Goal: Task Accomplishment & Management: Manage account settings

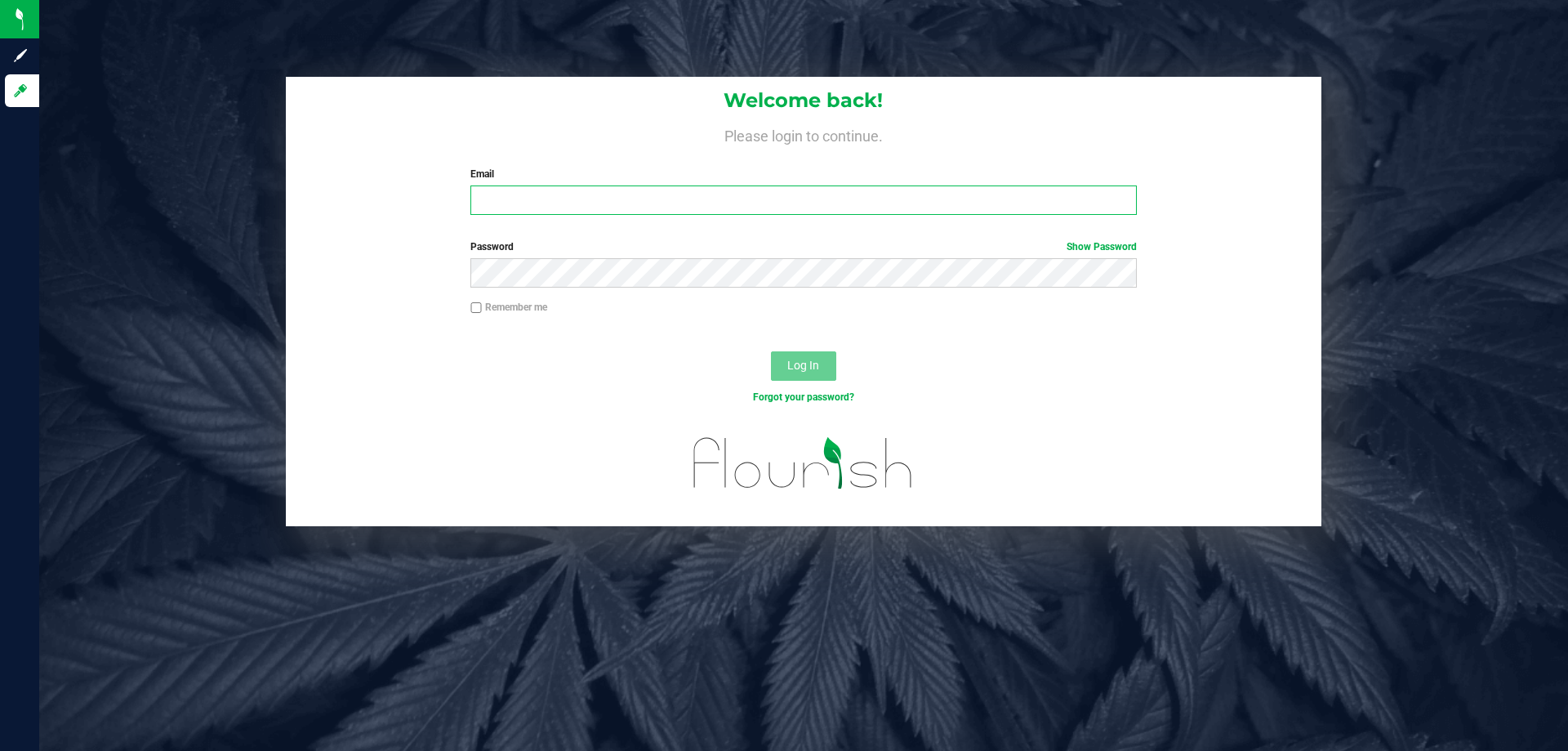
click at [623, 200] on input "Email" at bounding box center [803, 200] width 666 height 29
type input "[EMAIL_ADDRESS][DOMAIN_NAME]"
drag, startPoint x: 673, startPoint y: 202, endPoint x: 487, endPoint y: 203, distance: 186.0
click at [487, 203] on input "[EMAIL_ADDRESS][DOMAIN_NAME]" at bounding box center [803, 200] width 666 height 29
click at [642, 193] on input "[EMAIL_ADDRESS][DOMAIN_NAME]" at bounding box center [803, 200] width 666 height 29
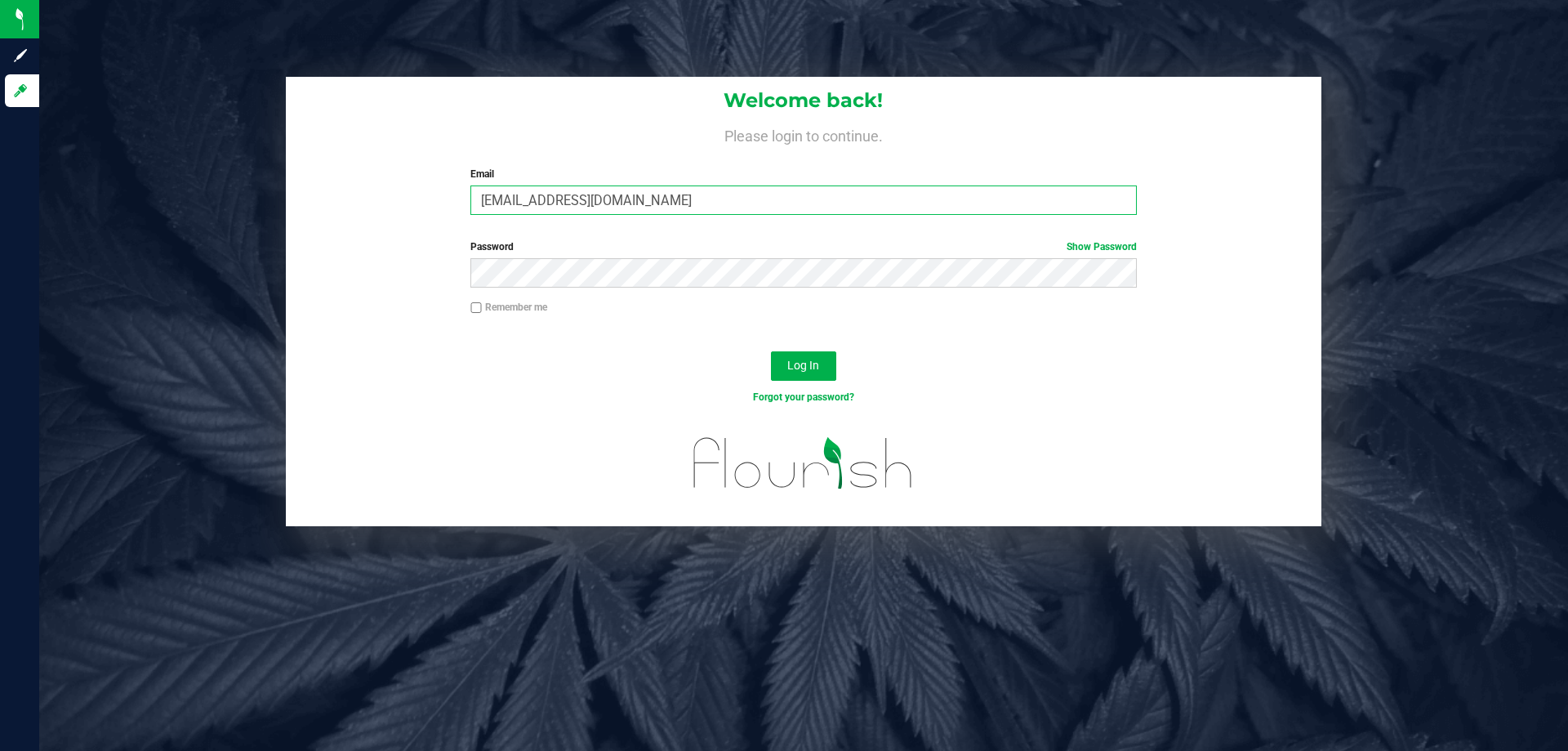
click at [660, 204] on input "[EMAIL_ADDRESS][DOMAIN_NAME]" at bounding box center [803, 200] width 666 height 29
drag, startPoint x: 660, startPoint y: 204, endPoint x: 450, endPoint y: 212, distance: 210.2
click at [450, 212] on div "Welcome back! Please login to continue. Email nesterling@liveparallel.com Requi…" at bounding box center [804, 152] width 1036 height 151
click at [1112, 247] on link "Show Password" at bounding box center [1102, 247] width 70 height 12
click at [458, 259] on div "Password Hide Password" at bounding box center [803, 264] width 690 height 48
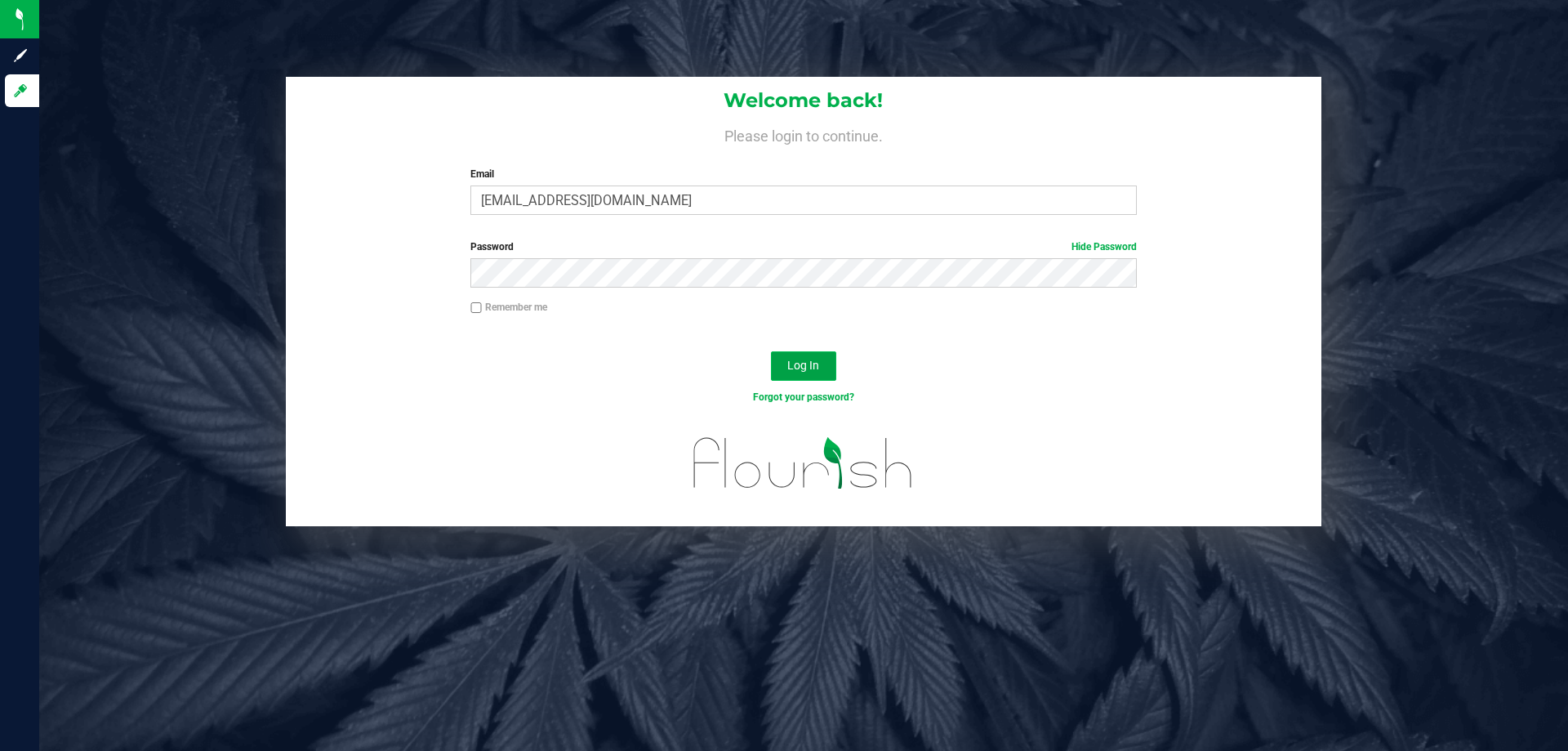
click at [797, 359] on span "Log In" at bounding box center [803, 365] width 32 height 13
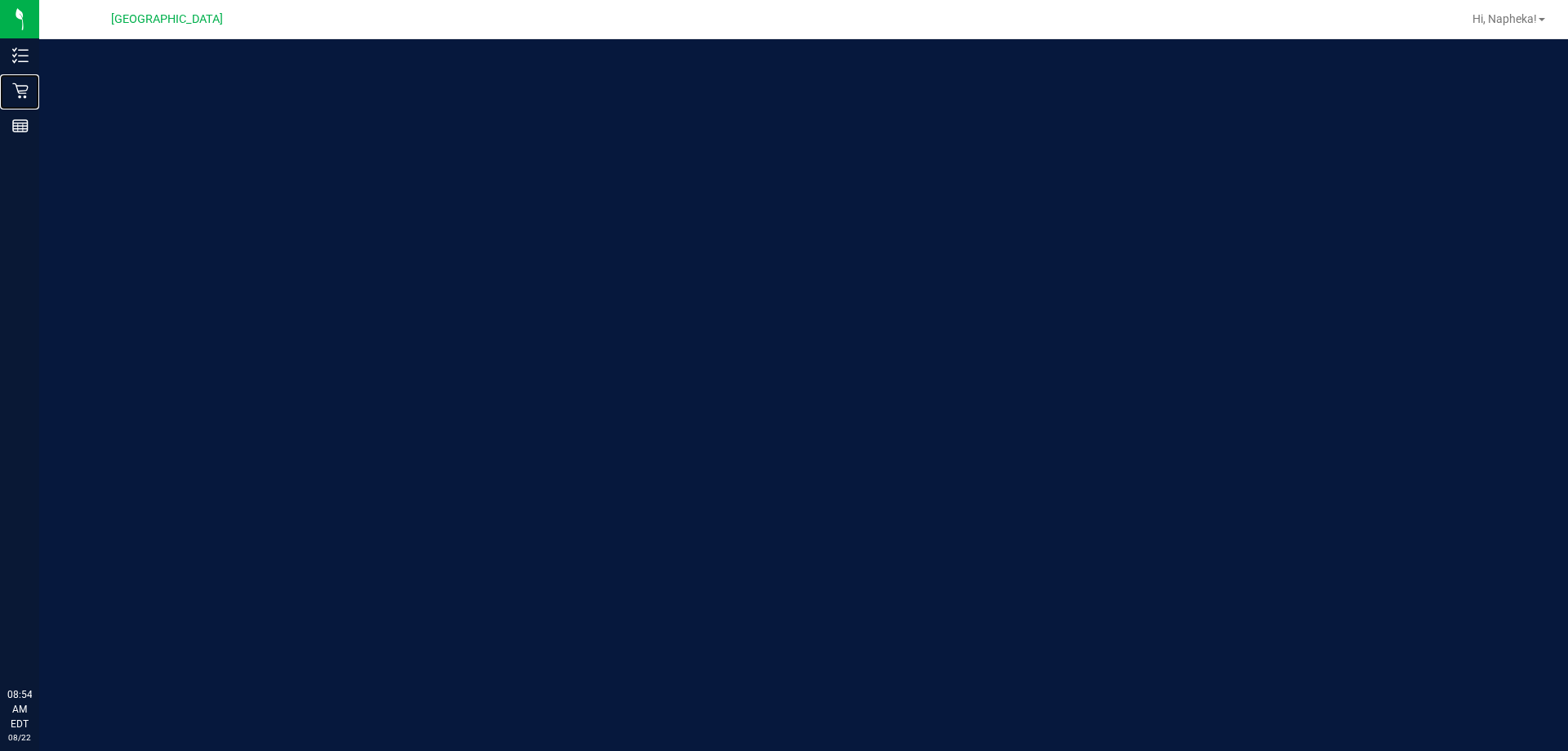
click at [22, 100] on div "Retail" at bounding box center [22, 90] width 34 height 32
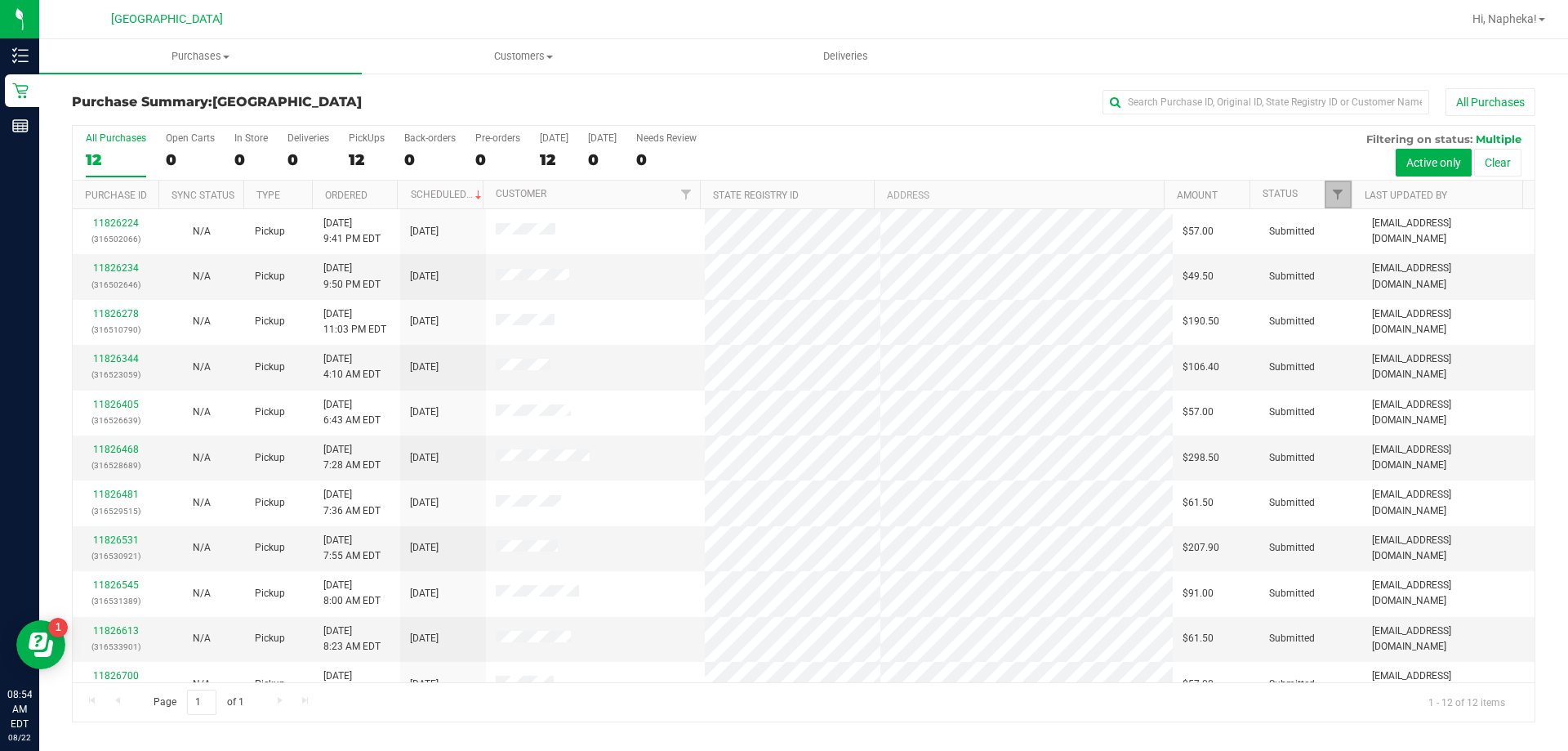
click at [1339, 185] on link "Filter" at bounding box center [1338, 194] width 27 height 27
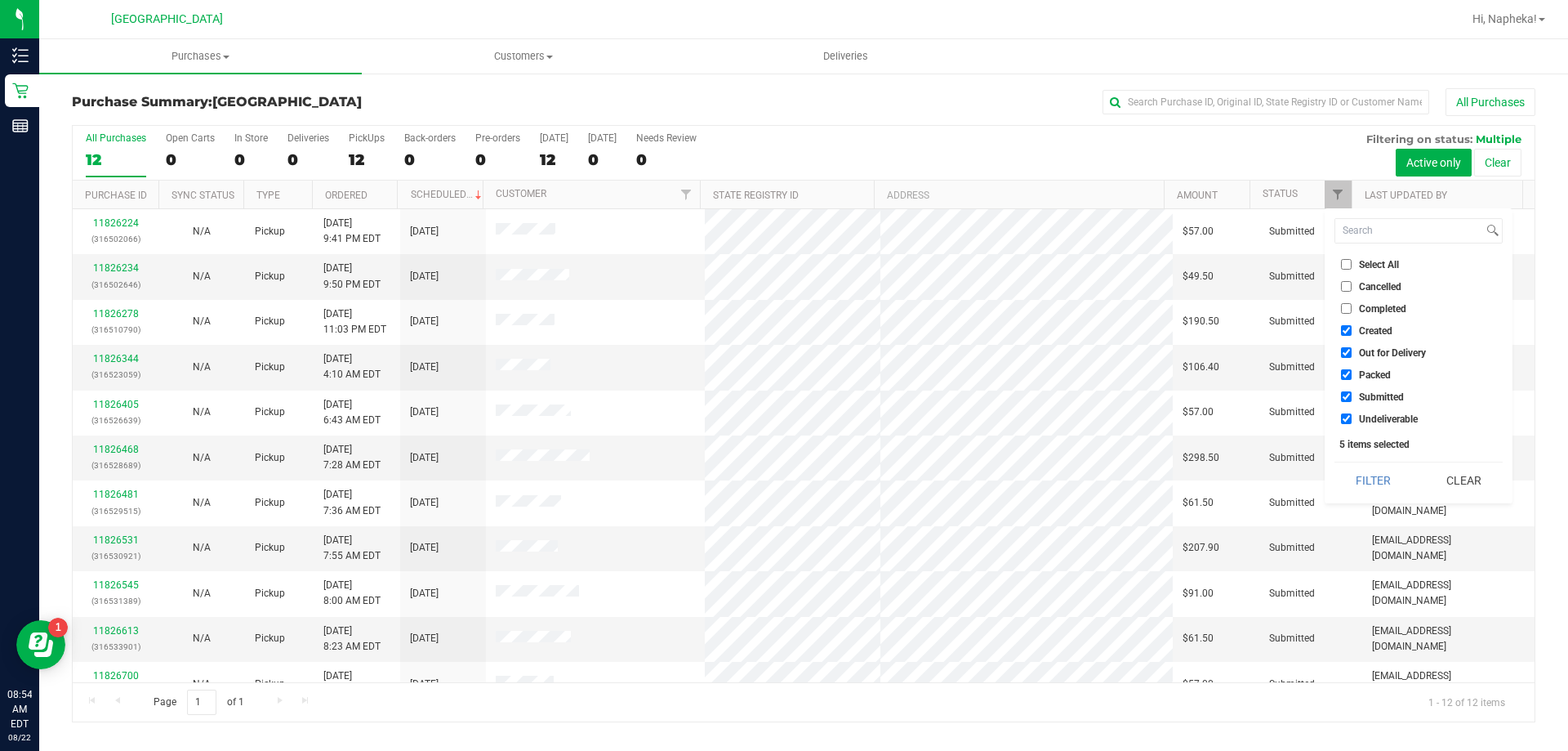
click at [1355, 324] on li "Created" at bounding box center [1418, 330] width 168 height 17
click at [1355, 332] on label "Created" at bounding box center [1367, 330] width 52 height 11
click at [1352, 332] on input "Created" at bounding box center [1346, 330] width 11 height 11
checkbox input "false"
click at [1357, 348] on label "Out for Delivery" at bounding box center [1383, 353] width 85 height 11
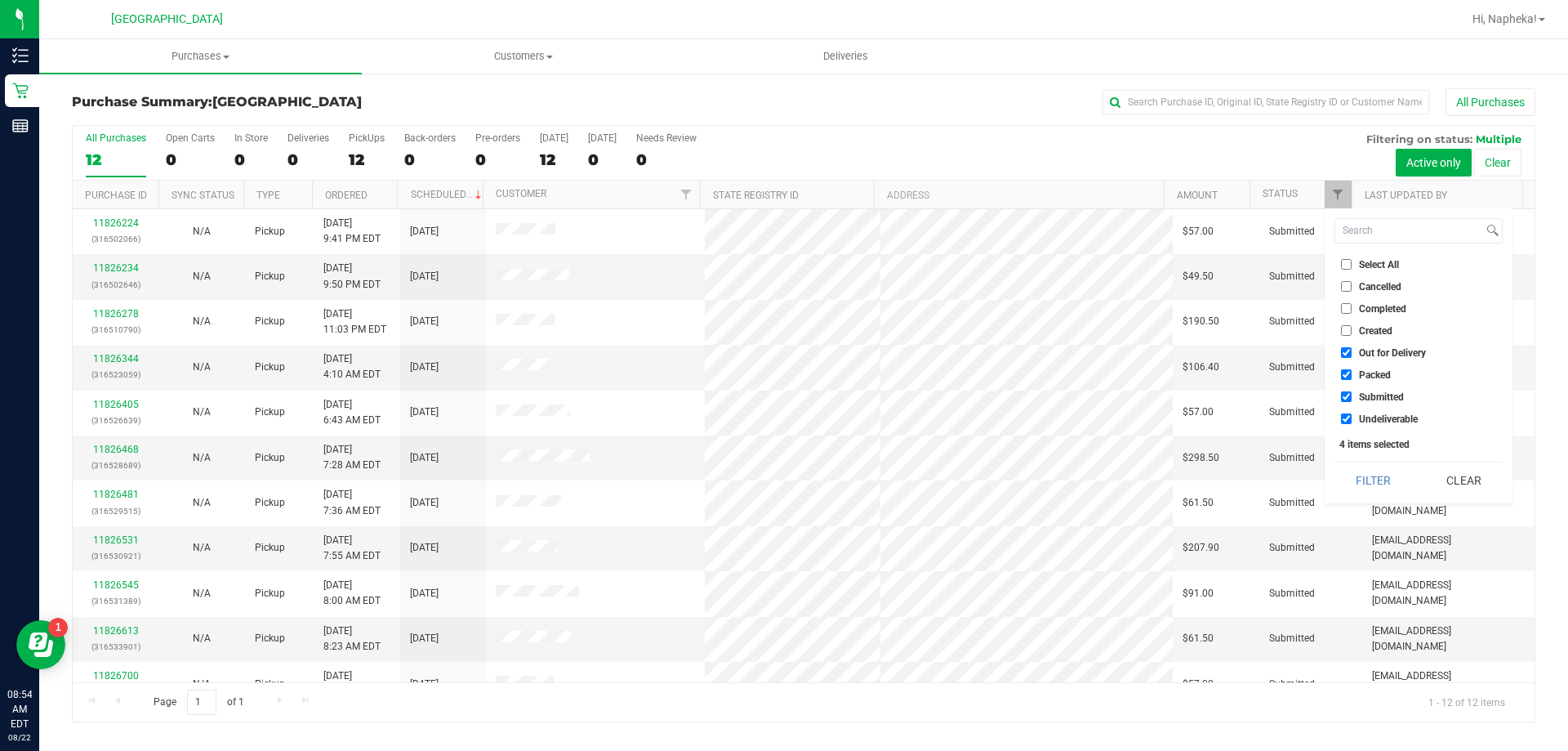
click at [1352, 348] on input "Out for Delivery" at bounding box center [1346, 353] width 11 height 11
checkbox input "false"
click at [1351, 372] on input "Packed" at bounding box center [1346, 374] width 11 height 11
checkbox input "false"
click at [1344, 417] on input "Undeliverable" at bounding box center [1346, 418] width 11 height 11
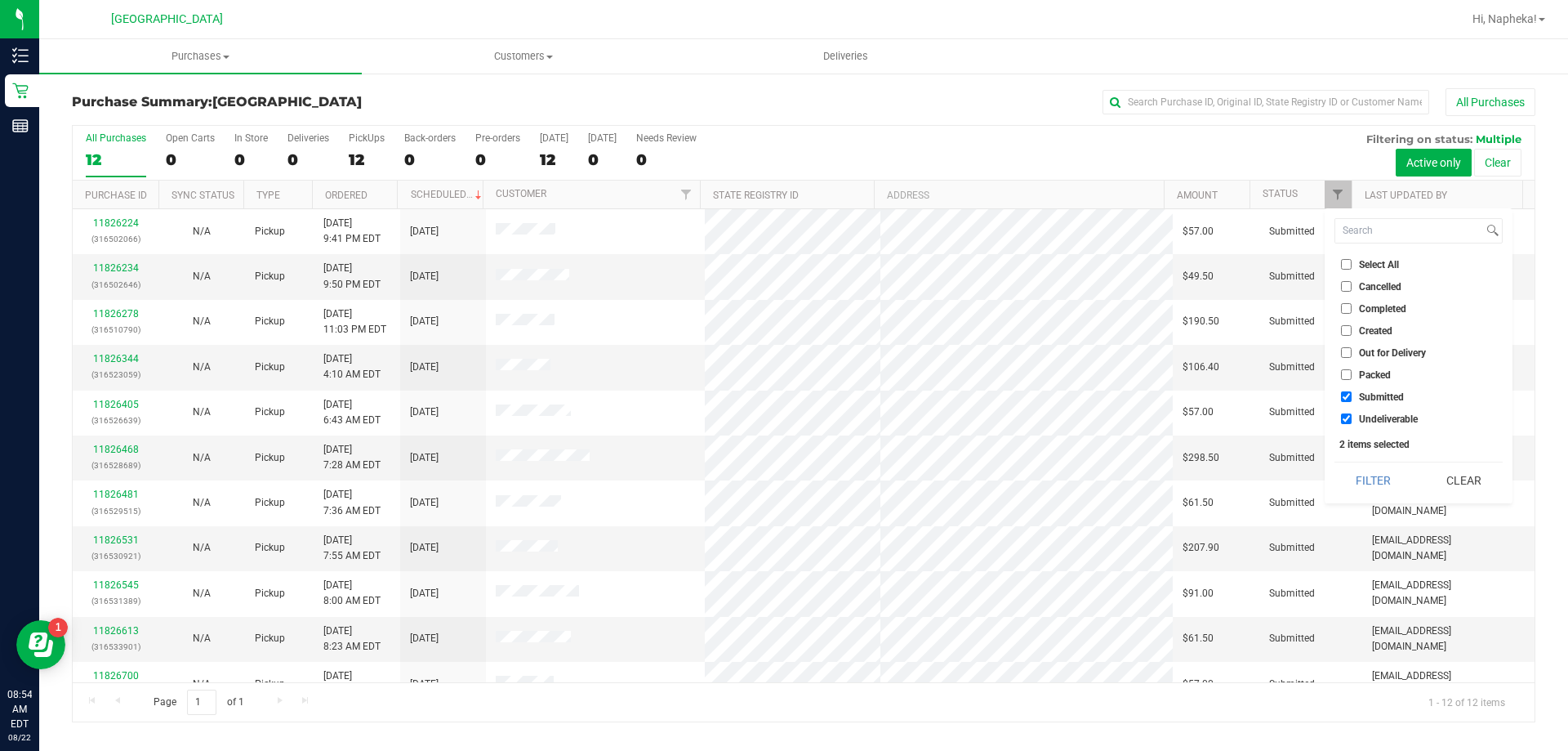
checkbox input "false"
click at [1371, 477] on button "Filter" at bounding box center [1373, 480] width 78 height 36
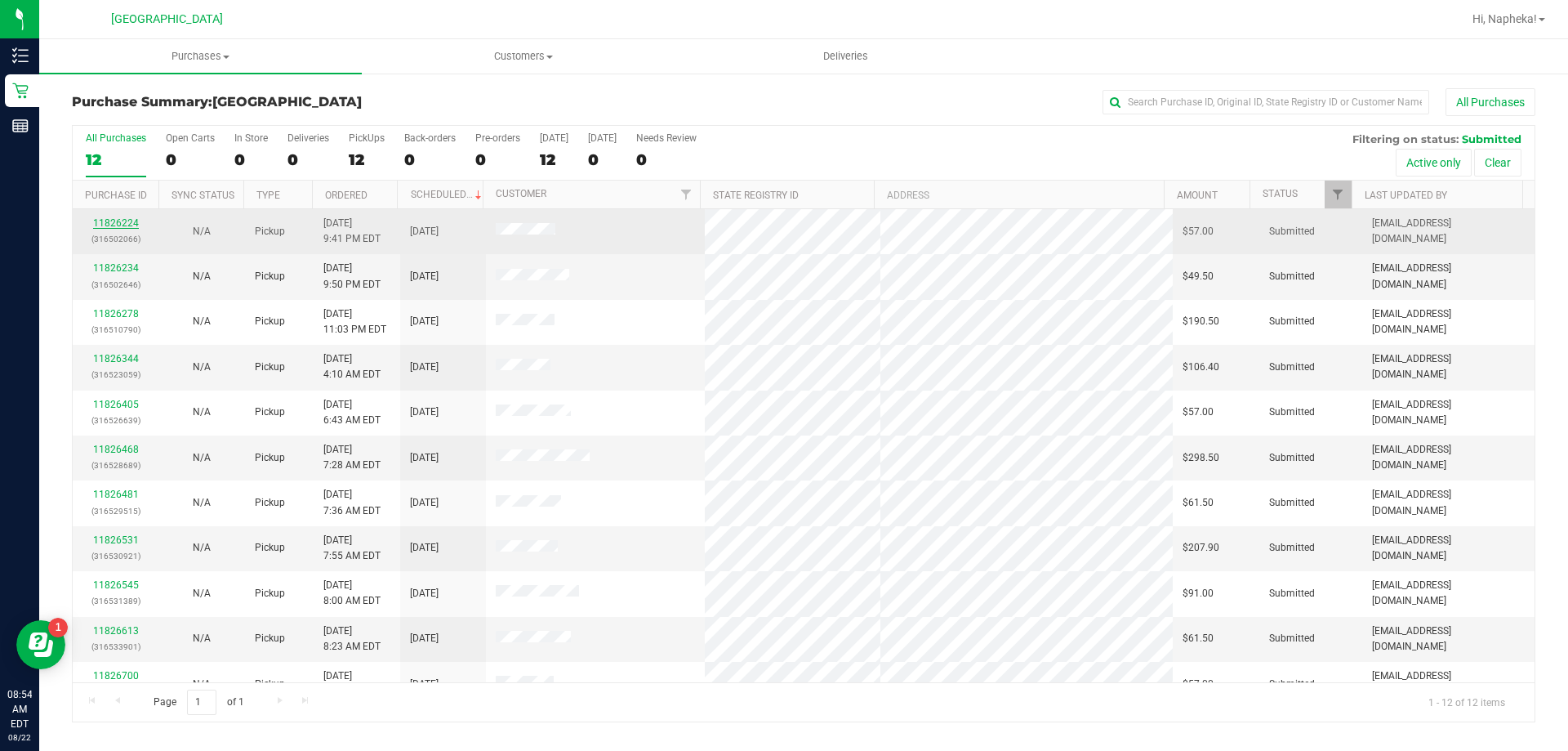
click at [114, 223] on link "11826224" at bounding box center [116, 223] width 46 height 12
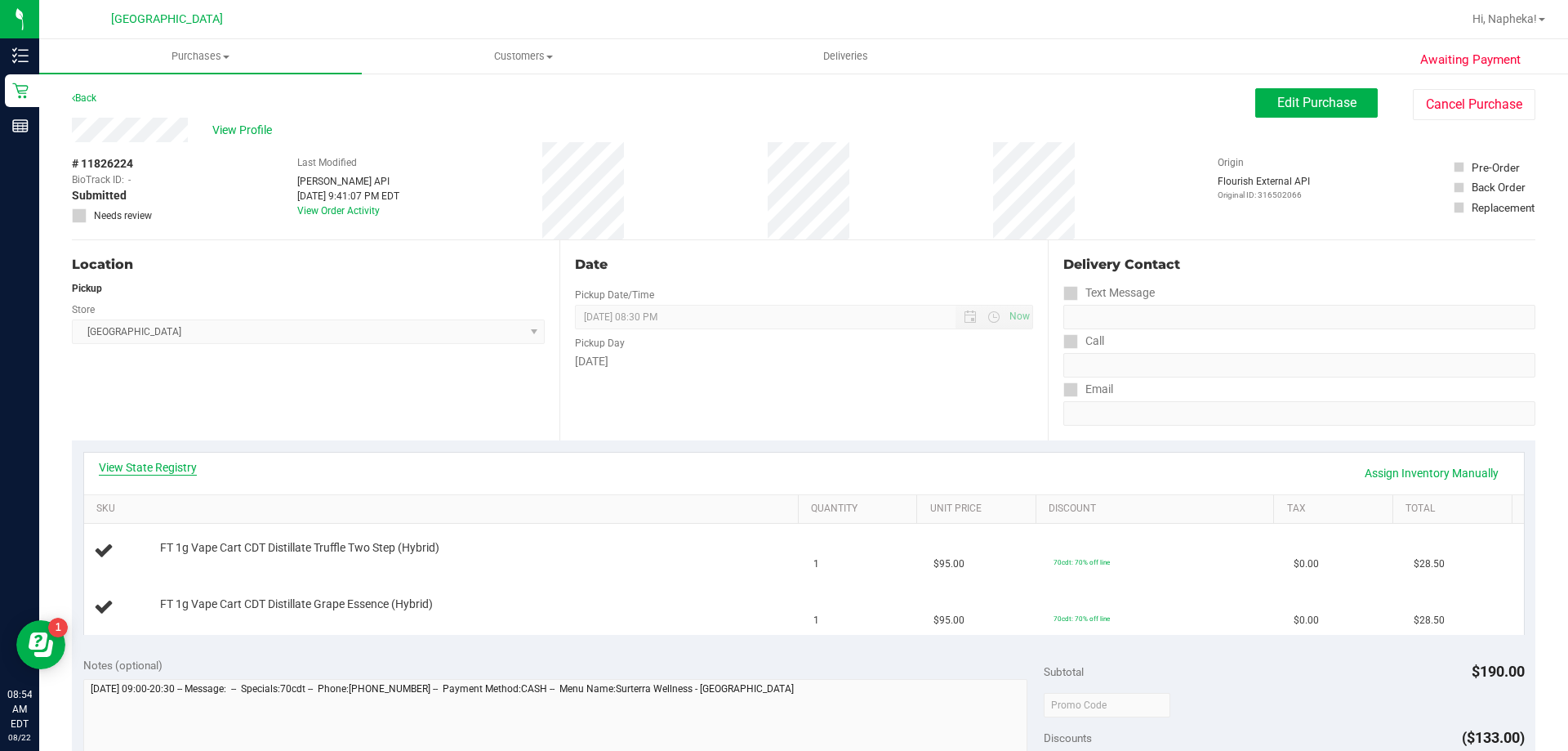
click at [188, 475] on link "View State Registry" at bounding box center [148, 467] width 98 height 17
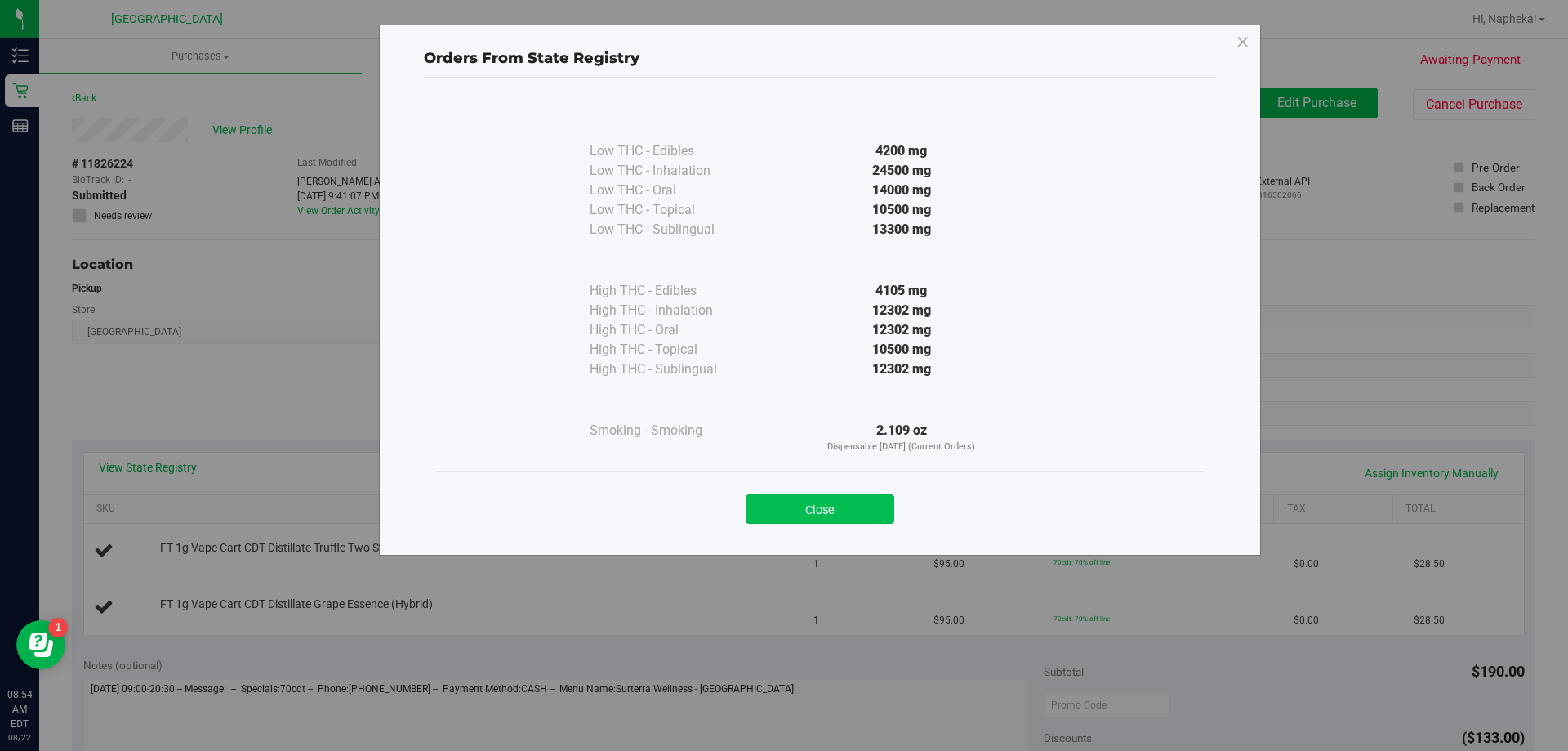
click at [860, 511] on button "Close" at bounding box center [820, 508] width 149 height 29
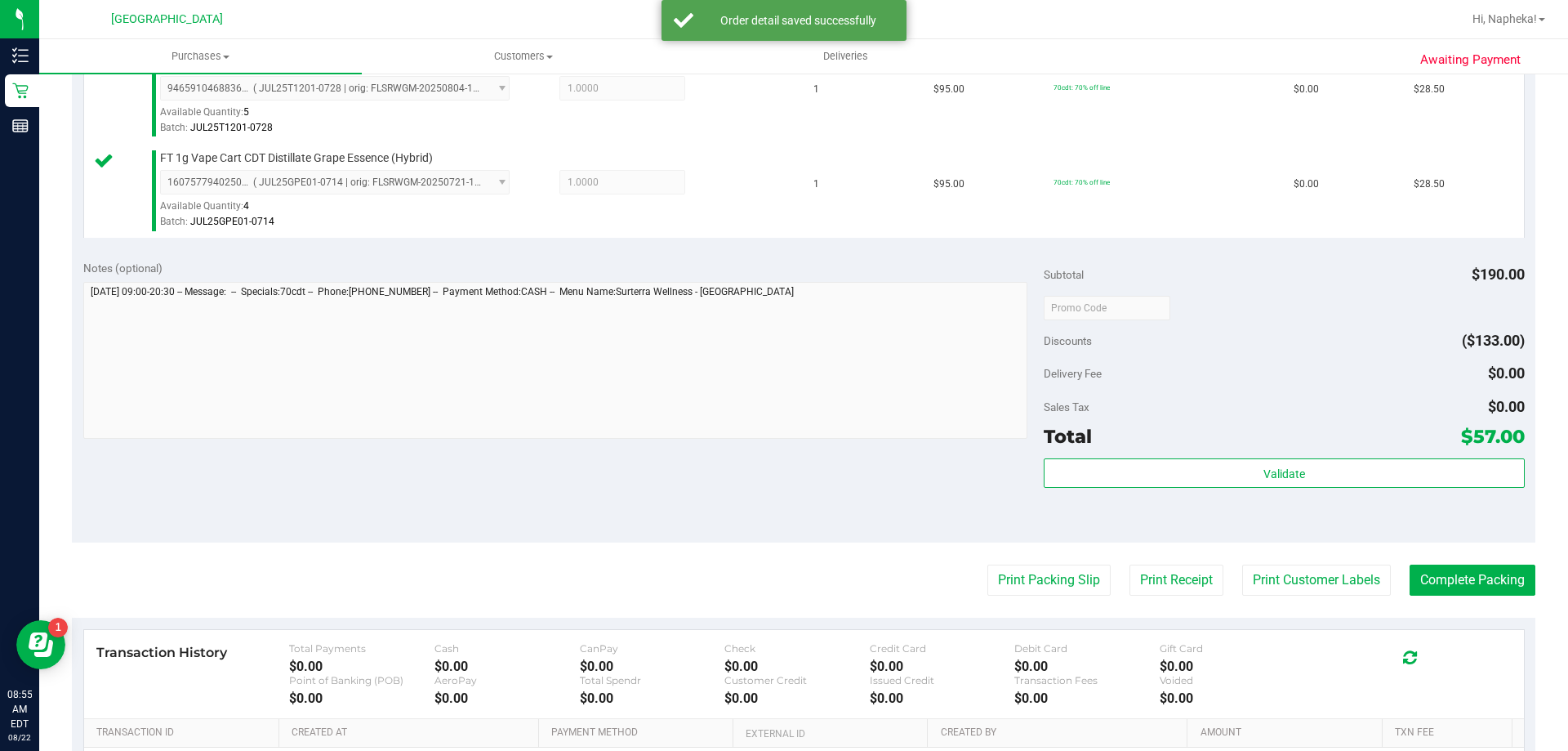
scroll to position [521, 0]
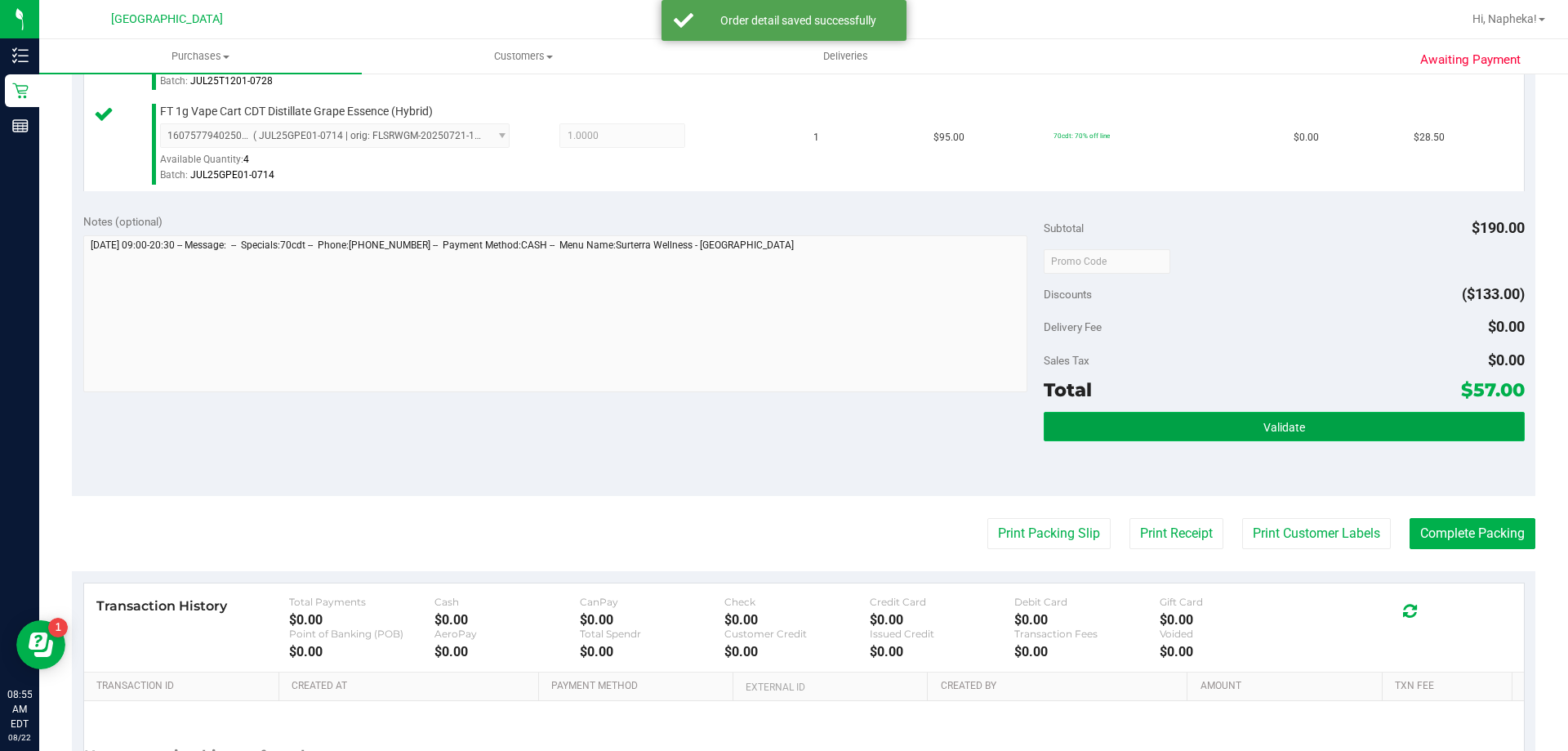
click at [1255, 415] on button "Validate" at bounding box center [1284, 426] width 481 height 29
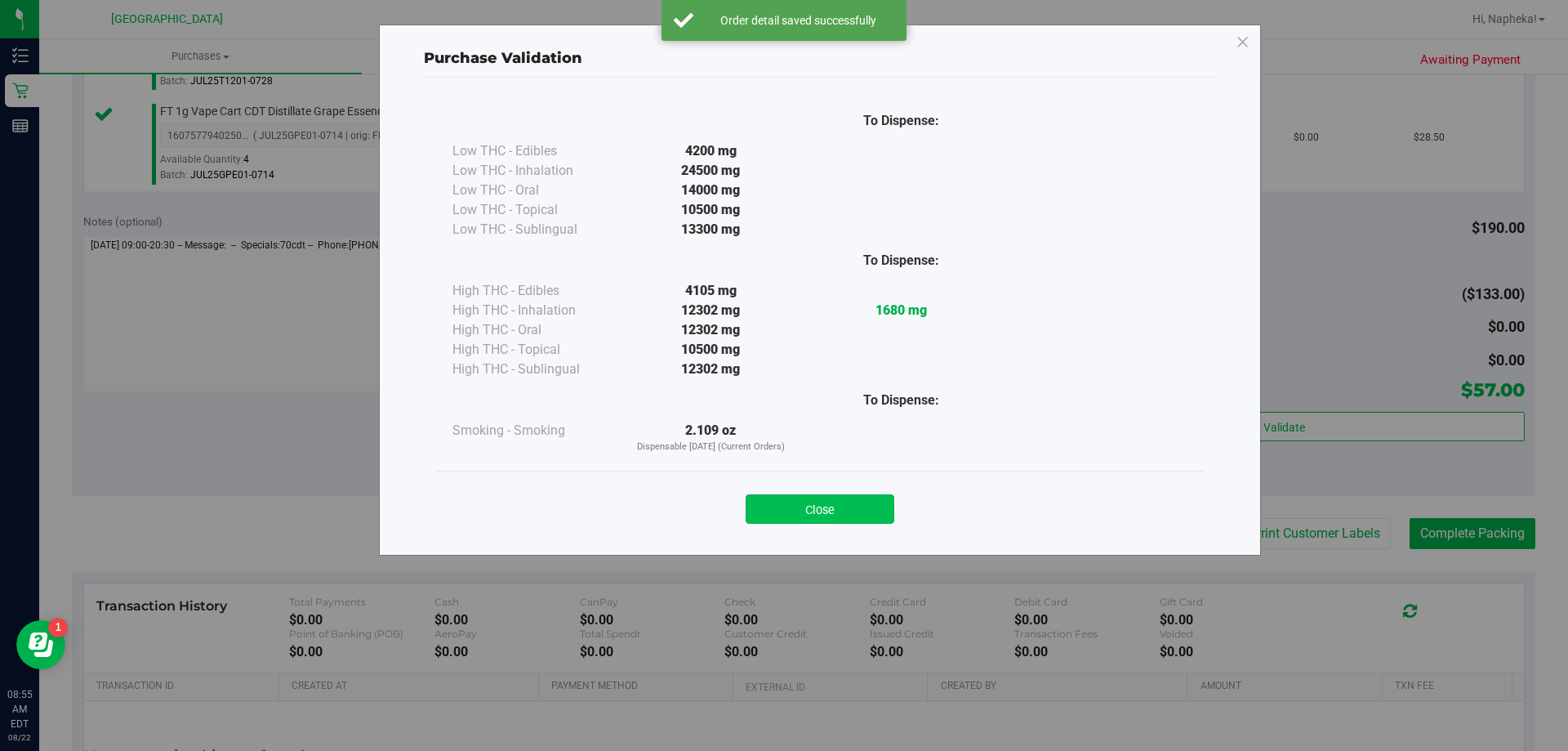
click at [869, 518] on button "Close" at bounding box center [820, 508] width 149 height 29
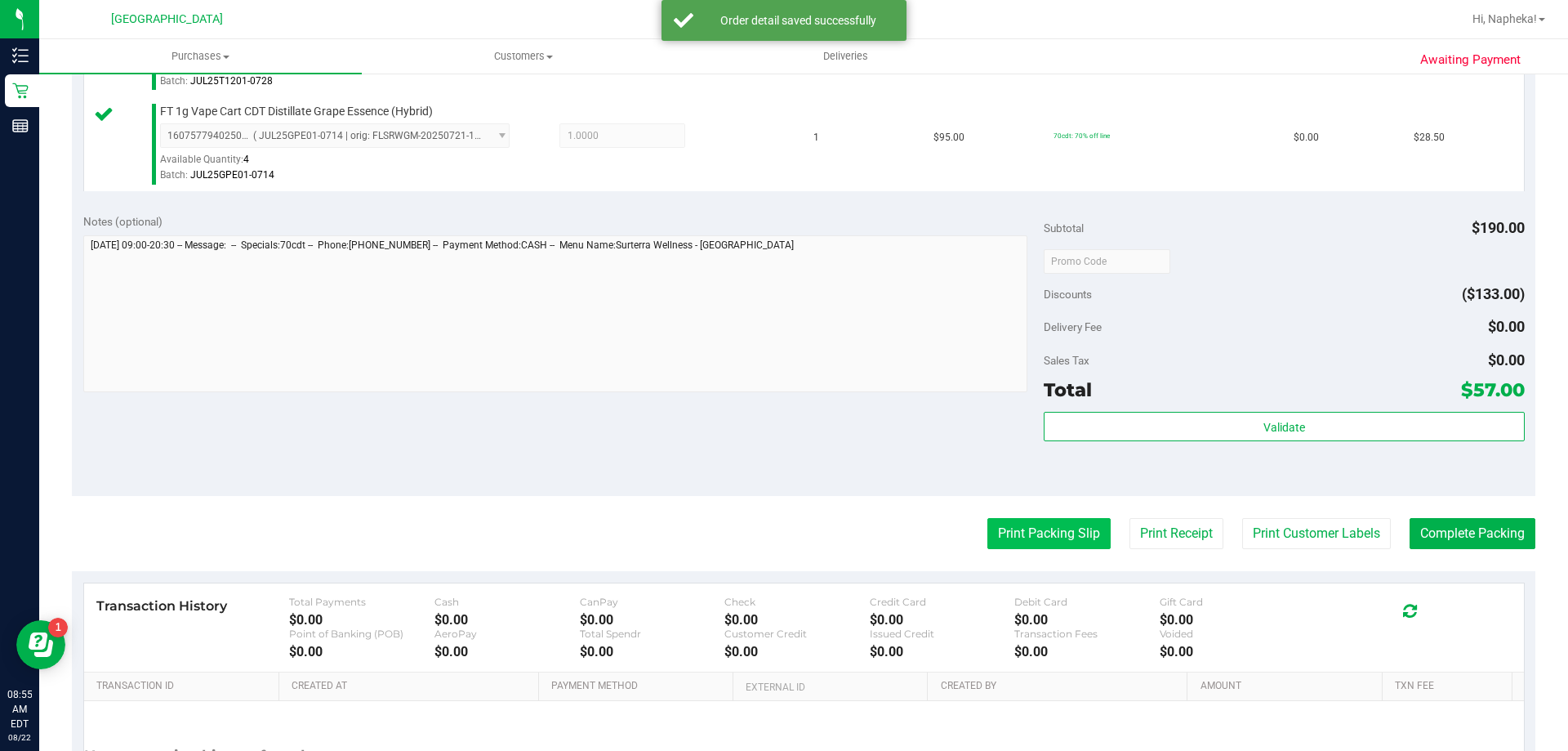
click at [1034, 549] on button "Print Packing Slip" at bounding box center [1049, 533] width 123 height 31
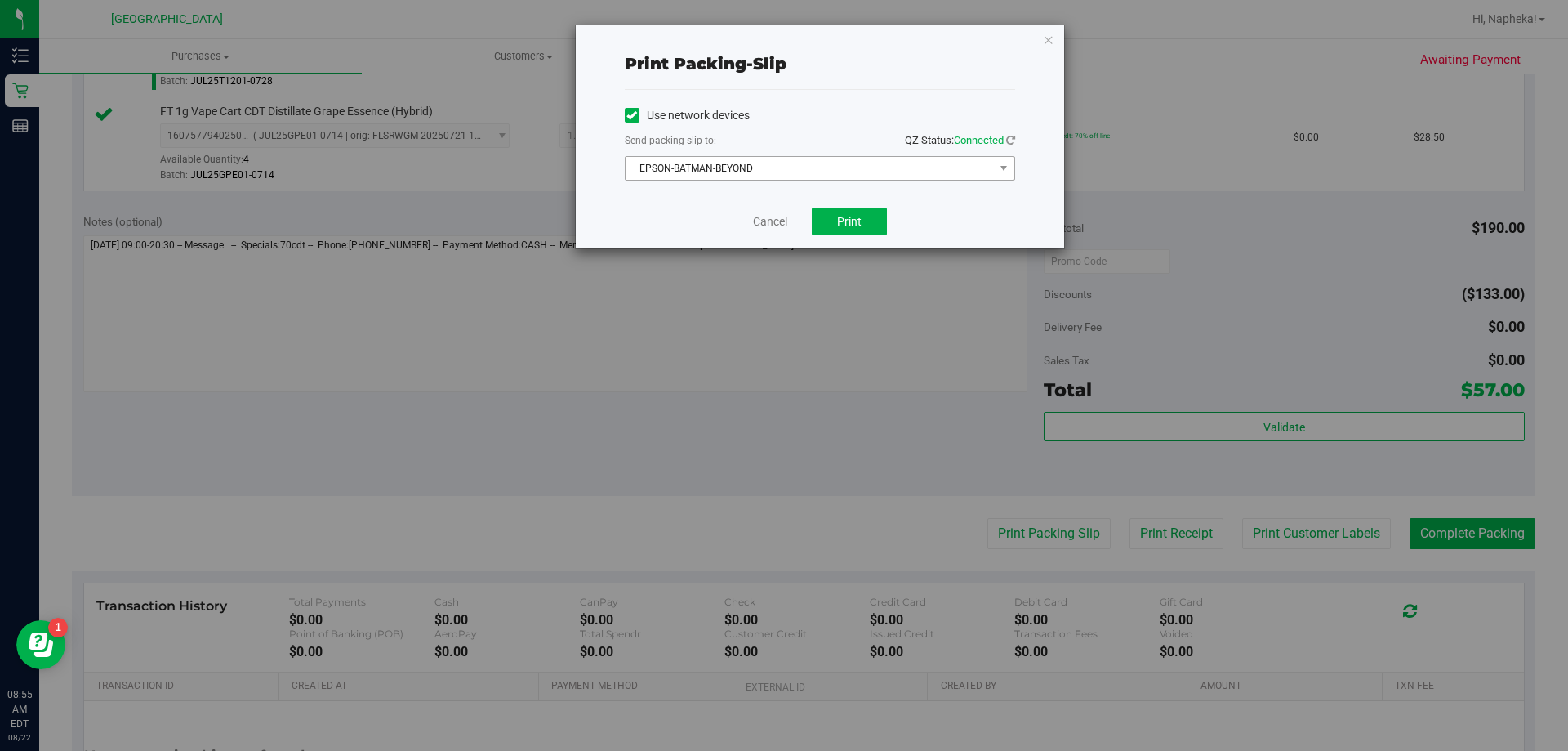
click at [876, 163] on span "EPSON-BATMAN-BEYOND" at bounding box center [810, 169] width 368 height 23
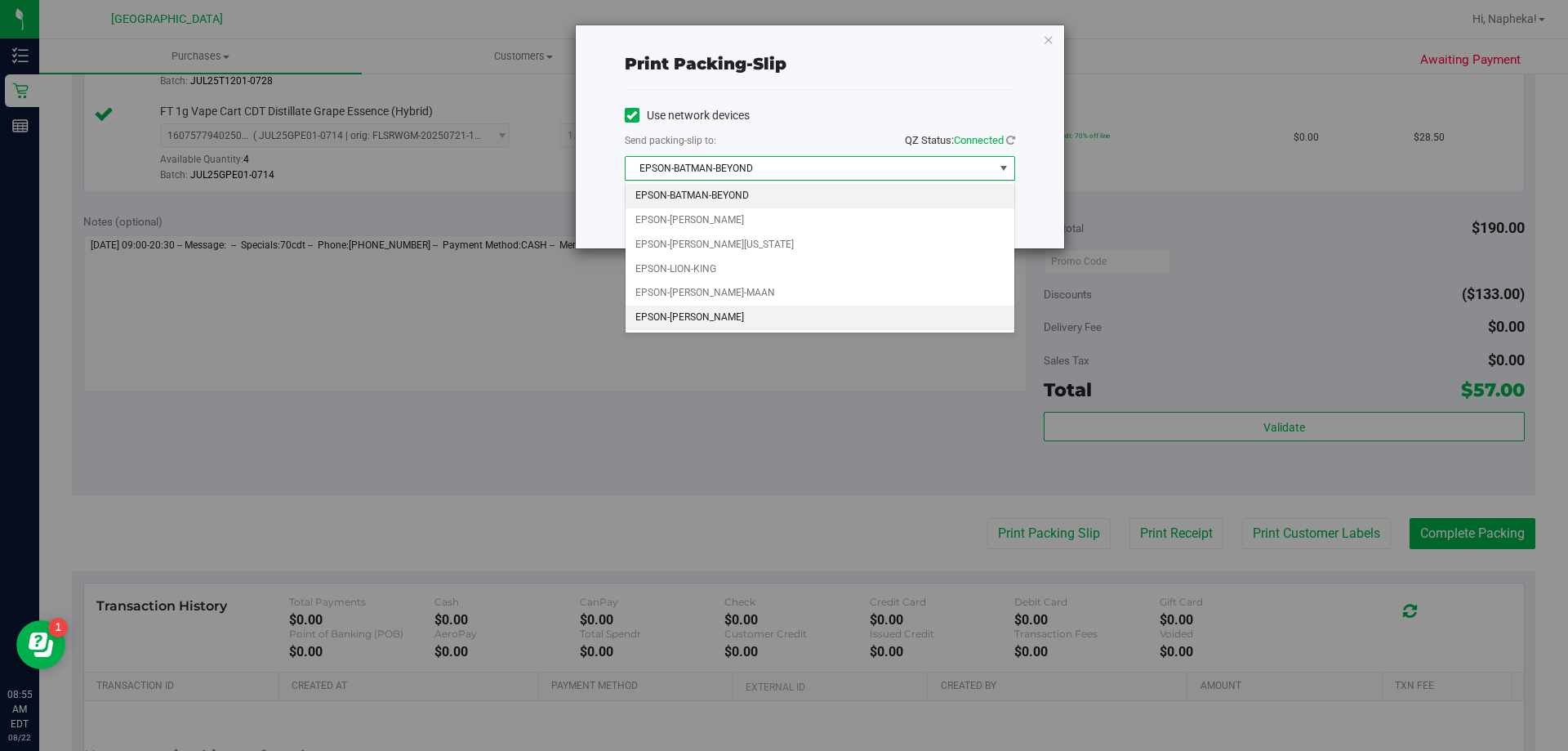
click at [742, 325] on li "EPSON-[PERSON_NAME]" at bounding box center [821, 317] width 389 height 24
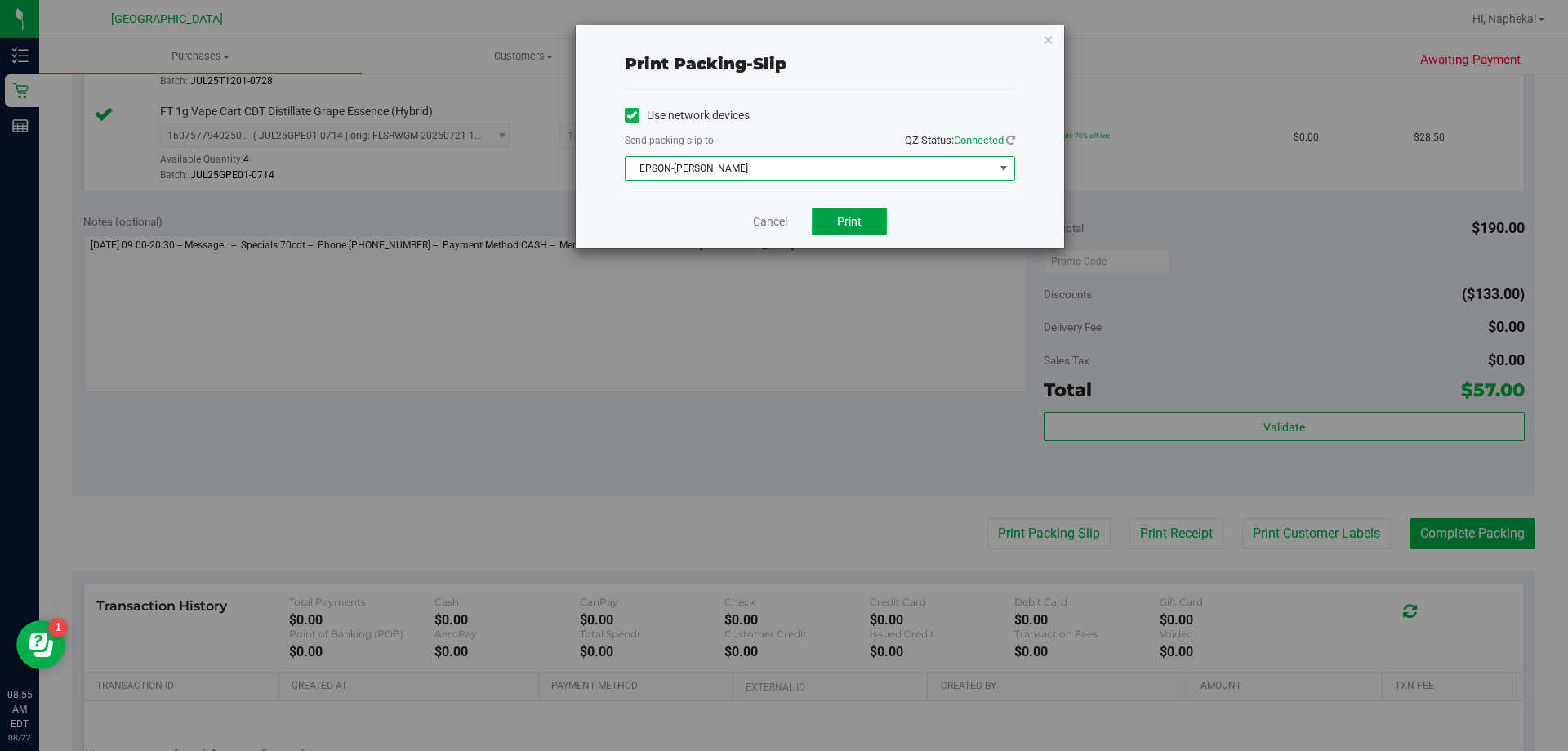
click at [863, 217] on button "Print" at bounding box center [850, 221] width 75 height 27
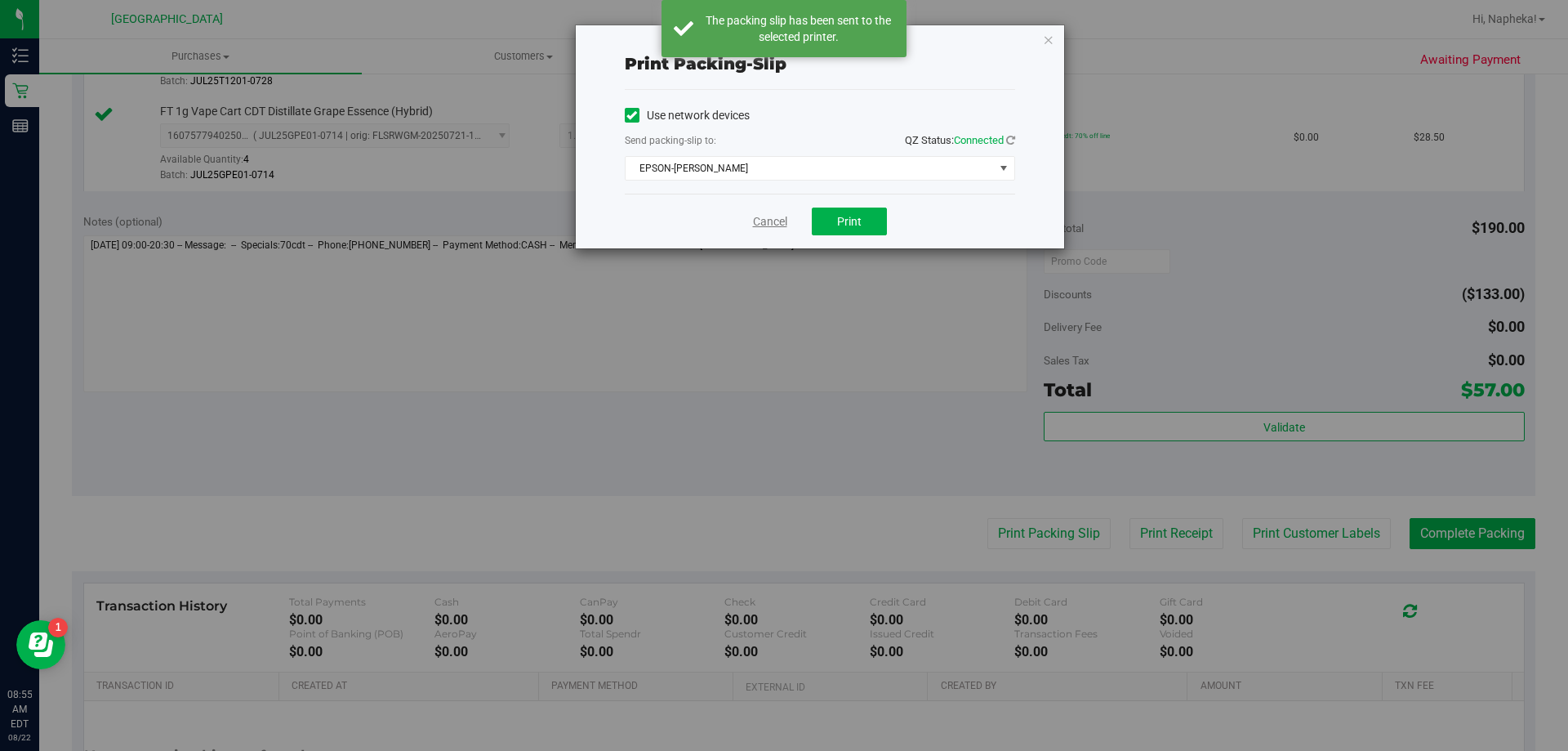
click at [759, 223] on link "Cancel" at bounding box center [770, 221] width 34 height 17
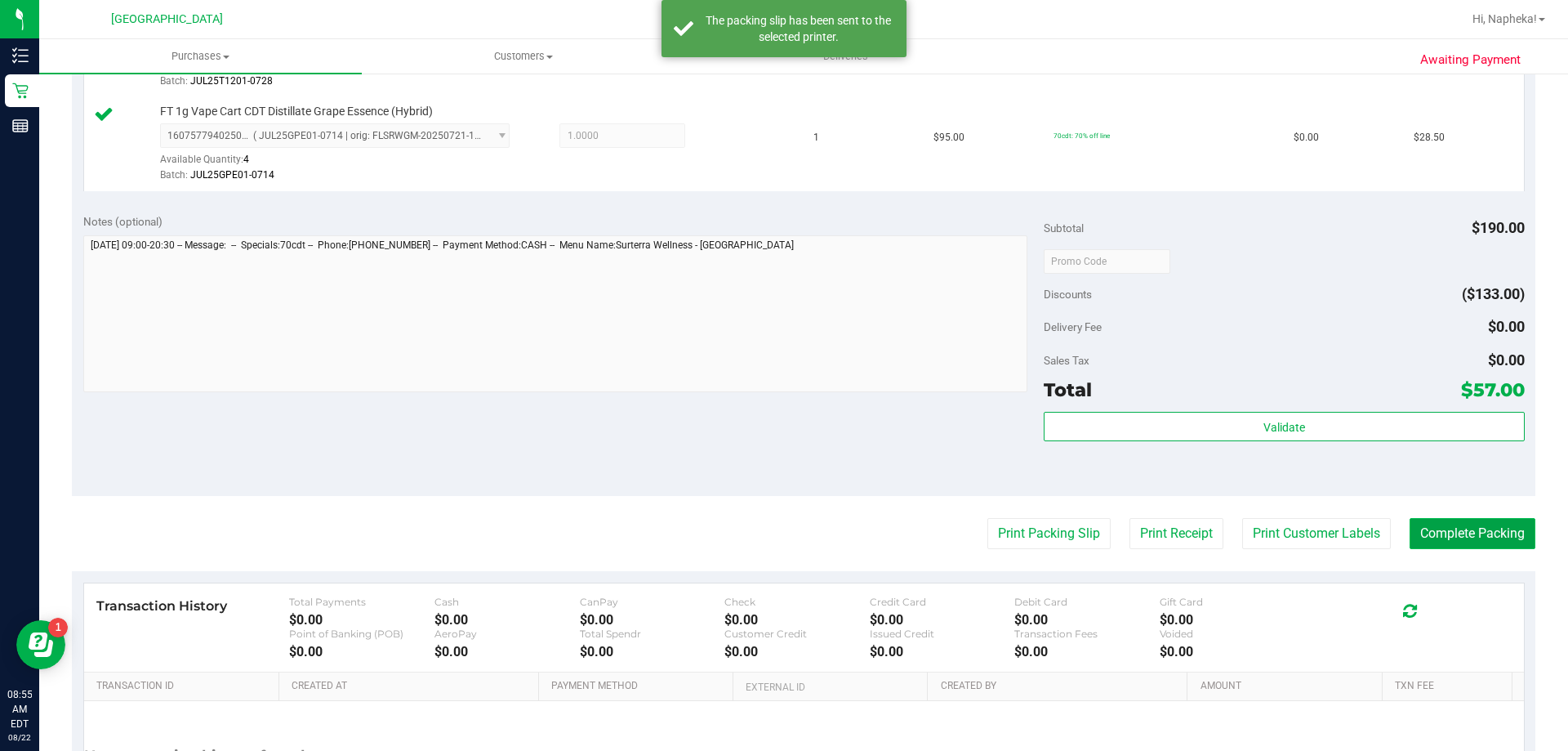
click at [1430, 523] on button "Complete Packing" at bounding box center [1472, 533] width 126 height 31
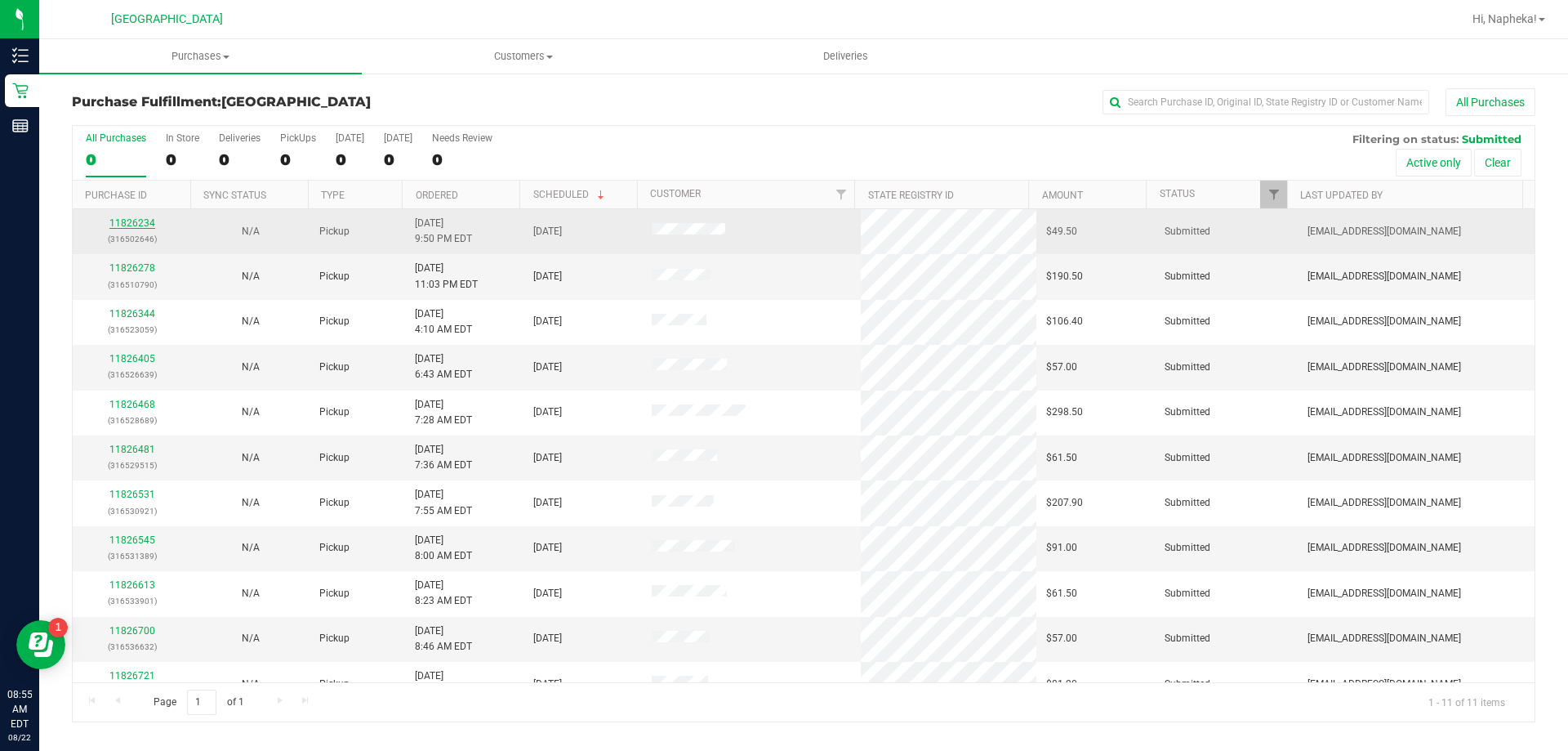
click at [141, 227] on link "11826234" at bounding box center [132, 223] width 46 height 12
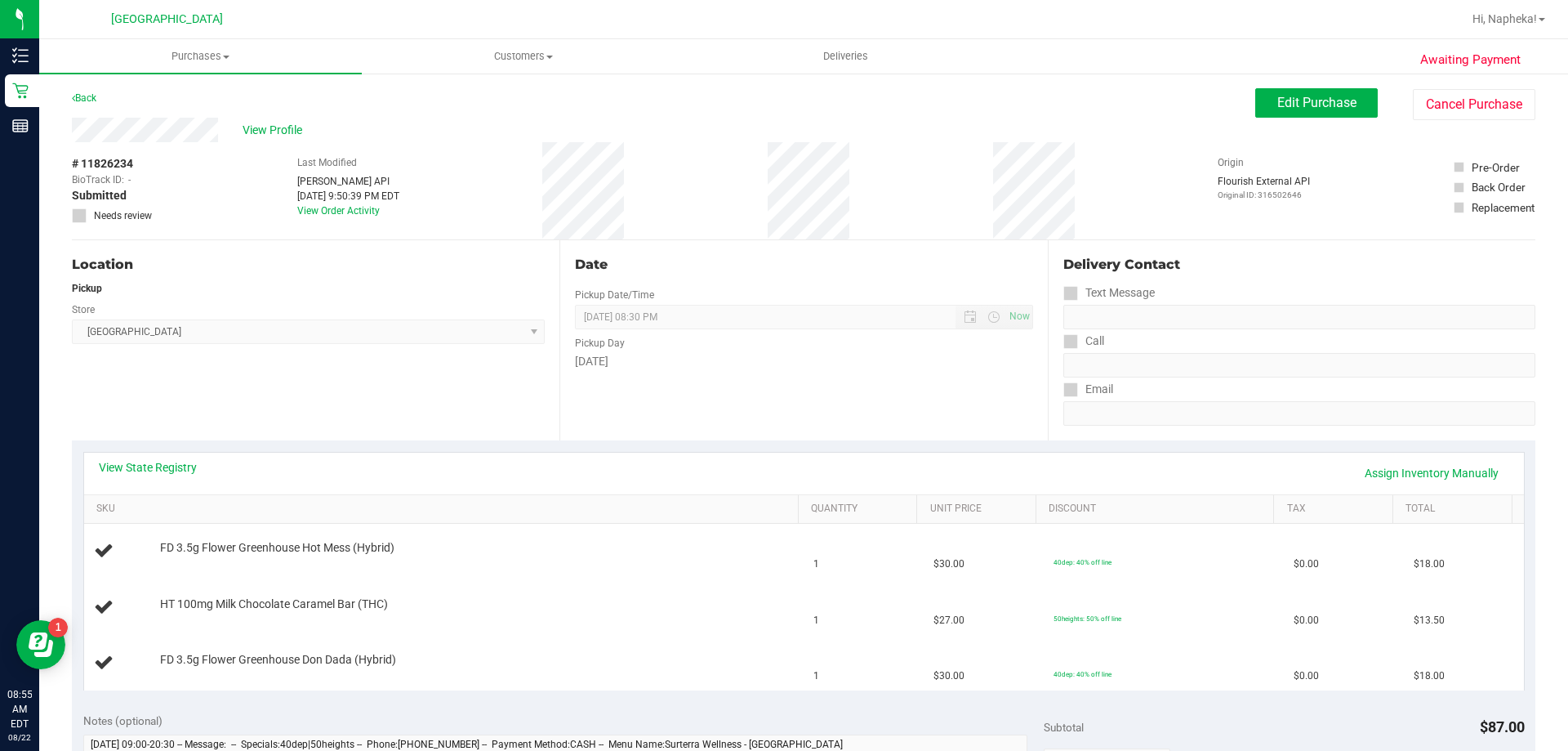
click at [163, 496] on th "SKU" at bounding box center [441, 509] width 714 height 29
click at [171, 472] on link "View State Registry" at bounding box center [148, 467] width 98 height 17
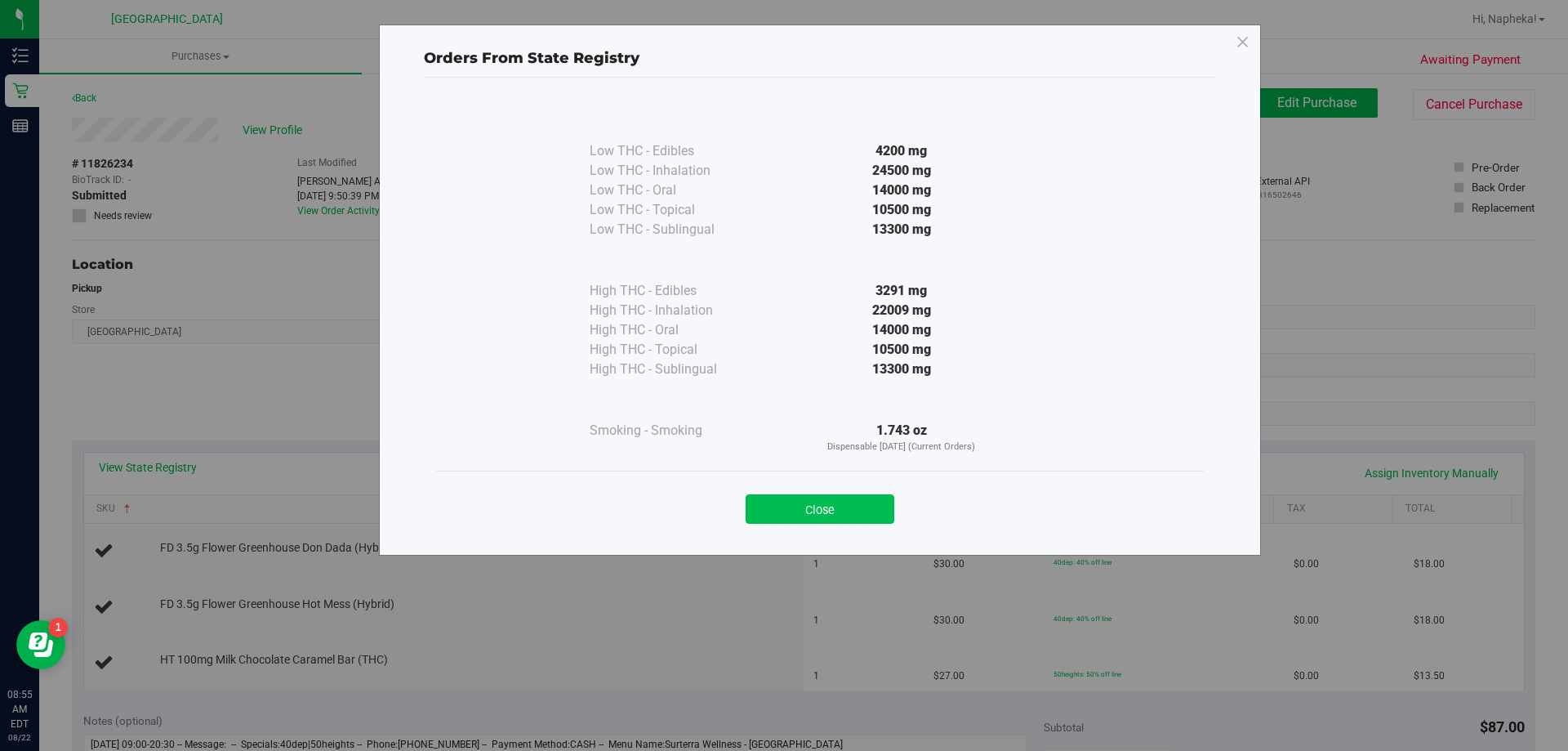
click at [831, 513] on button "Close" at bounding box center [820, 508] width 149 height 29
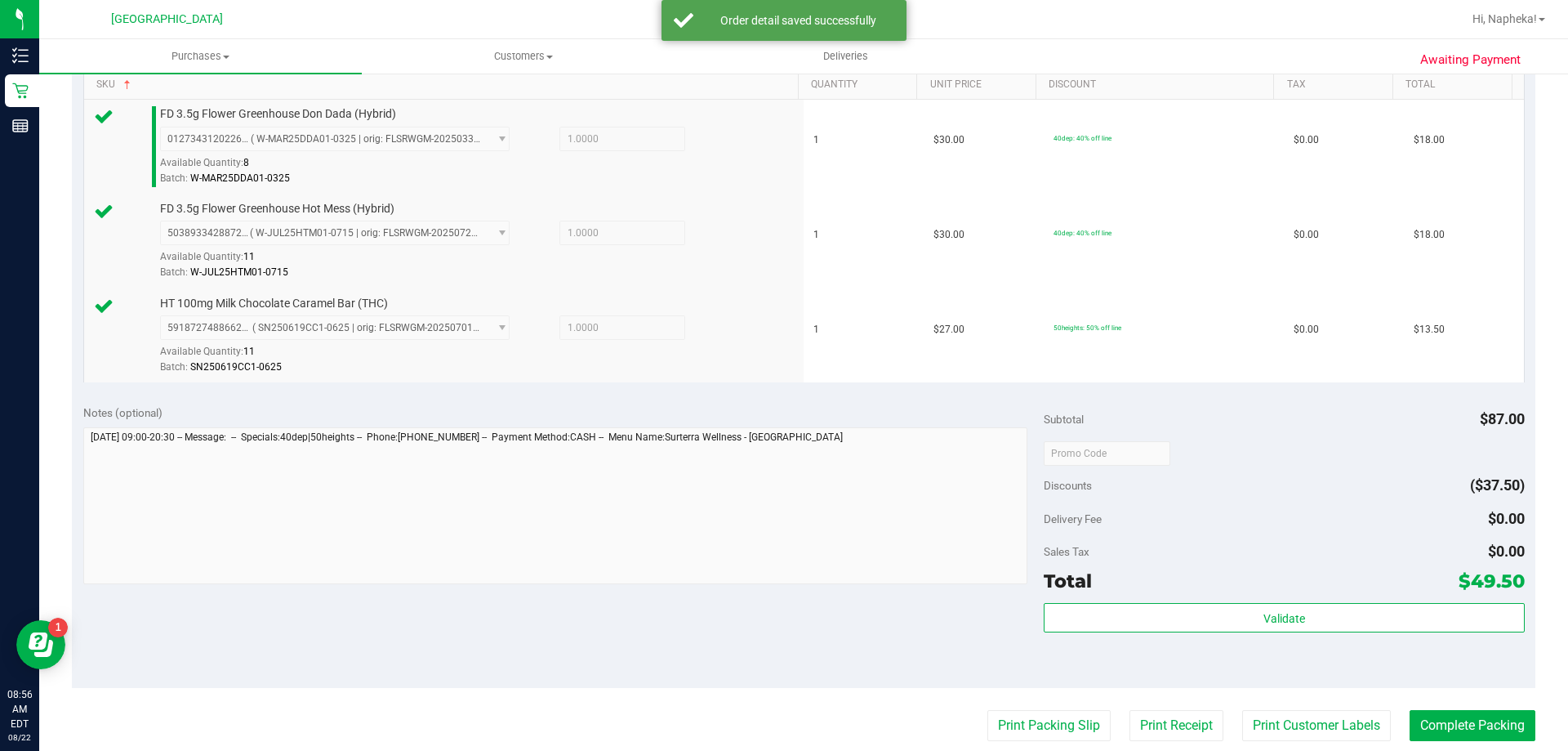
scroll to position [678, 0]
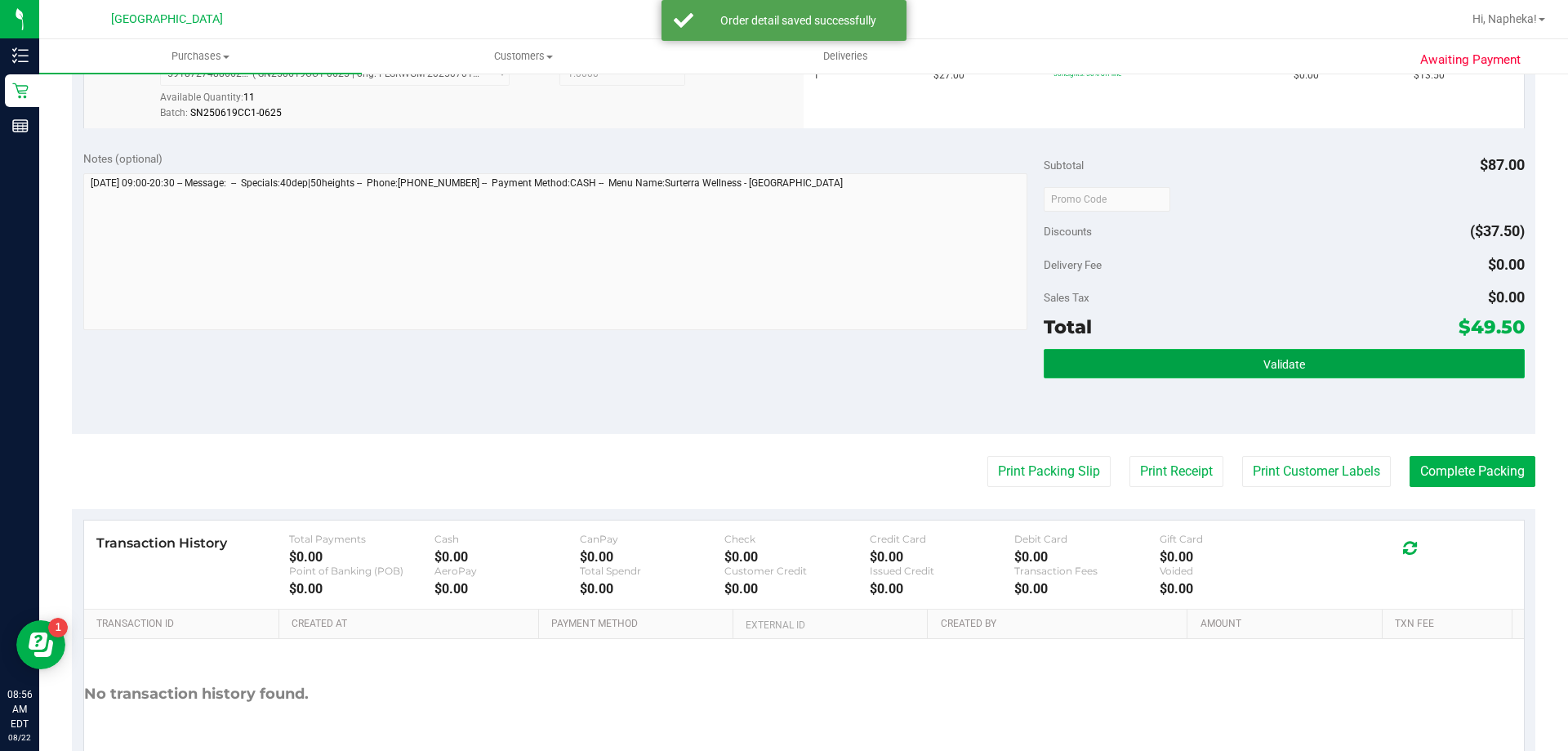
click at [1332, 378] on button "Validate" at bounding box center [1284, 363] width 481 height 29
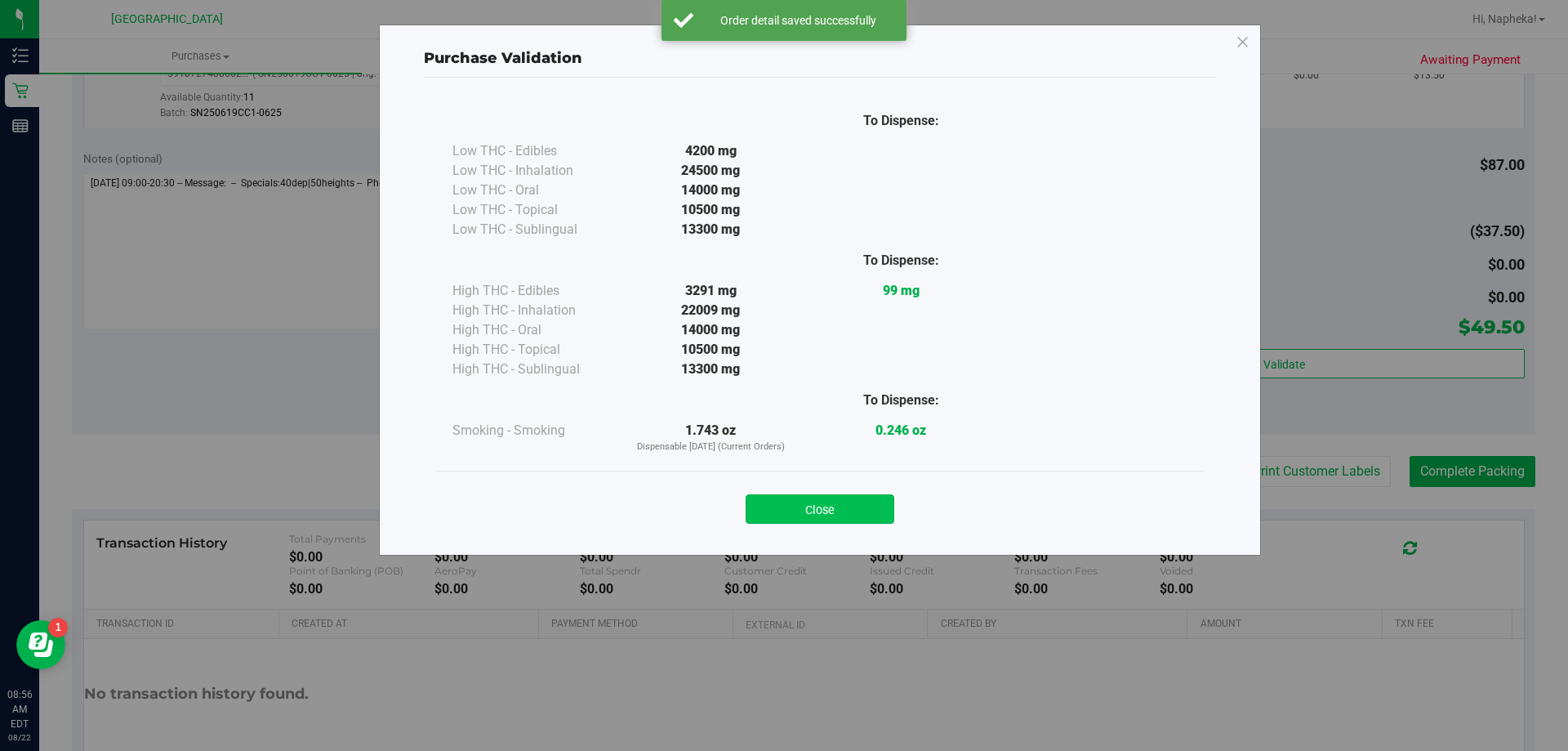
click at [821, 513] on button "Close" at bounding box center [820, 508] width 149 height 29
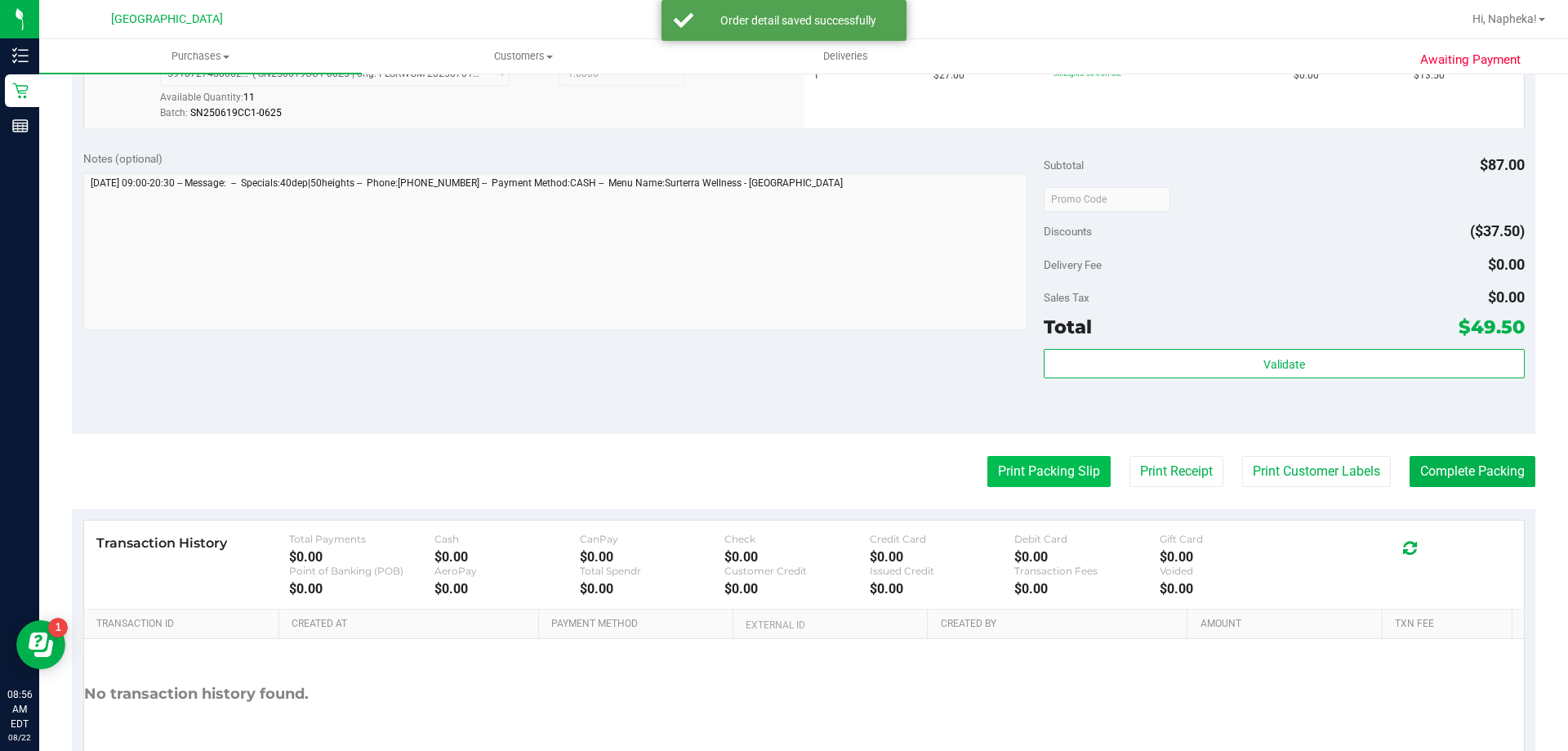
click at [1053, 468] on button "Print Packing Slip" at bounding box center [1049, 471] width 123 height 31
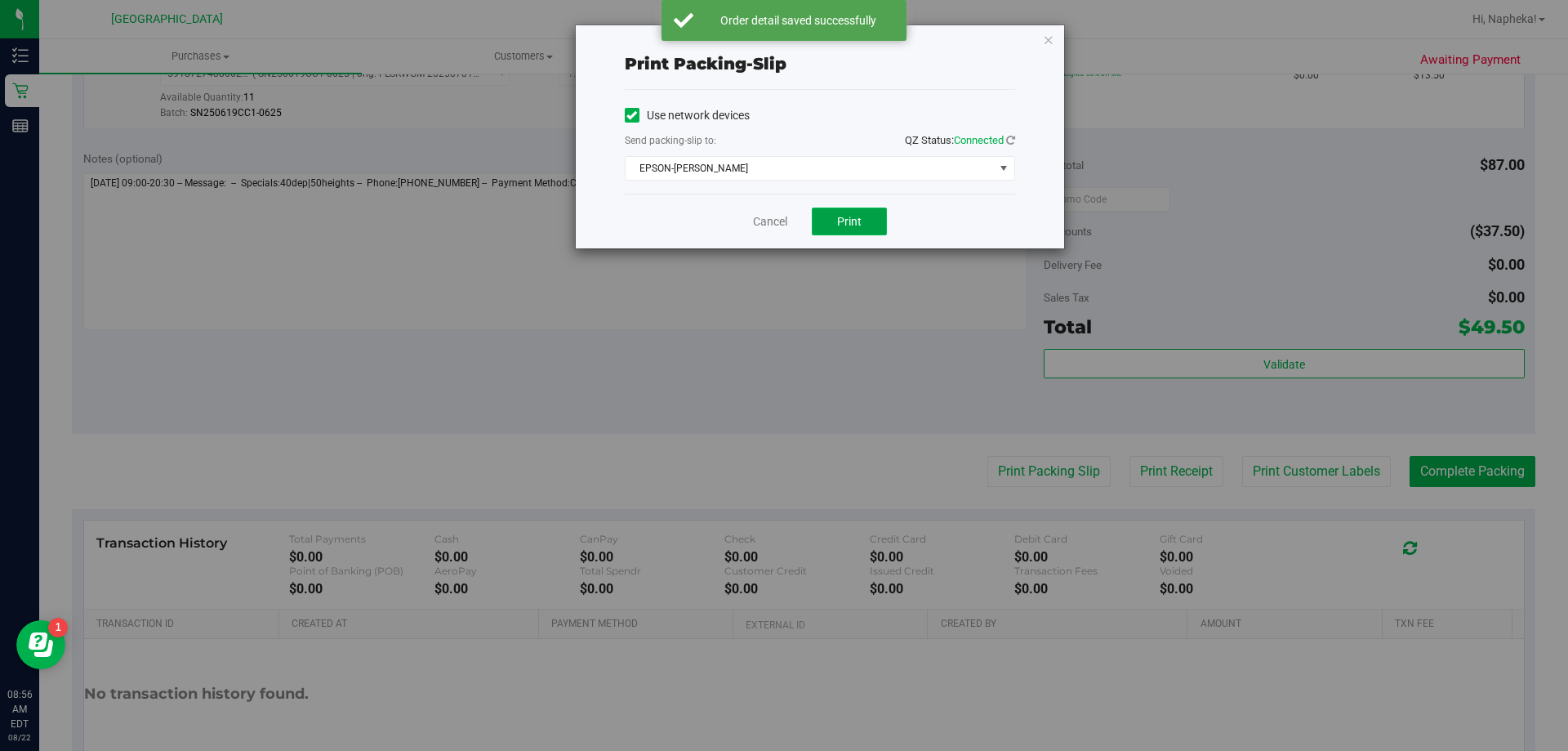
click at [850, 221] on span "Print" at bounding box center [849, 221] width 24 height 13
click at [863, 230] on button "Print" at bounding box center [850, 221] width 75 height 27
click at [762, 230] on link "Cancel" at bounding box center [770, 221] width 34 height 17
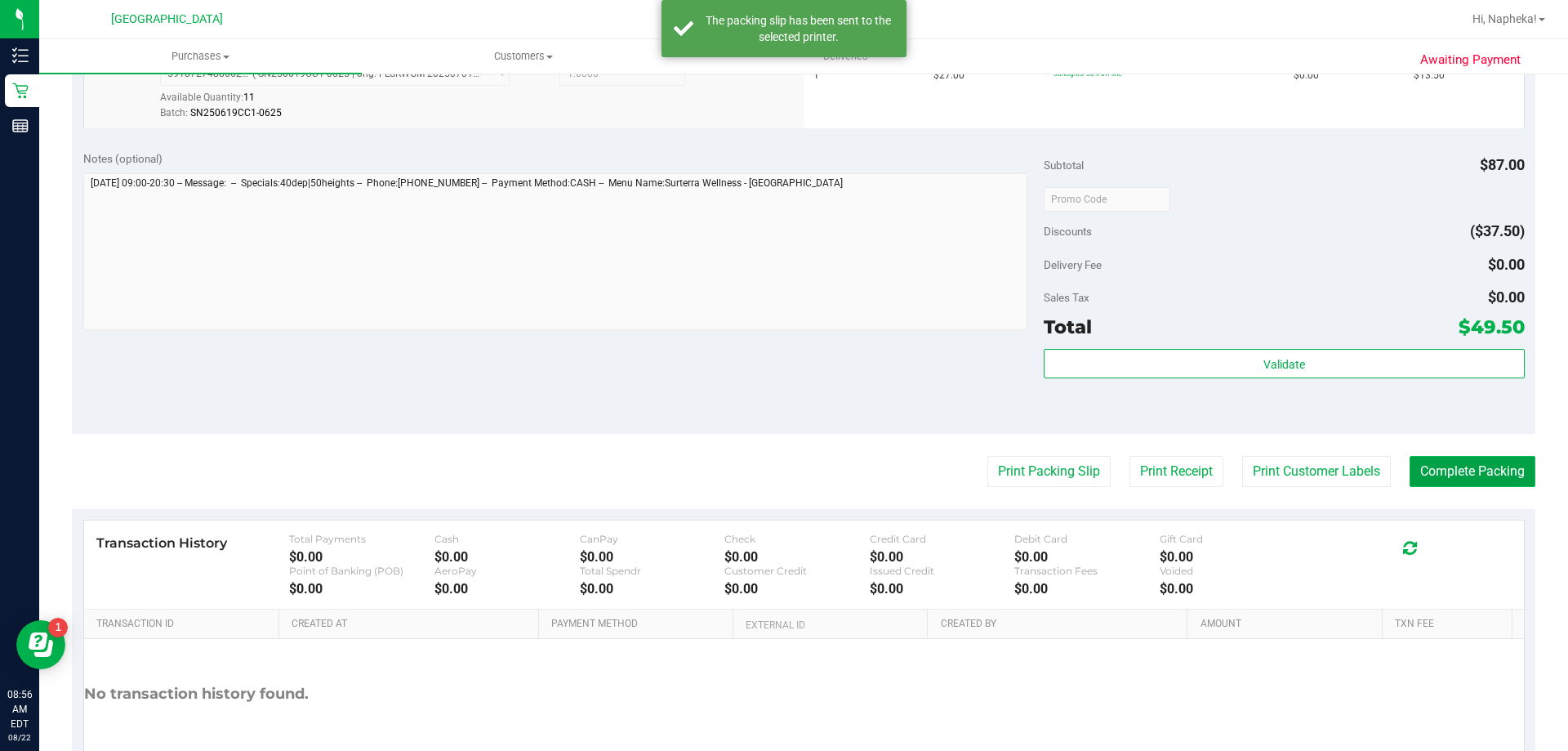
click at [1447, 471] on button "Complete Packing" at bounding box center [1472, 471] width 126 height 31
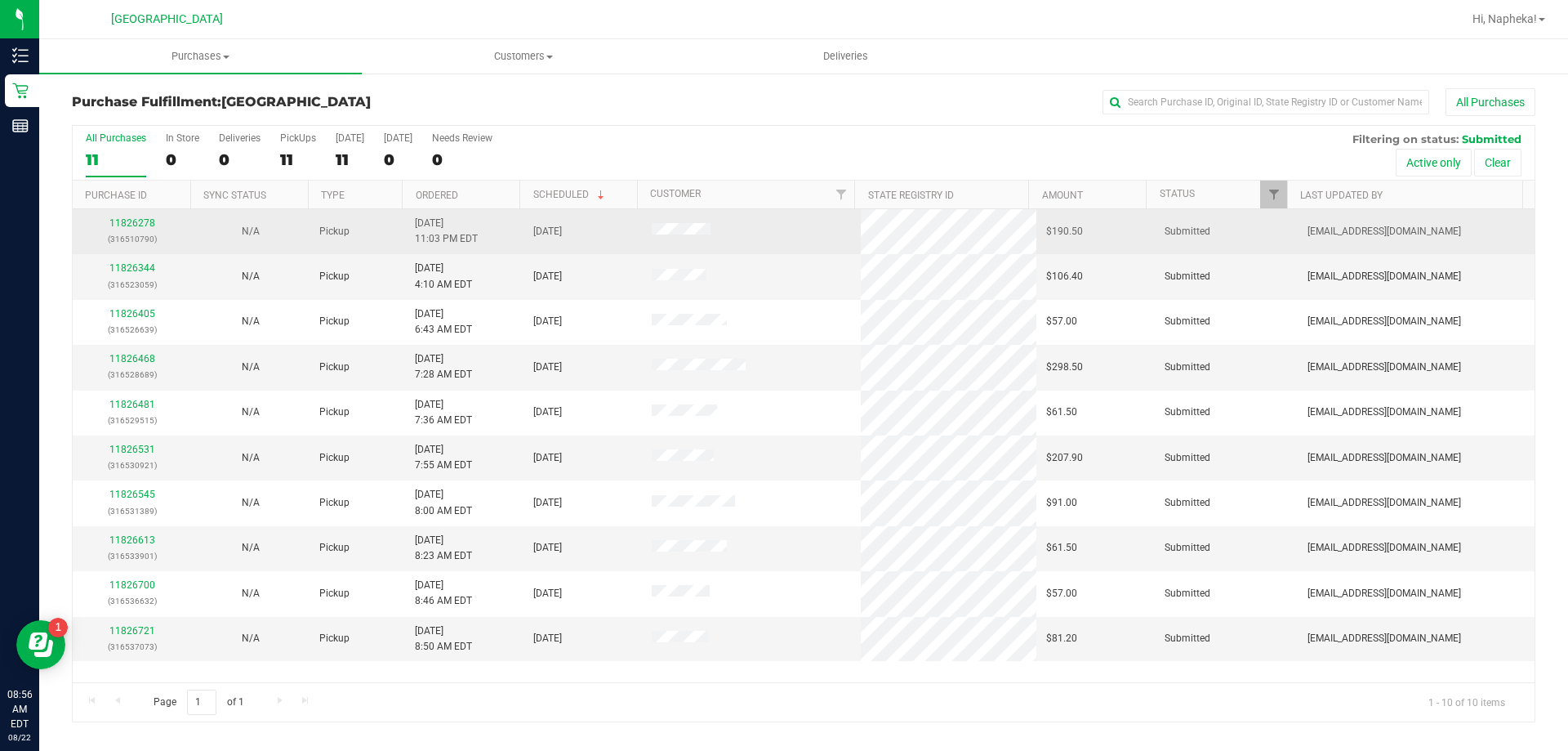
click at [170, 215] on td "11826278 (316510790)" at bounding box center [131, 231] width 118 height 45
click at [133, 225] on link "11826278" at bounding box center [132, 223] width 46 height 12
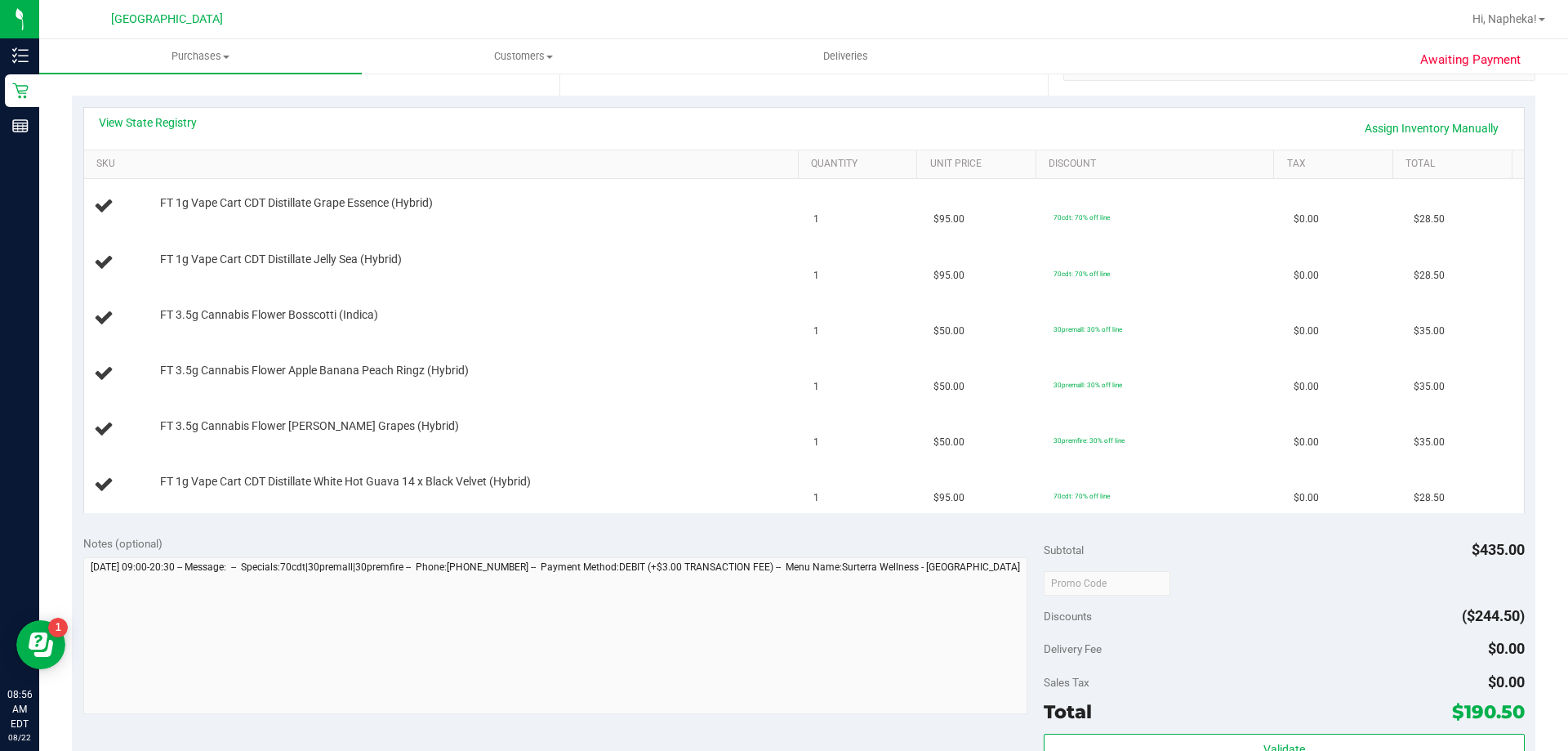
scroll to position [343, 0]
click at [167, 123] on link "View State Registry" at bounding box center [148, 125] width 98 height 17
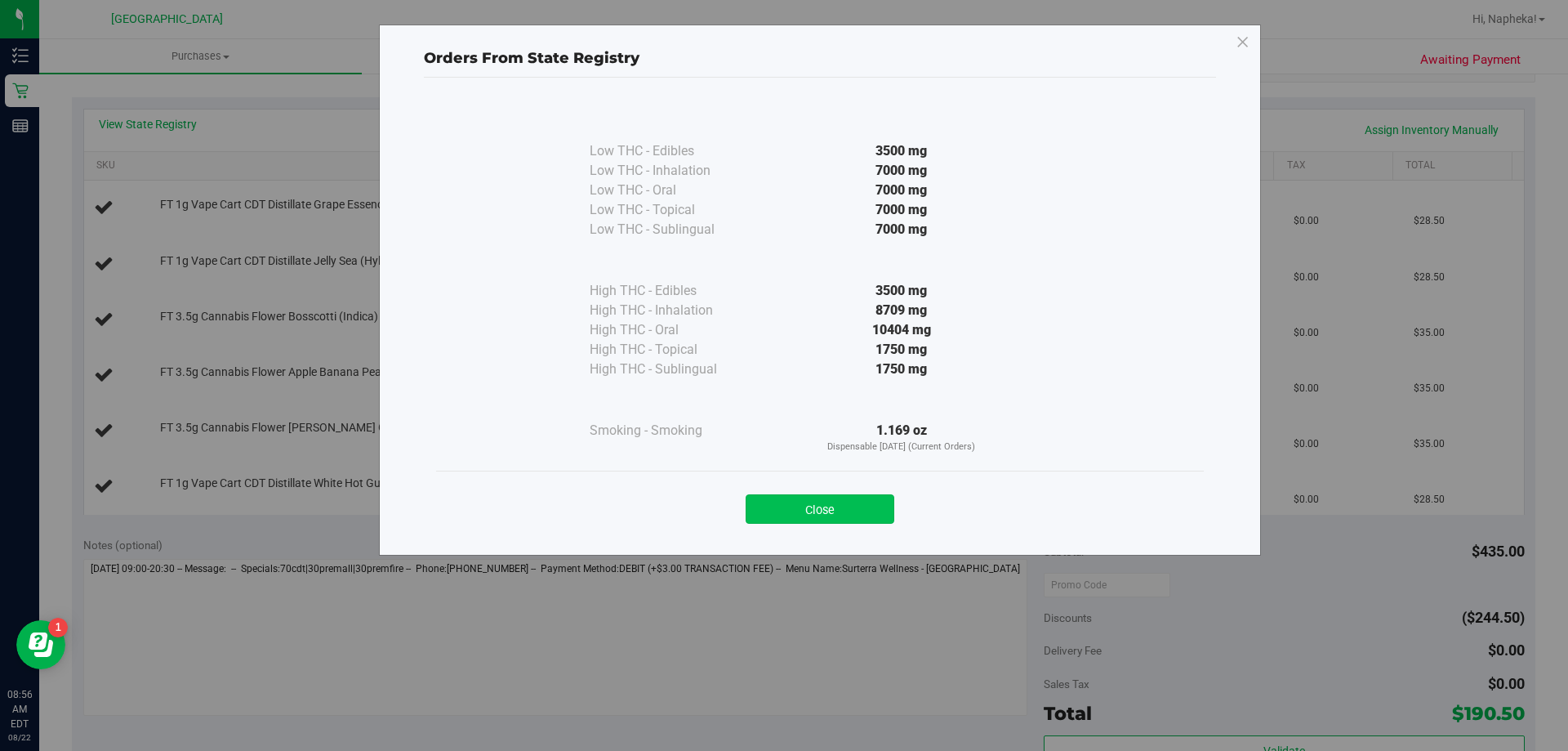
click at [867, 520] on button "Close" at bounding box center [820, 508] width 149 height 29
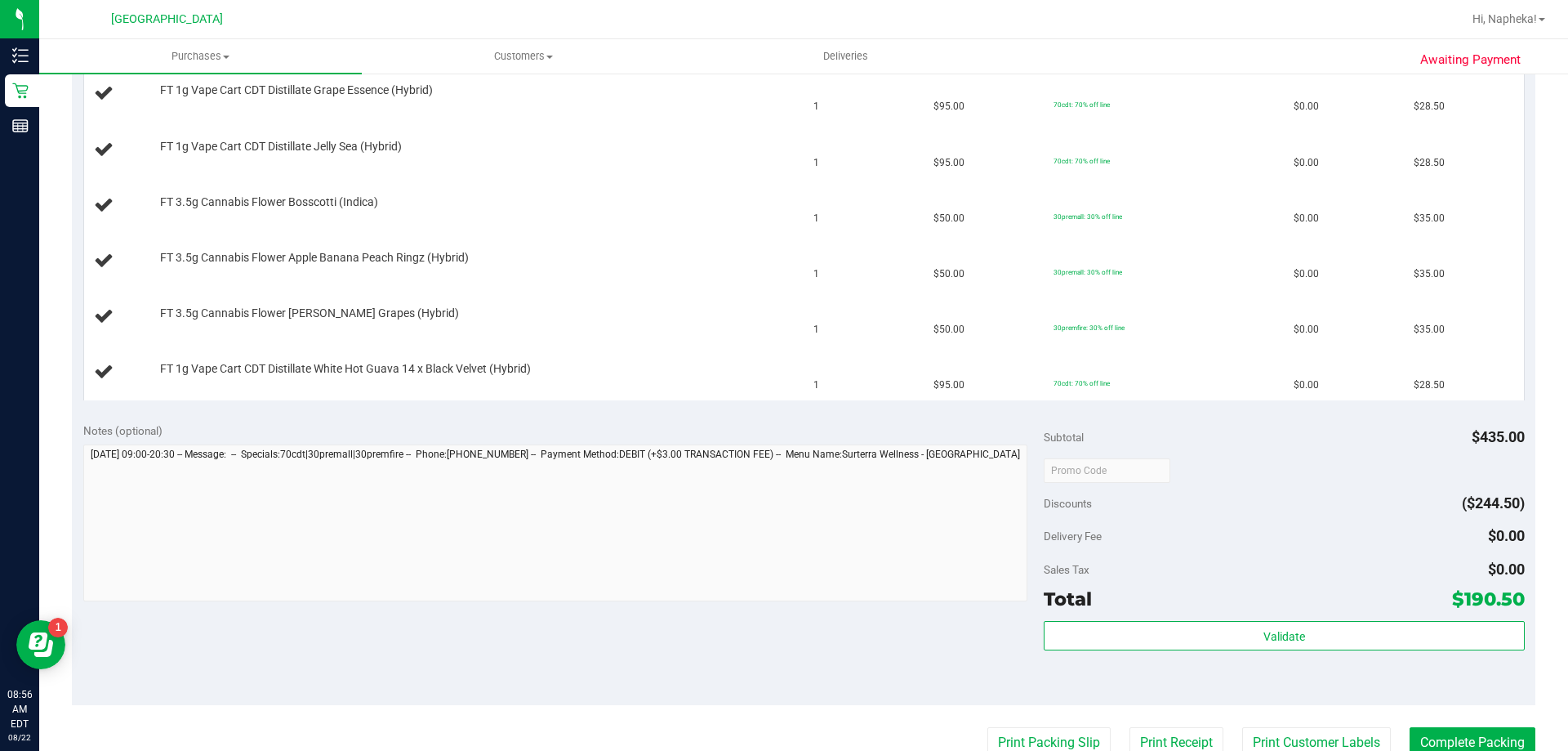
scroll to position [497, 0]
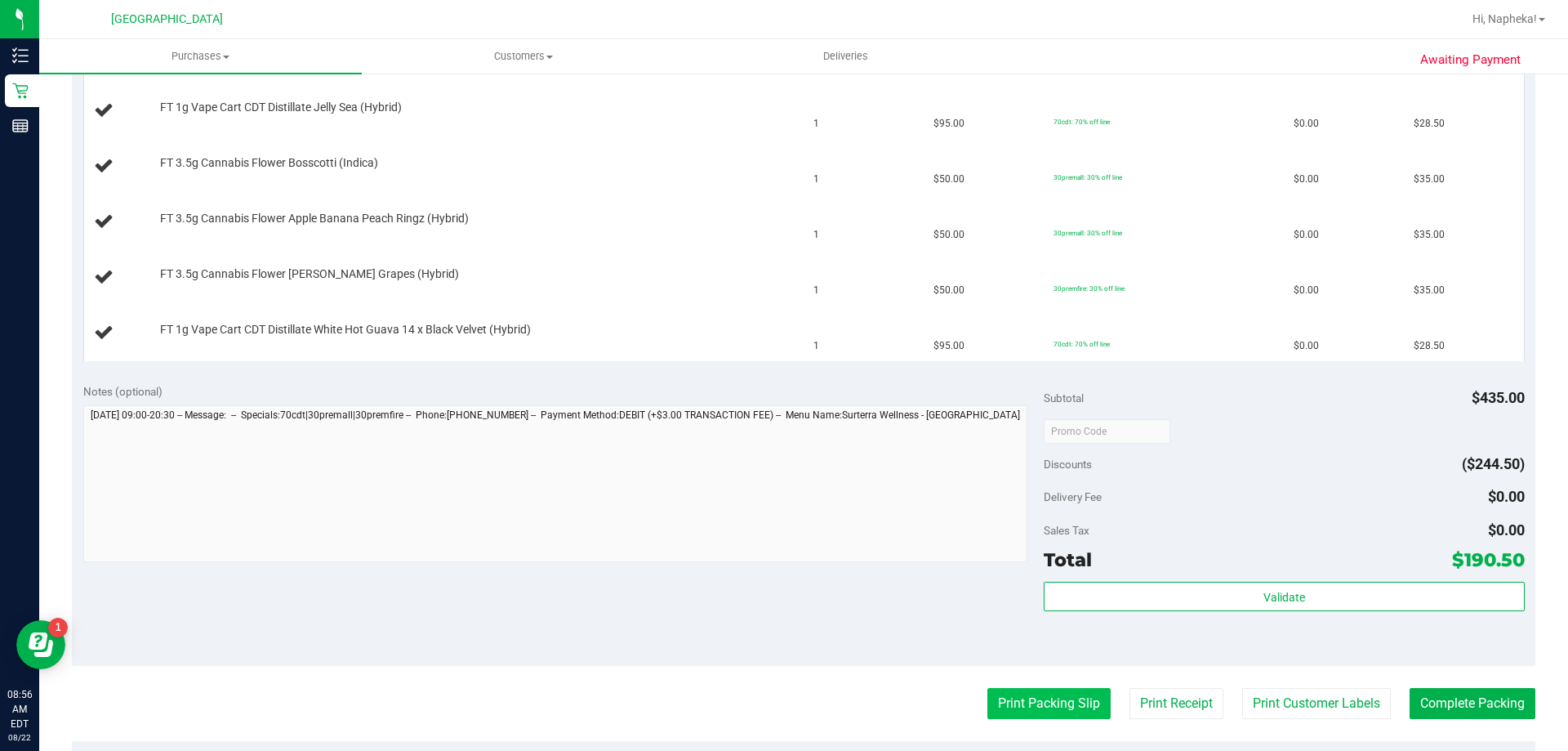
click at [1051, 709] on button "Print Packing Slip" at bounding box center [1049, 703] width 123 height 31
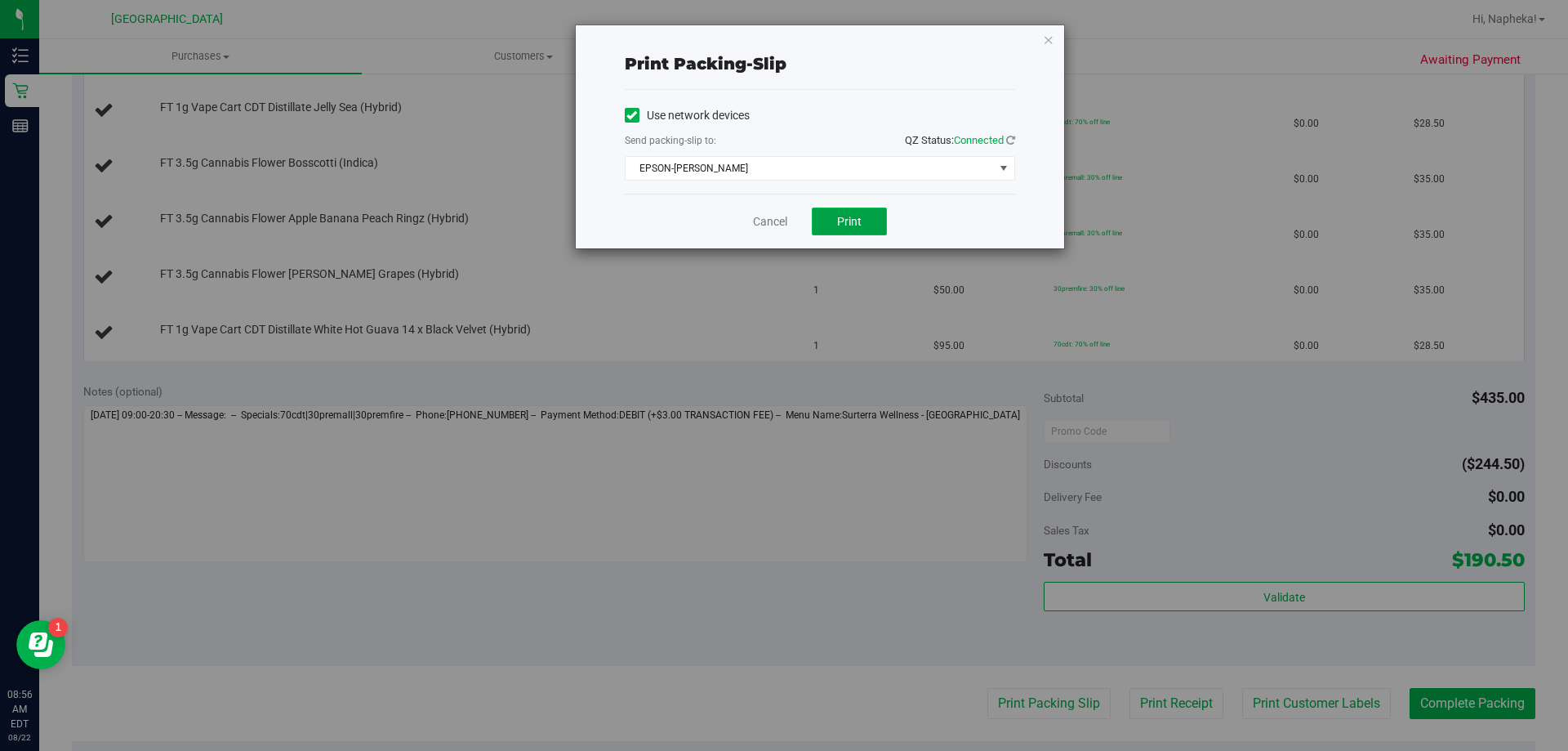
click at [846, 208] on button "Print" at bounding box center [850, 221] width 75 height 27
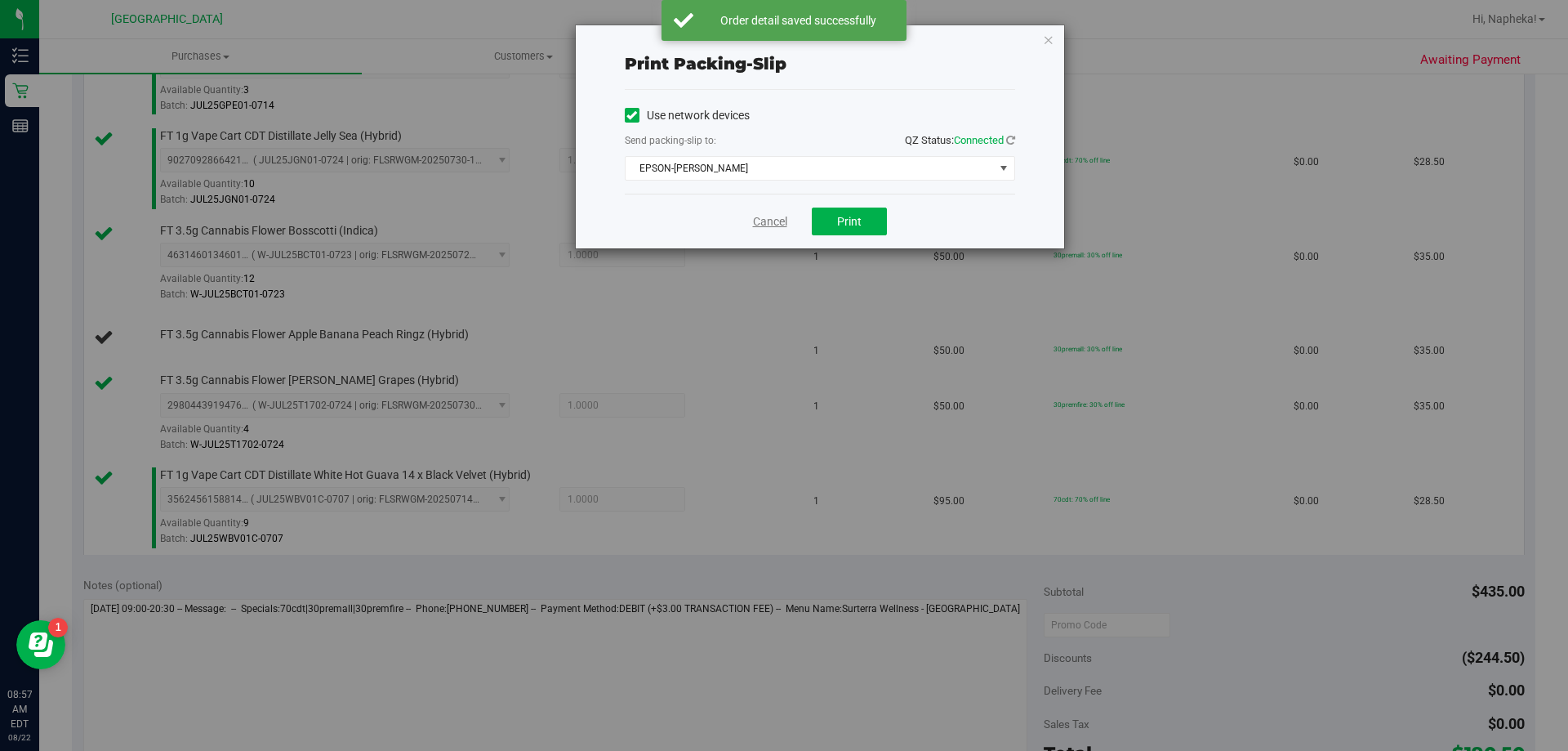
click at [776, 215] on link "Cancel" at bounding box center [770, 221] width 34 height 17
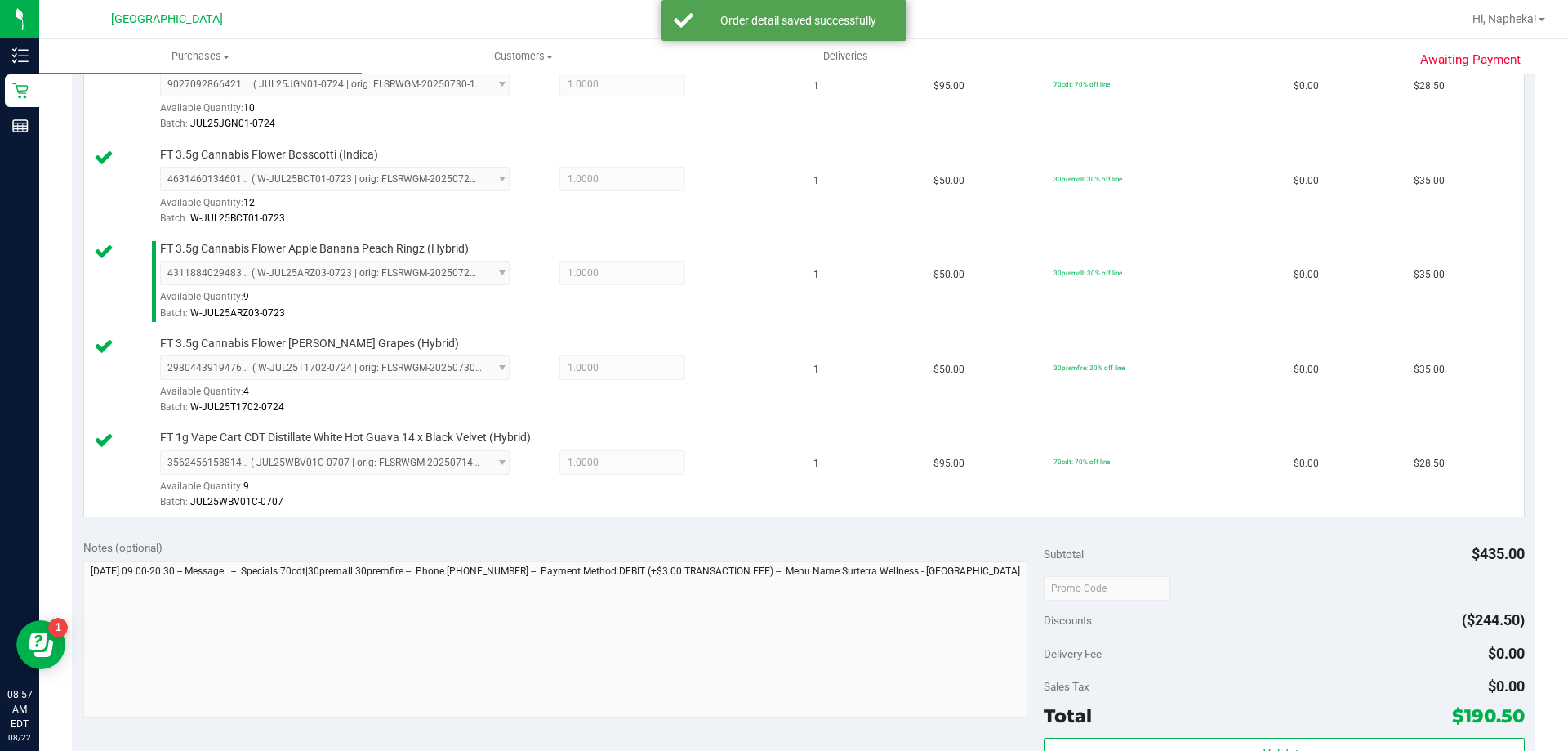
scroll to position [858, 0]
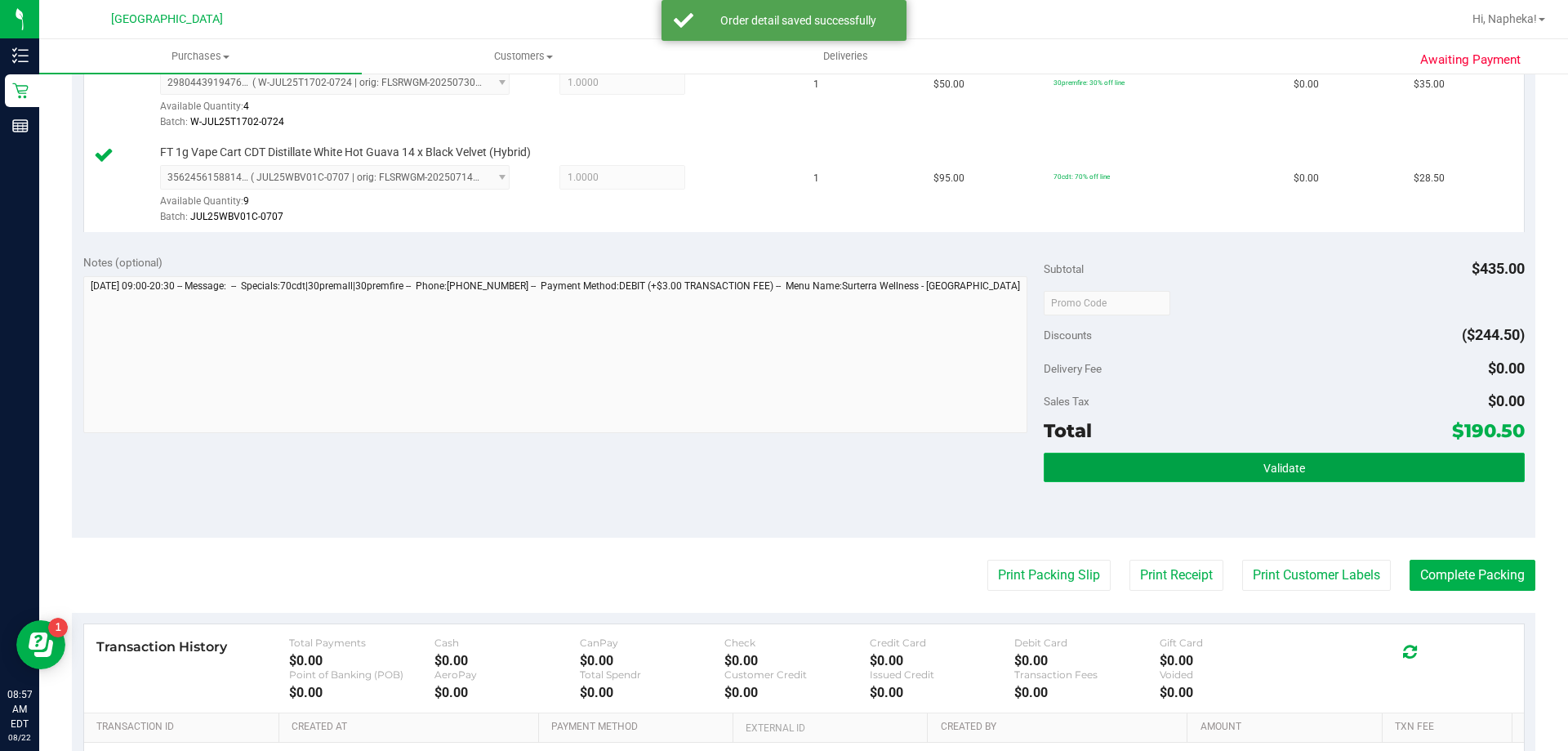
click at [1299, 454] on button "Validate" at bounding box center [1284, 467] width 481 height 29
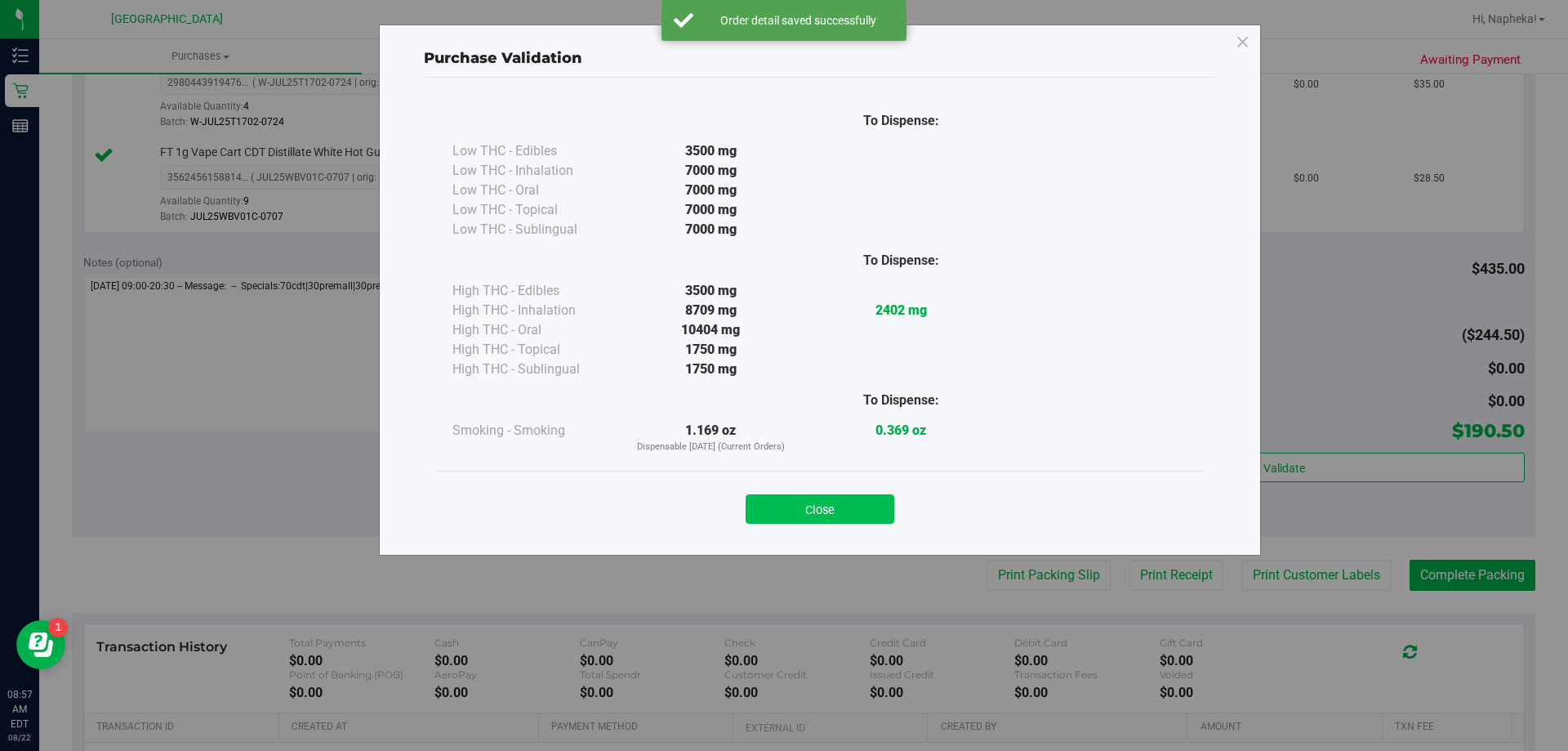
click at [833, 501] on button "Close" at bounding box center [820, 508] width 149 height 29
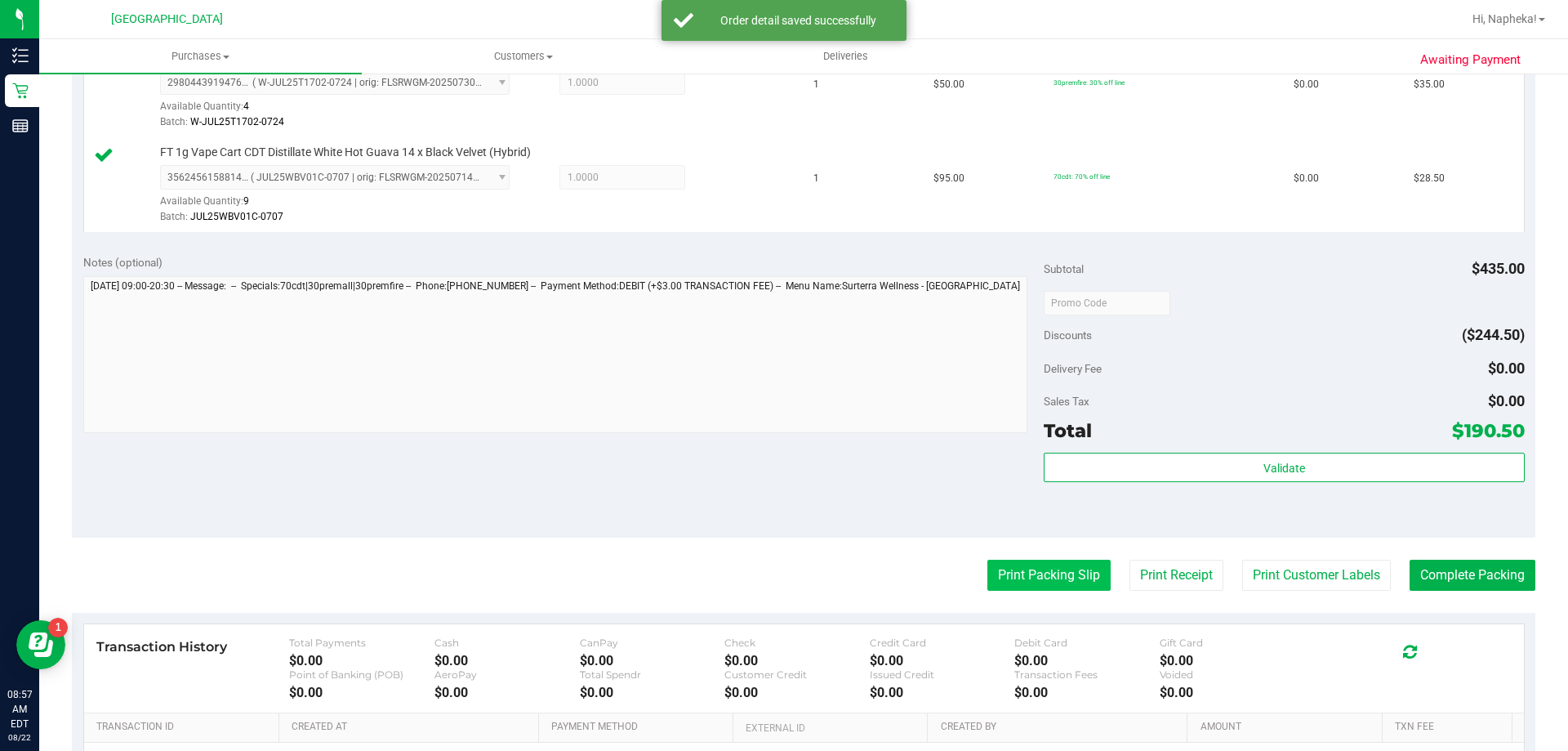
click at [1033, 564] on button "Print Packing Slip" at bounding box center [1049, 575] width 123 height 31
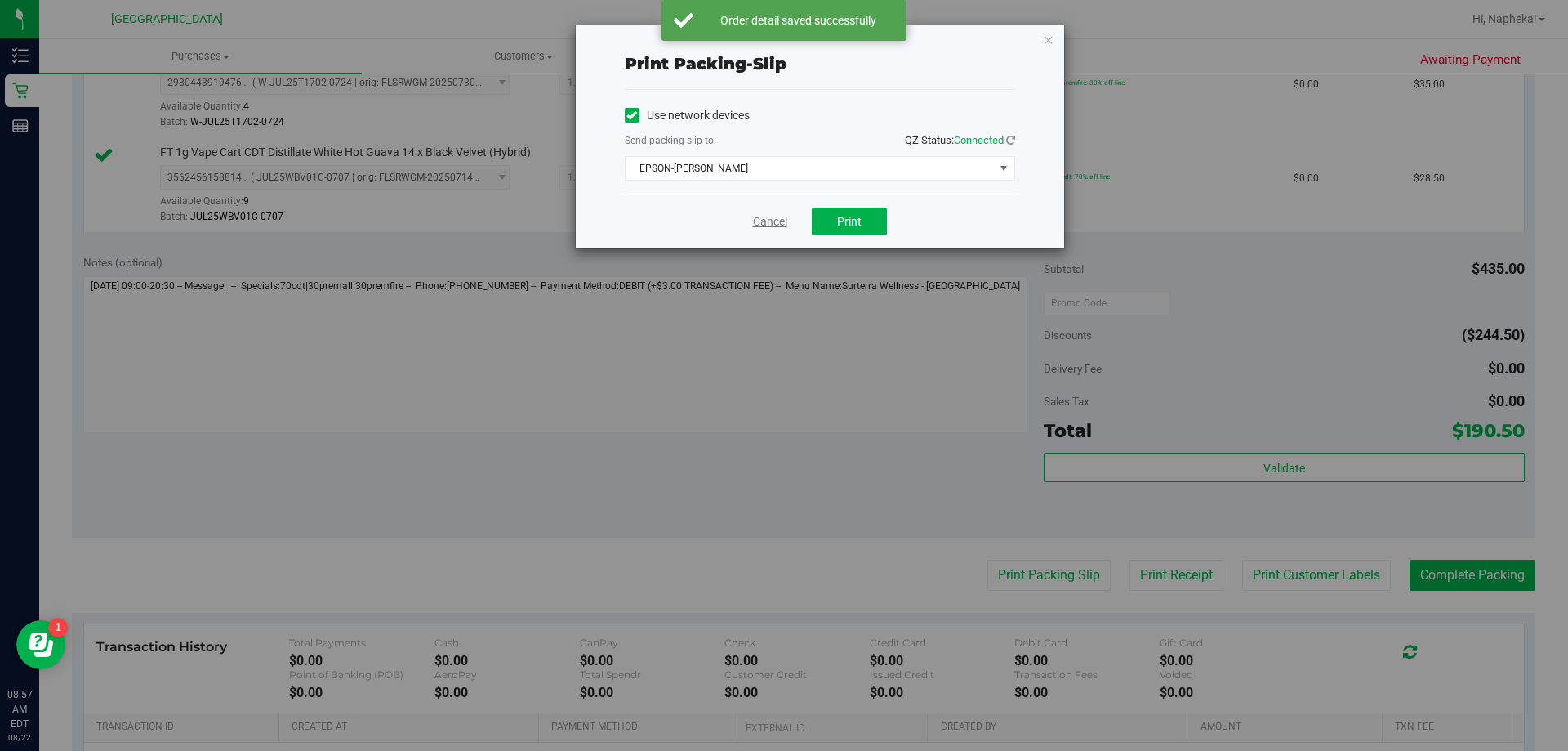
click at [776, 214] on link "Cancel" at bounding box center [770, 221] width 34 height 17
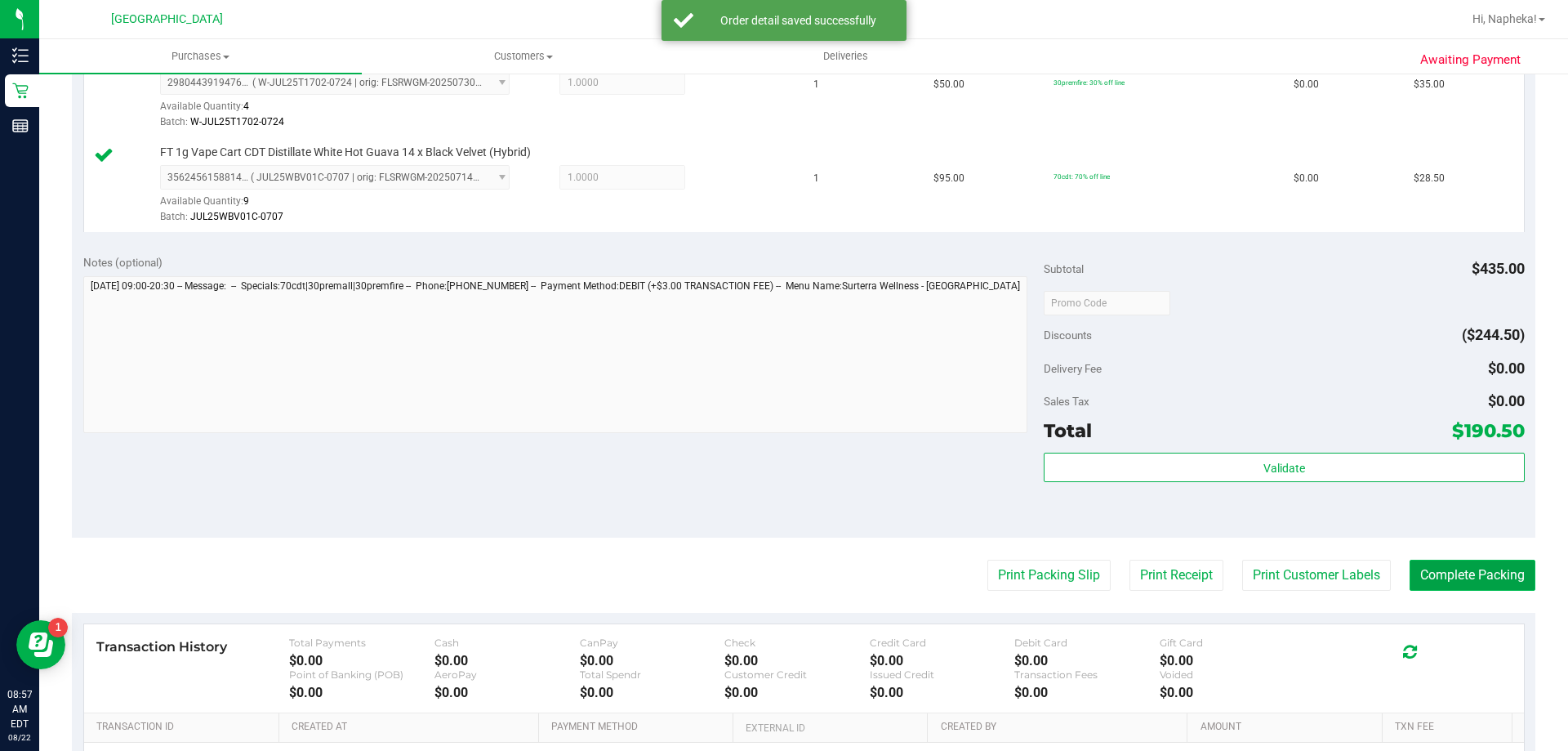
click at [1482, 573] on button "Complete Packing" at bounding box center [1472, 575] width 126 height 31
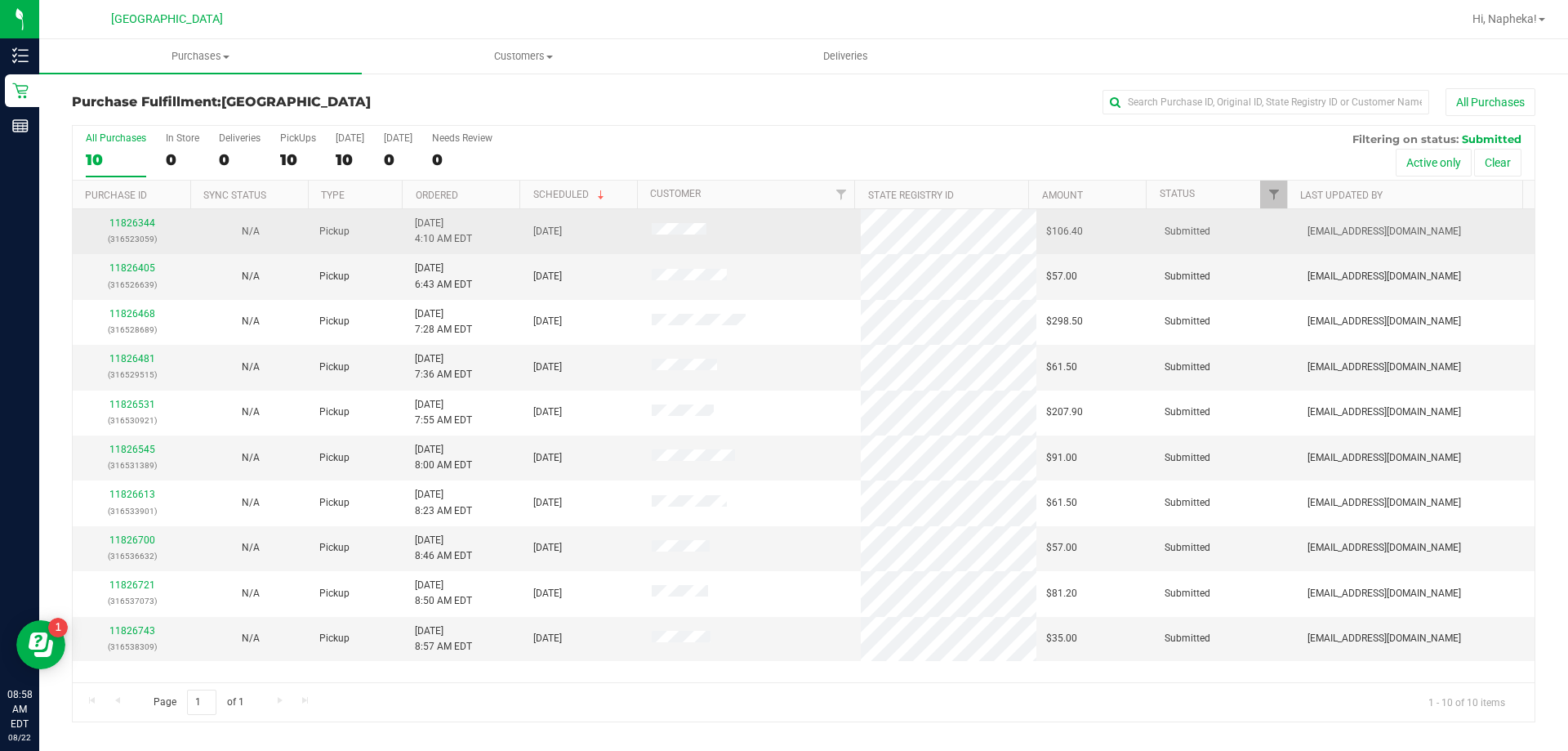
click at [126, 243] on p "(316523059)" at bounding box center [131, 239] width 99 height 16
click at [132, 229] on div "11826344 (316523059)" at bounding box center [131, 230] width 99 height 31
click at [138, 223] on link "11826344" at bounding box center [132, 223] width 46 height 12
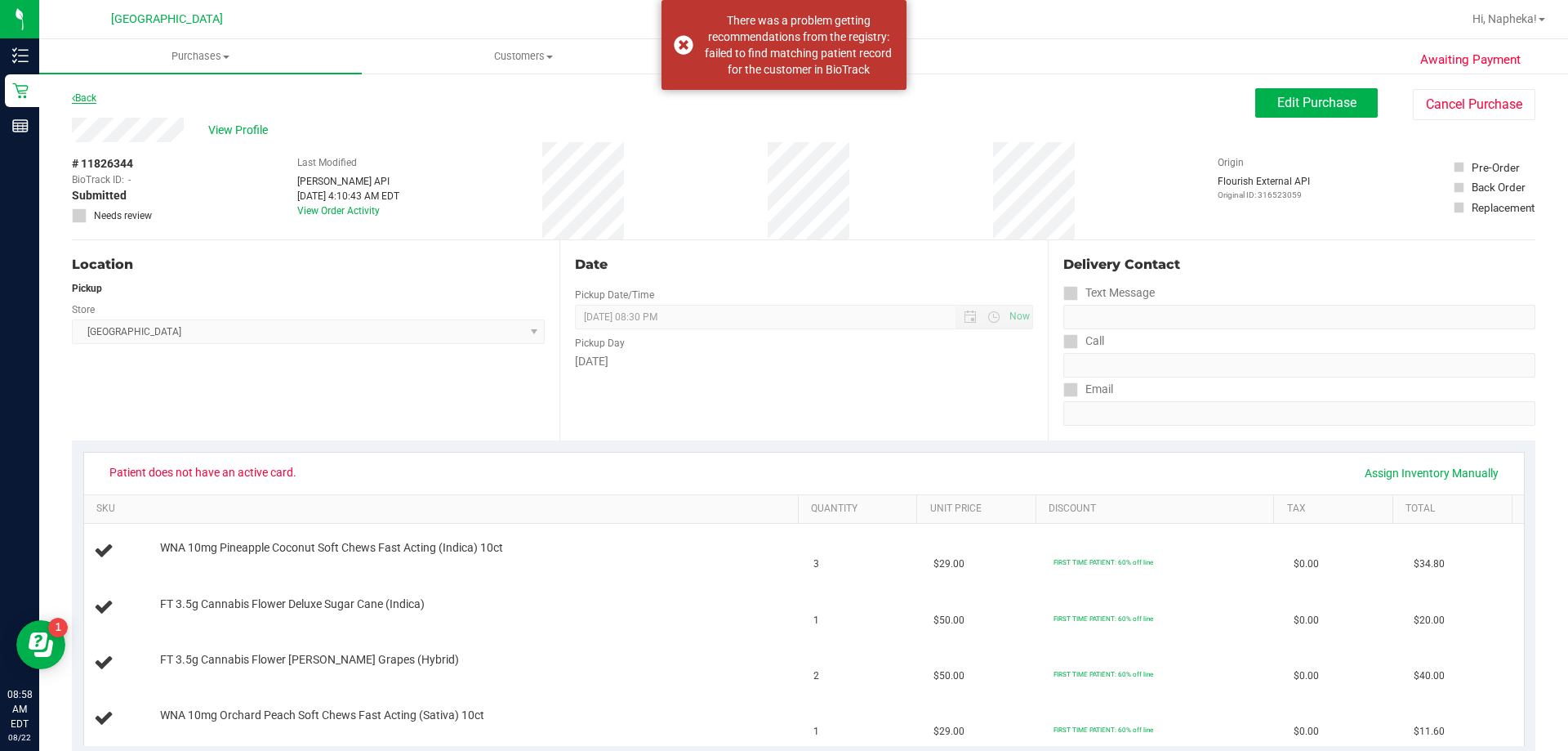
click at [83, 99] on link "Back" at bounding box center [83, 98] width 24 height 12
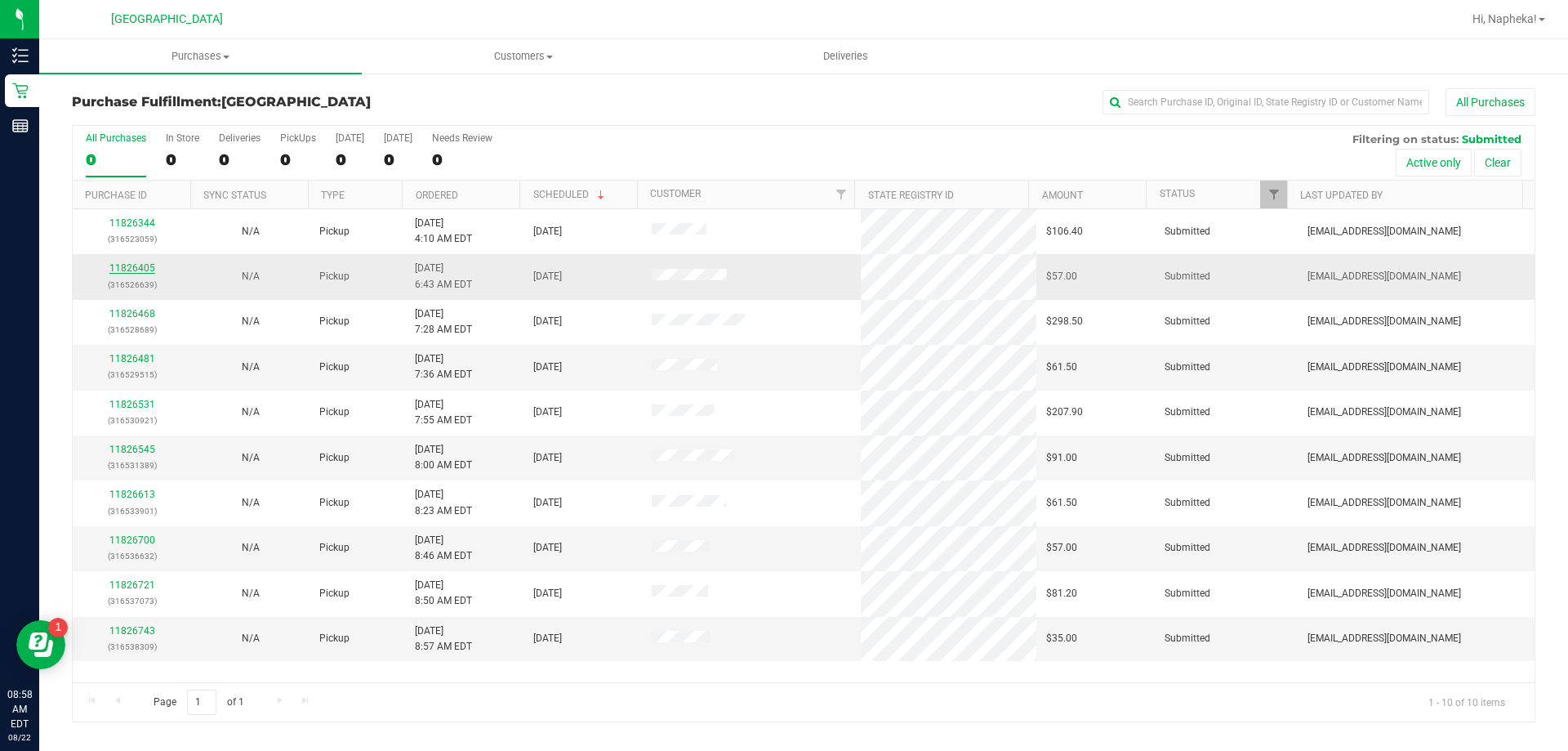
click at [126, 270] on link "11826405" at bounding box center [132, 268] width 46 height 12
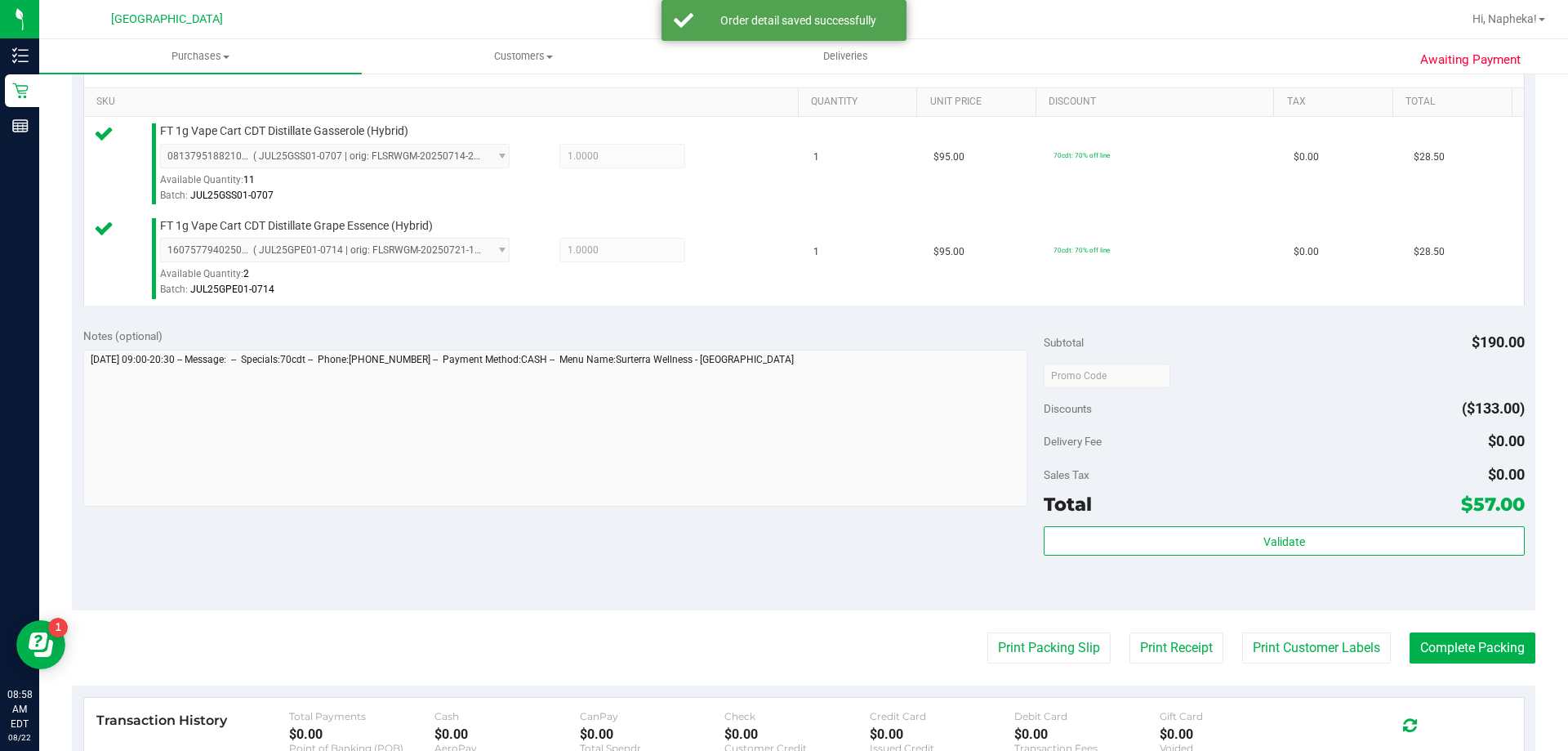
scroll to position [423, 0]
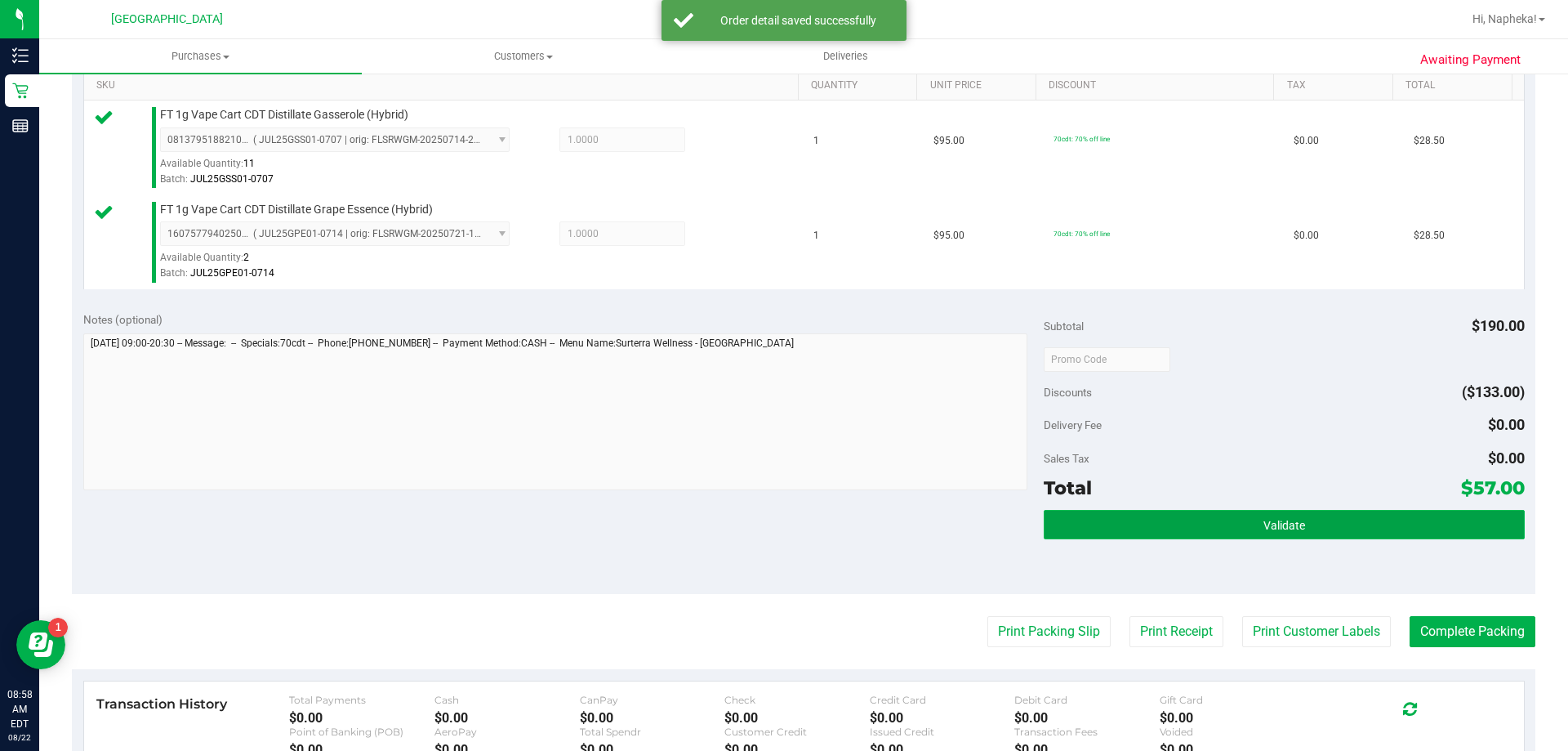
click at [1194, 531] on button "Validate" at bounding box center [1284, 524] width 481 height 29
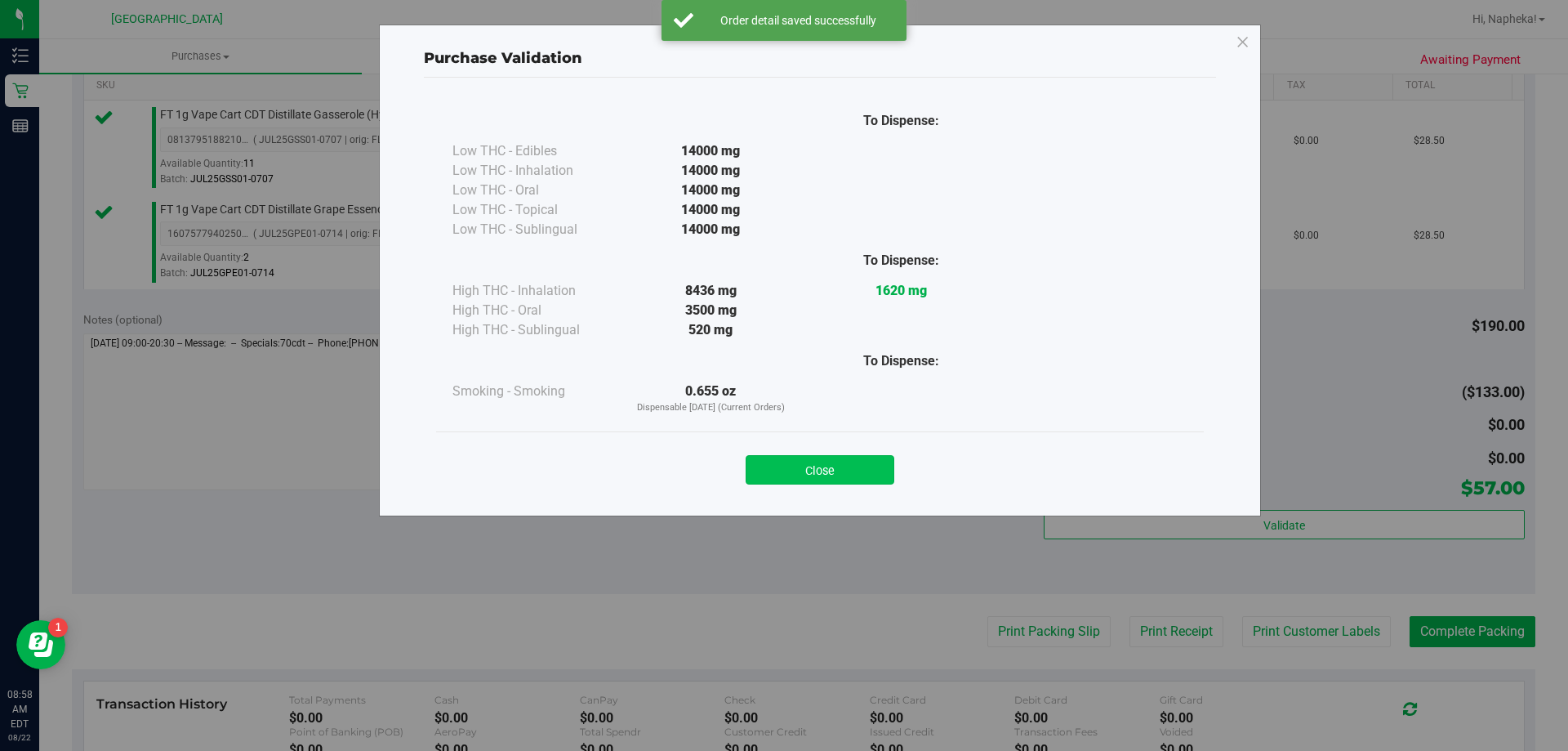
click at [860, 467] on button "Close" at bounding box center [820, 469] width 149 height 29
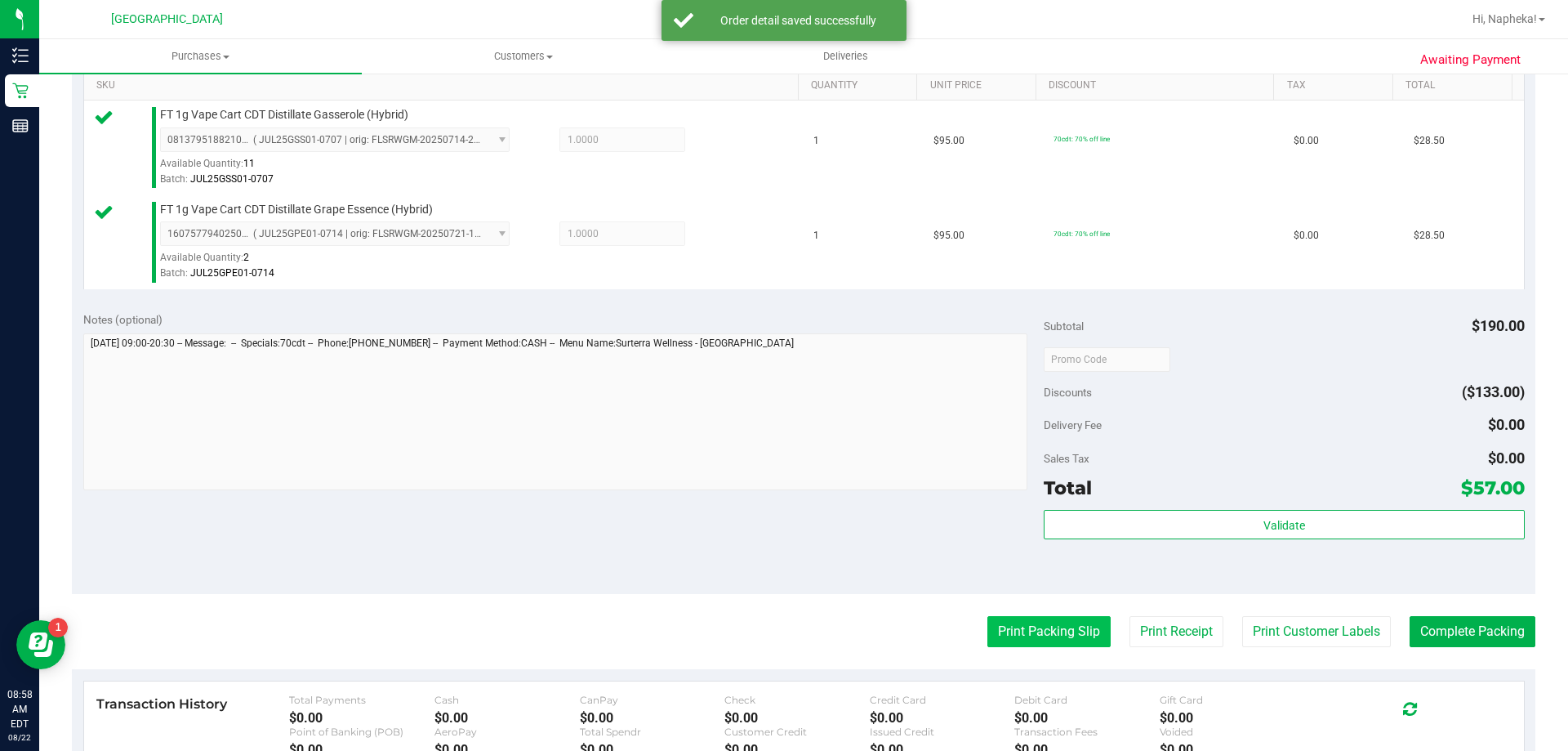
click at [1023, 628] on button "Print Packing Slip" at bounding box center [1049, 631] width 123 height 31
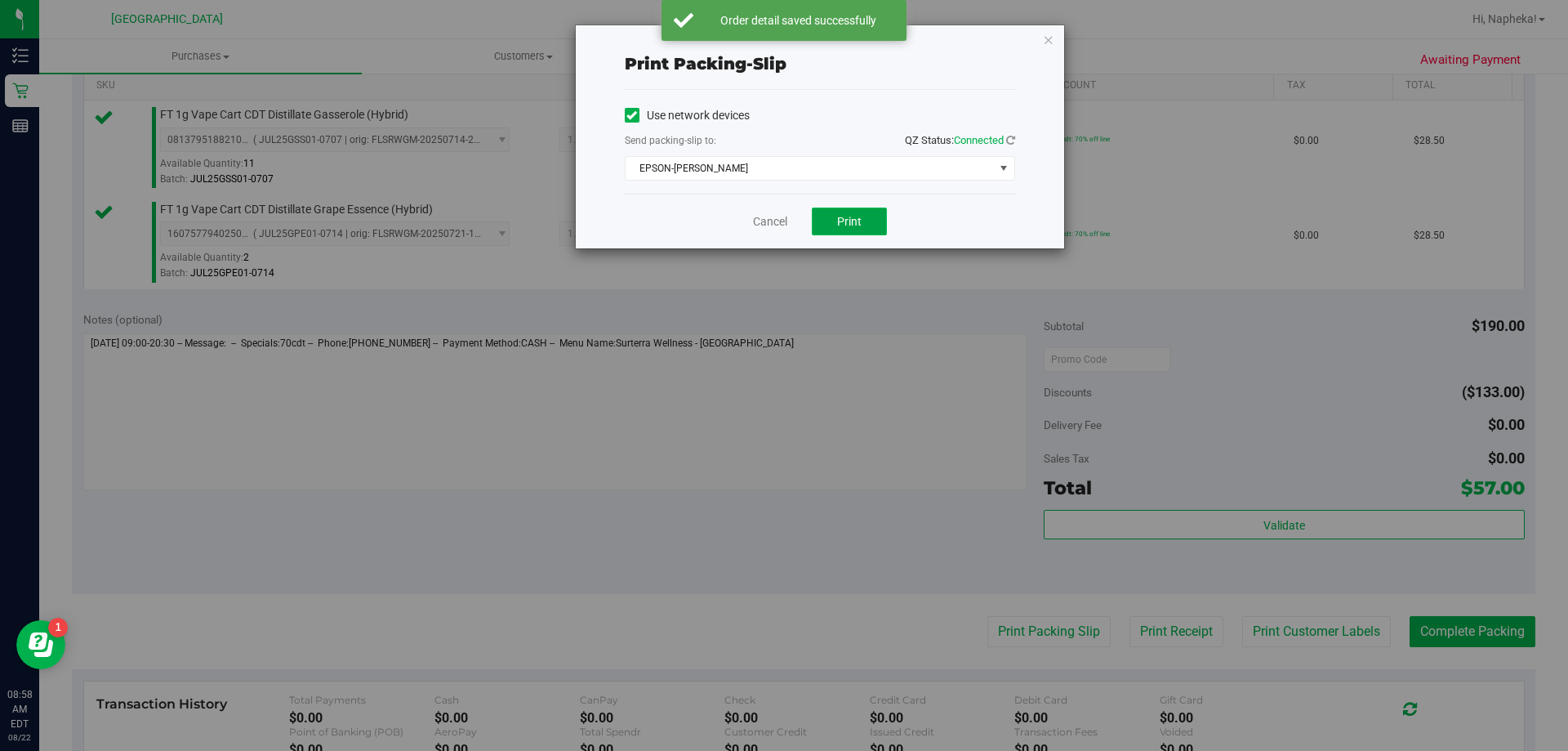
click at [845, 231] on button "Print" at bounding box center [850, 221] width 75 height 27
click at [732, 225] on div "Cancel Print" at bounding box center [821, 221] width 391 height 55
click at [761, 220] on link "Cancel" at bounding box center [770, 221] width 34 height 17
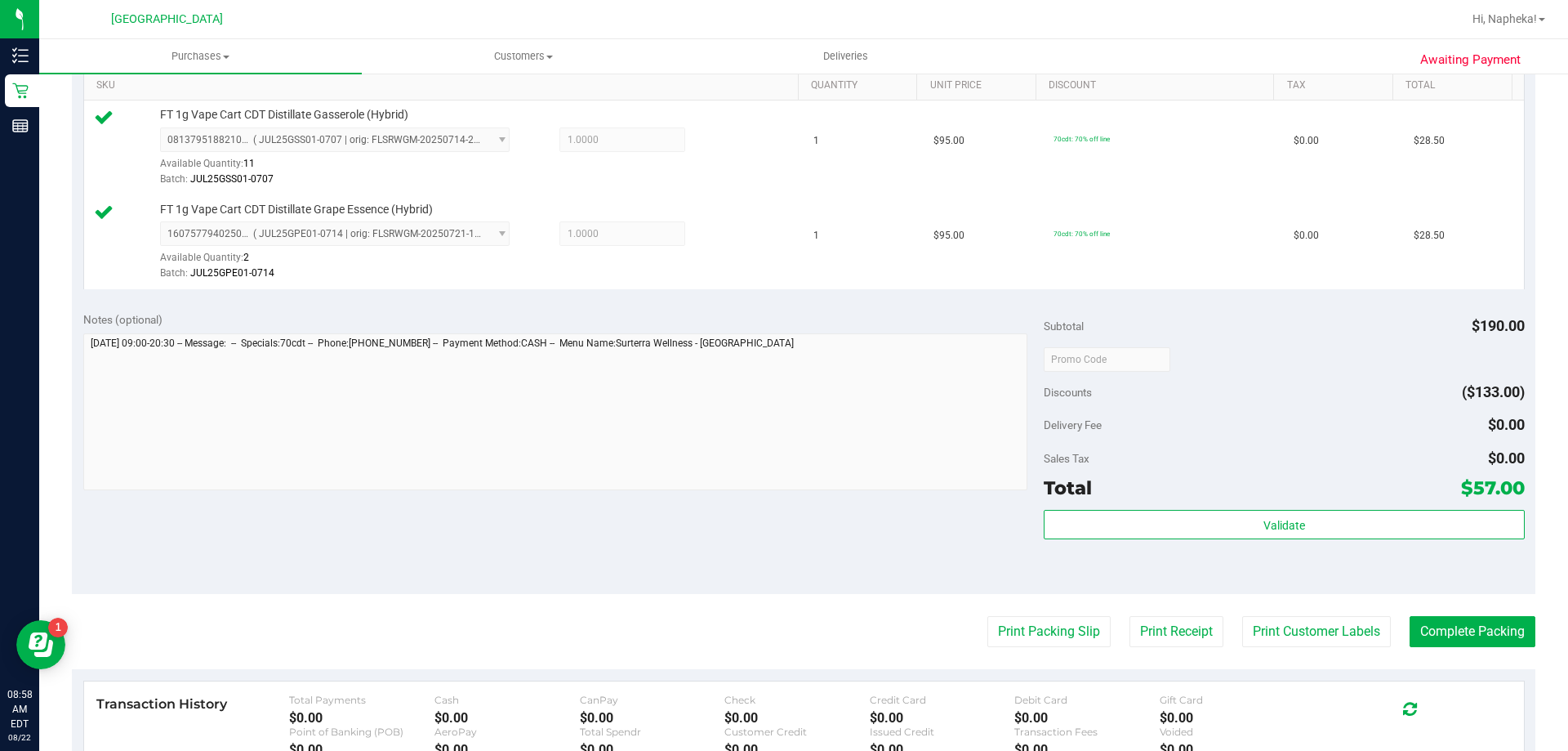
click at [1477, 681] on div "Transaction History Total Payments $0.00 Cash $0.00 CanPay $0.00 Check $0.00 Cr…" at bounding box center [804, 725] width 1440 height 89
click at [1470, 636] on button "Complete Packing" at bounding box center [1472, 631] width 126 height 31
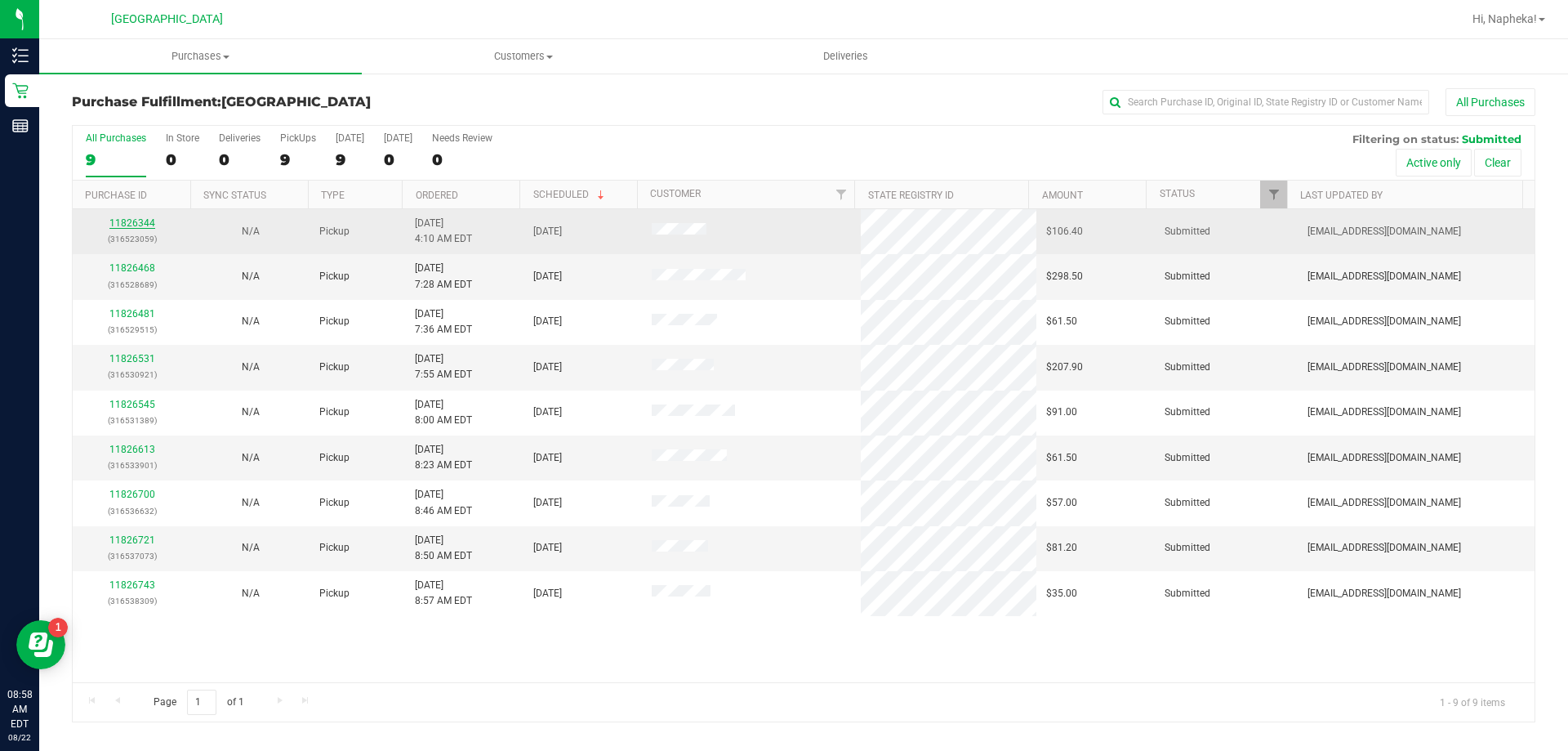
click at [132, 225] on link "11826344" at bounding box center [132, 223] width 46 height 12
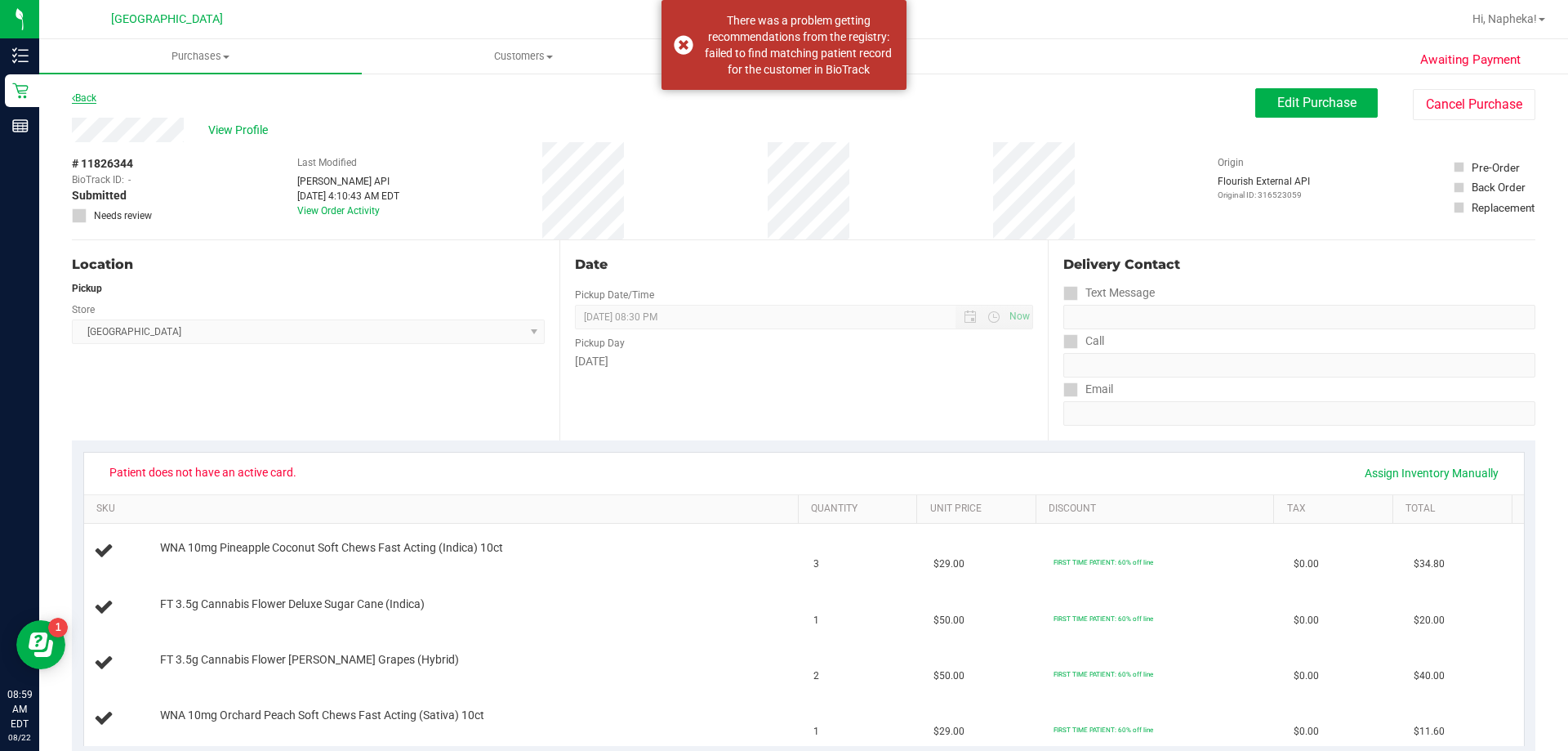
click at [86, 102] on link "Back" at bounding box center [83, 98] width 24 height 12
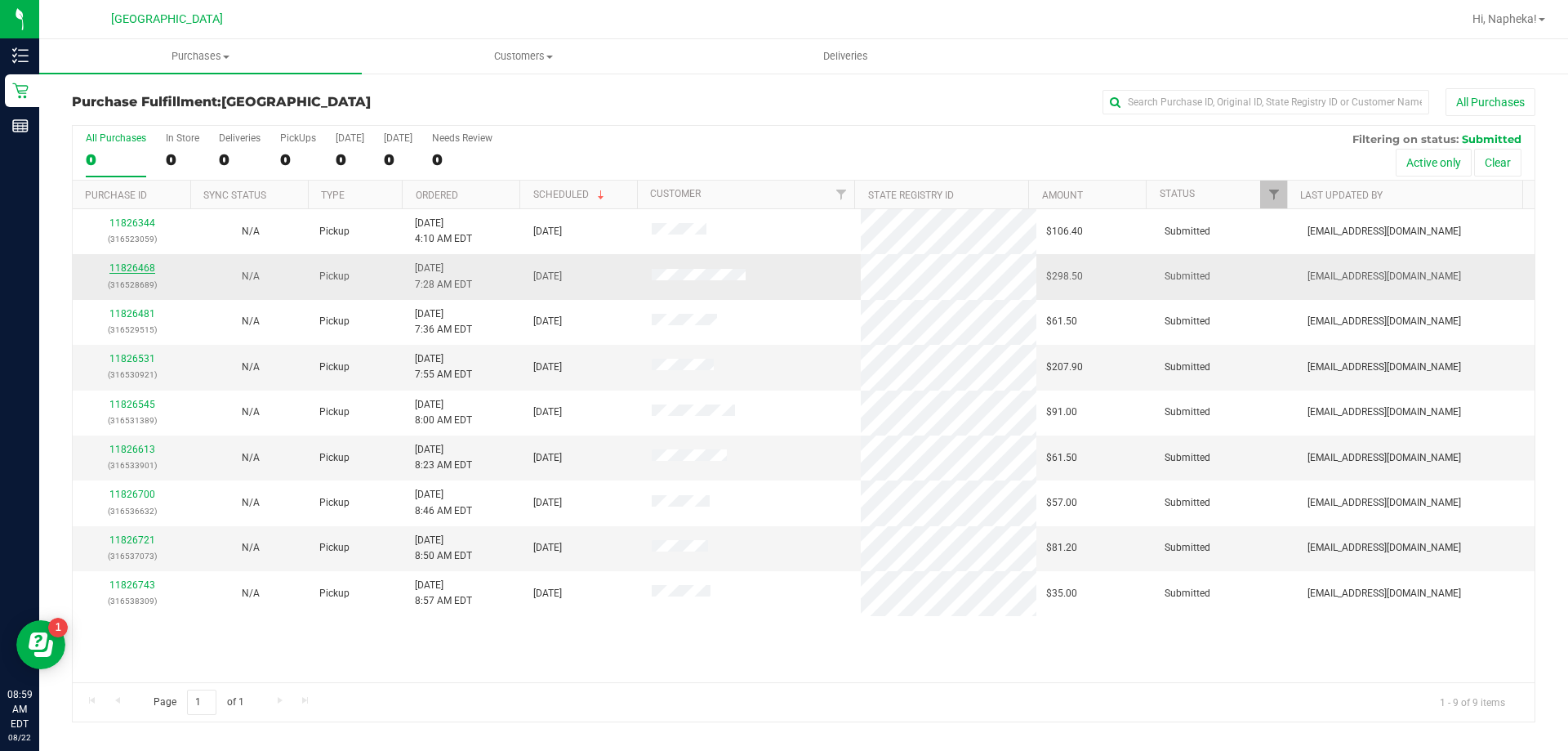
click at [121, 269] on link "11826468" at bounding box center [132, 268] width 46 height 12
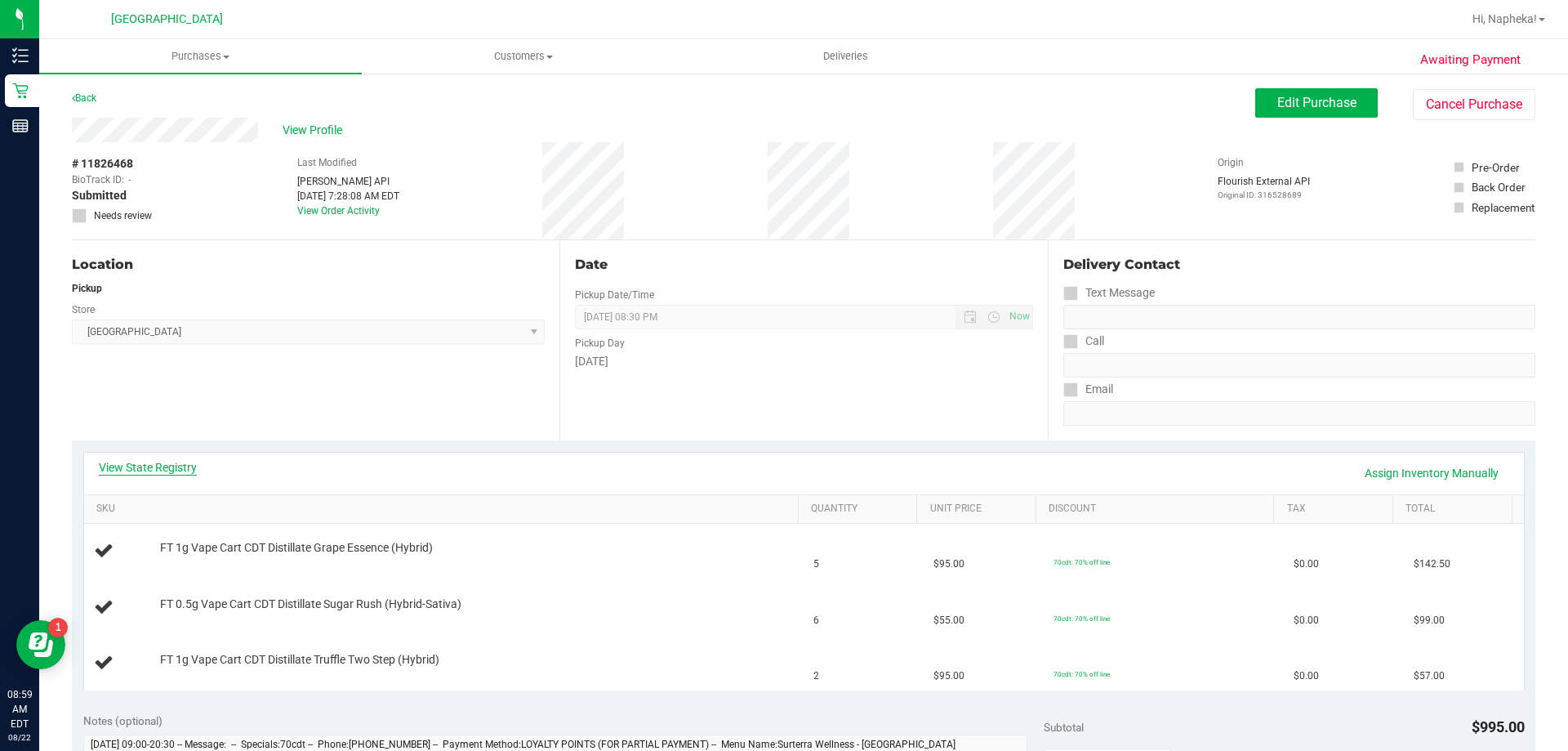
click at [160, 473] on link "View State Registry" at bounding box center [148, 467] width 98 height 17
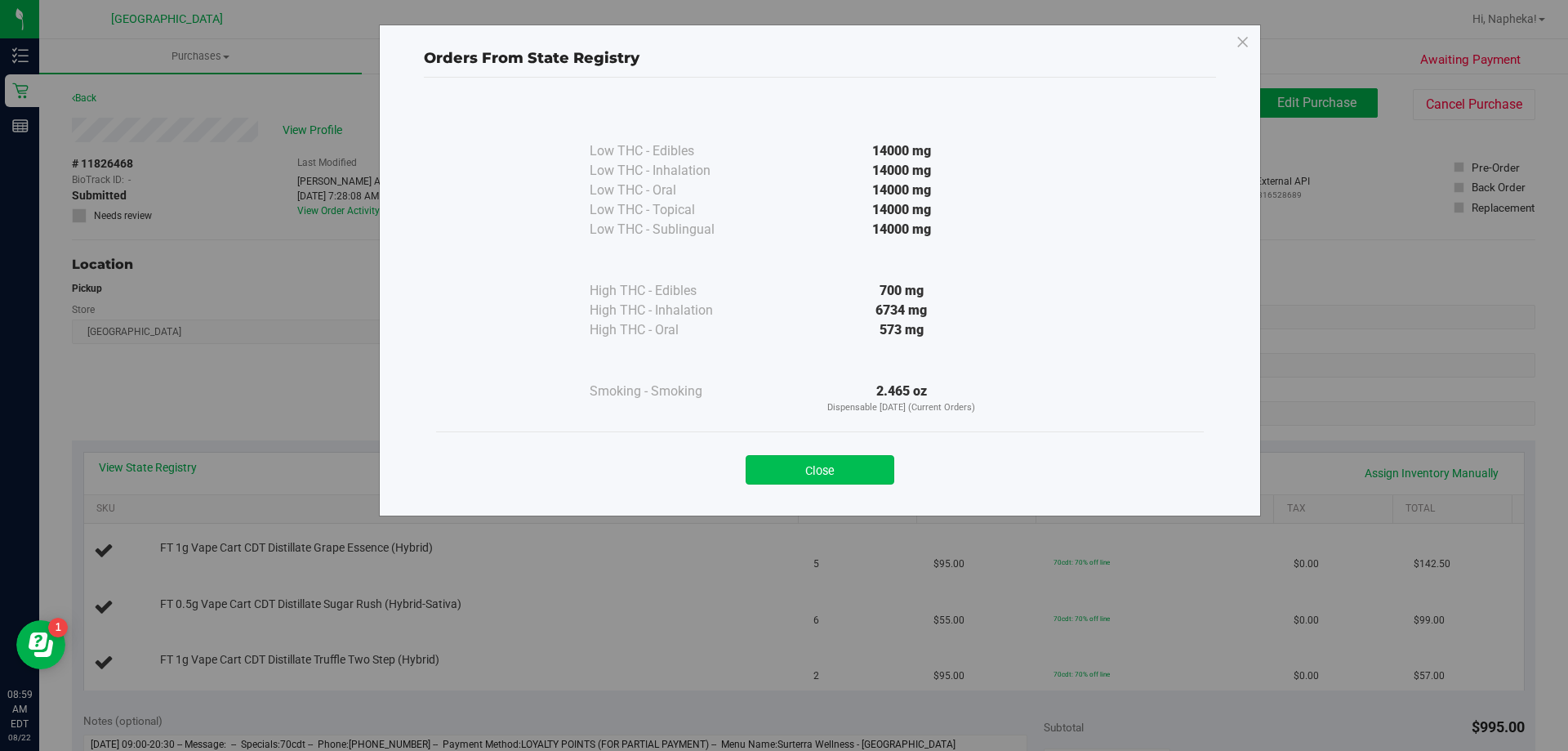
click at [816, 464] on button "Close" at bounding box center [820, 469] width 149 height 29
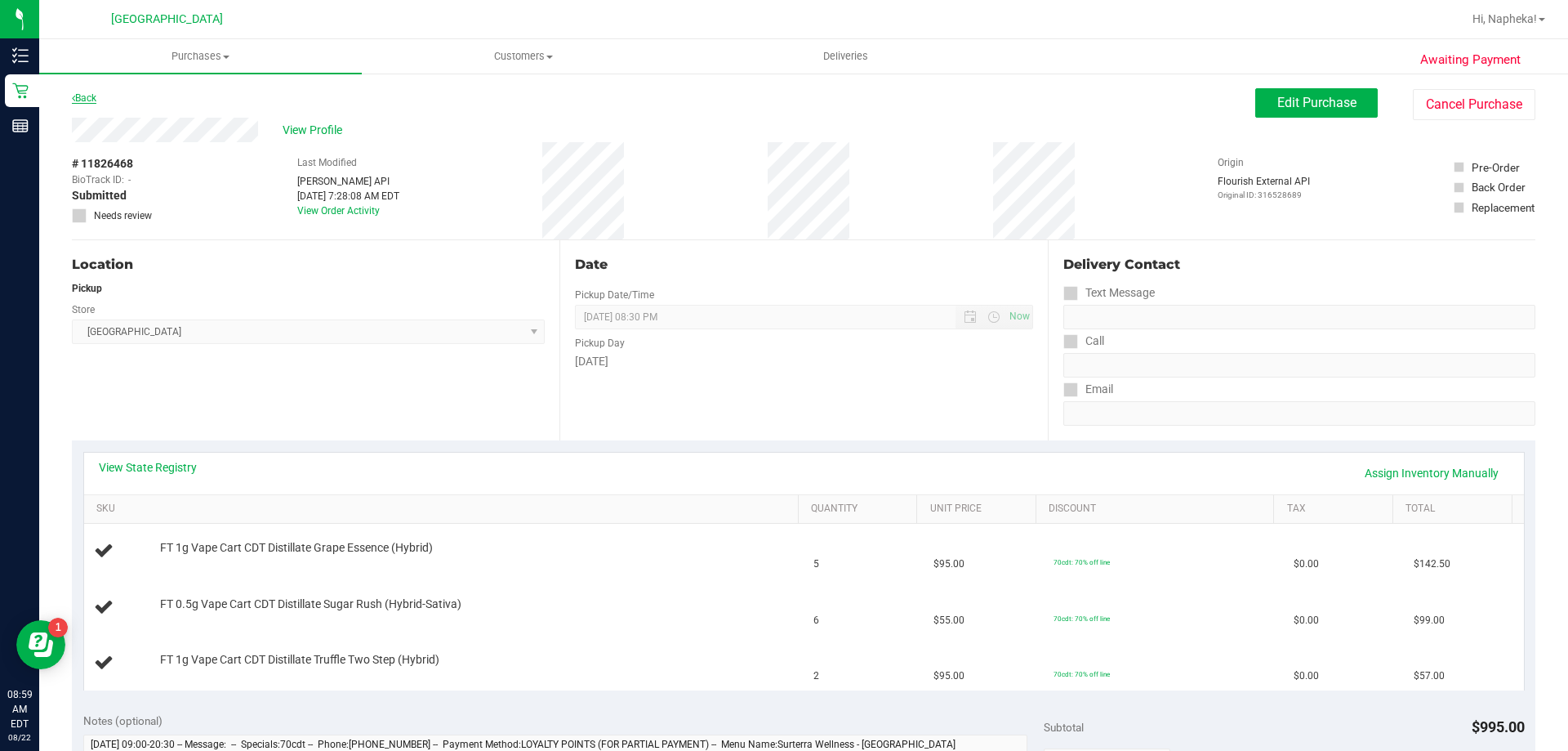
click at [82, 101] on link "Back" at bounding box center [83, 98] width 24 height 12
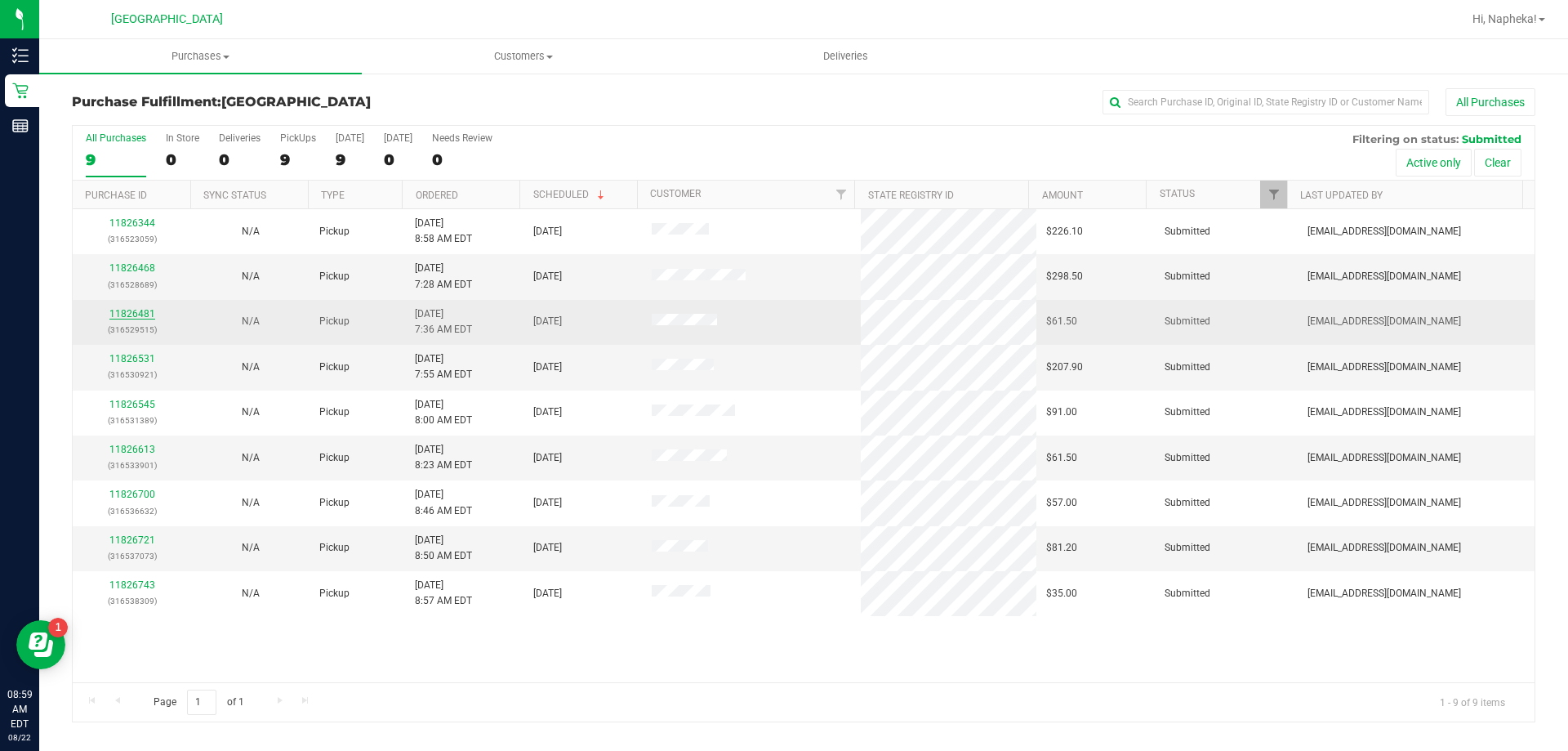
click at [134, 316] on link "11826481" at bounding box center [132, 314] width 46 height 12
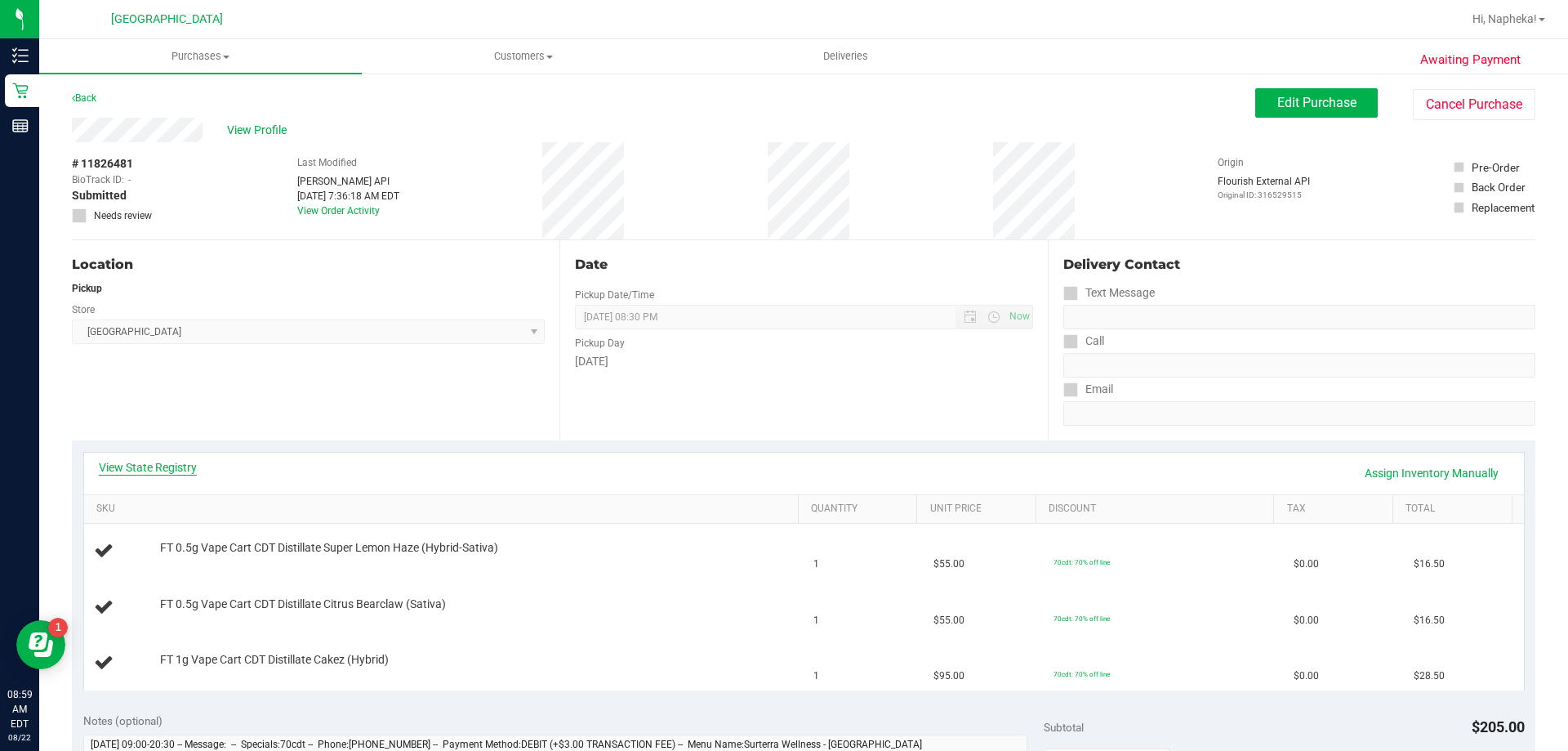
click at [165, 467] on link "View State Registry" at bounding box center [148, 467] width 98 height 17
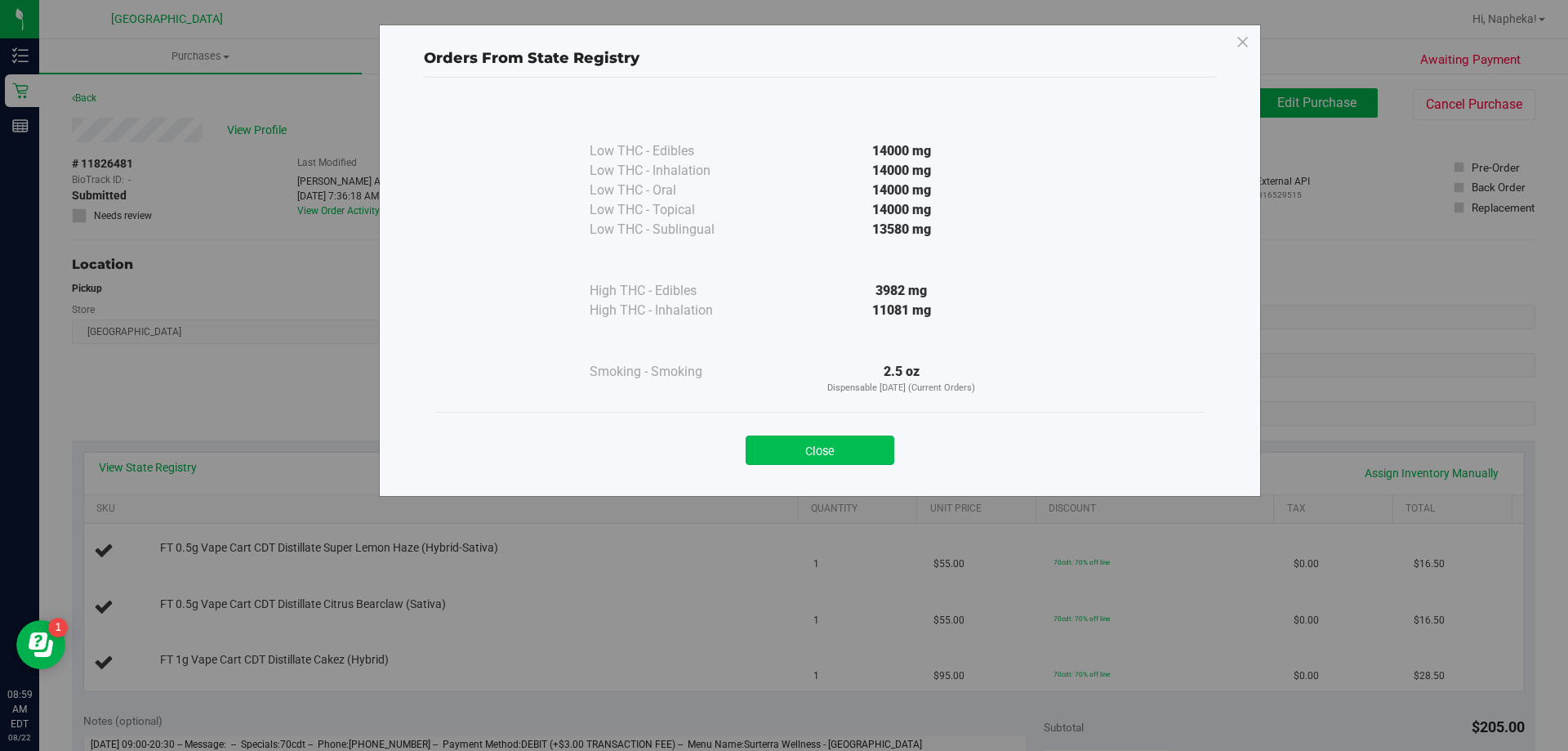
click at [827, 452] on button "Close" at bounding box center [820, 450] width 149 height 29
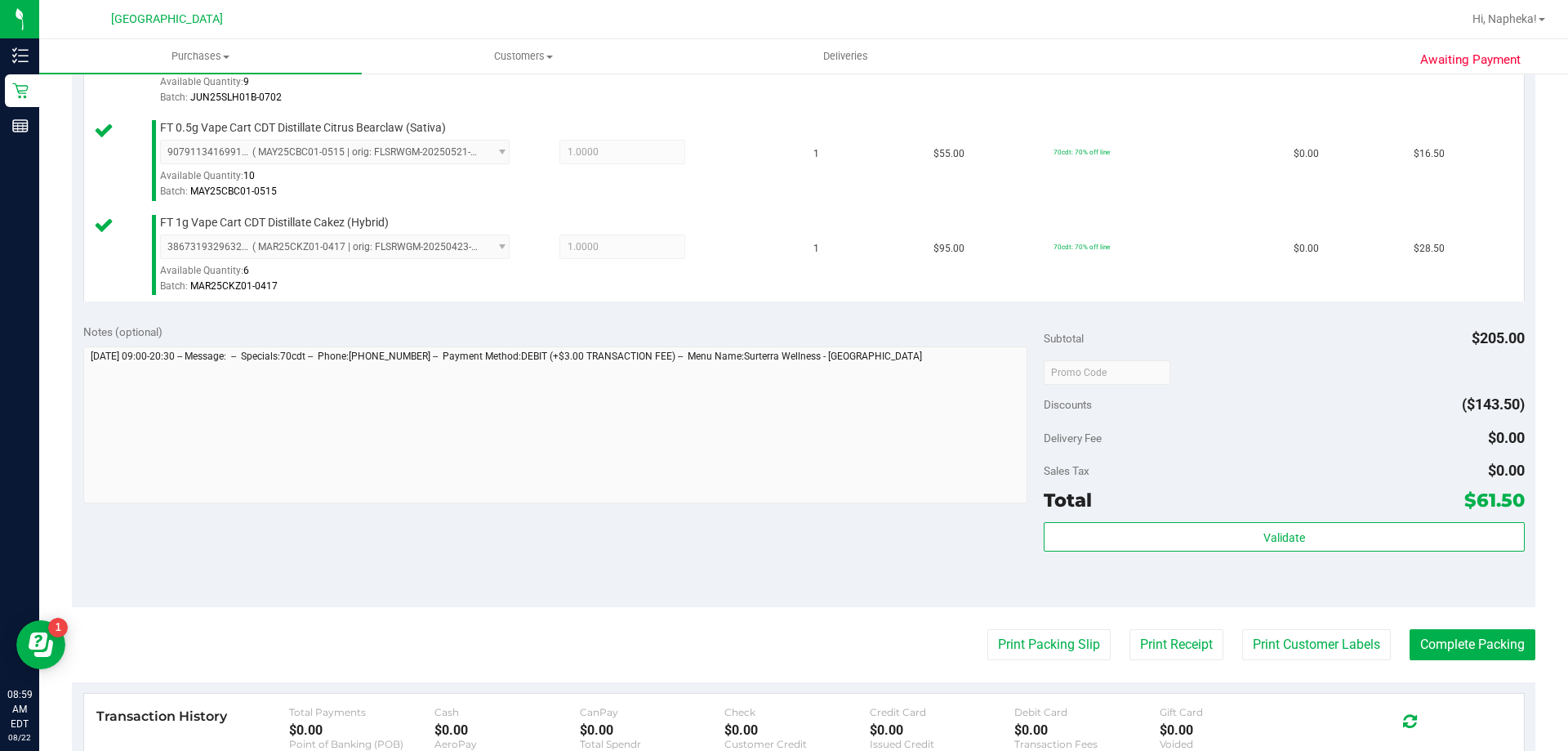
scroll to position [511, 0]
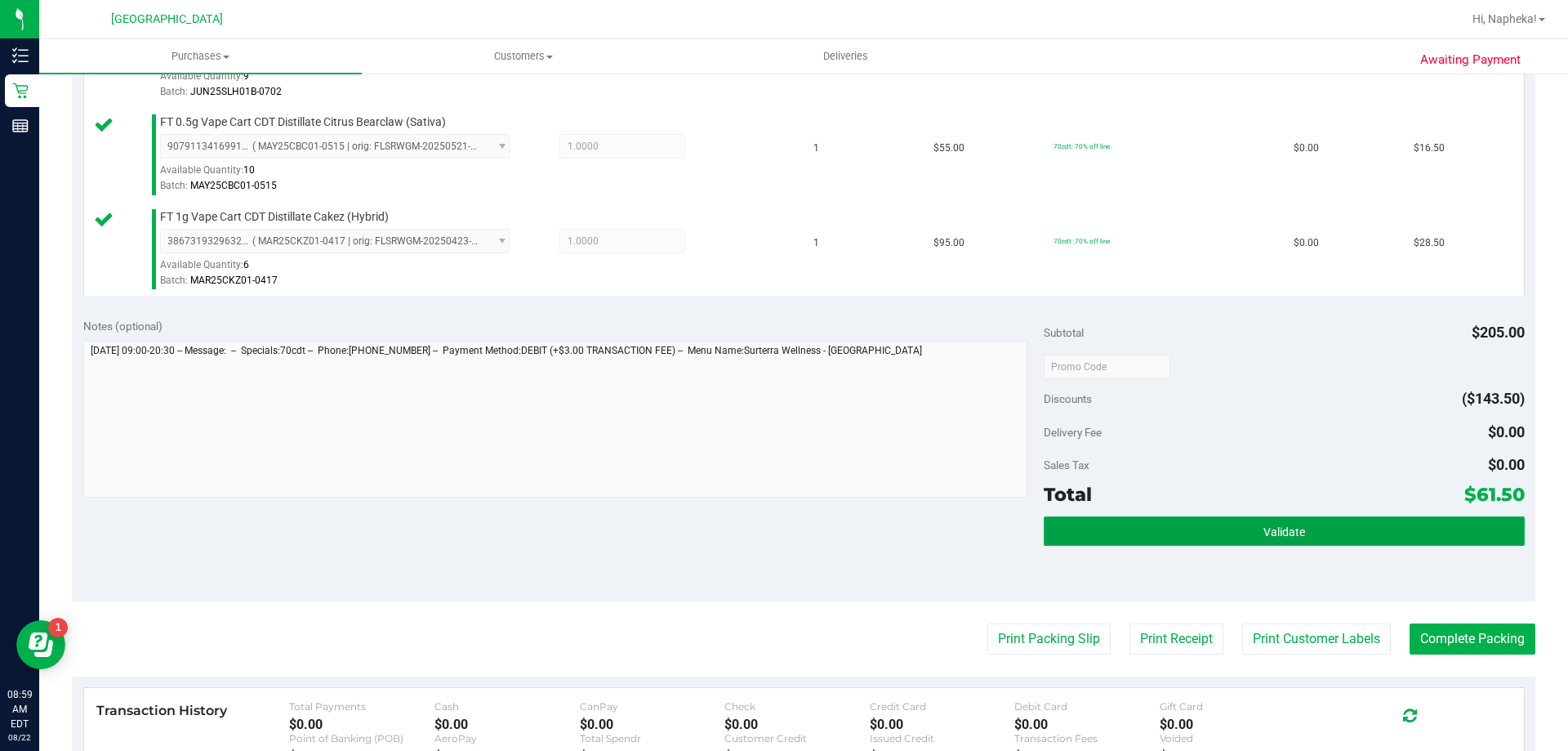
click at [1286, 541] on button "Validate" at bounding box center [1284, 531] width 481 height 29
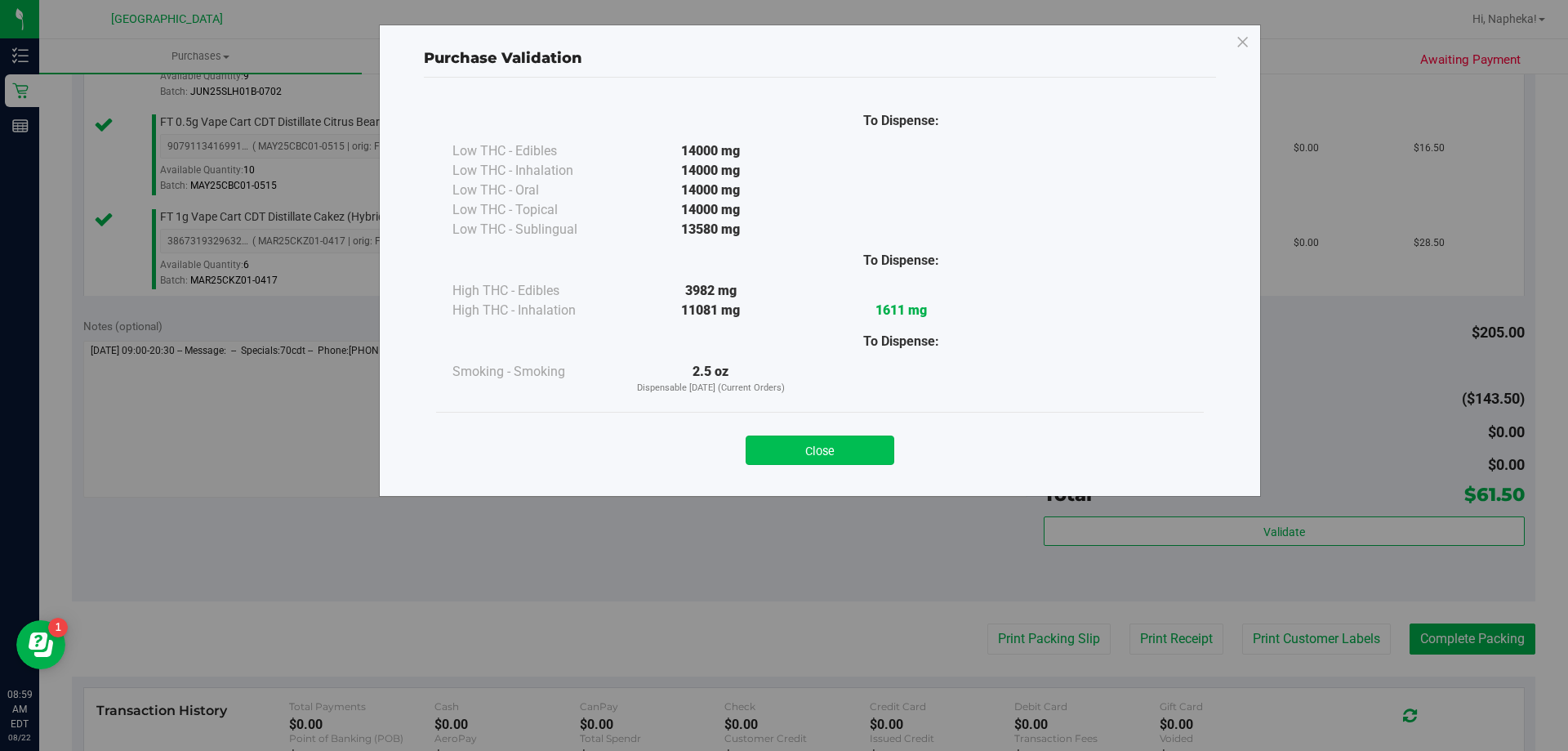
click at [853, 463] on button "Close" at bounding box center [820, 450] width 149 height 29
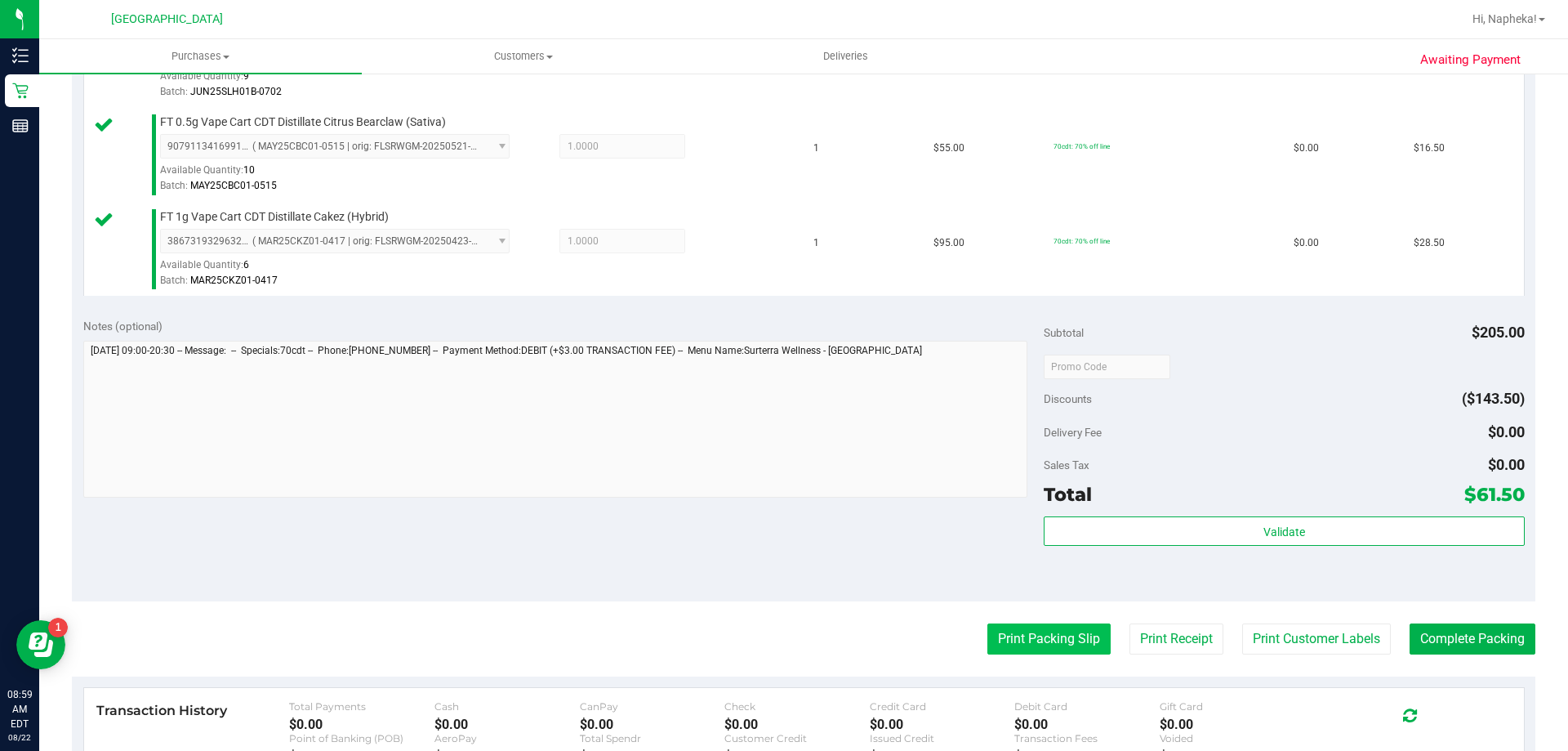
click at [1067, 646] on button "Print Packing Slip" at bounding box center [1049, 639] width 123 height 31
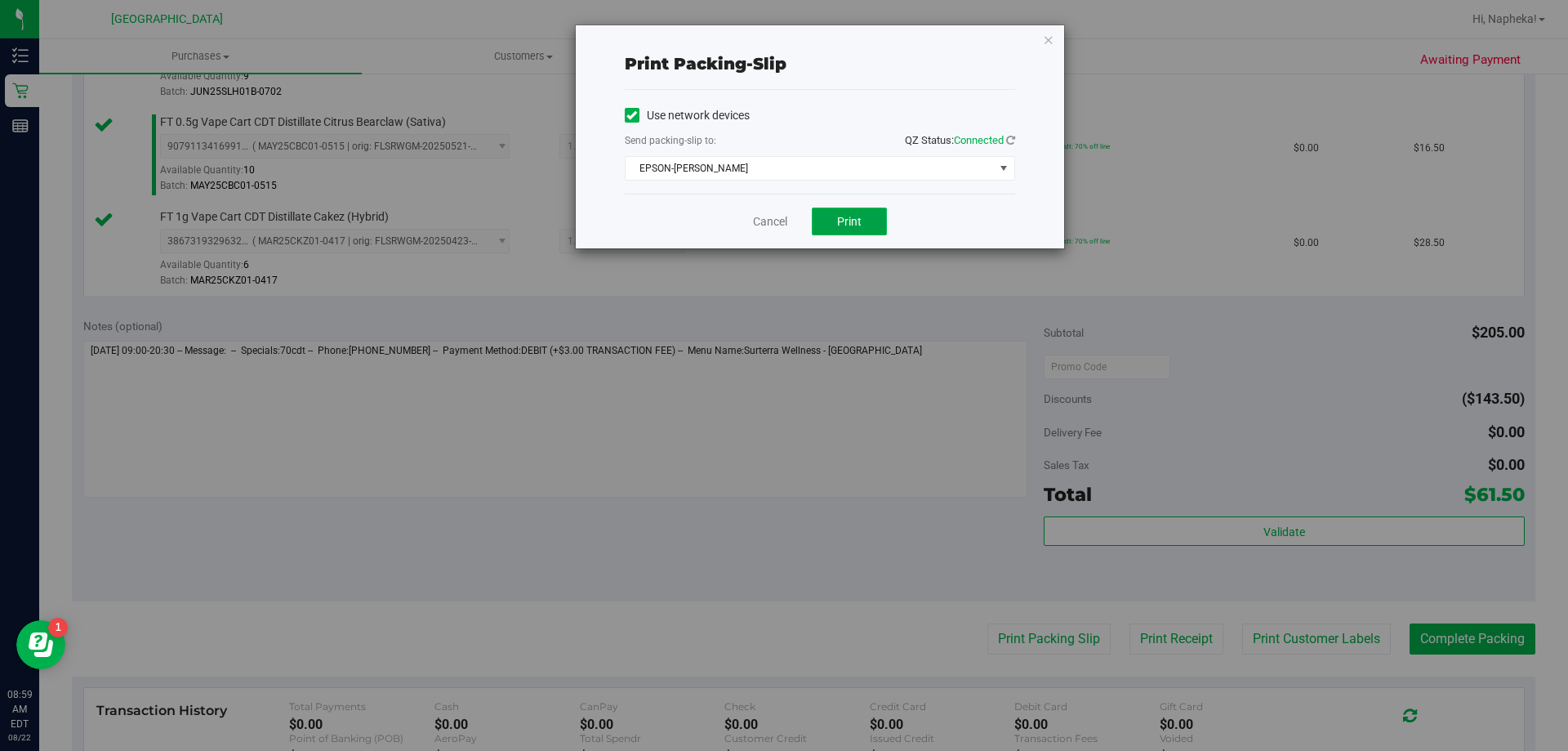
click at [846, 208] on button "Print" at bounding box center [850, 221] width 75 height 27
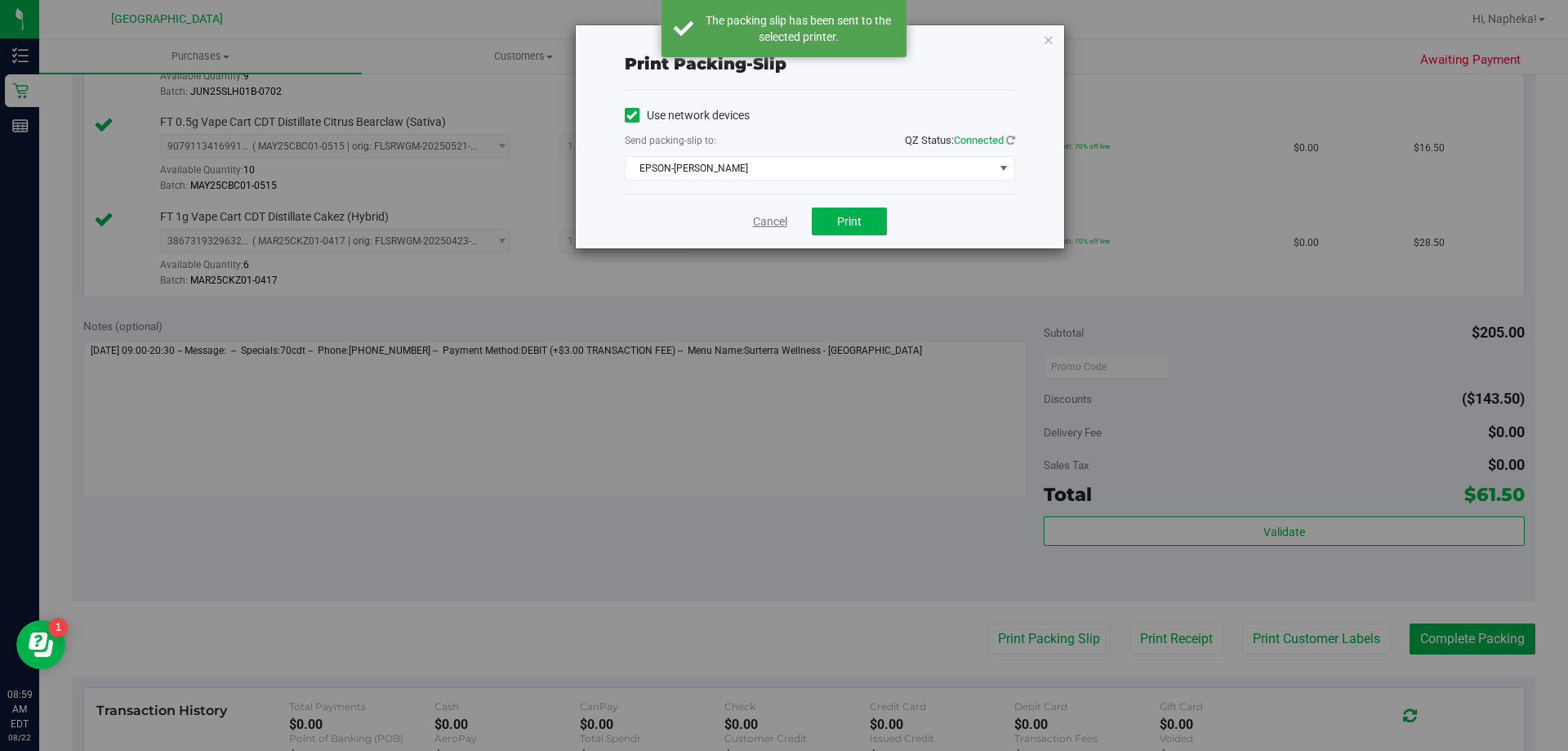
click at [775, 215] on link "Cancel" at bounding box center [770, 221] width 34 height 17
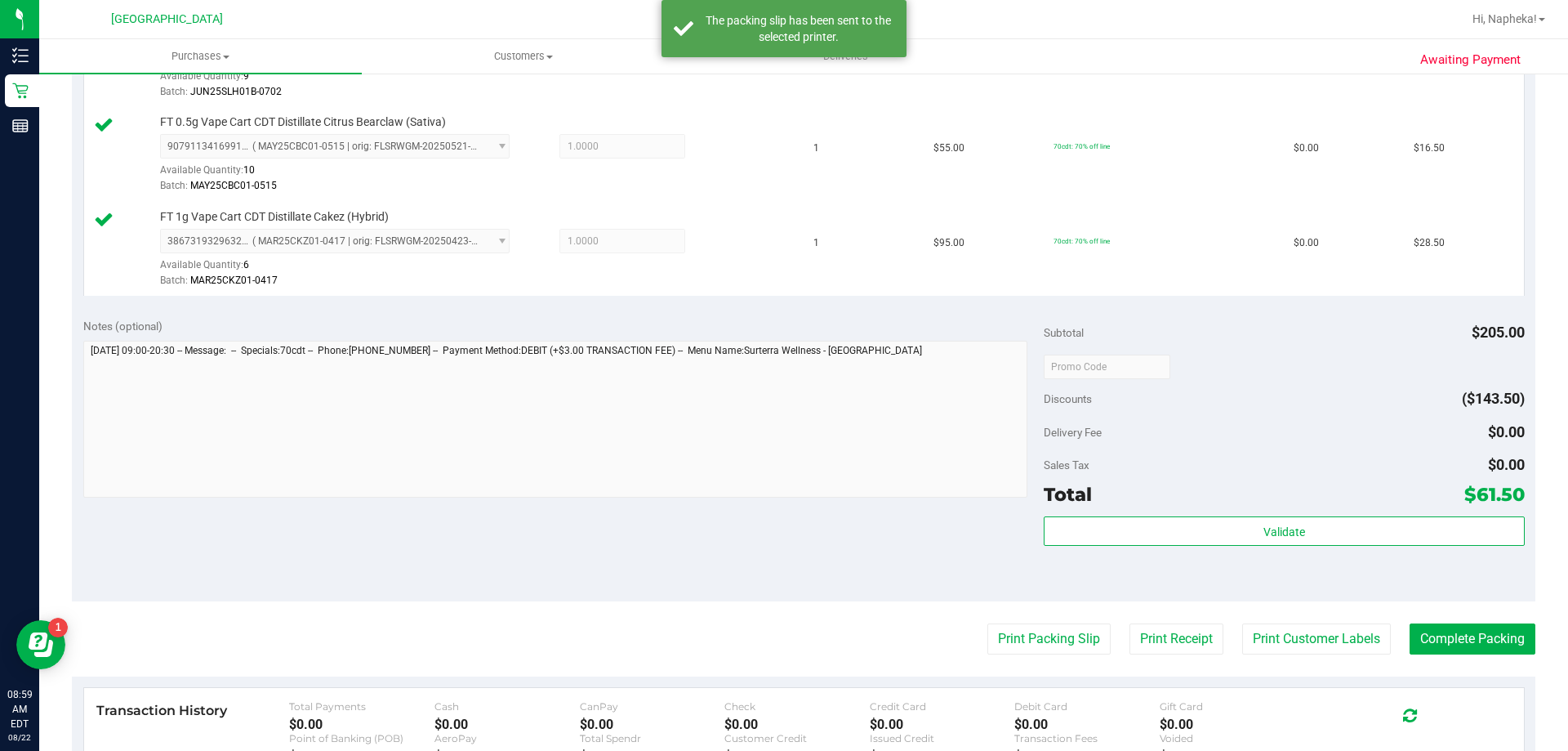
click at [1456, 669] on purchase-details "Back Edit Purchase Cancel Purchase View Profile # 11826481 BioTrack ID: - Submi…" at bounding box center [803, 279] width 1463 height 1405
click at [1433, 635] on button "Complete Packing" at bounding box center [1472, 639] width 126 height 31
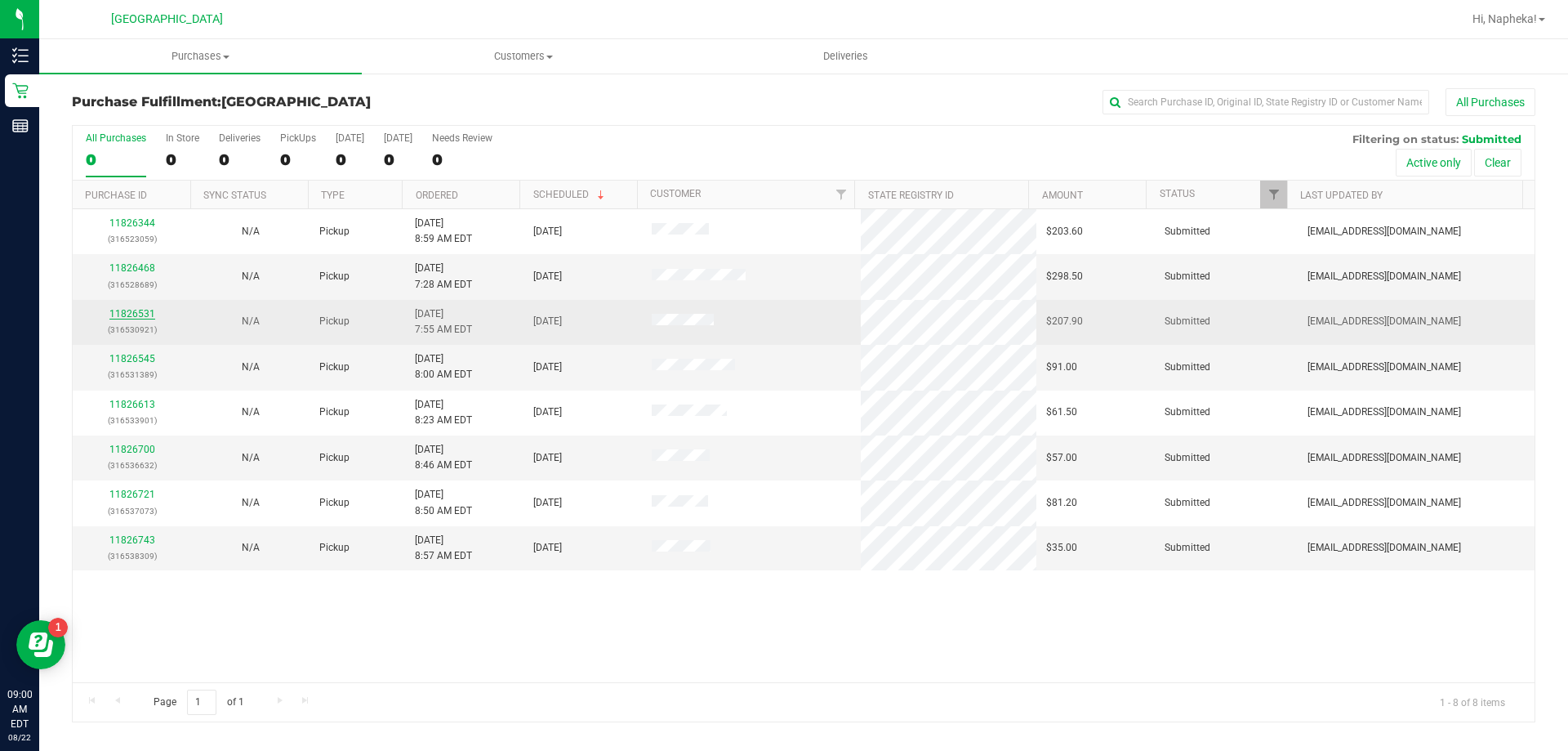
click at [119, 313] on link "11826531" at bounding box center [132, 314] width 46 height 12
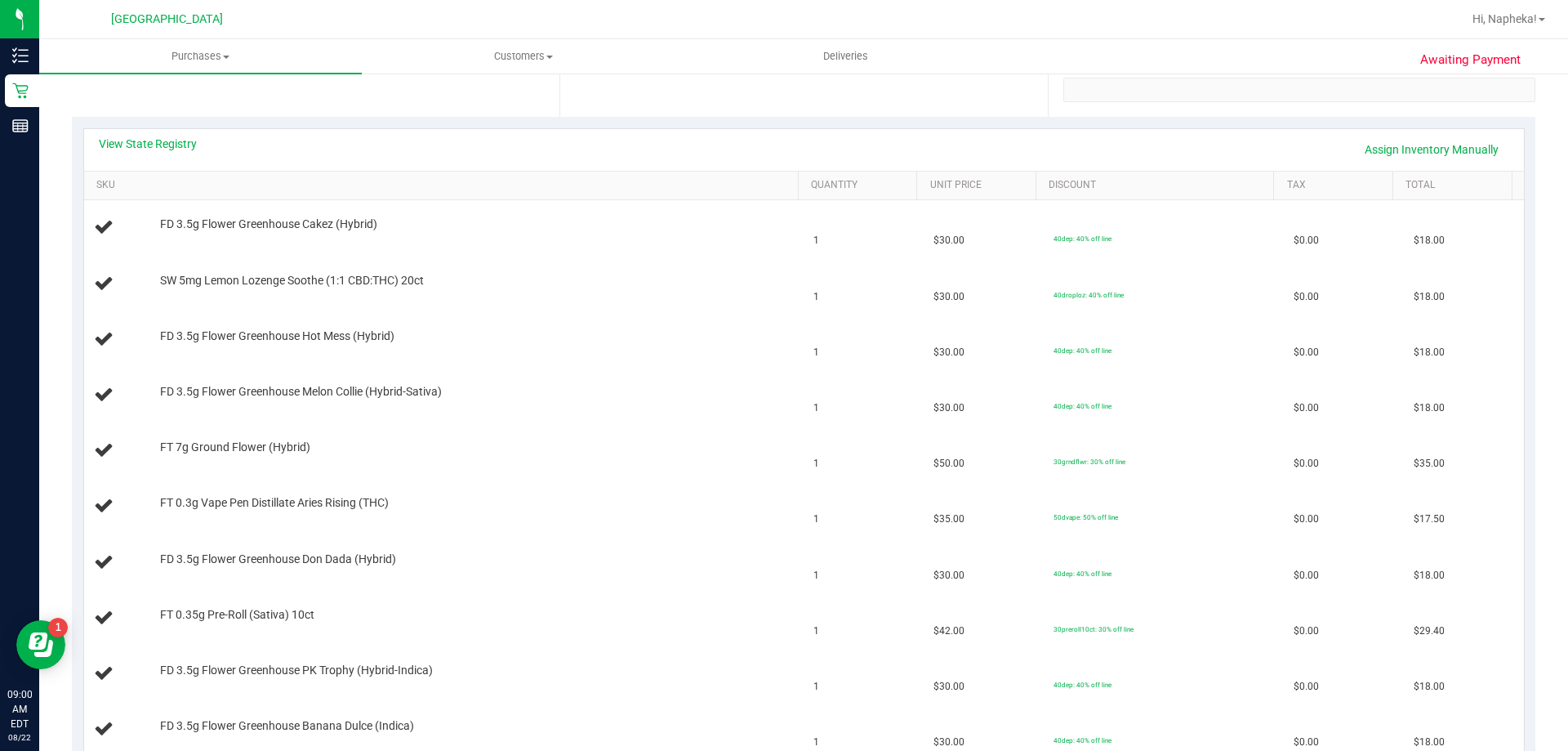
scroll to position [126, 0]
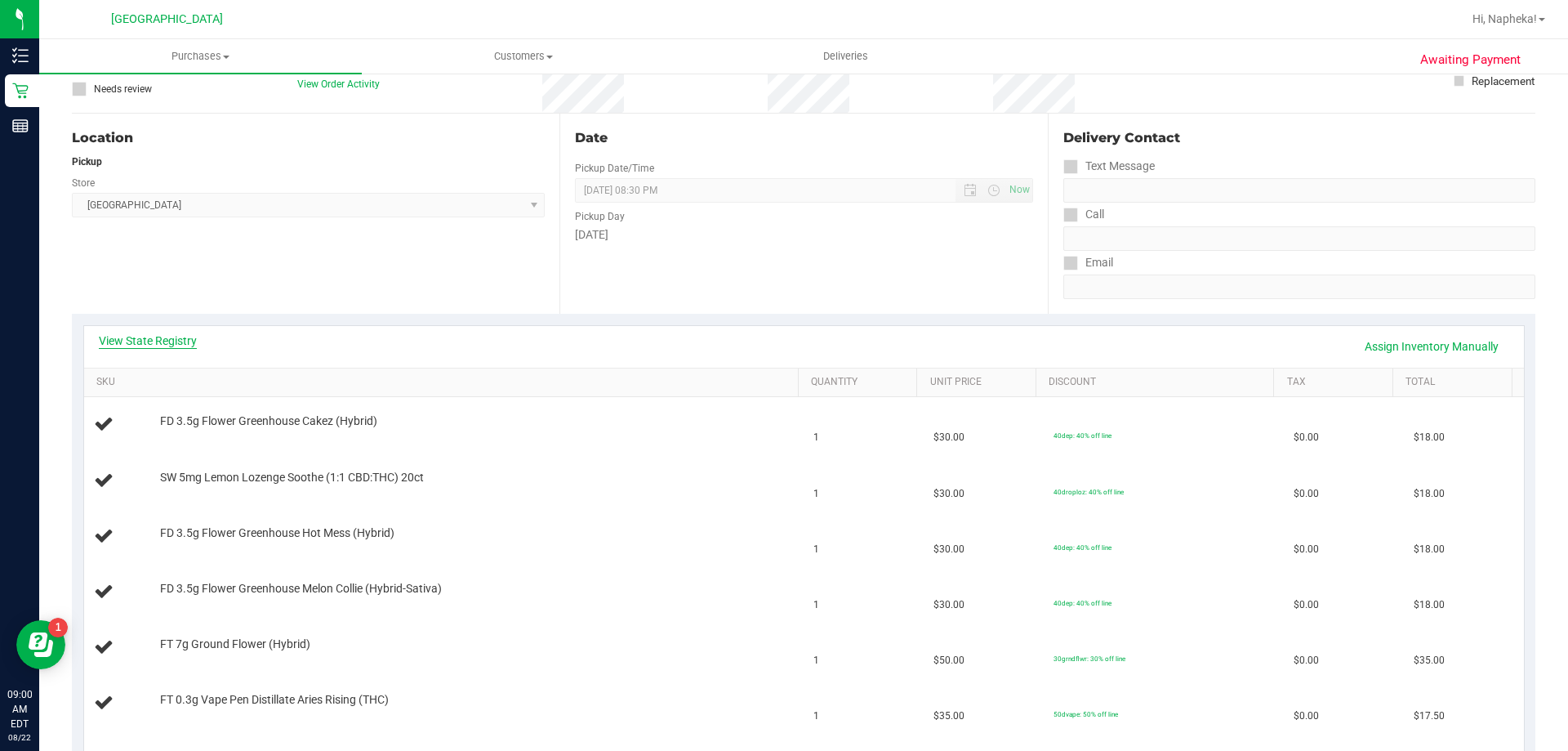
click at [163, 347] on link "View State Registry" at bounding box center [148, 341] width 98 height 17
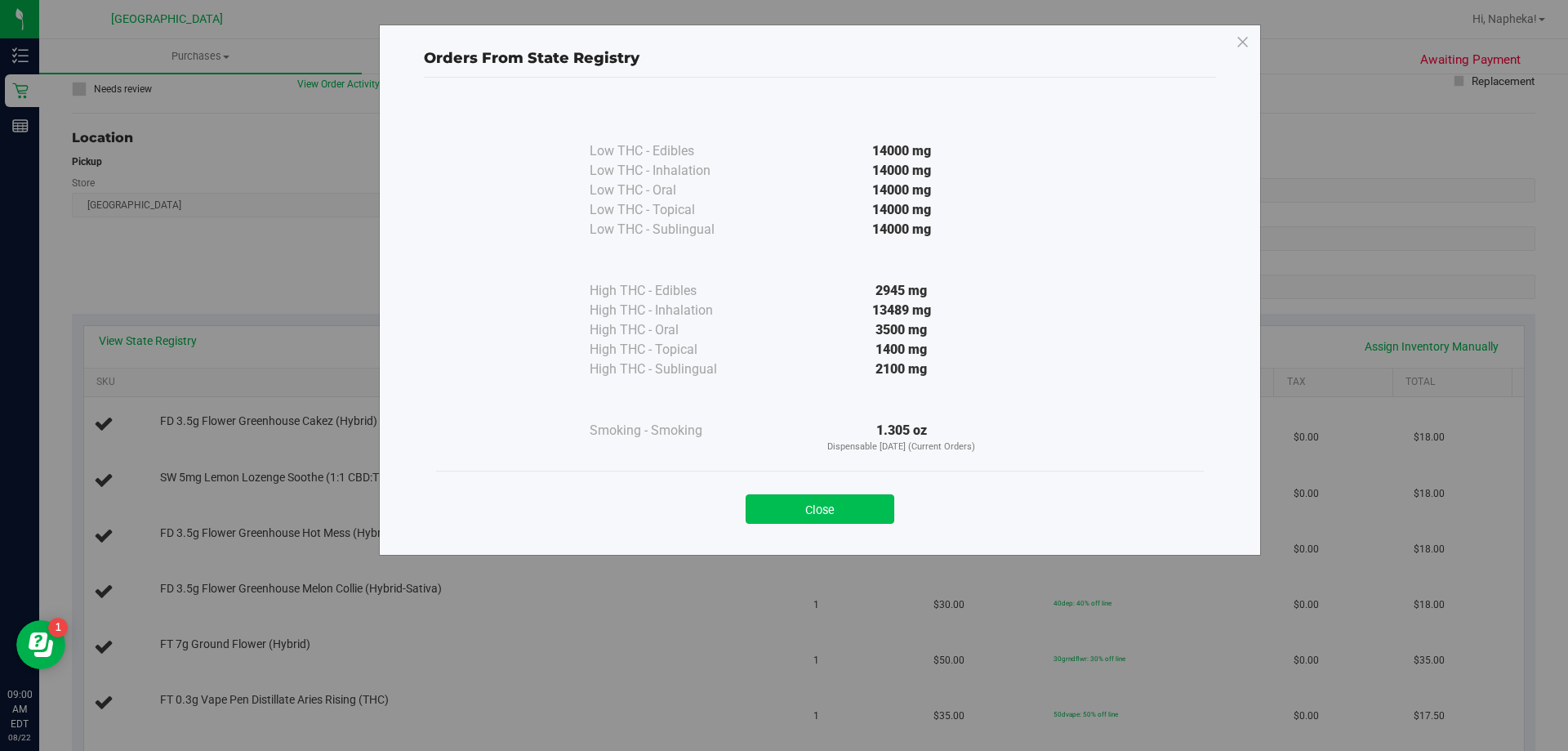
click at [865, 504] on button "Close" at bounding box center [820, 508] width 149 height 29
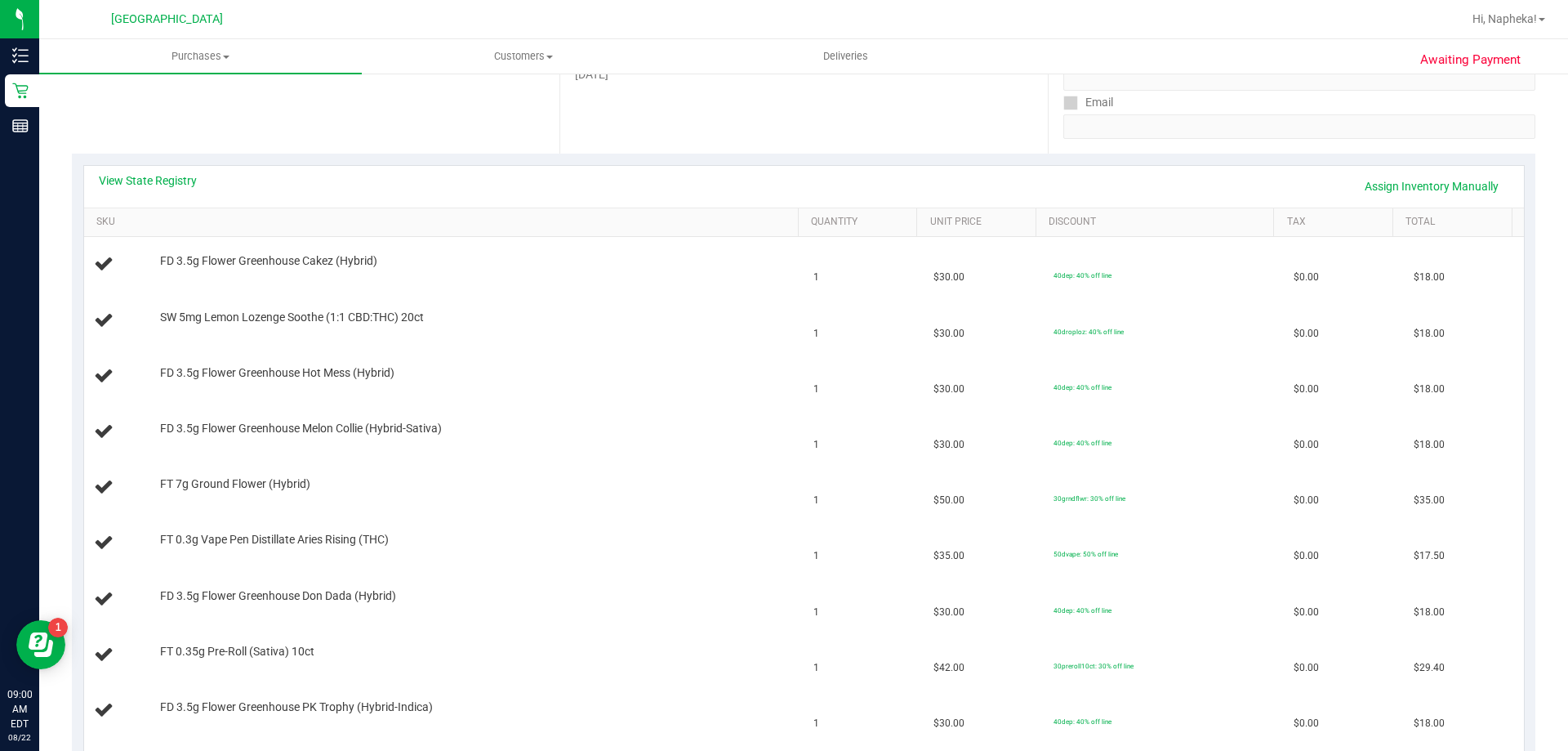
scroll to position [271, 0]
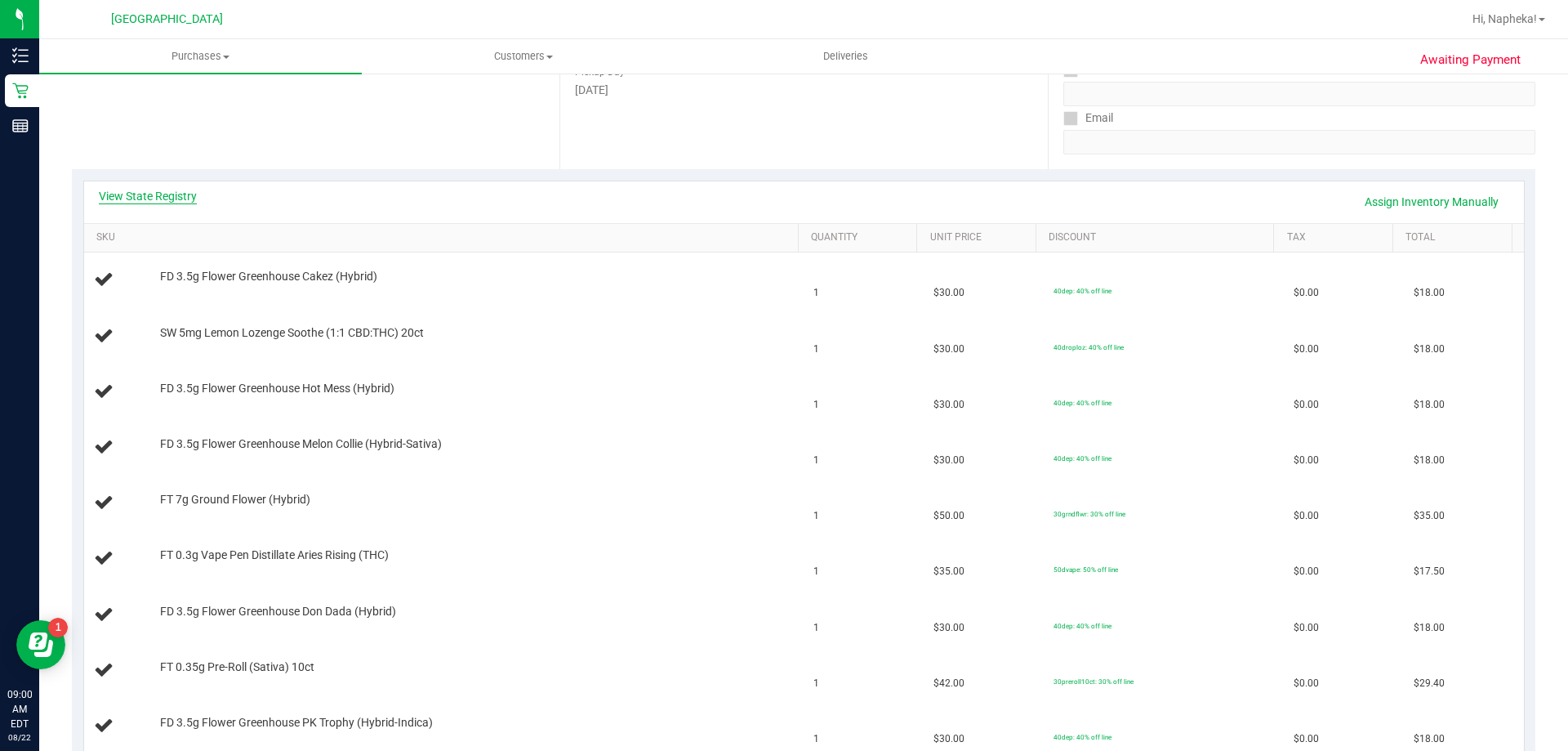
click at [176, 190] on link "View State Registry" at bounding box center [148, 196] width 98 height 17
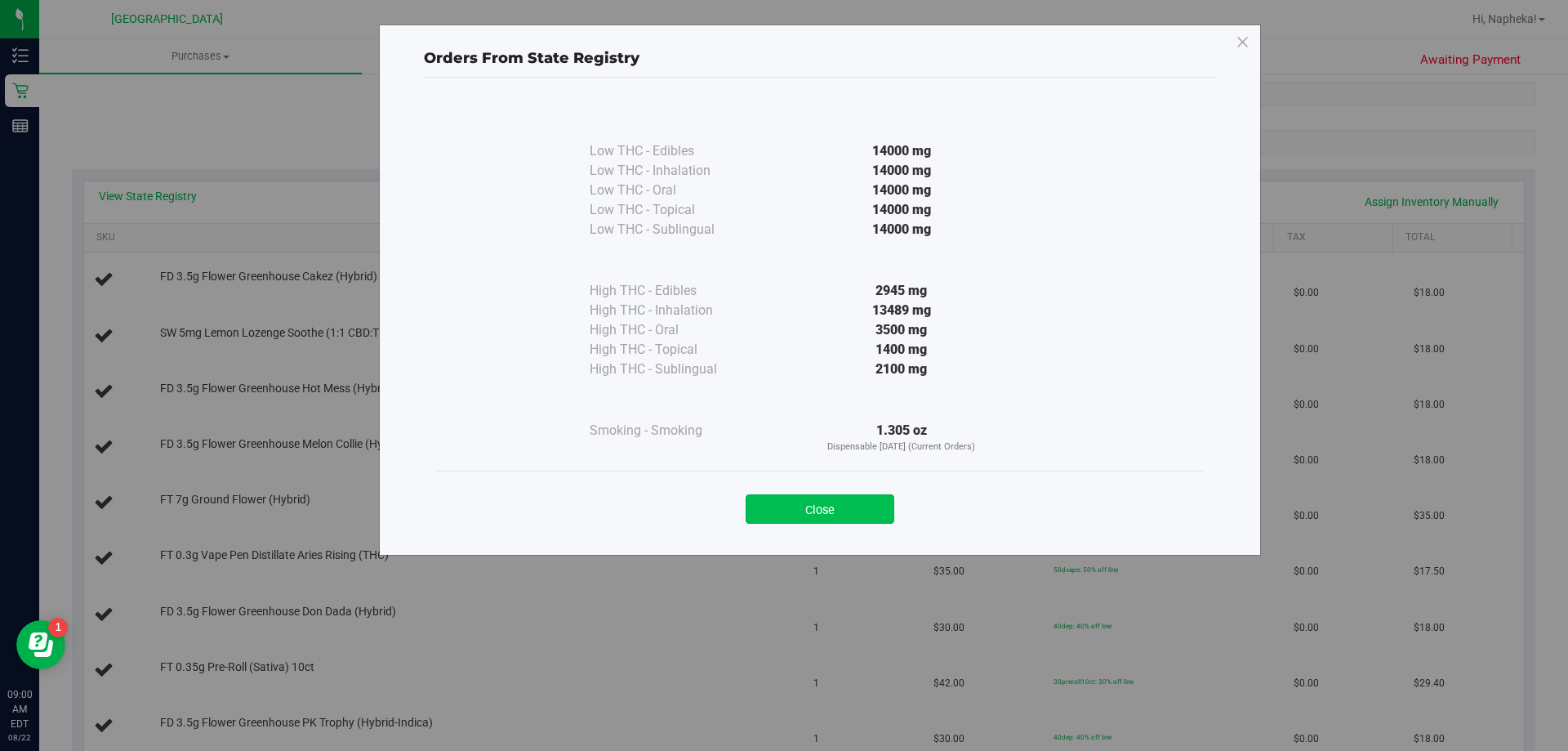
click at [845, 509] on button "Close" at bounding box center [820, 508] width 149 height 29
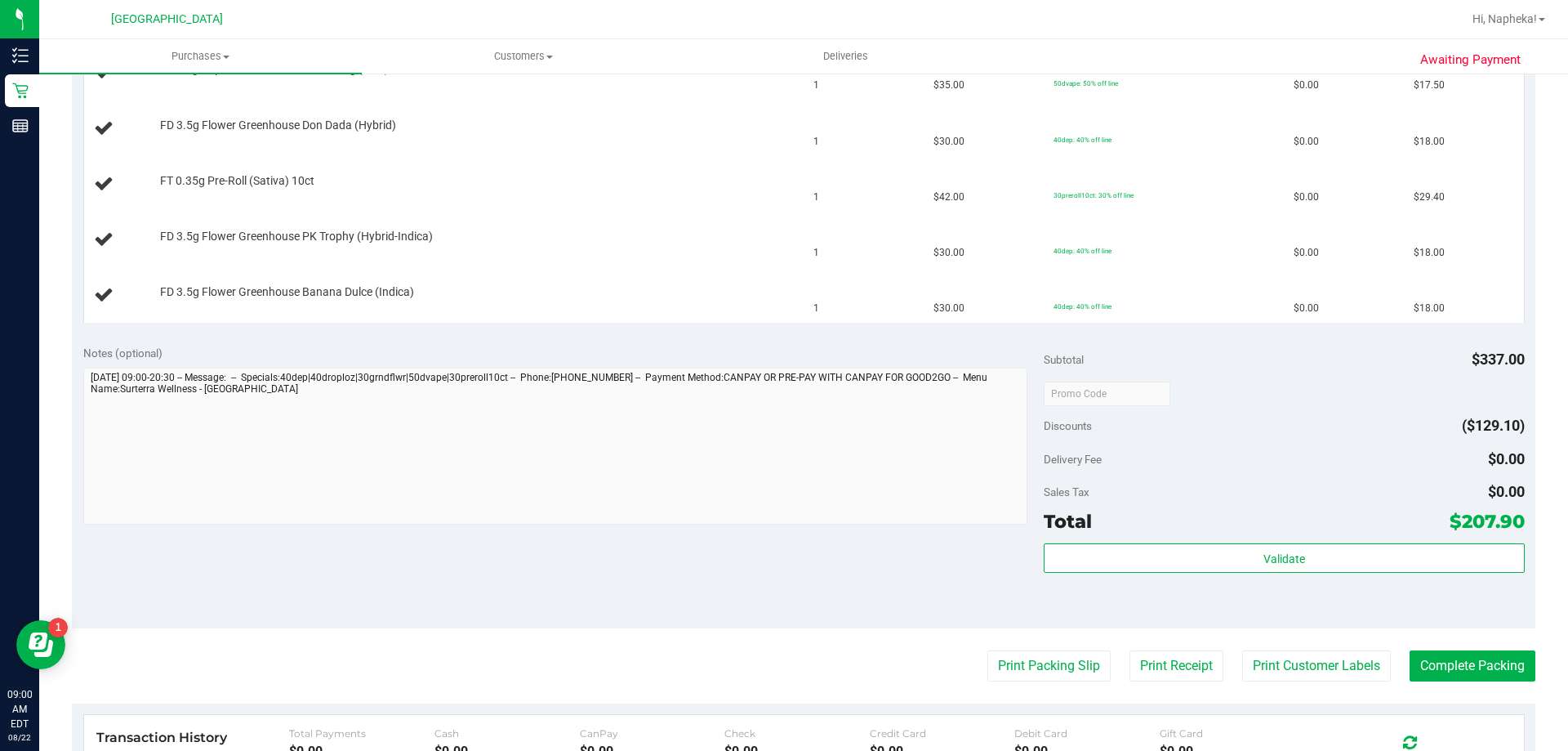
scroll to position [813, 0]
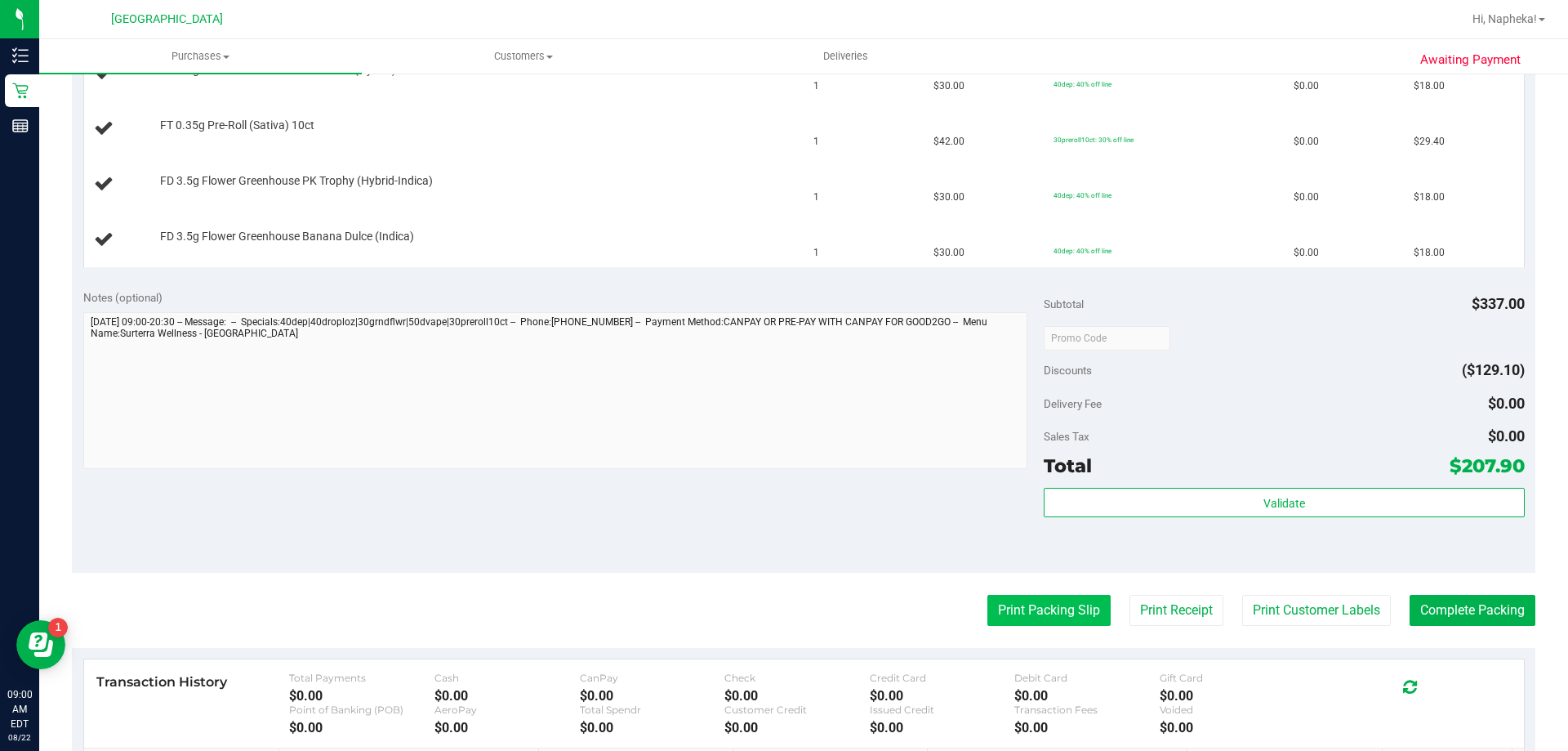
click at [1041, 607] on button "Print Packing Slip" at bounding box center [1049, 610] width 123 height 31
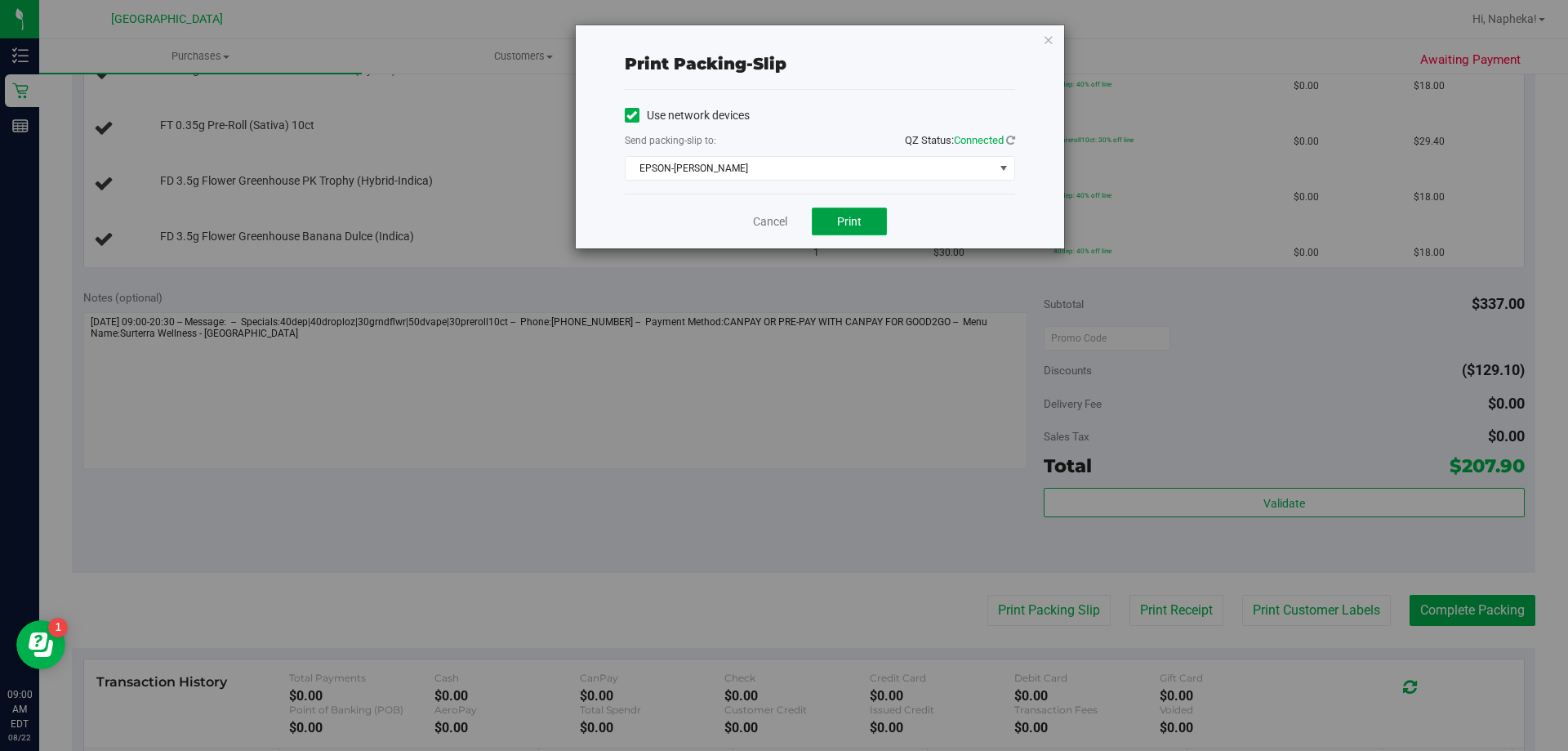
click at [849, 226] on span "Print" at bounding box center [849, 221] width 24 height 13
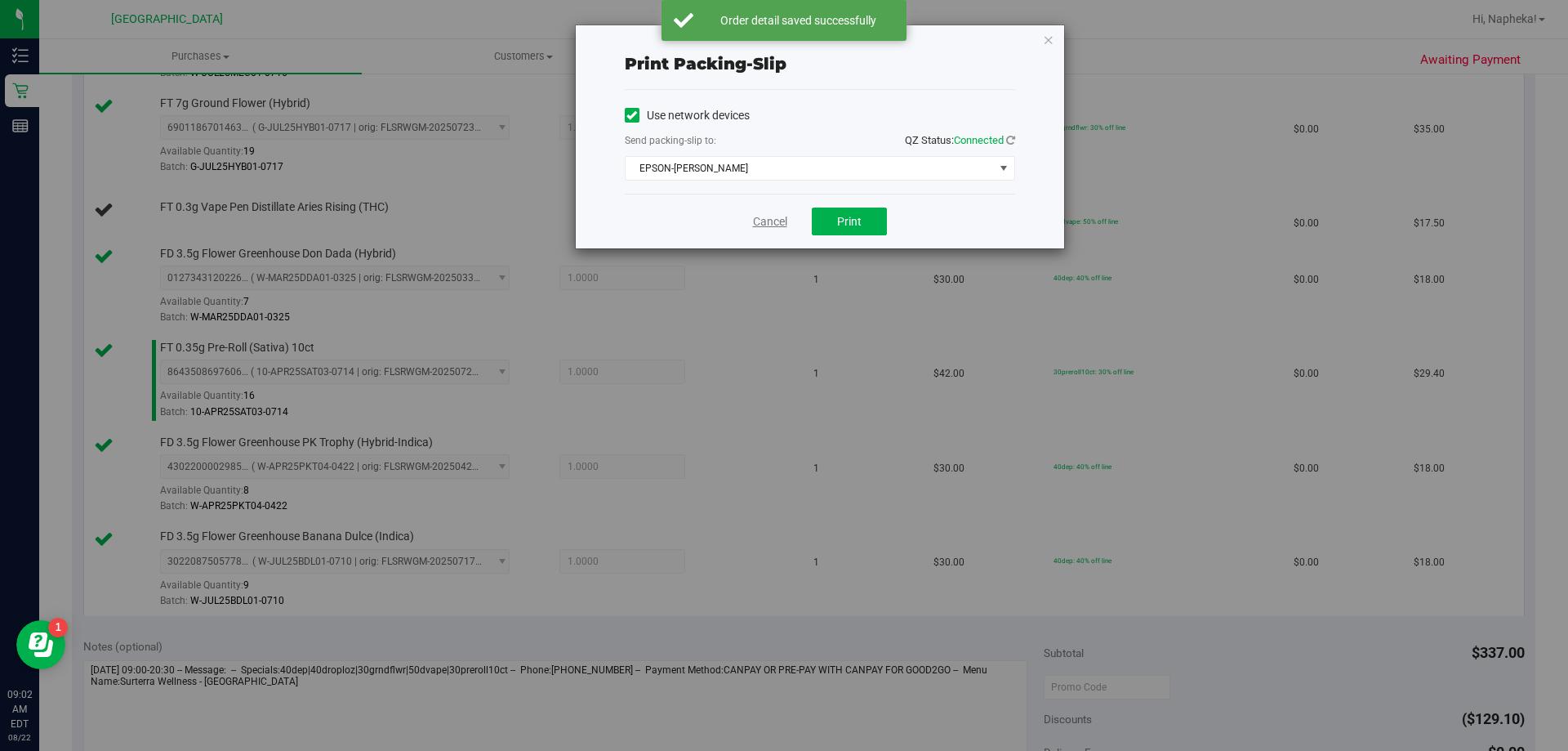
click at [771, 215] on link "Cancel" at bounding box center [770, 221] width 34 height 17
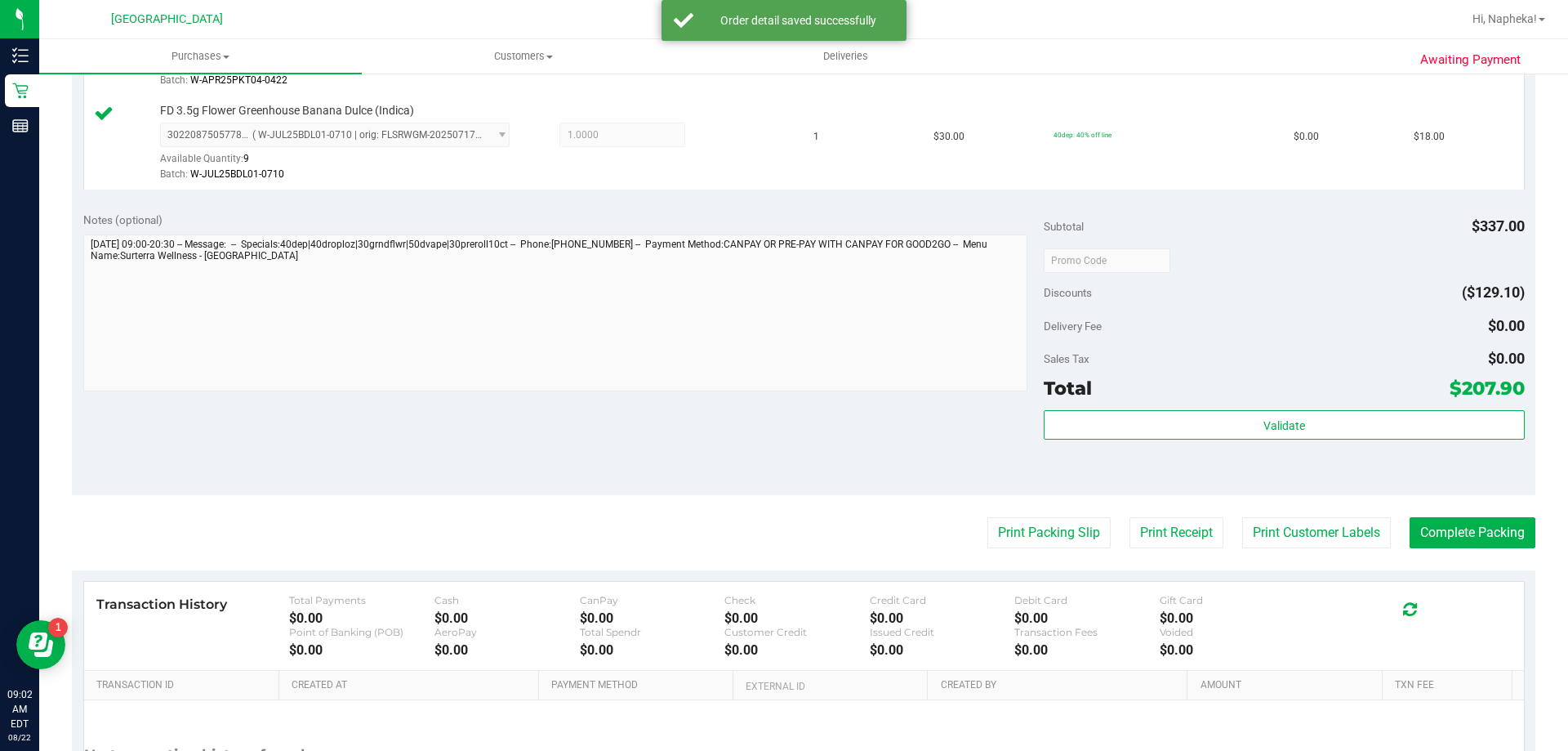
scroll to position [1403, 0]
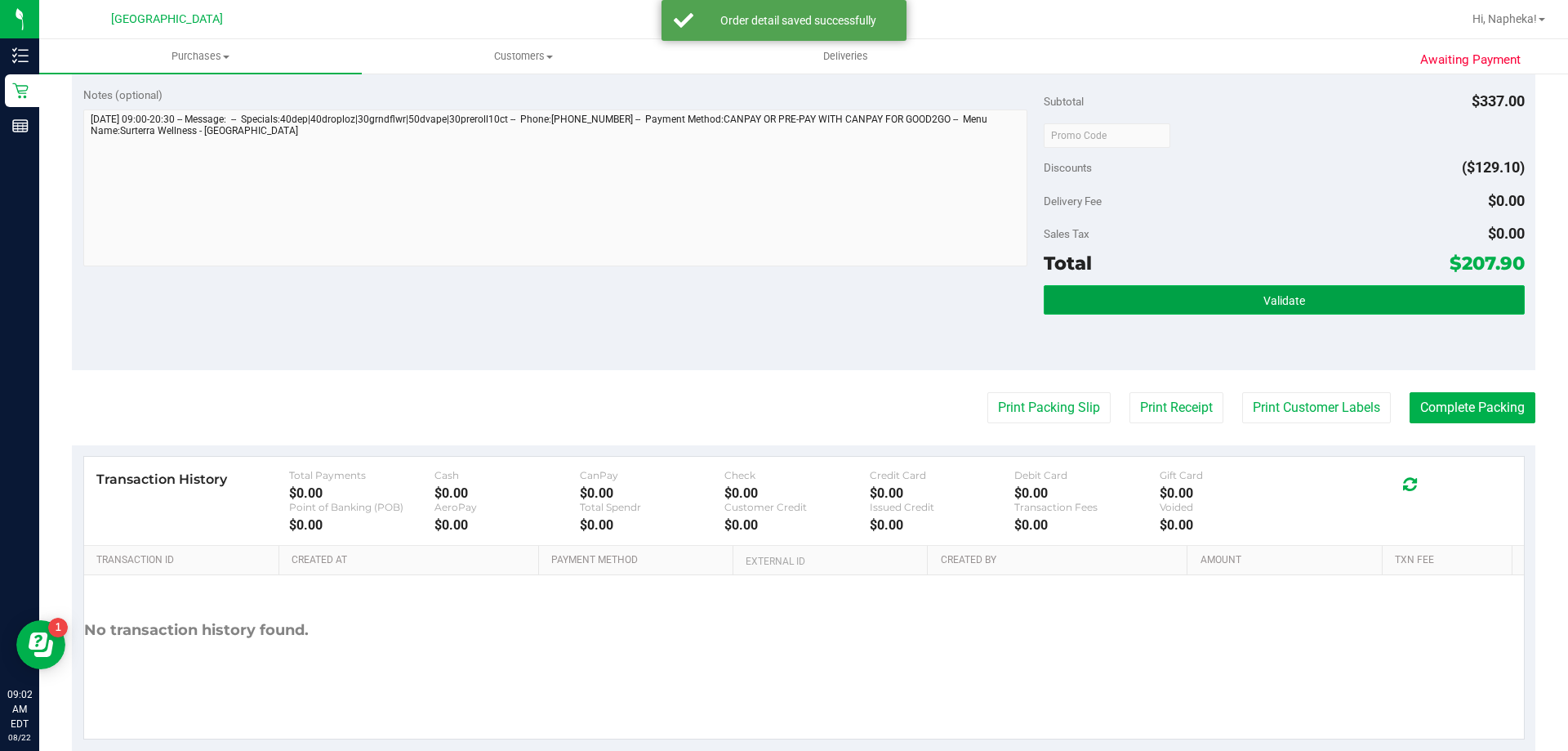
click at [1275, 302] on span "Validate" at bounding box center [1284, 301] width 42 height 13
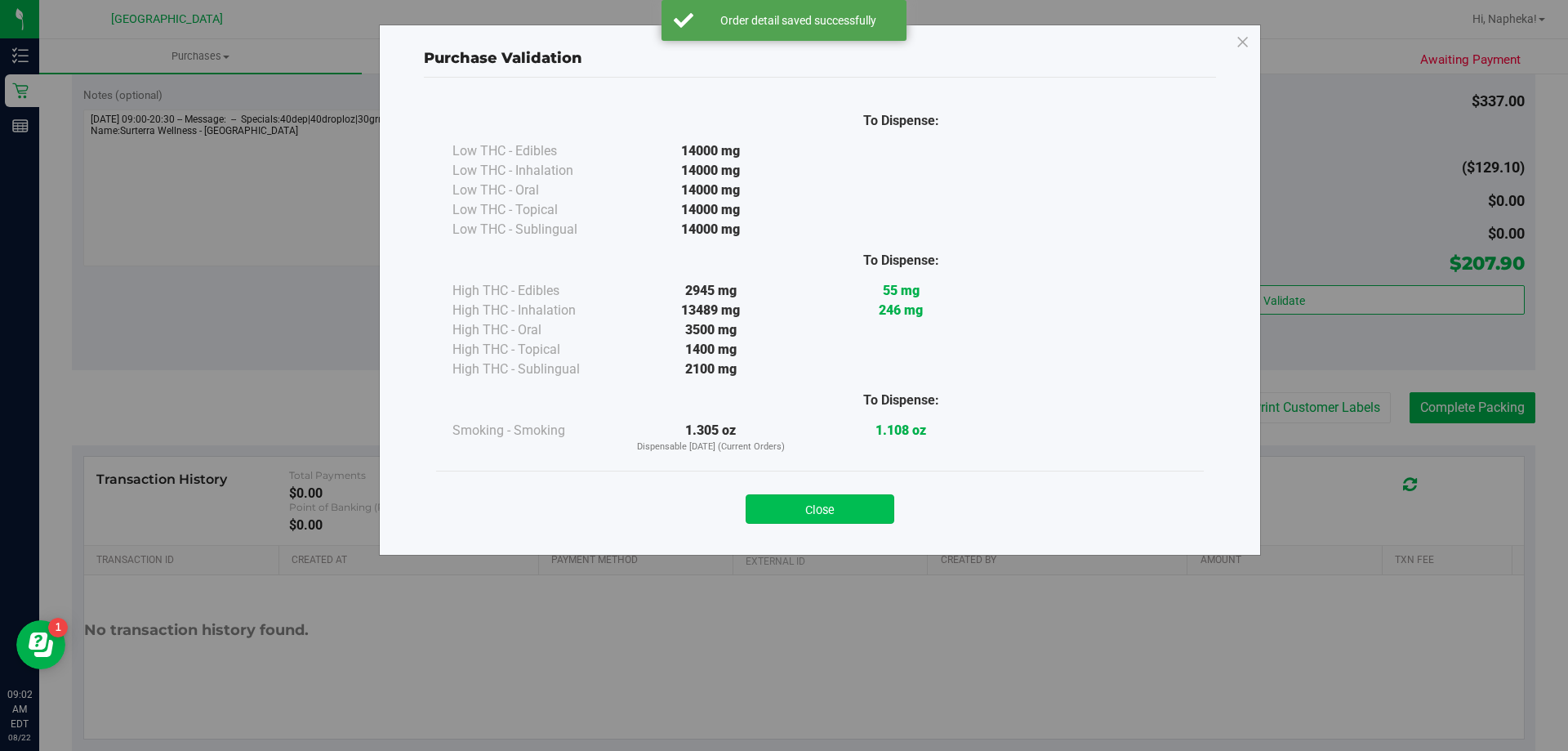
click at [847, 510] on button "Close" at bounding box center [820, 508] width 149 height 29
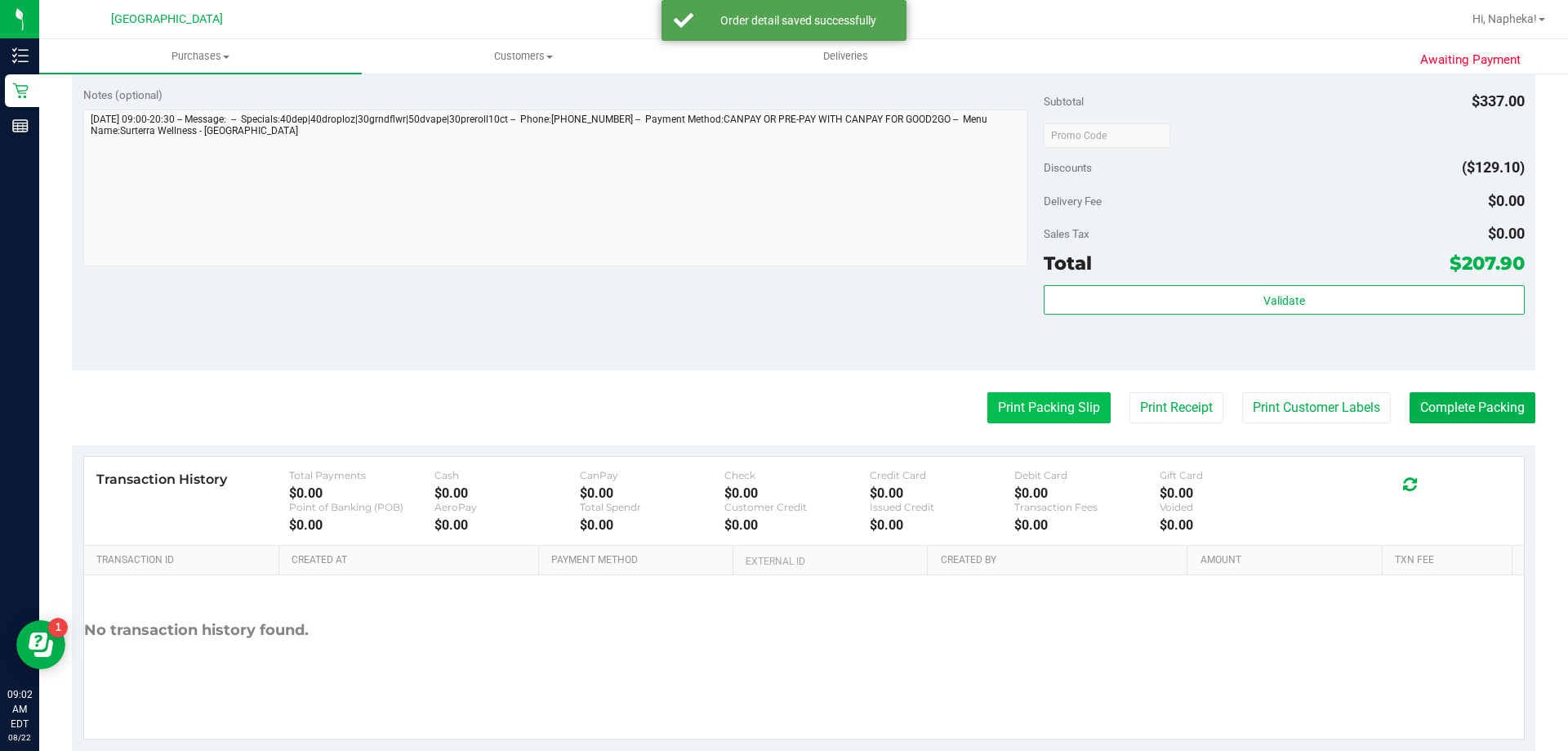
click at [1032, 418] on button "Print Packing Slip" at bounding box center [1049, 408] width 123 height 31
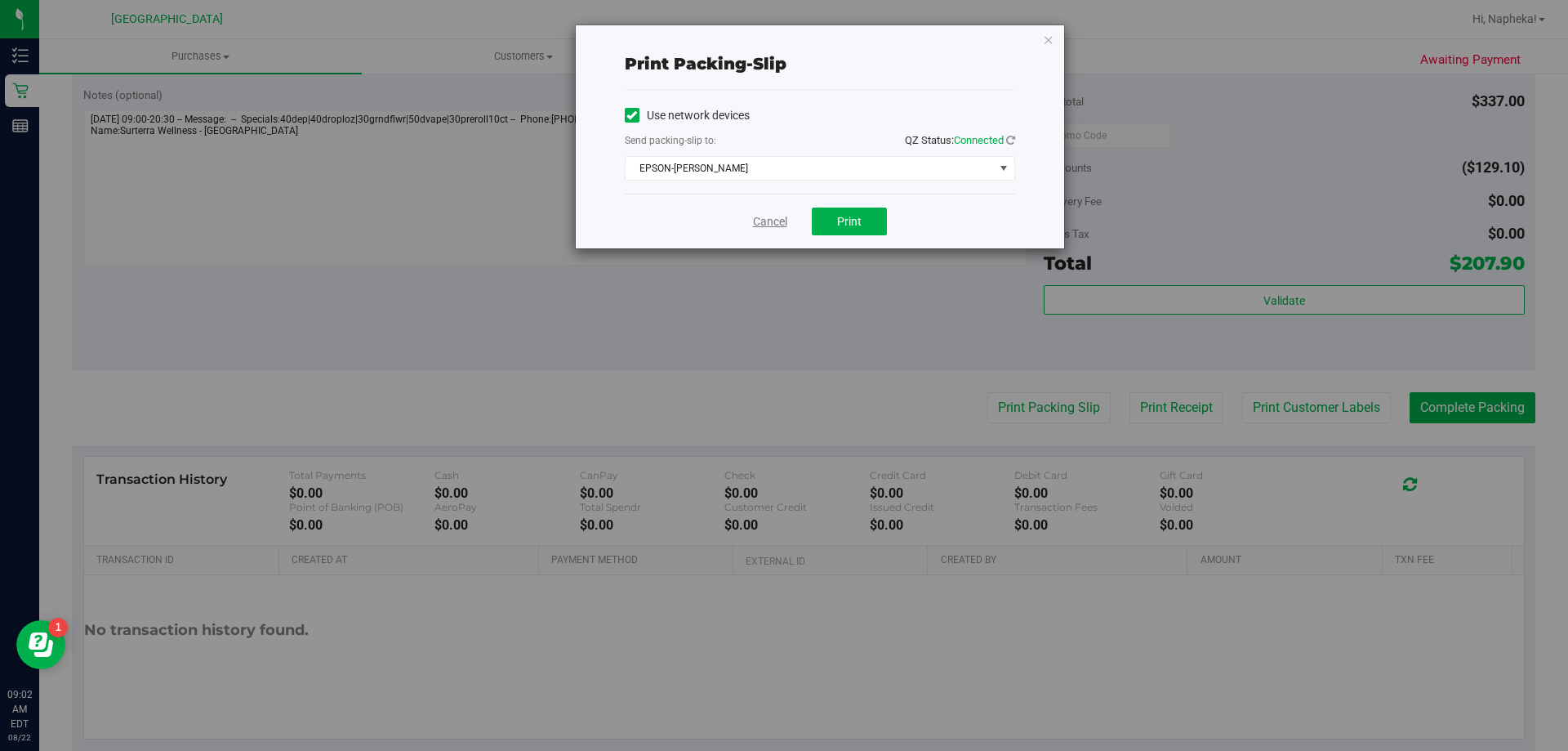
click at [759, 220] on link "Cancel" at bounding box center [770, 221] width 34 height 17
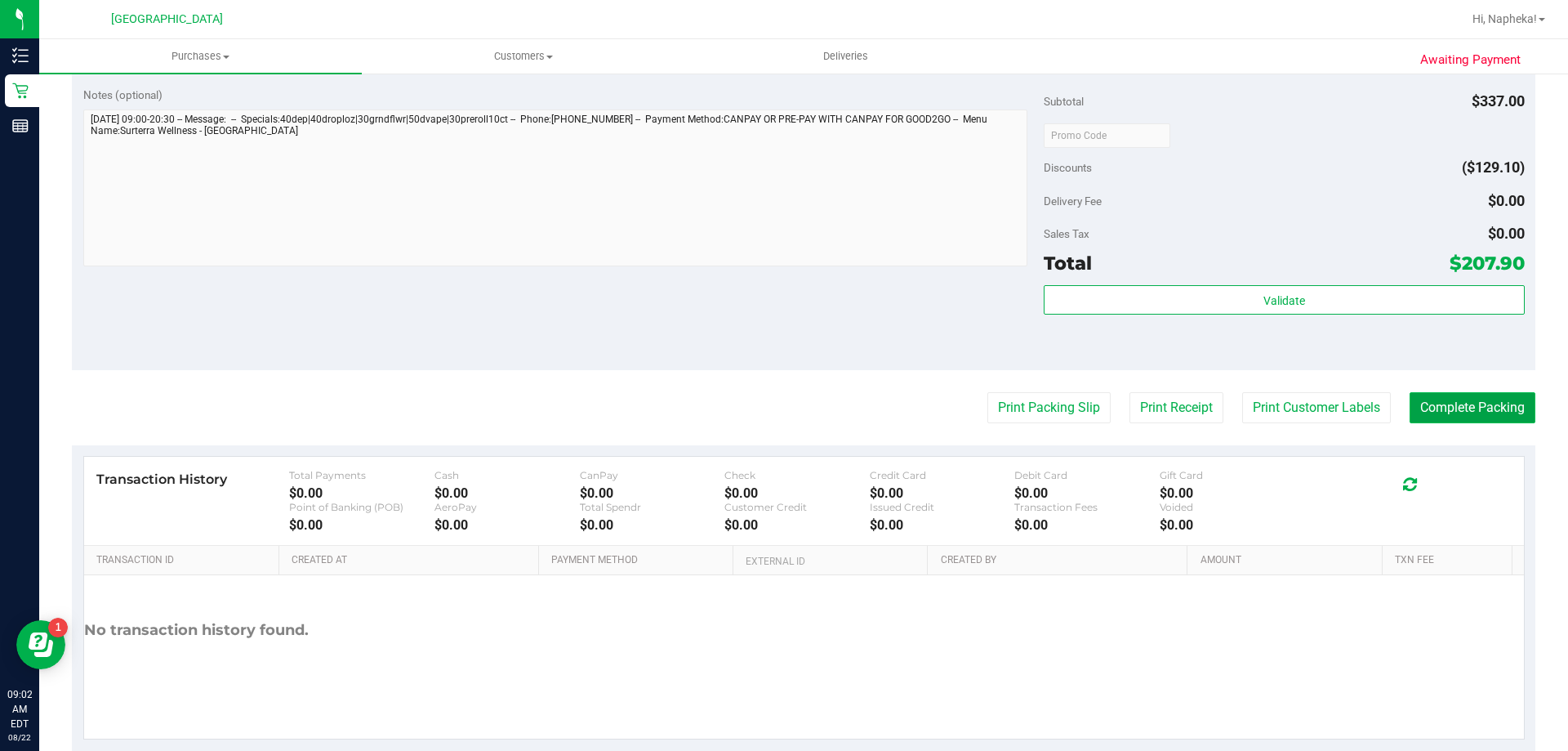
click at [1436, 413] on button "Complete Packing" at bounding box center [1472, 408] width 126 height 31
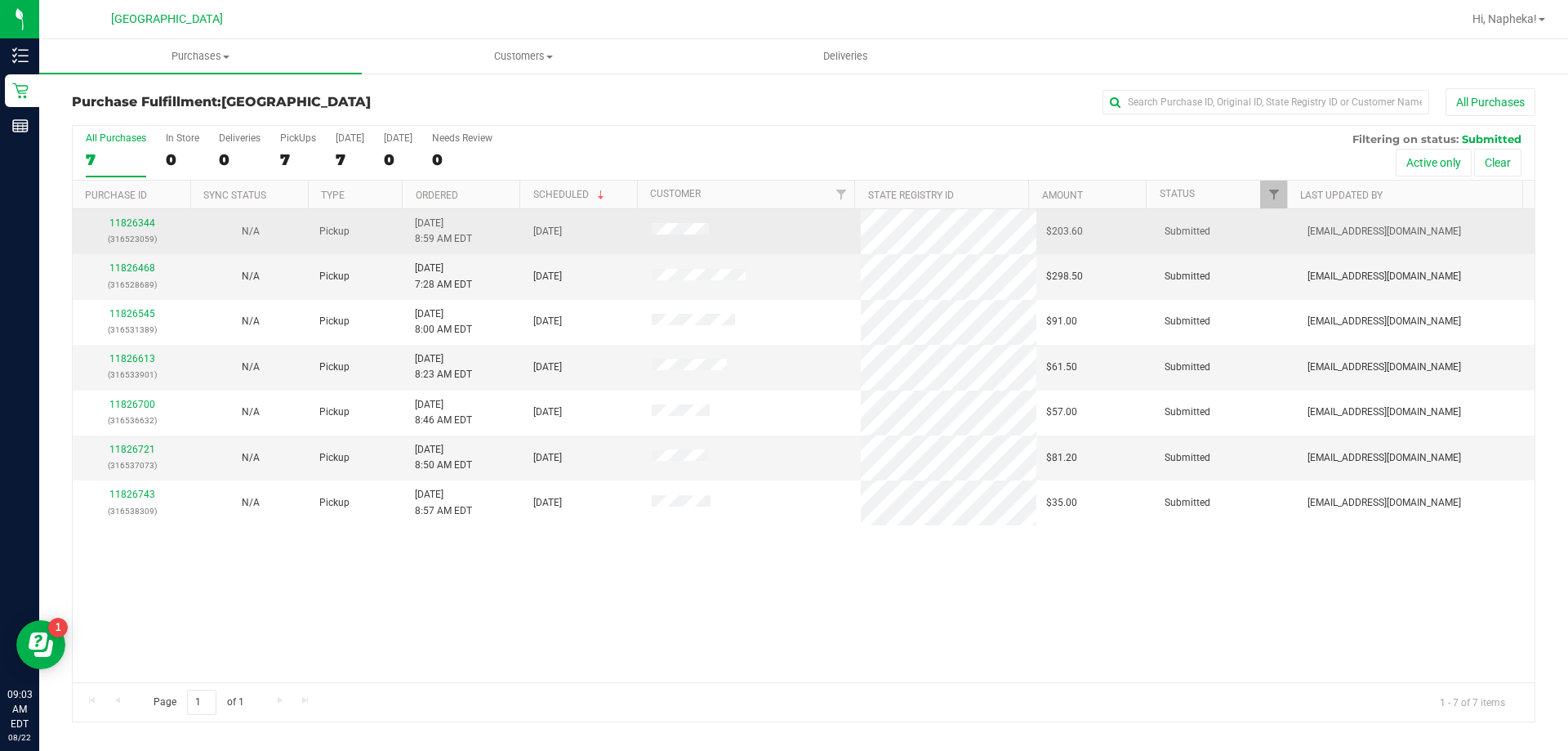
click at [124, 214] on td "11826344 (316523059)" at bounding box center [131, 231] width 118 height 45
click at [126, 226] on link "11826344" at bounding box center [132, 223] width 46 height 12
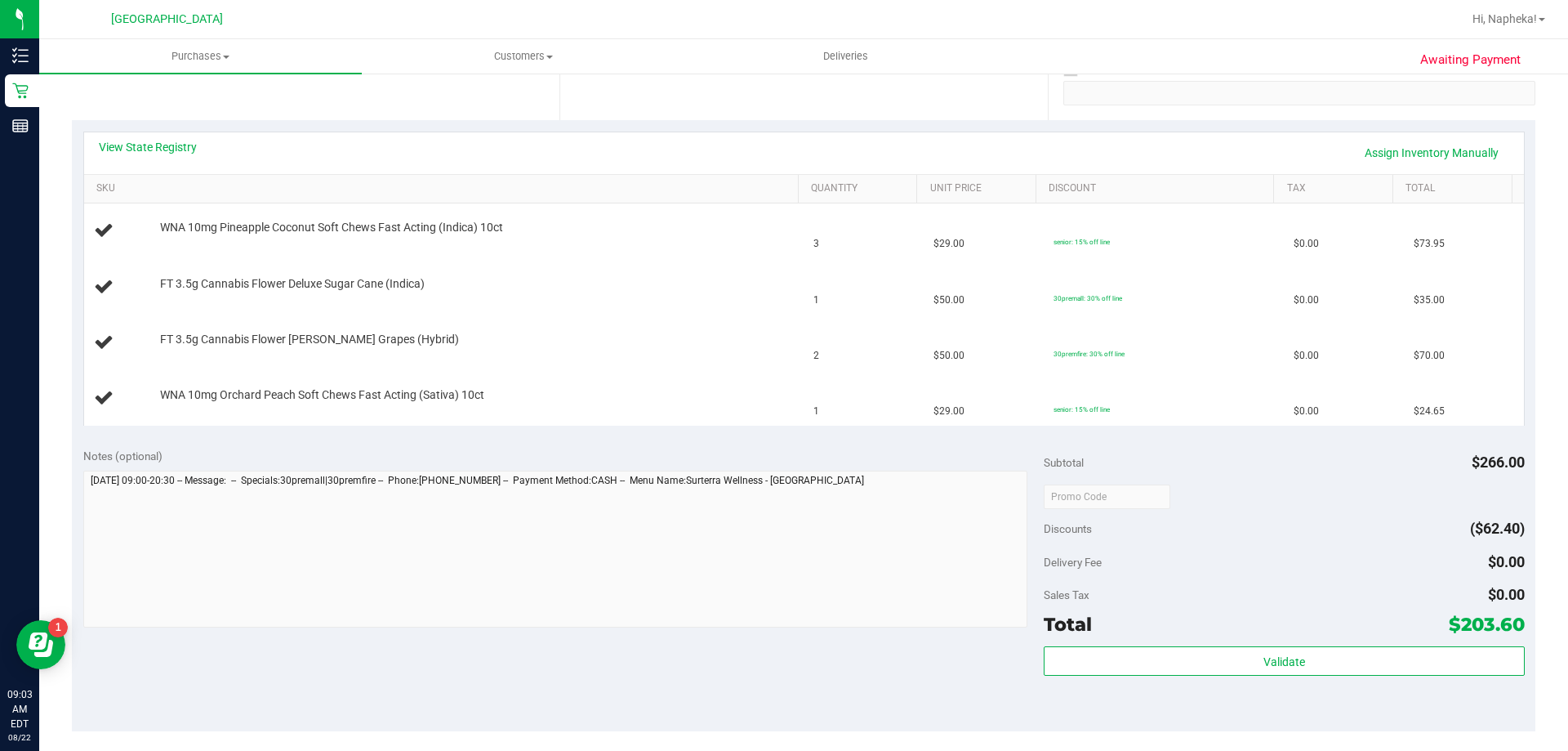
scroll to position [317, 0]
click at [160, 150] on link "View State Registry" at bounding box center [148, 151] width 98 height 17
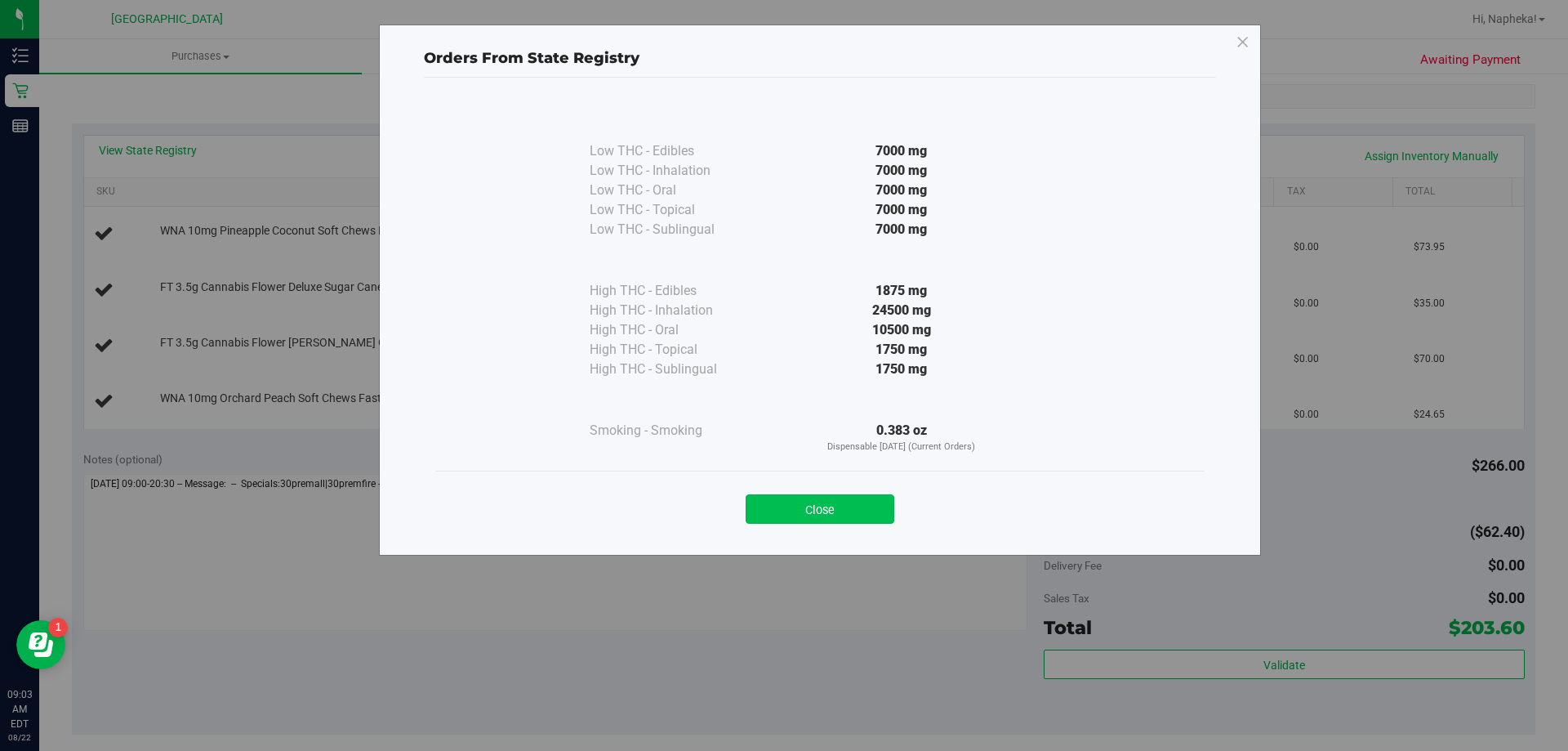
click at [821, 519] on button "Close" at bounding box center [820, 508] width 149 height 29
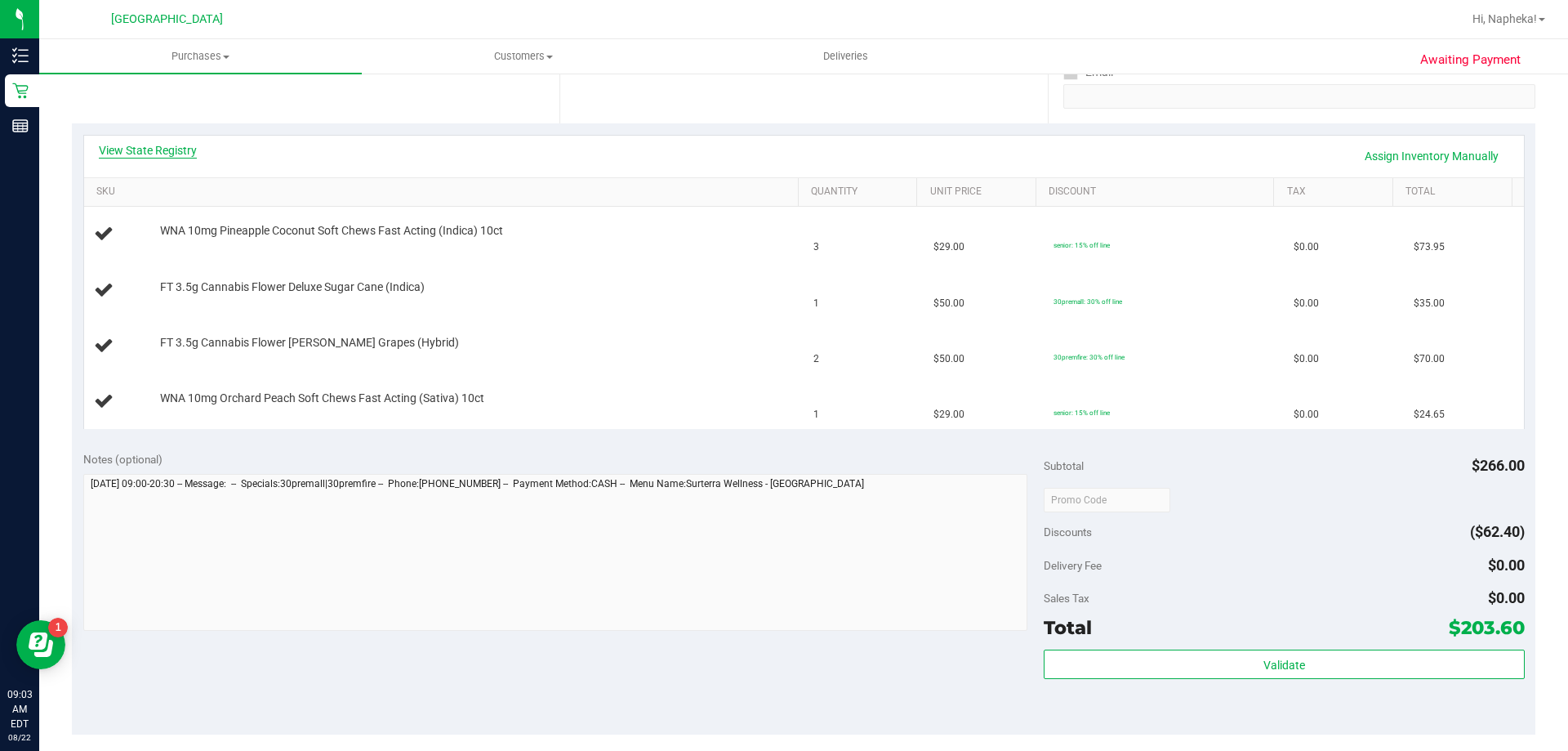
click at [125, 155] on link "View State Registry" at bounding box center [148, 151] width 98 height 17
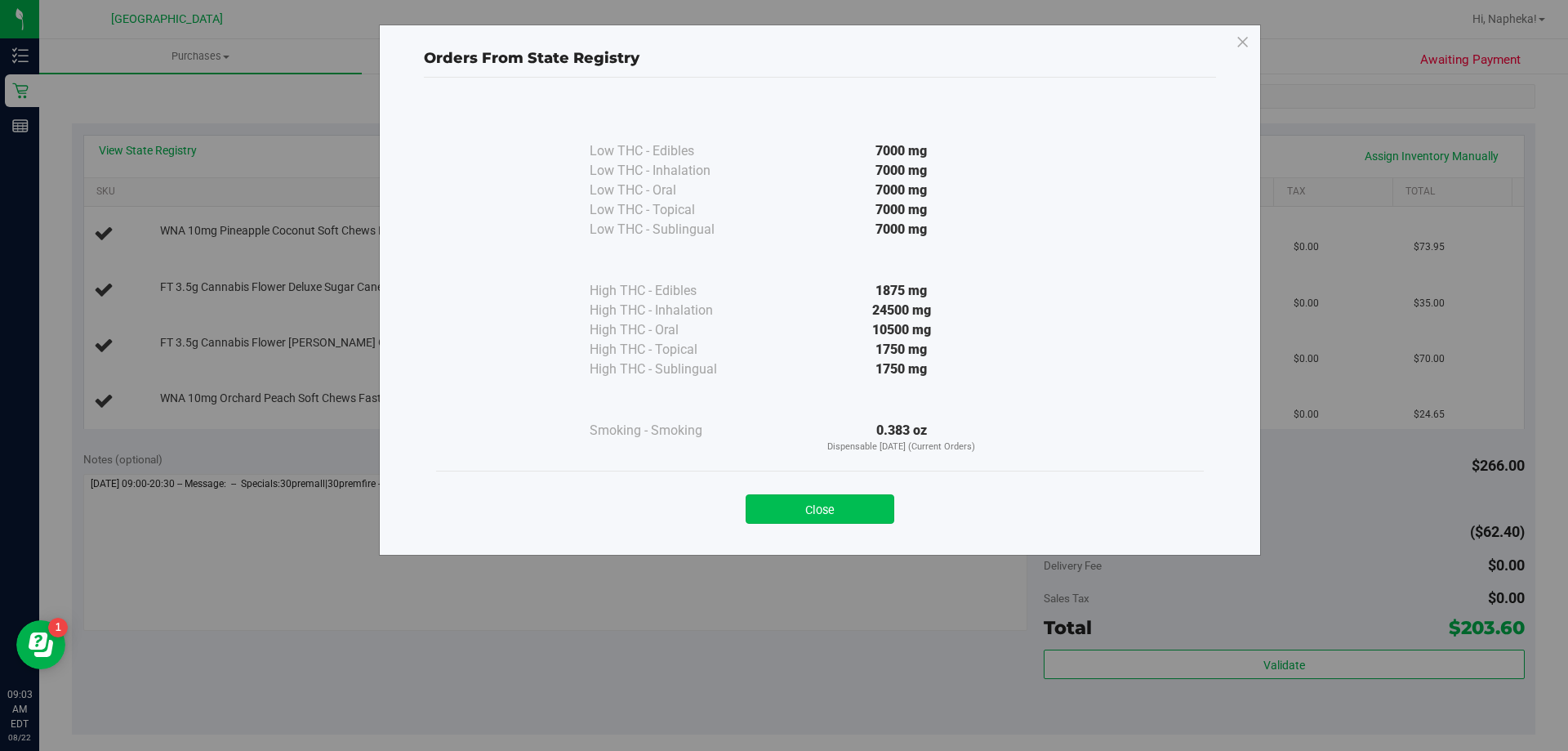
click at [796, 505] on button "Close" at bounding box center [820, 508] width 149 height 29
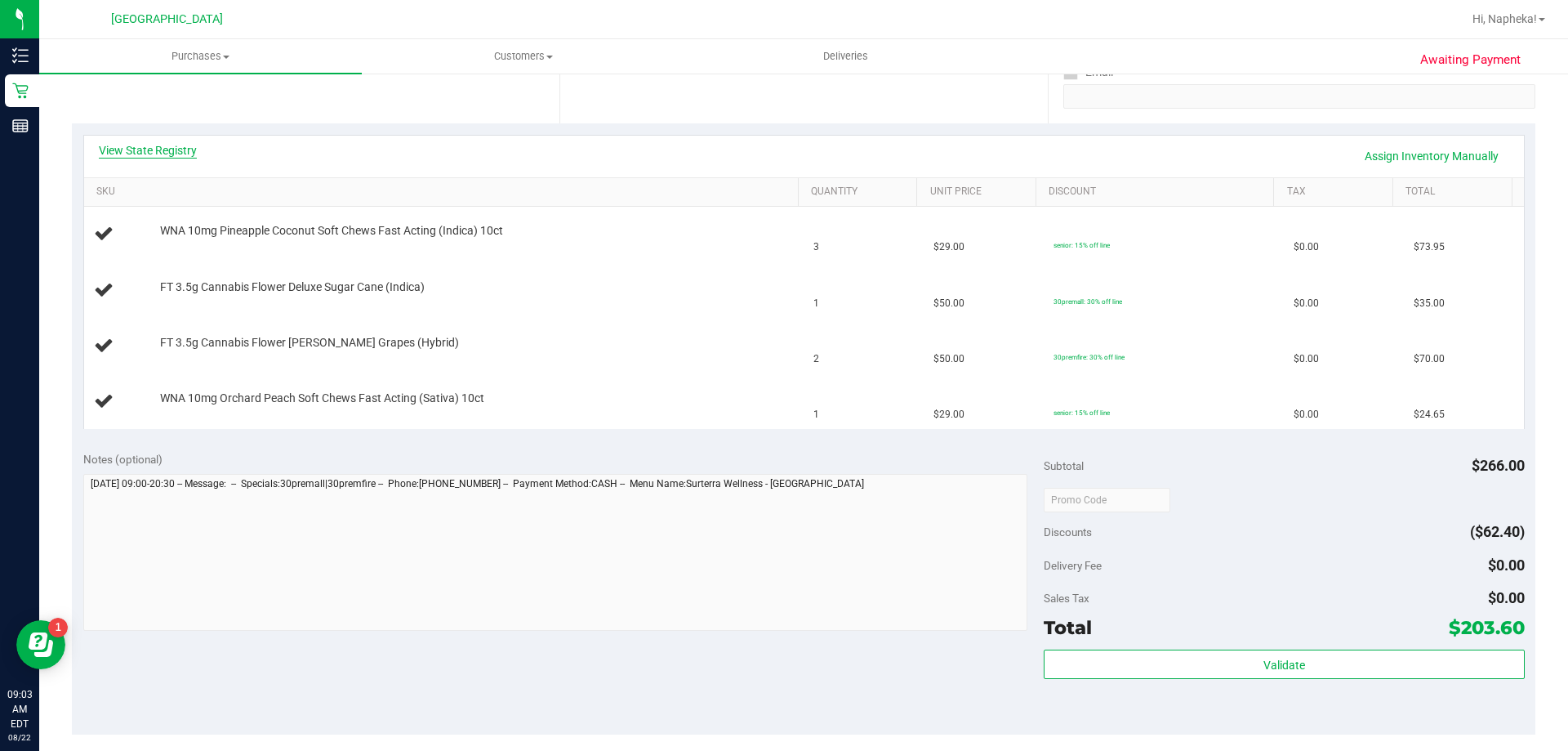
click at [162, 146] on link "View State Registry" at bounding box center [148, 151] width 98 height 17
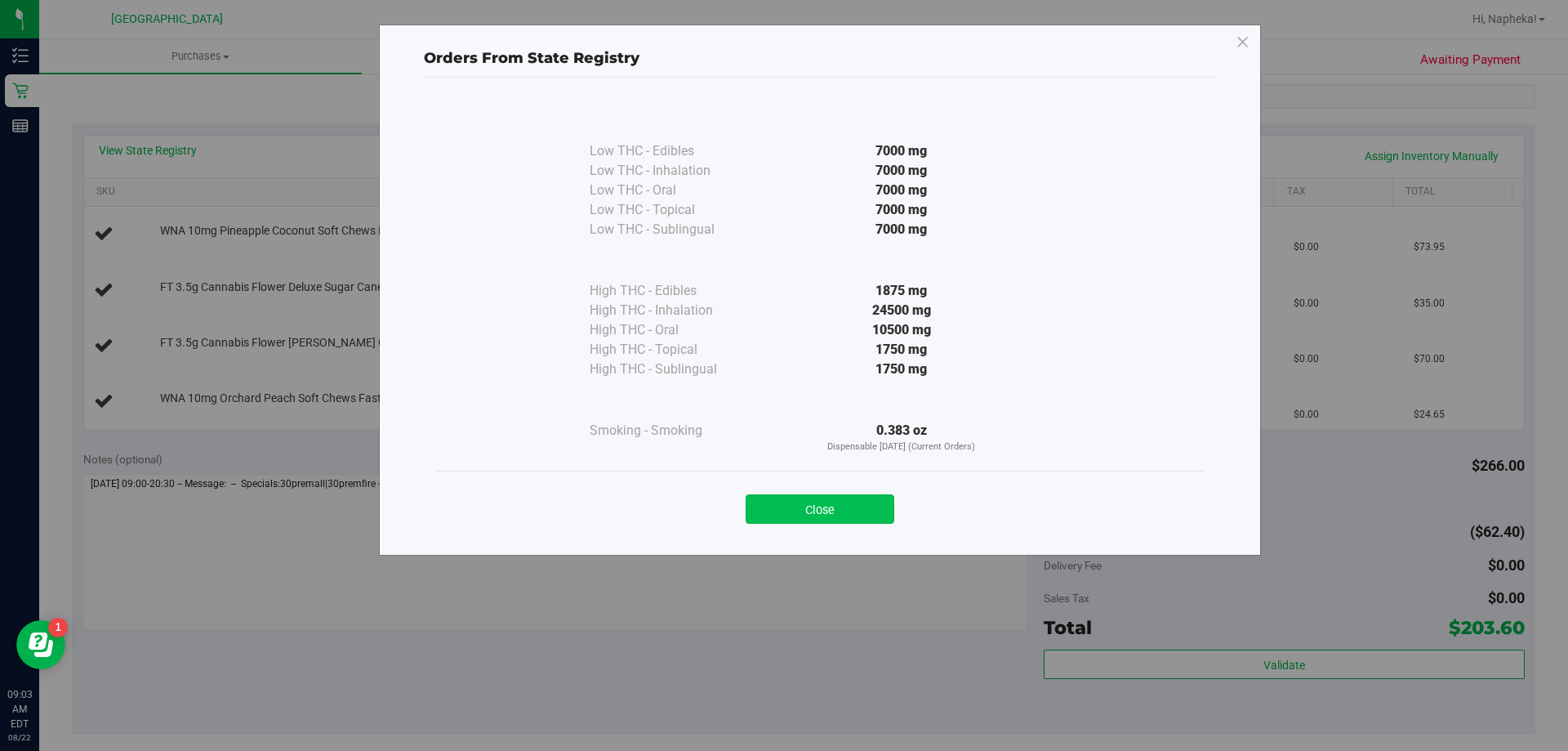
click at [870, 507] on button "Close" at bounding box center [820, 508] width 149 height 29
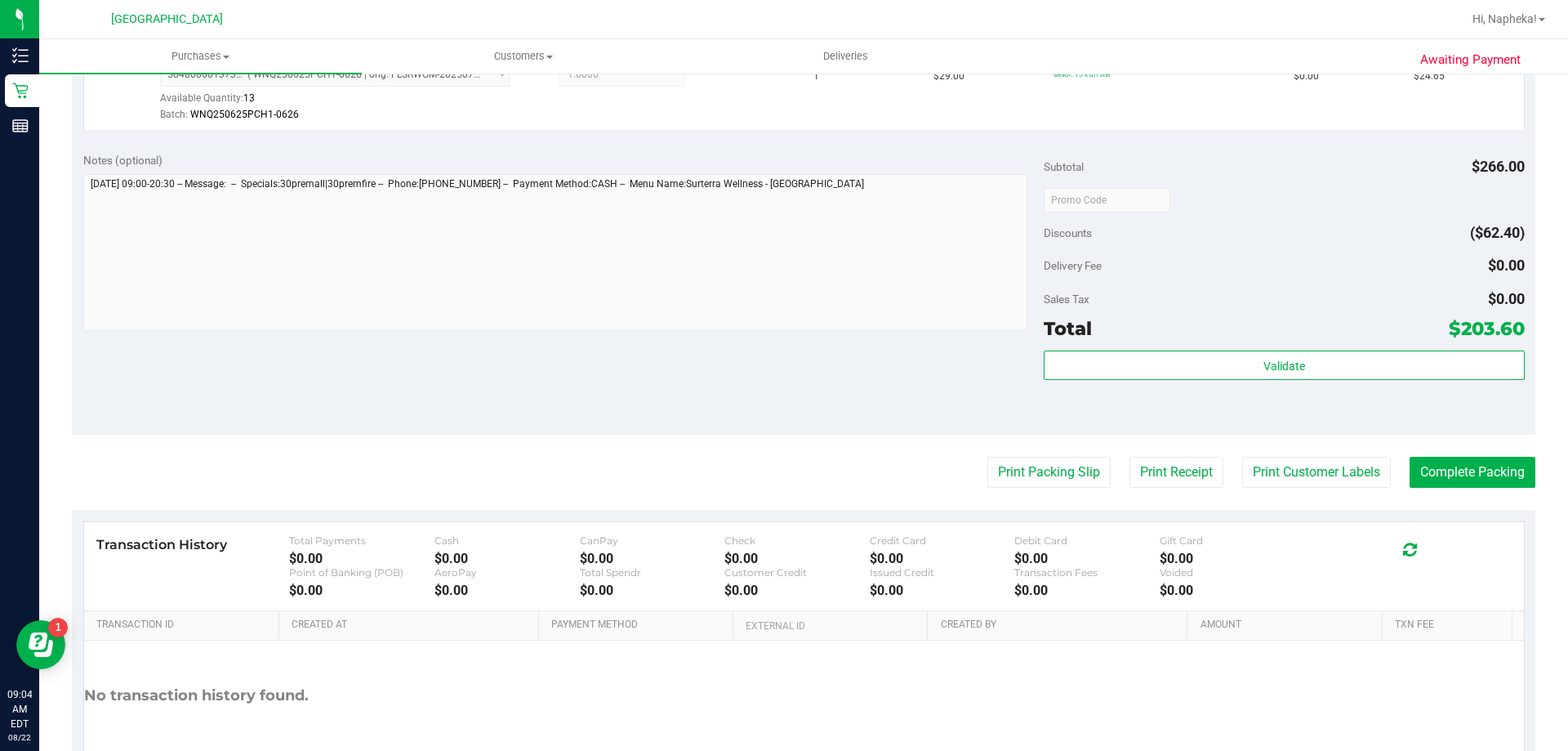
scroll to position [828, 0]
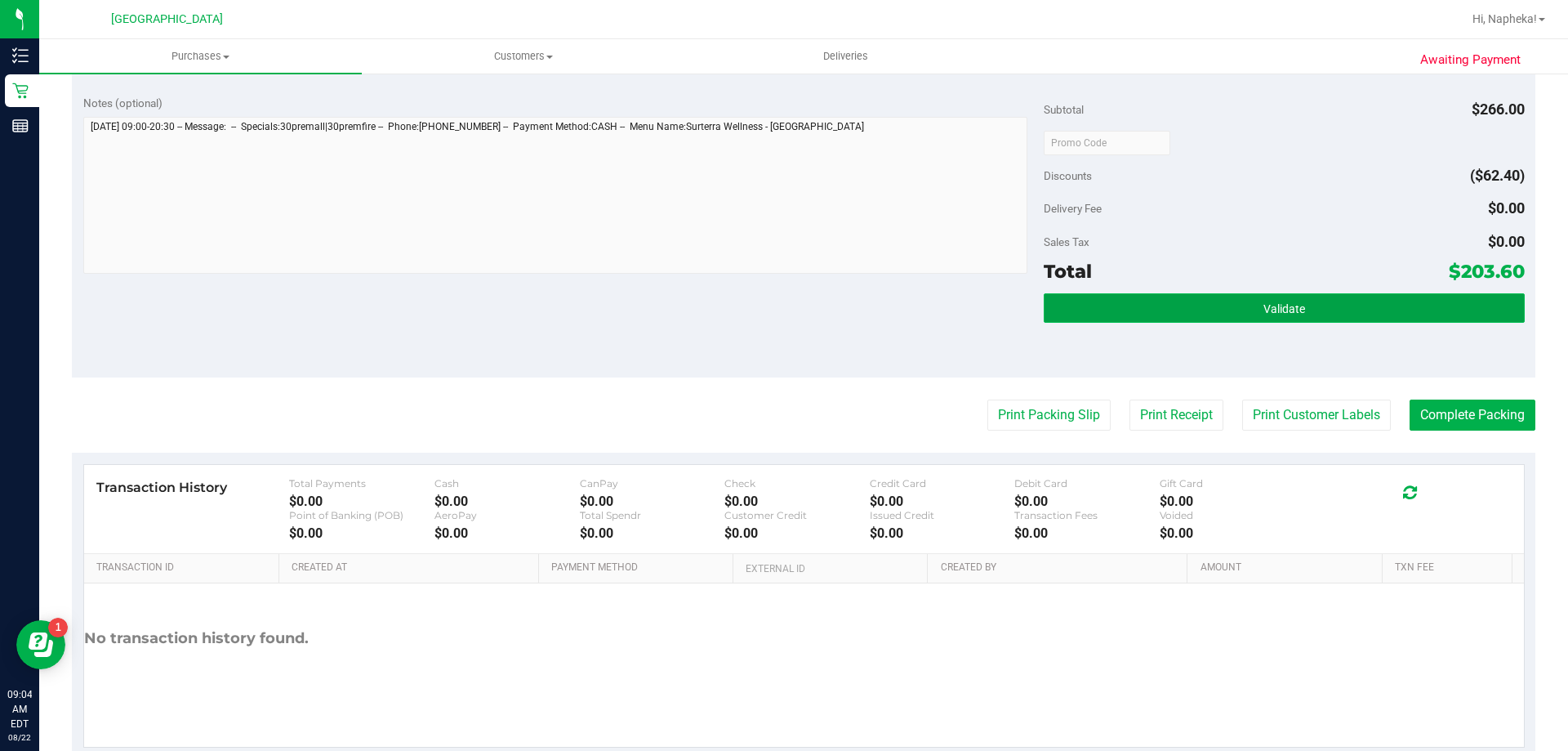
click at [1309, 319] on button "Validate" at bounding box center [1284, 308] width 481 height 29
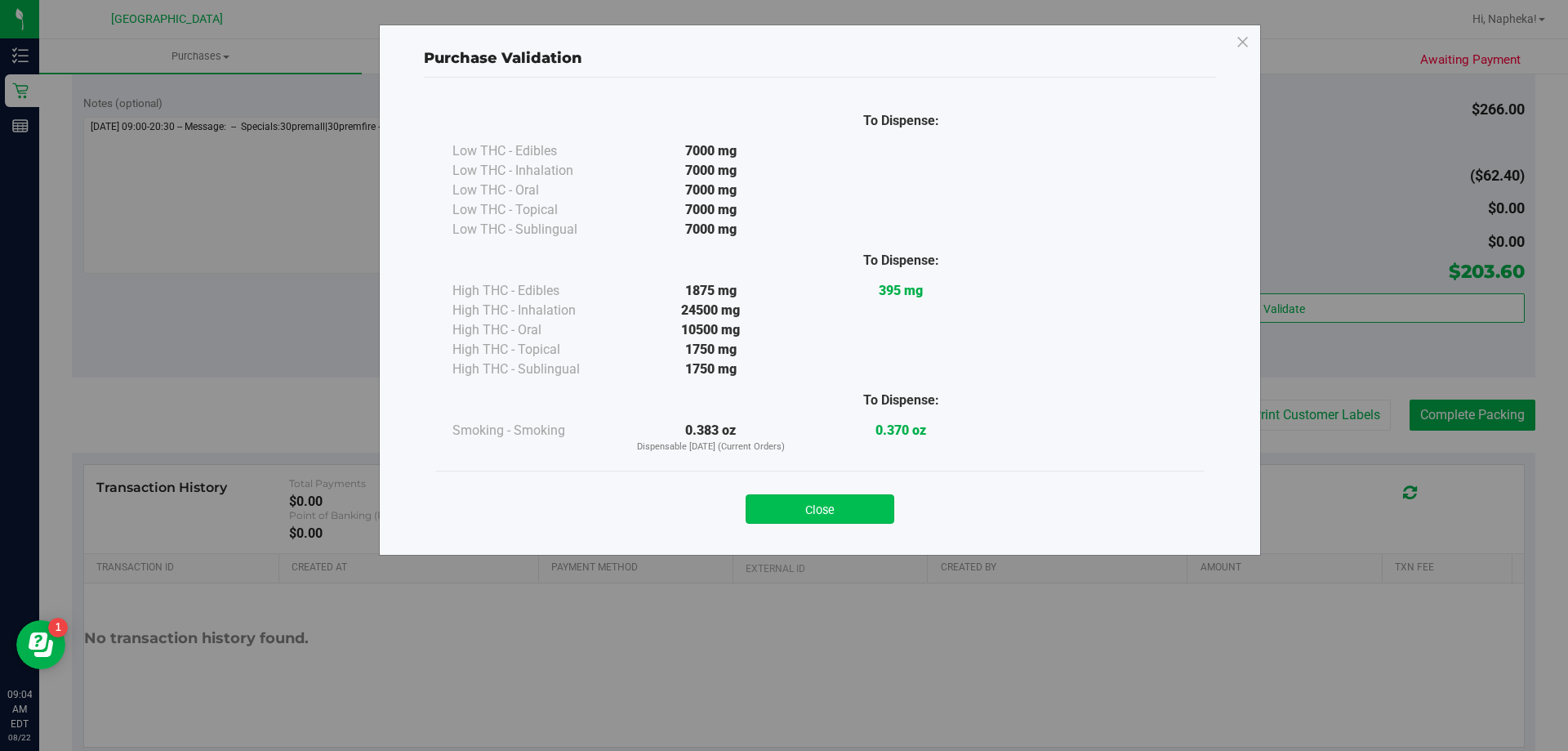
click at [829, 511] on button "Close" at bounding box center [820, 508] width 149 height 29
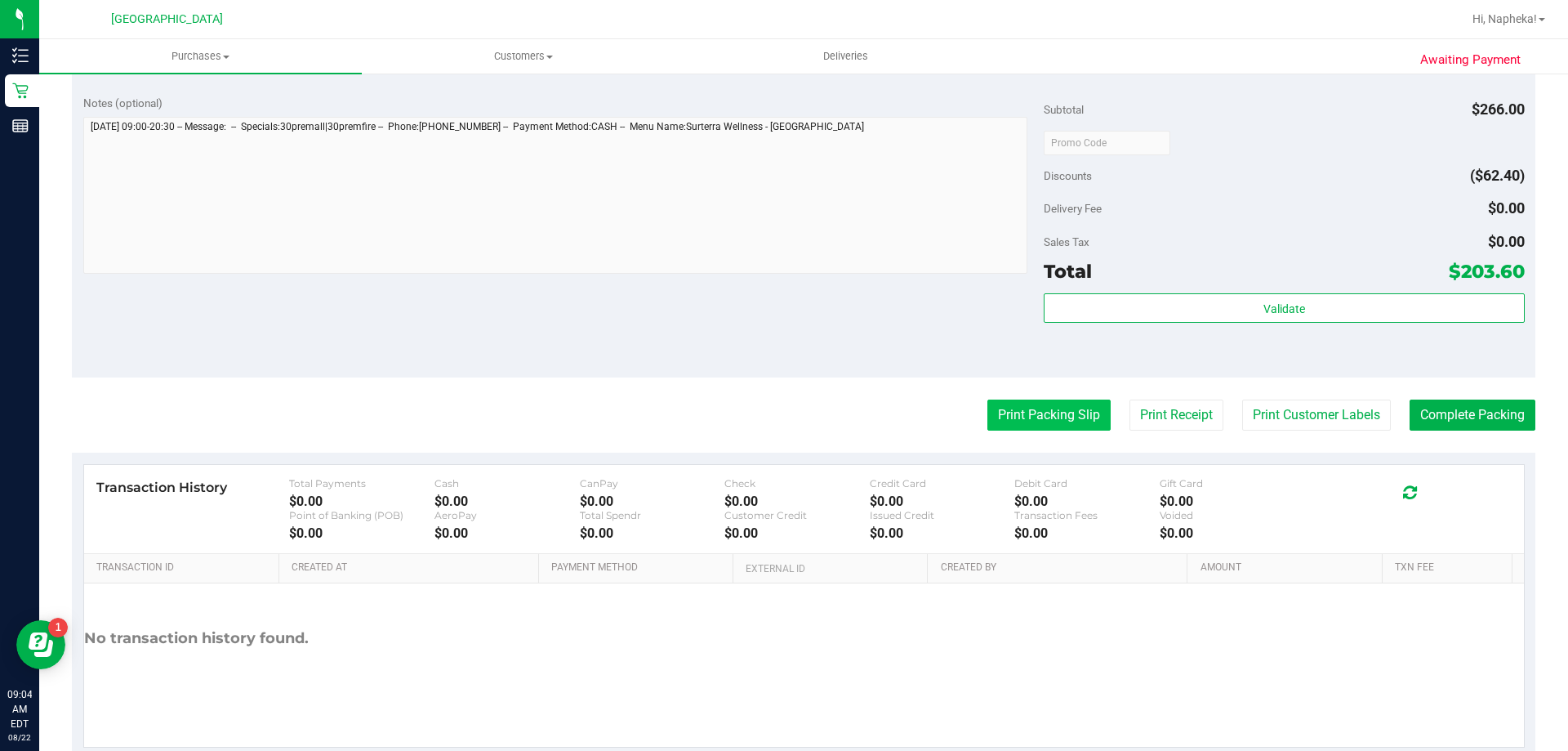
click at [1016, 417] on button "Print Packing Slip" at bounding box center [1049, 414] width 123 height 31
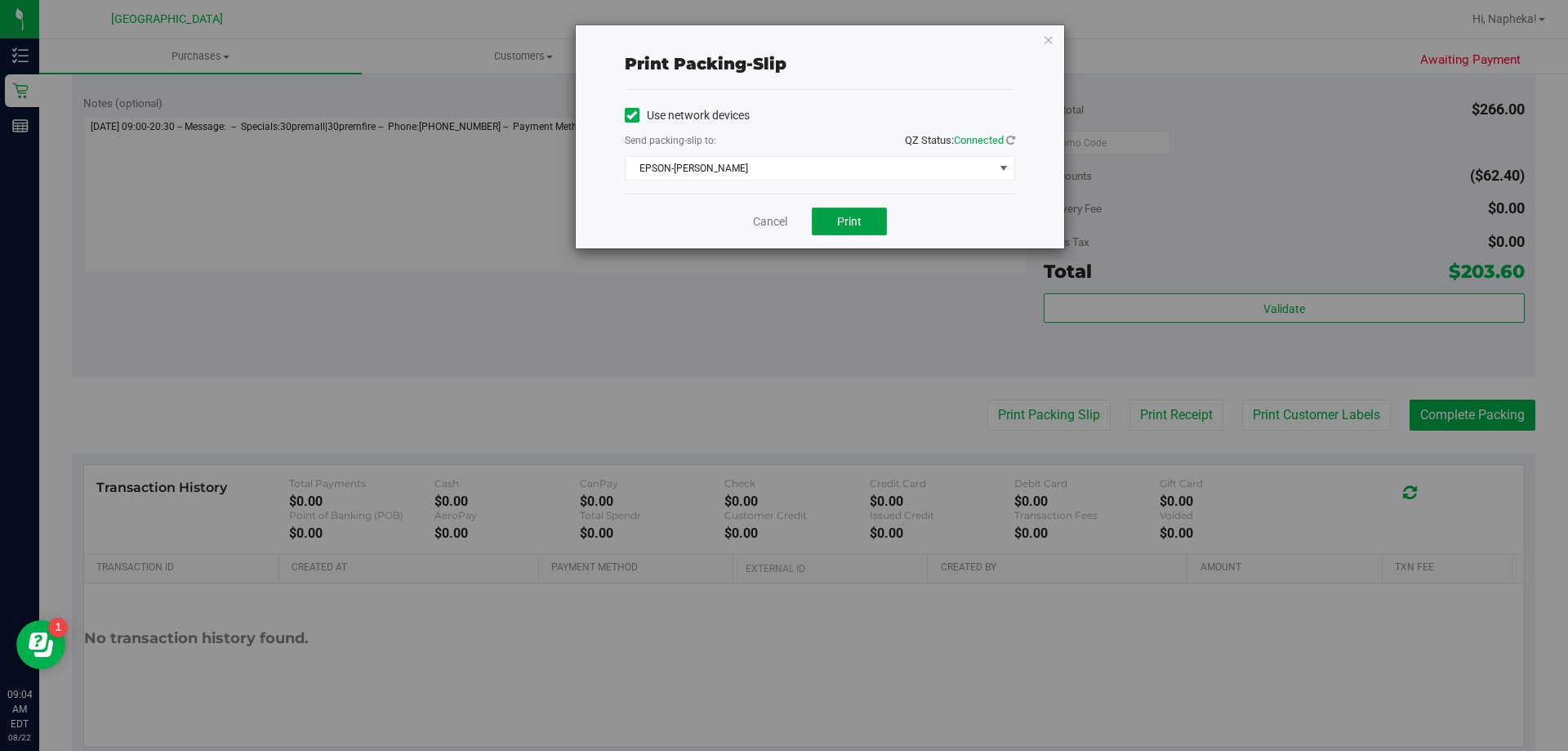
click at [851, 222] on span "Print" at bounding box center [849, 221] width 24 height 13
click at [784, 254] on div "Print packing-slip Use network devices Send packing-slip to: QZ Status: Connect…" at bounding box center [790, 375] width 1580 height 751
click at [764, 216] on link "Cancel" at bounding box center [770, 221] width 34 height 17
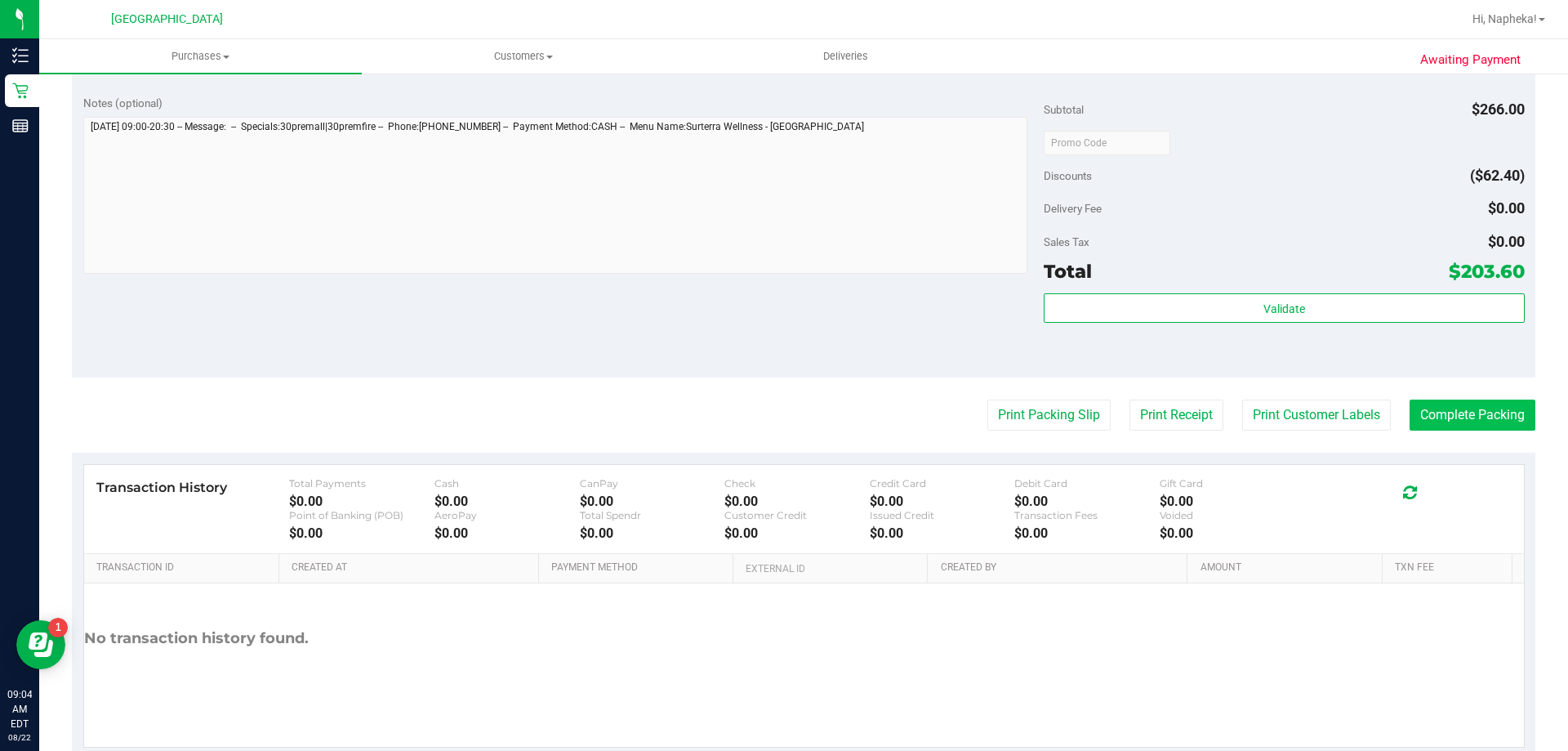
click at [1432, 416] on button "Complete Packing" at bounding box center [1472, 414] width 126 height 31
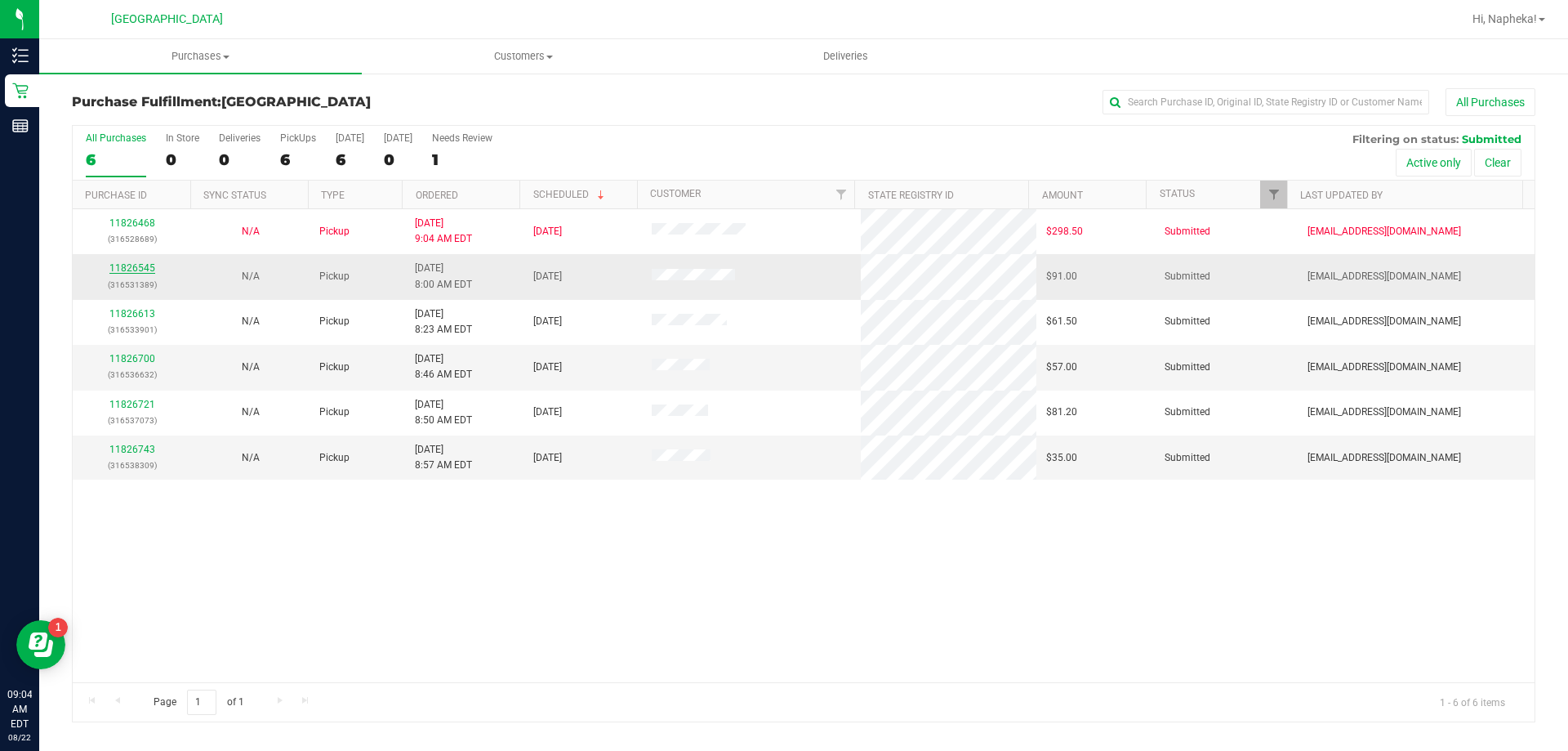
click at [122, 270] on link "11826545" at bounding box center [132, 268] width 46 height 12
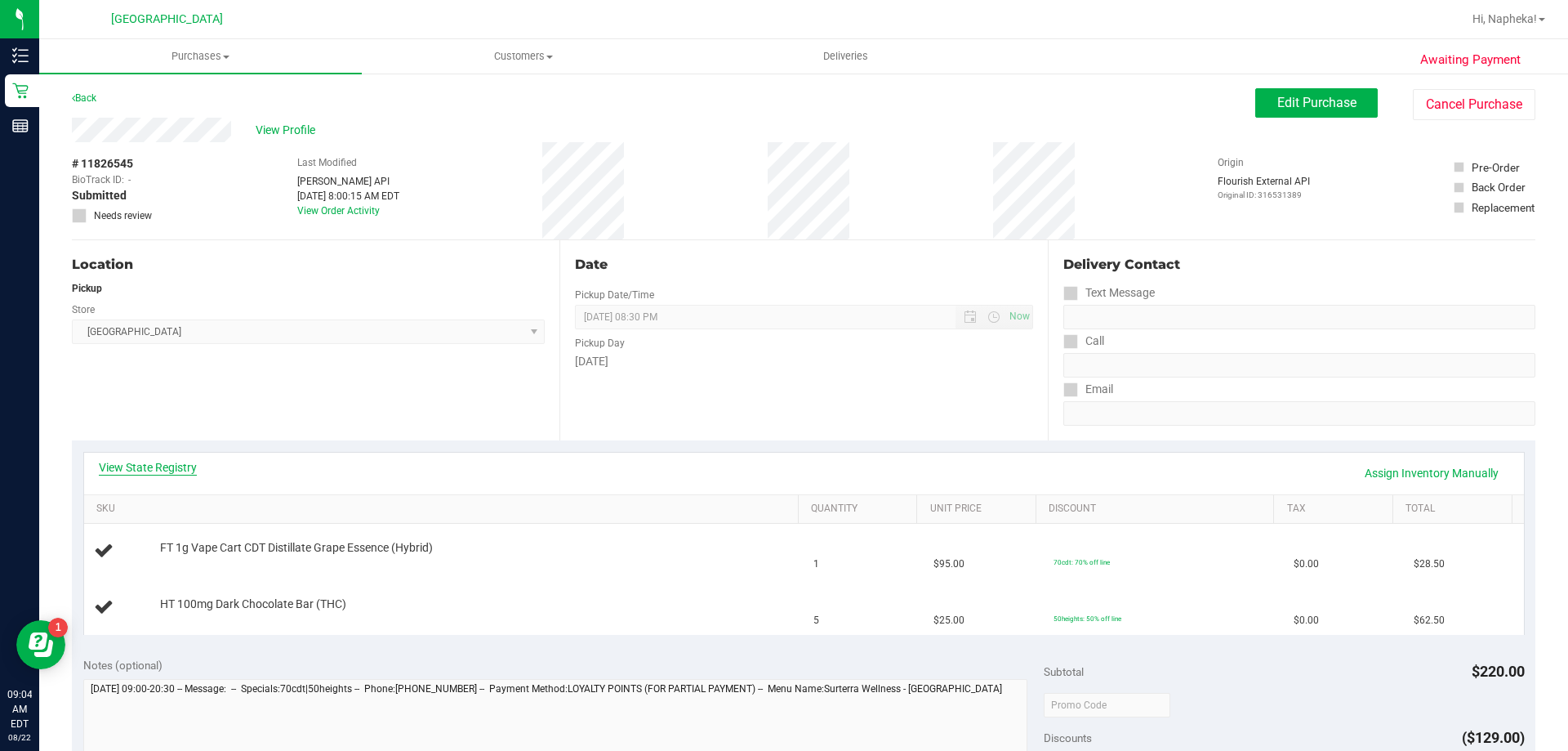
click at [161, 472] on link "View State Registry" at bounding box center [148, 467] width 98 height 17
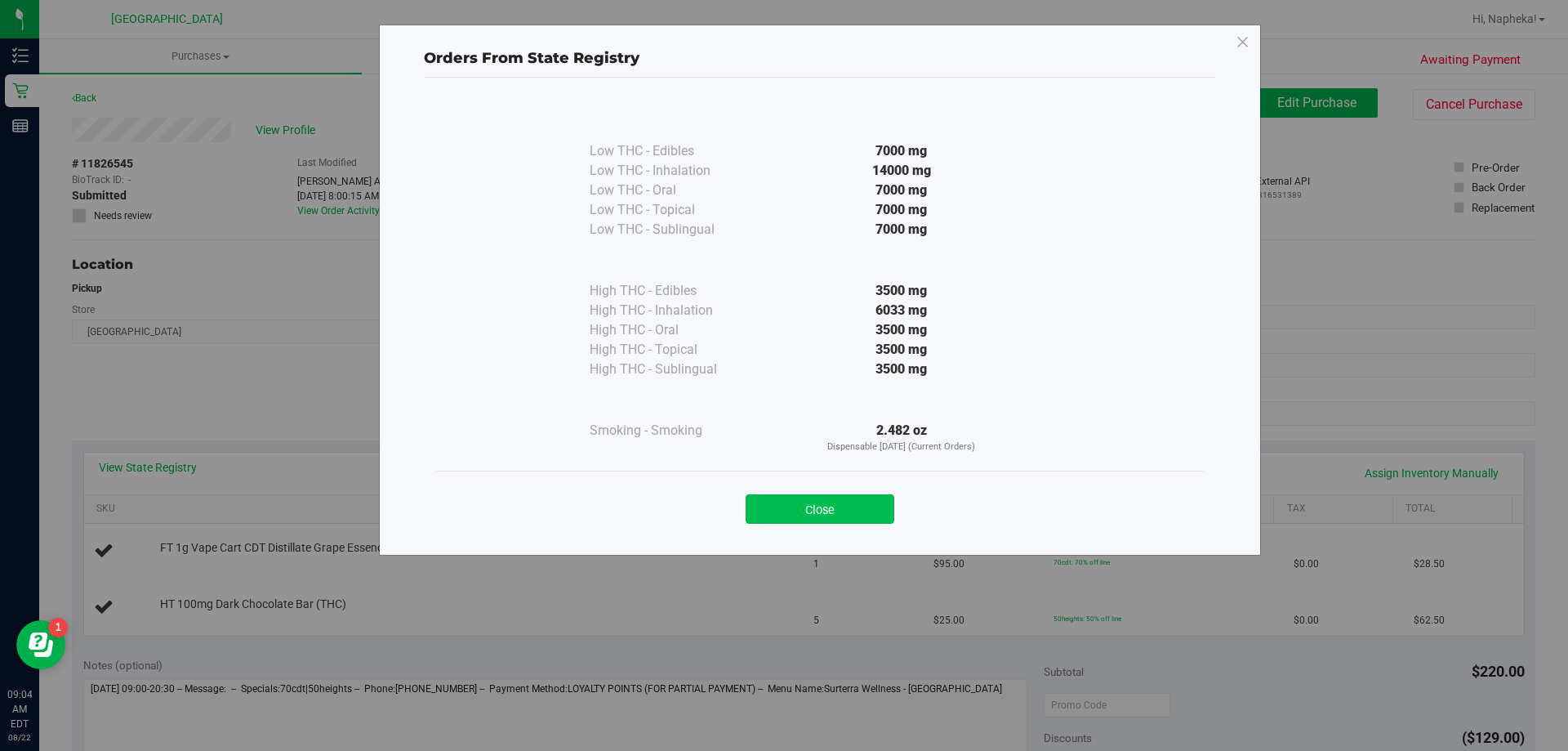
click at [846, 521] on button "Close" at bounding box center [820, 508] width 149 height 29
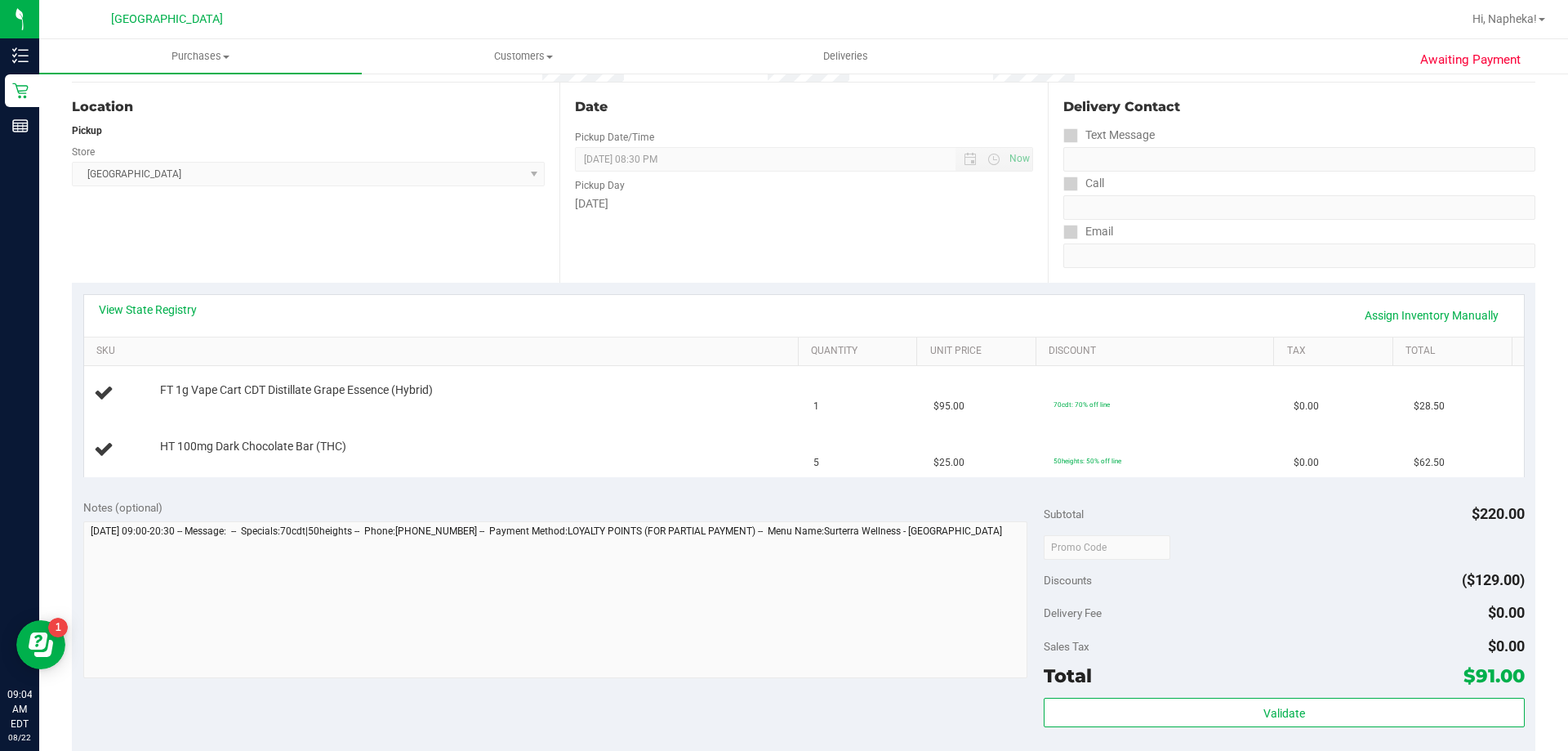
scroll to position [189, 0]
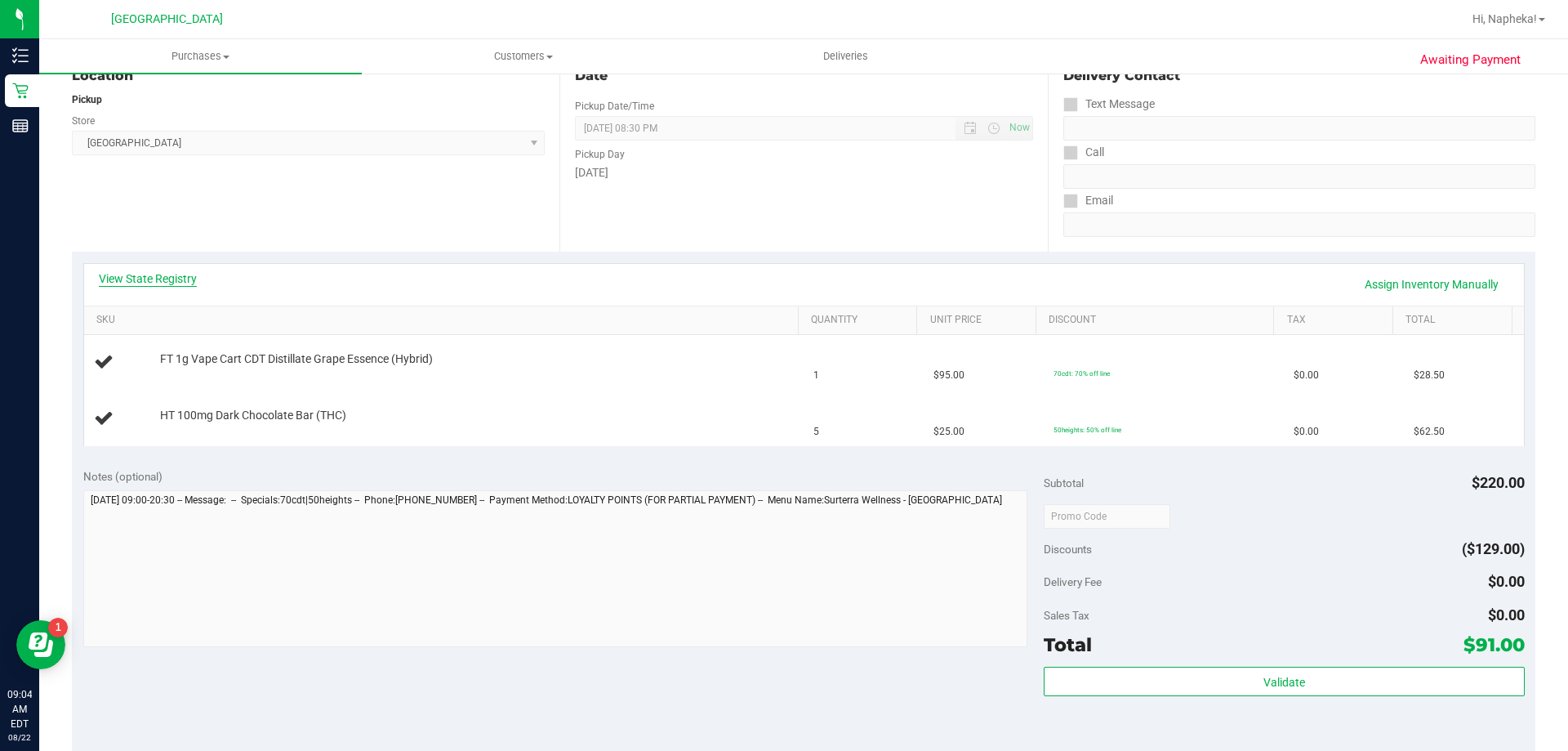
click at [161, 273] on link "View State Registry" at bounding box center [148, 279] width 98 height 17
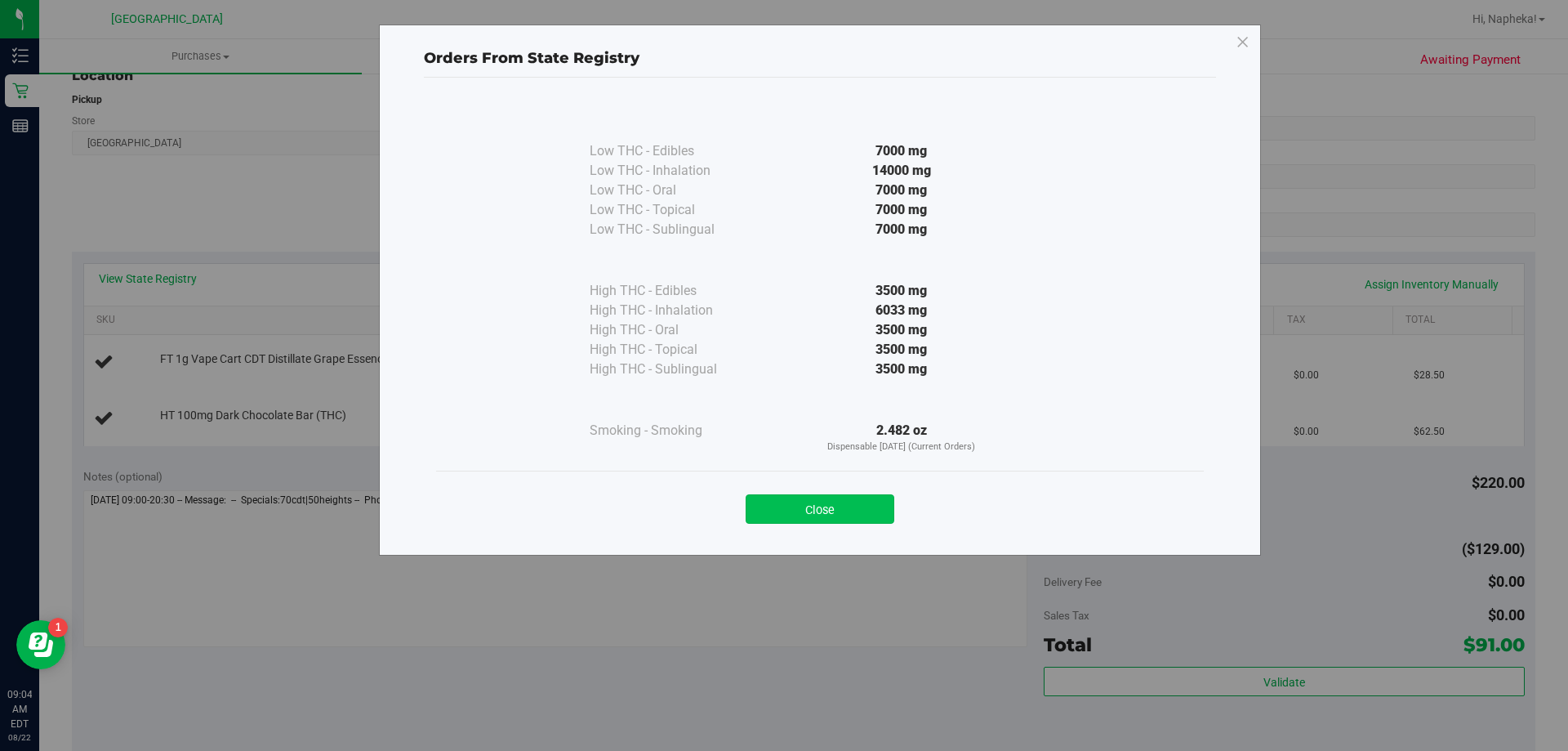
click at [882, 519] on button "Close" at bounding box center [820, 508] width 149 height 29
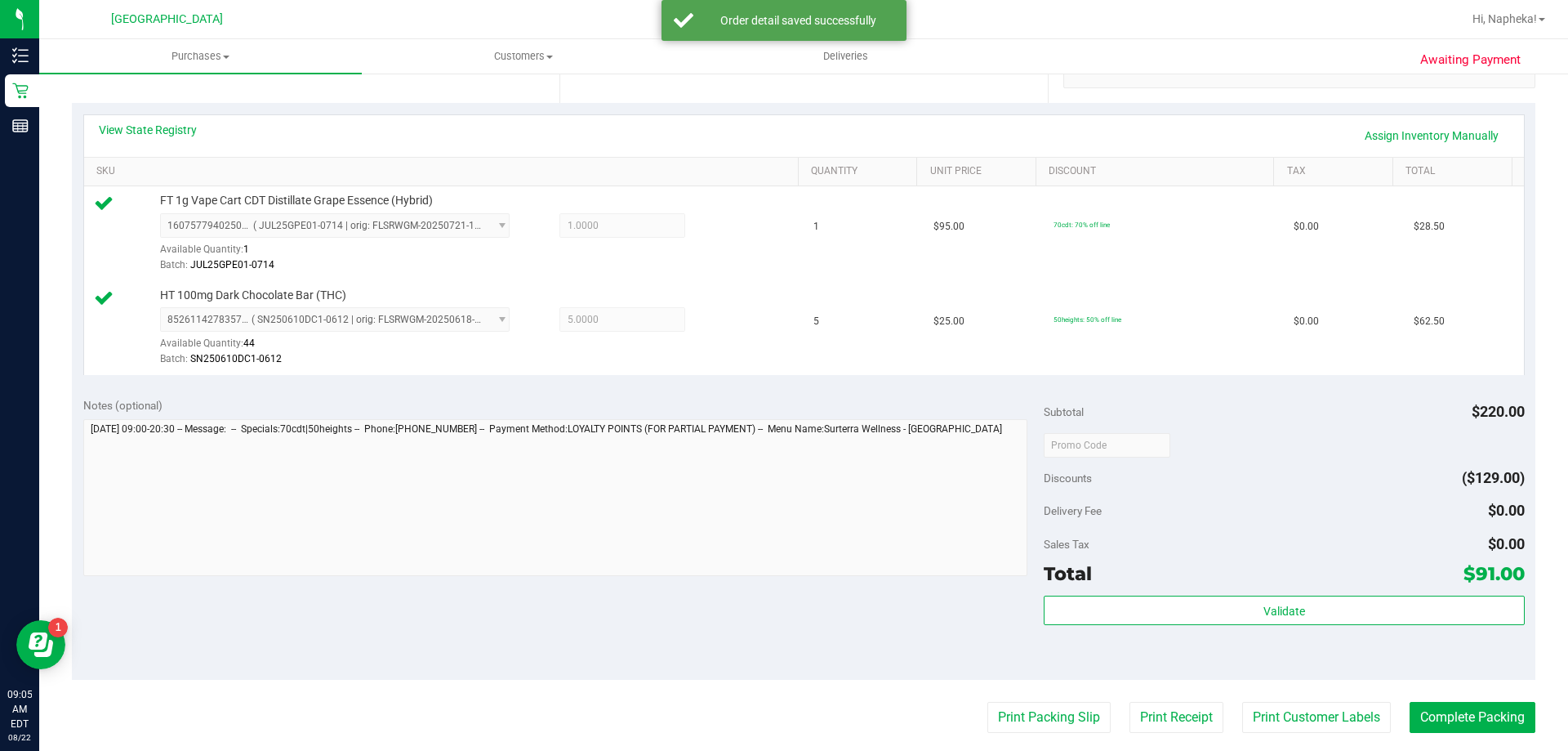
scroll to position [350, 0]
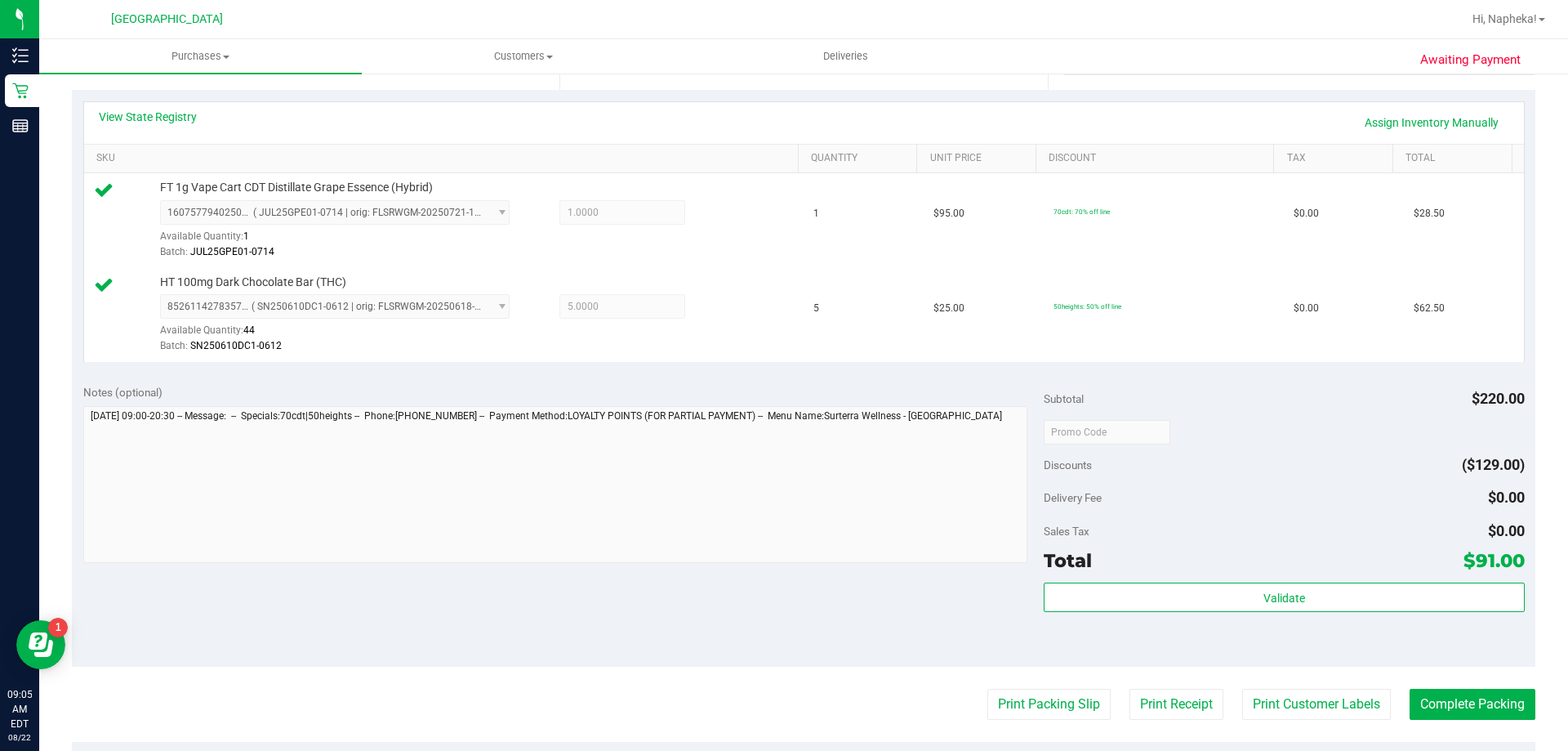
click at [1274, 567] on div "Total $91.00" at bounding box center [1284, 560] width 481 height 29
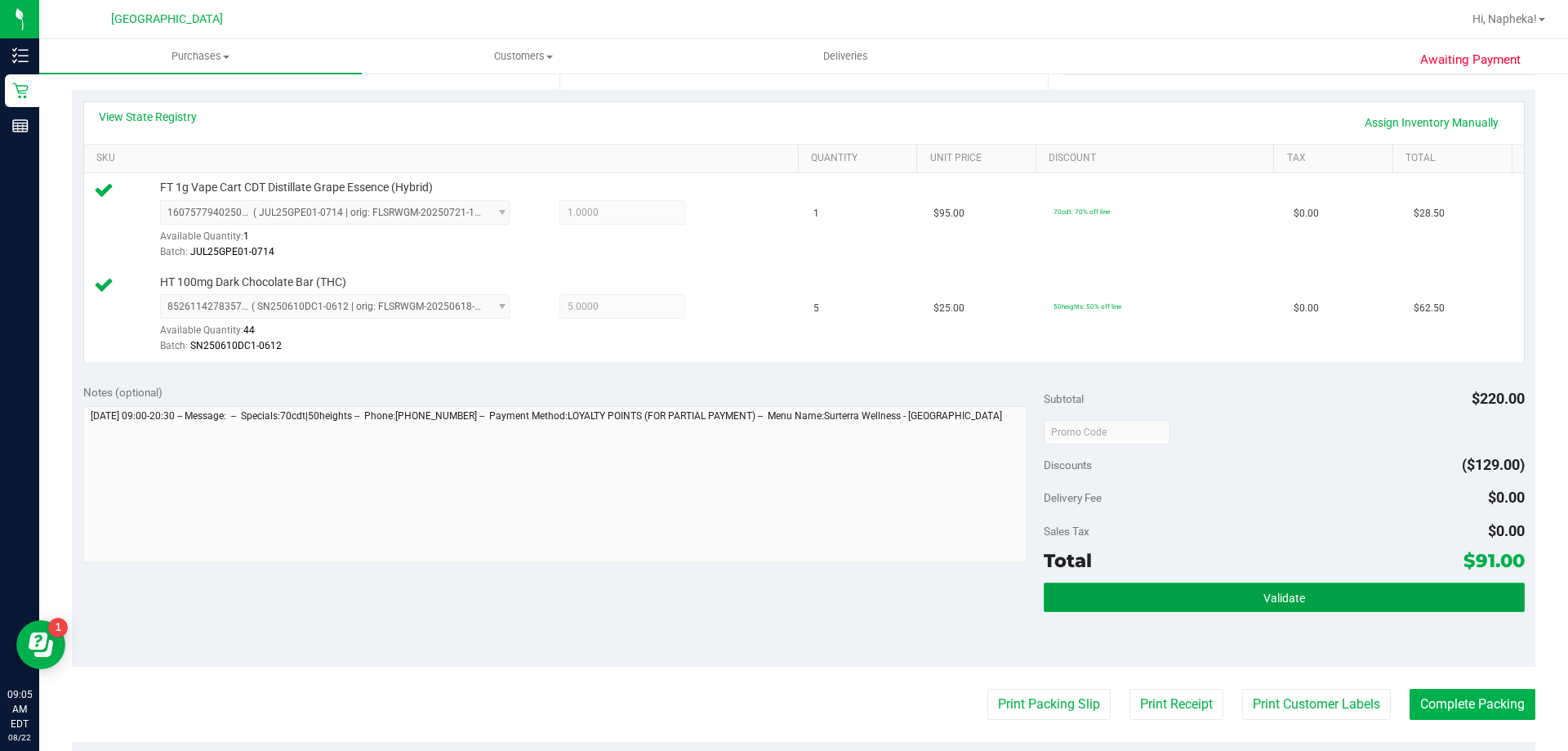
click at [1289, 603] on span "Validate" at bounding box center [1284, 598] width 42 height 13
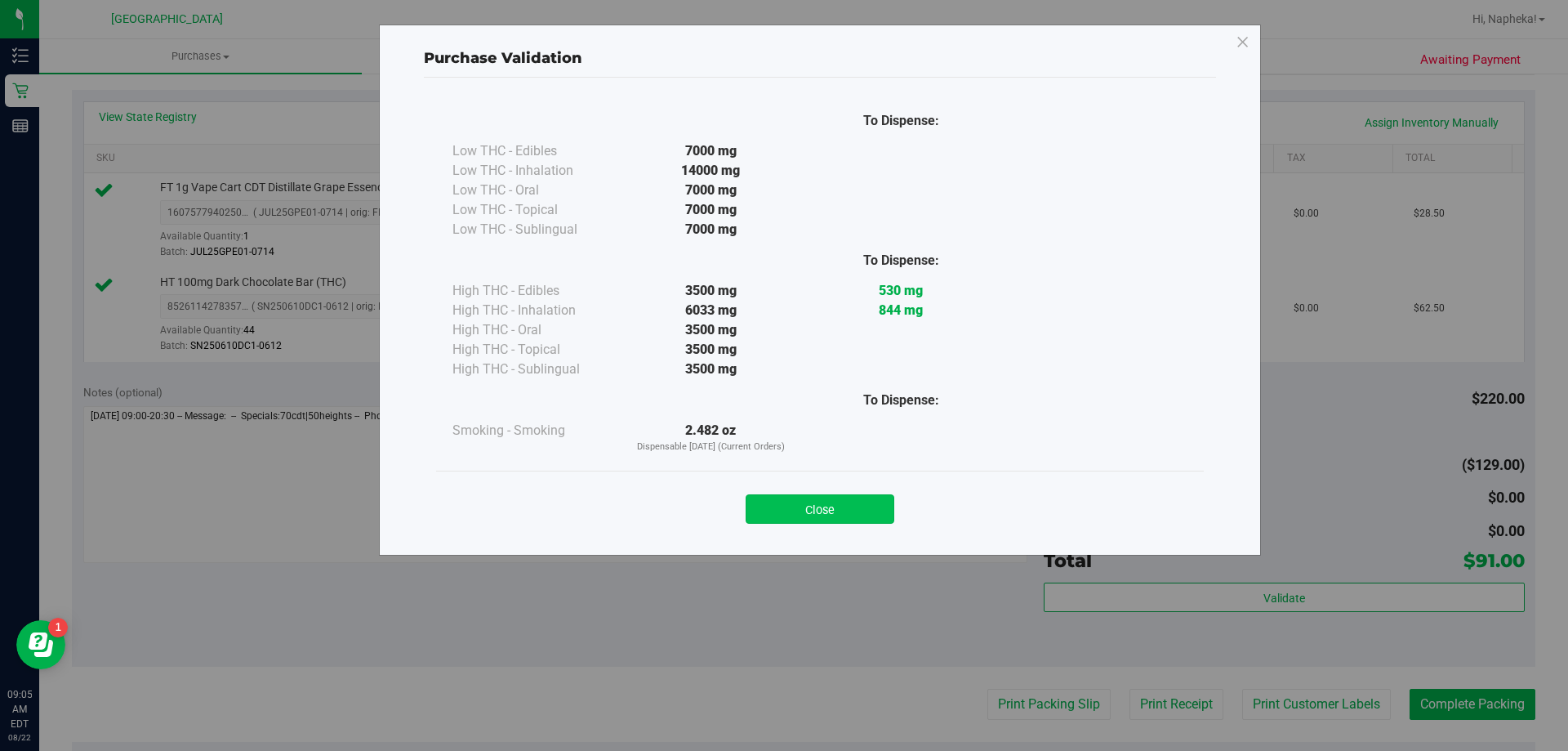
click at [863, 499] on button "Close" at bounding box center [820, 508] width 149 height 29
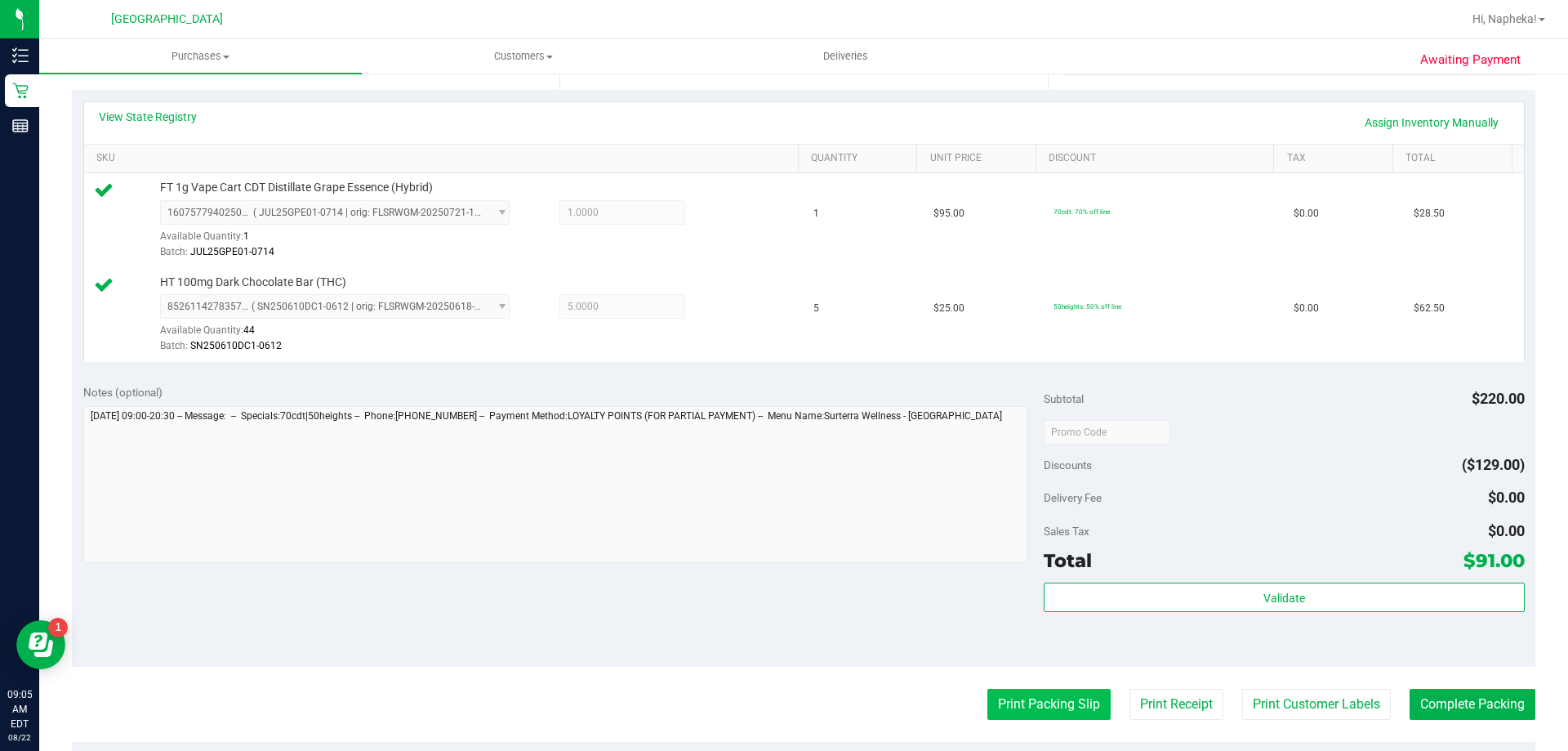
click at [1073, 715] on button "Print Packing Slip" at bounding box center [1049, 704] width 123 height 31
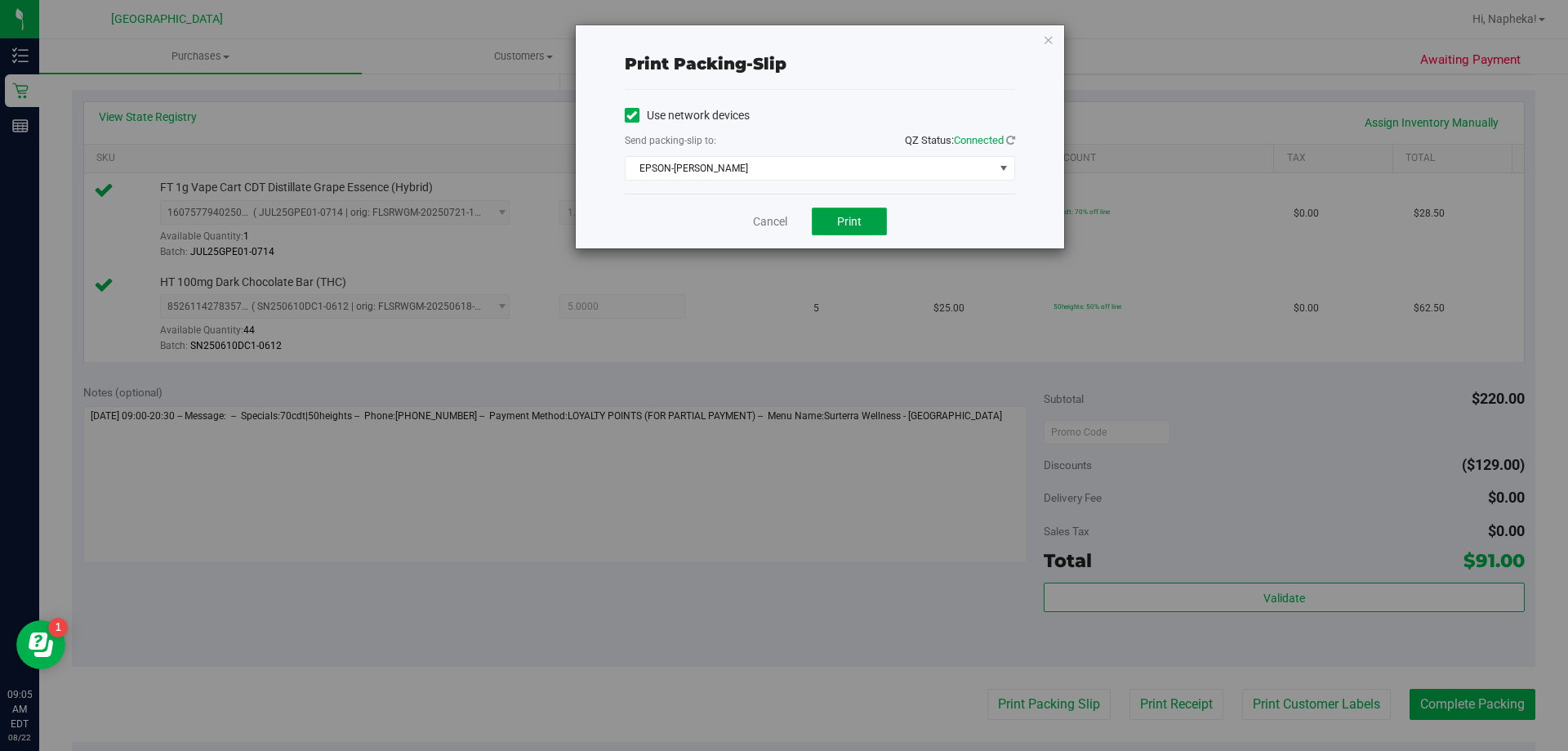
click at [848, 221] on span "Print" at bounding box center [849, 221] width 24 height 13
click at [766, 228] on link "Cancel" at bounding box center [770, 221] width 34 height 17
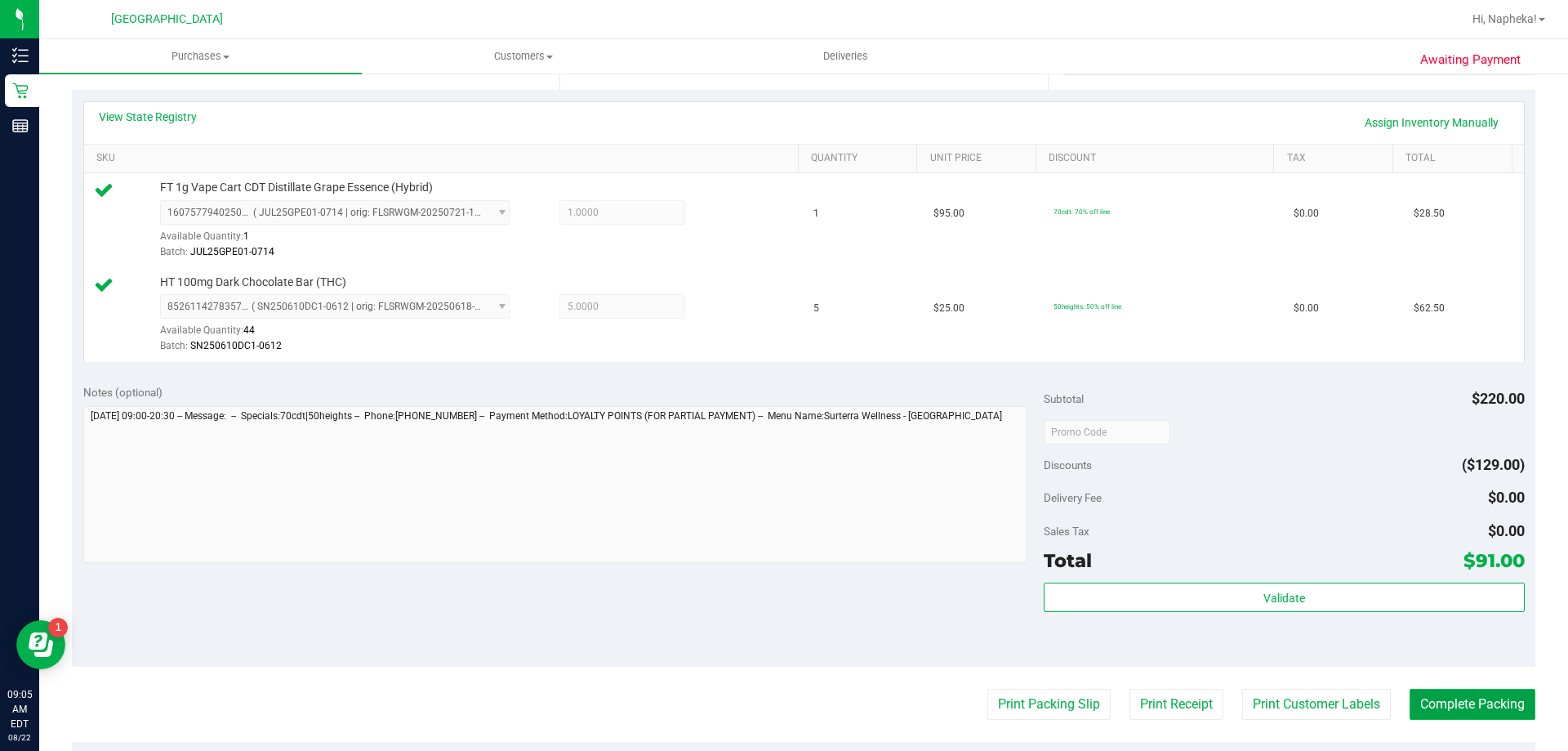
click at [1472, 714] on button "Complete Packing" at bounding box center [1472, 704] width 126 height 31
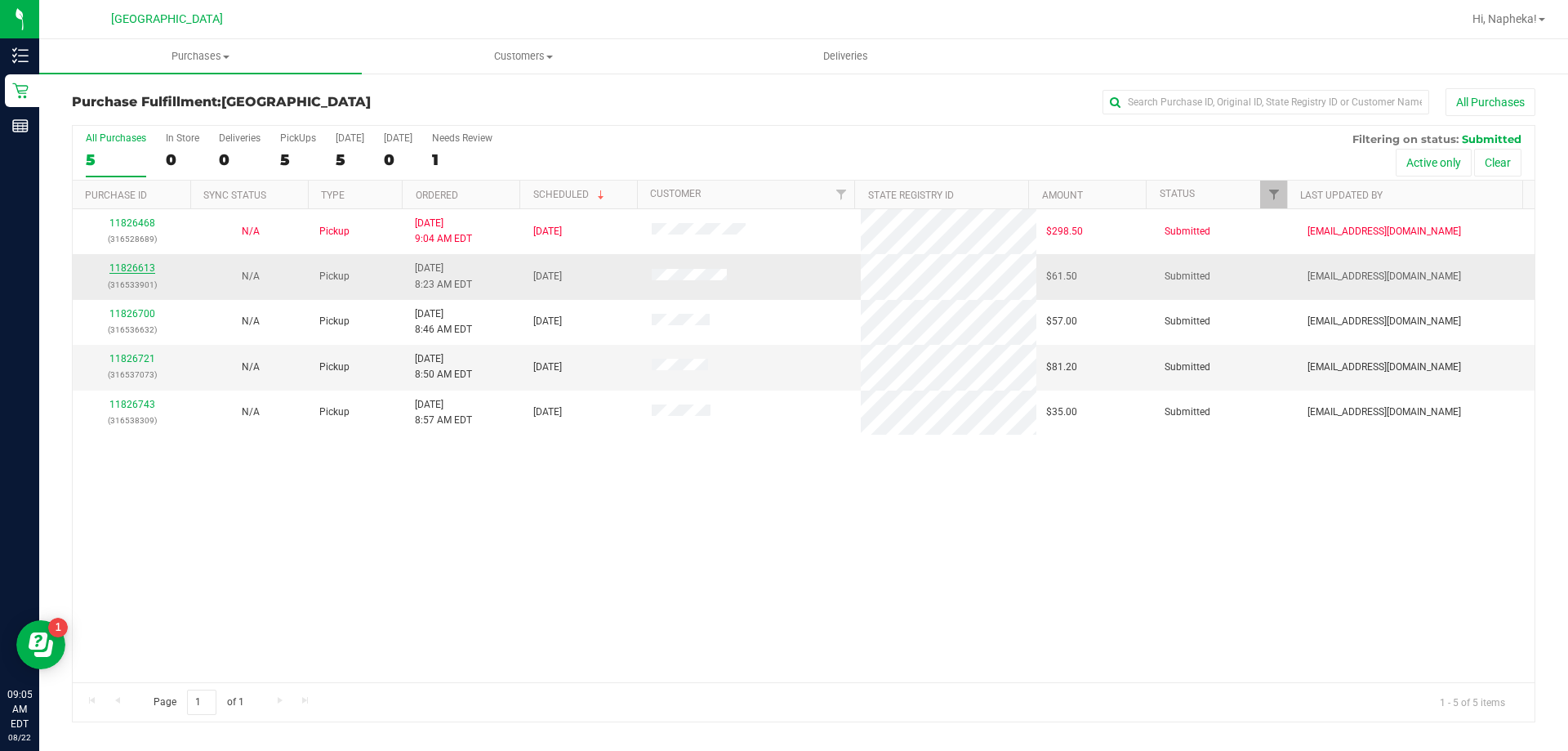
click at [129, 270] on link "11826613" at bounding box center [132, 268] width 46 height 12
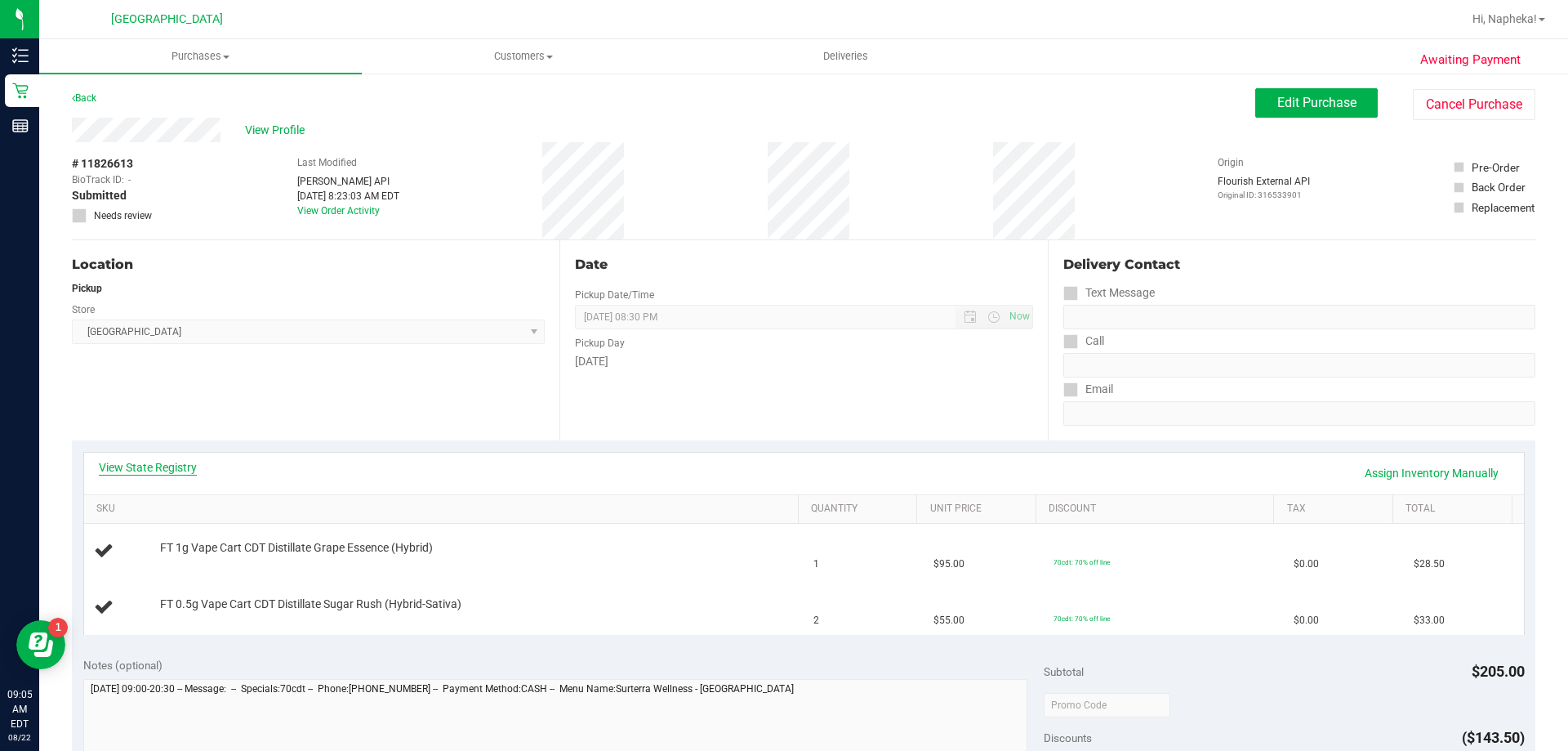
click at [140, 467] on link "View State Registry" at bounding box center [148, 467] width 98 height 17
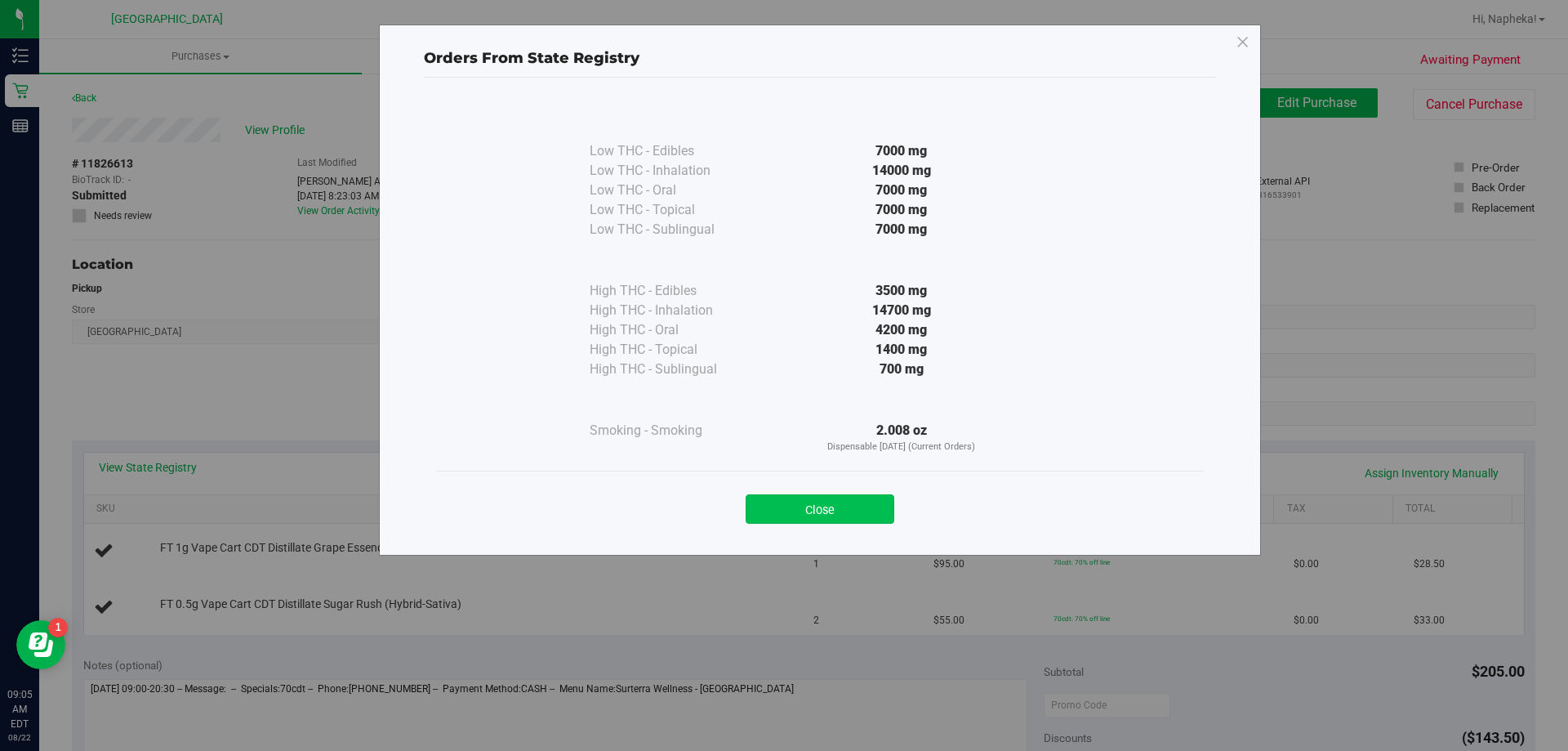
click at [858, 505] on button "Close" at bounding box center [820, 508] width 149 height 29
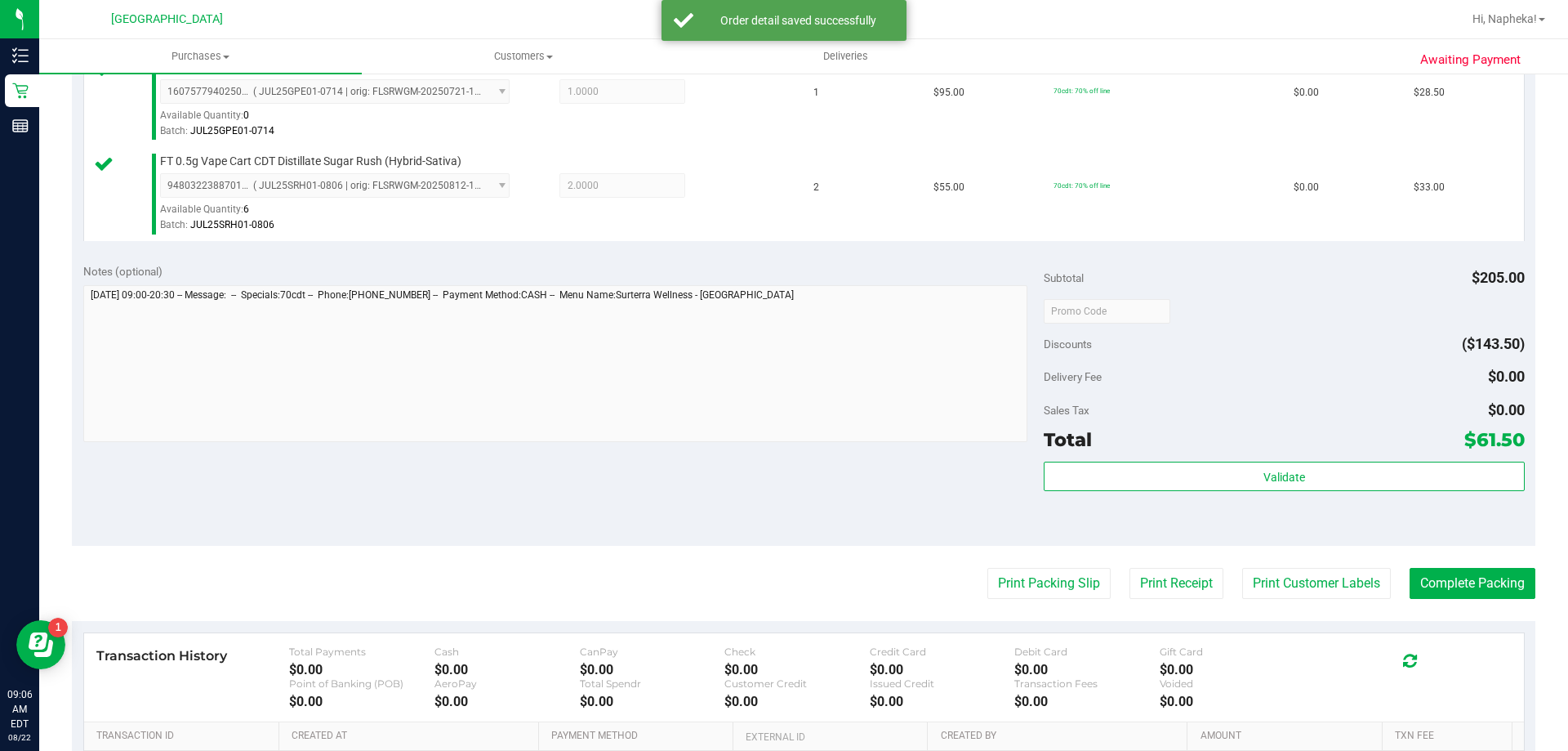
scroll to position [482, 0]
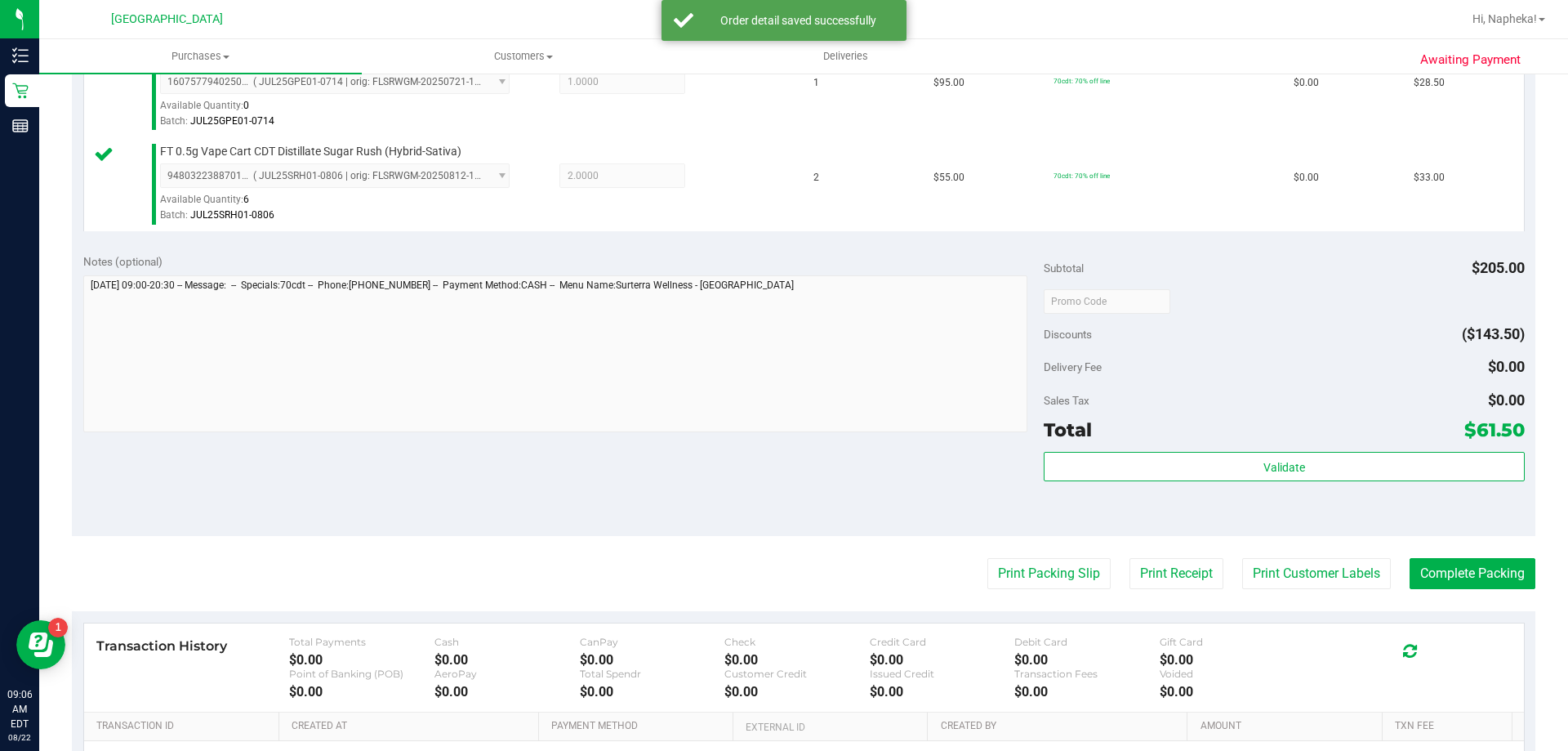
click at [1301, 500] on div "Validate" at bounding box center [1284, 488] width 481 height 73
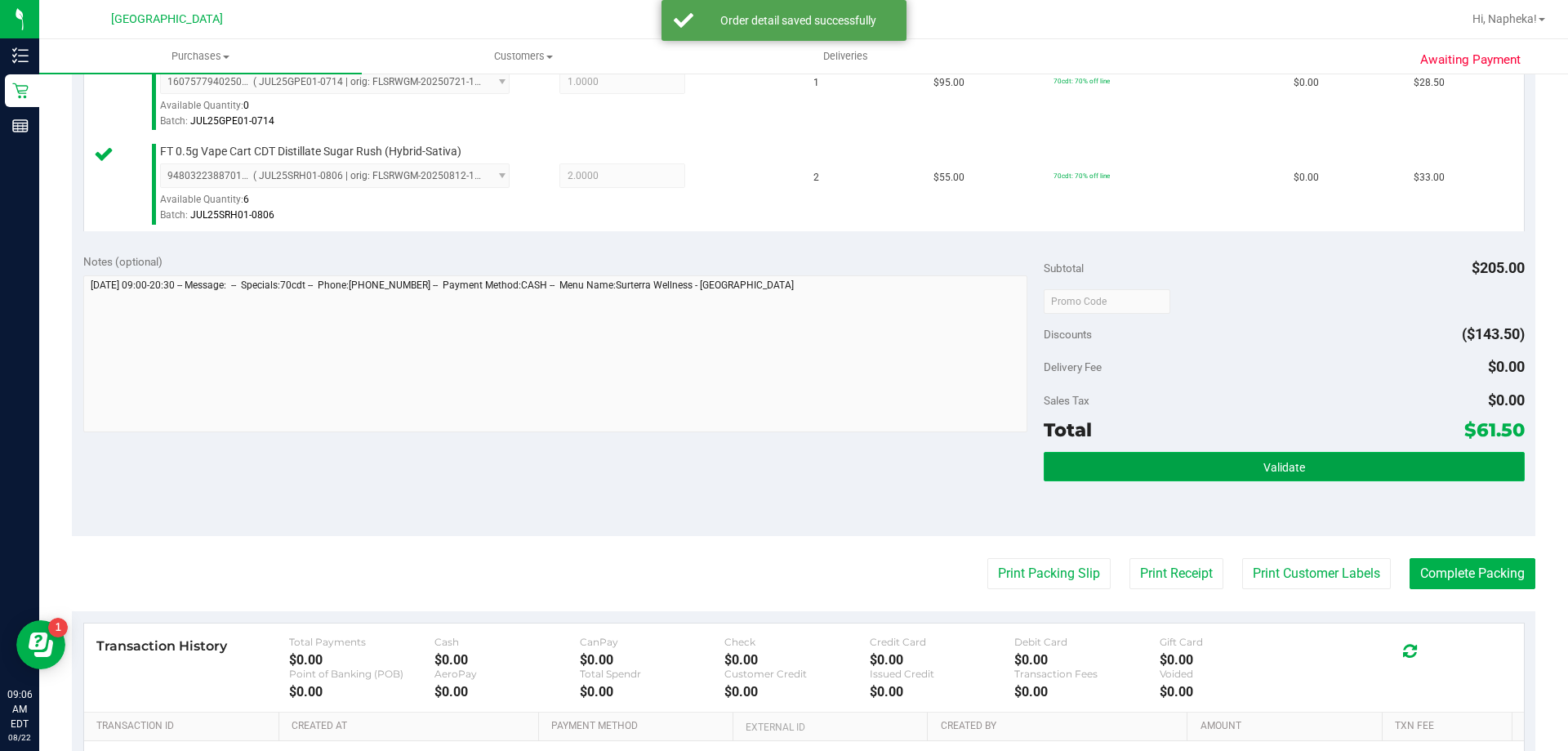
click at [1329, 457] on button "Validate" at bounding box center [1284, 466] width 481 height 29
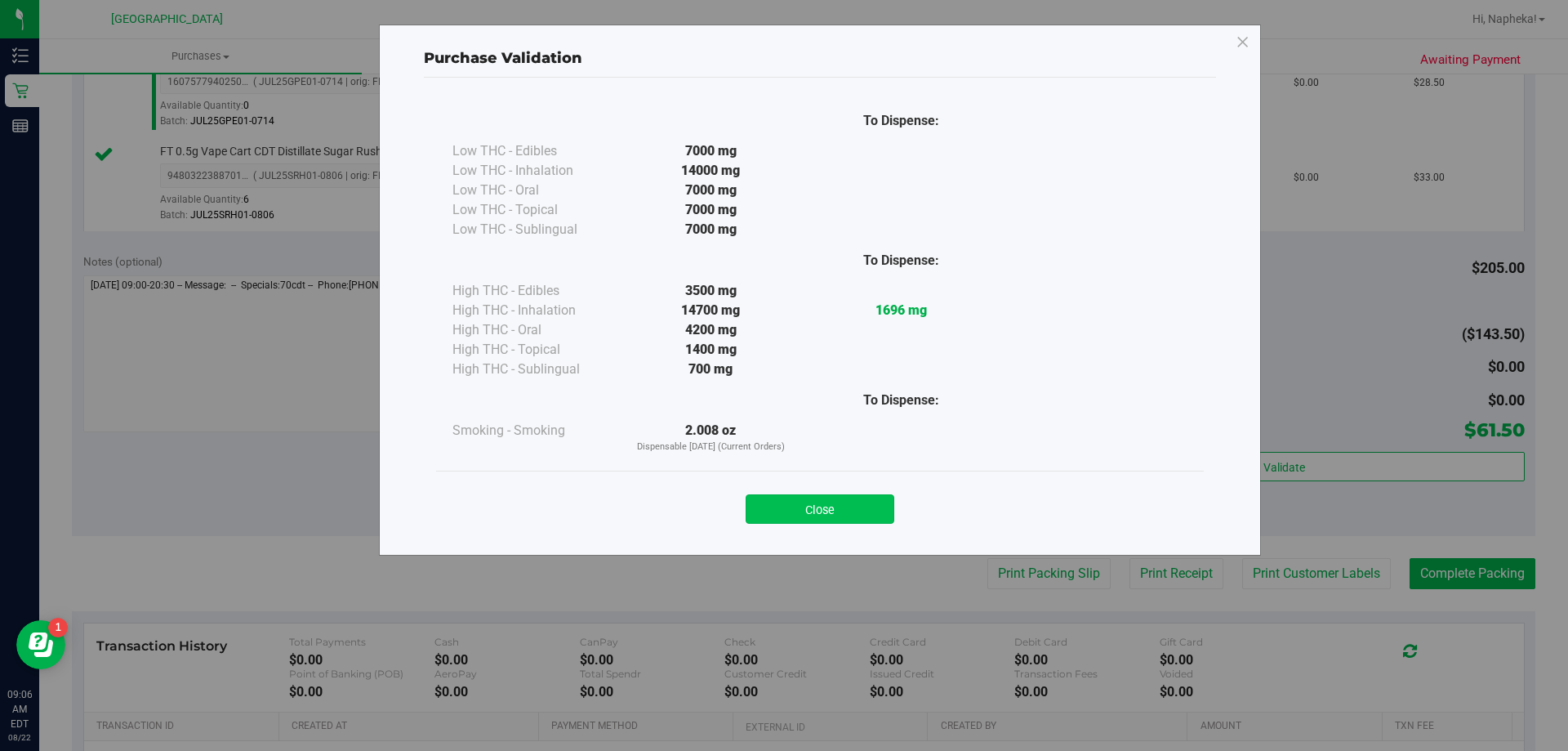
click at [860, 505] on button "Close" at bounding box center [820, 508] width 149 height 29
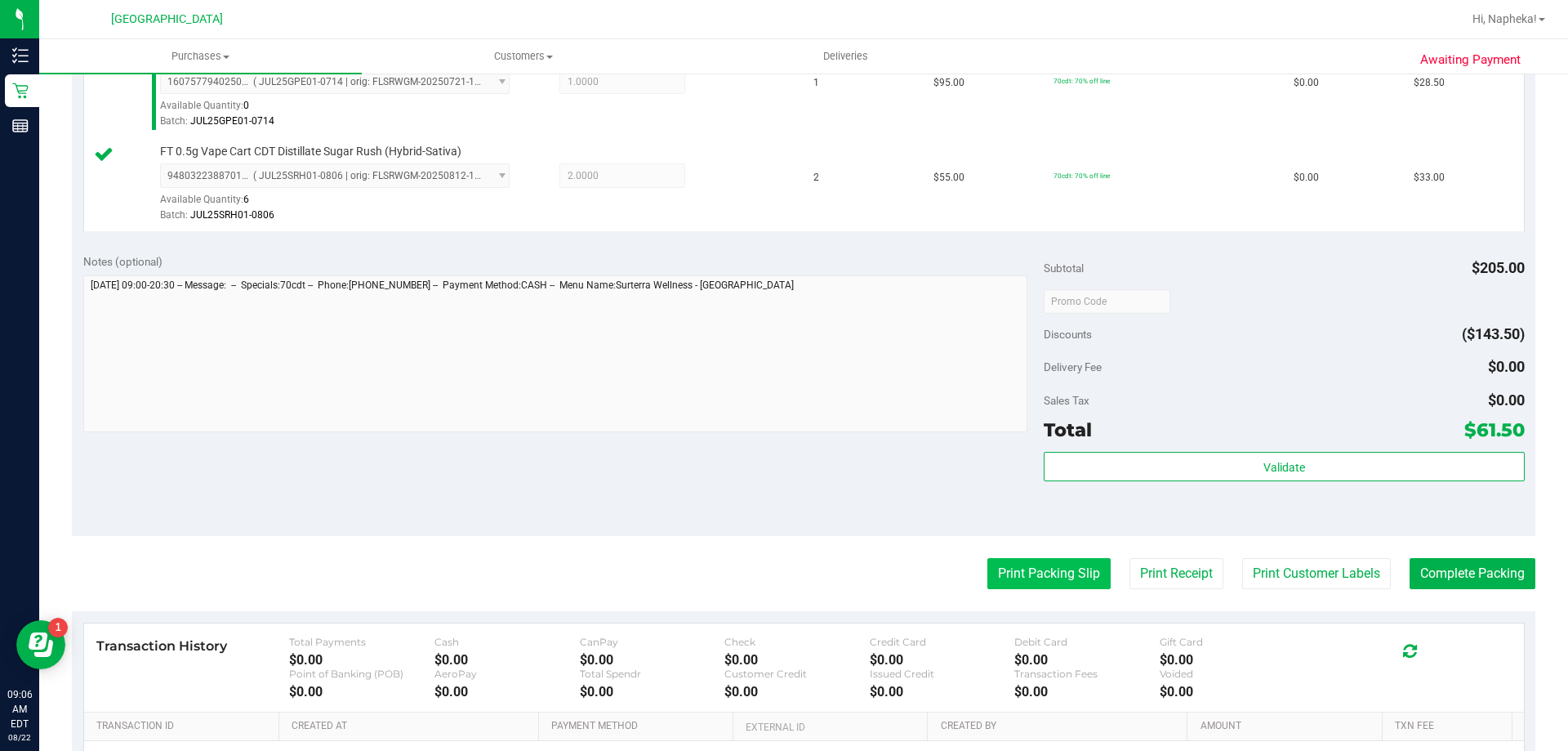
click at [1039, 583] on button "Print Packing Slip" at bounding box center [1049, 573] width 123 height 31
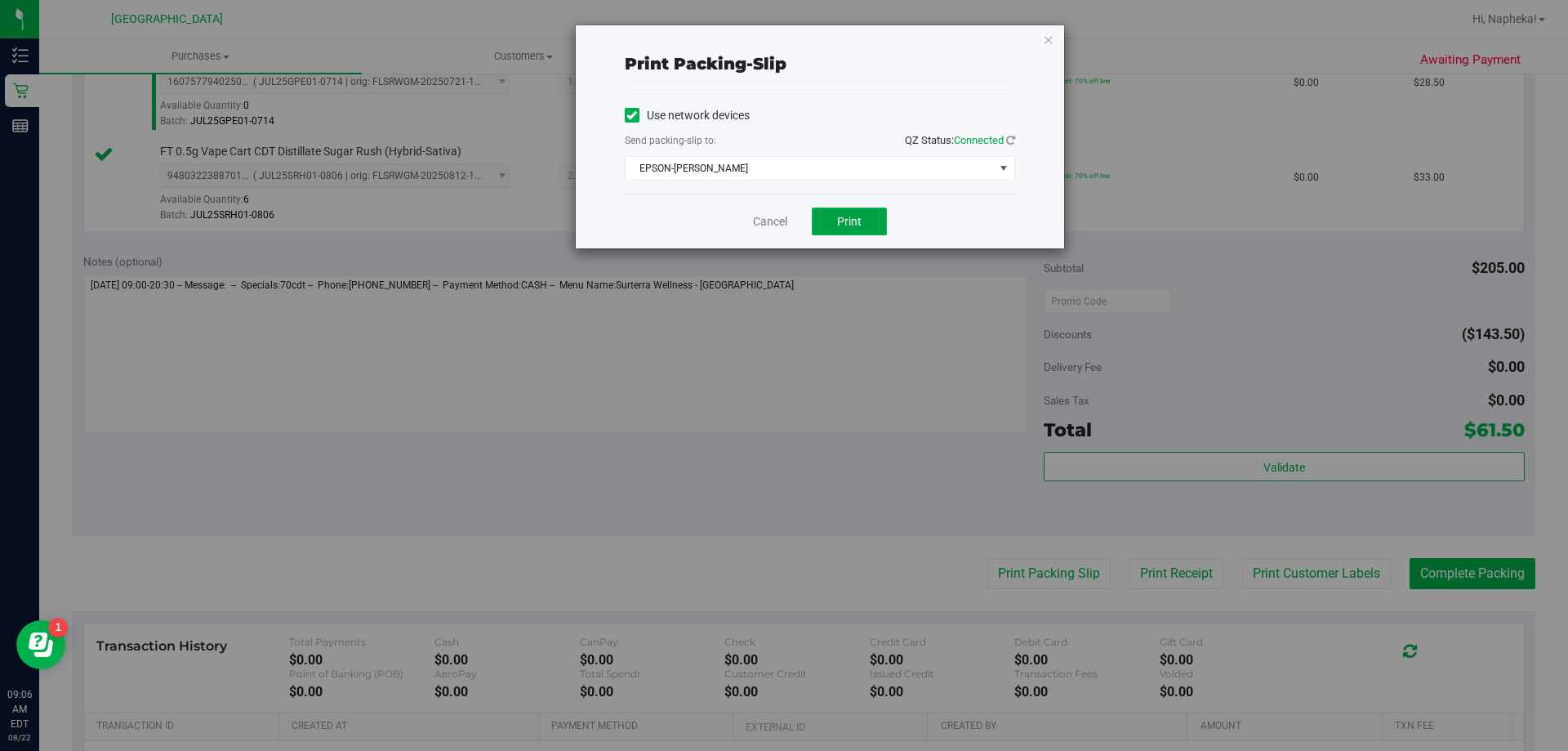
click at [851, 210] on button "Print" at bounding box center [850, 221] width 75 height 27
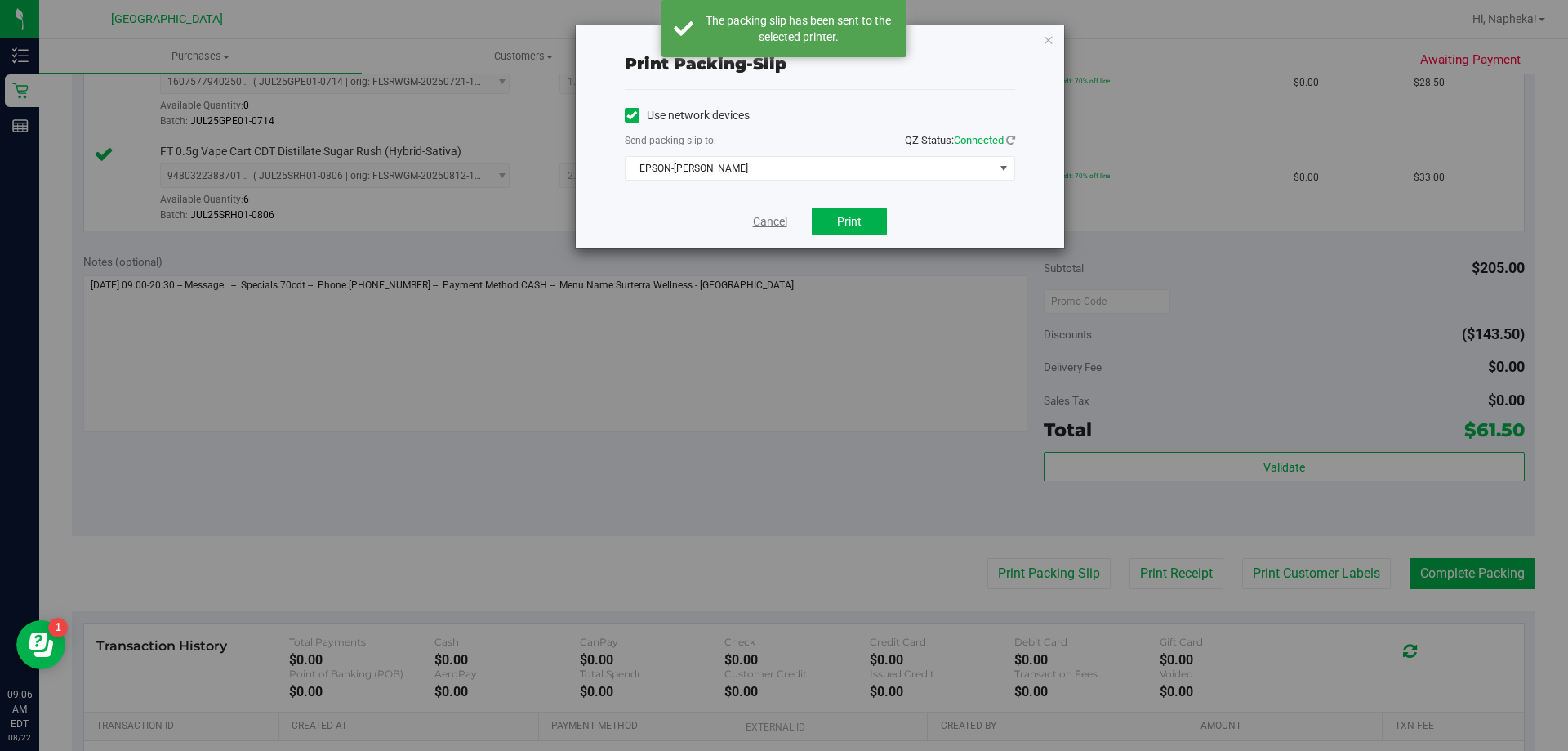
click at [777, 227] on link "Cancel" at bounding box center [770, 221] width 34 height 17
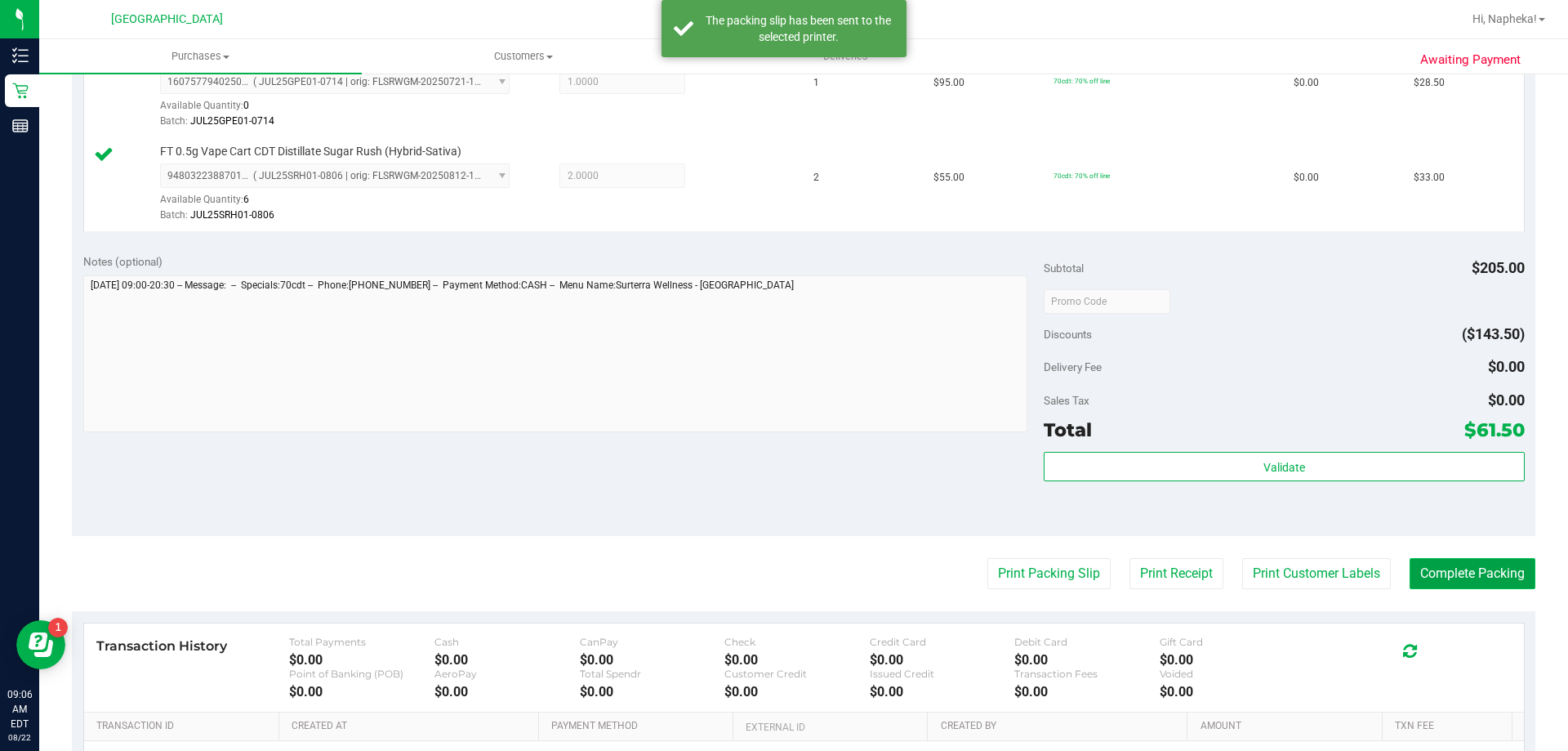
click at [1492, 585] on button "Complete Packing" at bounding box center [1472, 573] width 126 height 31
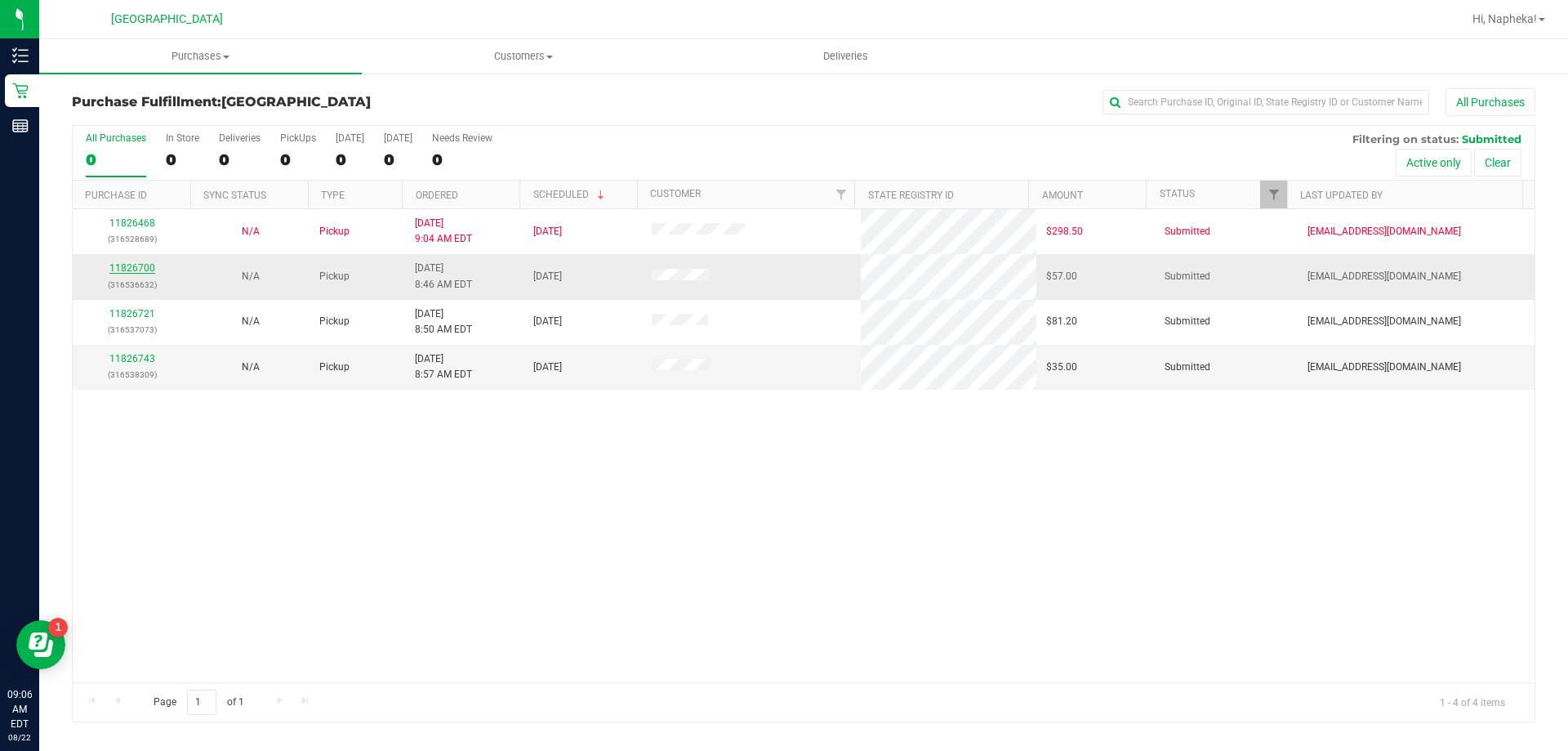
click at [146, 267] on link "11826700" at bounding box center [132, 268] width 46 height 12
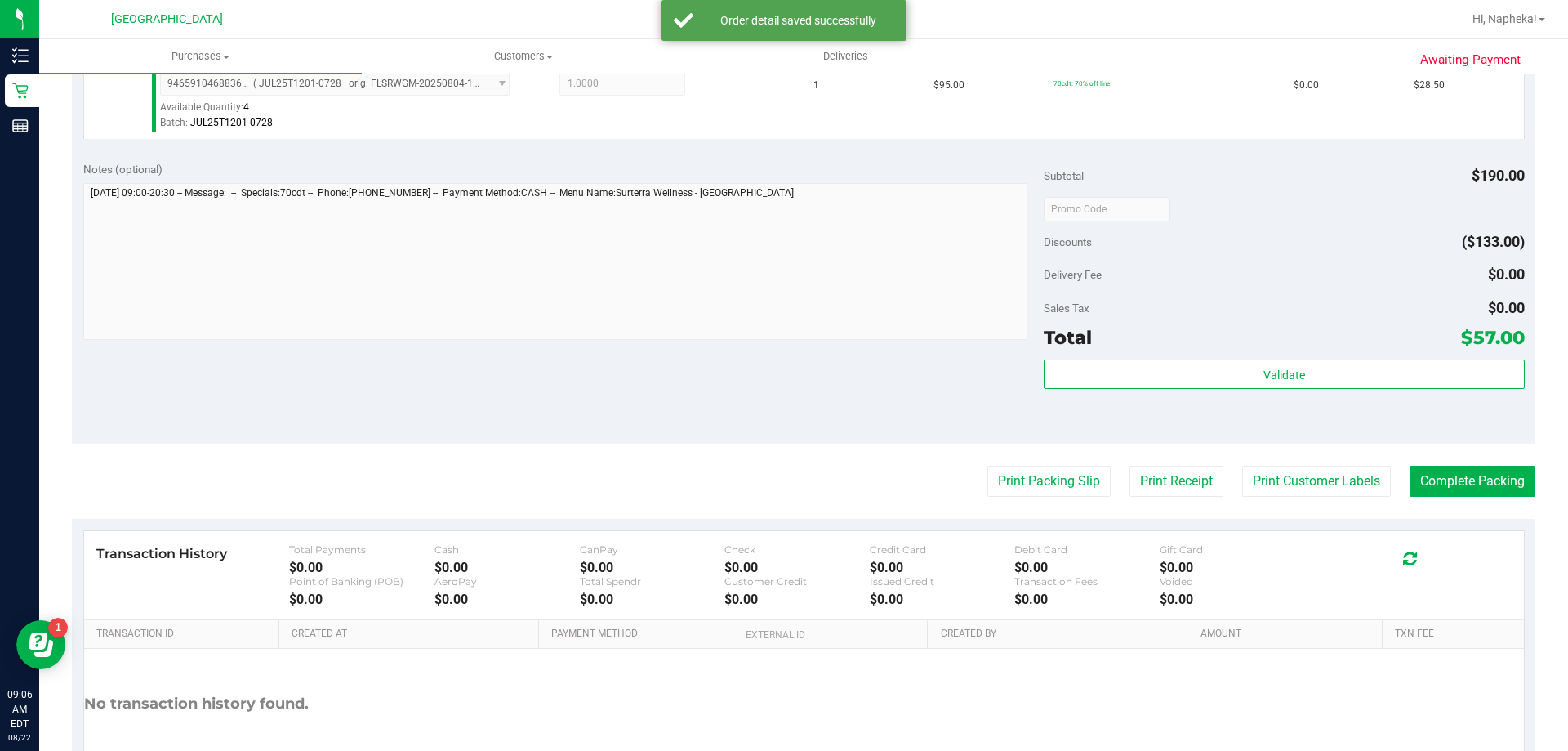
scroll to position [571, 0]
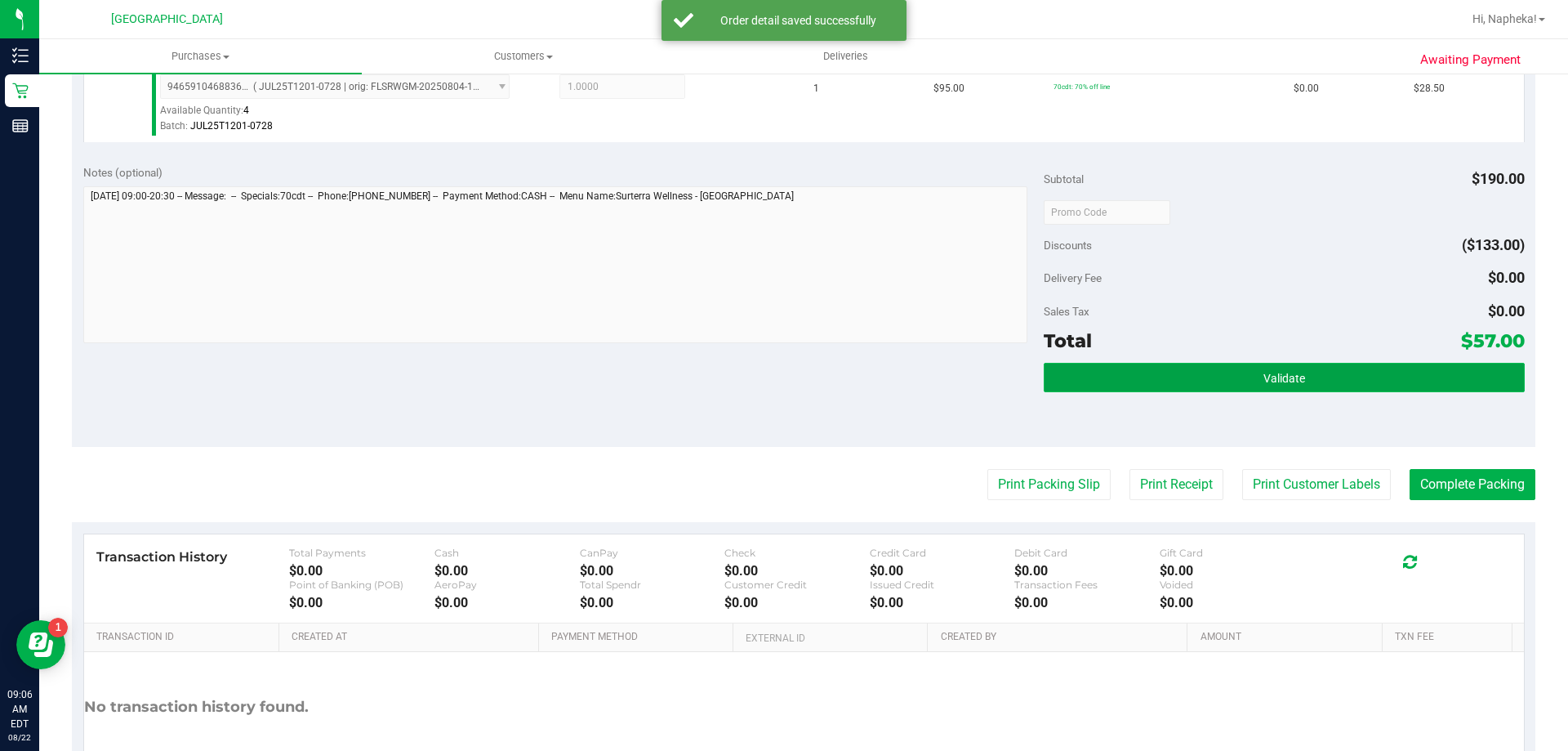
click at [1278, 387] on button "Validate" at bounding box center [1284, 377] width 481 height 29
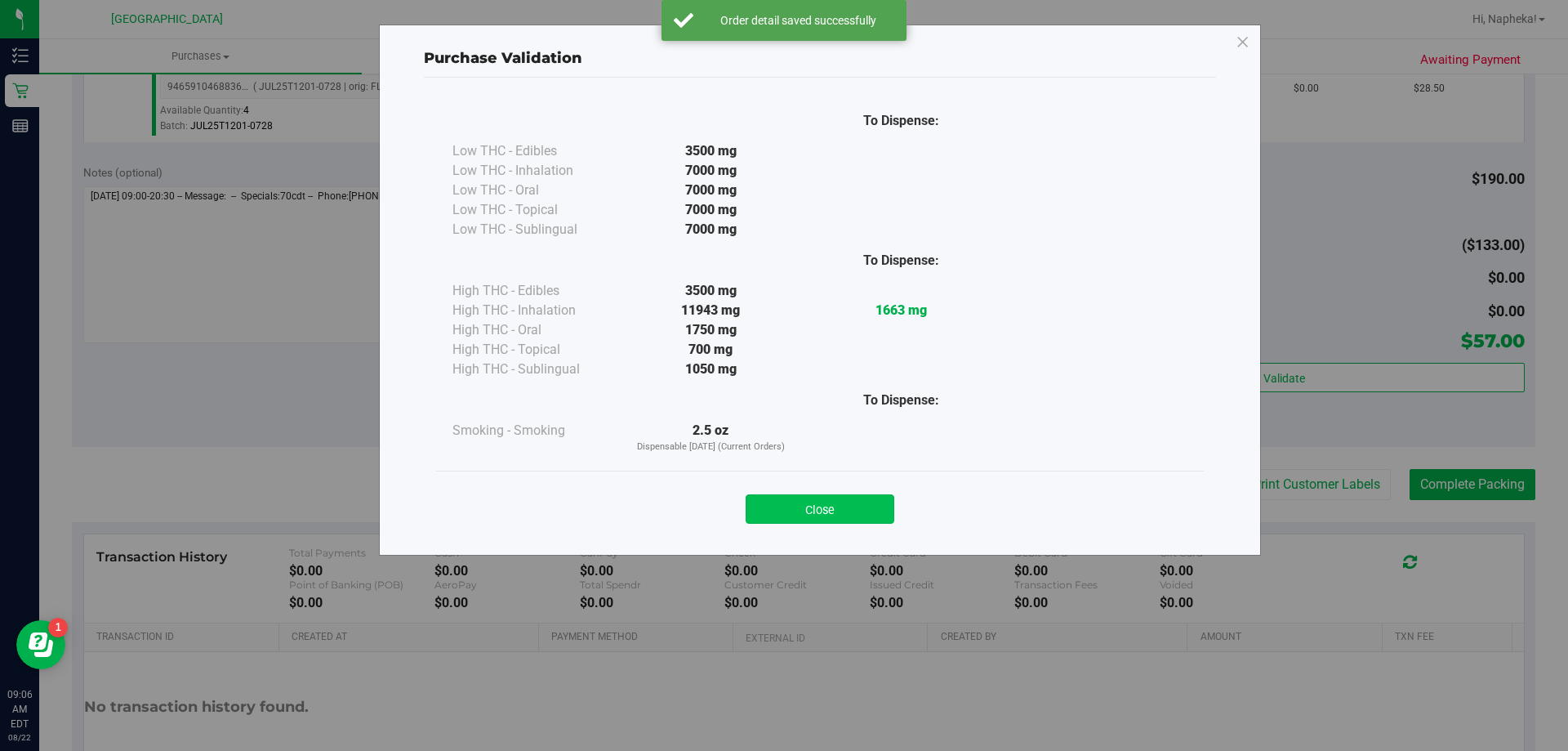
click at [868, 516] on button "Close" at bounding box center [820, 508] width 149 height 29
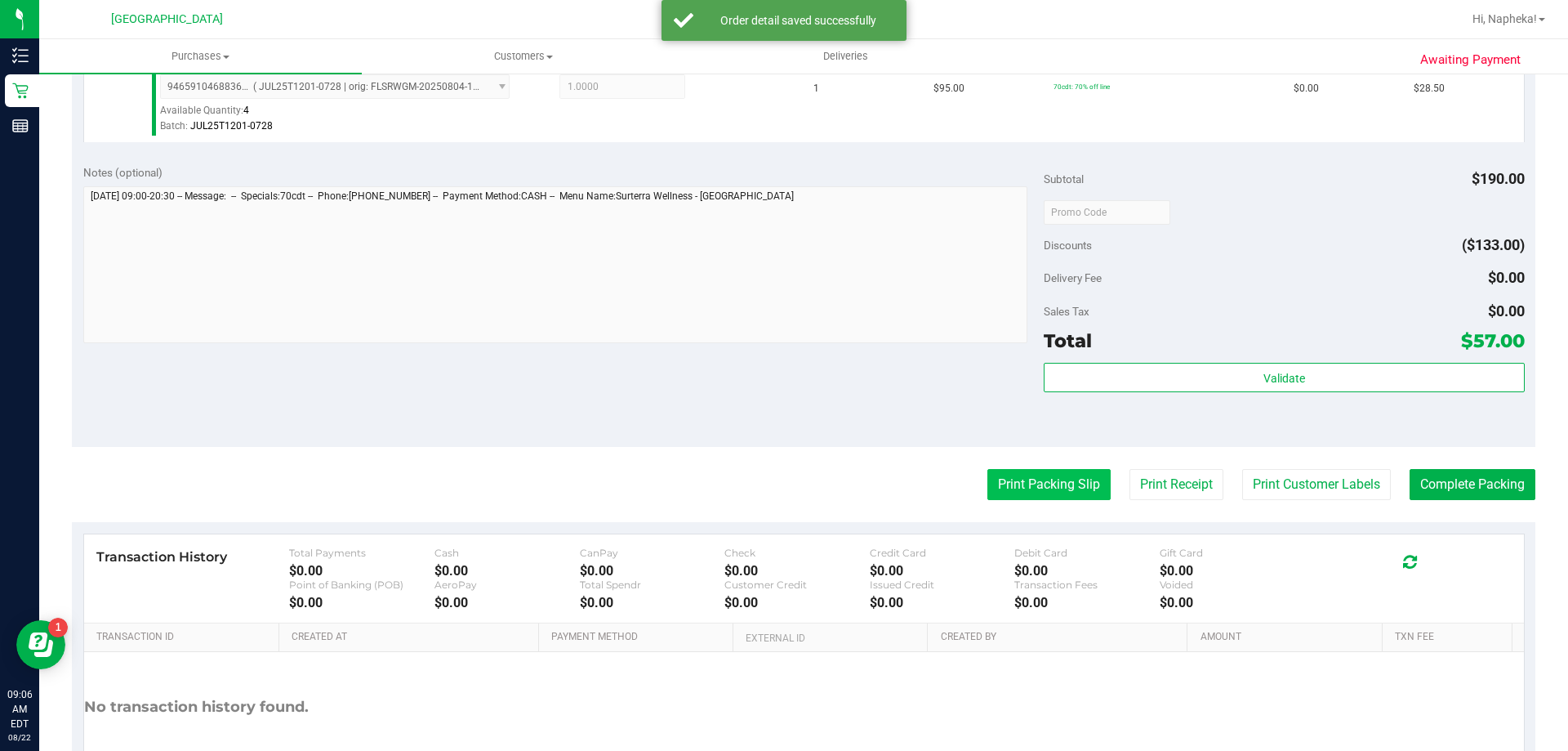
click at [1038, 497] on button "Print Packing Slip" at bounding box center [1049, 484] width 123 height 31
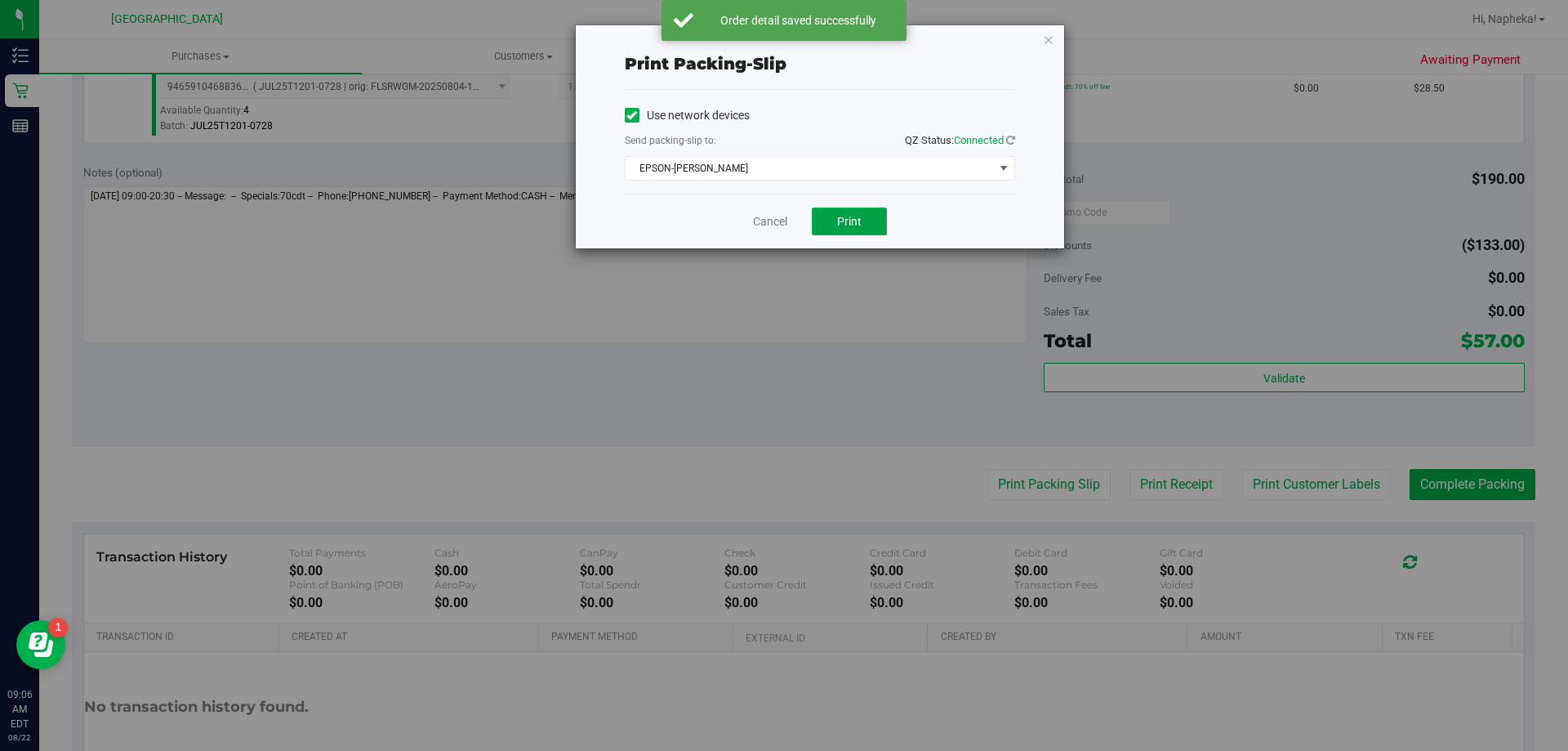
click at [842, 215] on span "Print" at bounding box center [849, 221] width 24 height 13
click at [777, 220] on link "Cancel" at bounding box center [770, 221] width 34 height 17
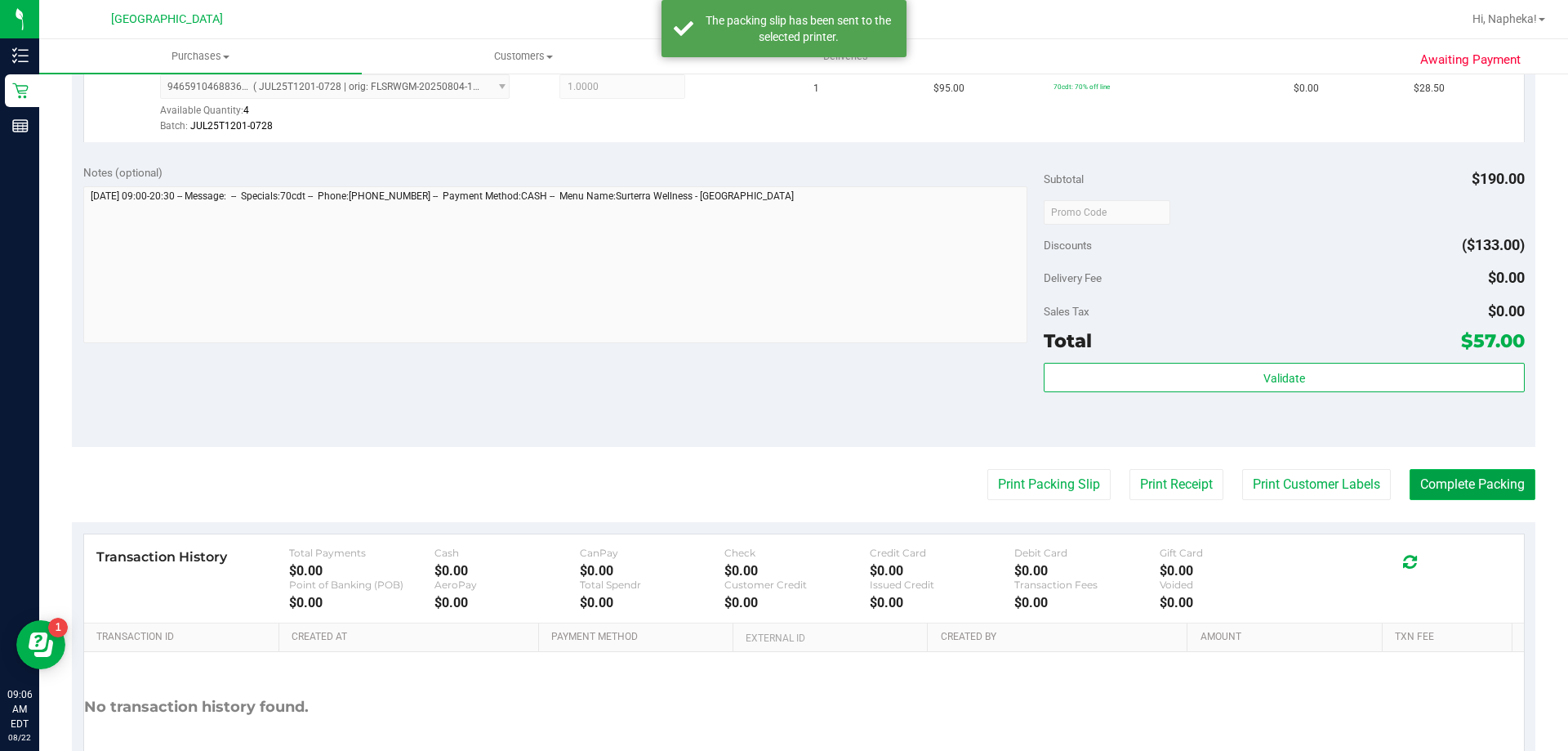
click at [1433, 475] on button "Complete Packing" at bounding box center [1472, 484] width 126 height 31
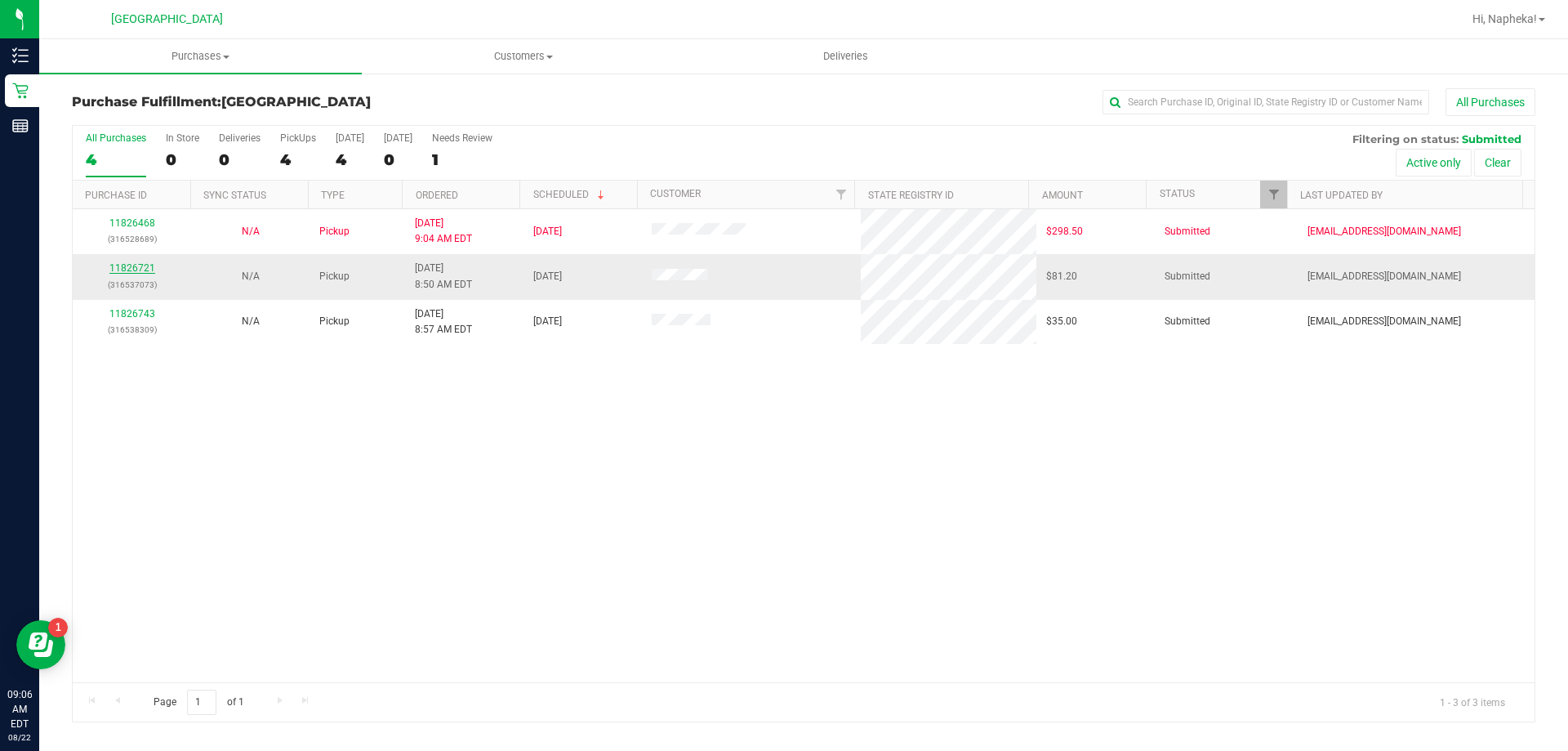
click at [142, 273] on link "11826721" at bounding box center [132, 268] width 46 height 12
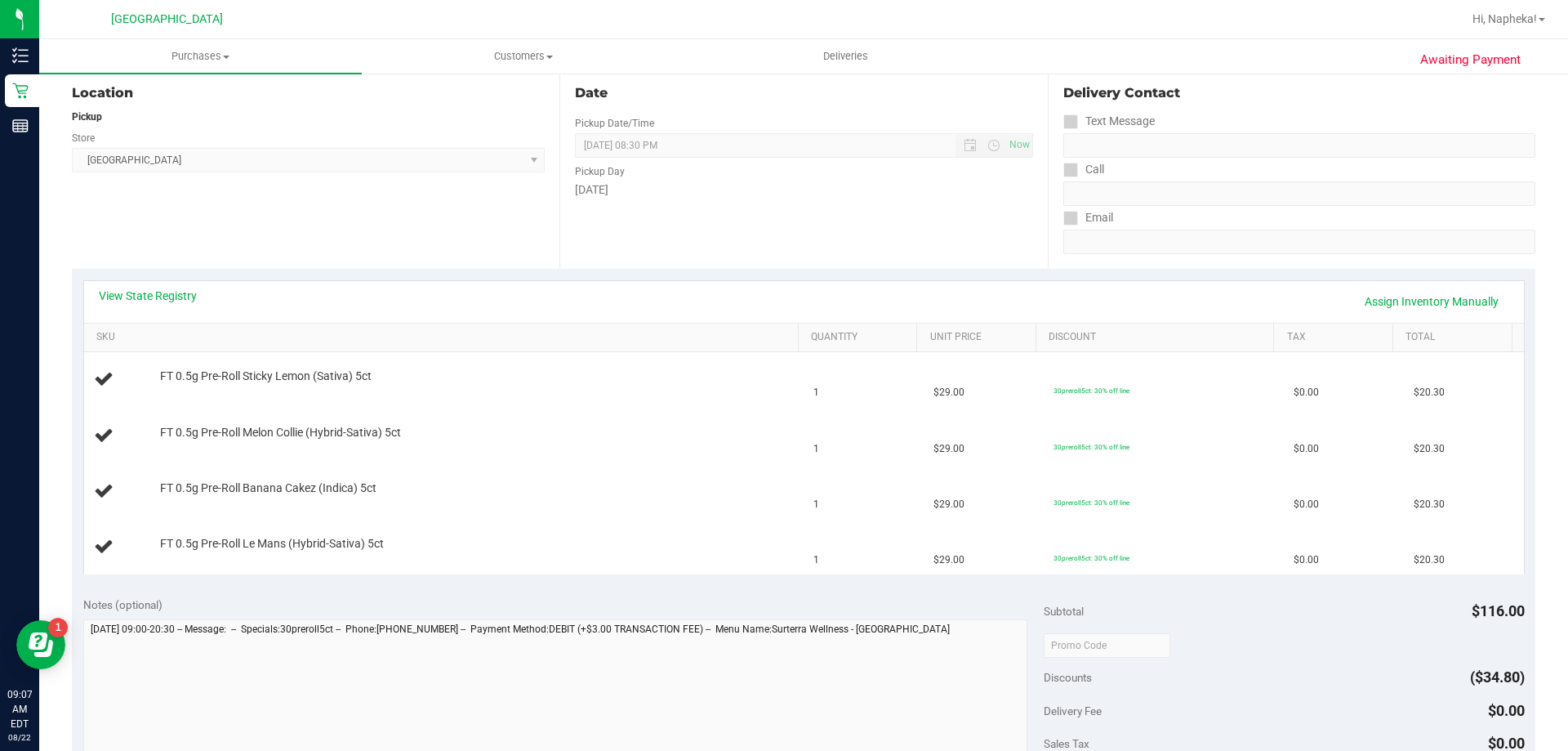
scroll to position [283, 0]
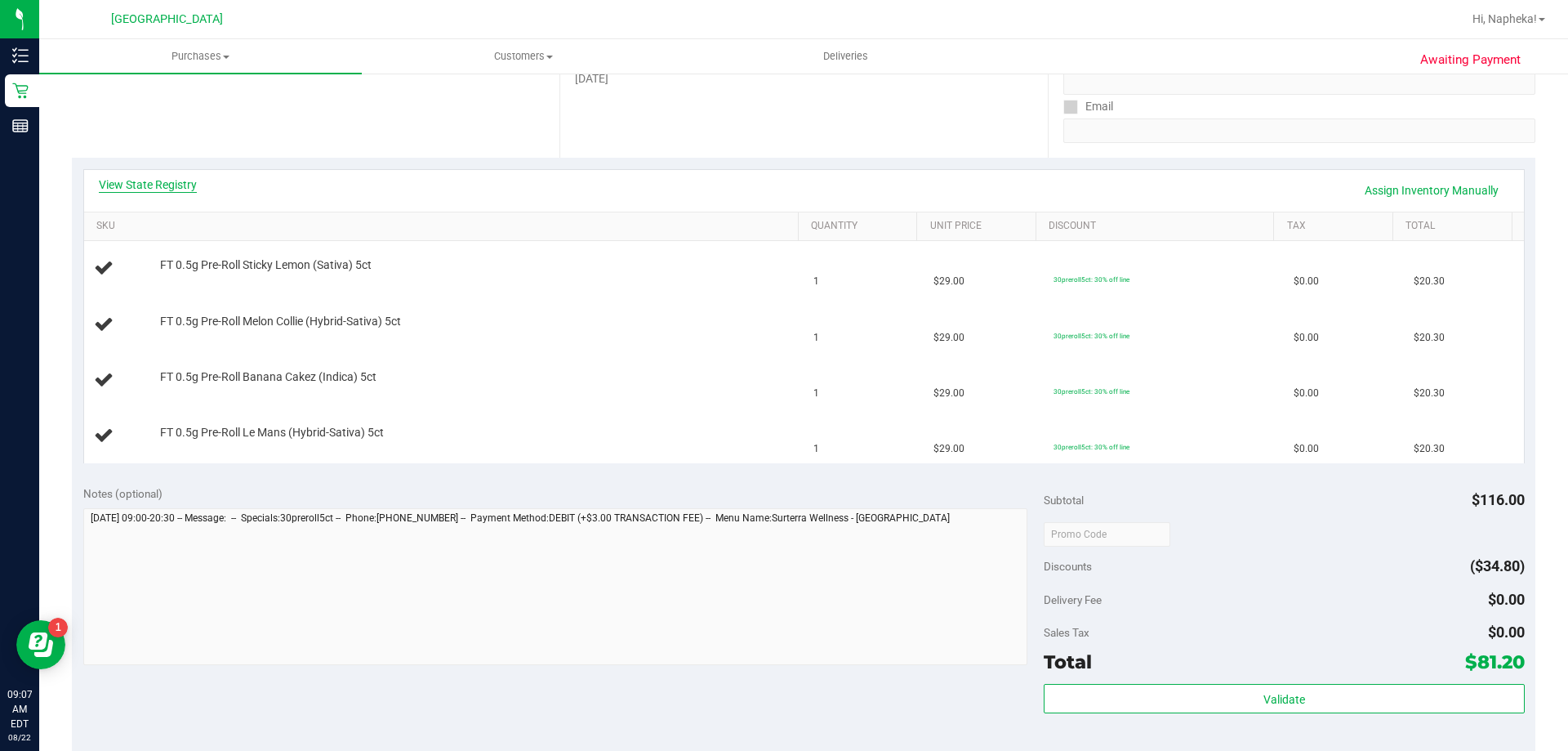
click at [122, 190] on link "View State Registry" at bounding box center [148, 185] width 98 height 17
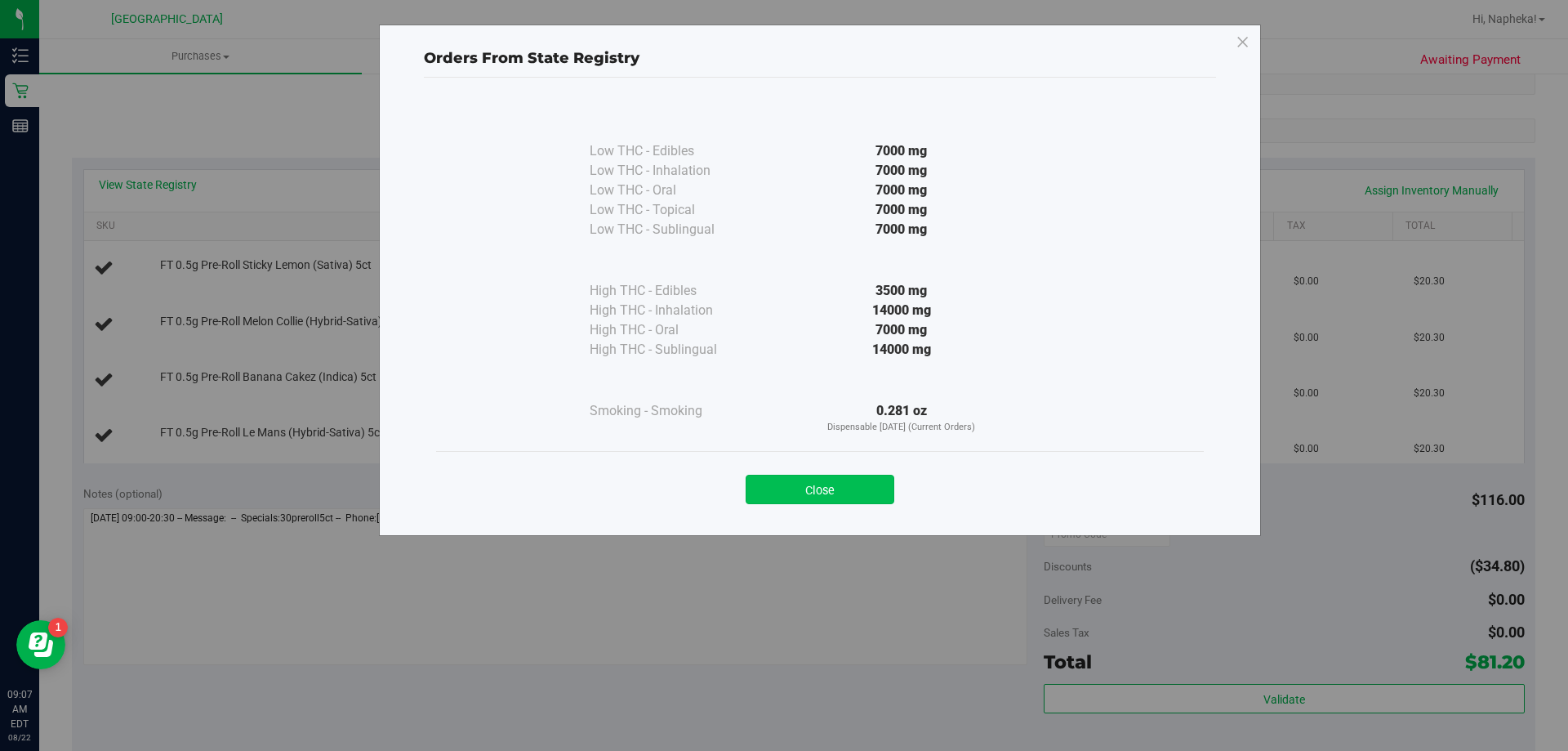
click at [863, 497] on button "Close" at bounding box center [820, 489] width 149 height 29
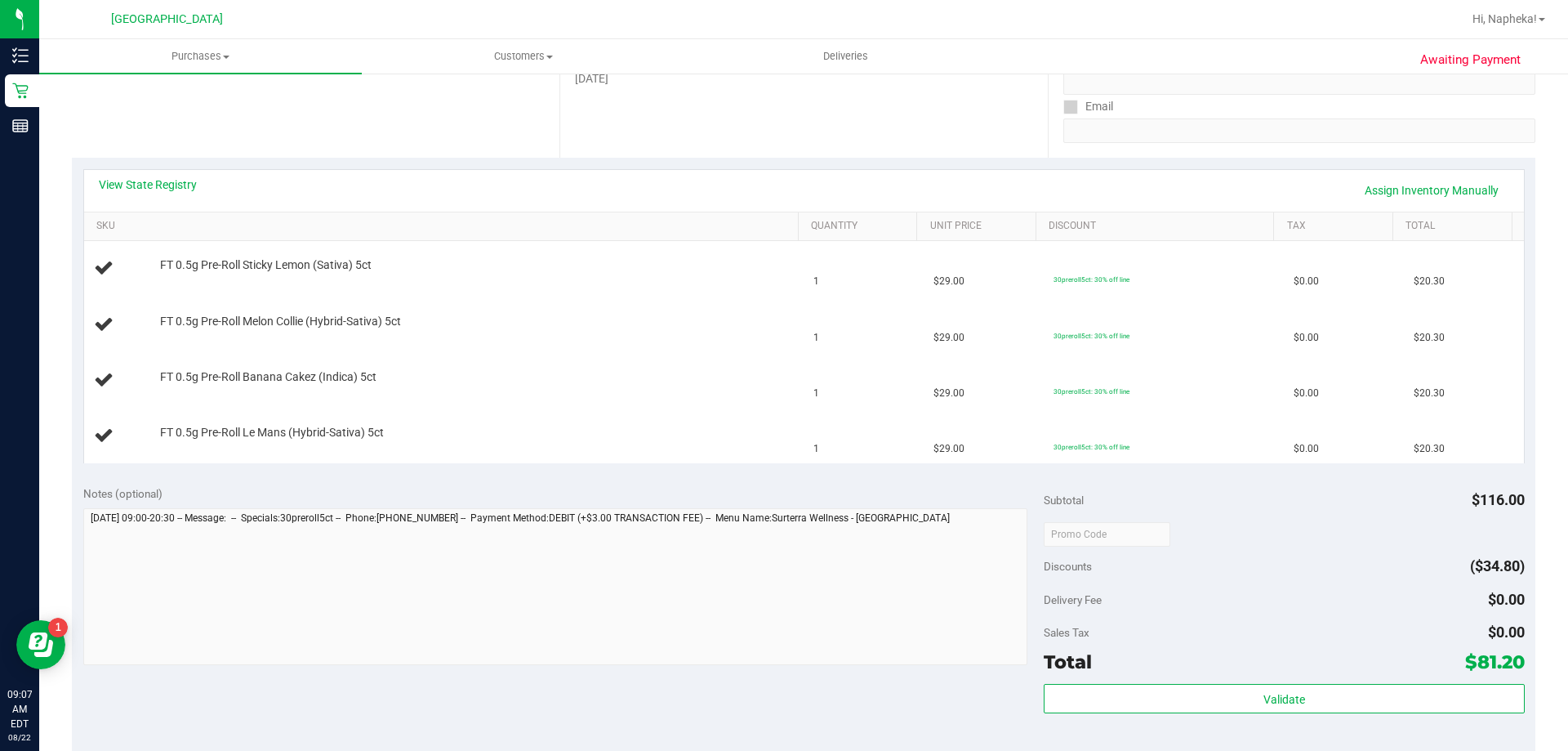
click at [138, 172] on div "View State Registry Assign Inventory Manually" at bounding box center [804, 190] width 1440 height 42
click at [141, 183] on link "View State Registry" at bounding box center [148, 185] width 98 height 17
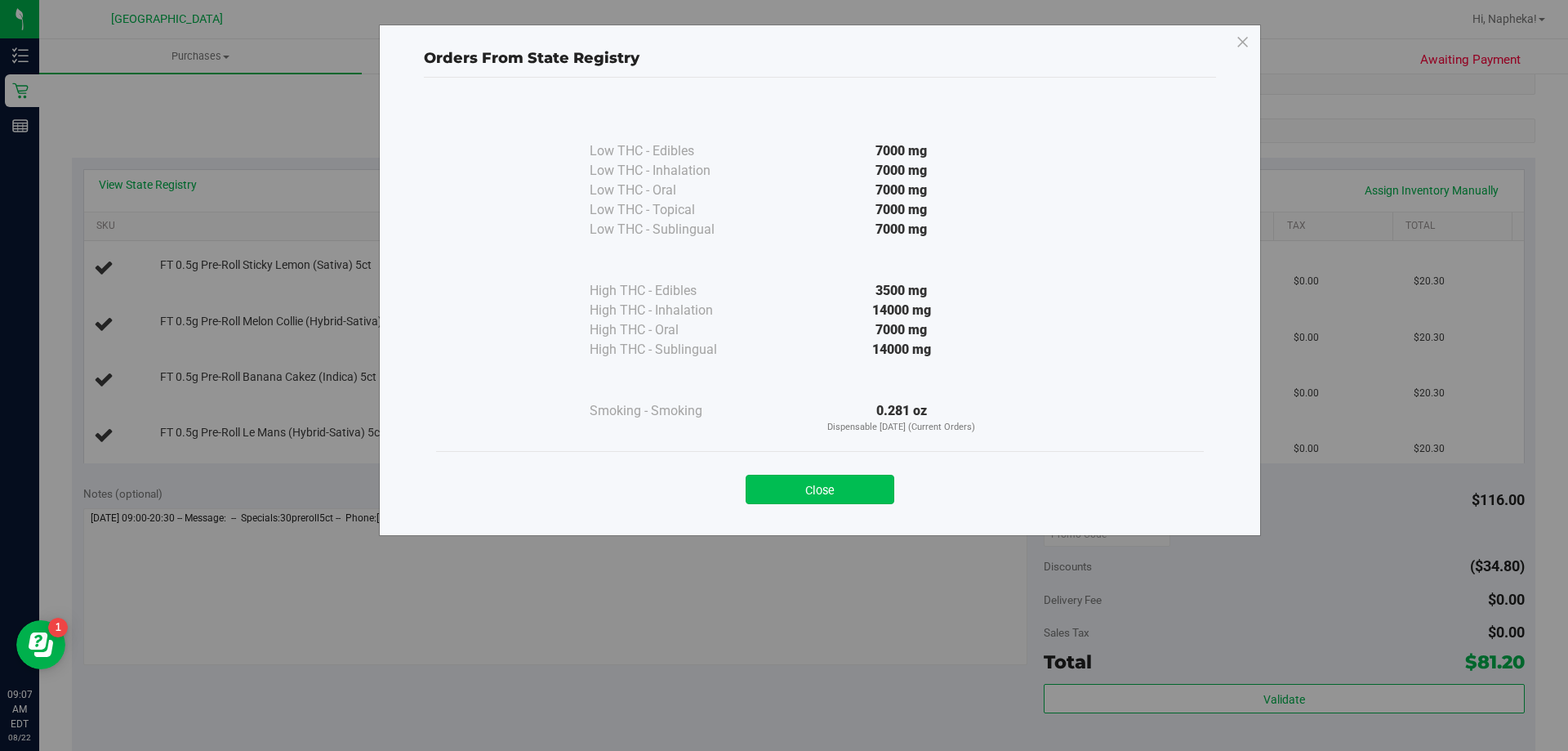
click at [848, 480] on button "Close" at bounding box center [820, 489] width 149 height 29
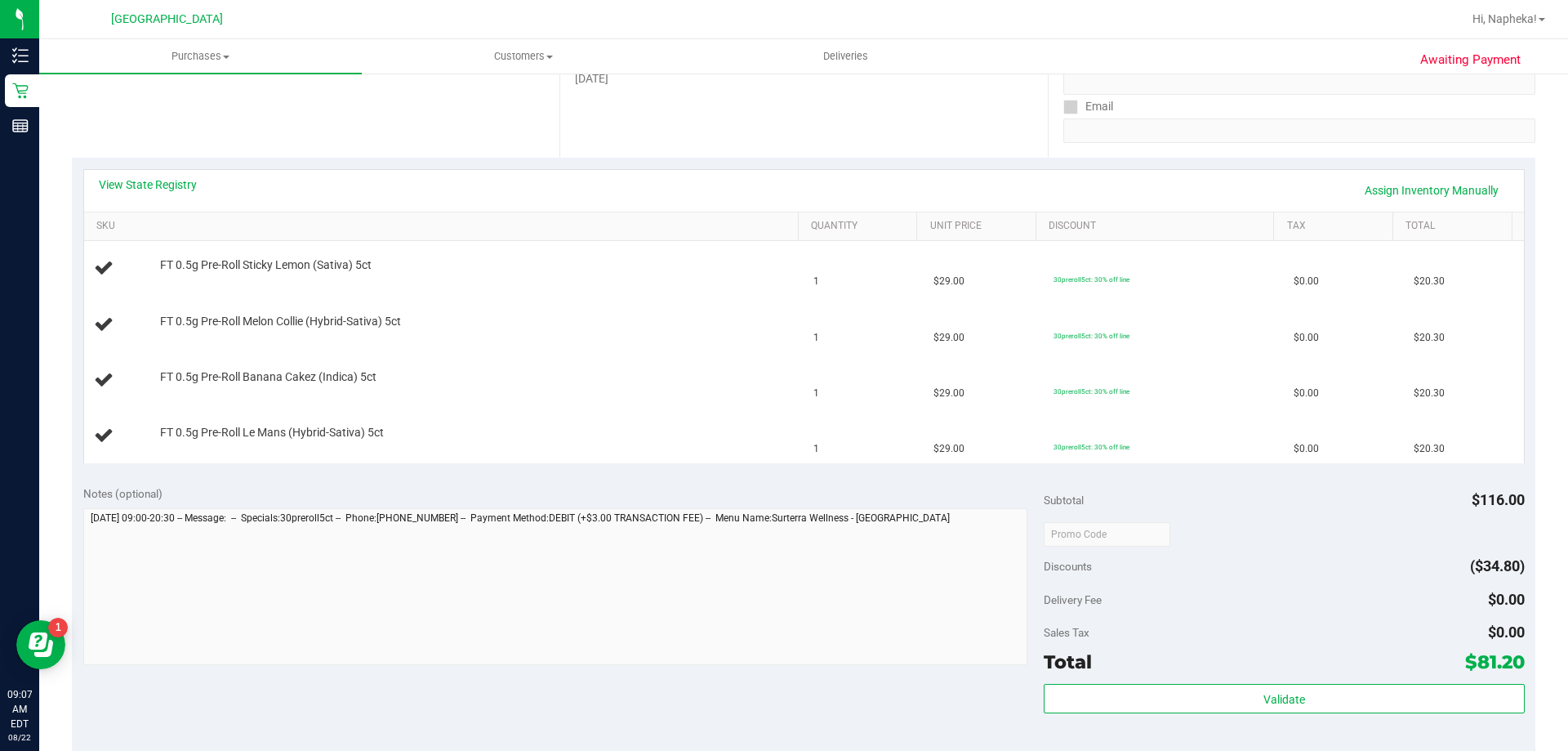
click at [408, 91] on div "Location Pickup Store [GEOGRAPHIC_DATA] WC Select Store [PERSON_NAME][GEOGRAPHI…" at bounding box center [315, 57] width 488 height 200
click at [185, 188] on link "View State Registry" at bounding box center [148, 185] width 98 height 17
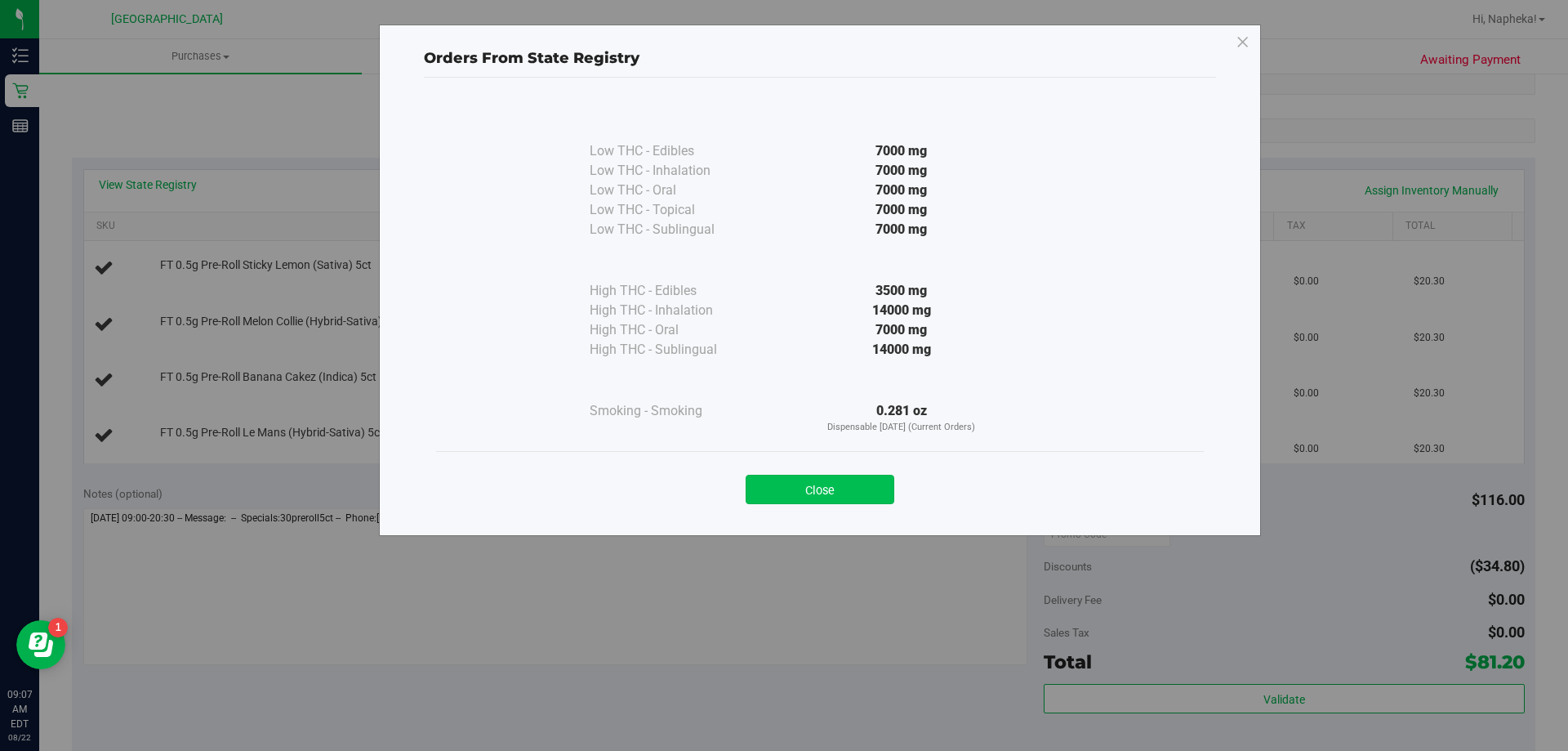
click at [880, 495] on button "Close" at bounding box center [820, 489] width 149 height 29
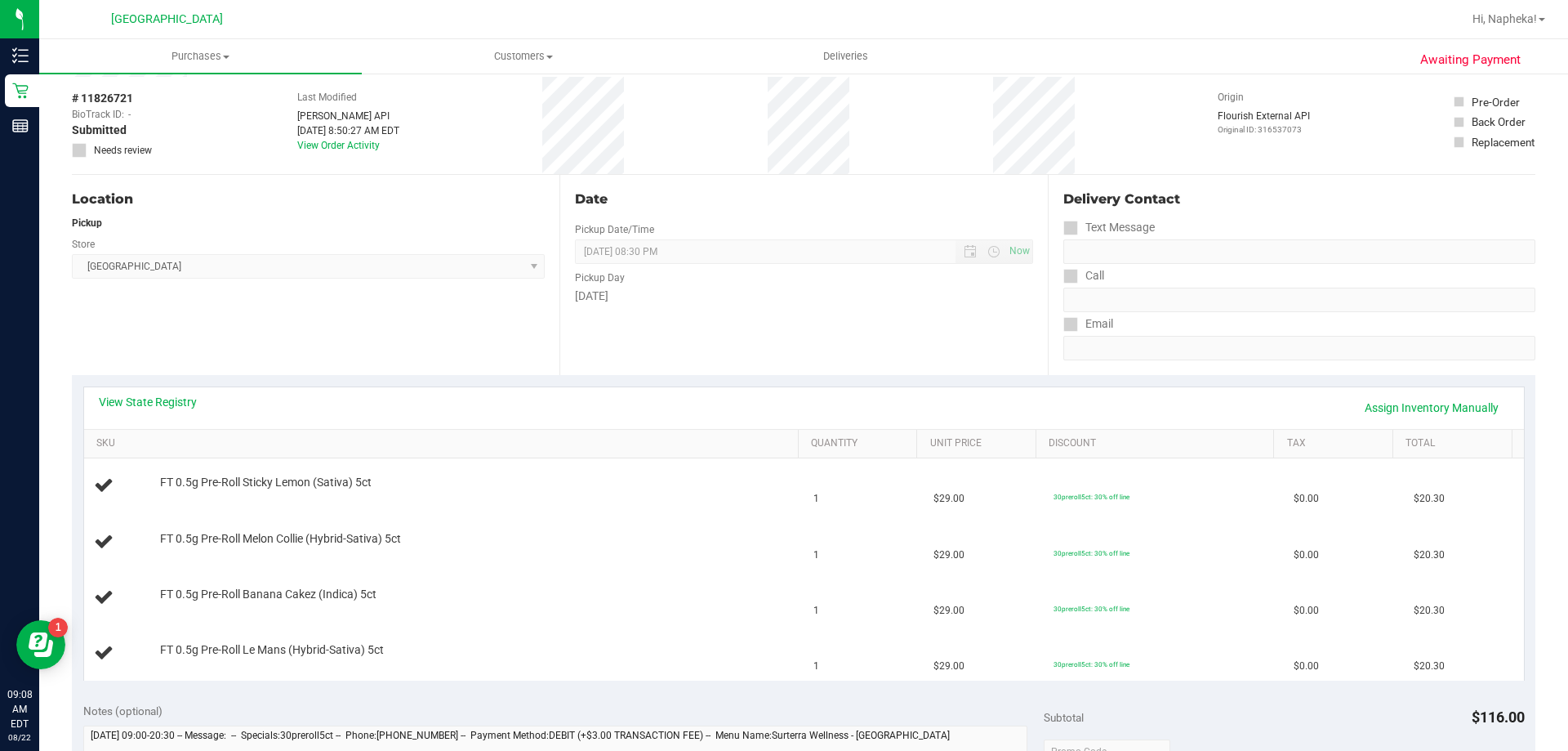
scroll to position [0, 0]
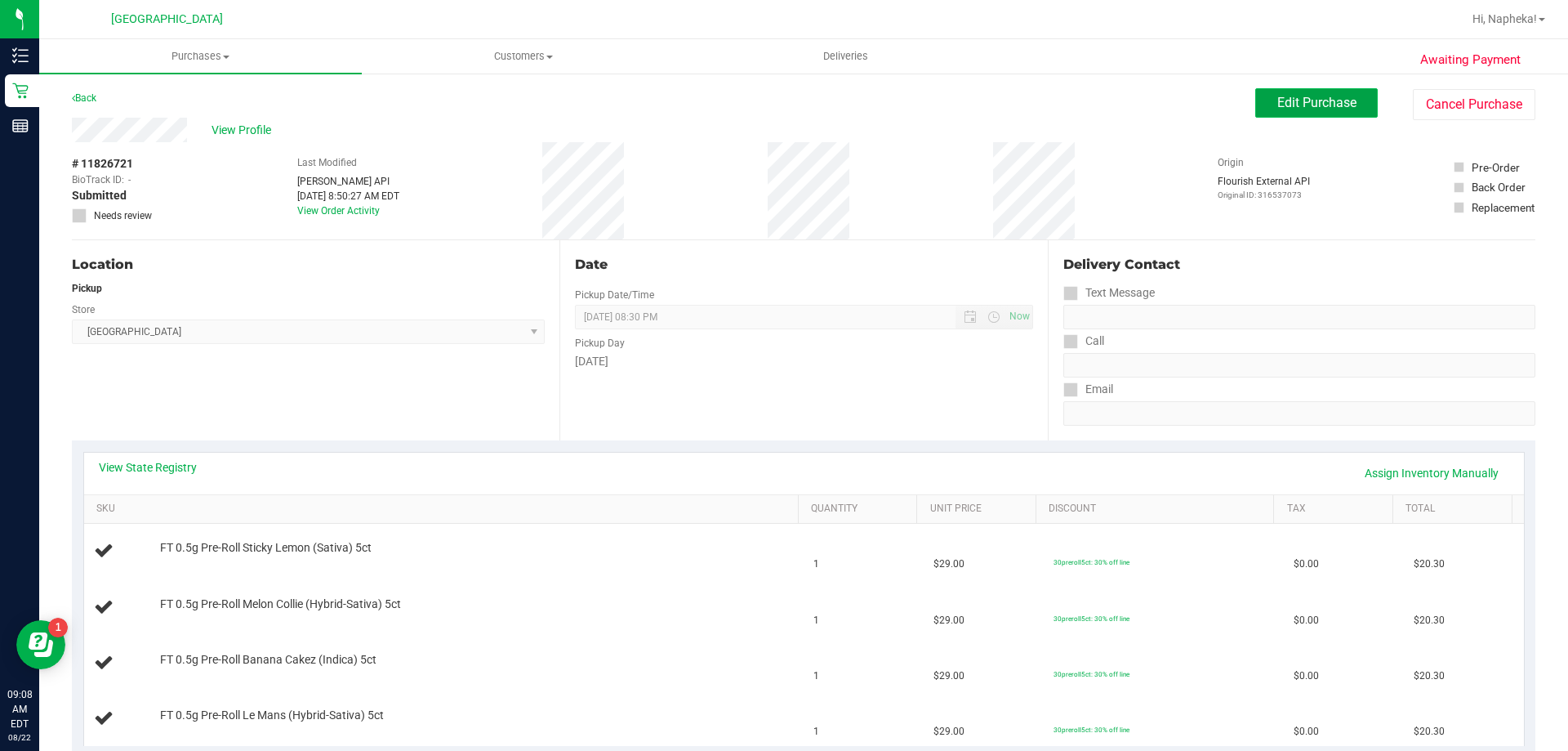
click at [1294, 100] on span "Edit Purchase" at bounding box center [1317, 102] width 79 height 16
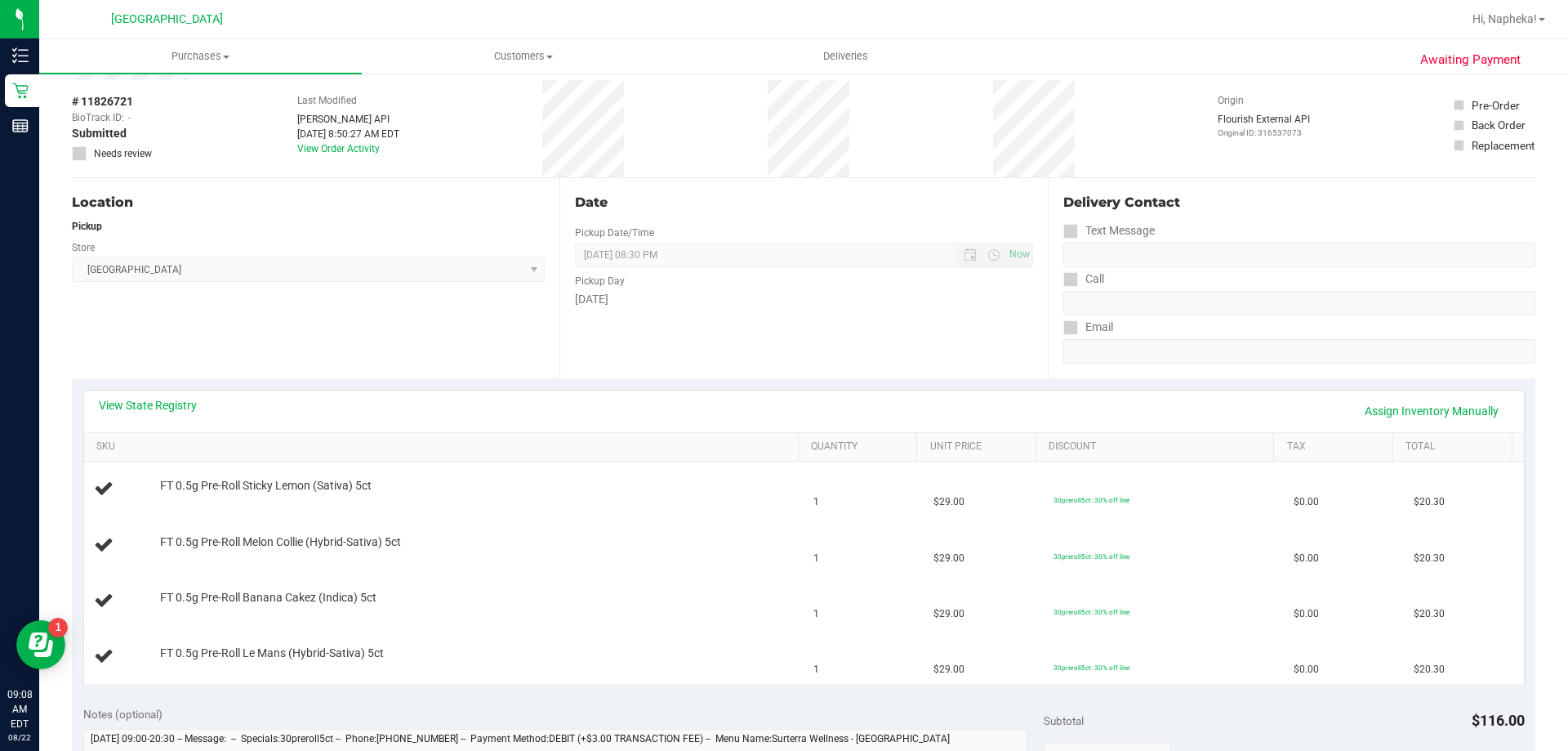
scroll to position [245, 0]
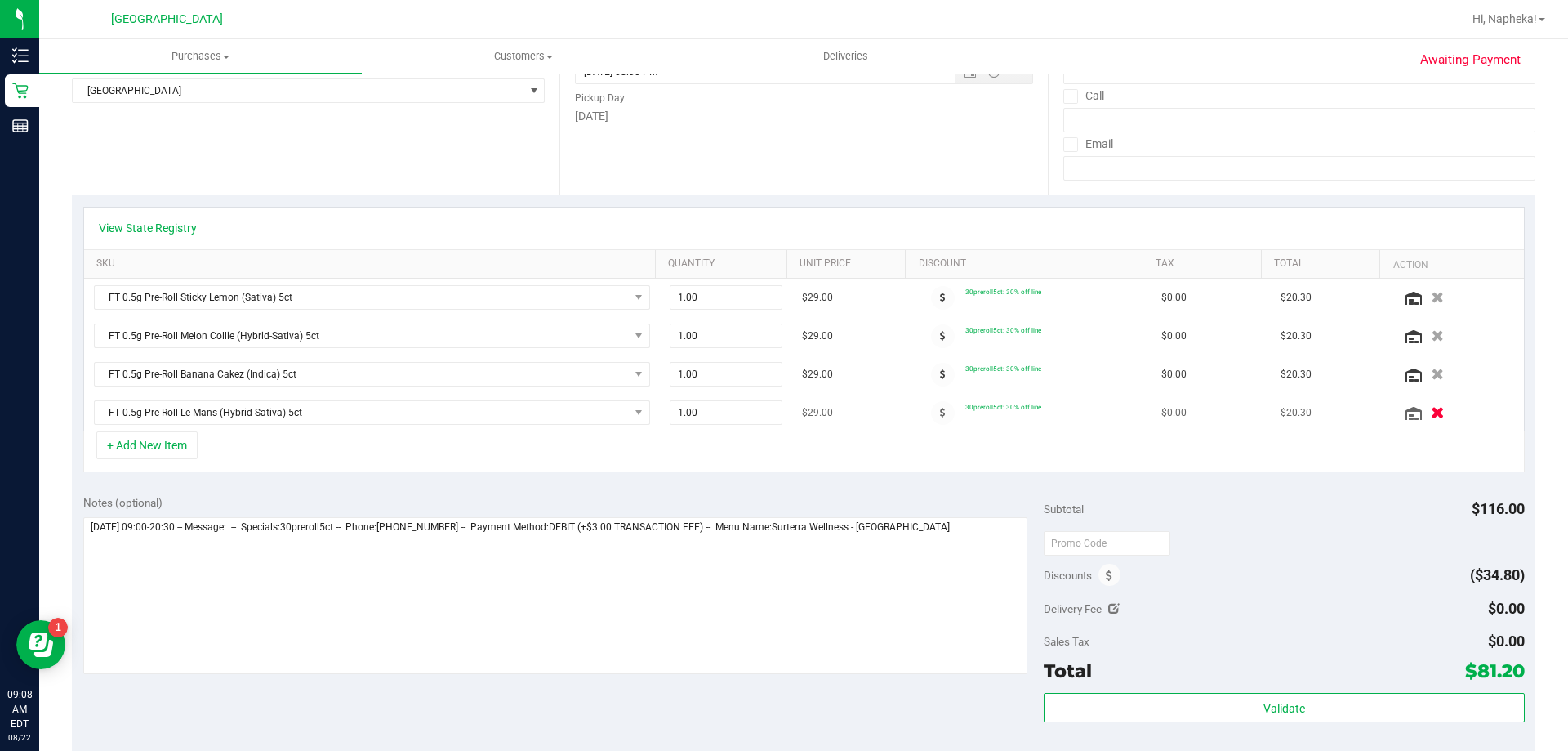
click at [1431, 413] on icon "button" at bounding box center [1437, 413] width 14 height 12
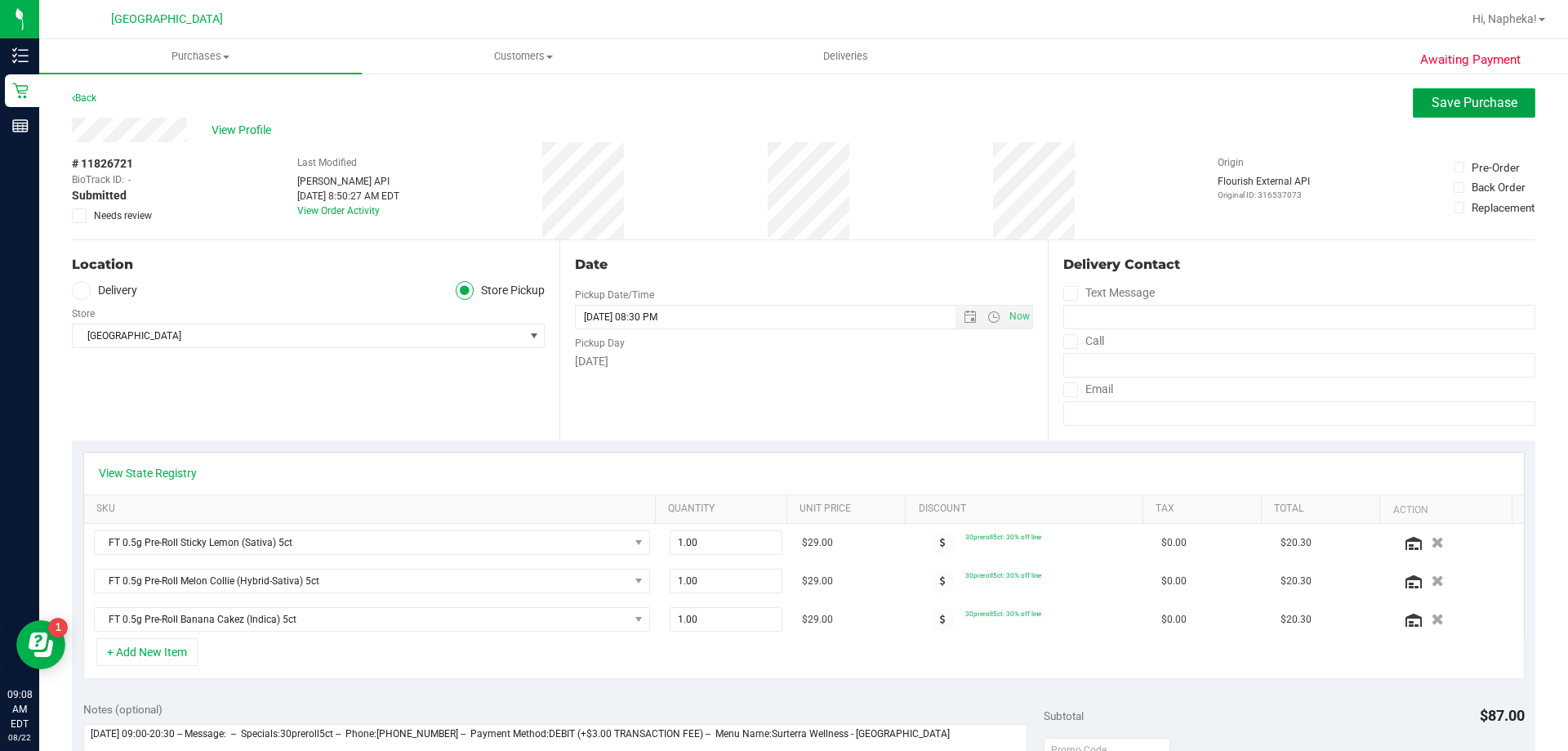
click at [1432, 105] on span "Save Purchase" at bounding box center [1474, 102] width 86 height 16
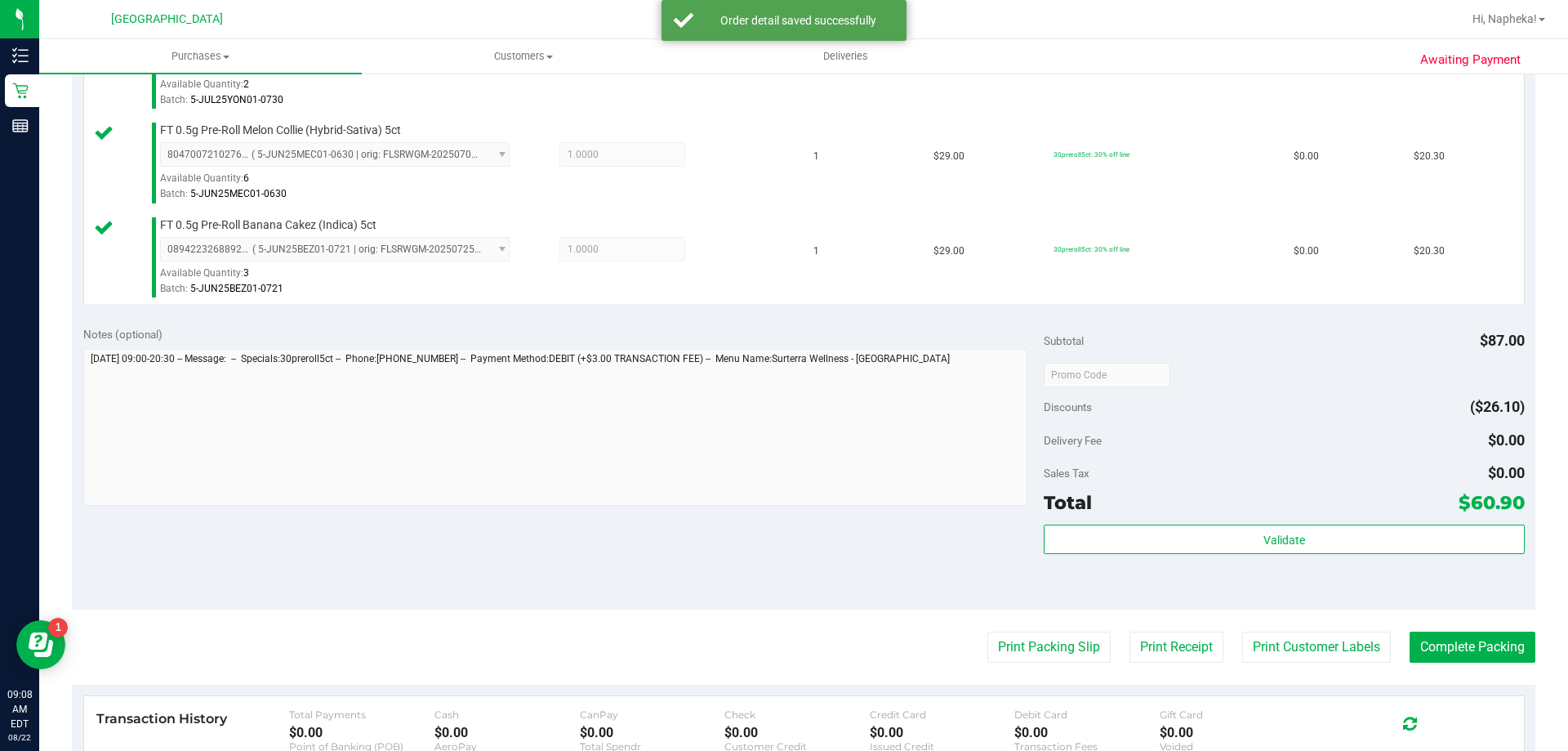
scroll to position [511, 0]
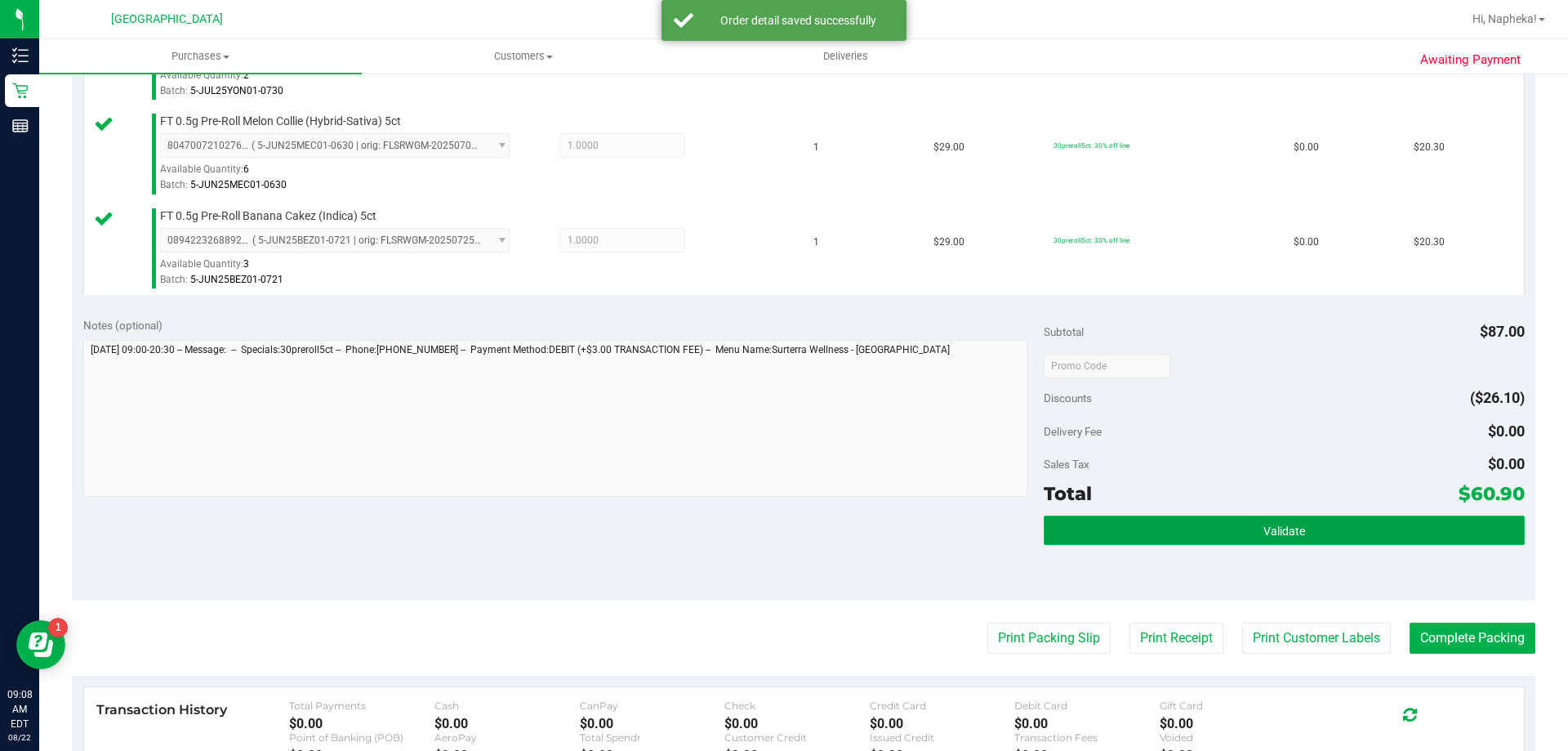
click at [1324, 521] on button "Validate" at bounding box center [1284, 530] width 481 height 29
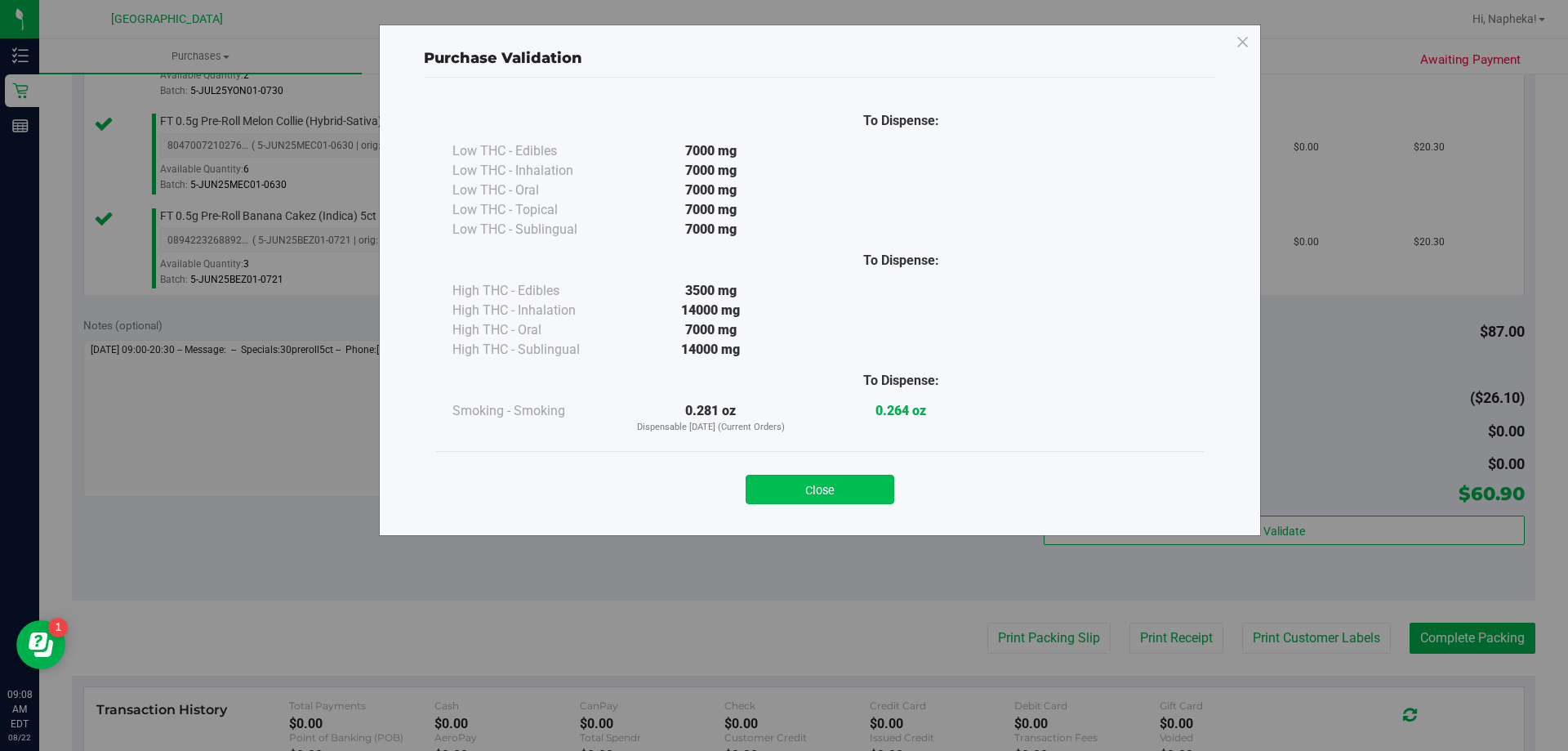
click at [828, 495] on button "Close" at bounding box center [820, 489] width 149 height 29
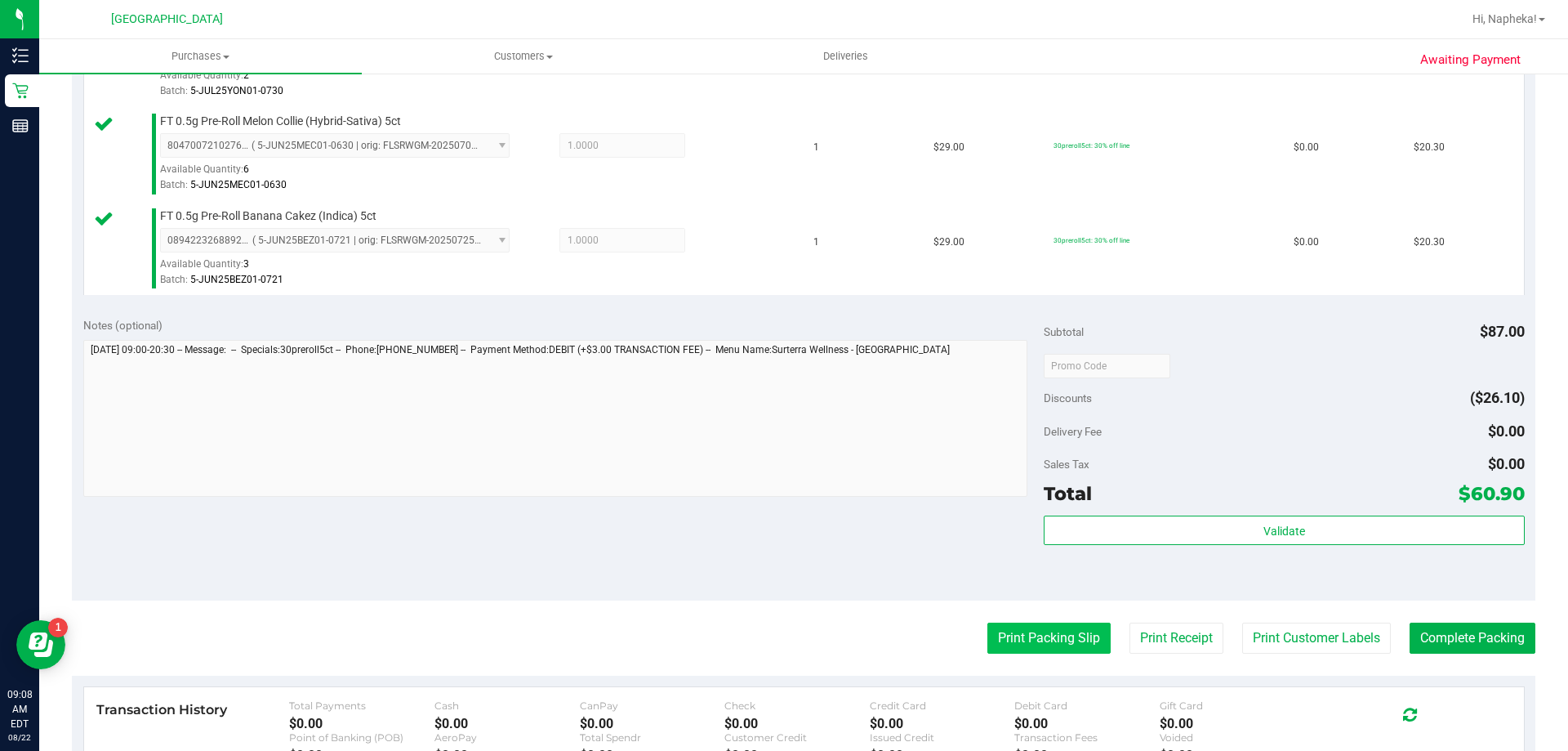
click at [1029, 627] on button "Print Packing Slip" at bounding box center [1049, 638] width 123 height 31
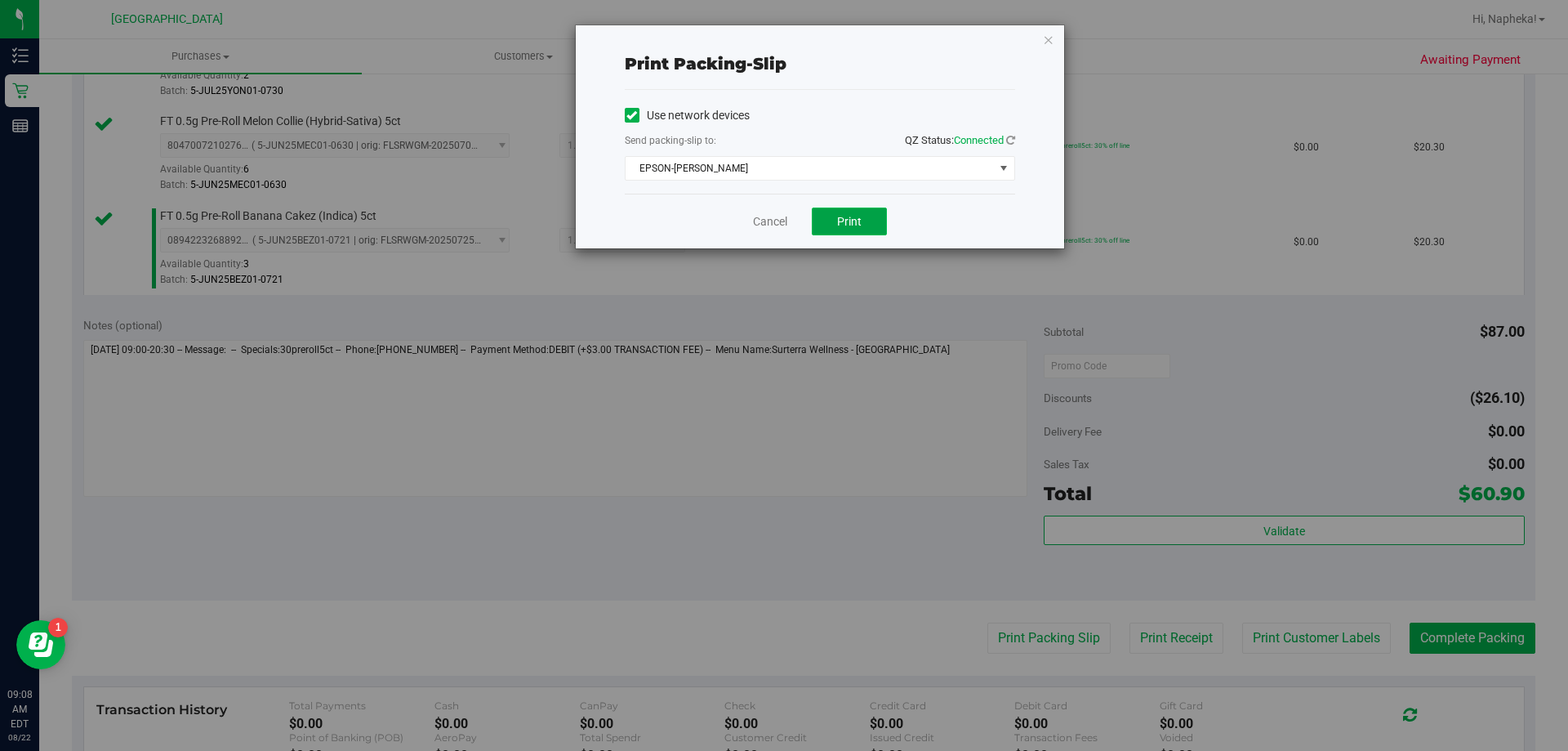
click at [862, 225] on button "Print" at bounding box center [850, 221] width 75 height 27
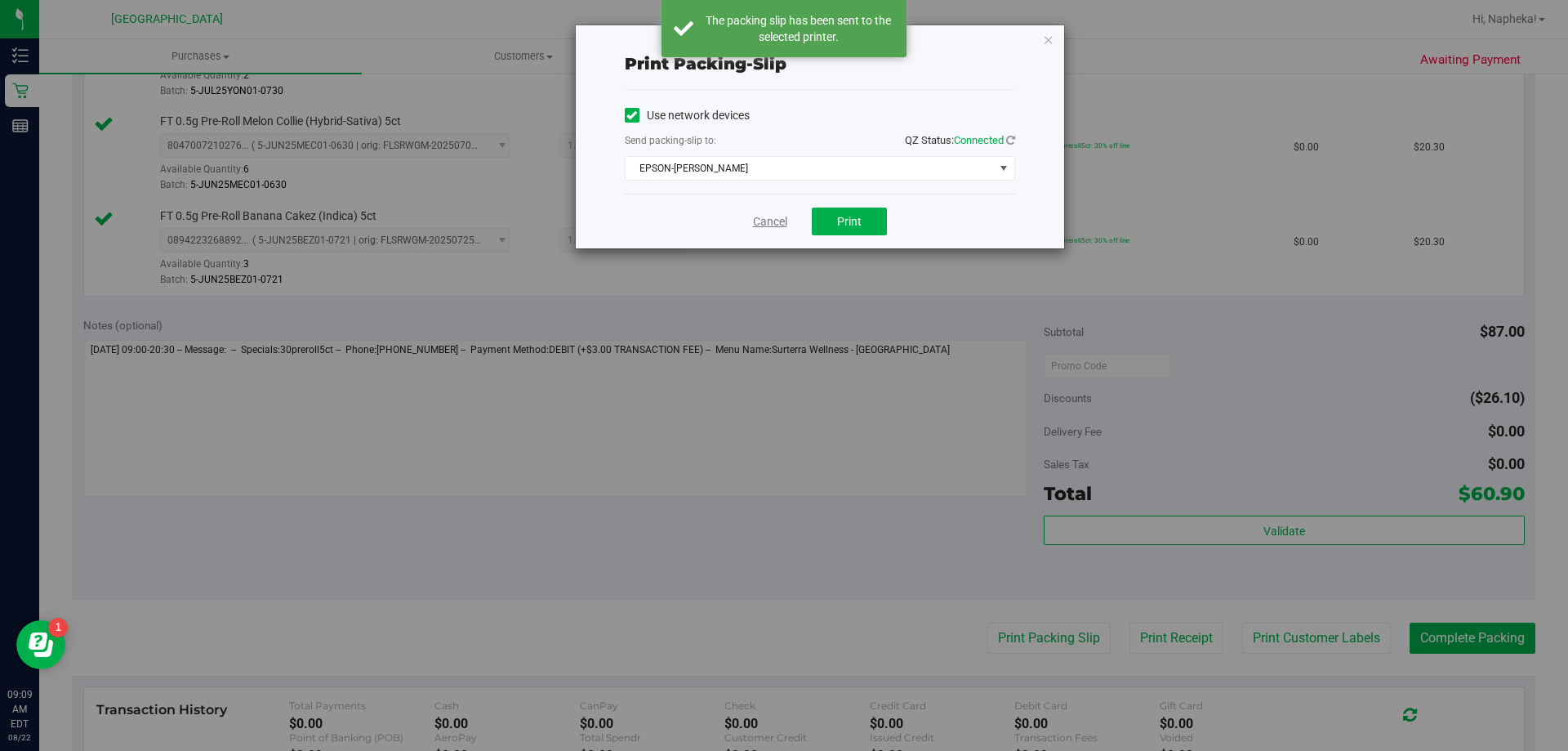
click at [764, 213] on link "Cancel" at bounding box center [770, 221] width 34 height 17
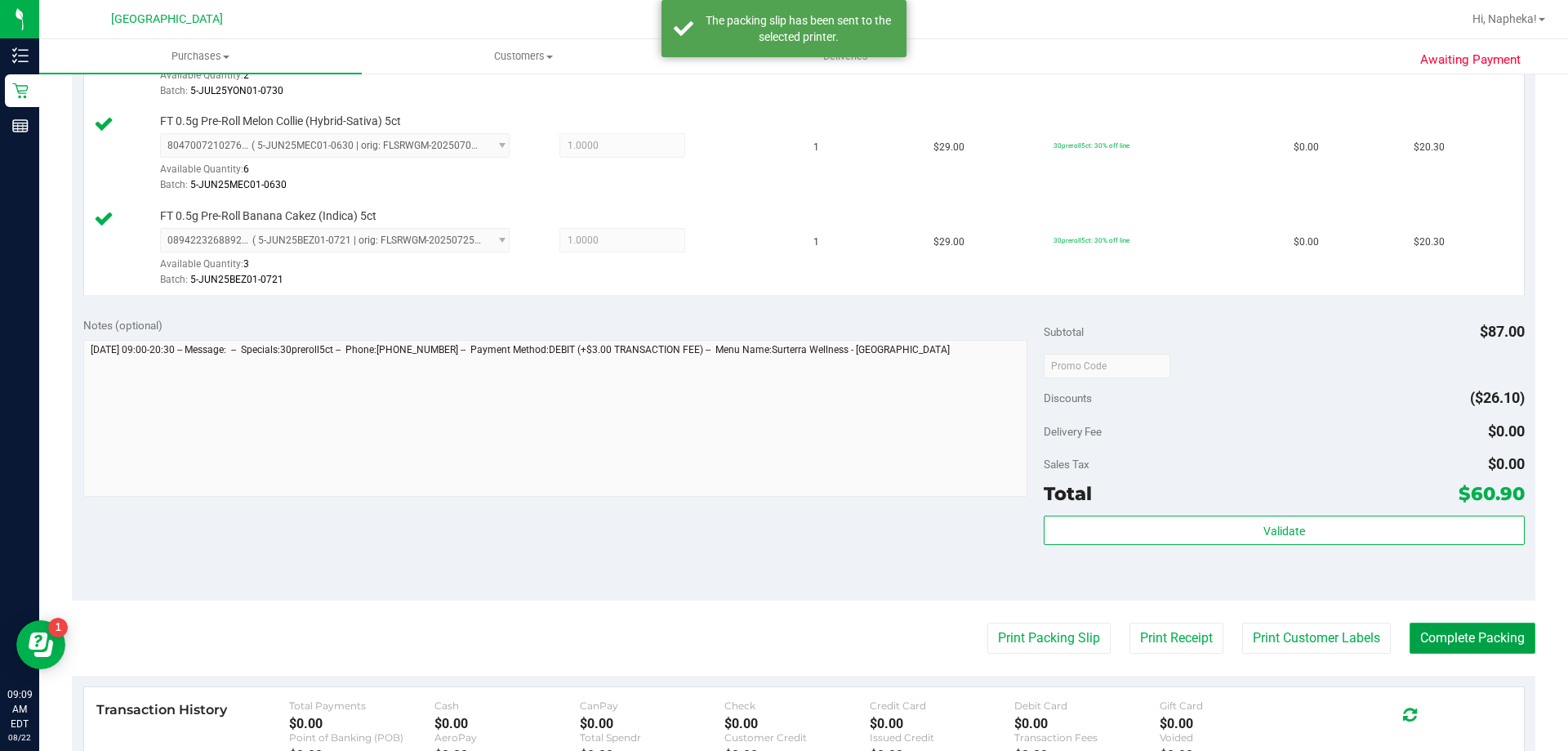
click at [1467, 651] on button "Complete Packing" at bounding box center [1472, 638] width 126 height 31
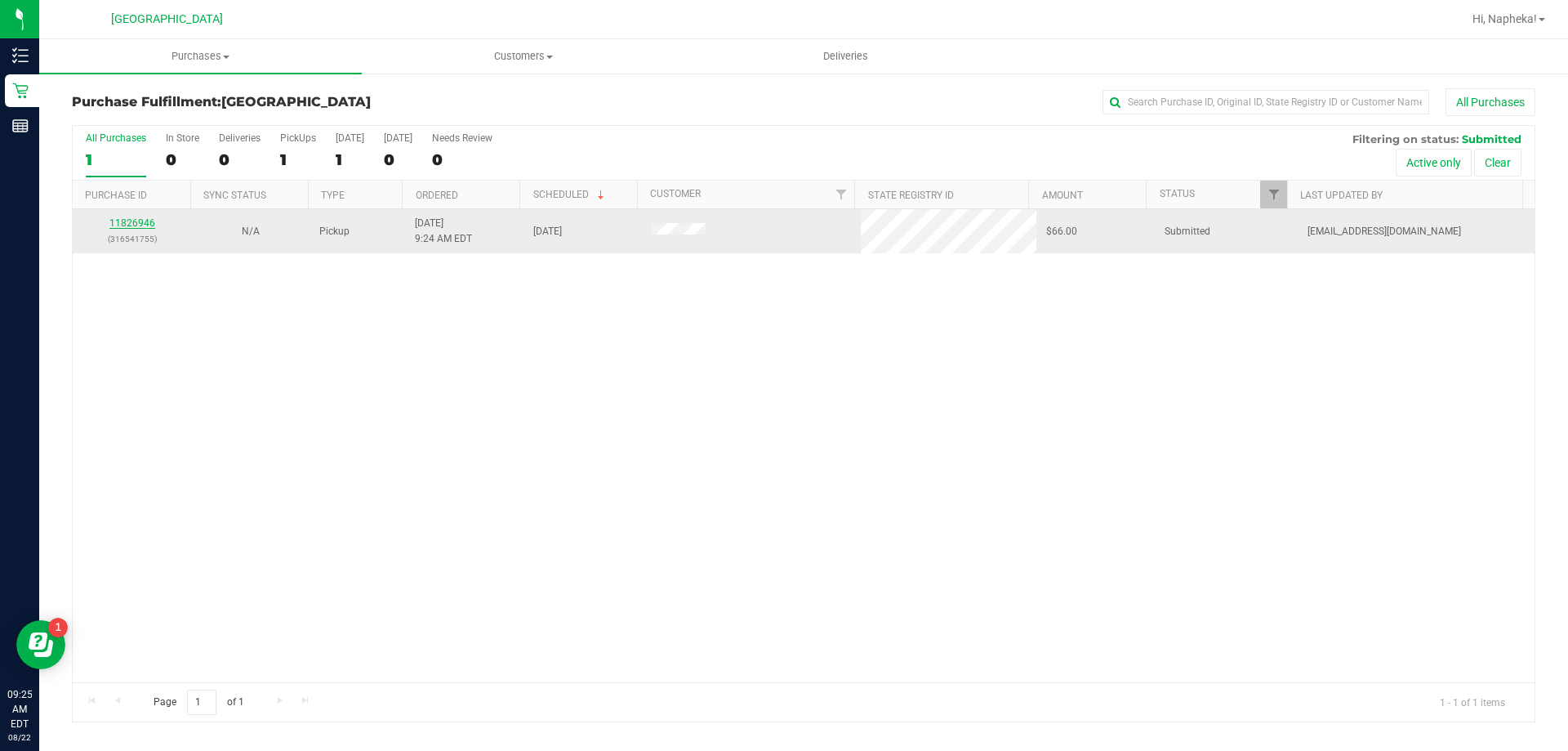
click at [127, 225] on link "11826946" at bounding box center [132, 223] width 46 height 12
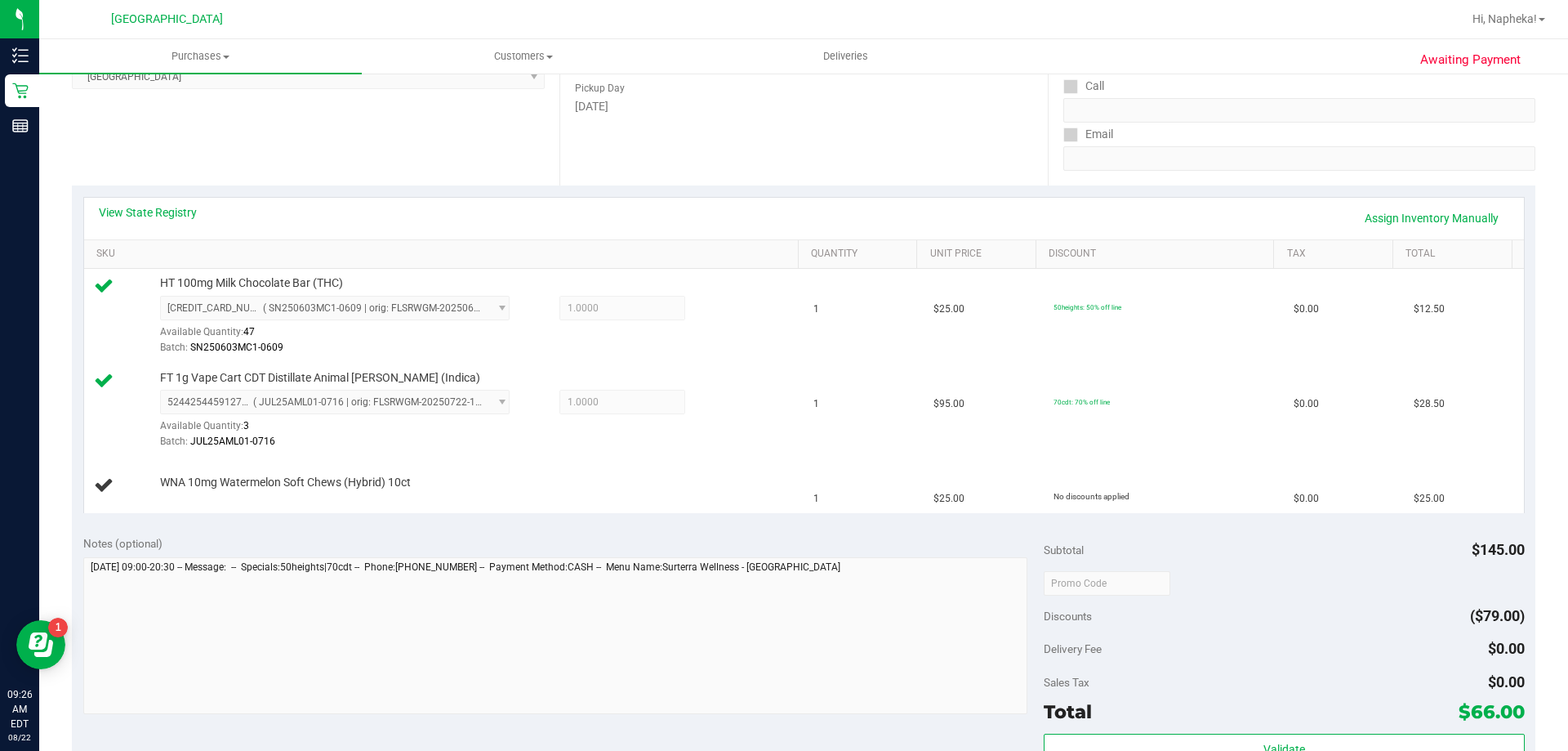
scroll to position [327, 0]
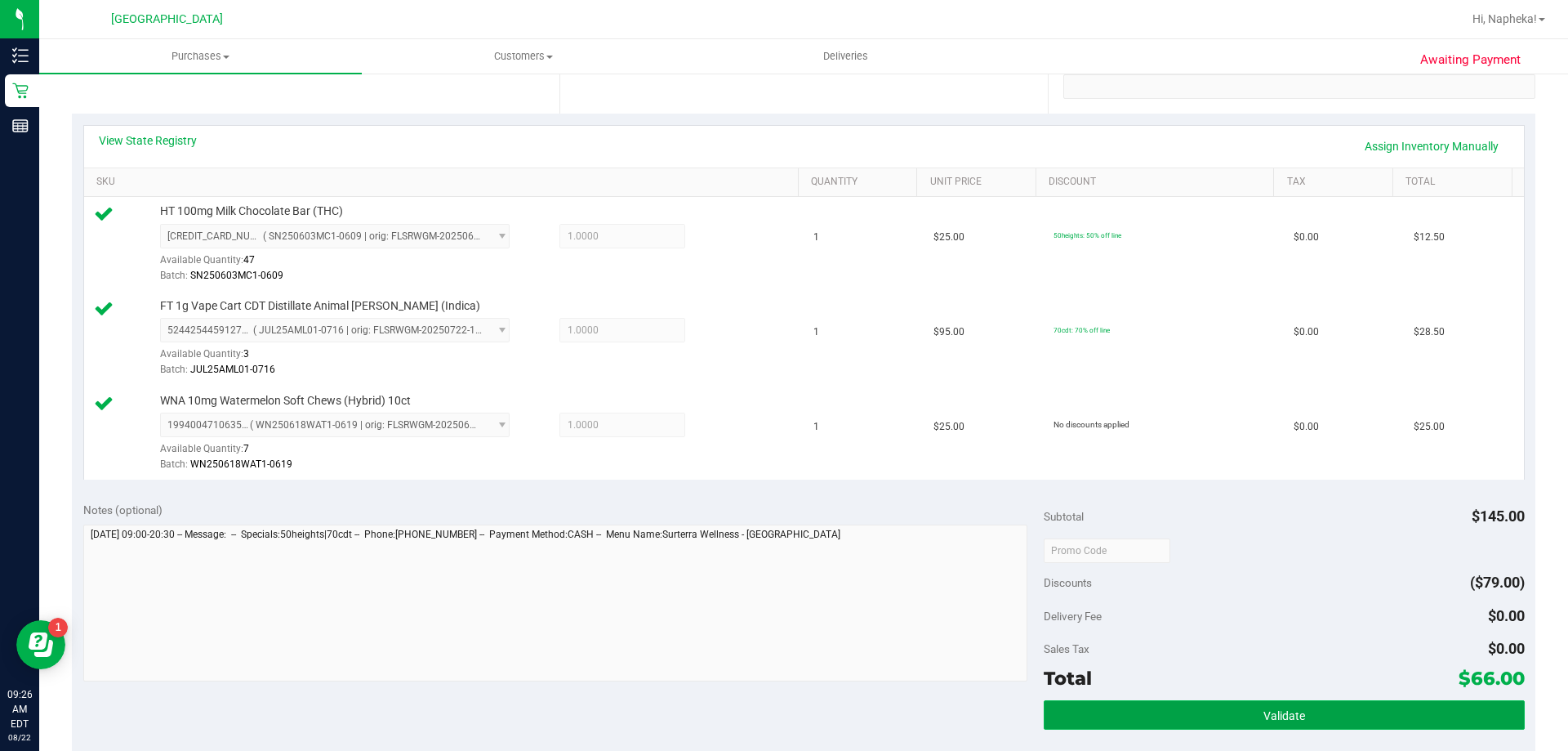
click at [1186, 709] on button "Validate" at bounding box center [1284, 714] width 481 height 29
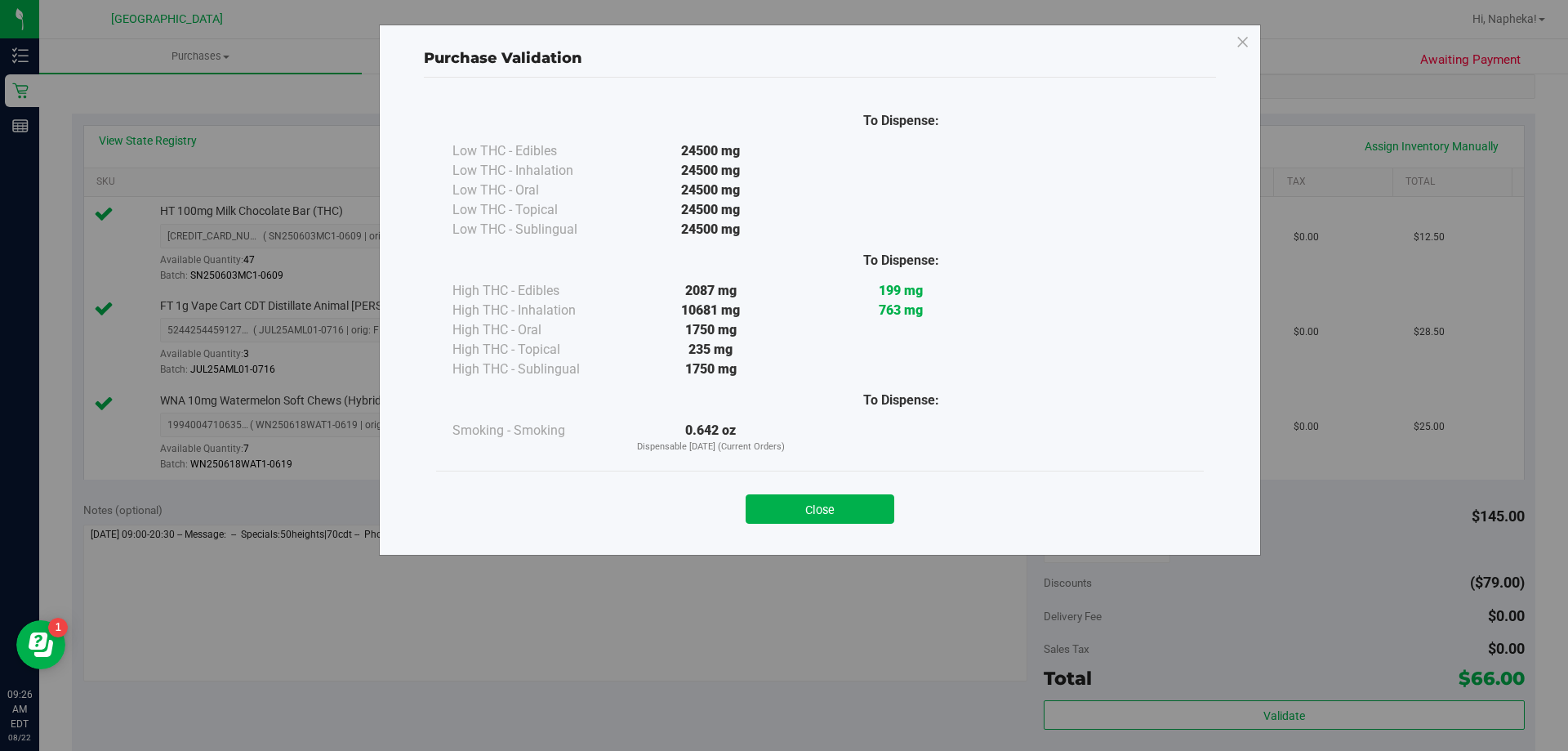
click at [807, 511] on button "Close" at bounding box center [820, 508] width 149 height 29
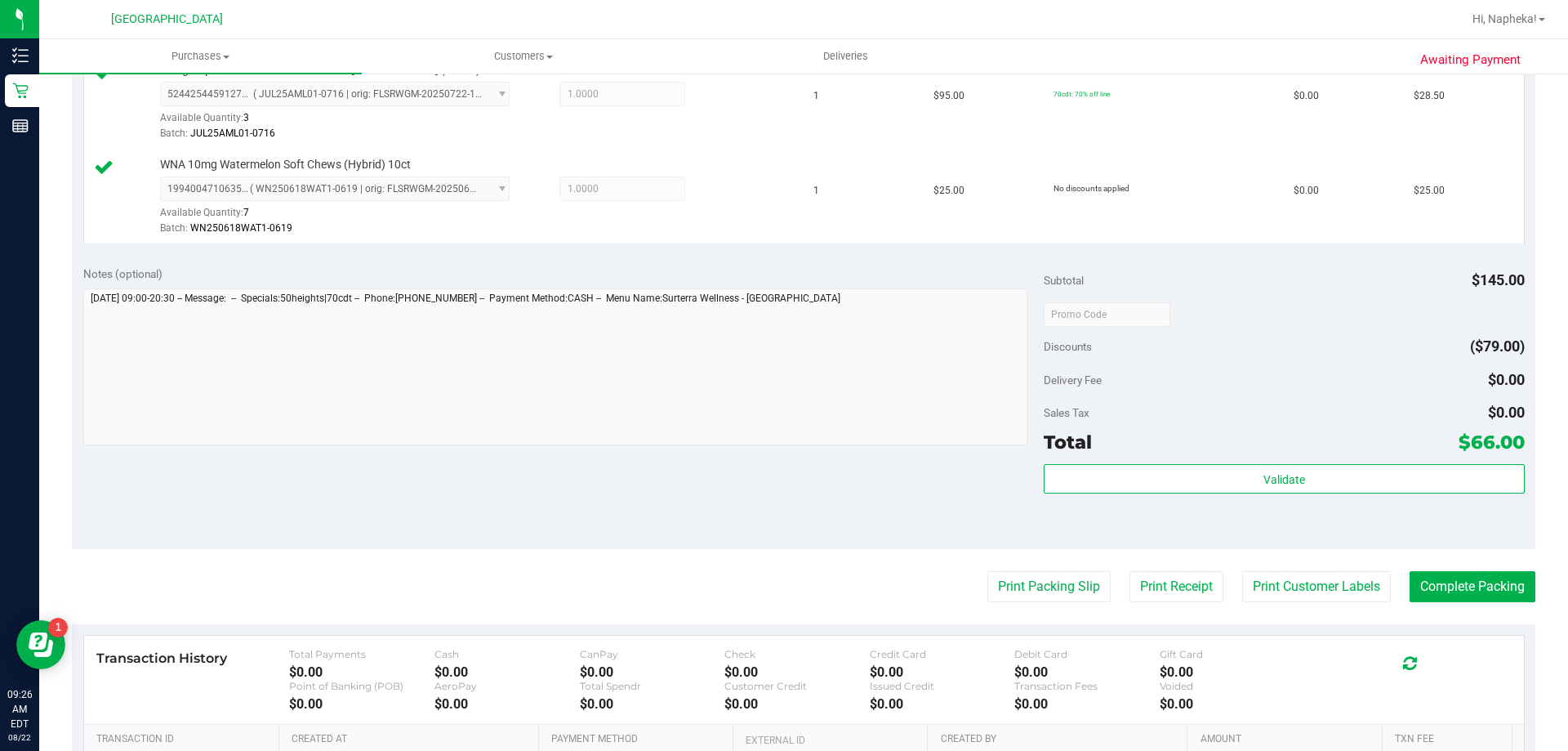
scroll to position [735, 0]
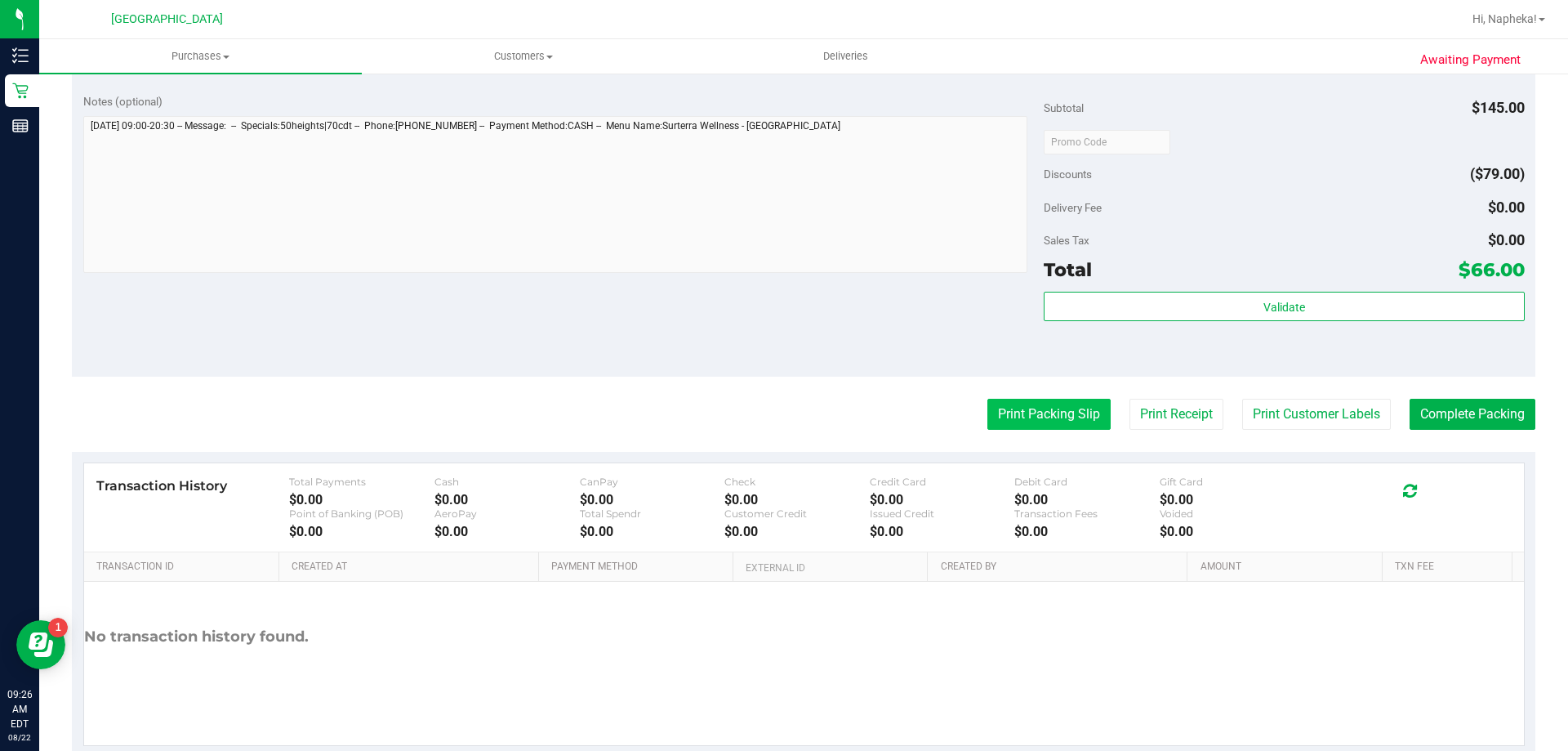
click at [1072, 416] on button "Print Packing Slip" at bounding box center [1049, 413] width 123 height 31
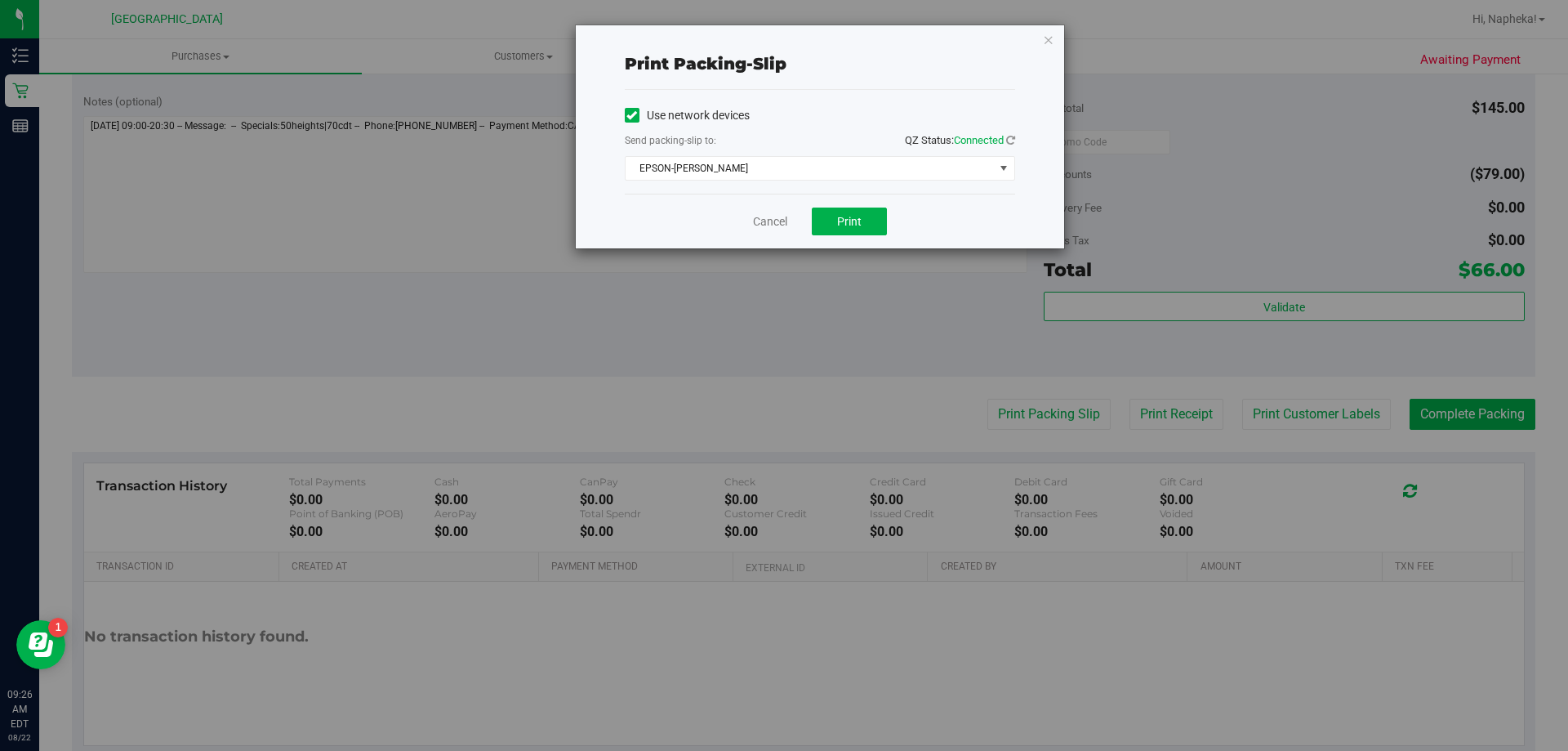
click at [816, 205] on div "Cancel Print" at bounding box center [821, 221] width 391 height 55
click at [835, 210] on button "Print" at bounding box center [850, 221] width 75 height 27
click at [775, 215] on link "Cancel" at bounding box center [770, 221] width 34 height 17
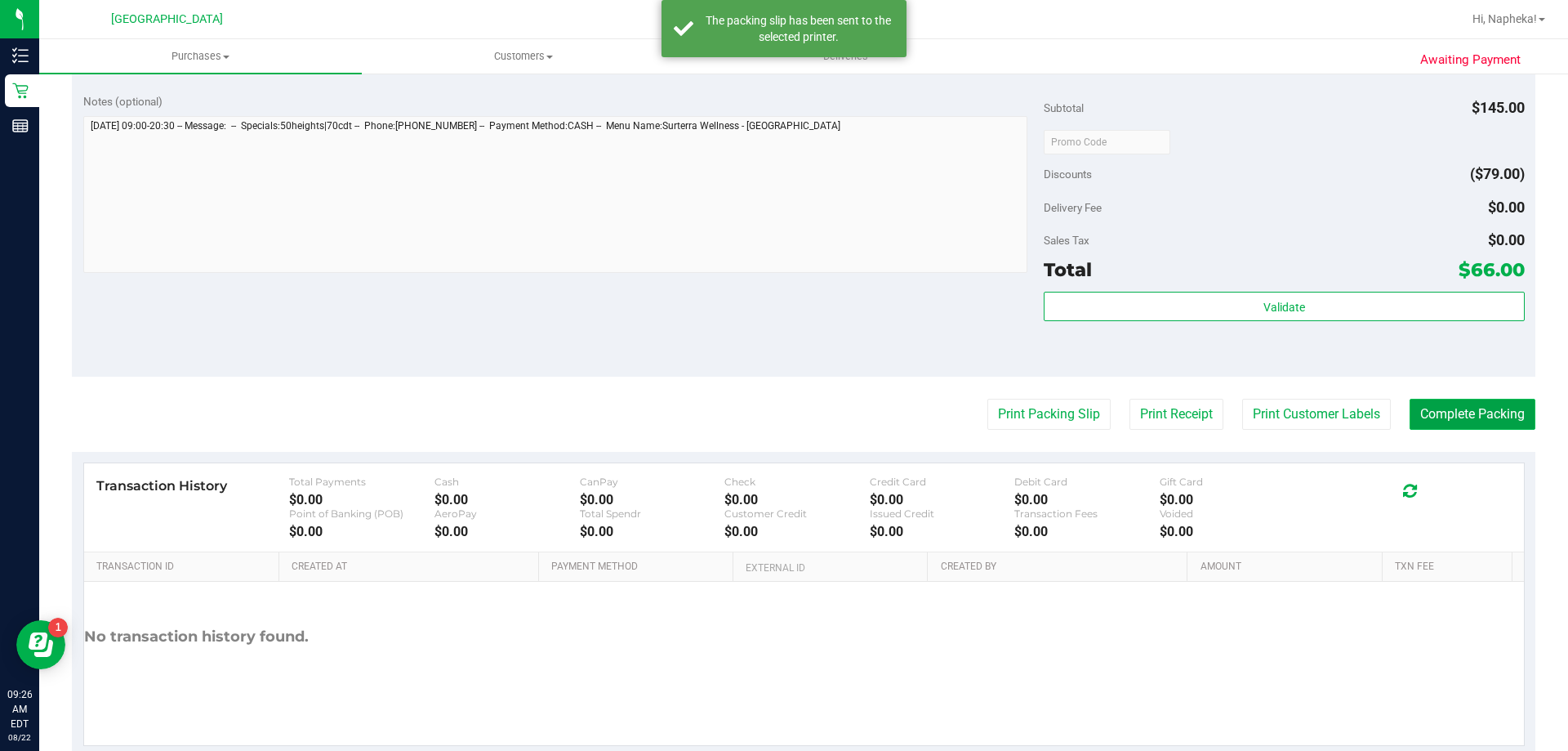
click at [1418, 407] on button "Complete Packing" at bounding box center [1472, 413] width 126 height 31
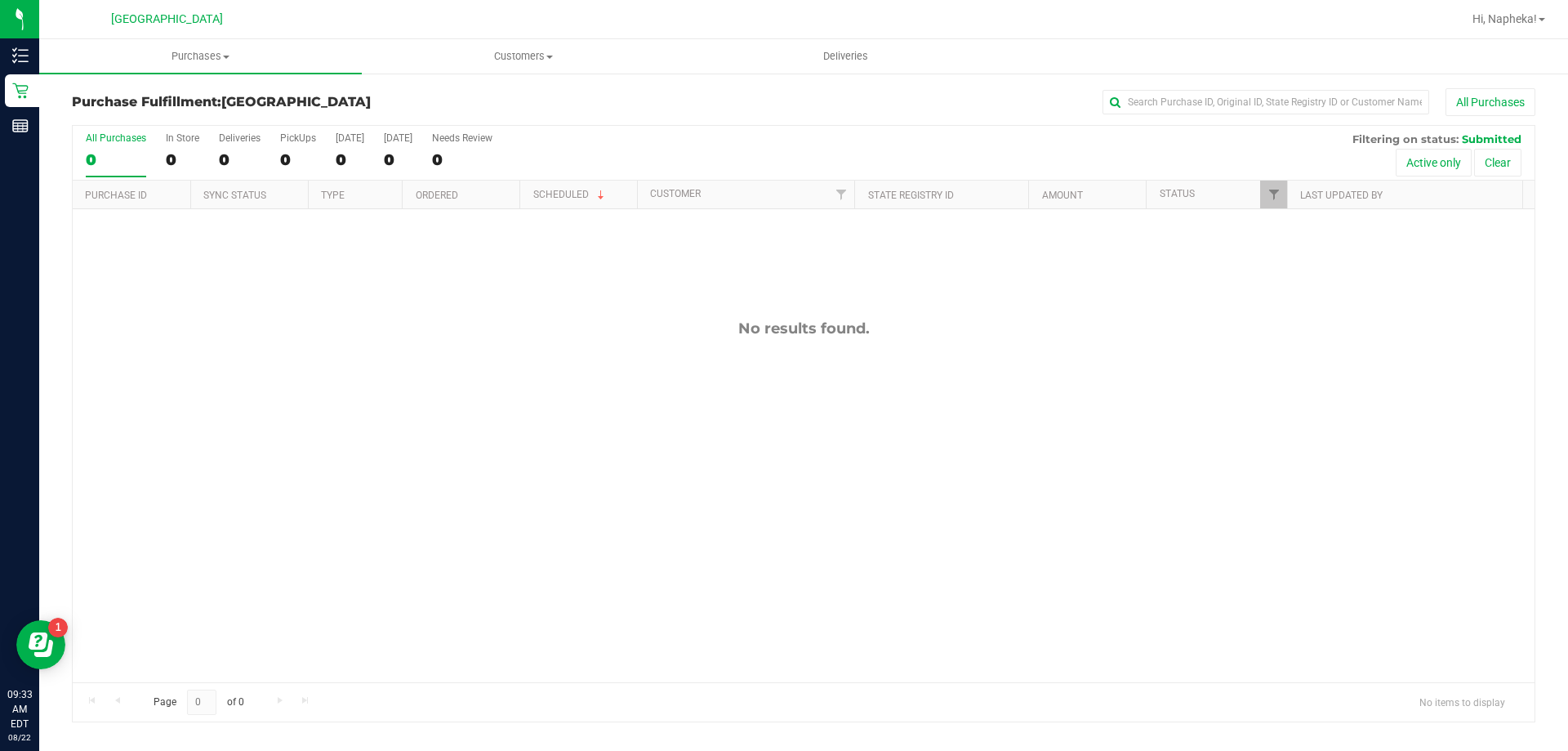
click at [165, 422] on div "No results found." at bounding box center [803, 500] width 1462 height 583
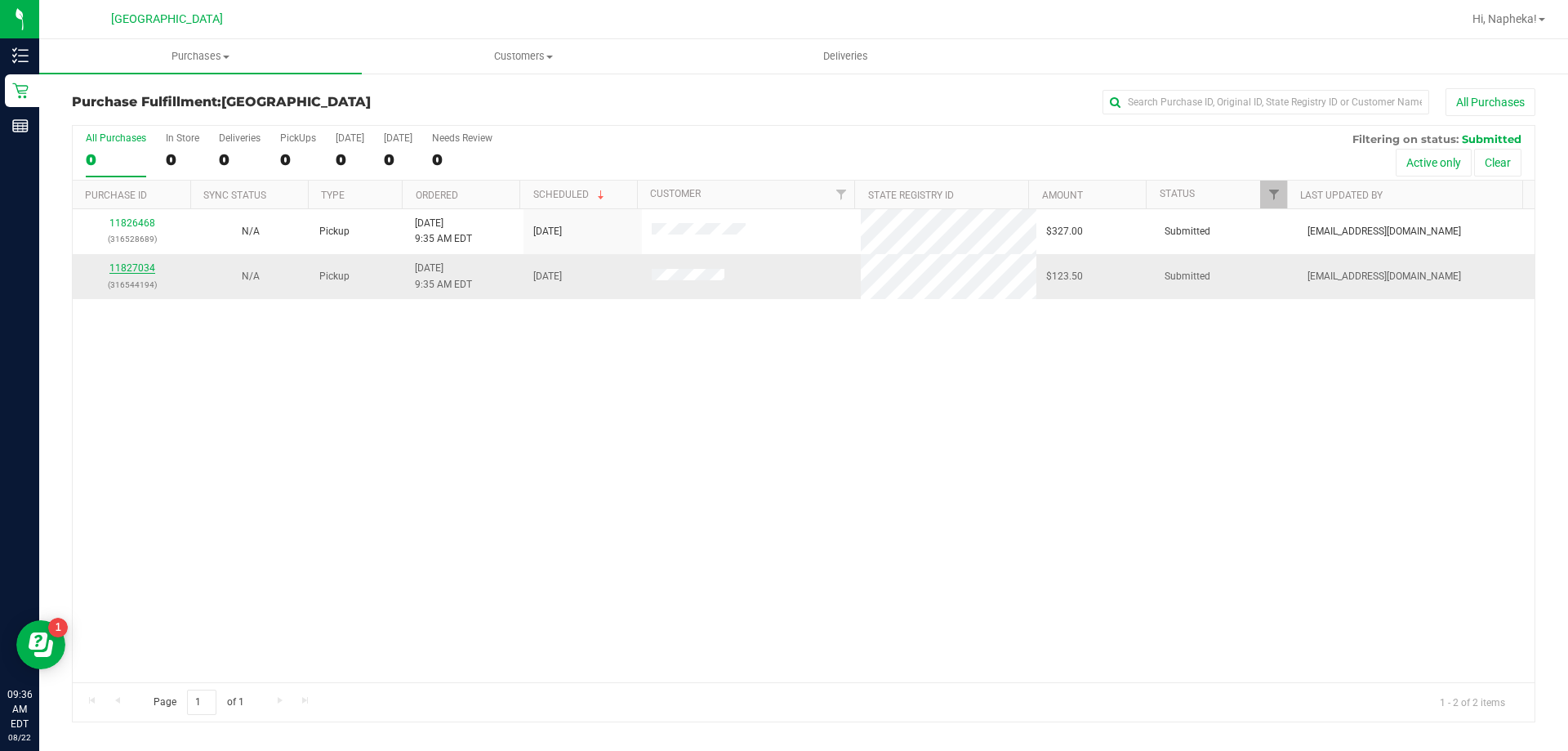
click at [139, 266] on link "11827034" at bounding box center [132, 268] width 46 height 12
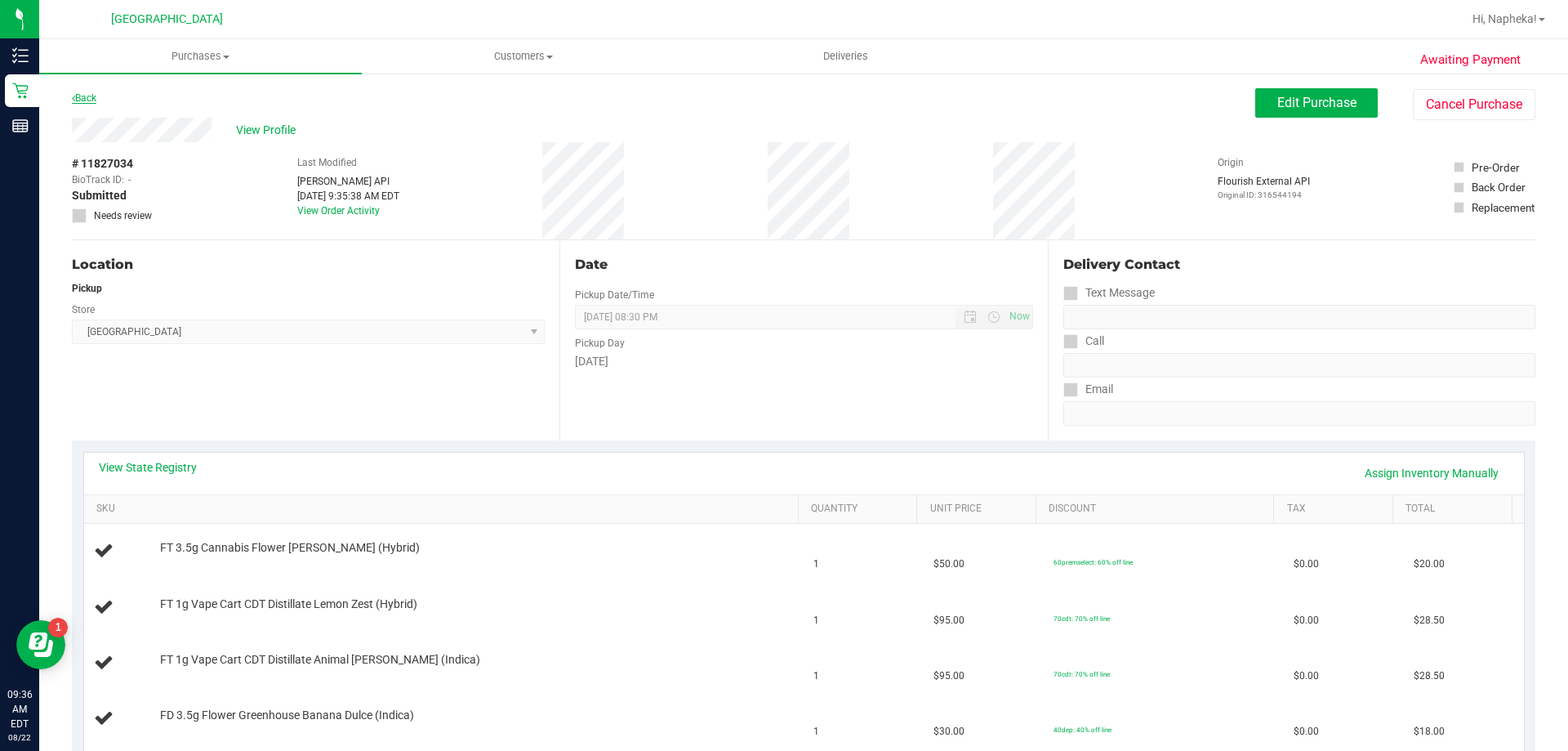
click at [87, 93] on link "Back" at bounding box center [83, 98] width 24 height 12
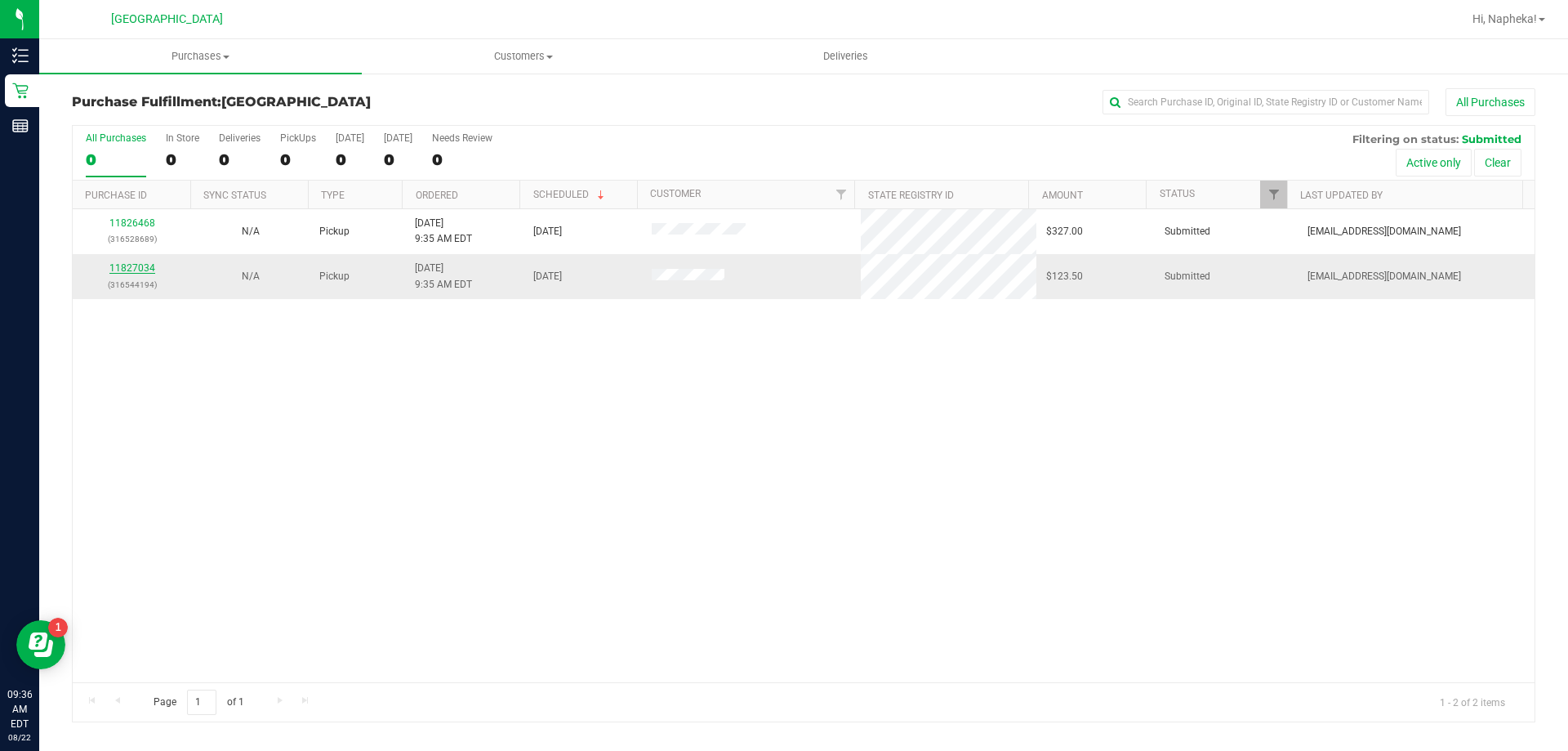
click at [141, 270] on link "11827034" at bounding box center [132, 268] width 46 height 12
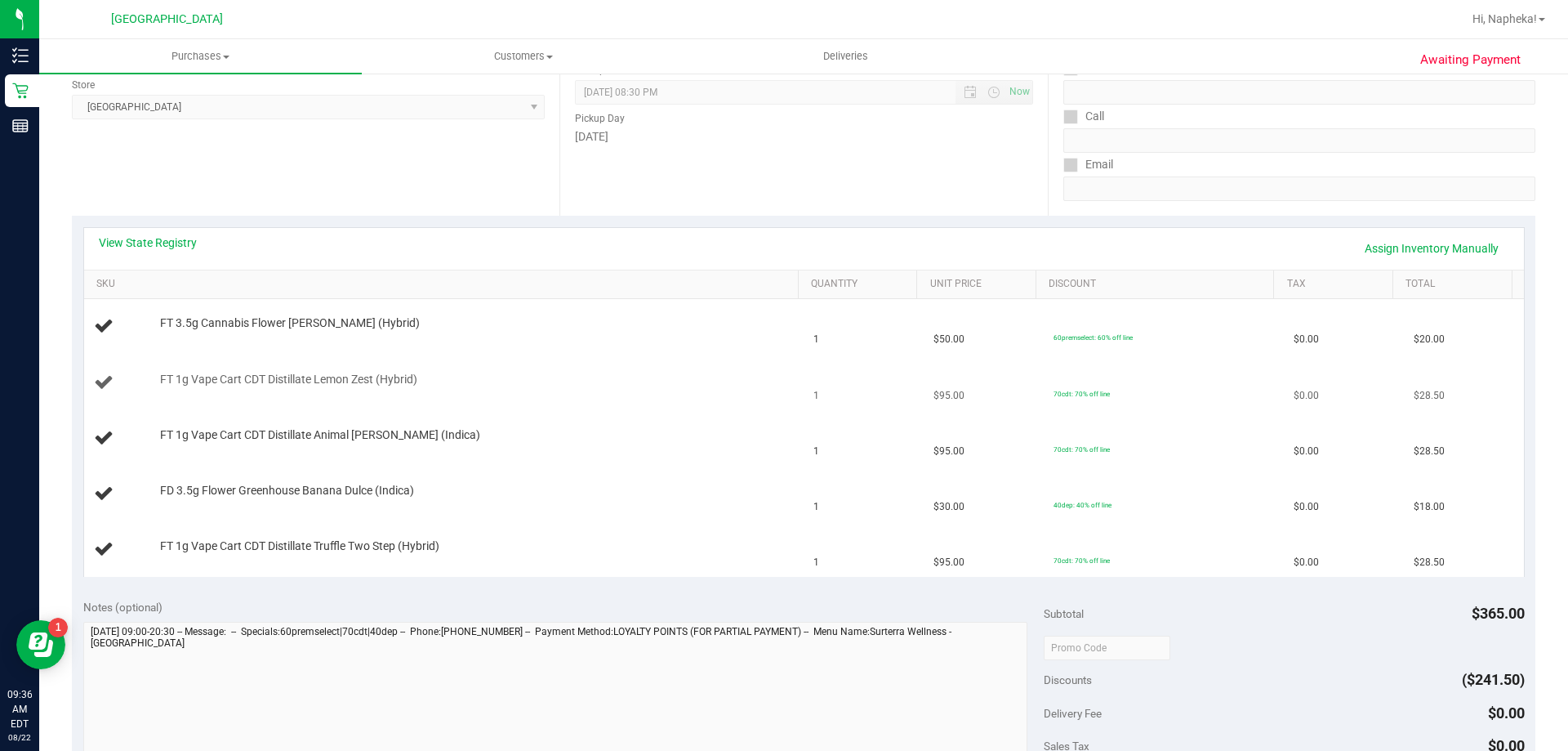
scroll to position [245, 0]
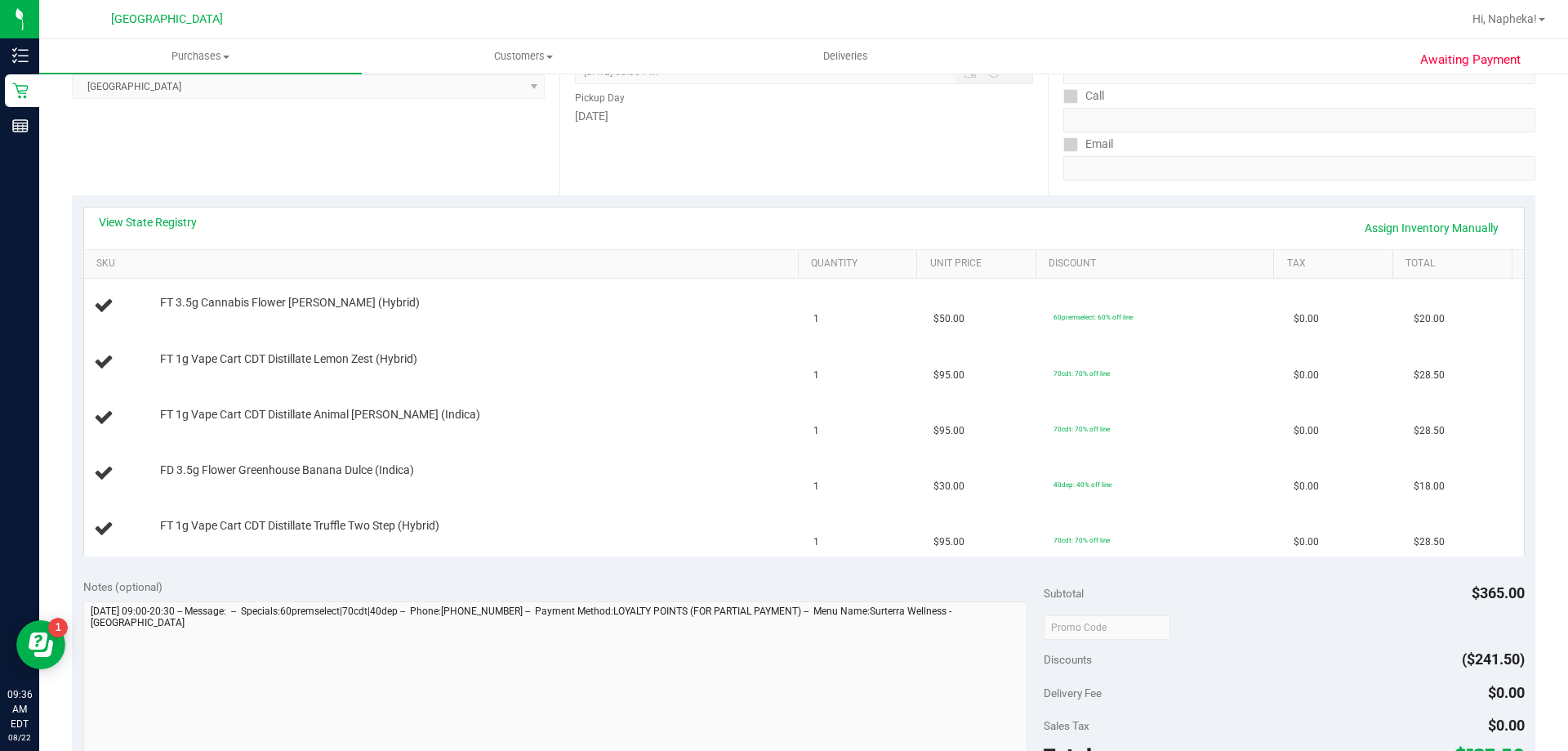
click at [177, 235] on div "View State Registry Assign Inventory Manually" at bounding box center [804, 227] width 1411 height 27
click at [175, 228] on link "View State Registry" at bounding box center [148, 222] width 98 height 17
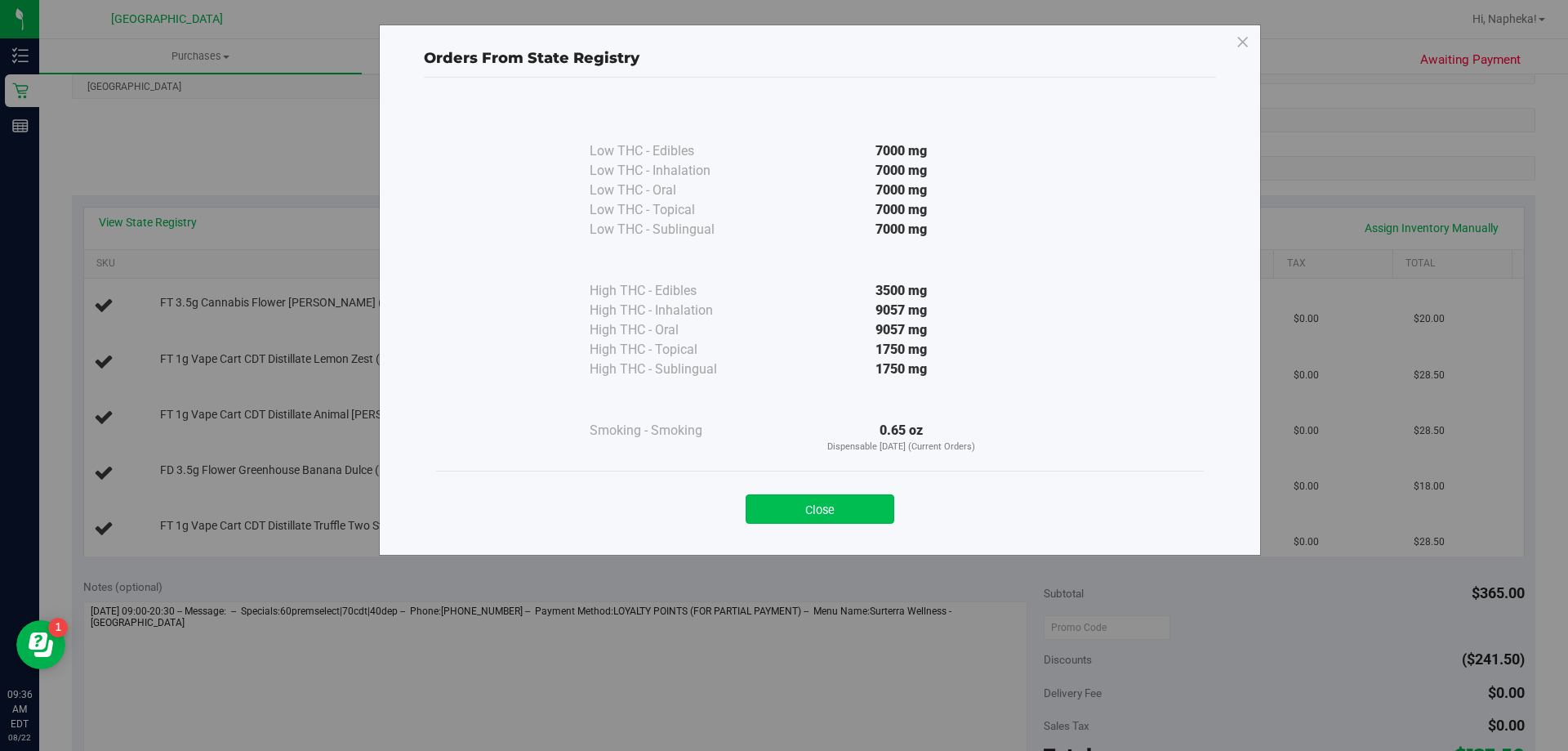
click at [860, 505] on button "Close" at bounding box center [820, 508] width 149 height 29
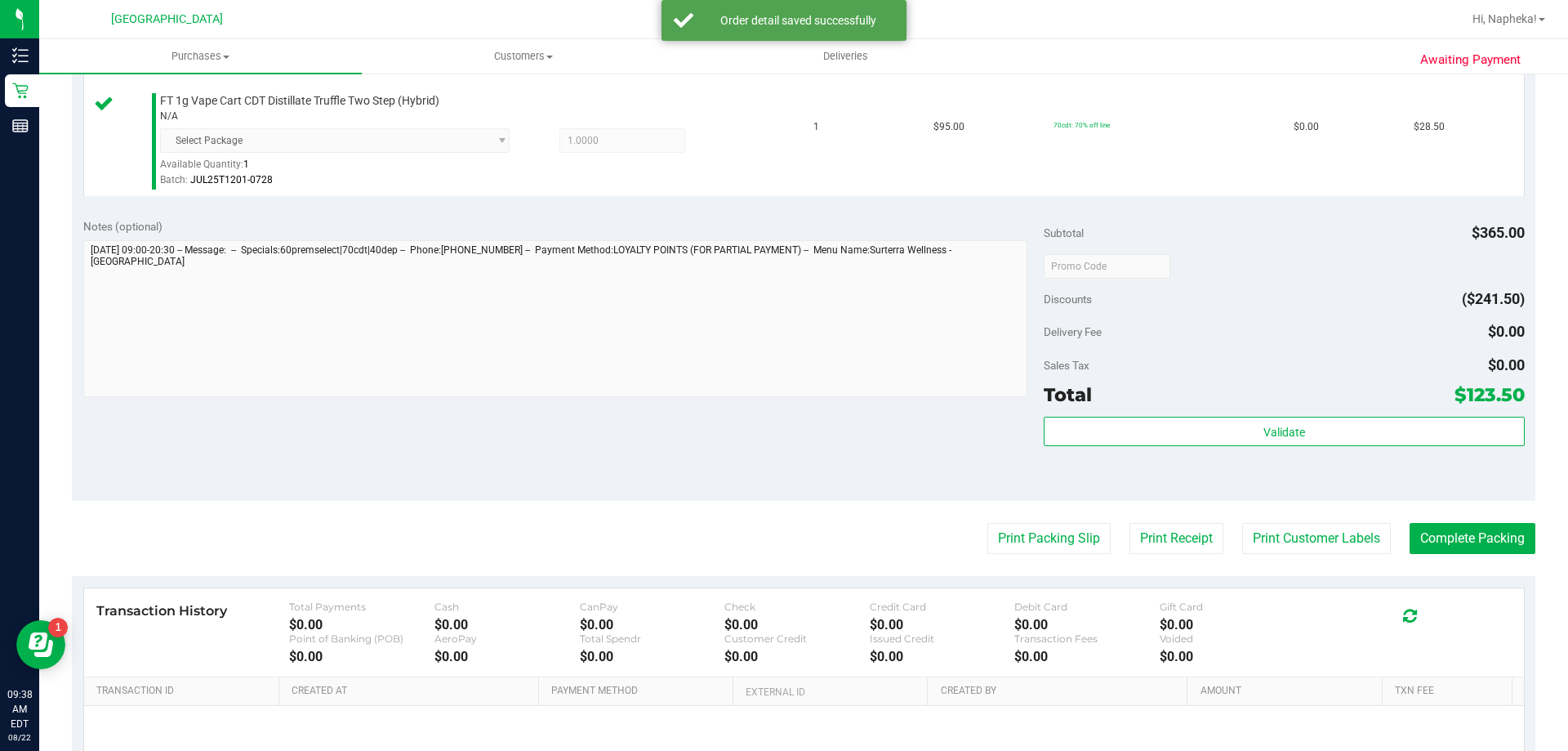
scroll to position [817, 0]
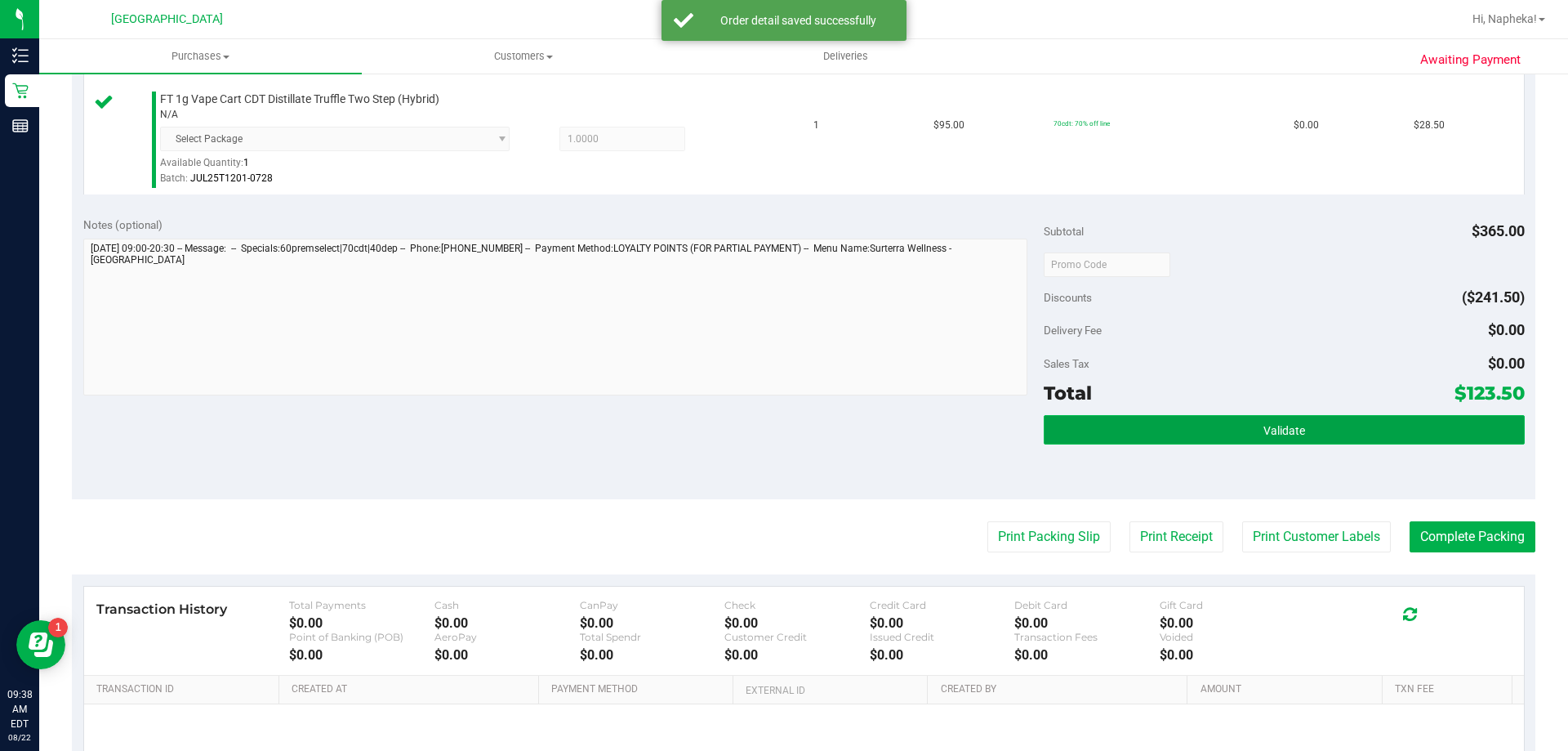
click at [1347, 428] on button "Validate" at bounding box center [1284, 429] width 481 height 29
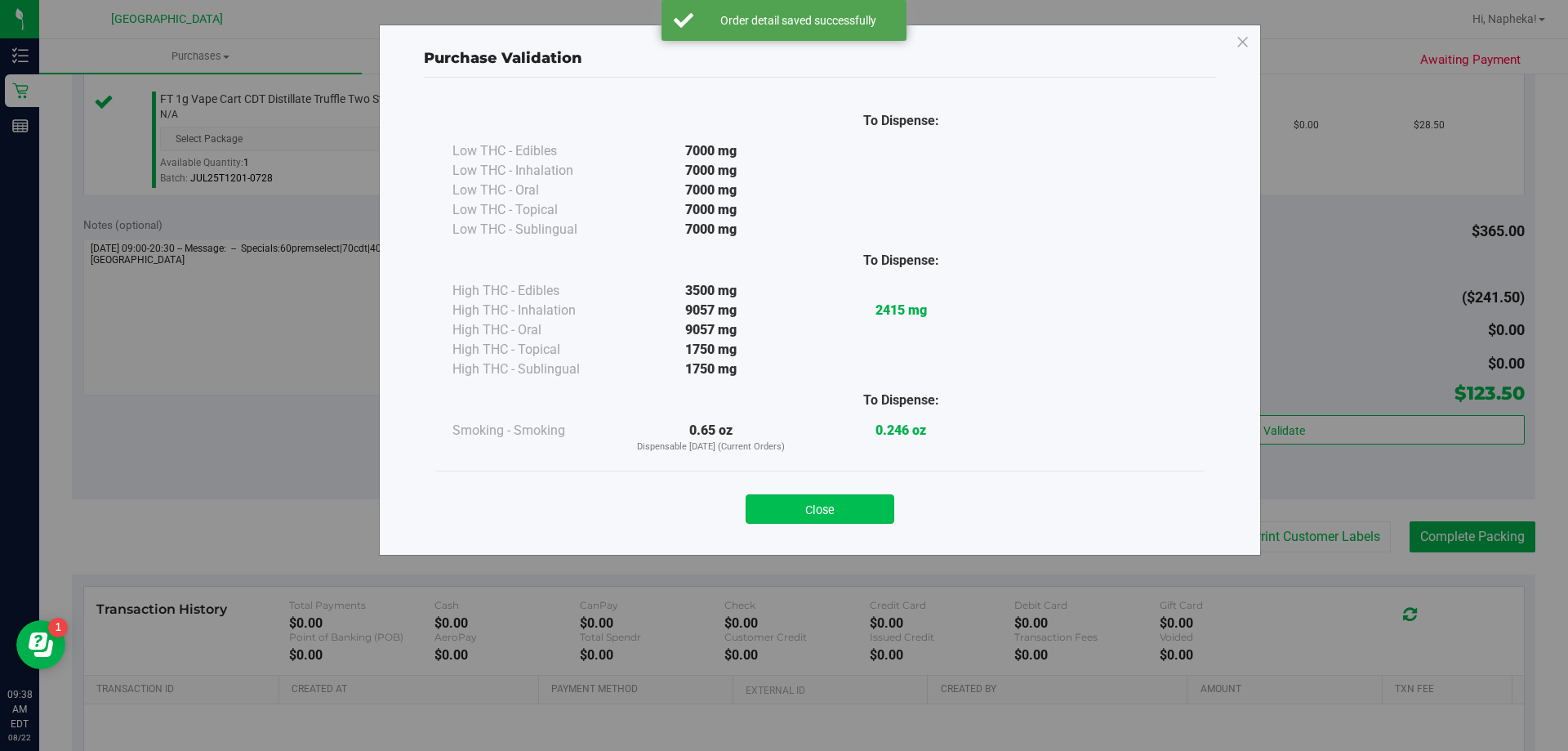
click at [857, 512] on button "Close" at bounding box center [820, 508] width 149 height 29
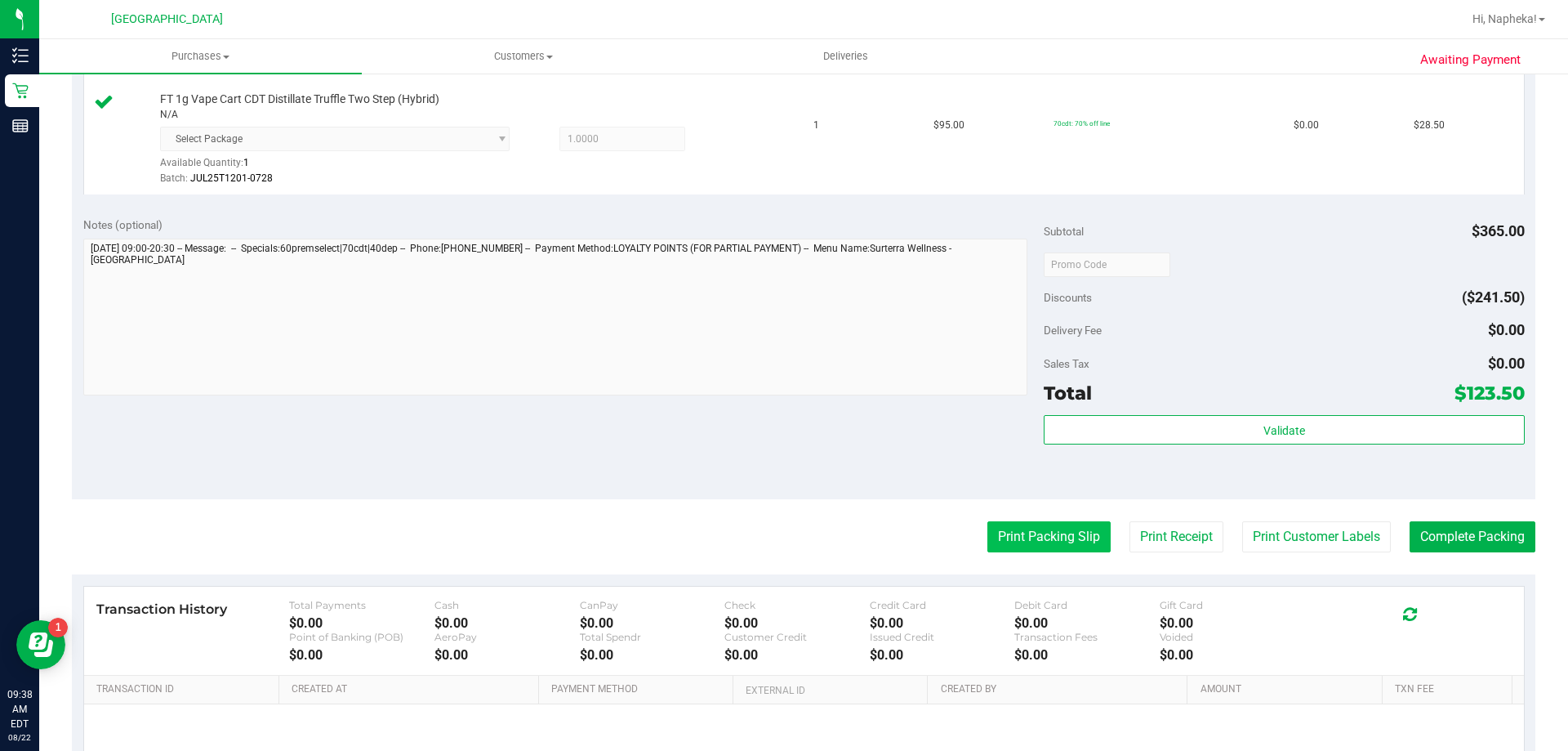
click at [1055, 541] on button "Print Packing Slip" at bounding box center [1049, 536] width 123 height 31
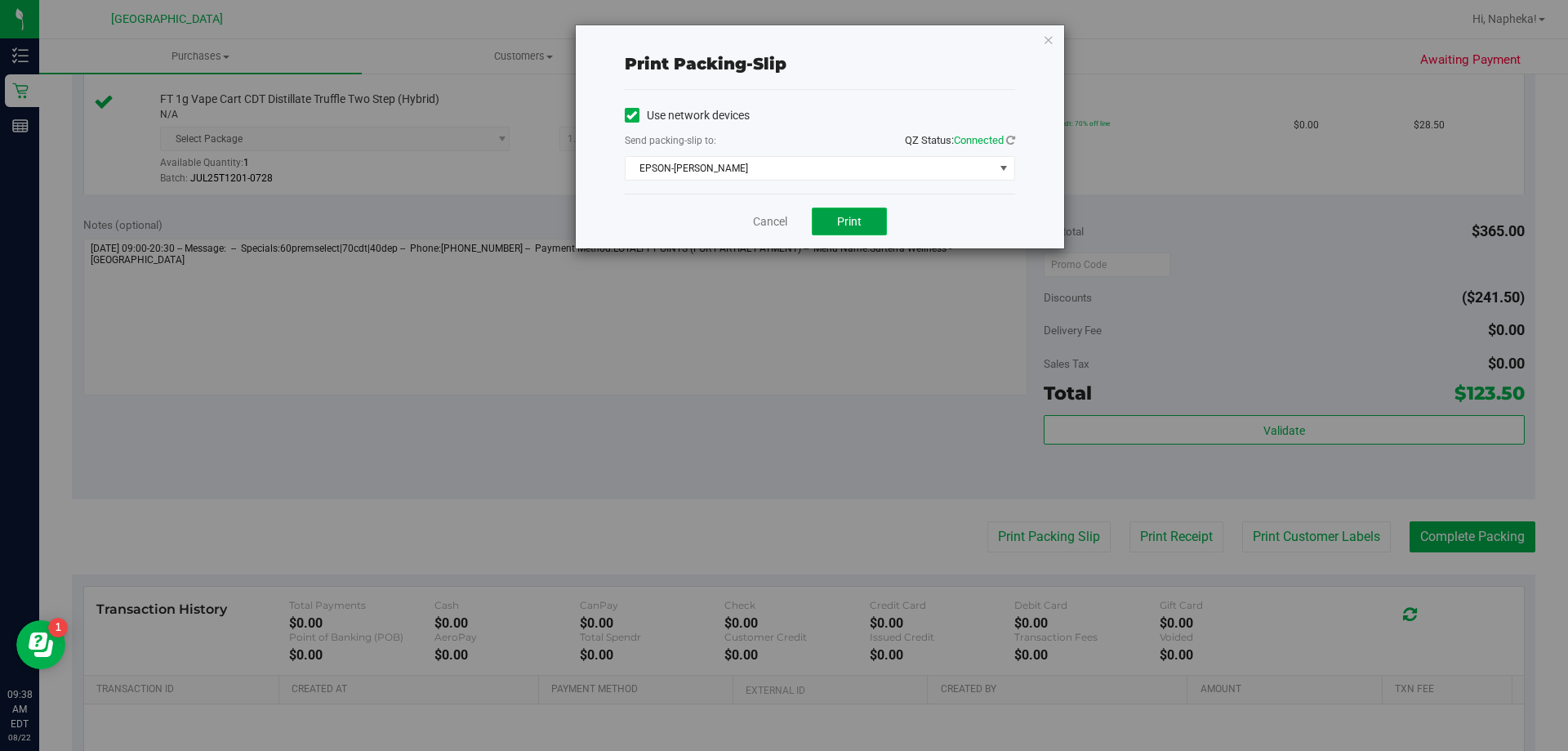
click at [826, 221] on button "Print" at bounding box center [850, 221] width 75 height 27
click at [776, 230] on div "Cancel Print" at bounding box center [821, 221] width 391 height 55
click at [774, 232] on div "Cancel Print" at bounding box center [821, 221] width 391 height 55
click at [770, 218] on link "Cancel" at bounding box center [770, 221] width 34 height 17
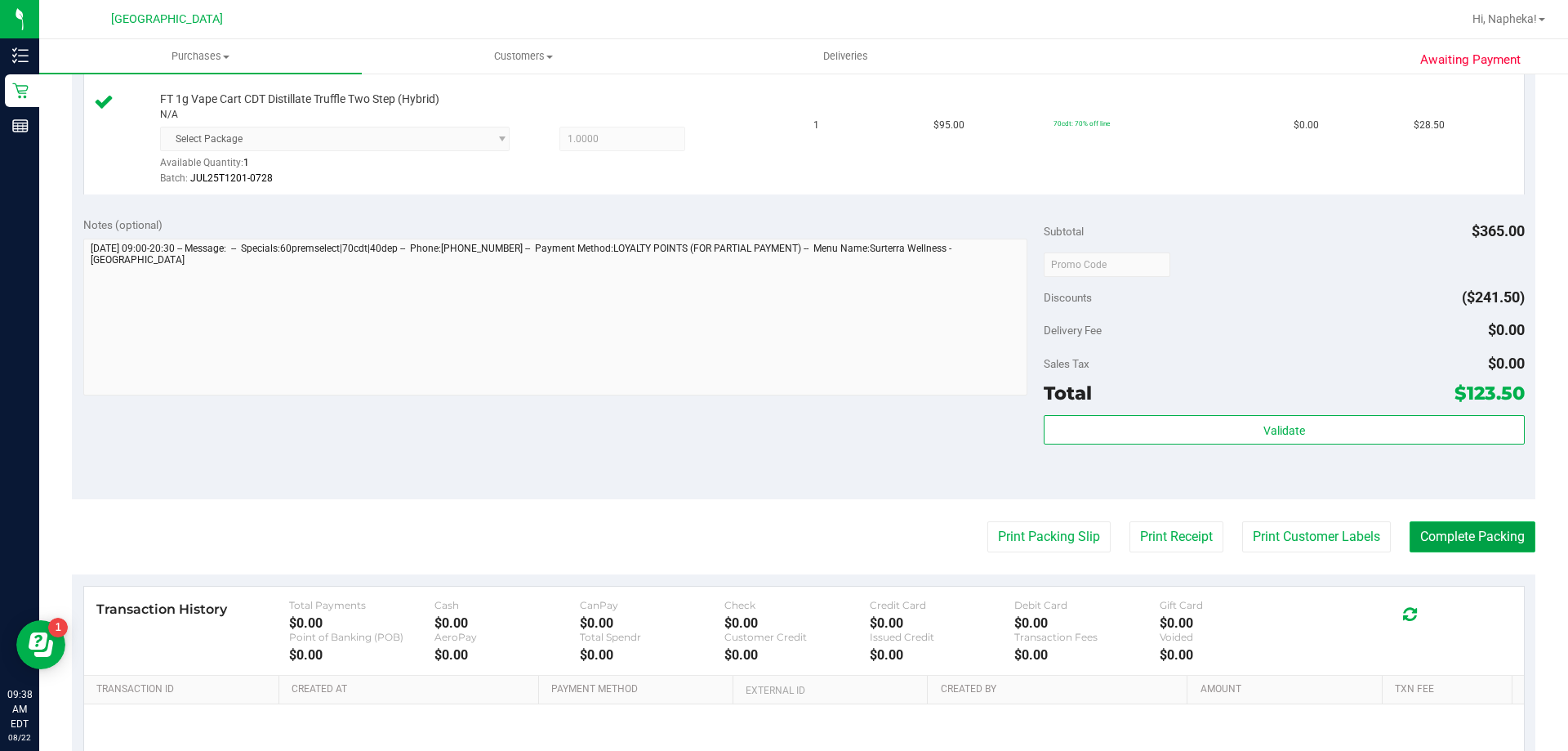
click at [1437, 535] on button "Complete Packing" at bounding box center [1472, 536] width 126 height 31
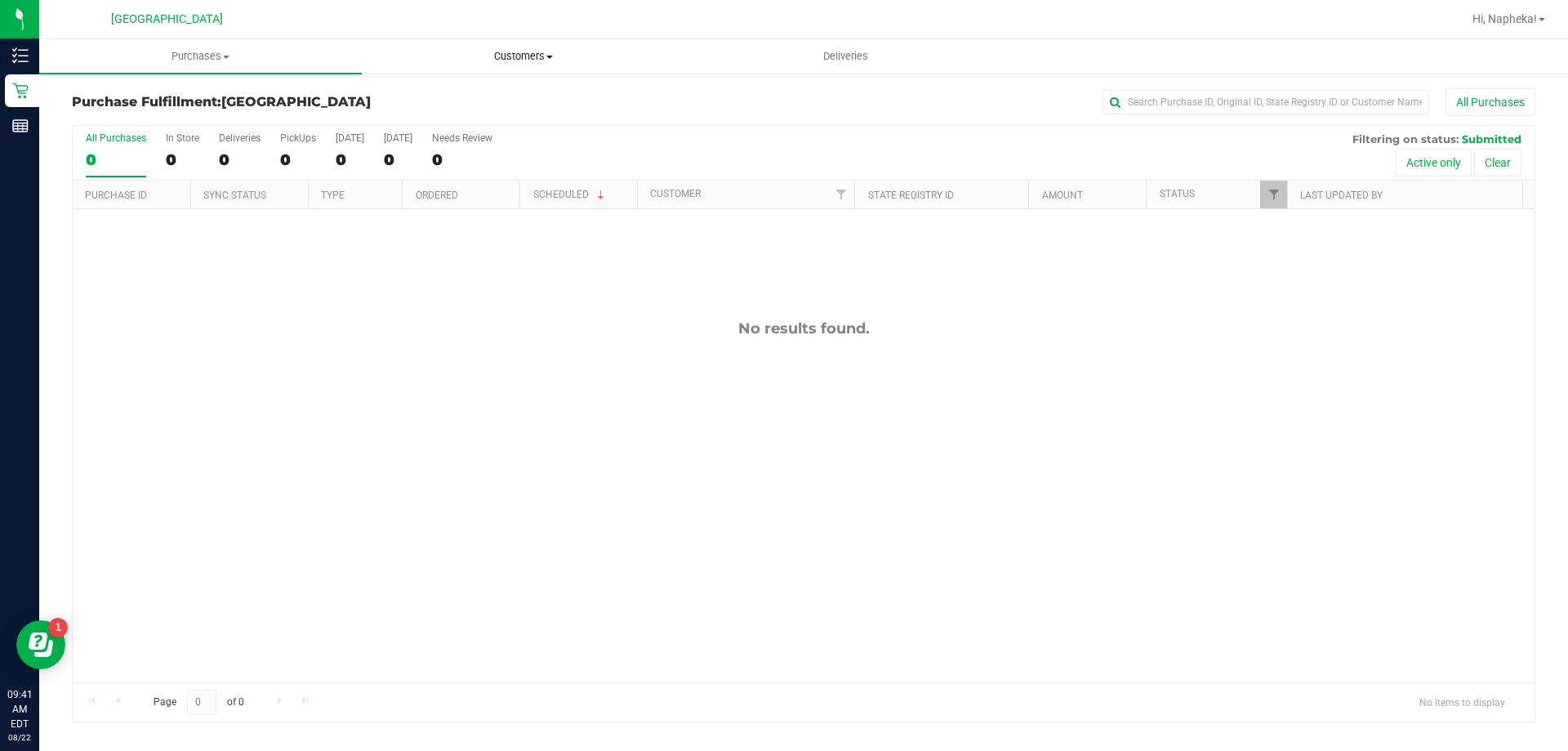
click at [510, 52] on span "Customers" at bounding box center [523, 57] width 321 height 15
click at [446, 101] on span "All customers" at bounding box center [420, 98] width 117 height 14
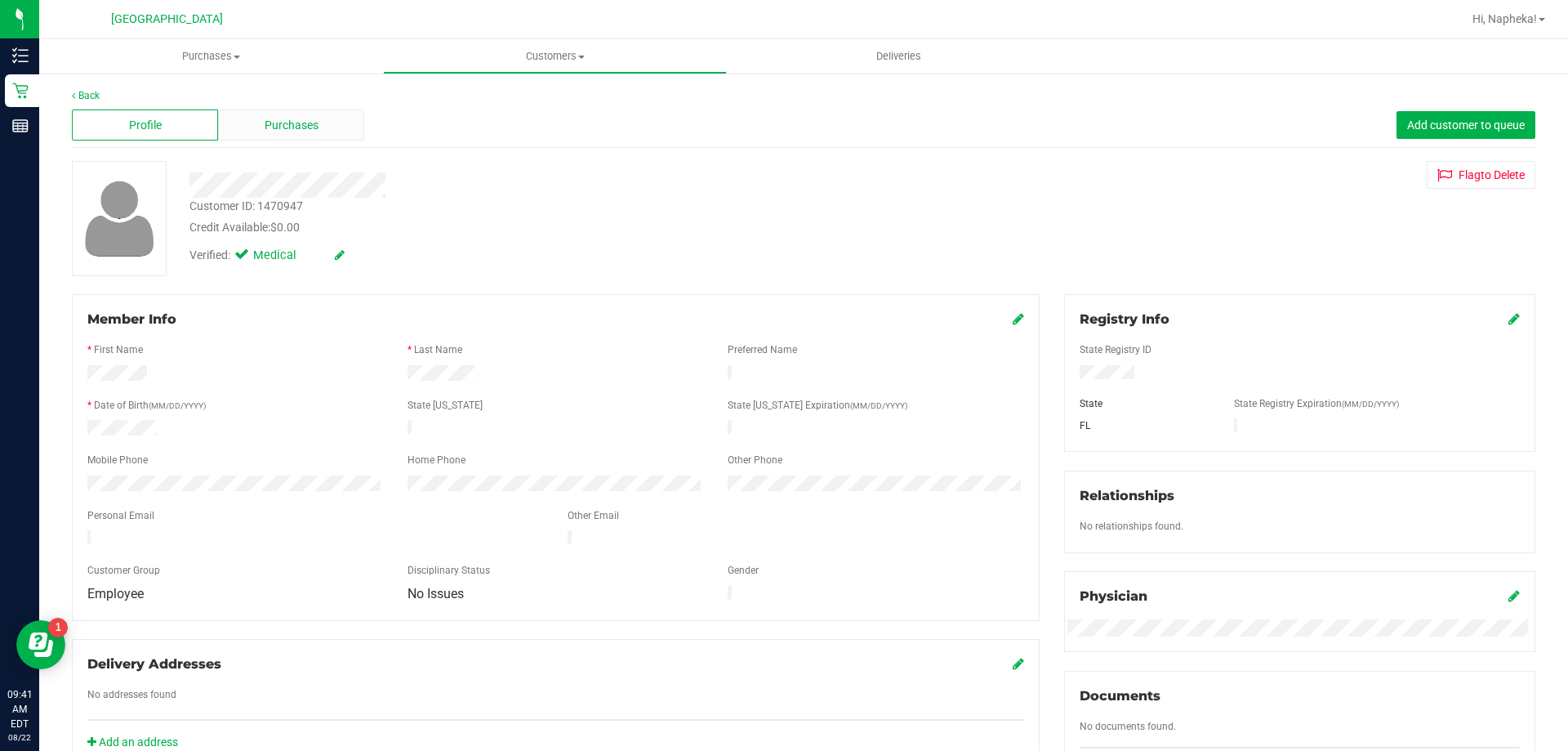
click at [299, 126] on span "Purchases" at bounding box center [291, 125] width 54 height 17
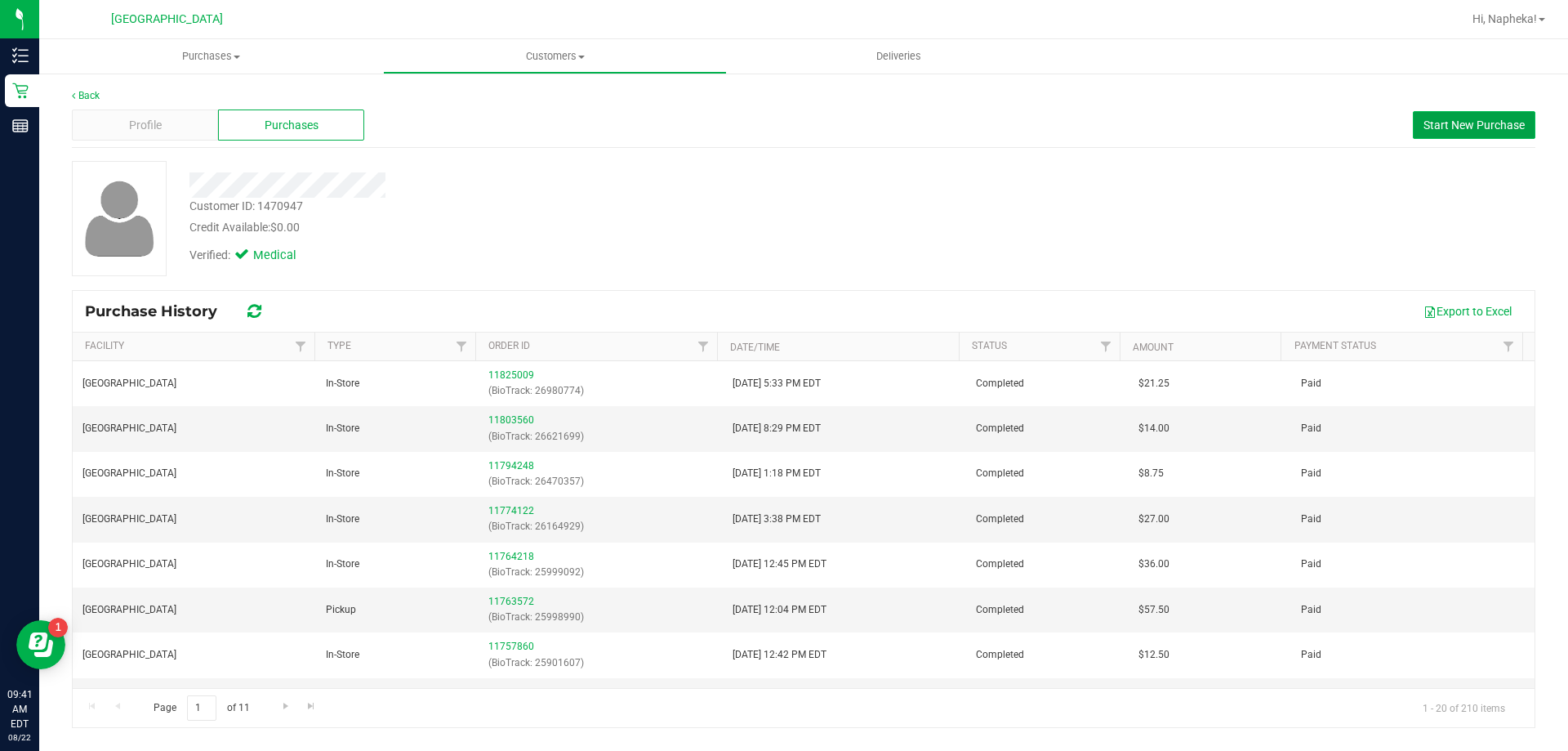
click at [1506, 116] on button "Start New Purchase" at bounding box center [1474, 125] width 122 height 27
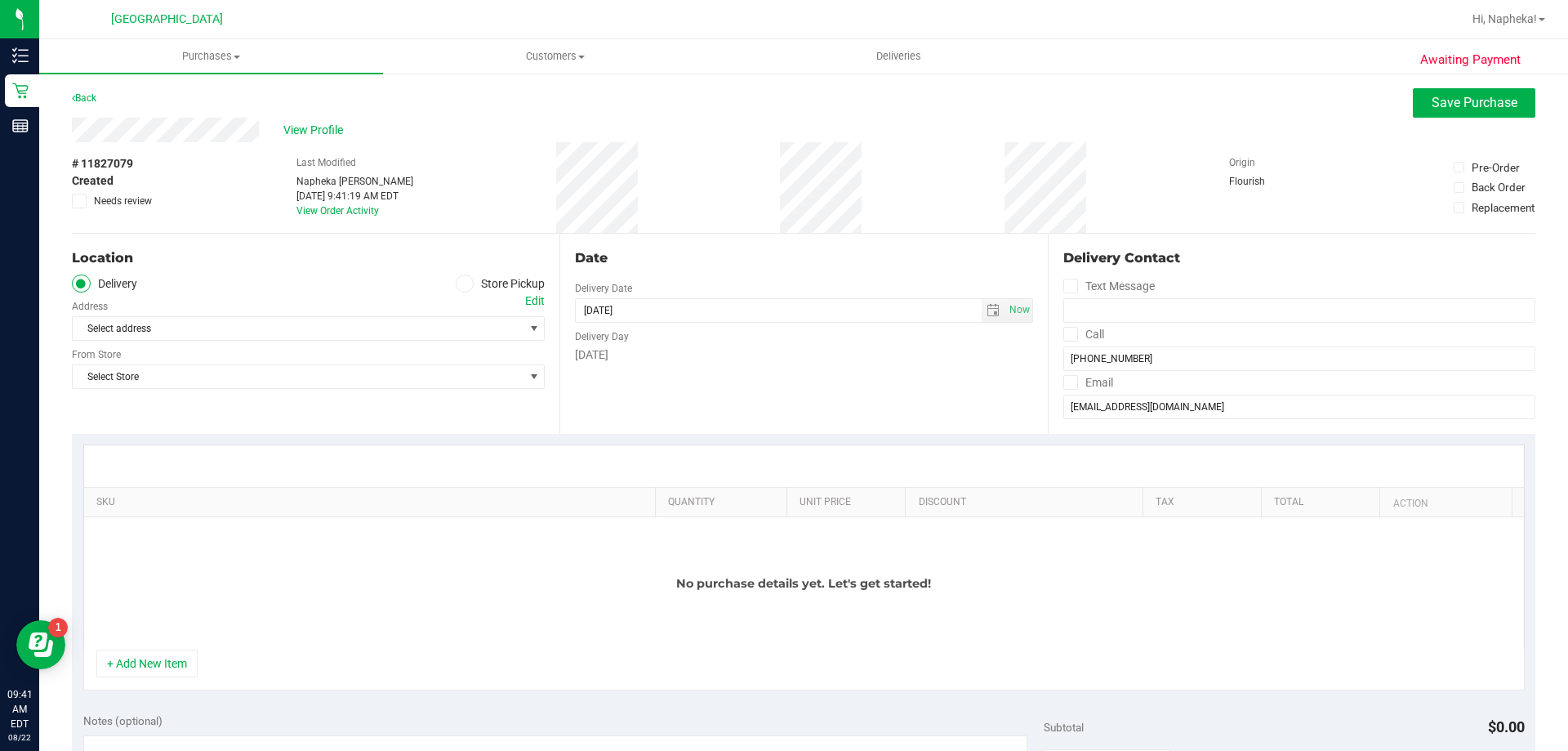
click at [465, 284] on span at bounding box center [465, 284] width 19 height 19
click at [0, 0] on input "Store Pickup" at bounding box center [0, 0] width 0 height 0
click at [456, 321] on span "Select Store" at bounding box center [298, 329] width 451 height 23
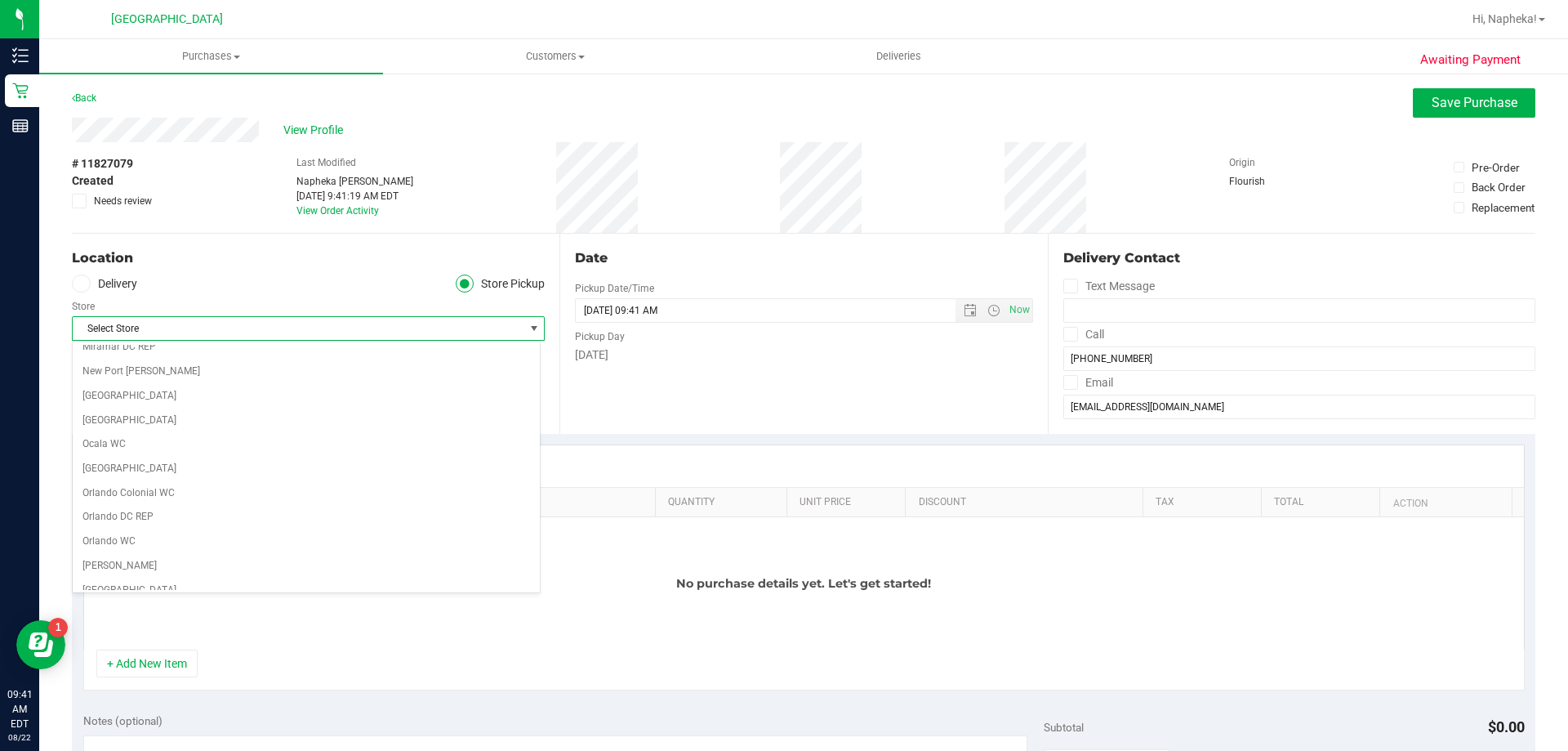
scroll to position [654, 0]
click at [237, 377] on li "[GEOGRAPHIC_DATA]" at bounding box center [306, 383] width 467 height 24
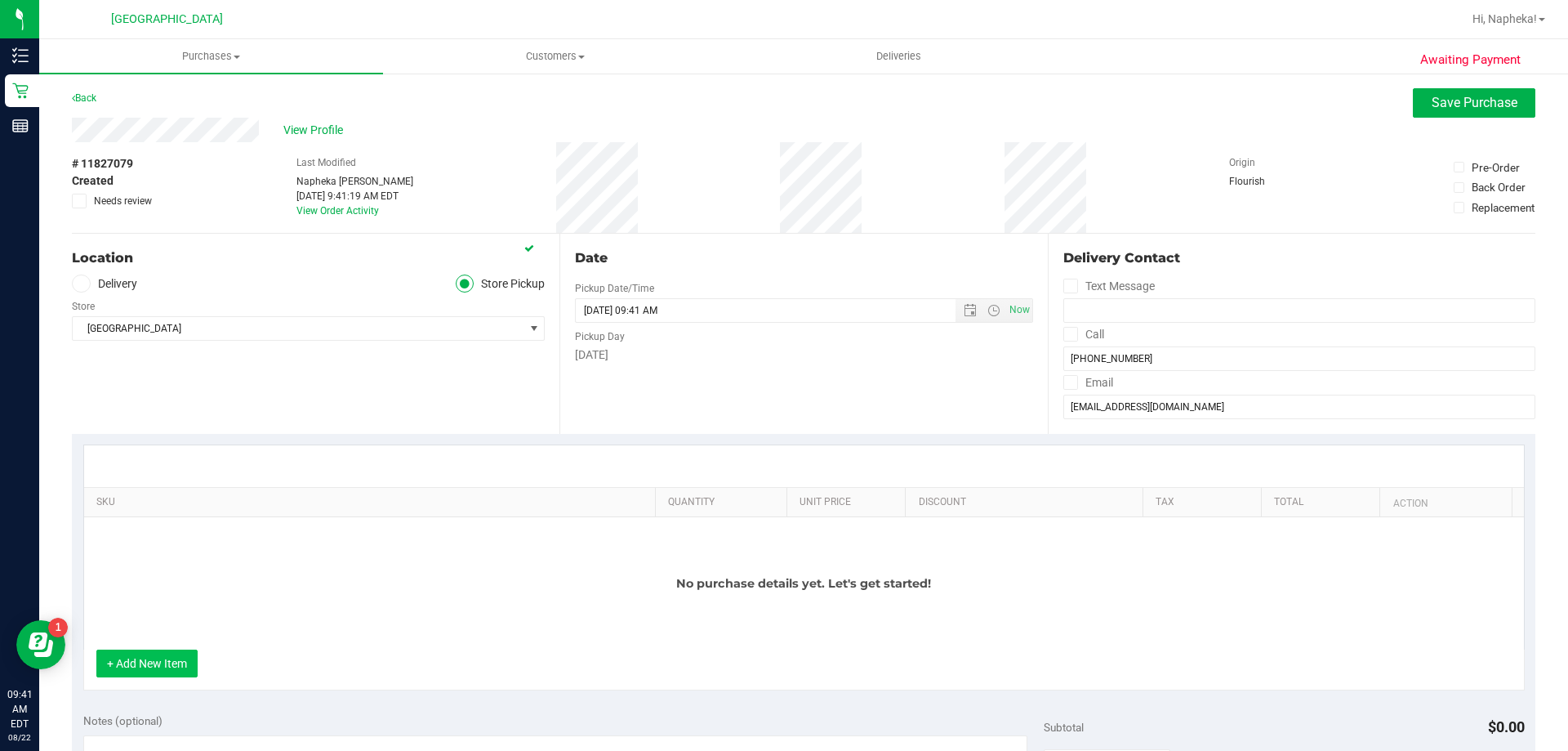
click at [142, 653] on button "+ Add New Item" at bounding box center [147, 663] width 101 height 27
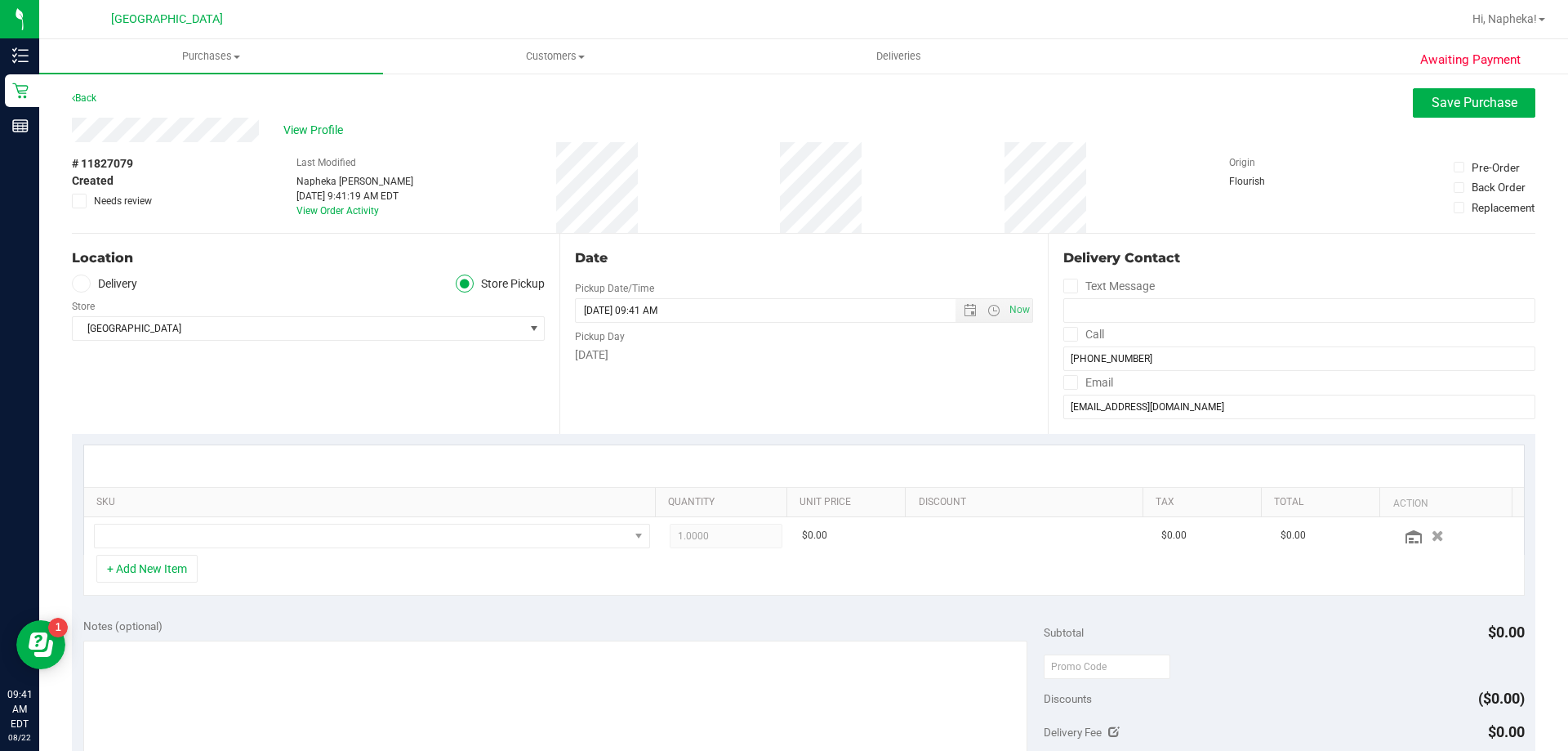
click at [264, 556] on div "+ Add New Item" at bounding box center [804, 575] width 1442 height 41
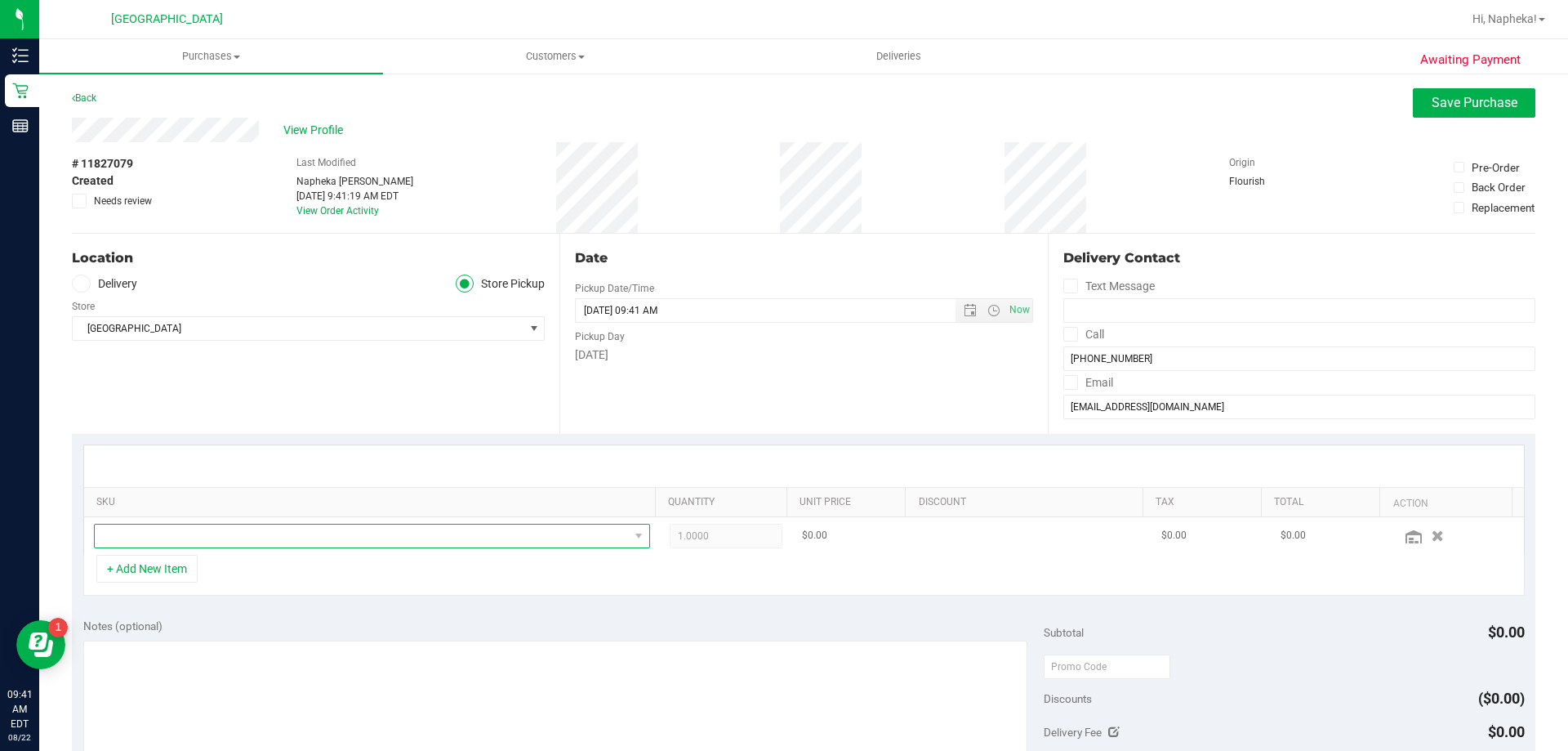
click at [288, 536] on span "NO DATA FOUND" at bounding box center [362, 536] width 535 height 23
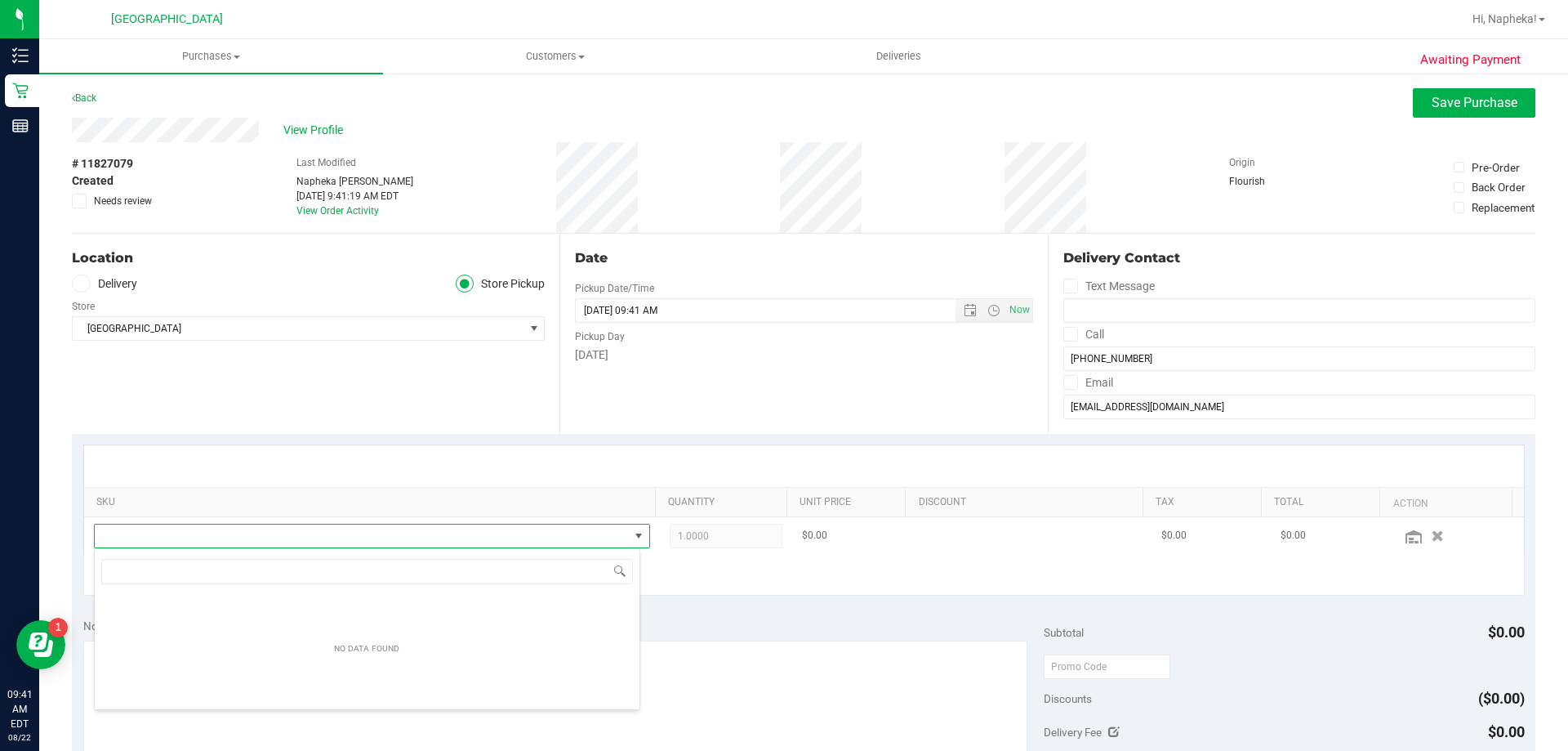
scroll to position [24, 541]
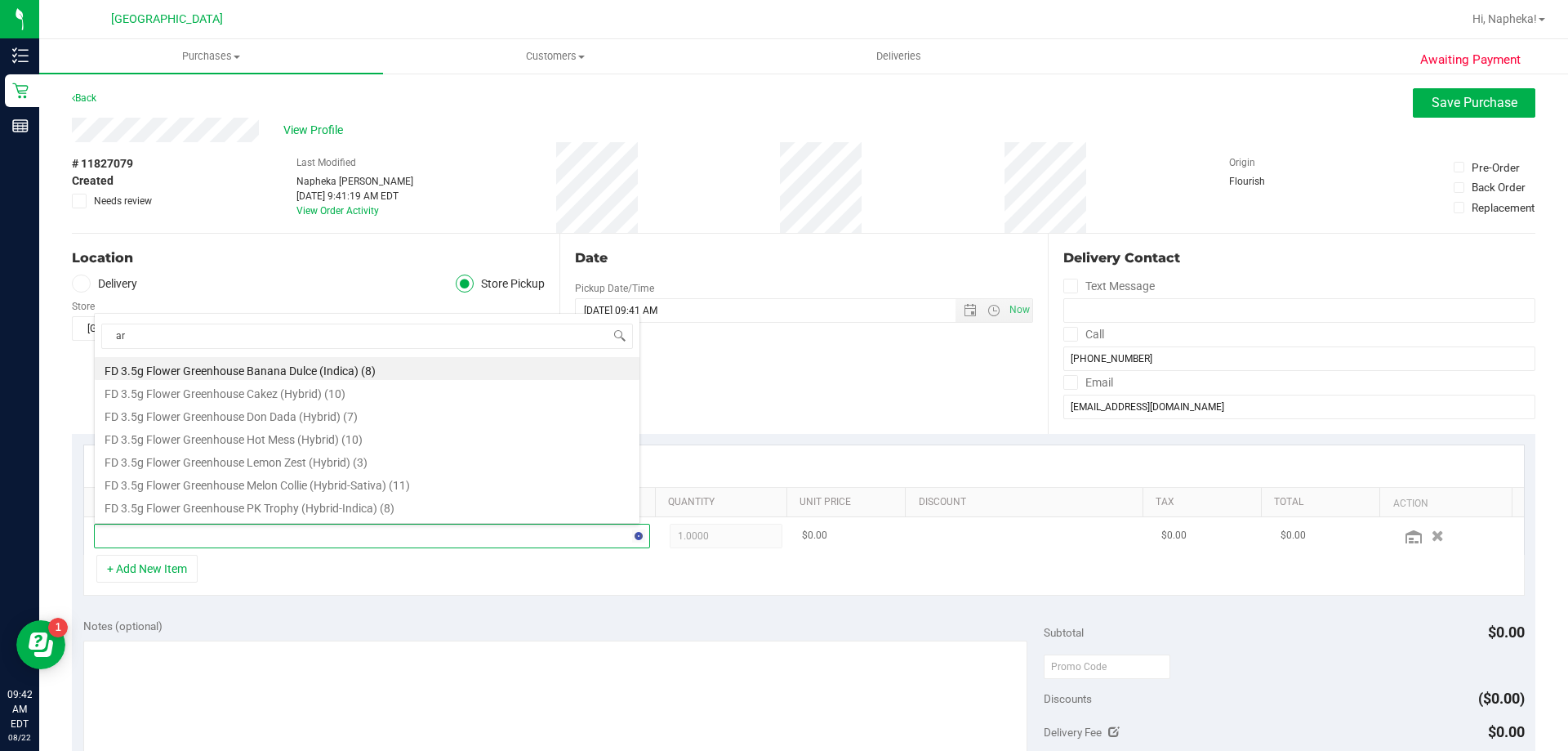
type input "arz"
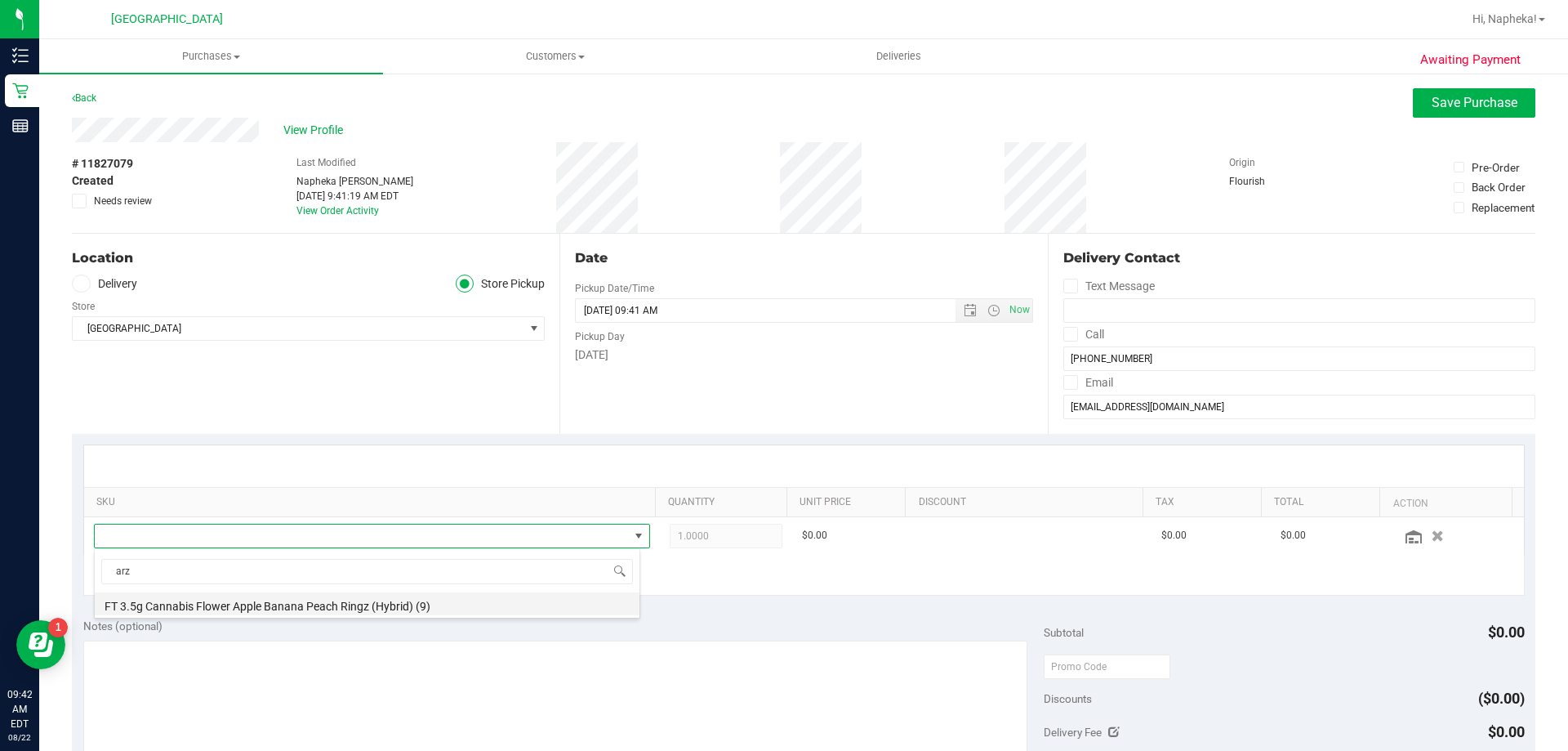
click at [353, 596] on li "FT 3.5g Cannabis Flower Apple Banana Peach Ringz (Hybrid) (9)" at bounding box center [367, 604] width 545 height 23
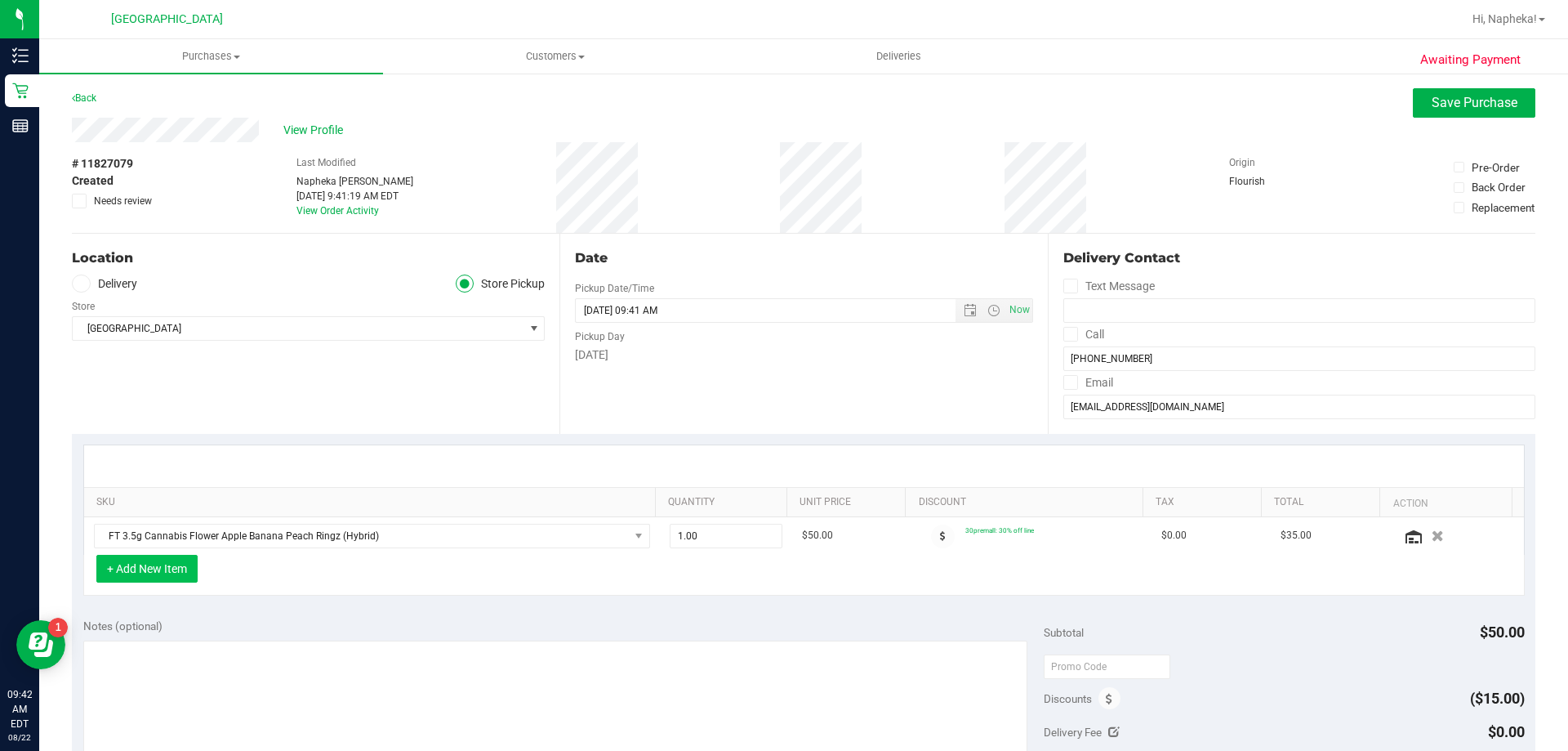
click at [176, 566] on button "+ Add New Item" at bounding box center [147, 568] width 101 height 27
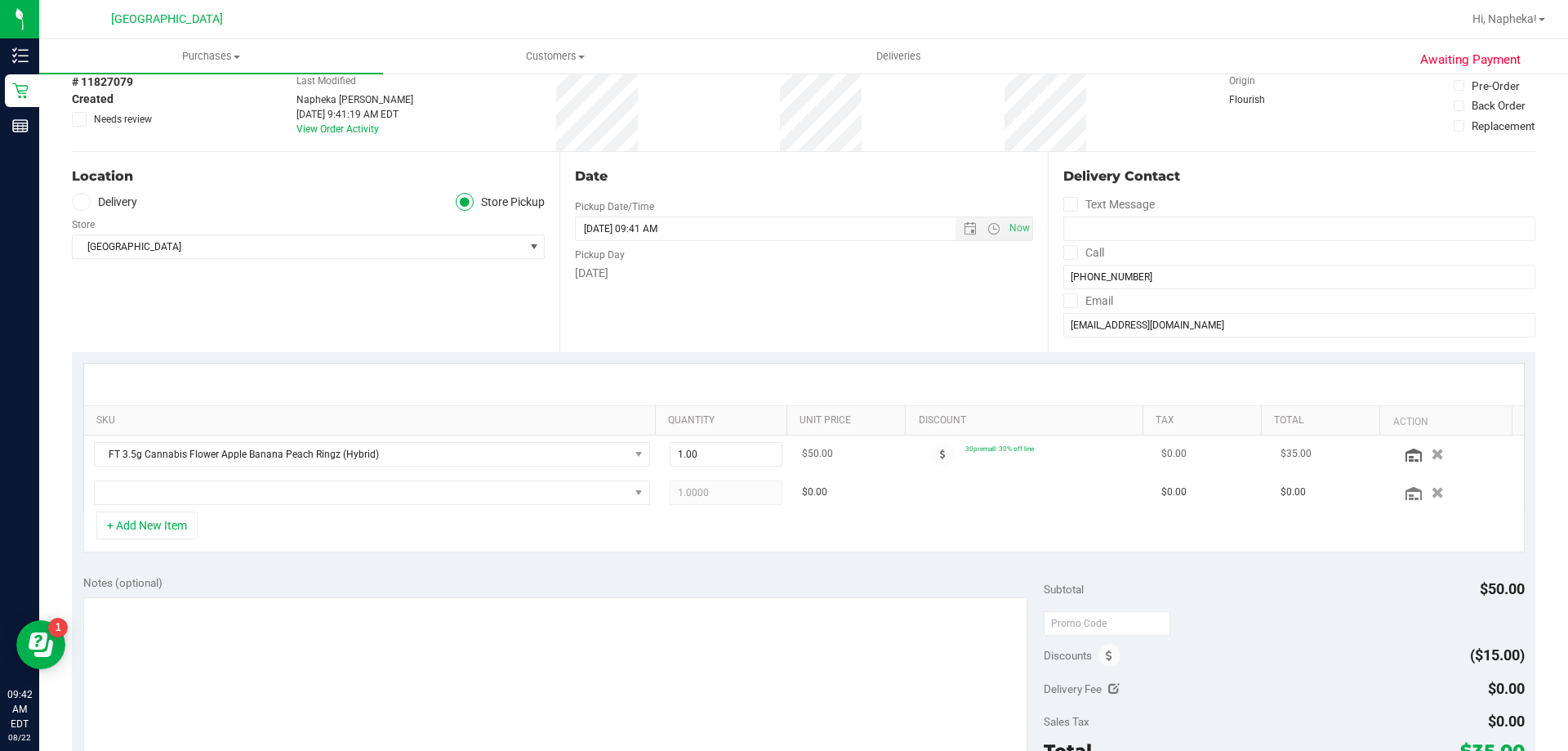
scroll to position [163, 0]
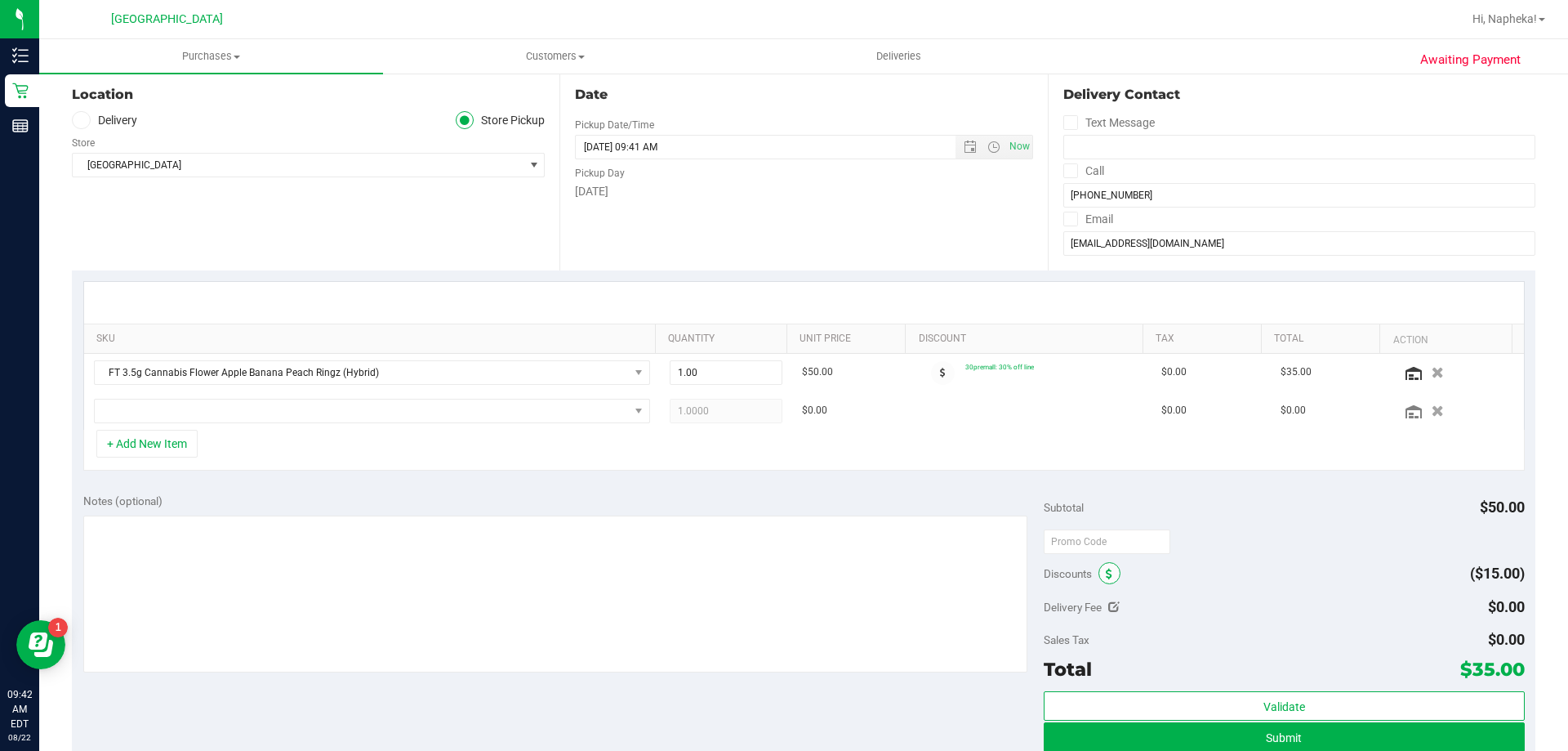
click at [1106, 578] on icon at bounding box center [1109, 575] width 7 height 12
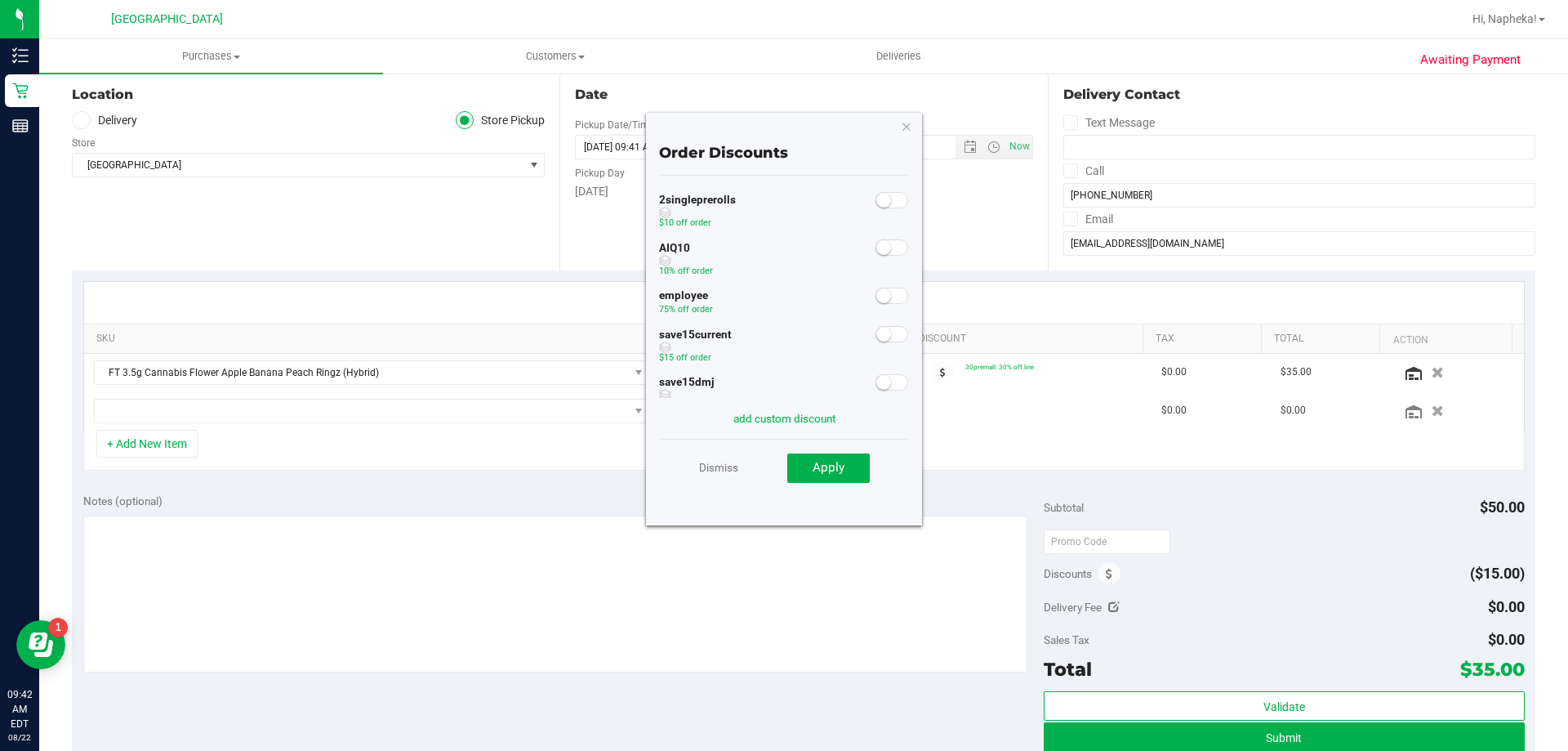
click at [876, 250] on small at bounding box center [884, 248] width 15 height 15
click at [809, 467] on button "Apply" at bounding box center [828, 467] width 82 height 29
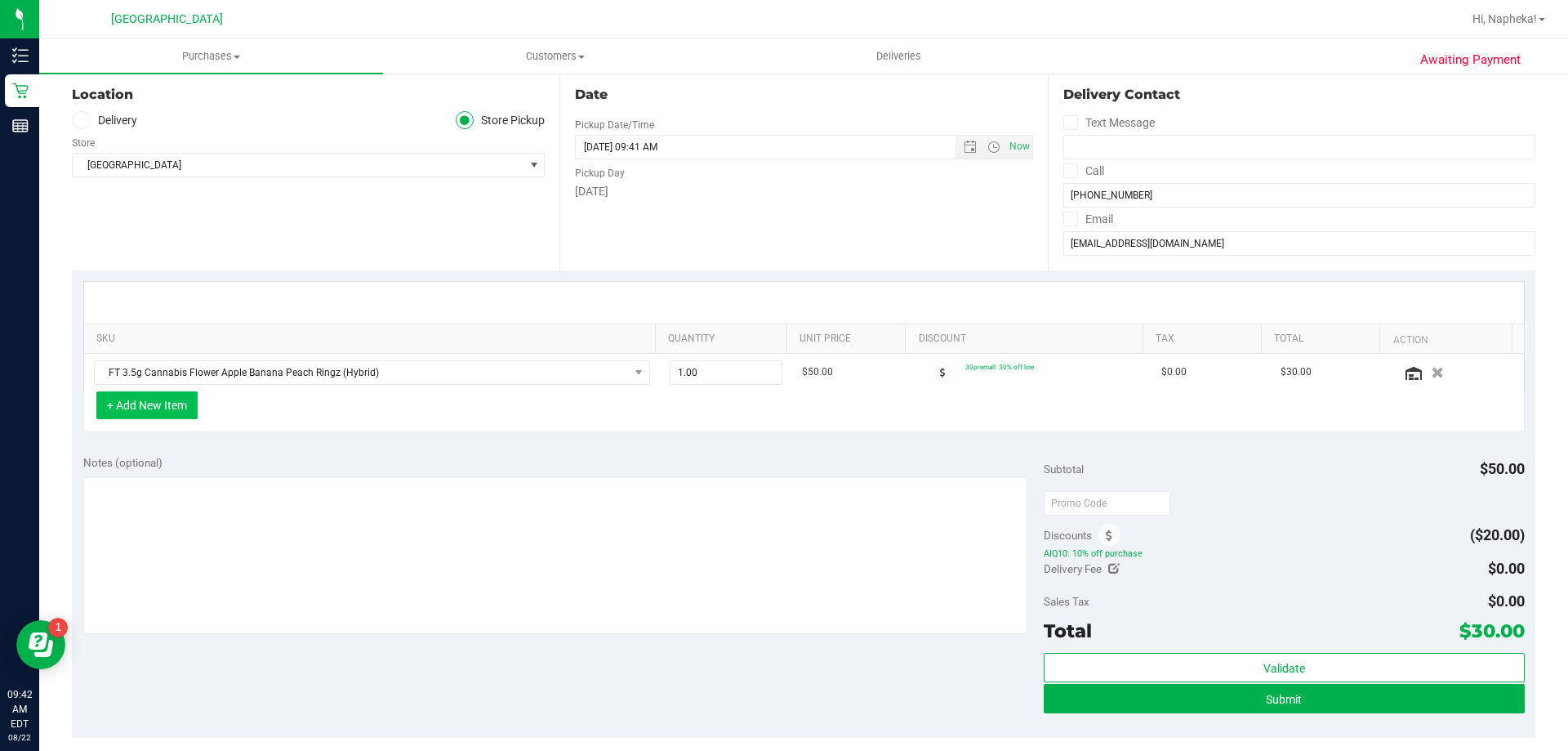
click at [124, 398] on button "+ Add New Item" at bounding box center [147, 405] width 101 height 27
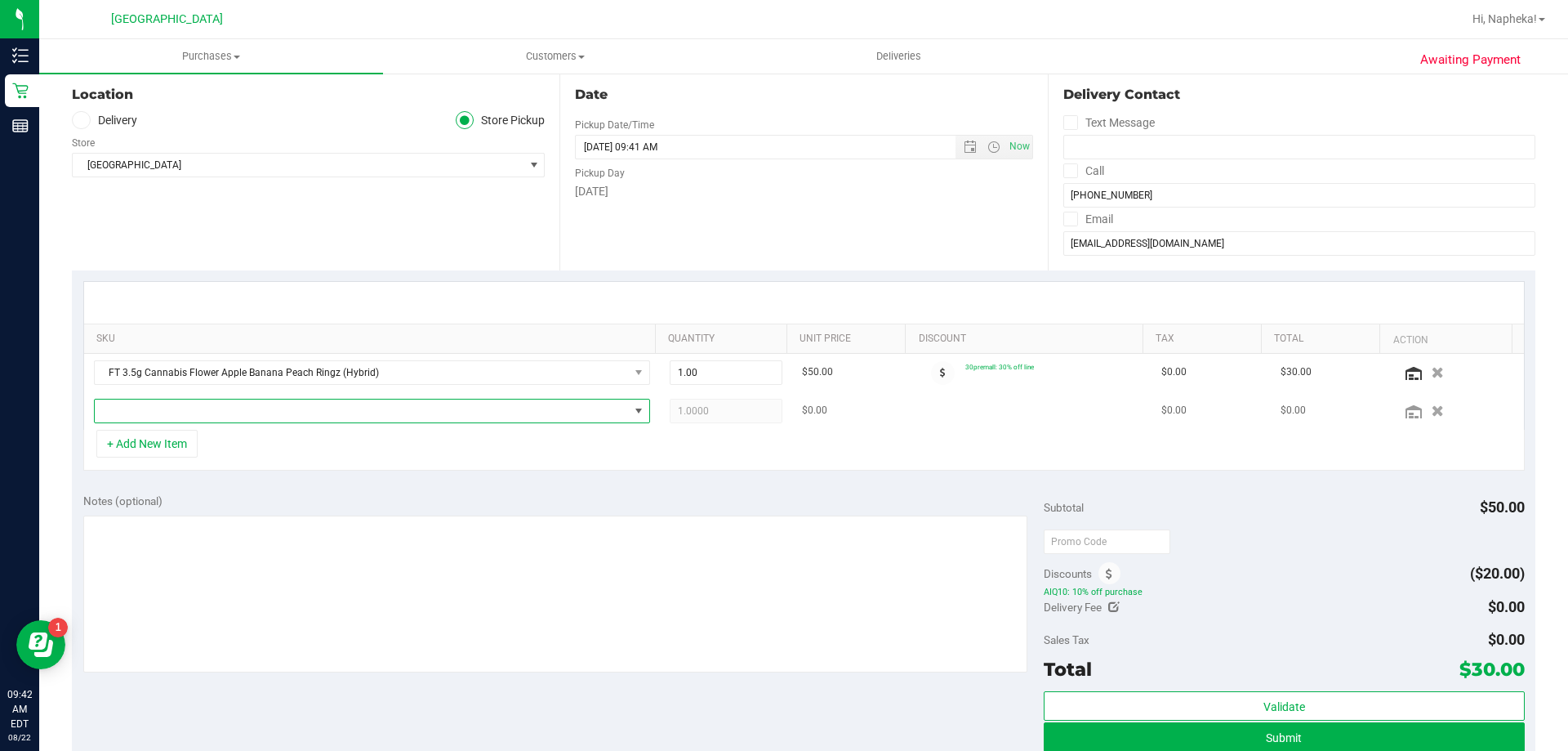
click at [219, 408] on span "NO DATA FOUND" at bounding box center [362, 411] width 535 height 23
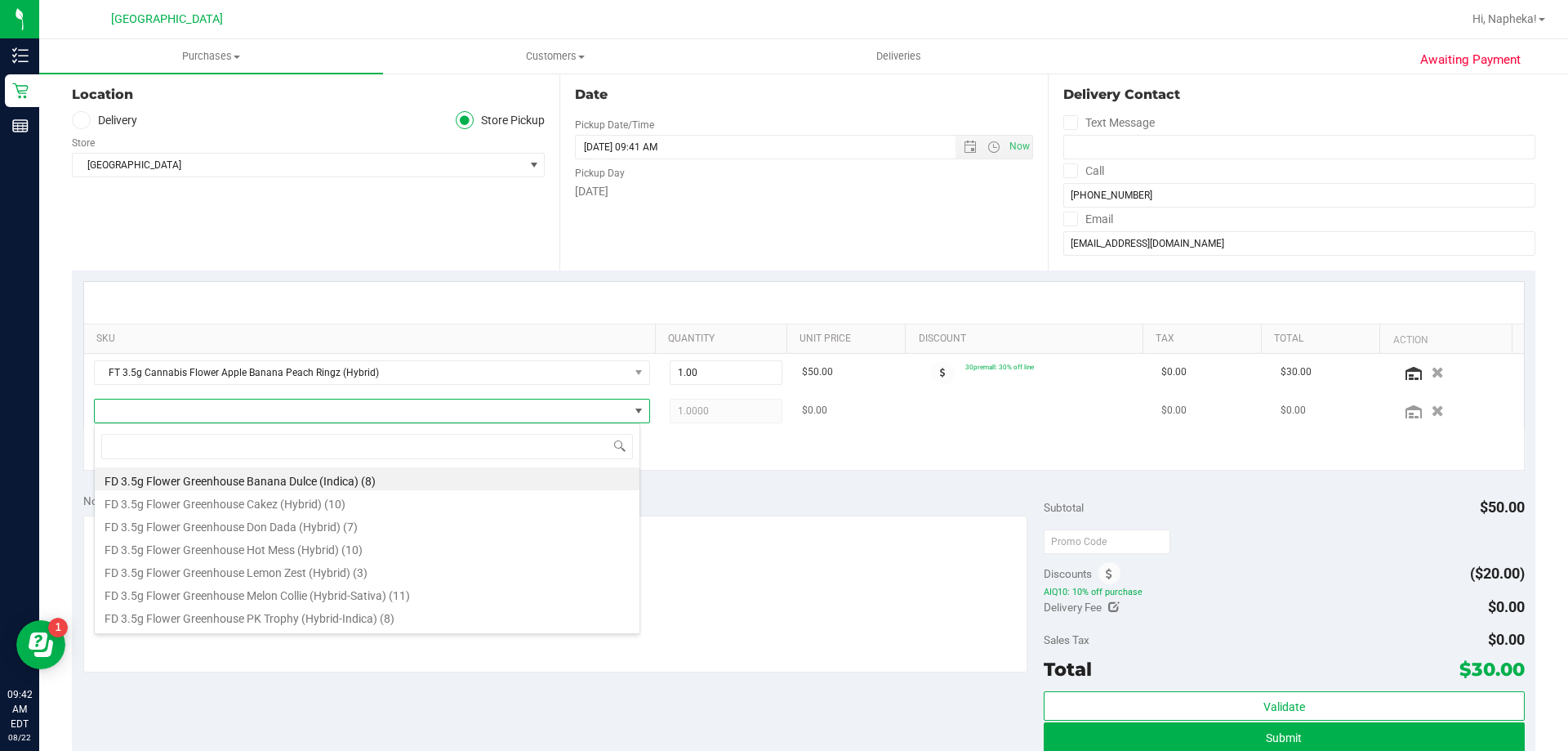
scroll to position [24, 546]
type input "htm"
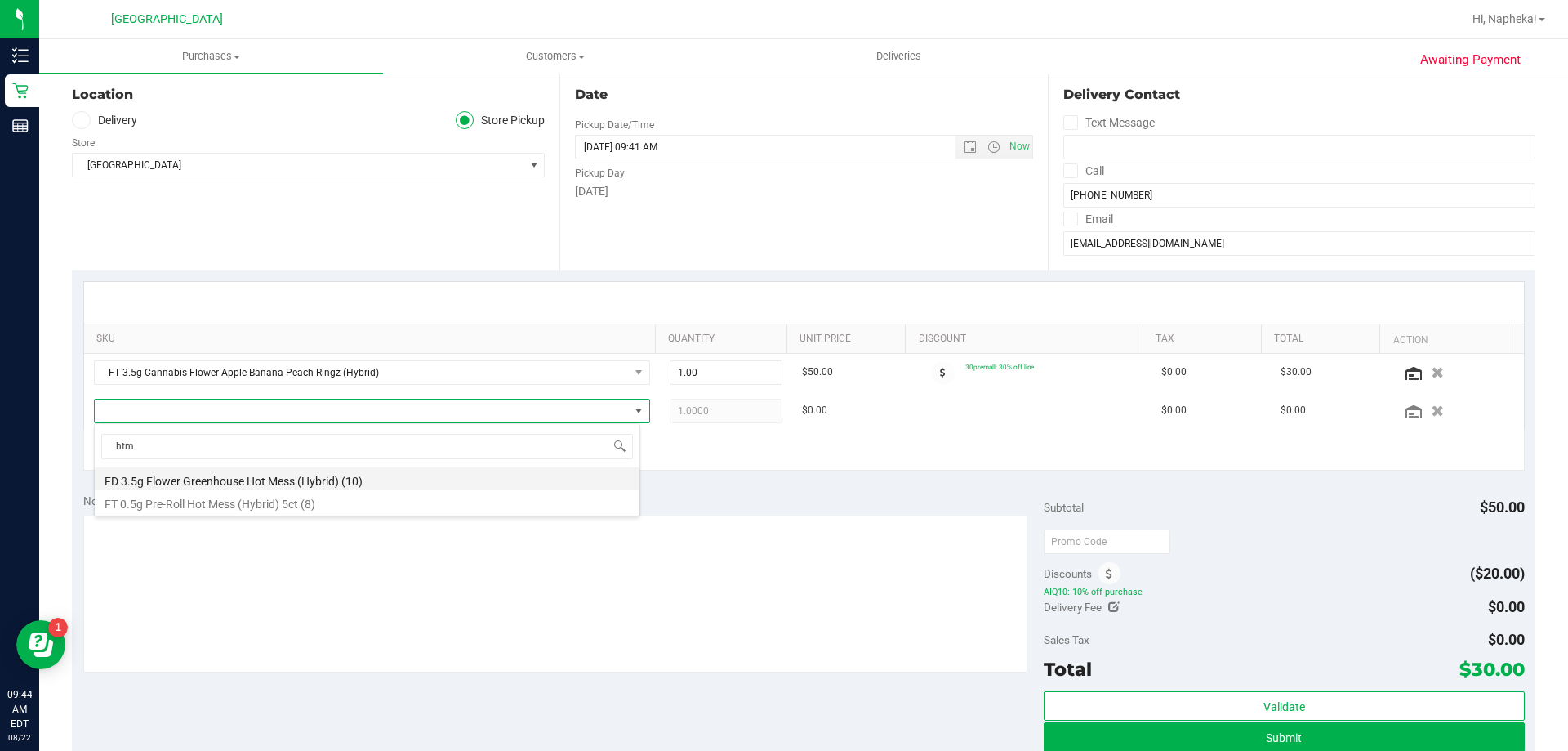
click at [267, 476] on li "FD 3.5g Flower Greenhouse Hot Mess (Hybrid) (10)" at bounding box center [367, 479] width 545 height 23
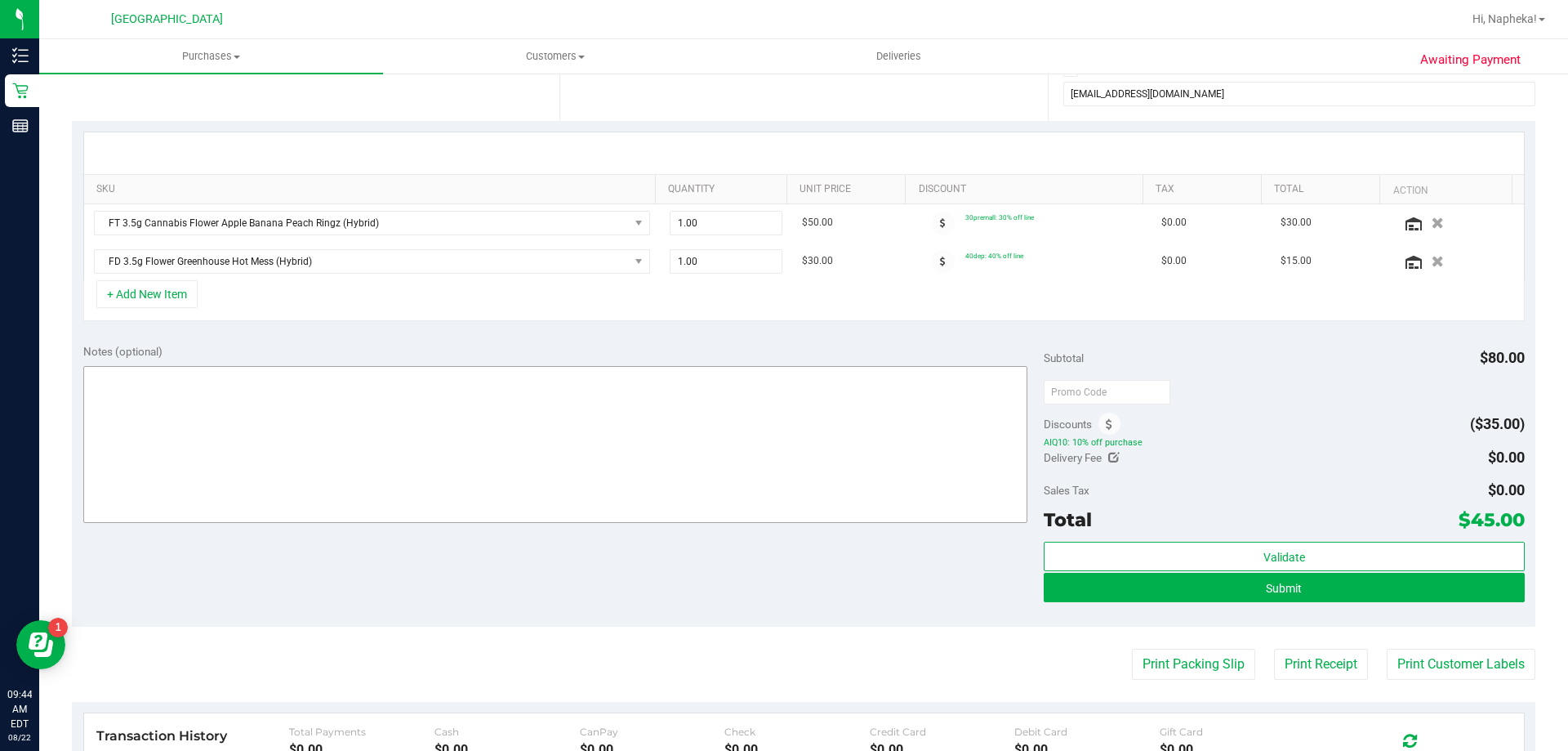
scroll to position [327, 0]
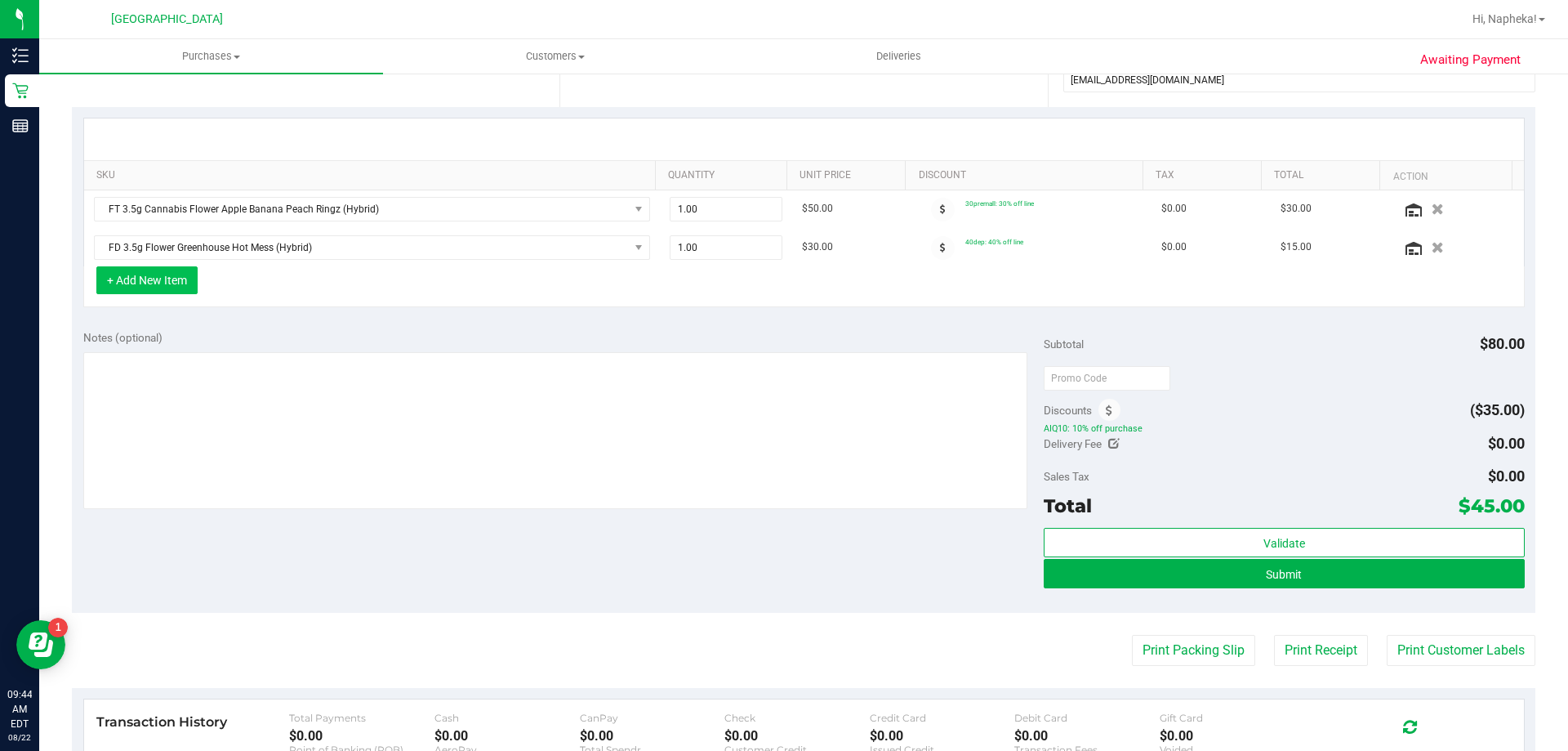
click at [163, 269] on button "+ Add New Item" at bounding box center [147, 279] width 101 height 27
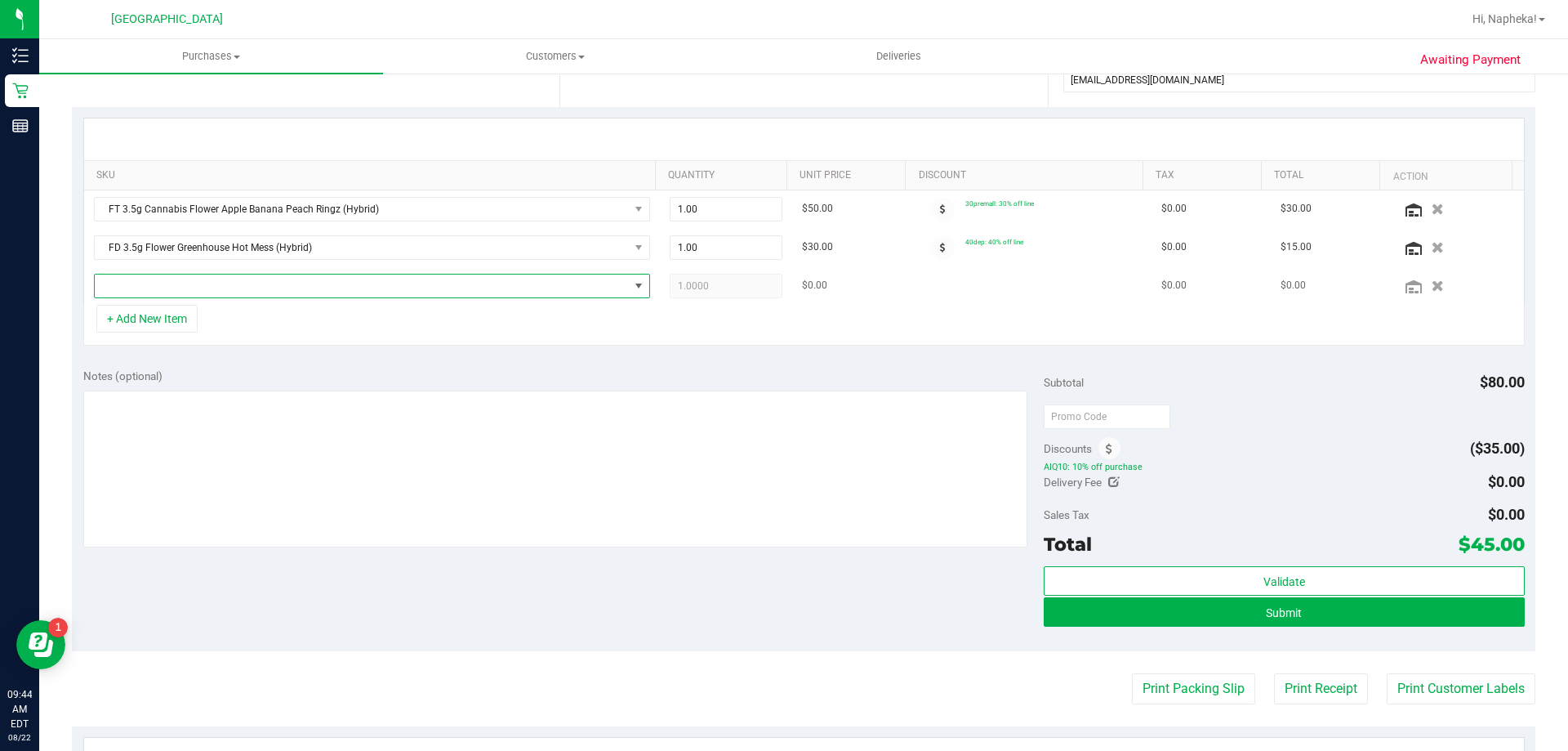
click at [200, 285] on span "NO DATA FOUND" at bounding box center [362, 286] width 535 height 23
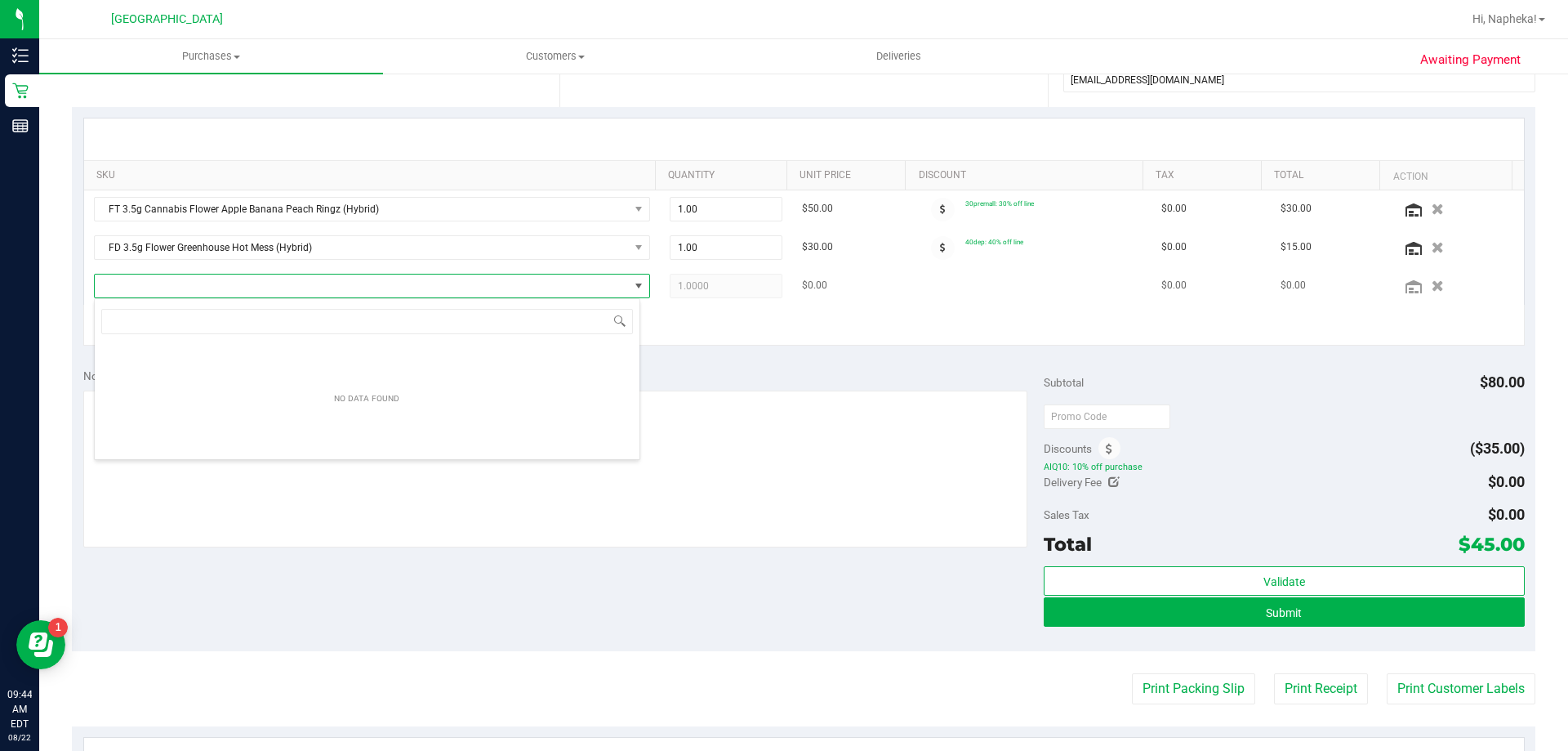
scroll to position [24, 546]
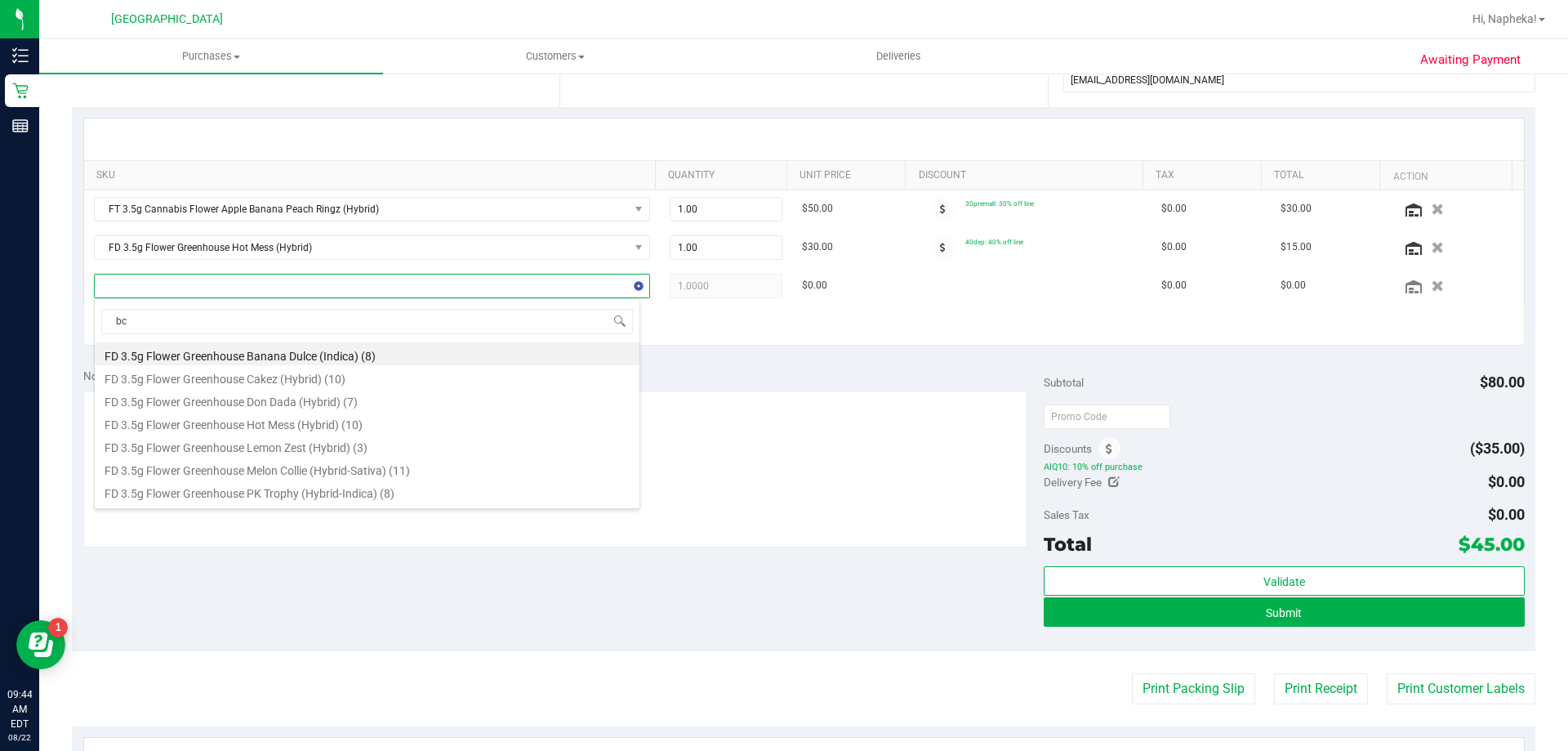
type input "bct"
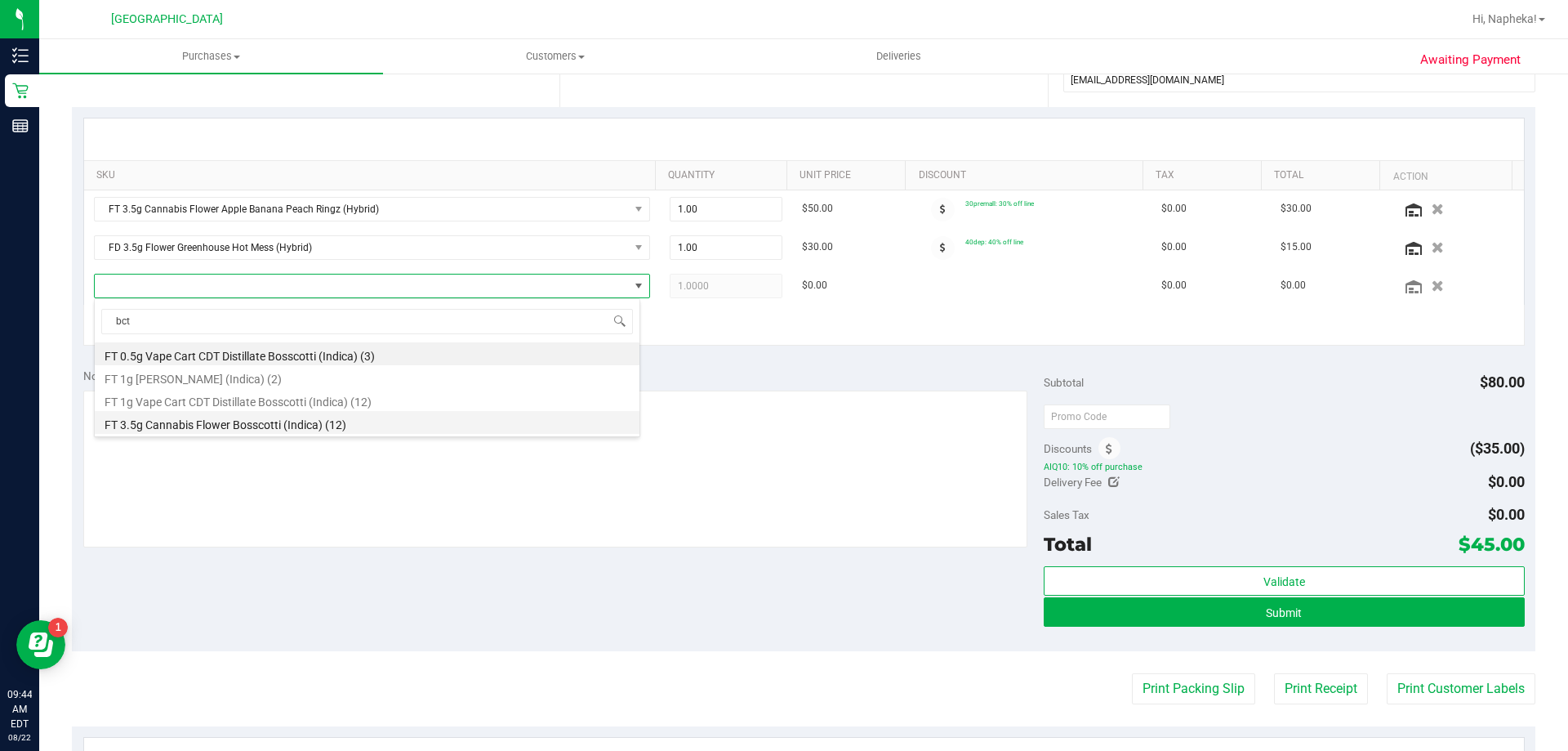
click at [287, 422] on li "FT 3.5g Cannabis Flower Bosscotti (Indica) (12)" at bounding box center [367, 422] width 545 height 23
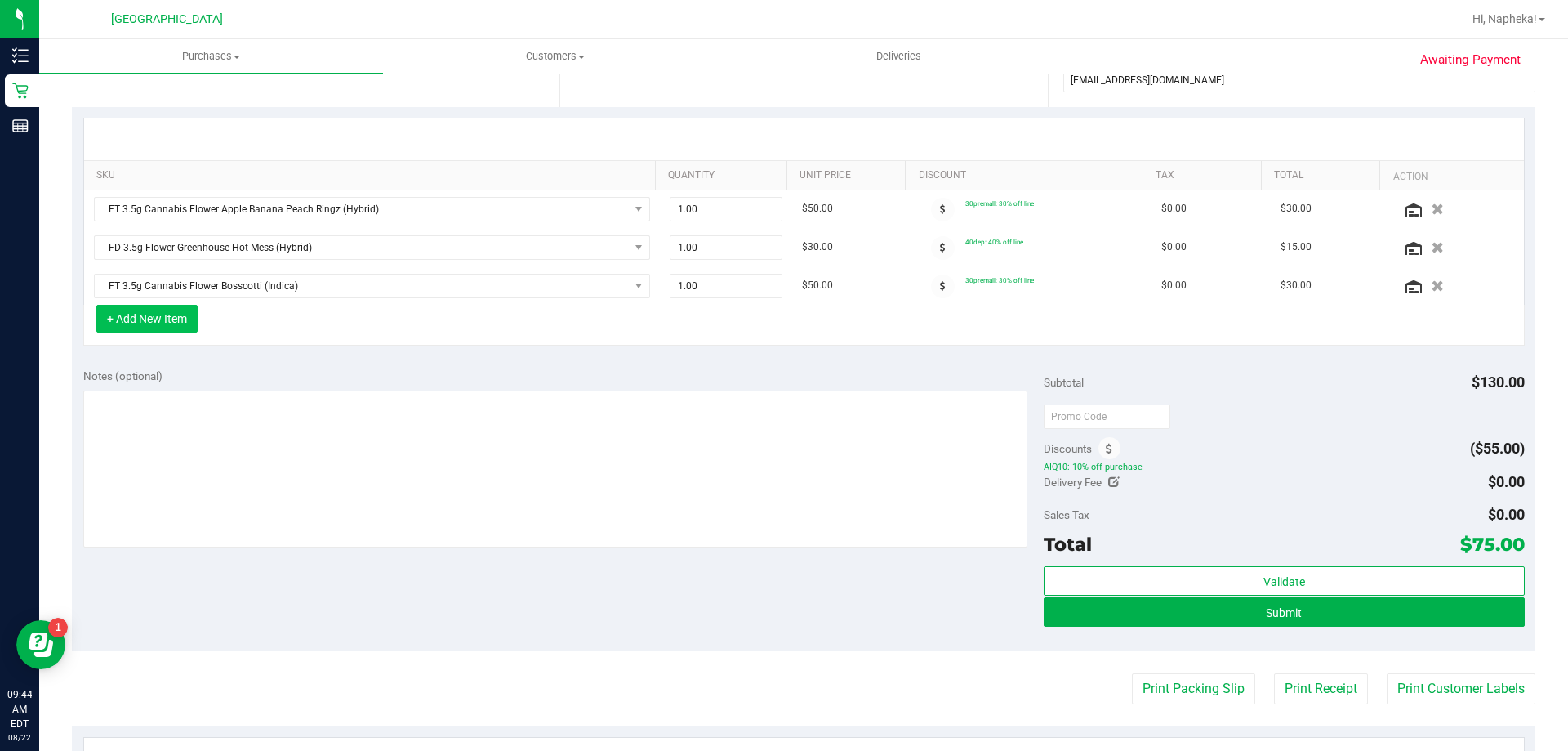
click at [144, 319] on button "+ Add New Item" at bounding box center [147, 318] width 101 height 27
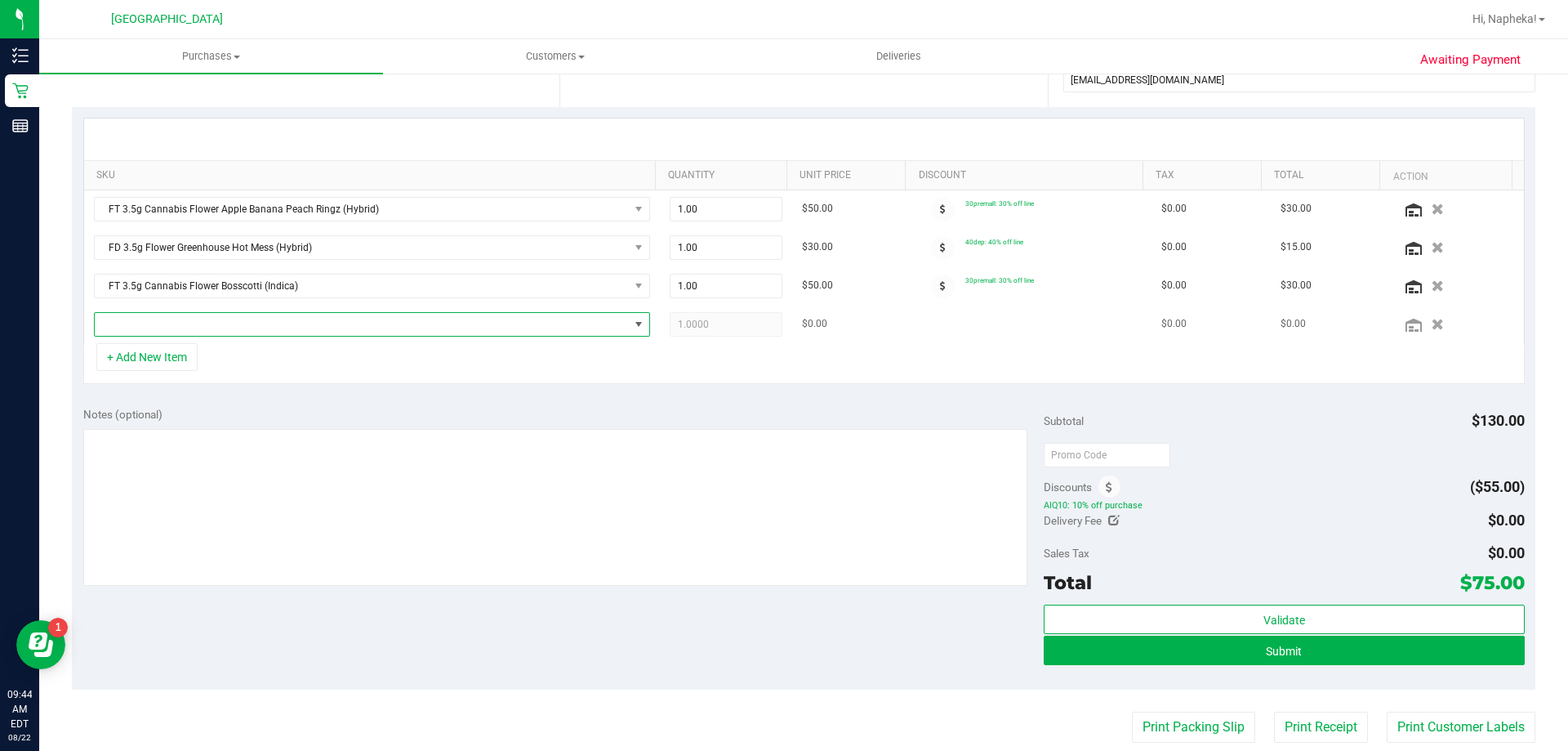
click at [152, 321] on span "NO DATA FOUND" at bounding box center [362, 324] width 535 height 23
click at [329, 274] on span "FT 3.5g Cannabis Flower Bosscotti (Indica)" at bounding box center [362, 286] width 535 height 23
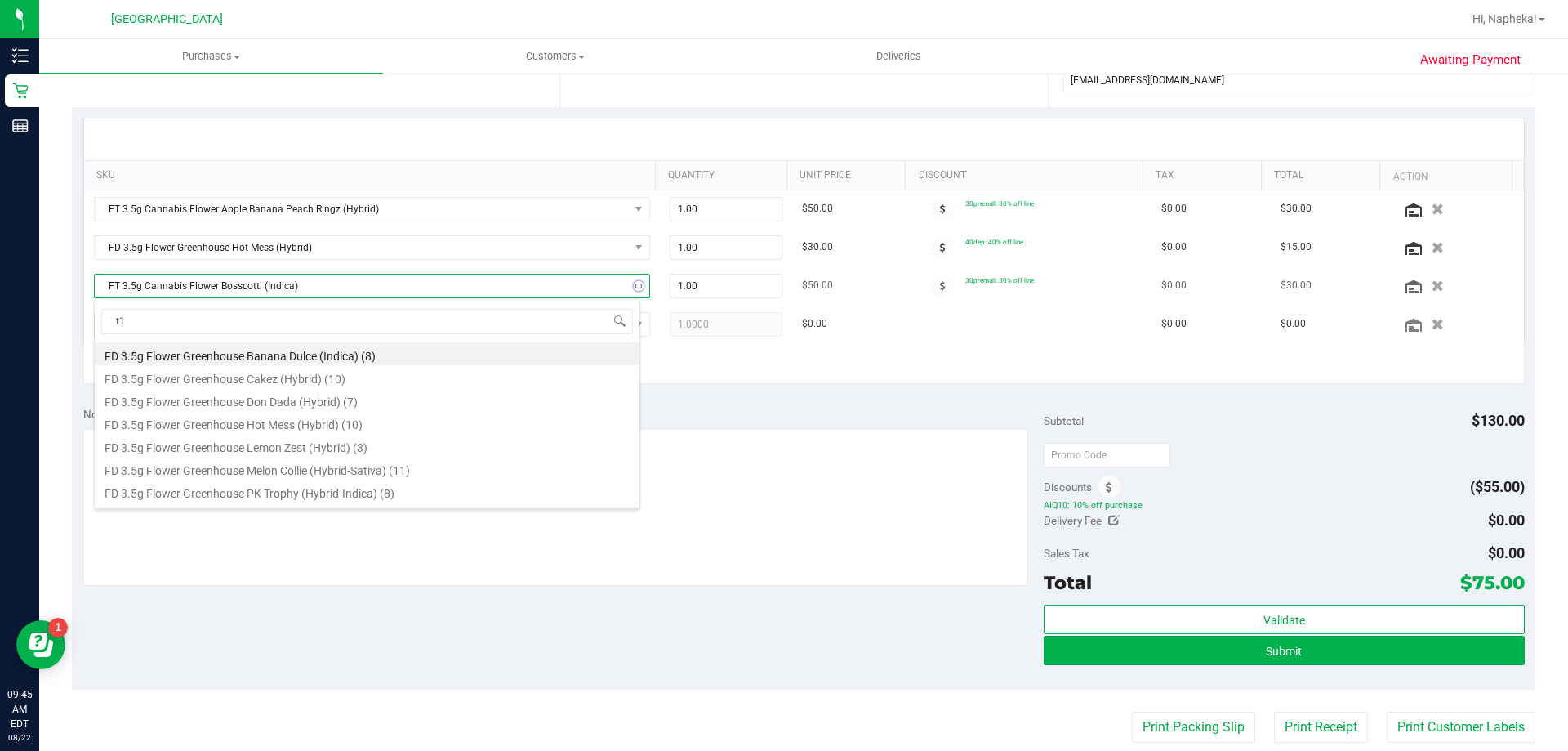
type input "t17"
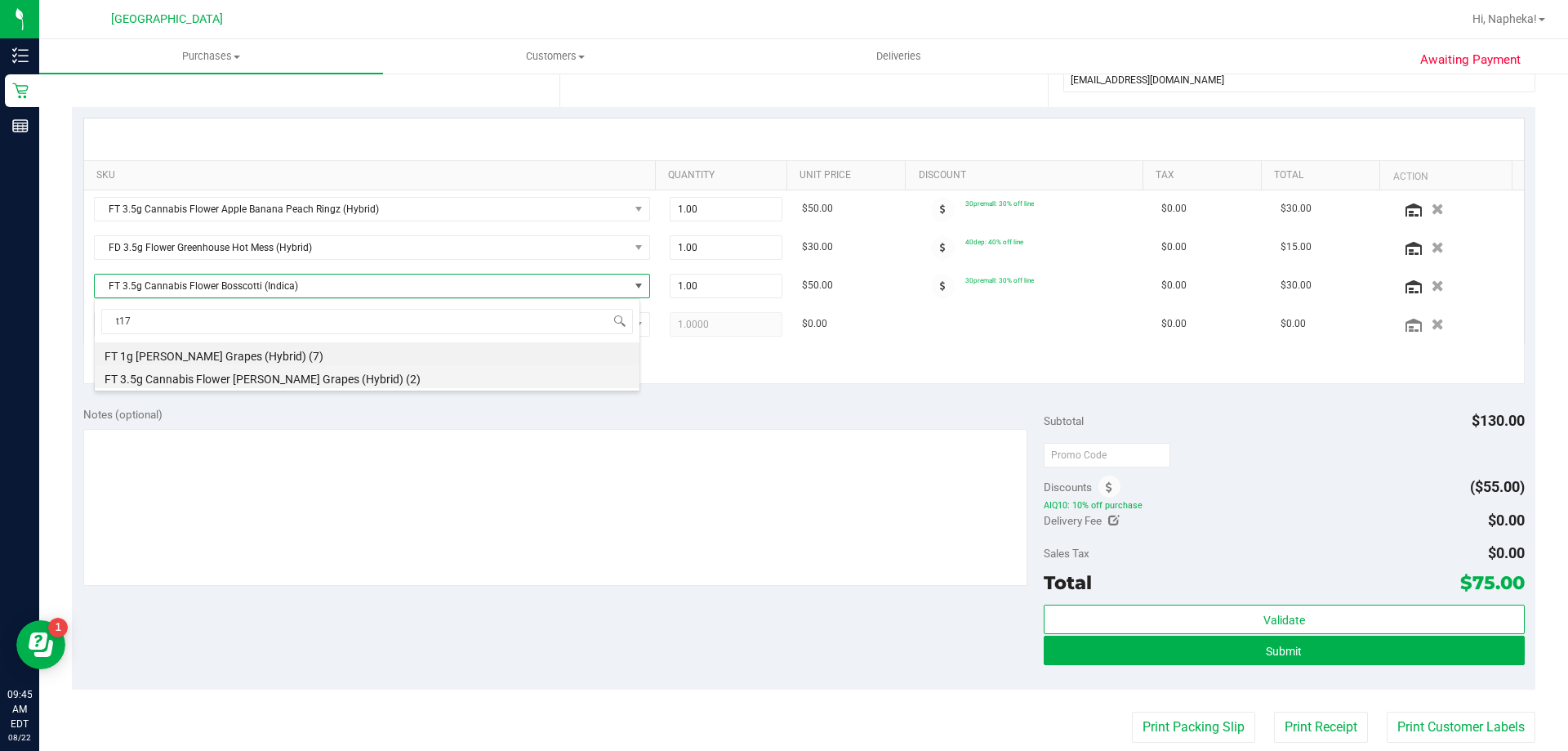
click at [293, 376] on li "FT 3.5g Cannabis Flower [PERSON_NAME] Grapes (Hybrid) (2)" at bounding box center [367, 377] width 545 height 23
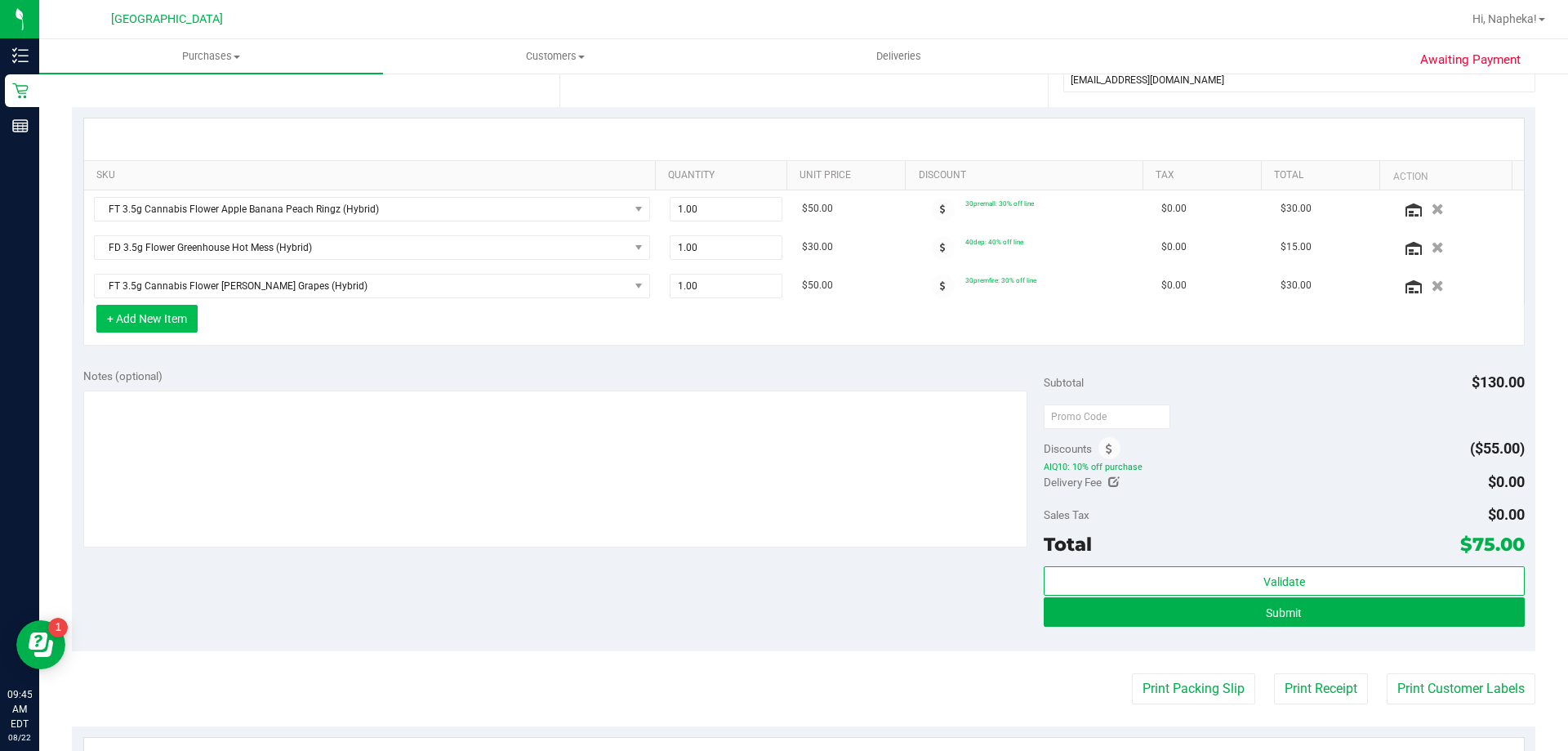
click at [106, 312] on button "+ Add New Item" at bounding box center [147, 318] width 101 height 27
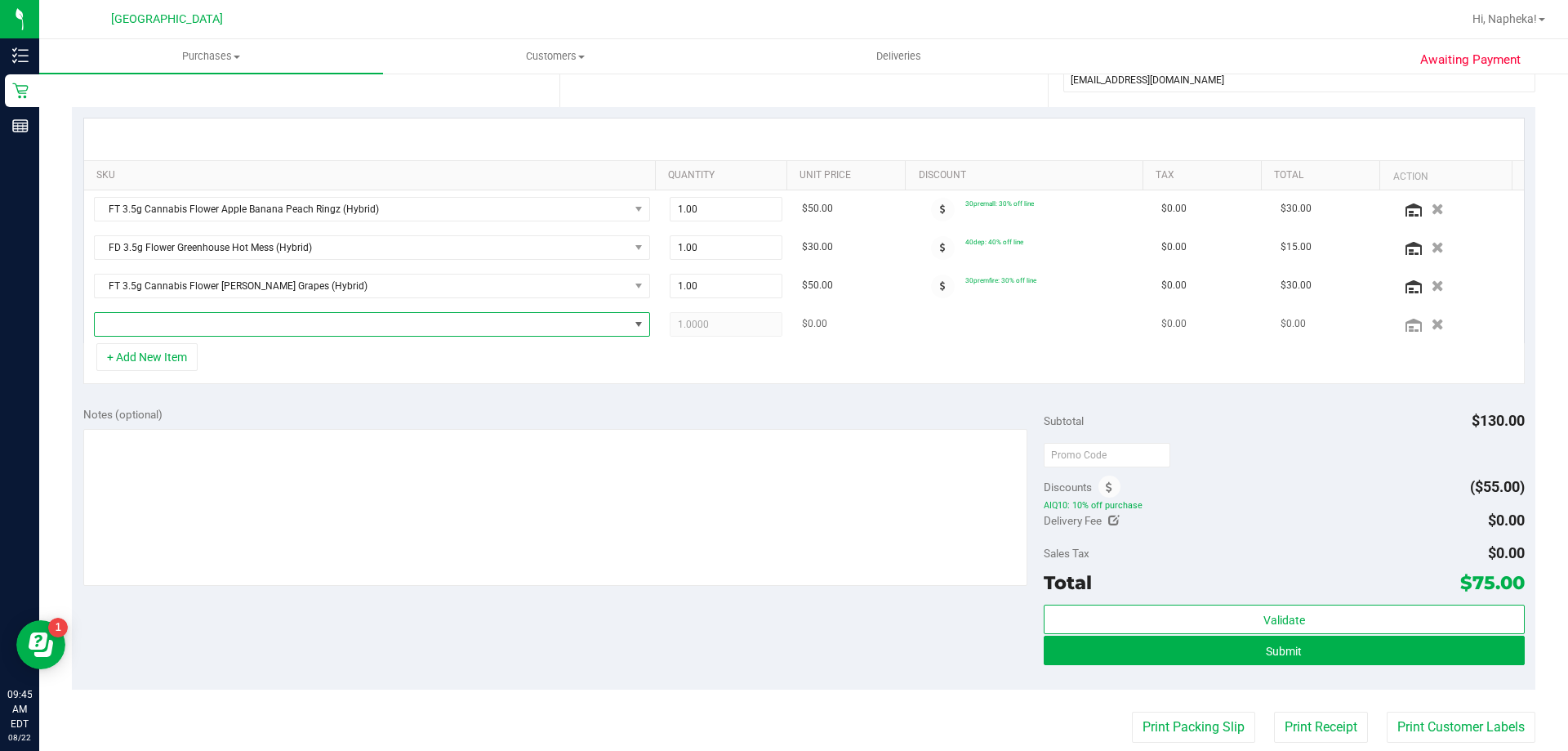
click at [254, 327] on span "NO DATA FOUND" at bounding box center [362, 324] width 535 height 23
click at [233, 314] on span "NO DATA FOUND" at bounding box center [362, 324] width 535 height 23
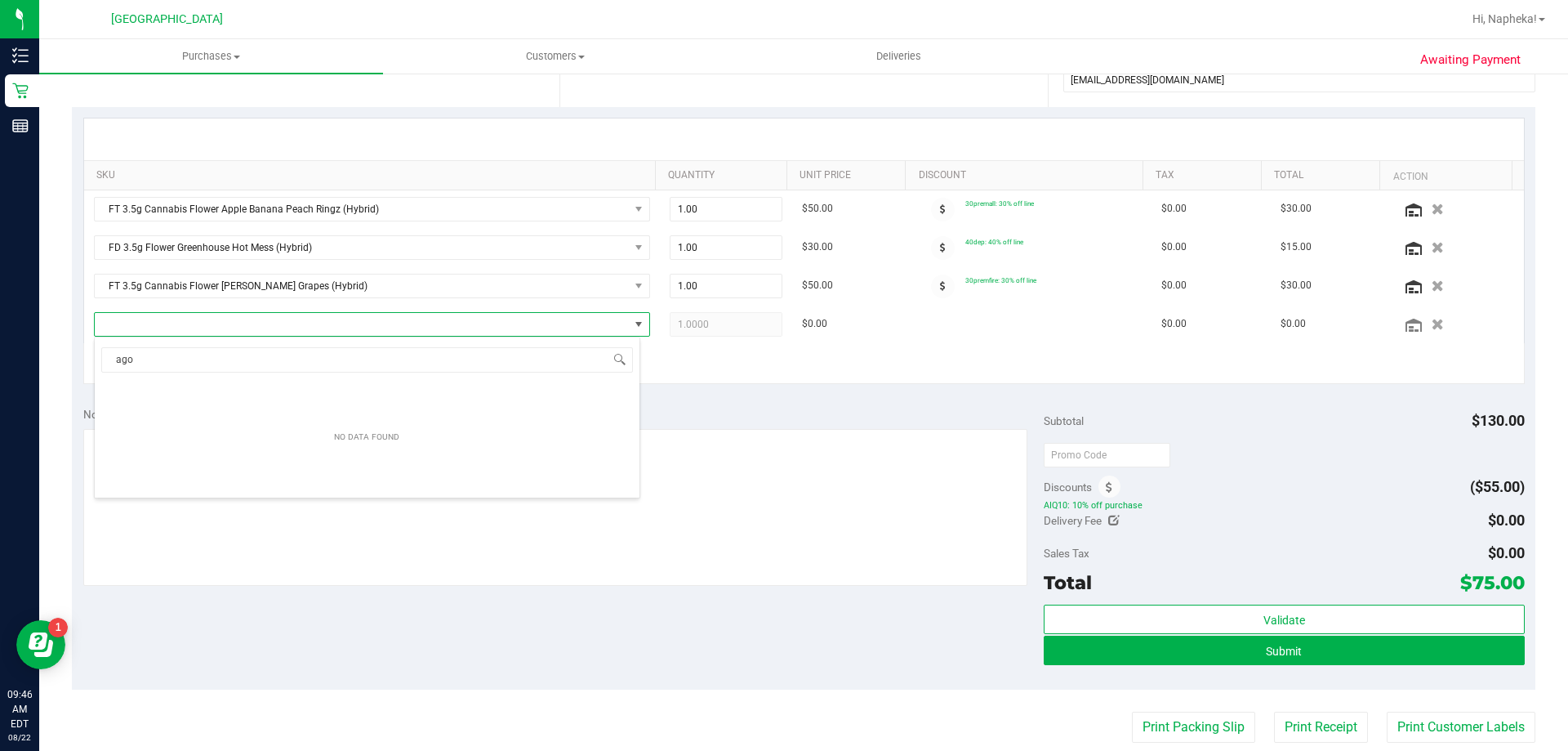
type input "ago"
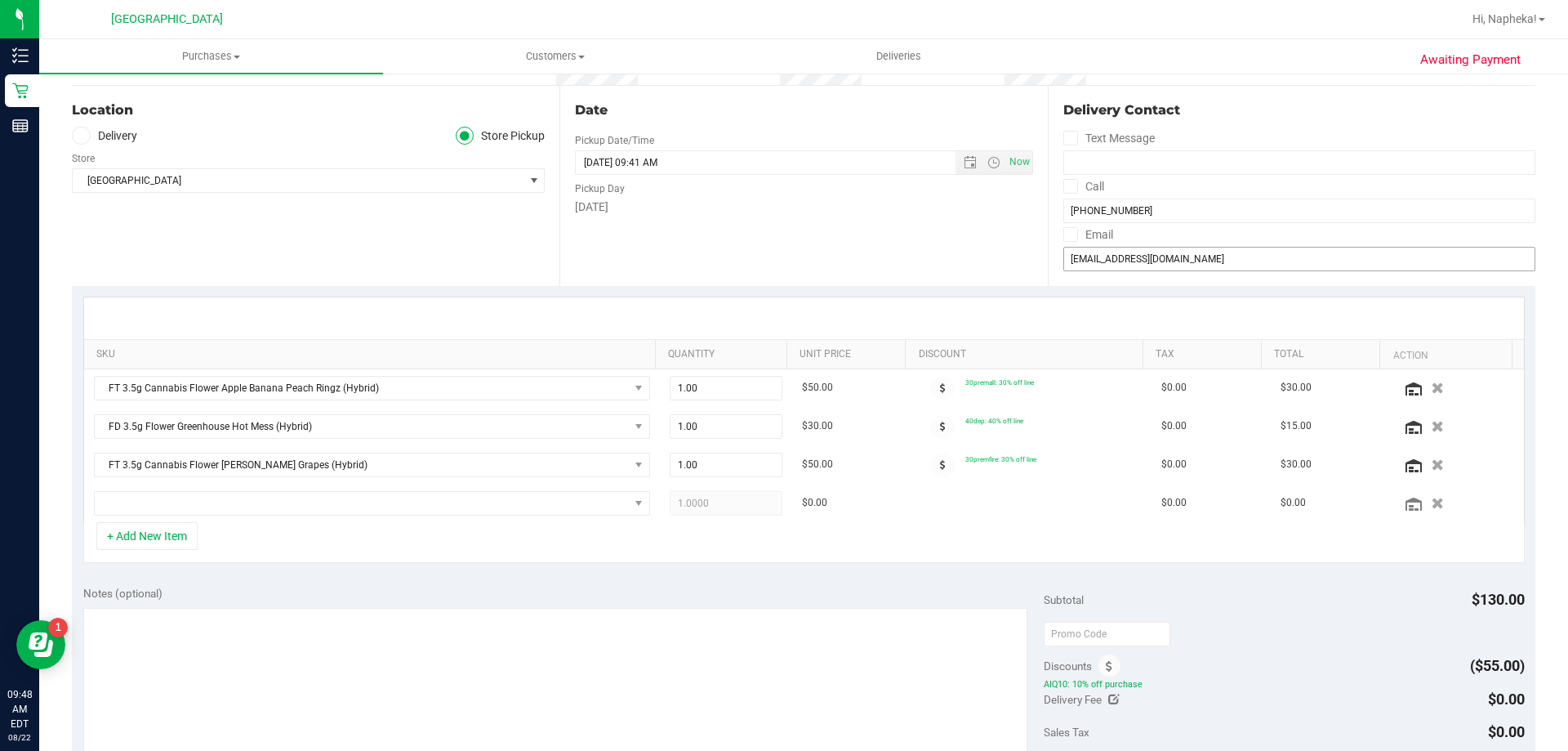
scroll to position [82, 0]
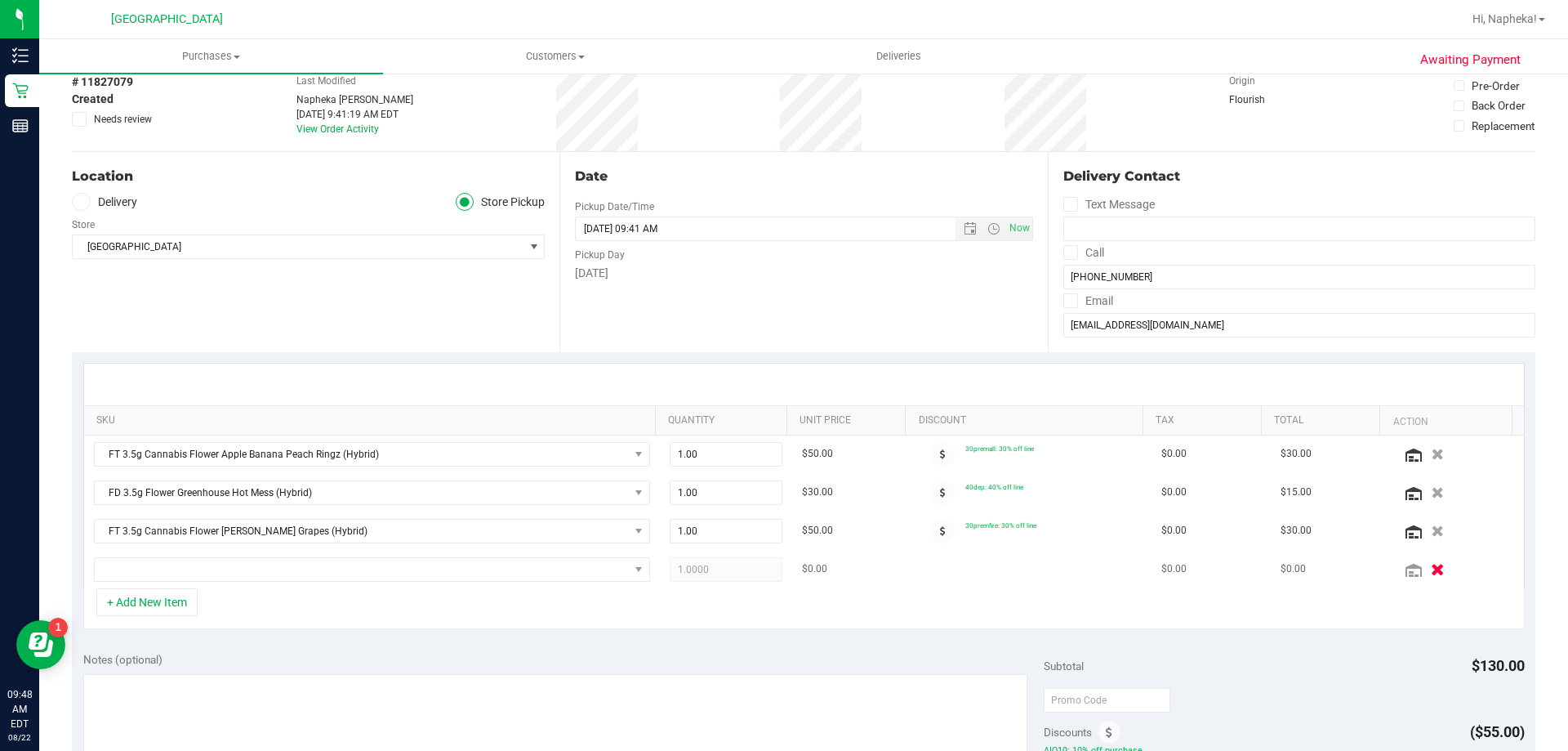
click at [1423, 568] on button "button" at bounding box center [1437, 569] width 27 height 17
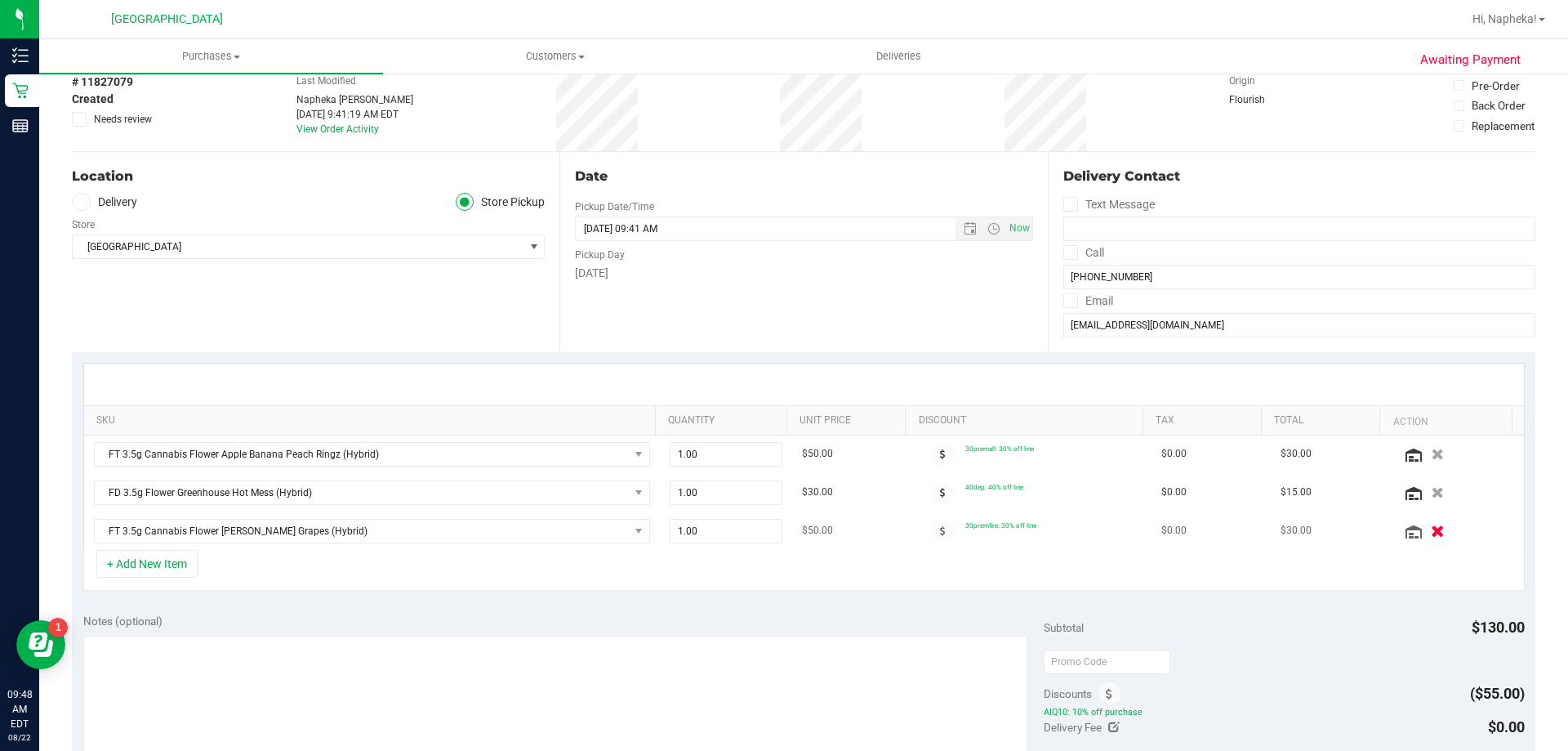
click at [1431, 530] on icon "button" at bounding box center [1437, 531] width 14 height 12
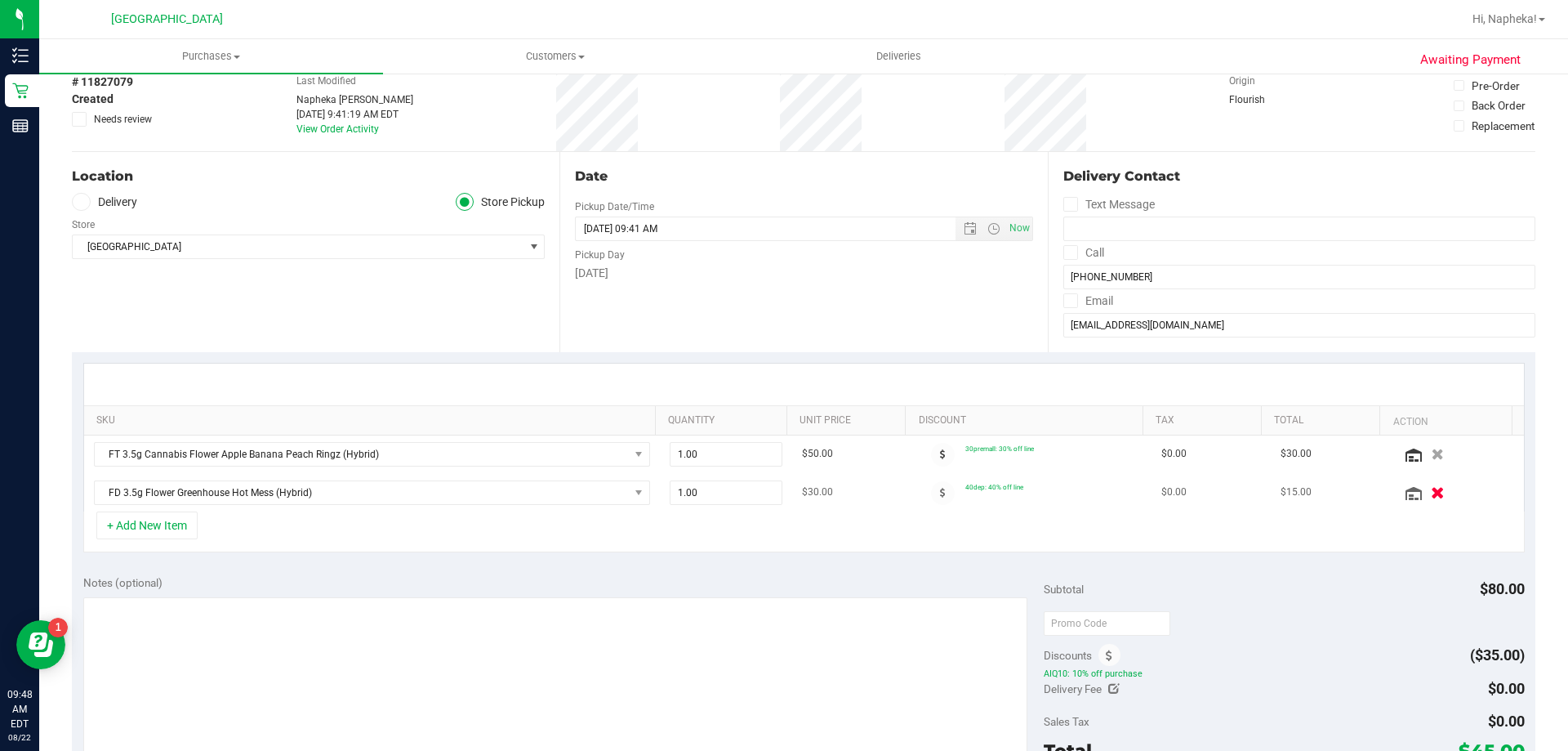
click at [1431, 492] on icon "button" at bounding box center [1437, 492] width 14 height 12
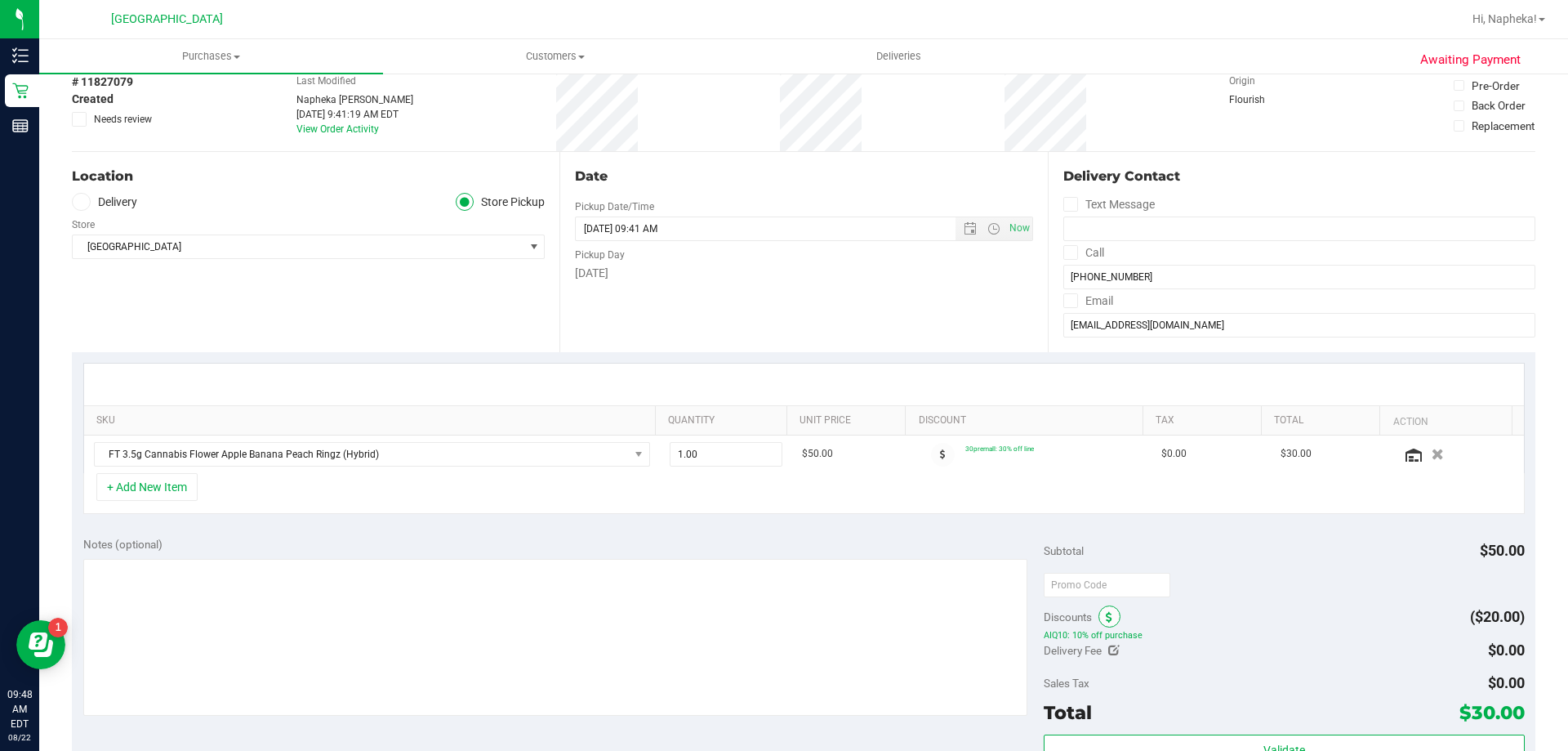
click at [1107, 617] on span at bounding box center [1109, 616] width 22 height 22
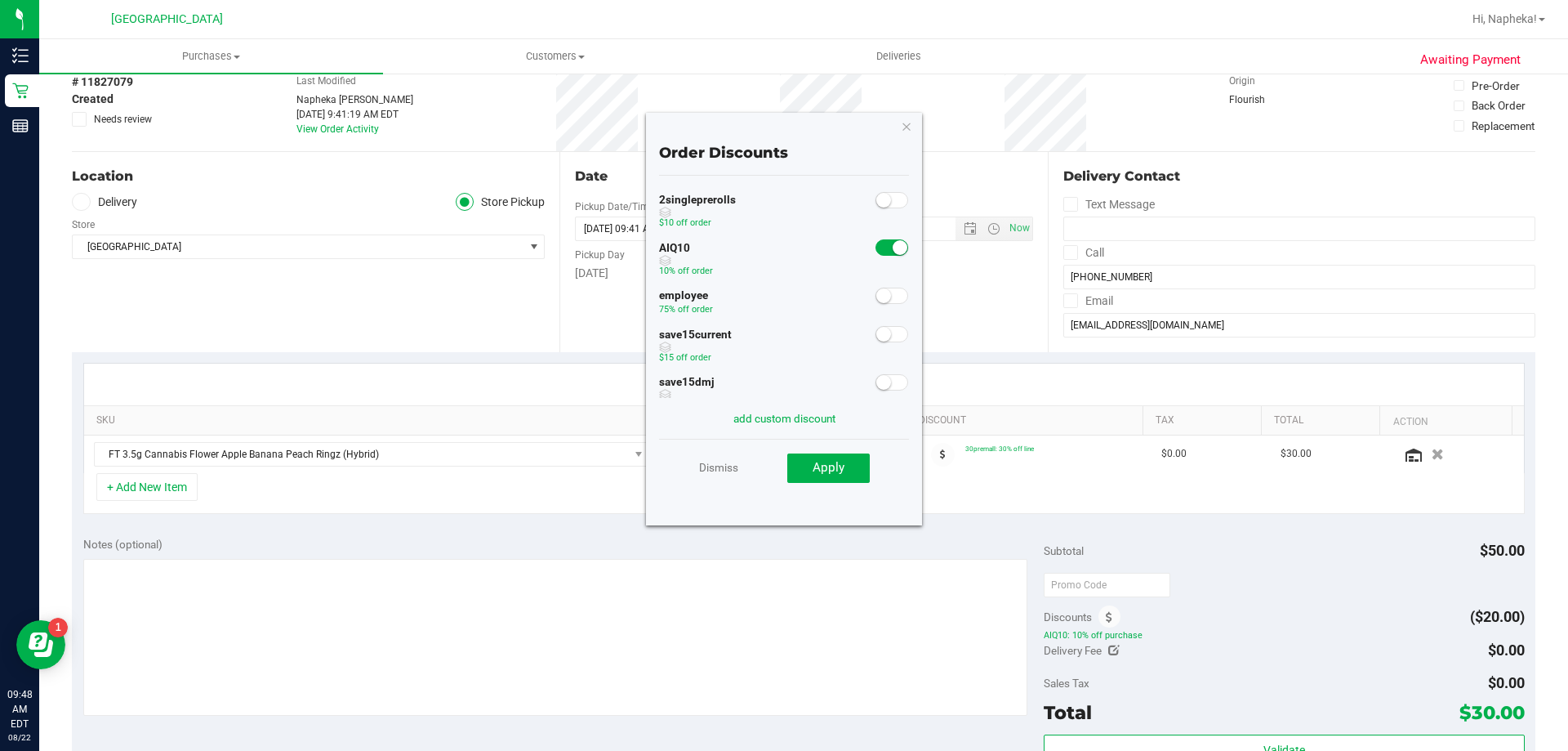
click at [878, 248] on span at bounding box center [891, 248] width 32 height 17
click at [895, 126] on div "Order Discounts 2singleprerolls $10 off order AIQ10 10% off order employee 75% …" at bounding box center [784, 319] width 276 height 413
click at [902, 125] on icon "button" at bounding box center [907, 126] width 12 height 20
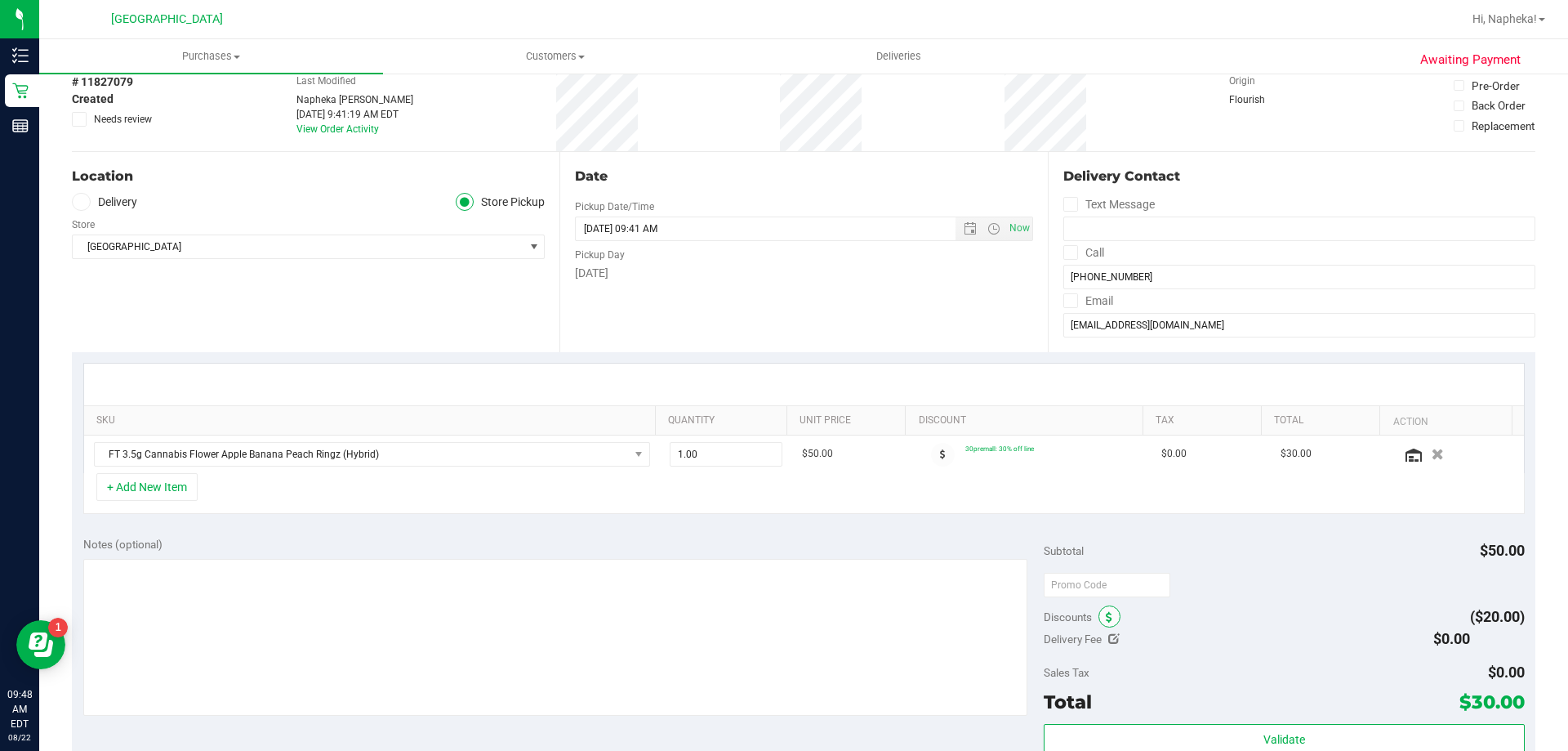
click at [1103, 610] on span at bounding box center [1109, 616] width 22 height 22
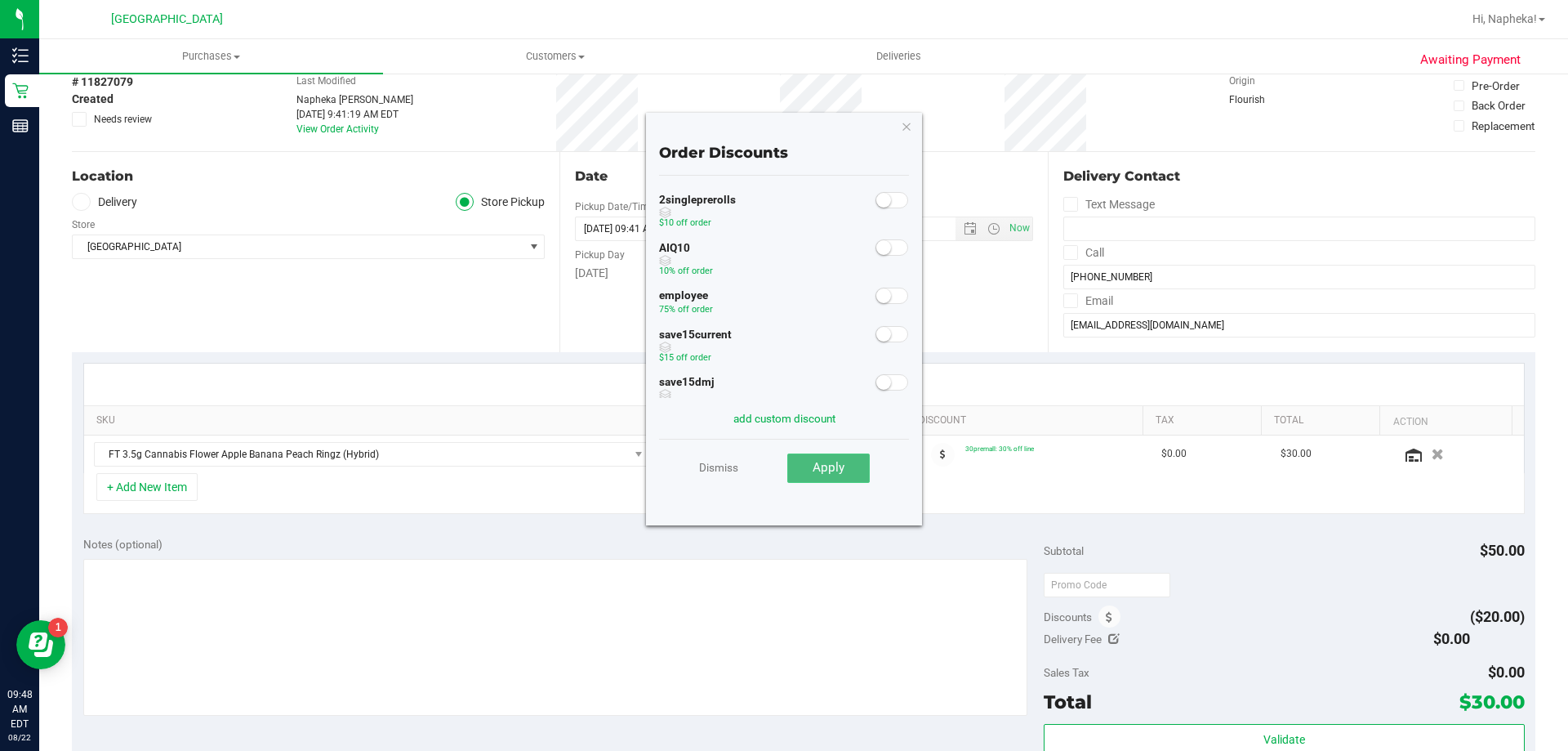
click at [837, 473] on span "Apply" at bounding box center [829, 467] width 32 height 15
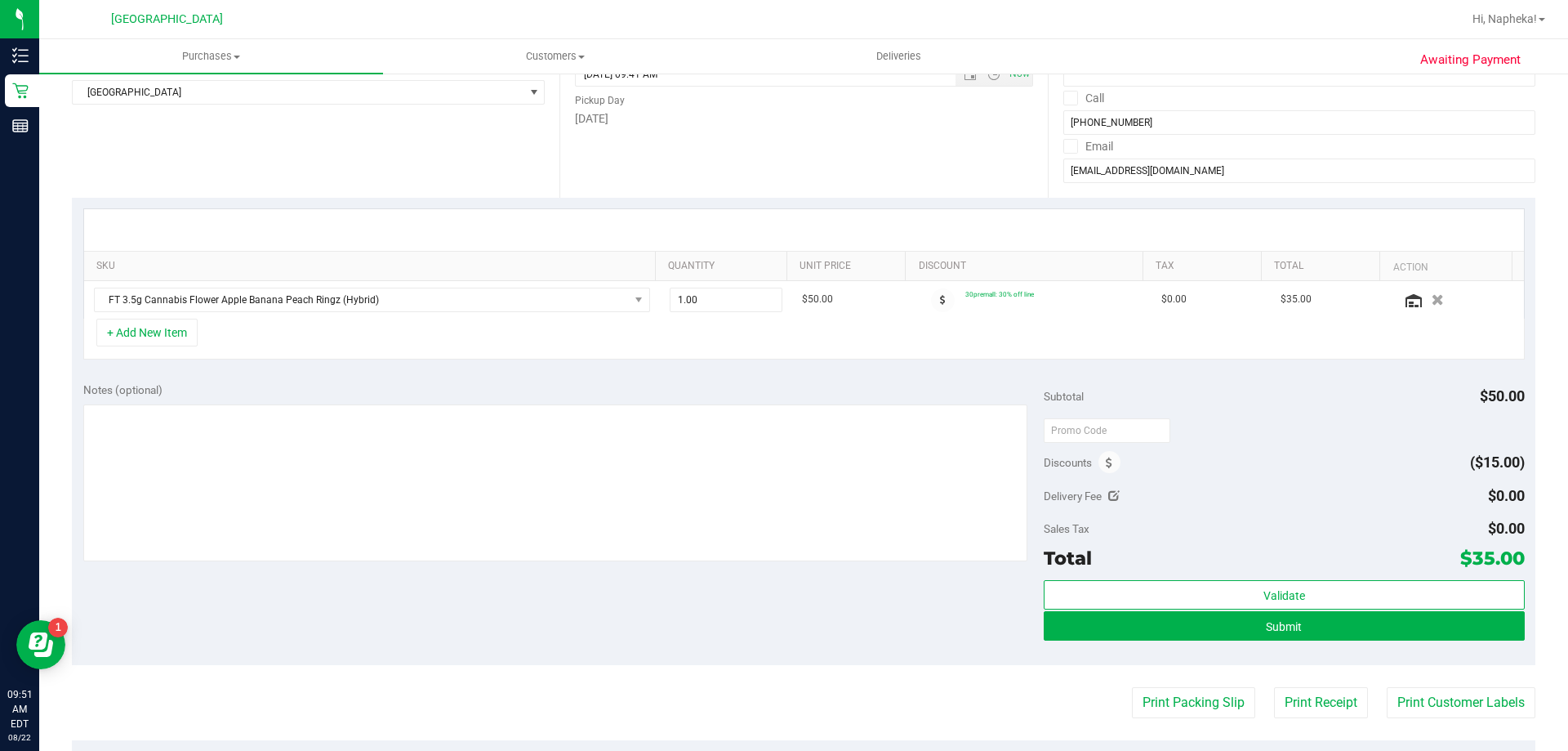
scroll to position [0, 0]
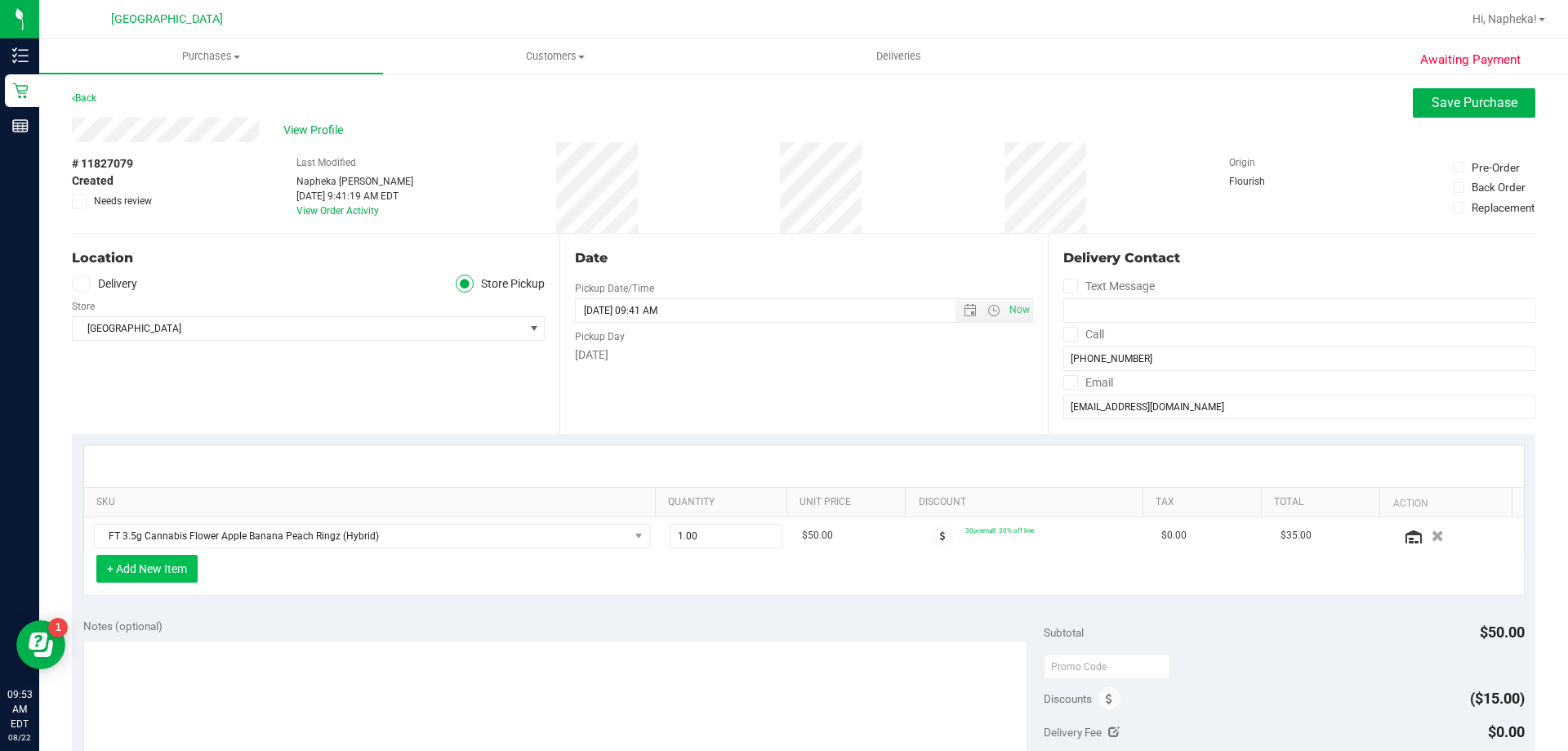
click at [143, 576] on button "+ Add New Item" at bounding box center [147, 568] width 101 height 27
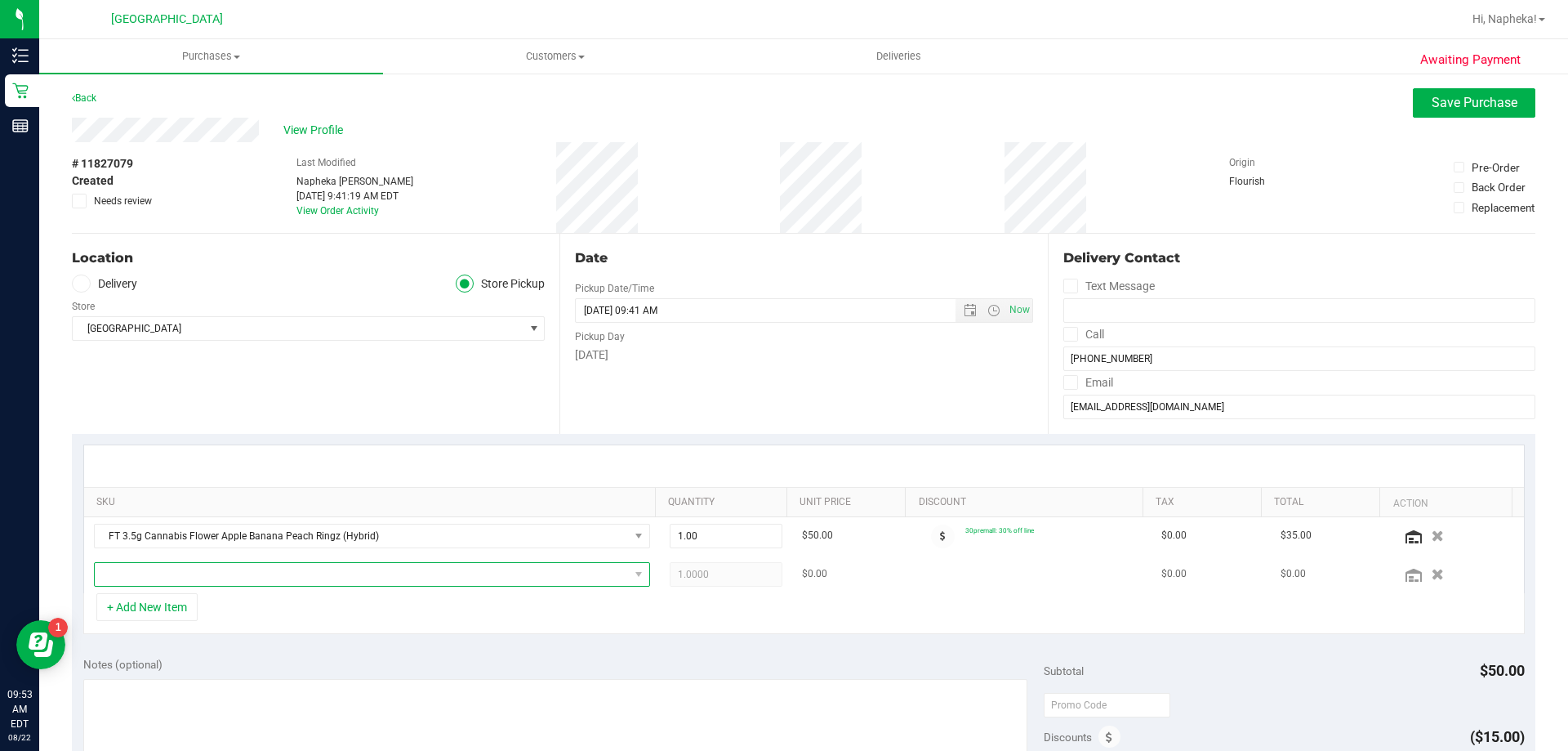
click at [245, 576] on span "NO DATA FOUND" at bounding box center [362, 575] width 535 height 23
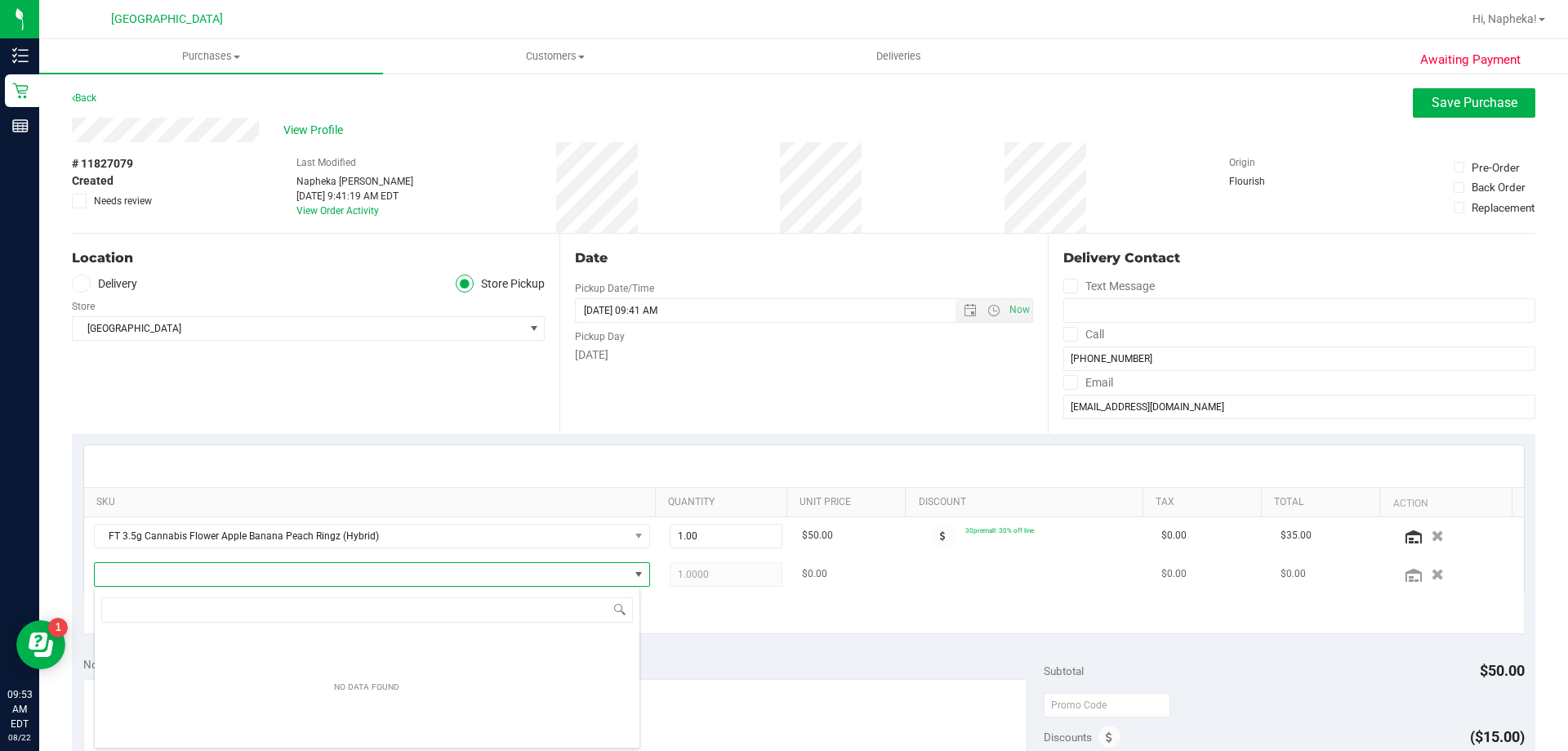
scroll to position [24, 541]
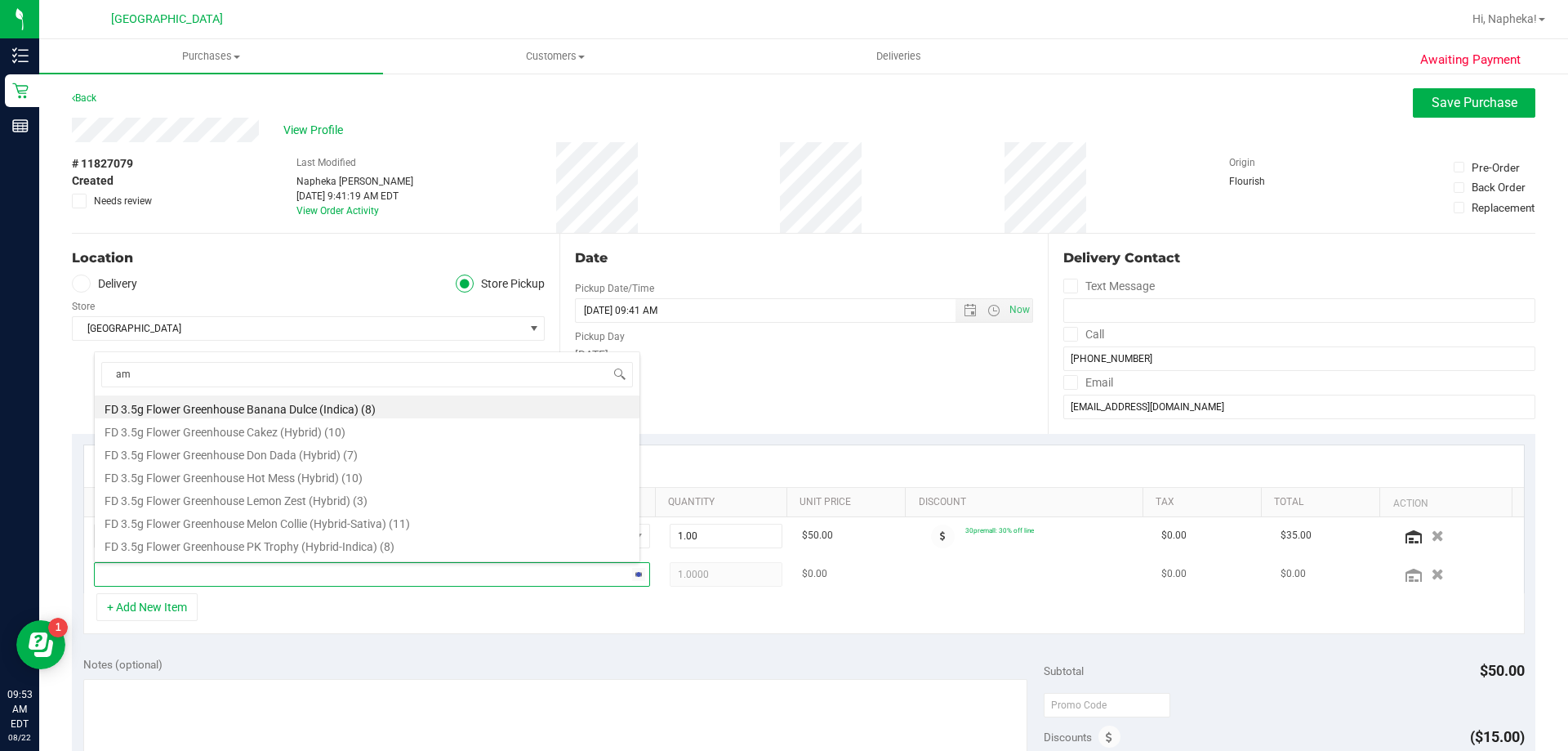
type input "aml"
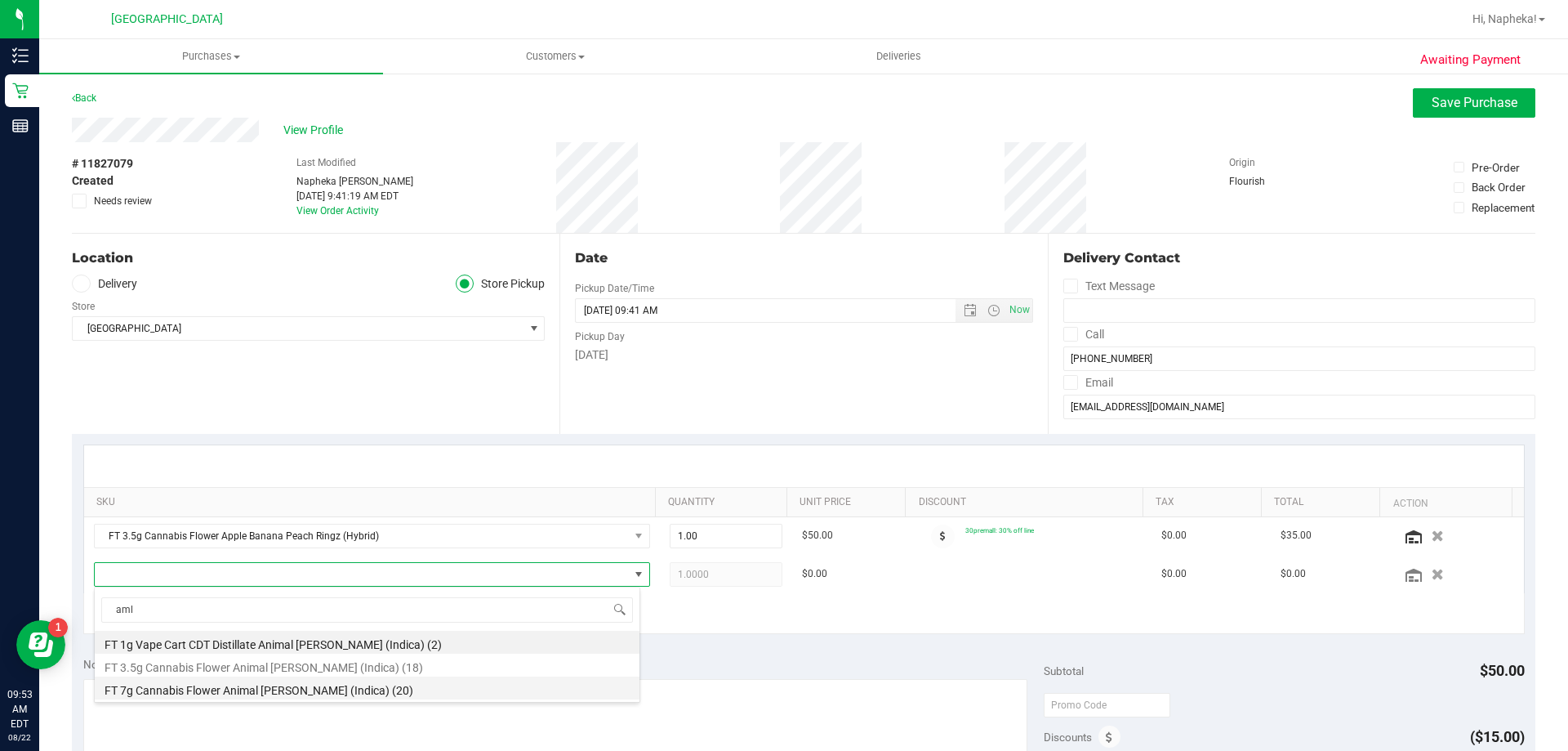
click at [314, 689] on li "FT 7g Cannabis Flower Animal [PERSON_NAME] (Indica) (20)" at bounding box center [367, 688] width 545 height 23
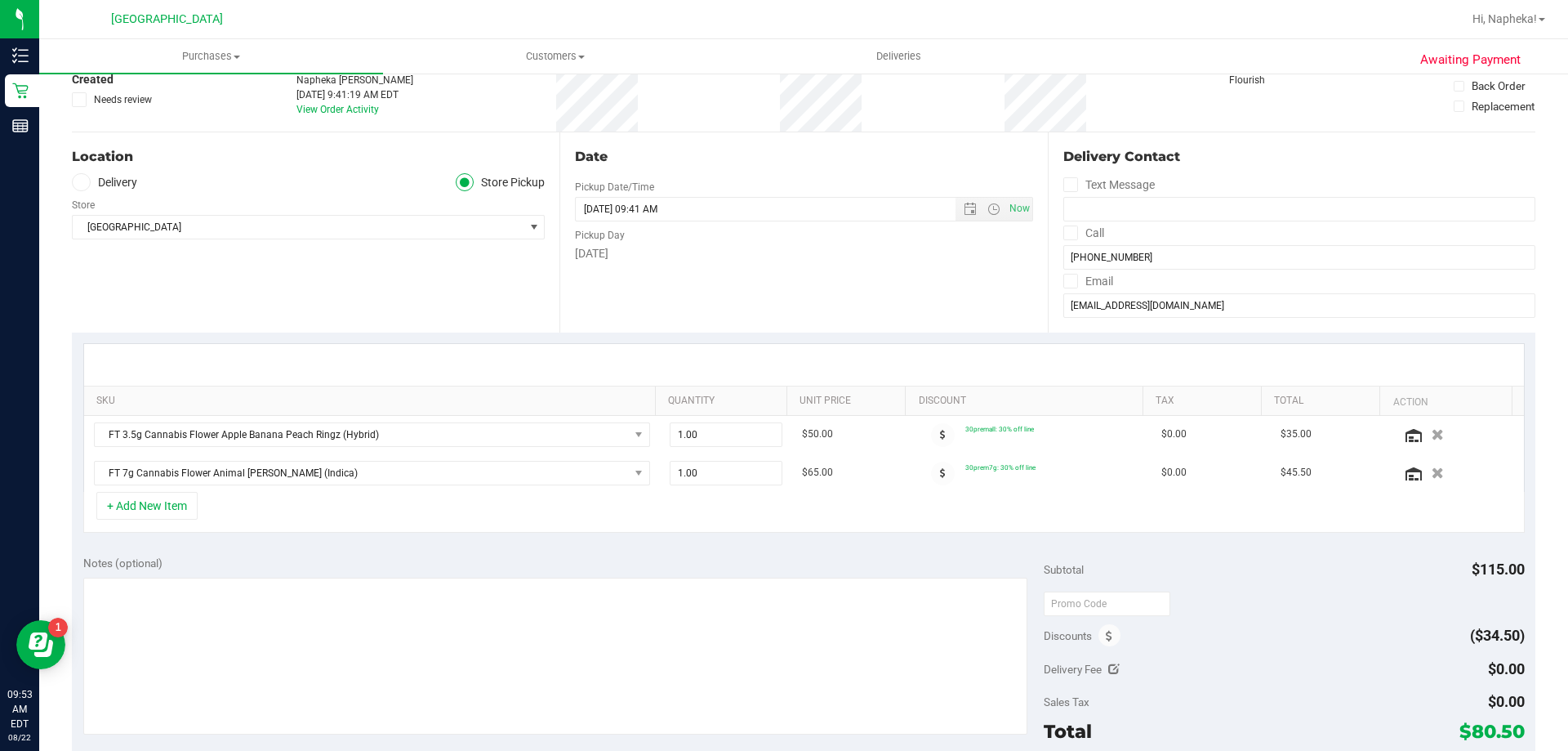
scroll to position [82, 0]
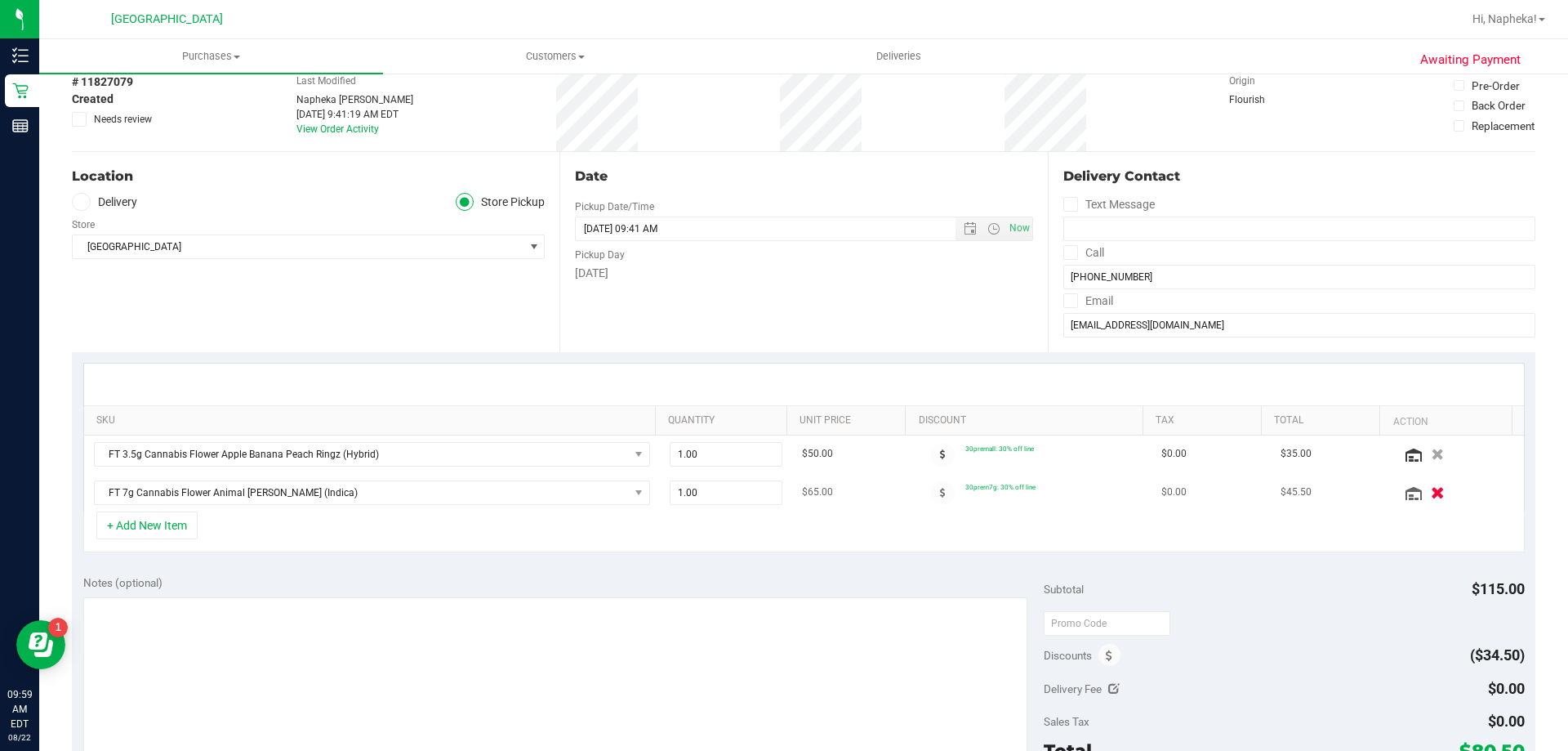
click at [1423, 485] on button "button" at bounding box center [1437, 492] width 27 height 17
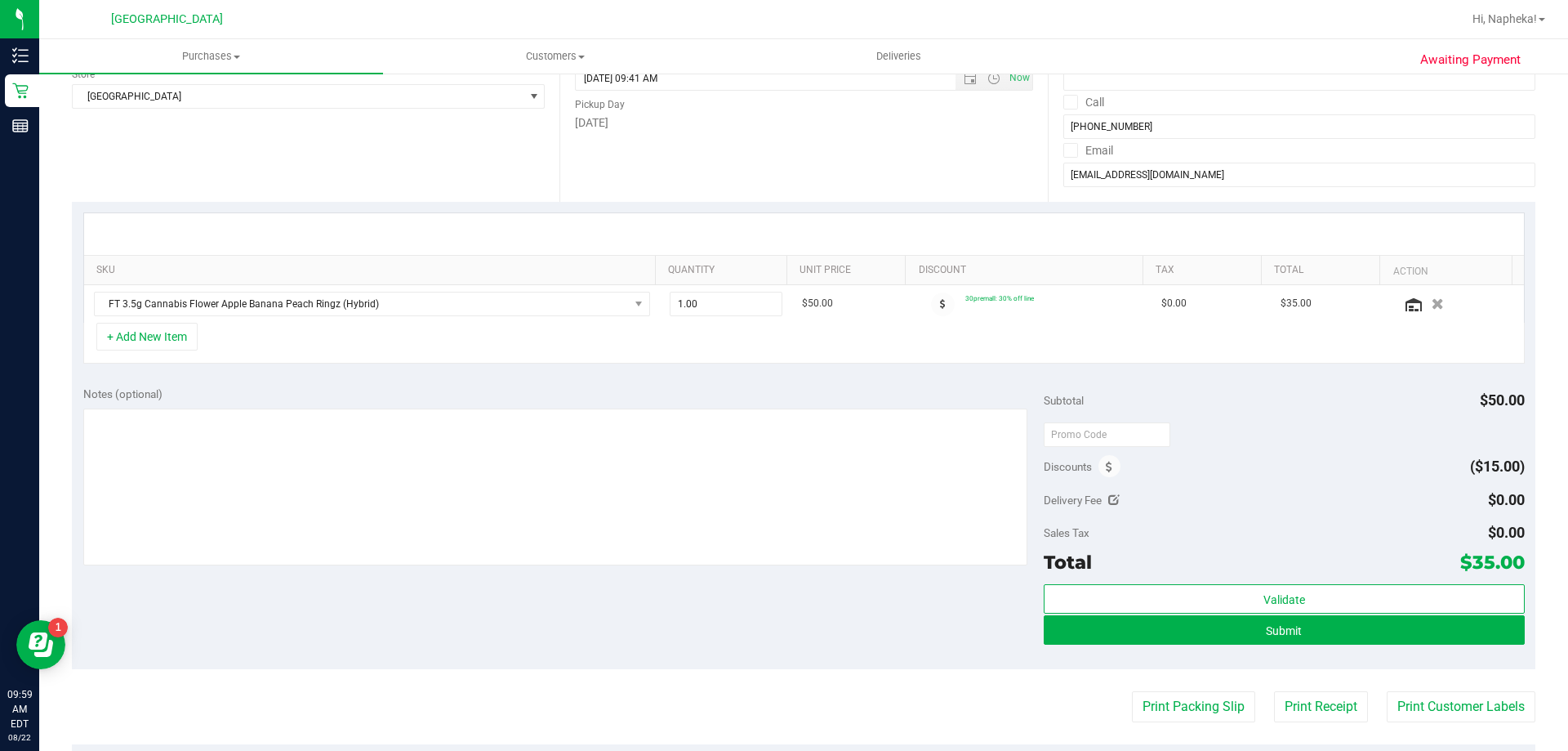
scroll to position [490, 0]
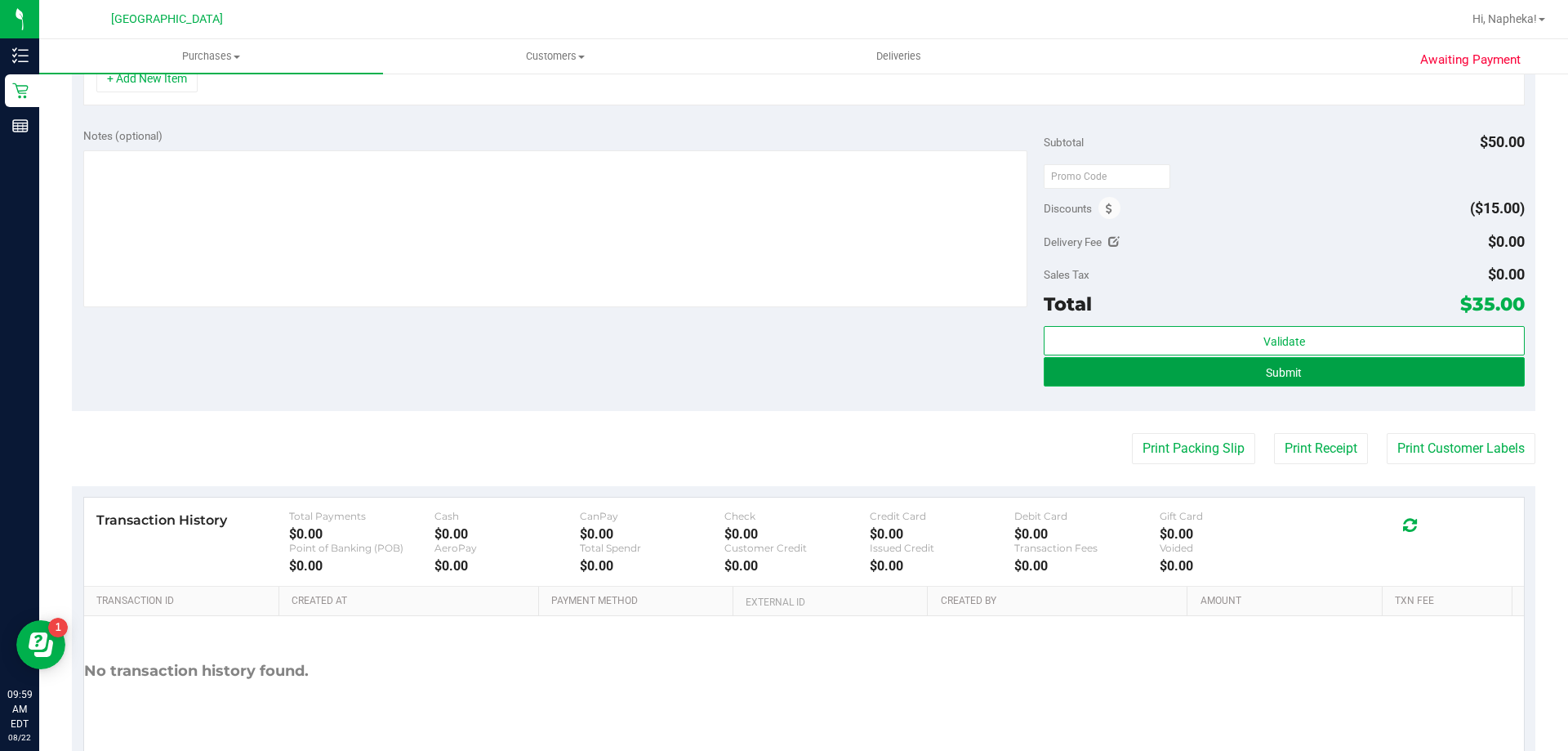
click at [1292, 374] on button "Submit" at bounding box center [1284, 371] width 481 height 29
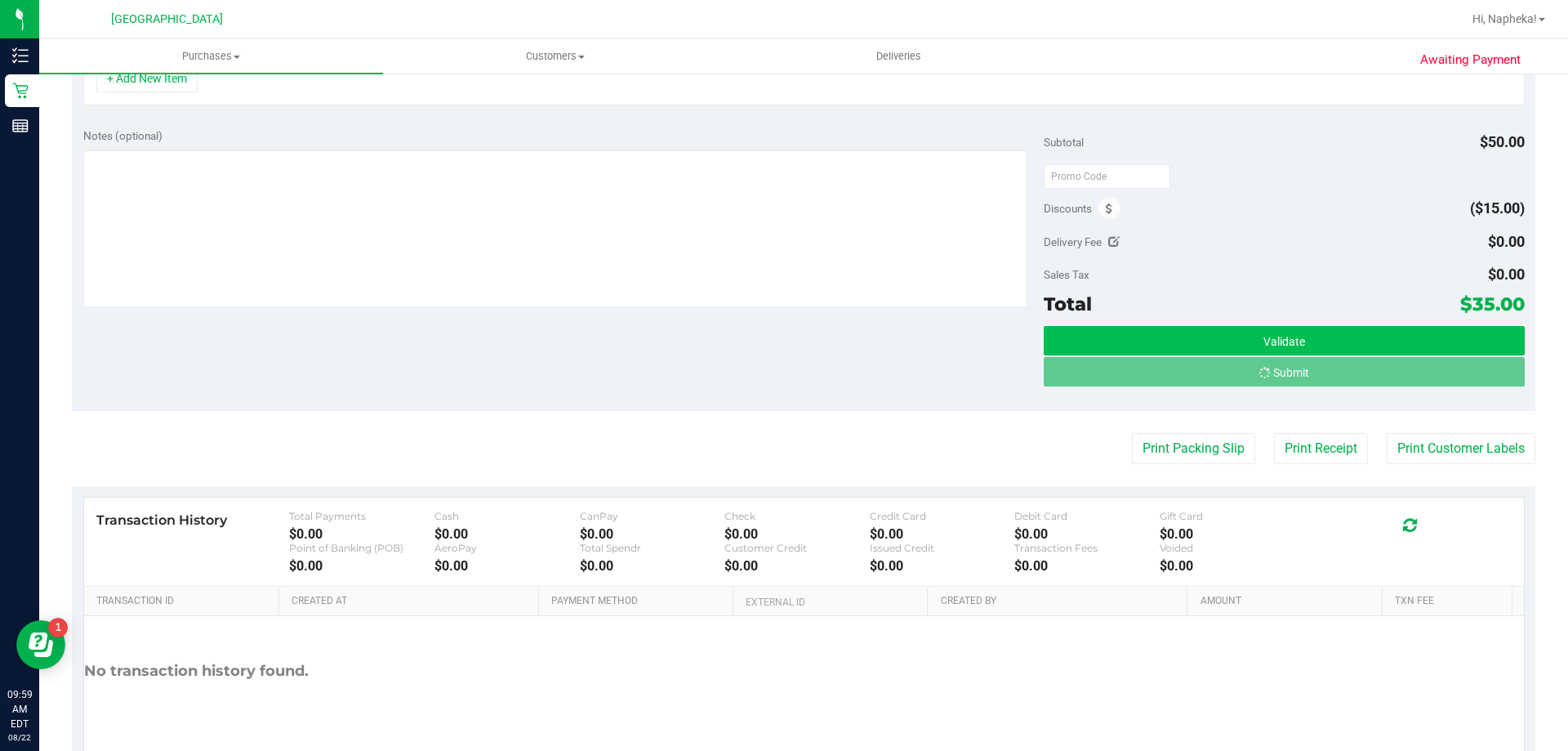
scroll to position [465, 0]
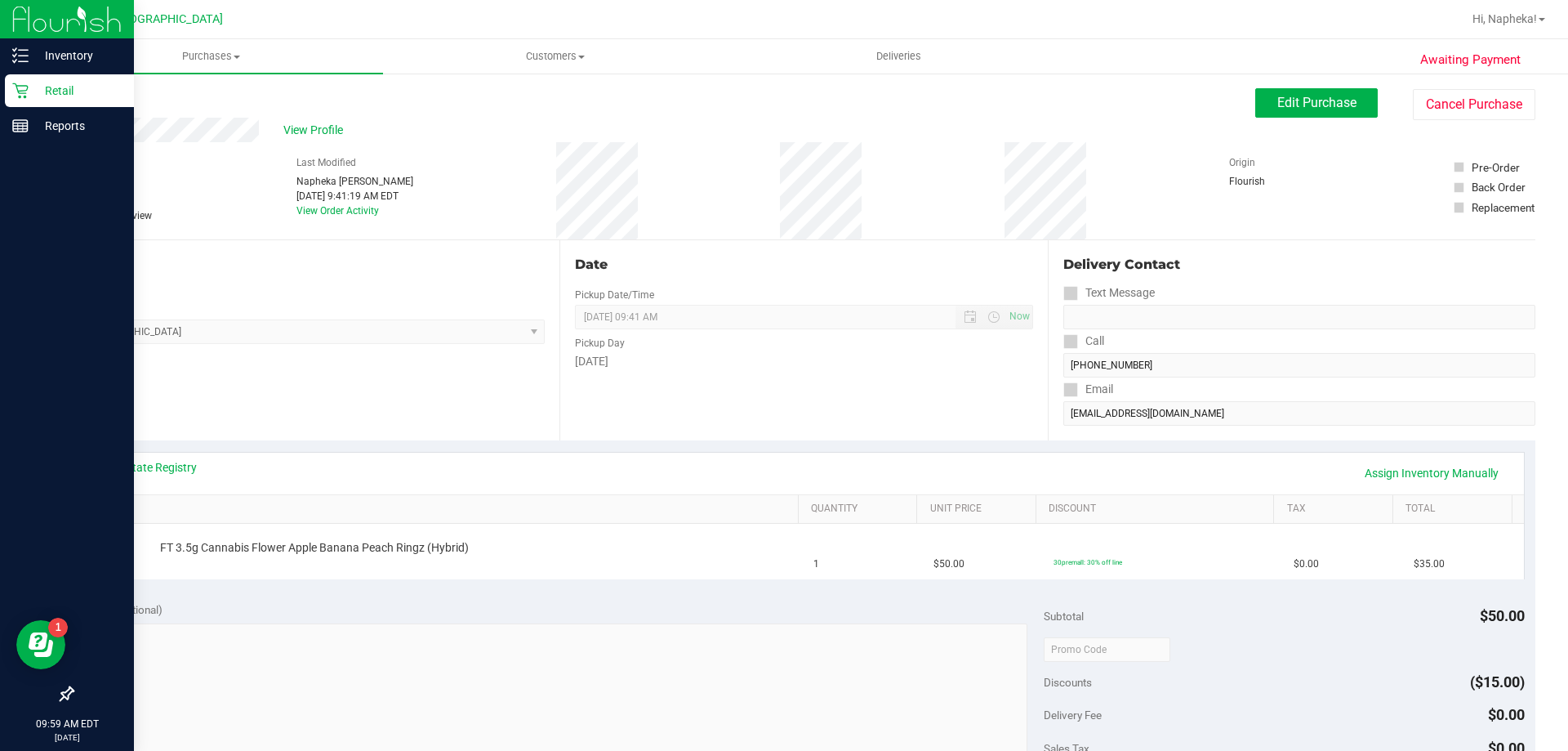
click at [28, 94] on p "Retail" at bounding box center [77, 91] width 98 height 20
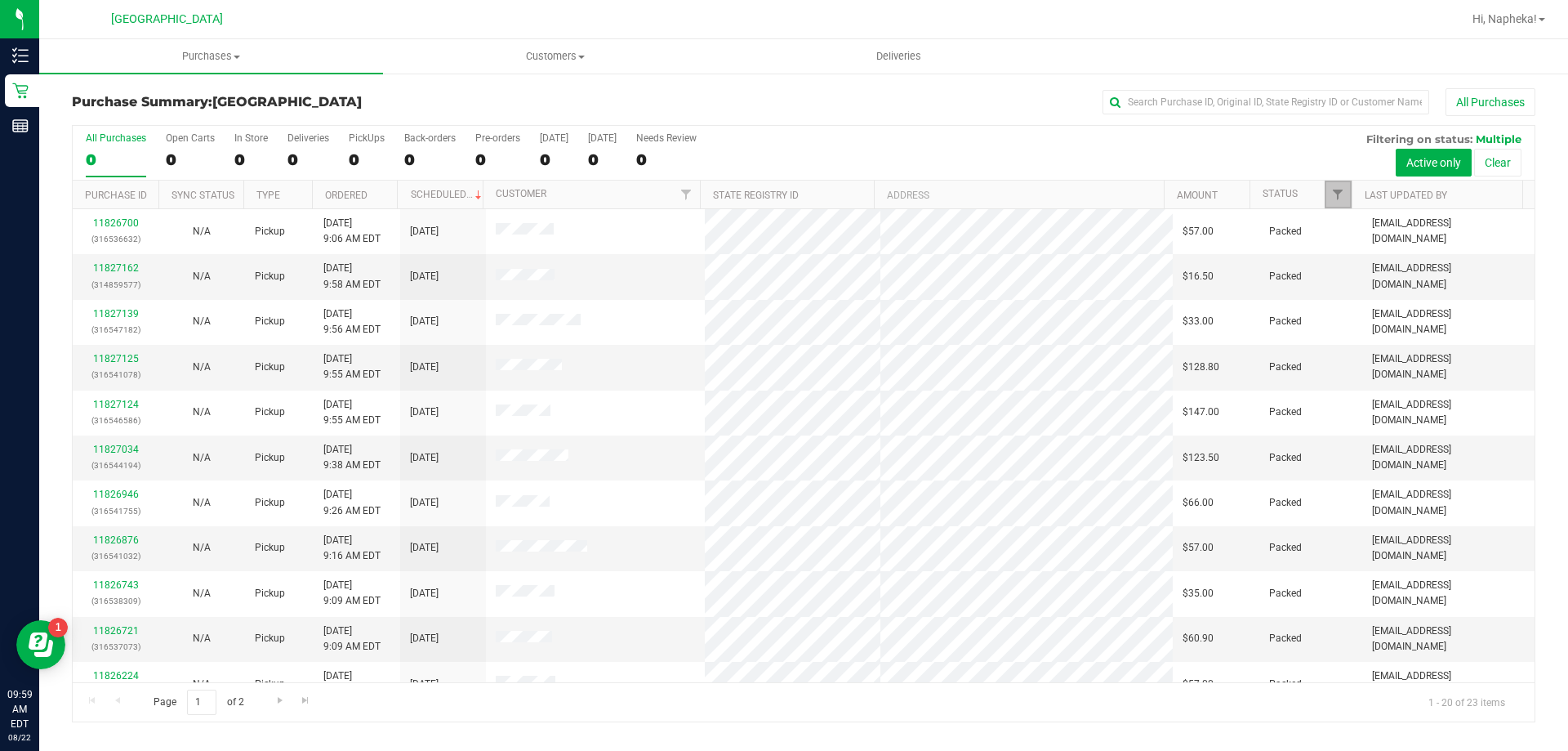
click at [1343, 198] on span "Filter" at bounding box center [1338, 195] width 13 height 13
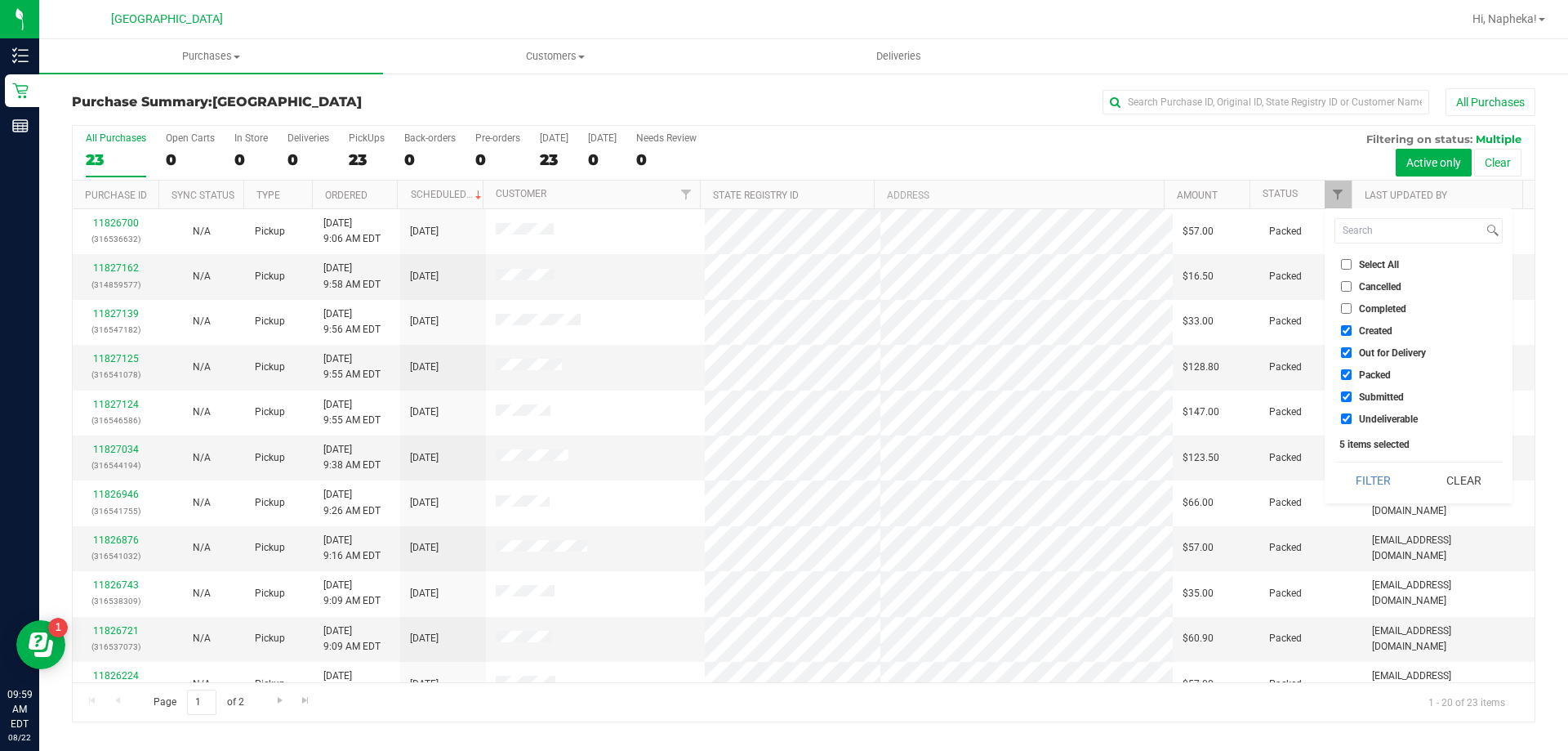
click at [1354, 330] on label "Created" at bounding box center [1367, 330] width 52 height 11
click at [1352, 330] on input "Created" at bounding box center [1346, 330] width 11 height 11
checkbox input "false"
click at [1352, 352] on label "Out for Delivery" at bounding box center [1383, 353] width 85 height 11
click at [1352, 352] on input "Out for Delivery" at bounding box center [1346, 353] width 11 height 11
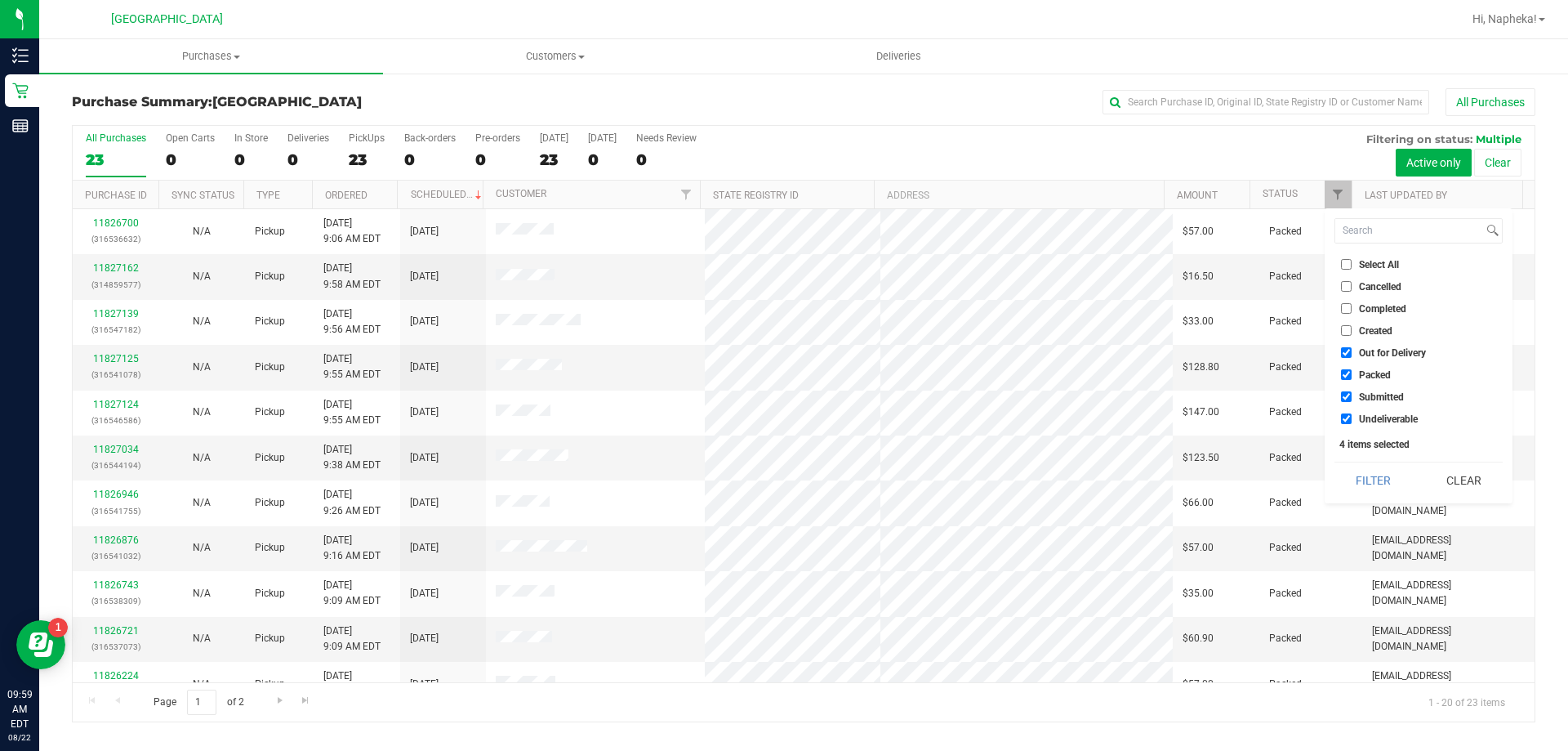
checkbox input "false"
click at [1351, 376] on input "Packed" at bounding box center [1346, 374] width 11 height 11
checkbox input "false"
click at [1354, 420] on label "Undeliverable" at bounding box center [1379, 418] width 76 height 11
click at [1352, 420] on input "Undeliverable" at bounding box center [1346, 418] width 11 height 11
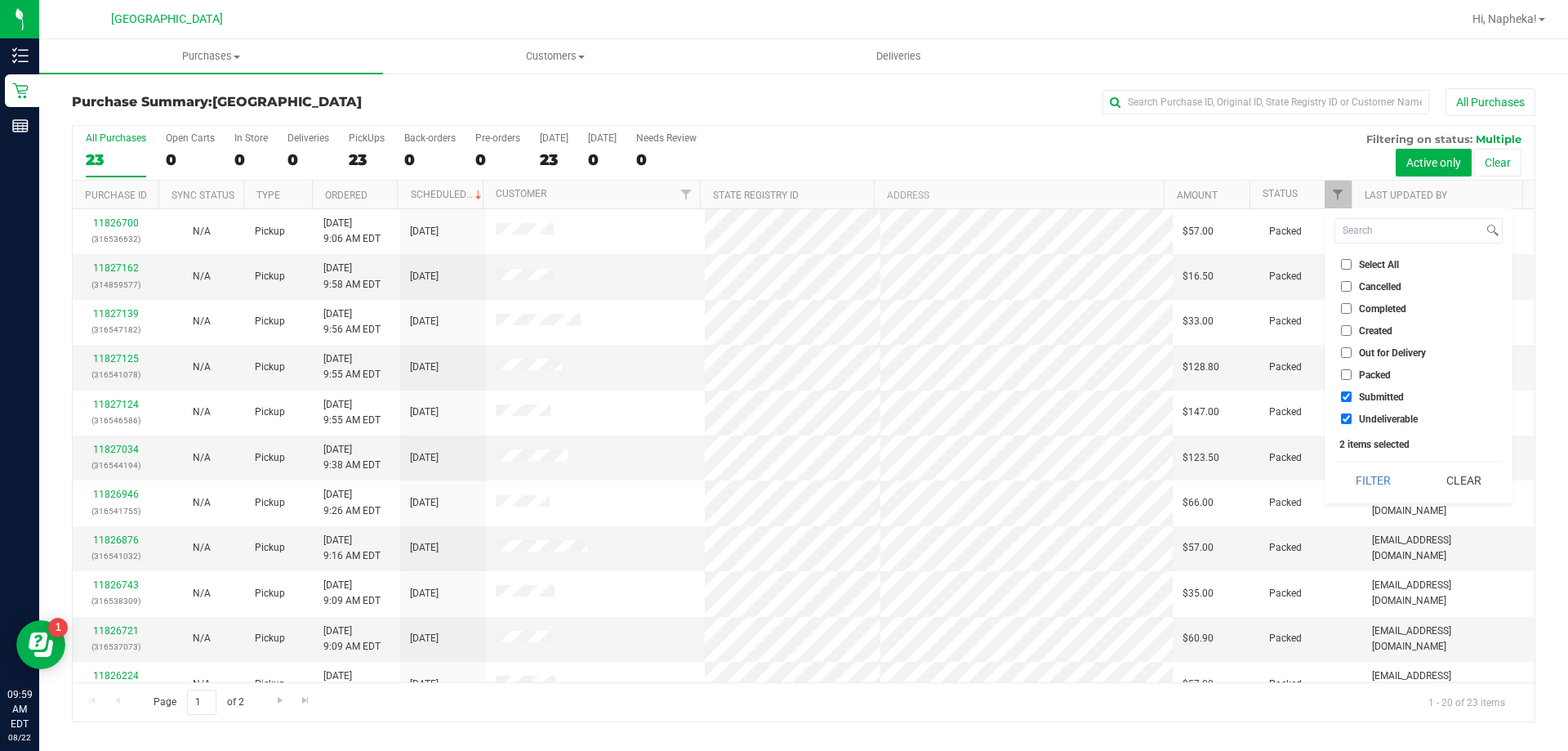
checkbox input "false"
click at [1353, 465] on button "Filter" at bounding box center [1373, 480] width 78 height 36
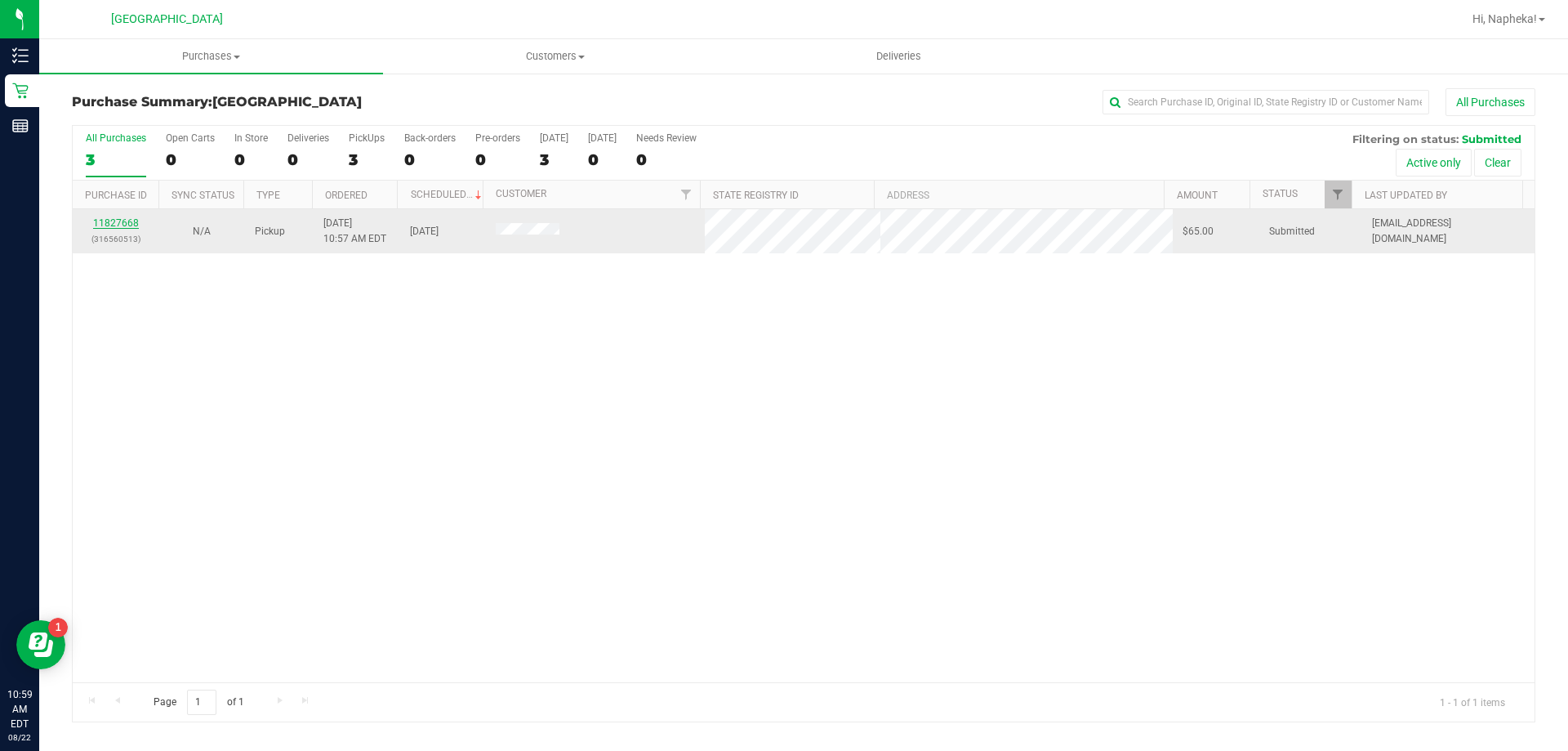
click at [130, 220] on link "11827668" at bounding box center [116, 223] width 46 height 12
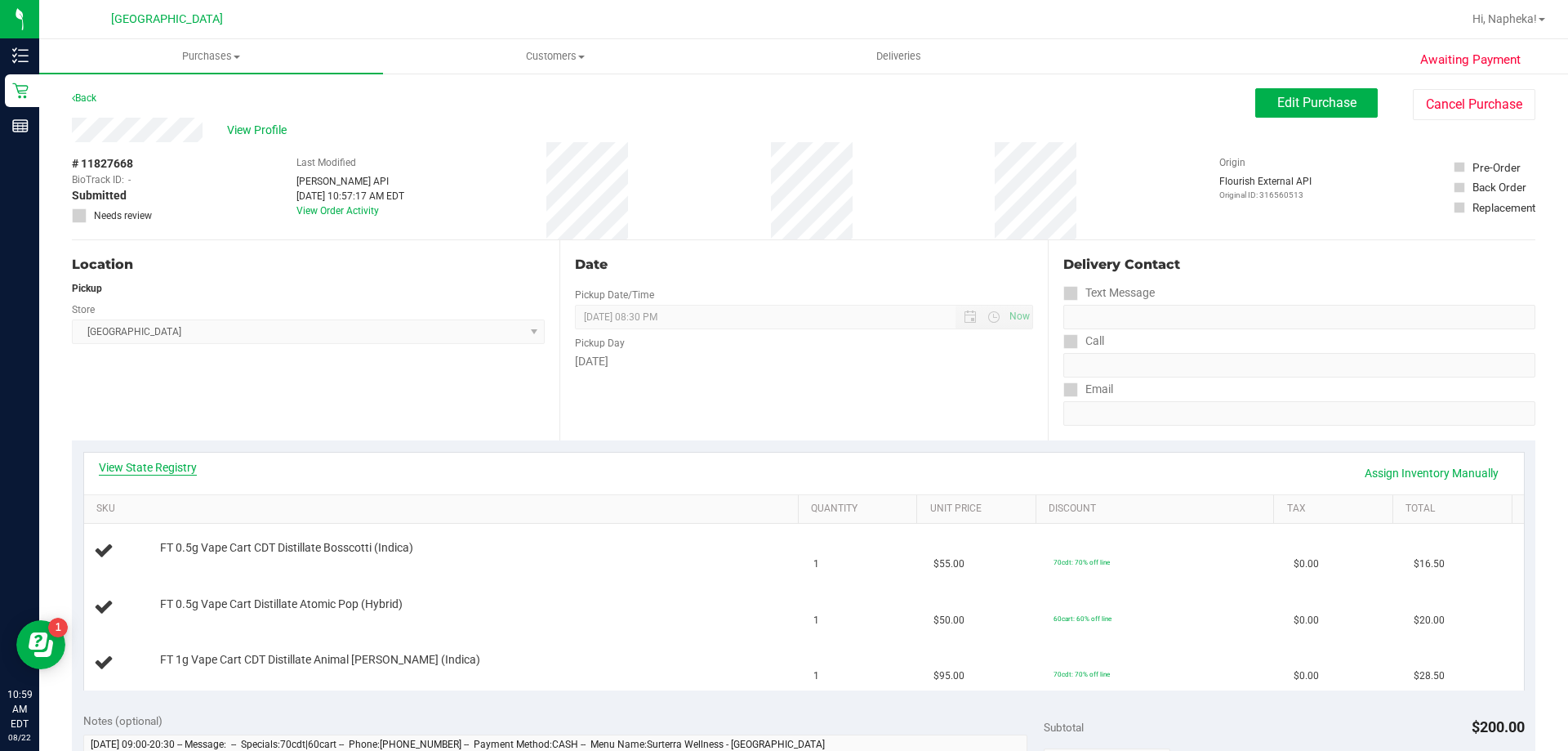
click at [179, 469] on link "View State Registry" at bounding box center [148, 467] width 98 height 17
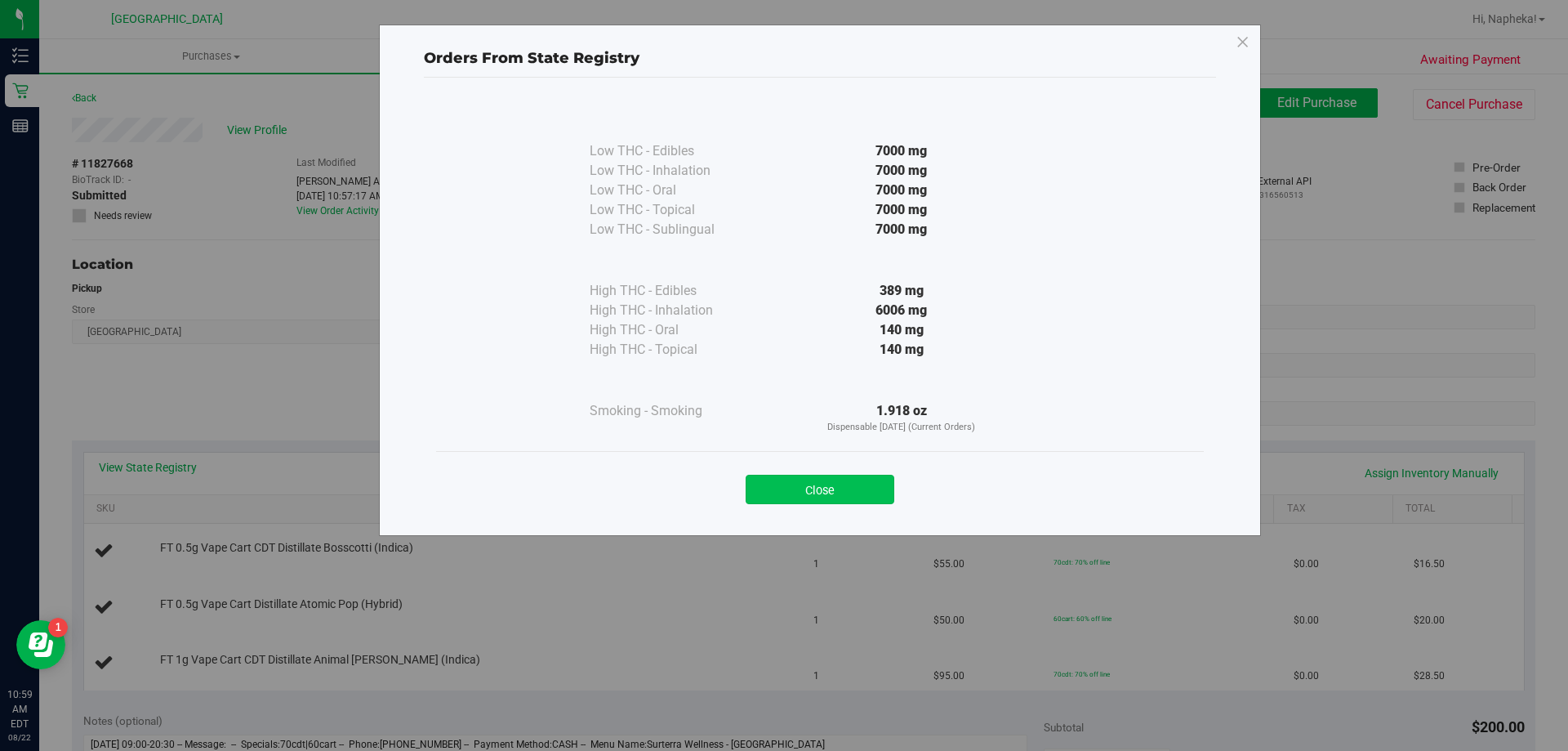
click at [799, 503] on button "Close" at bounding box center [820, 489] width 149 height 29
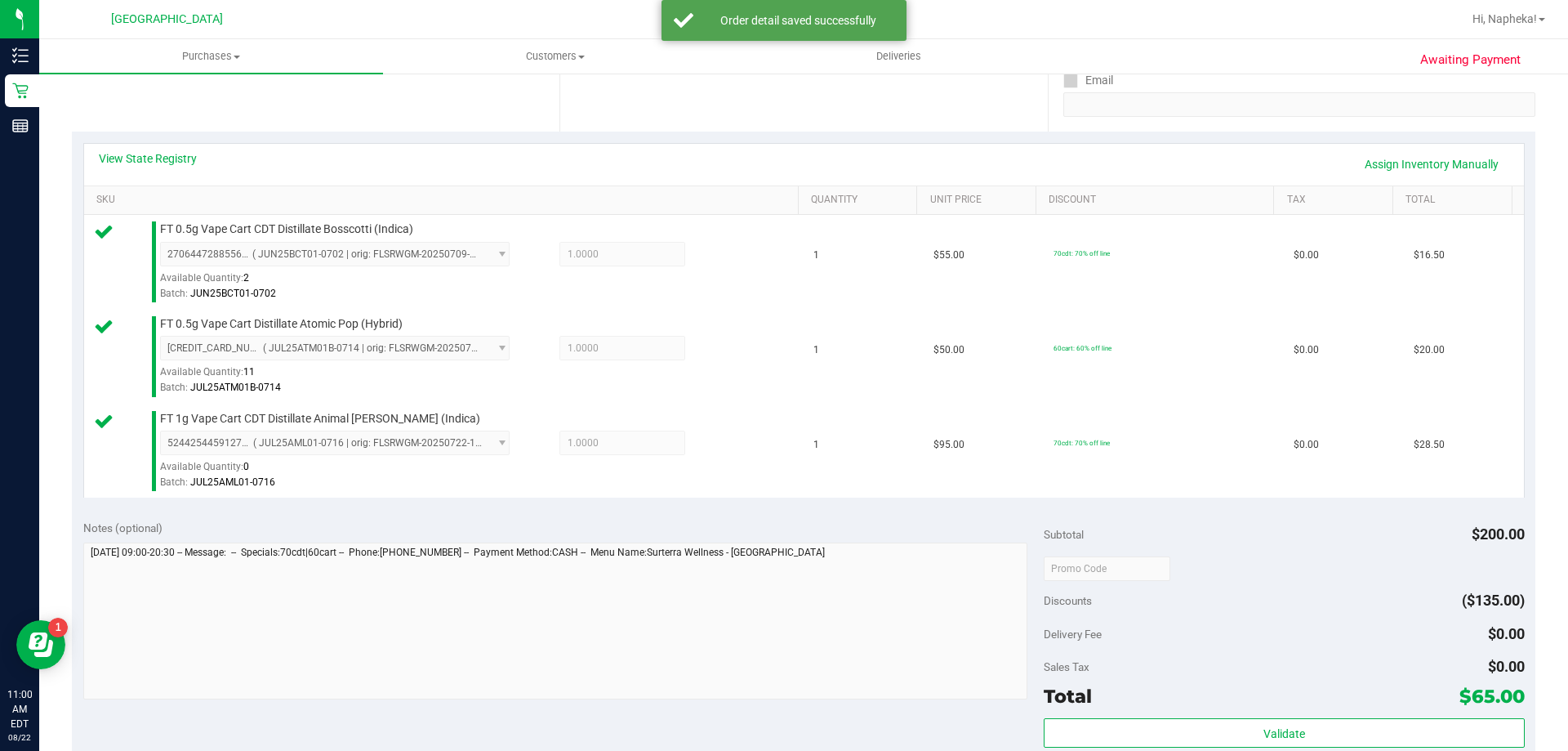
scroll to position [408, 0]
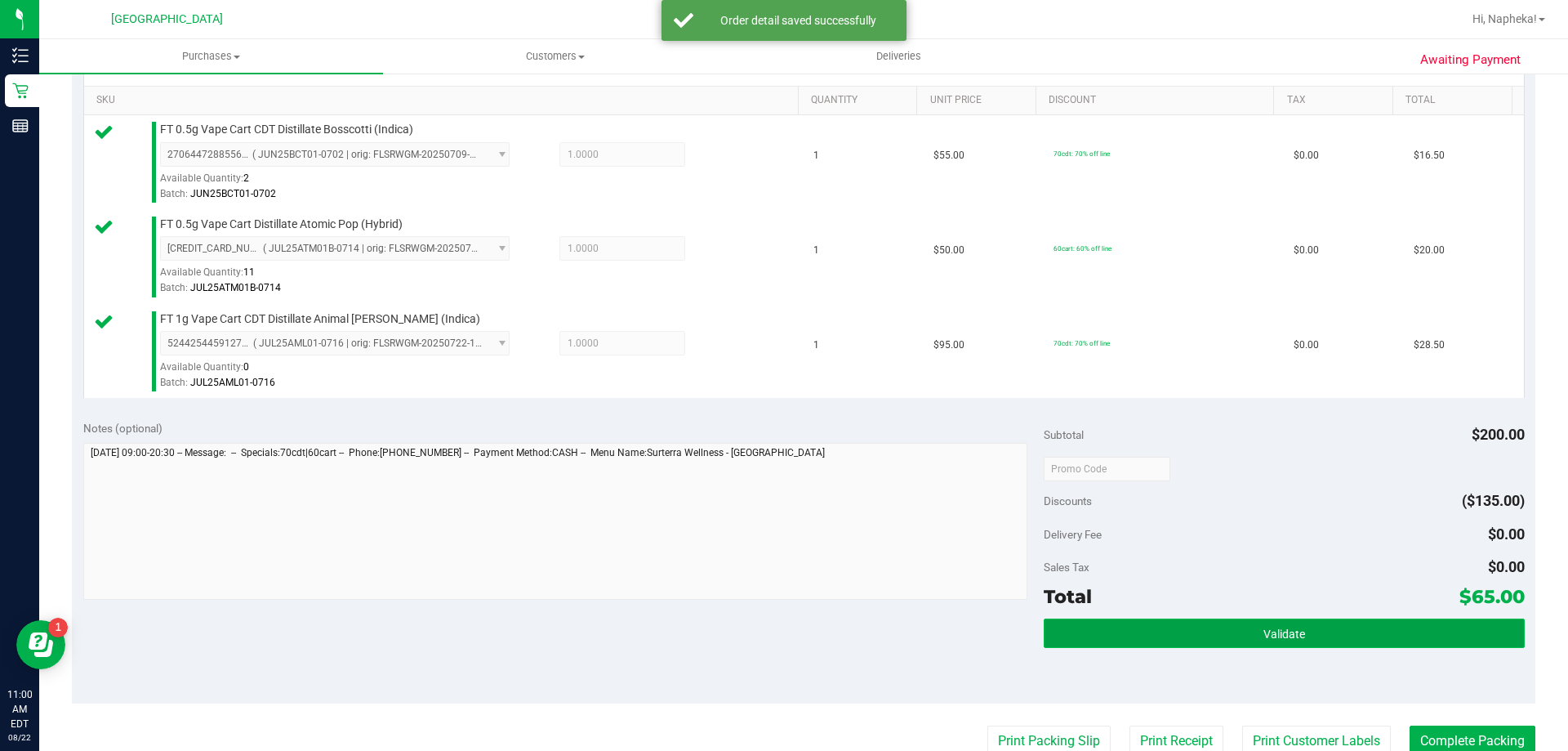
click at [1091, 627] on button "Validate" at bounding box center [1284, 633] width 481 height 29
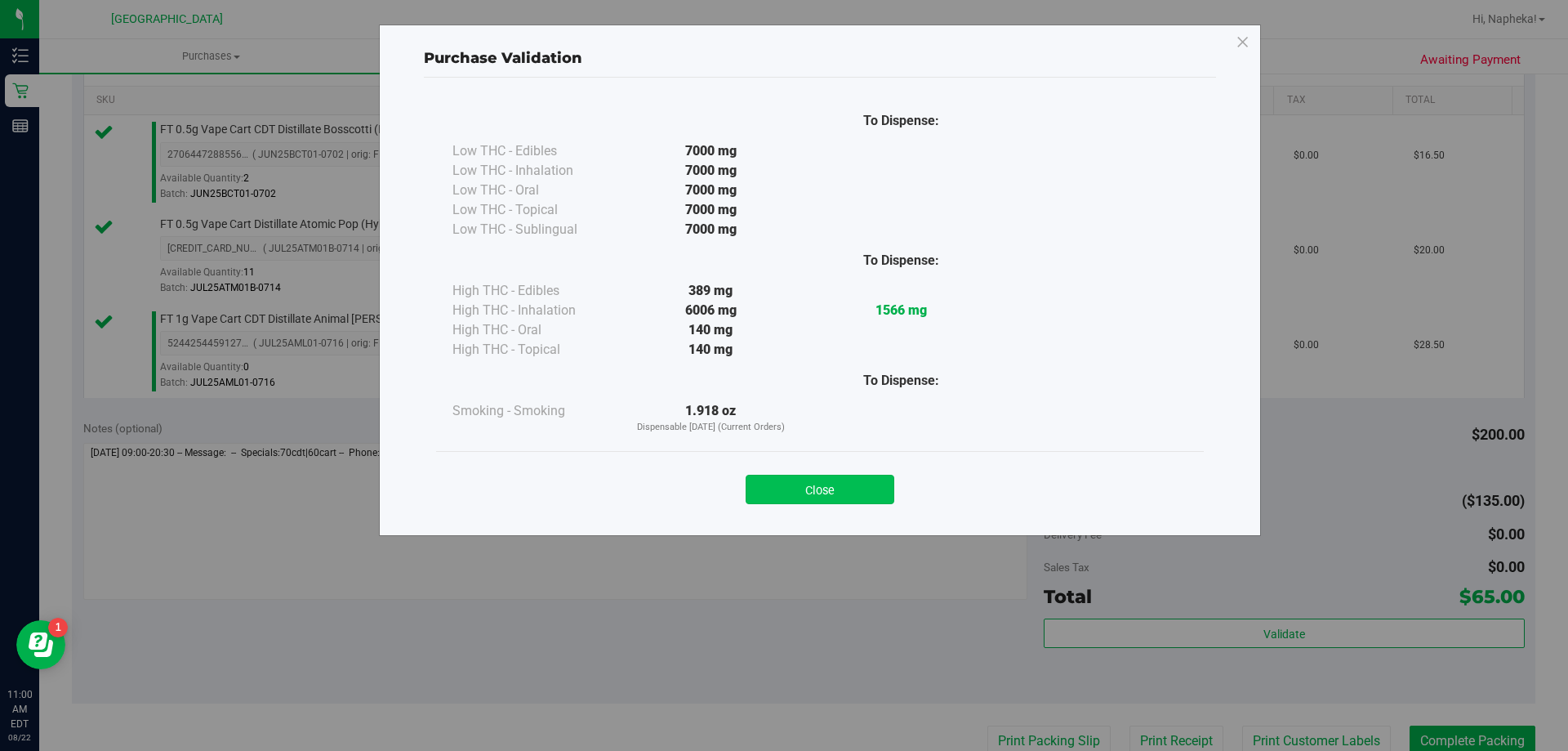
click at [831, 502] on button "Close" at bounding box center [820, 489] width 149 height 29
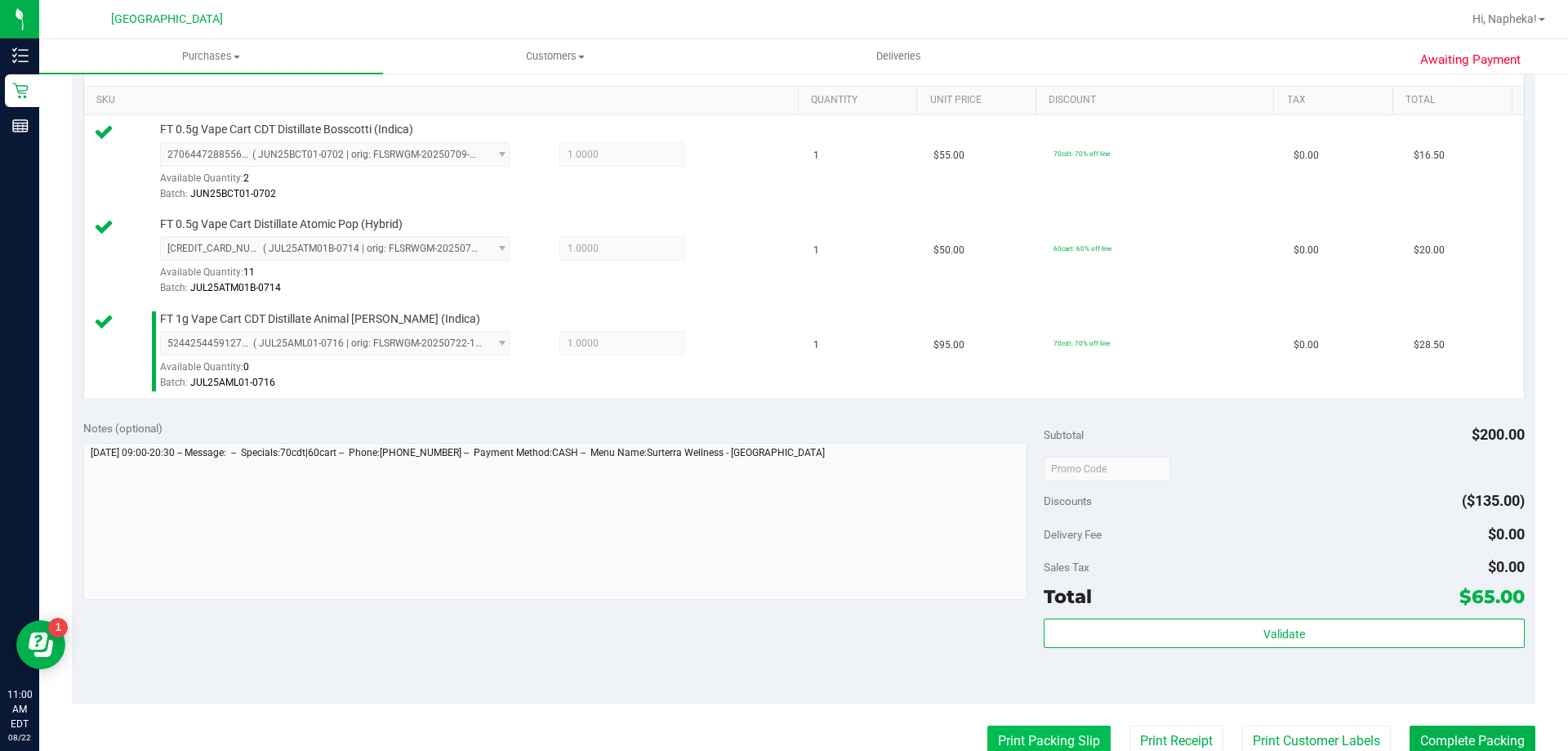
click at [1042, 734] on button "Print Packing Slip" at bounding box center [1049, 740] width 123 height 31
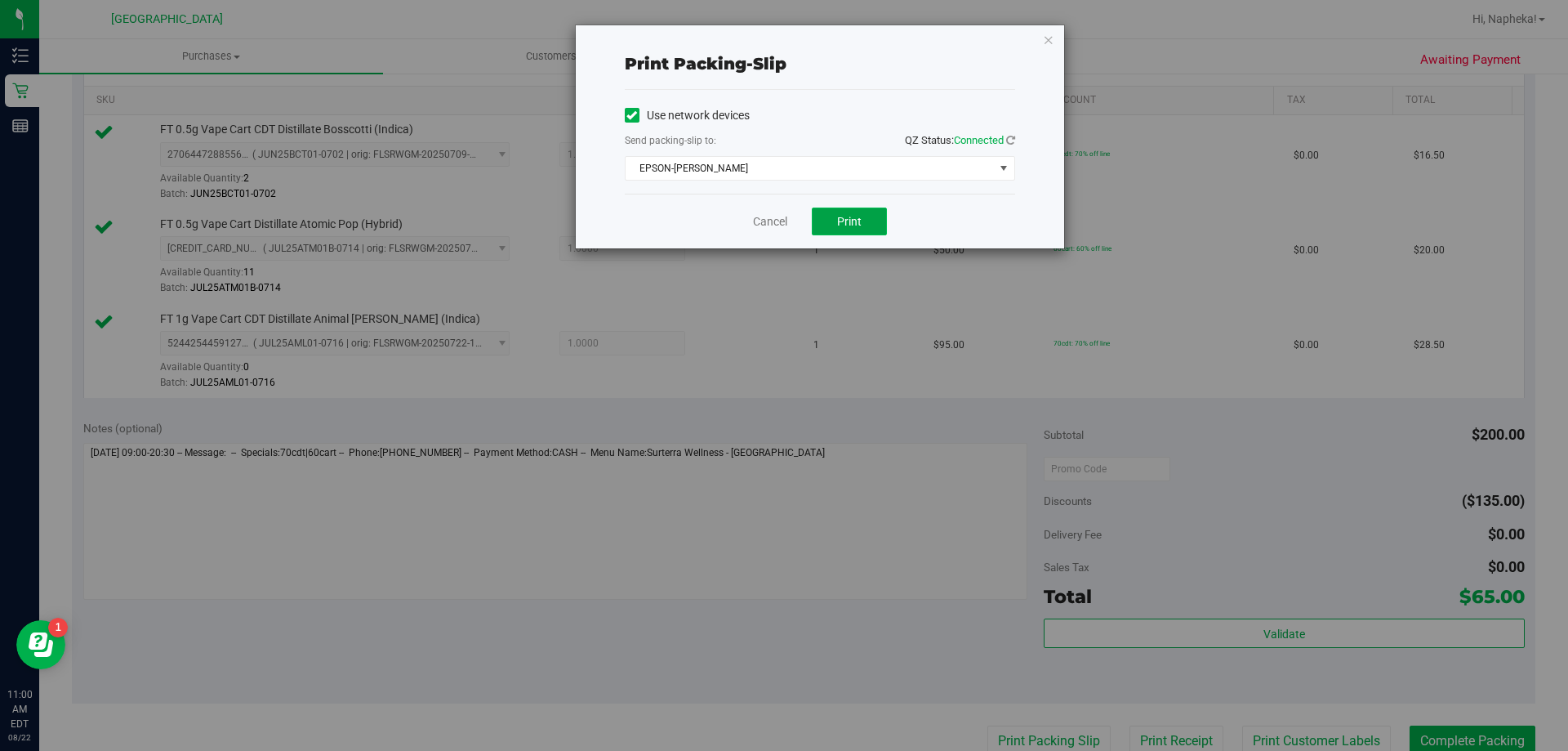
click at [831, 211] on button "Print" at bounding box center [850, 221] width 75 height 27
click at [753, 214] on link "Cancel" at bounding box center [770, 221] width 34 height 17
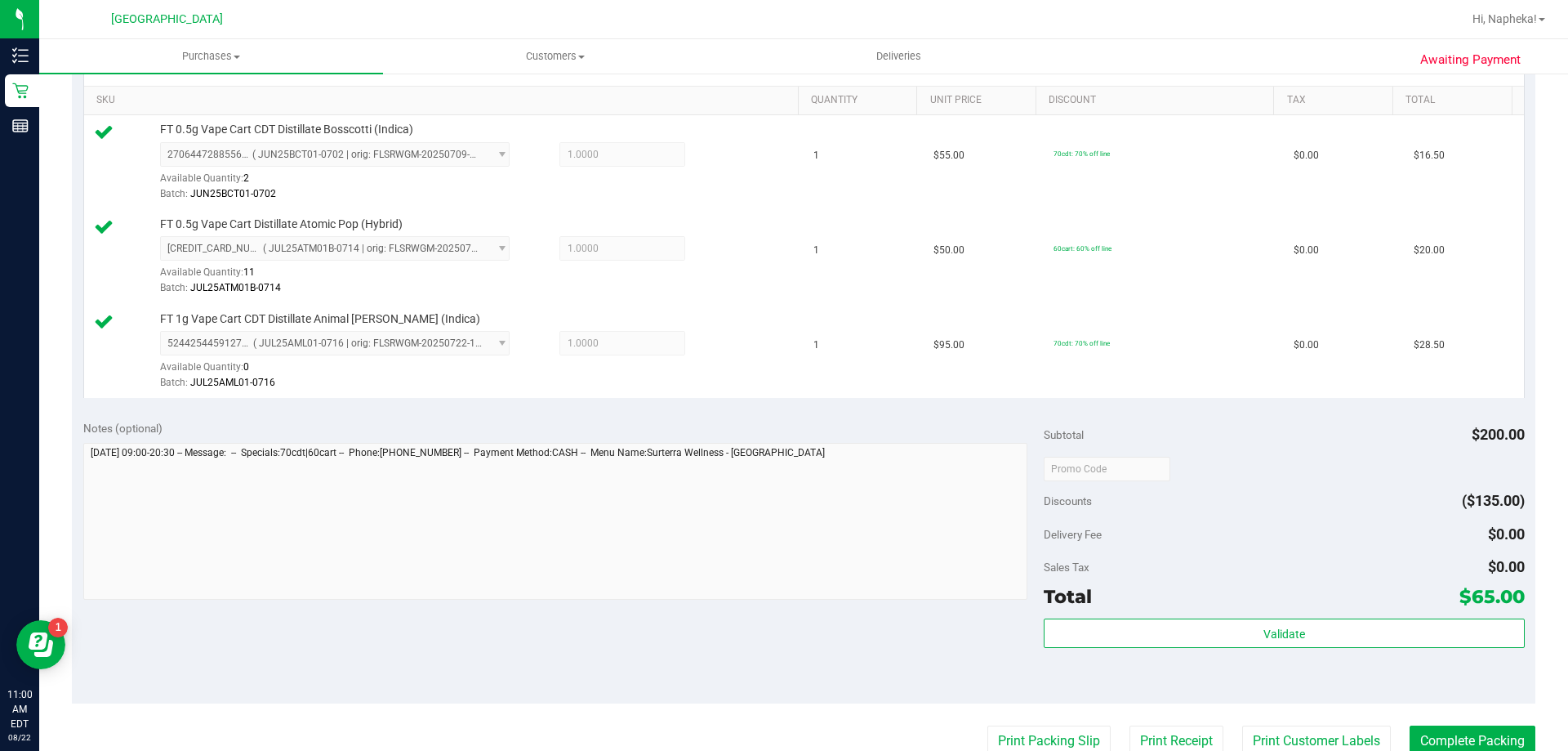
scroll to position [414, 0]
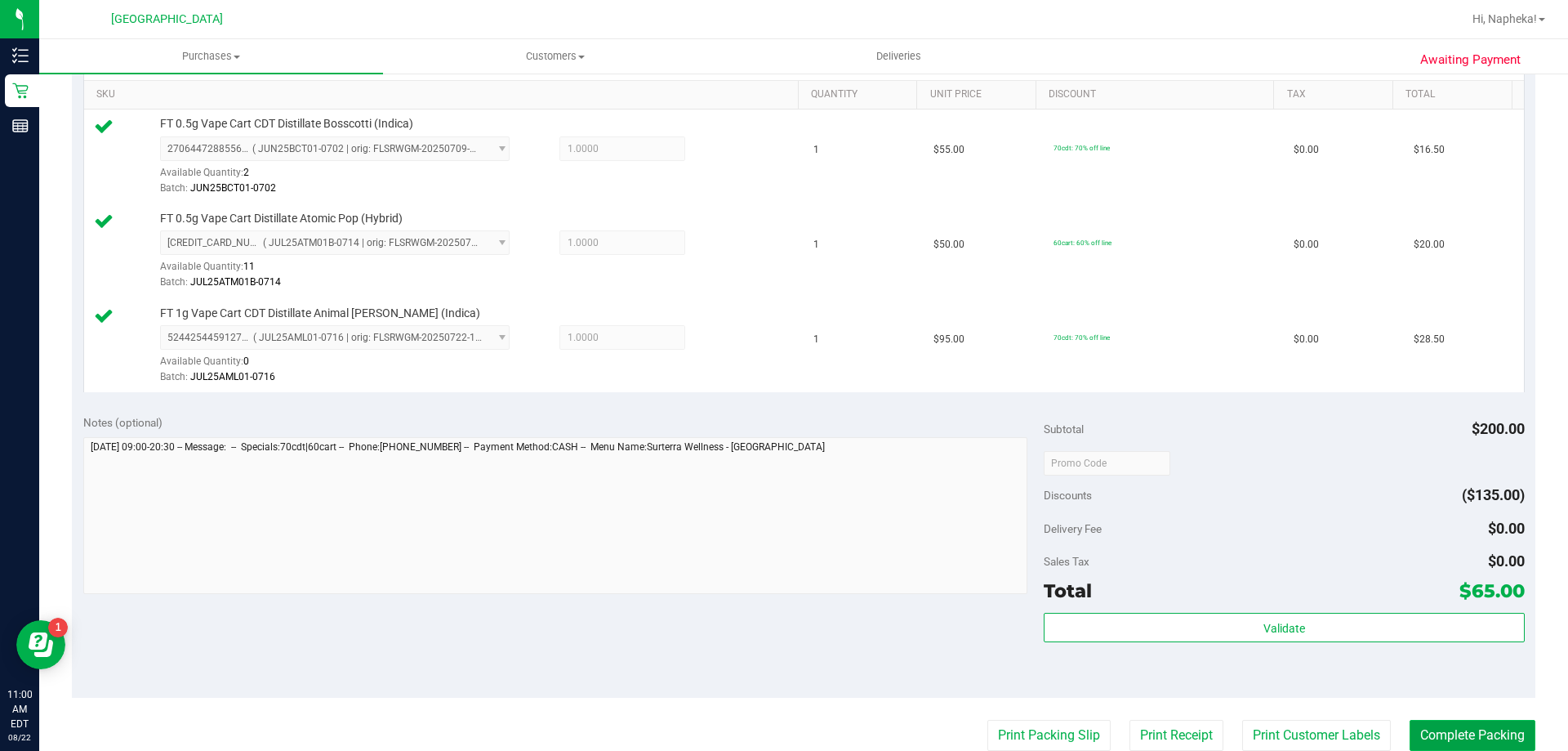
click at [1462, 735] on button "Complete Packing" at bounding box center [1472, 735] width 126 height 31
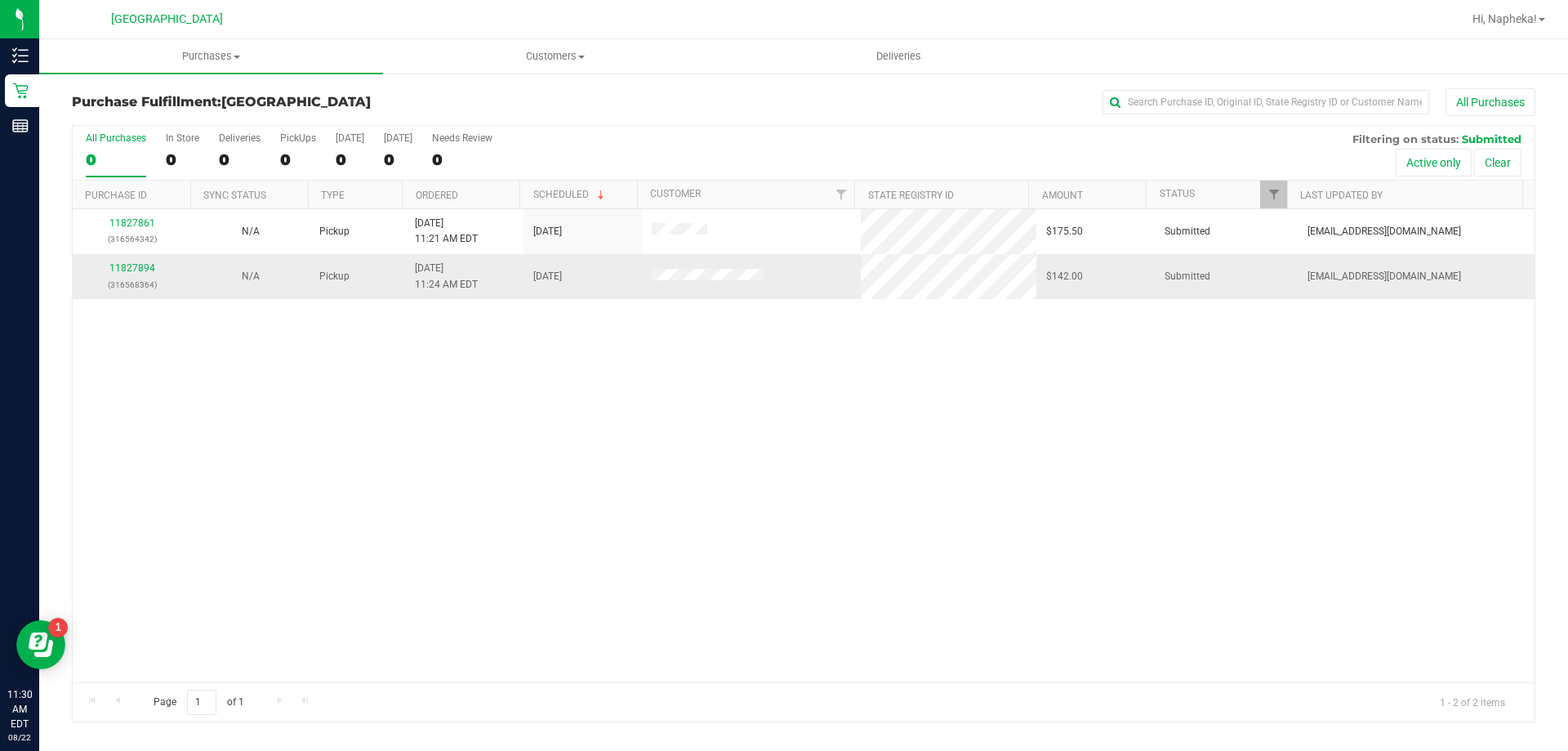
click at [141, 255] on td "11827894 (316568364)" at bounding box center [131, 276] width 118 height 44
click at [136, 266] on link "11827894" at bounding box center [132, 268] width 46 height 12
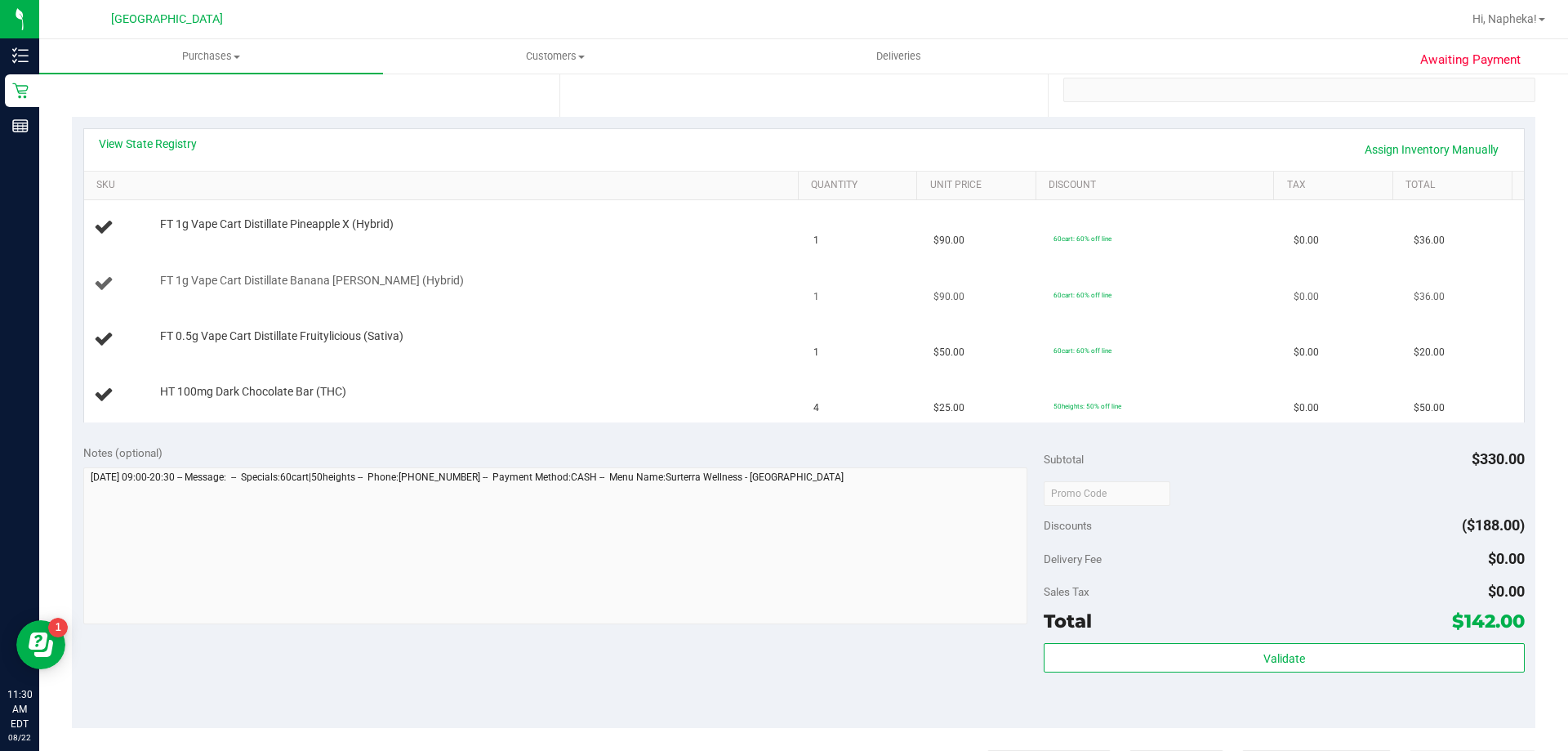
scroll to position [327, 0]
click at [154, 144] on link "View State Registry" at bounding box center [148, 141] width 98 height 17
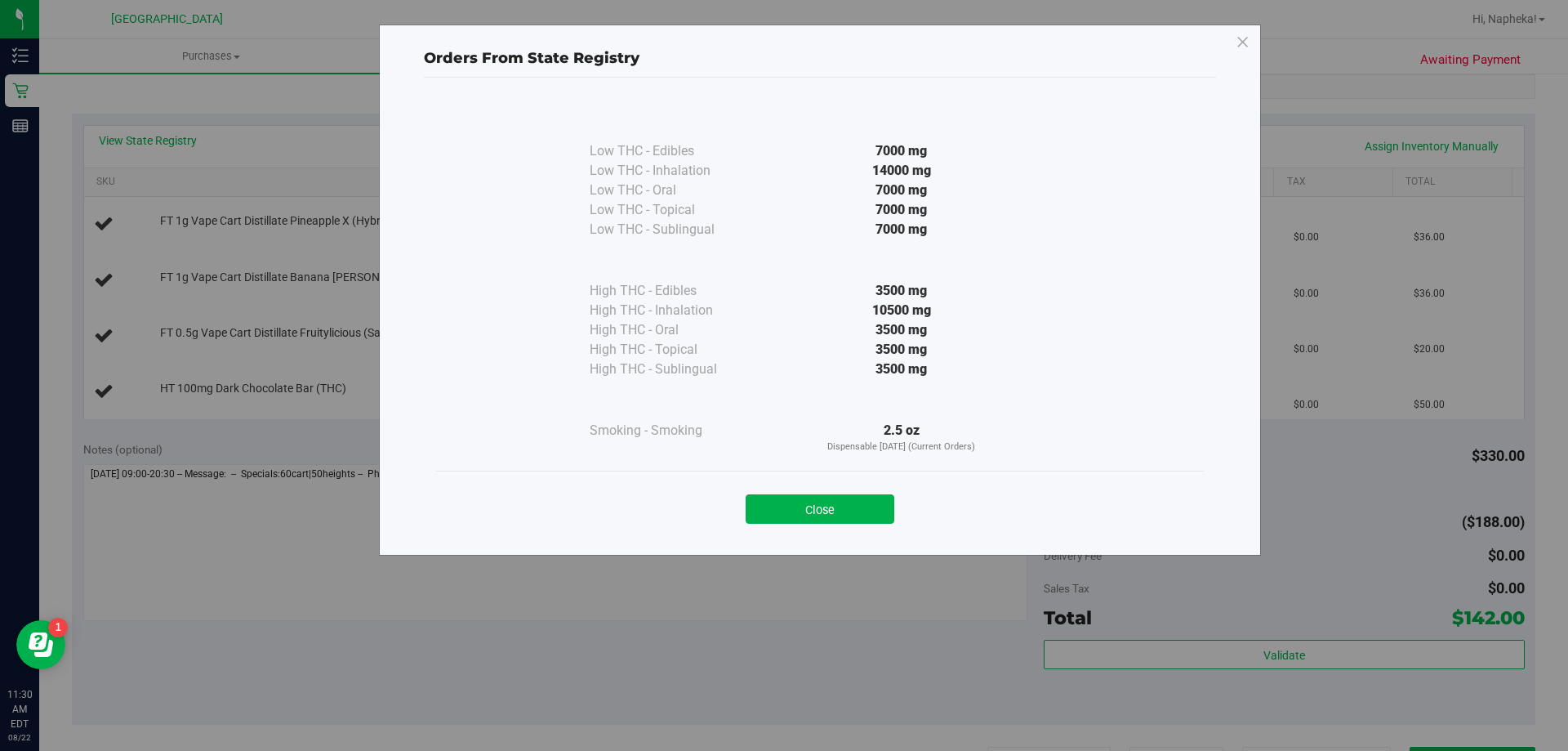
click at [780, 492] on div "Close" at bounding box center [820, 504] width 743 height 41
click at [810, 501] on button "Close" at bounding box center [820, 508] width 149 height 29
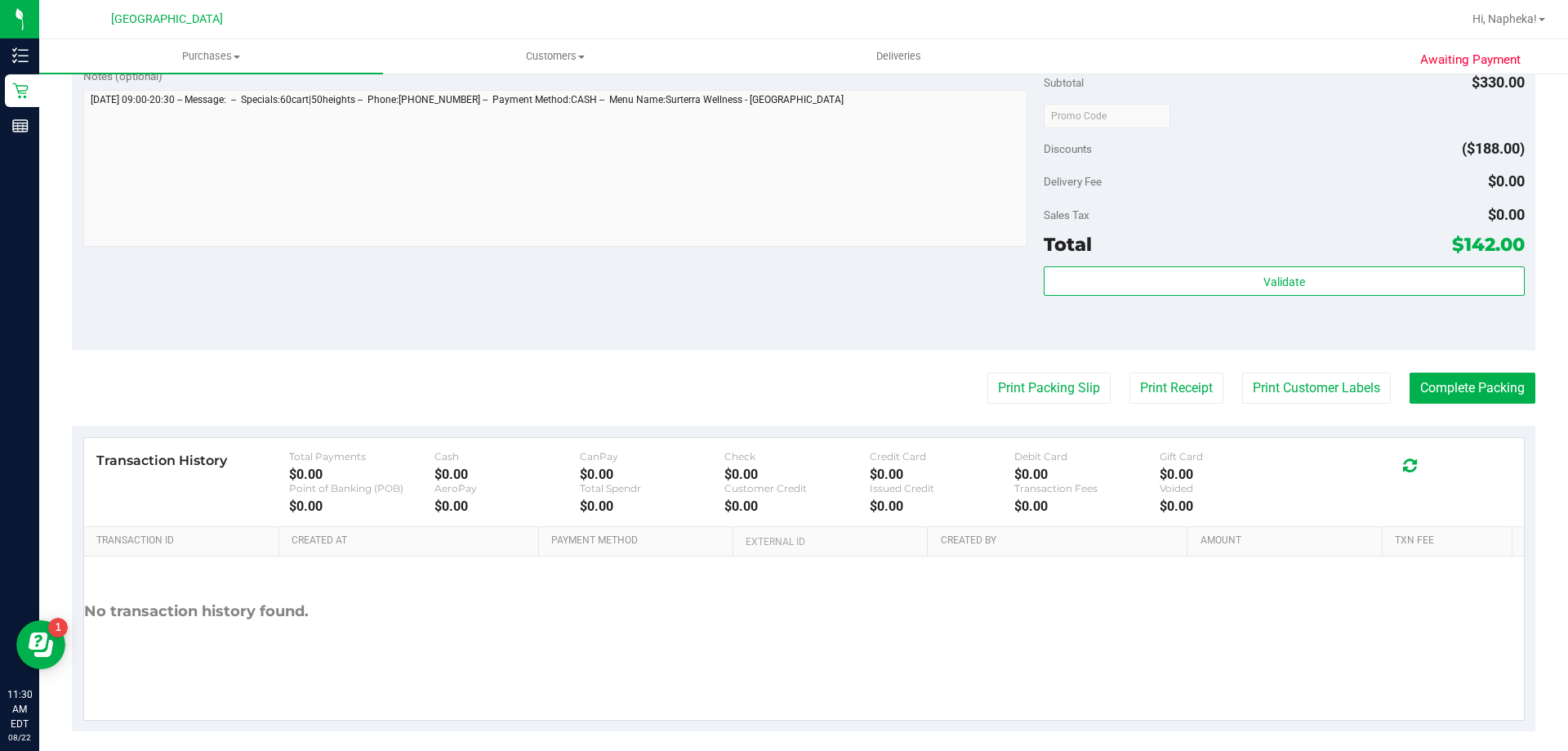
scroll to position [868, 0]
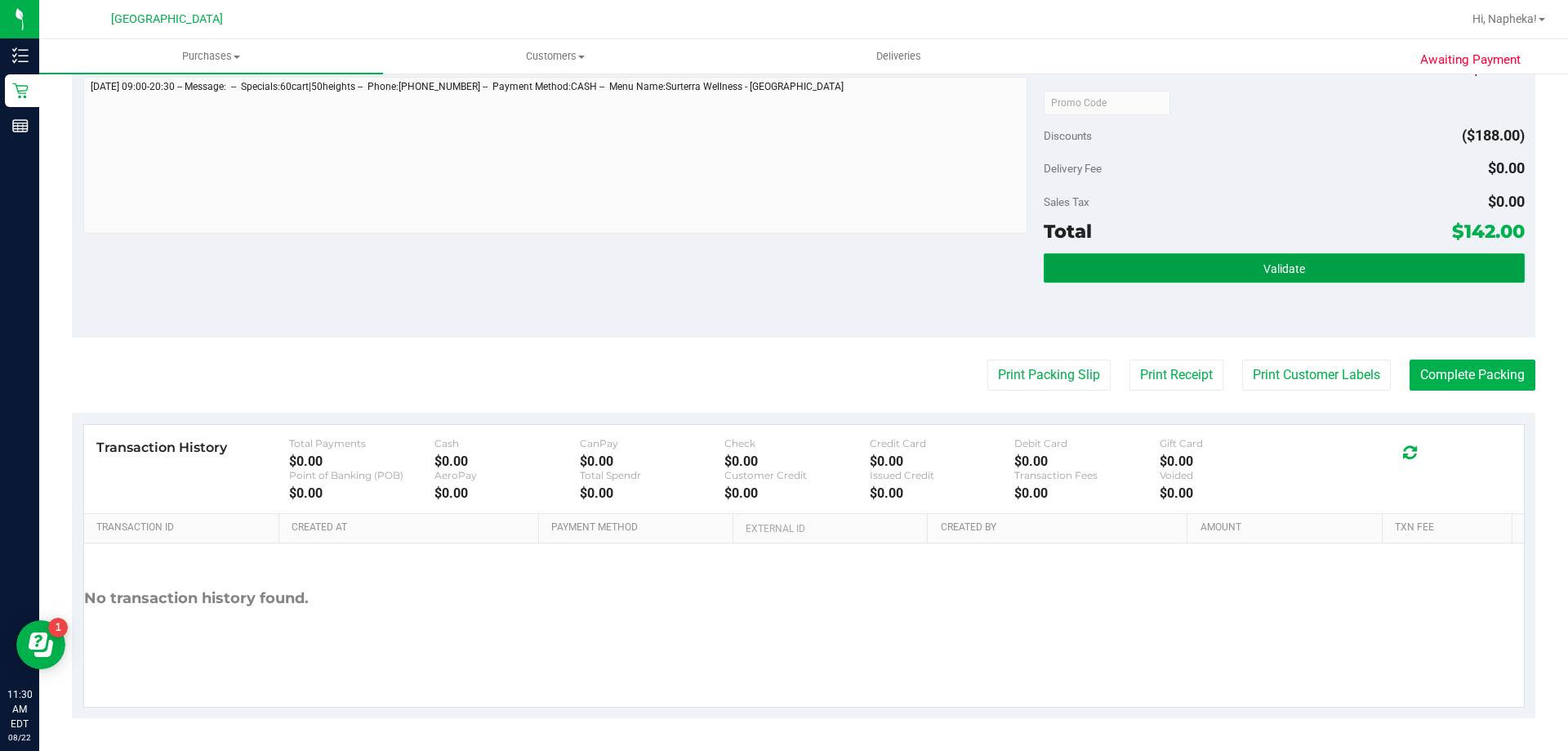
click at [1209, 269] on button "Validate" at bounding box center [1284, 268] width 481 height 29
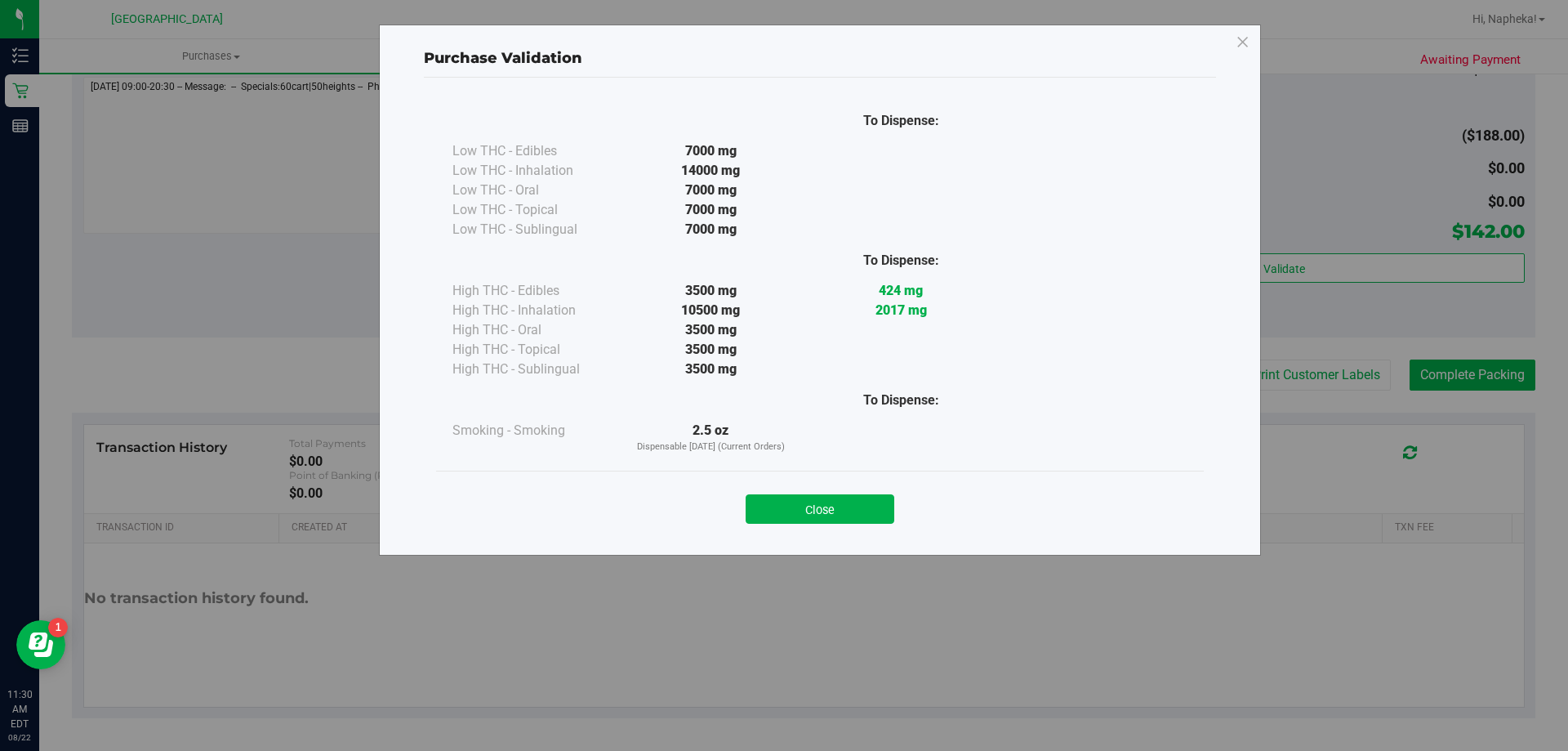
drag, startPoint x: 869, startPoint y: 501, endPoint x: 880, endPoint y: 501, distance: 11.0
click at [867, 503] on button "Close" at bounding box center [820, 508] width 149 height 29
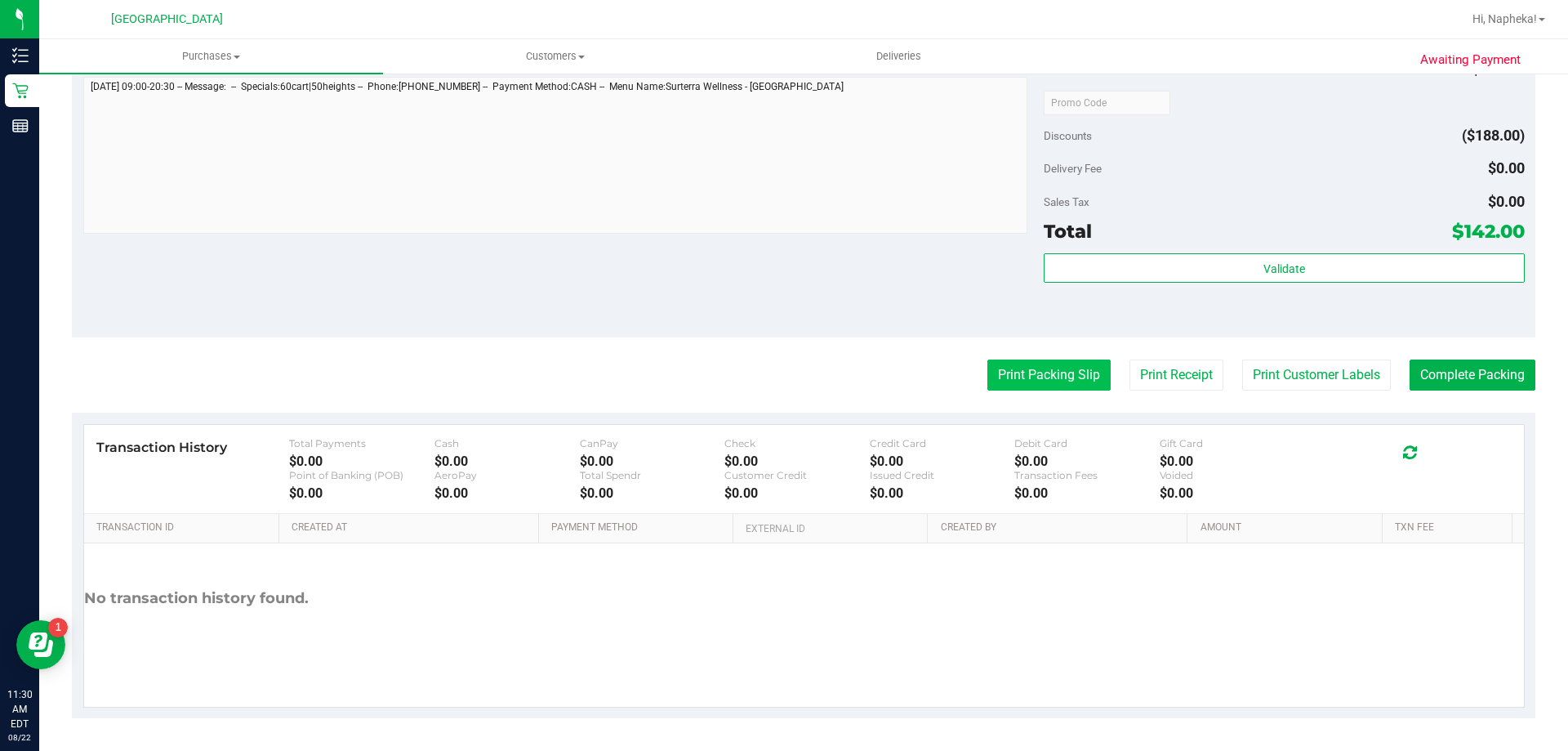
click at [1048, 372] on button "Print Packing Slip" at bounding box center [1049, 374] width 123 height 31
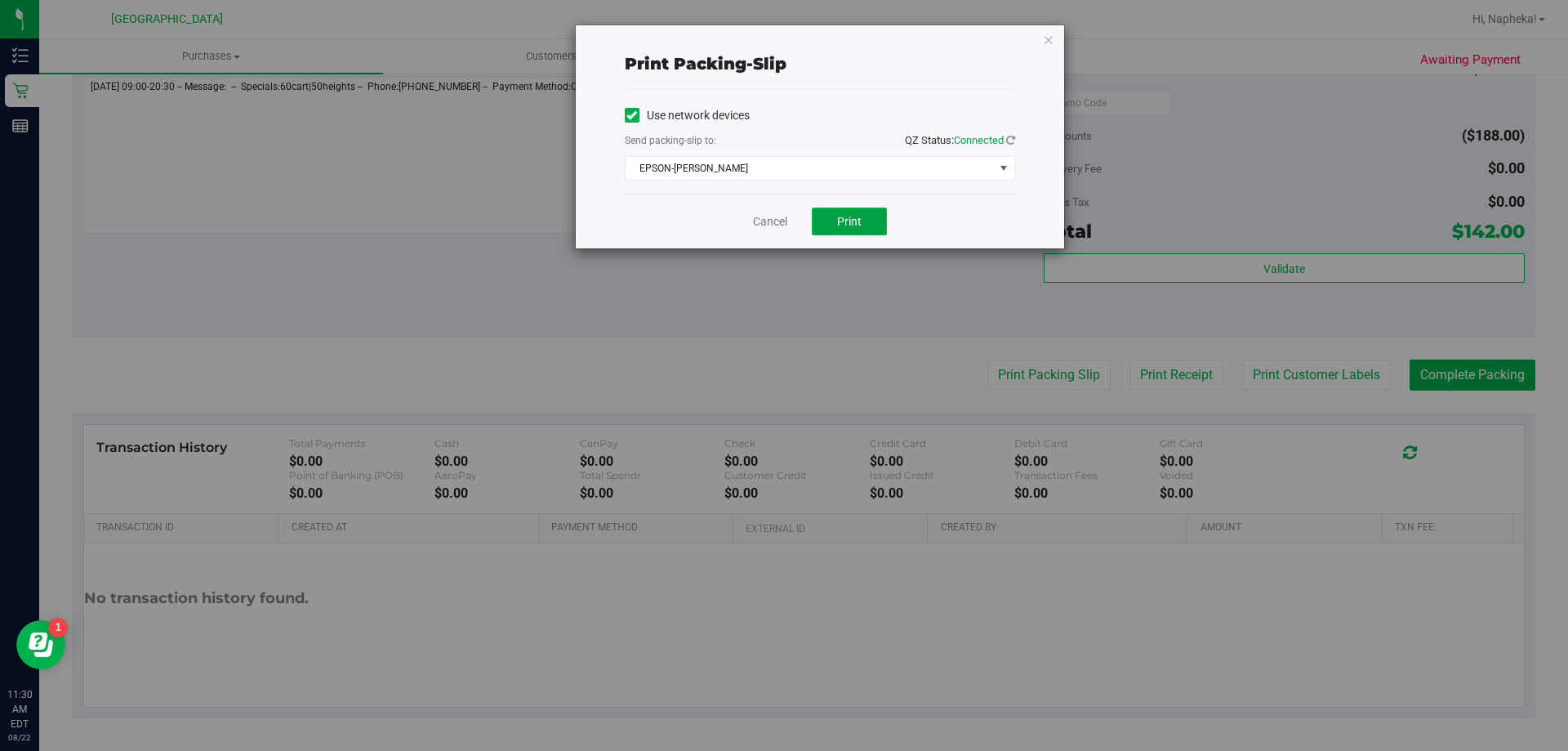
click at [850, 210] on button "Print" at bounding box center [850, 221] width 75 height 27
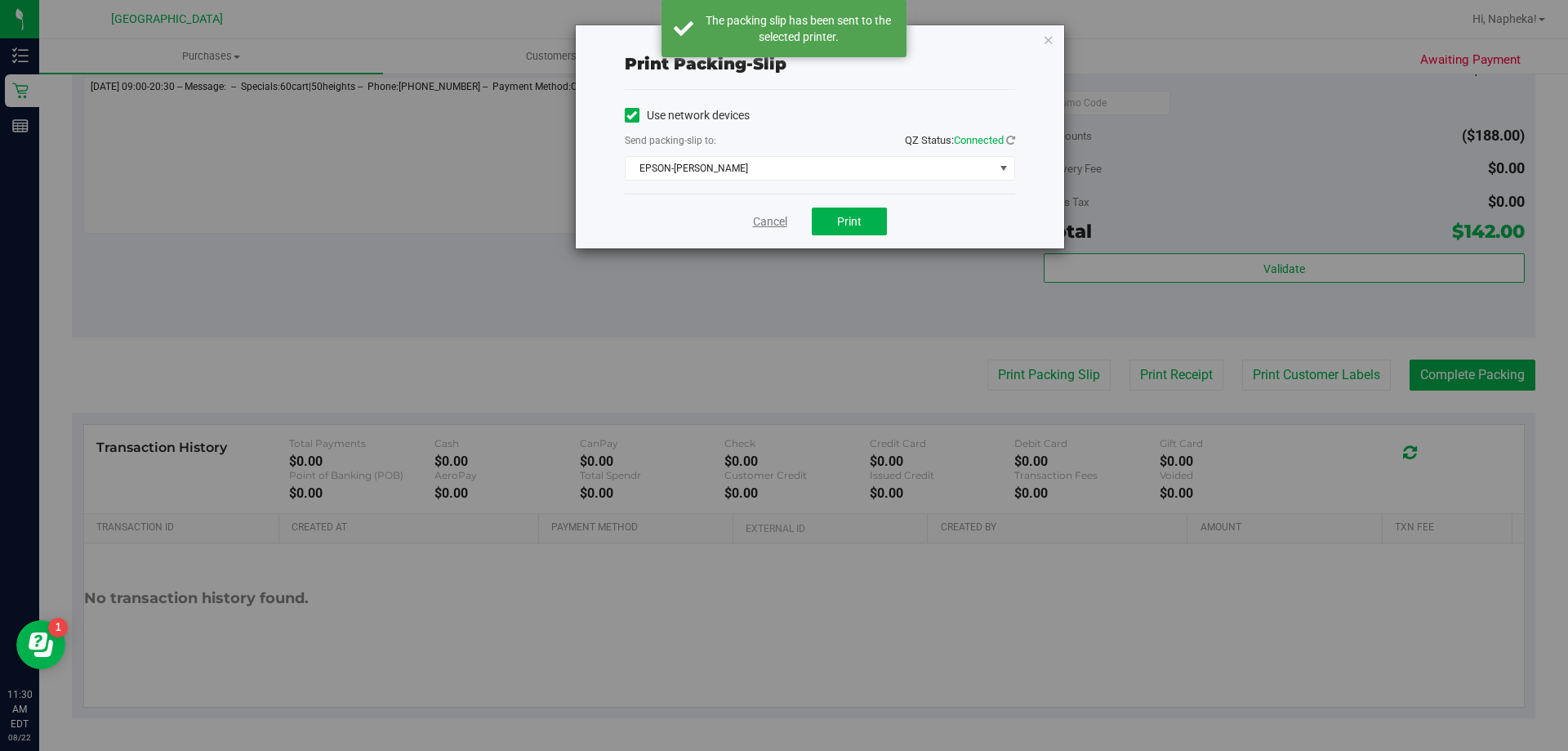
click at [776, 216] on link "Cancel" at bounding box center [770, 221] width 34 height 17
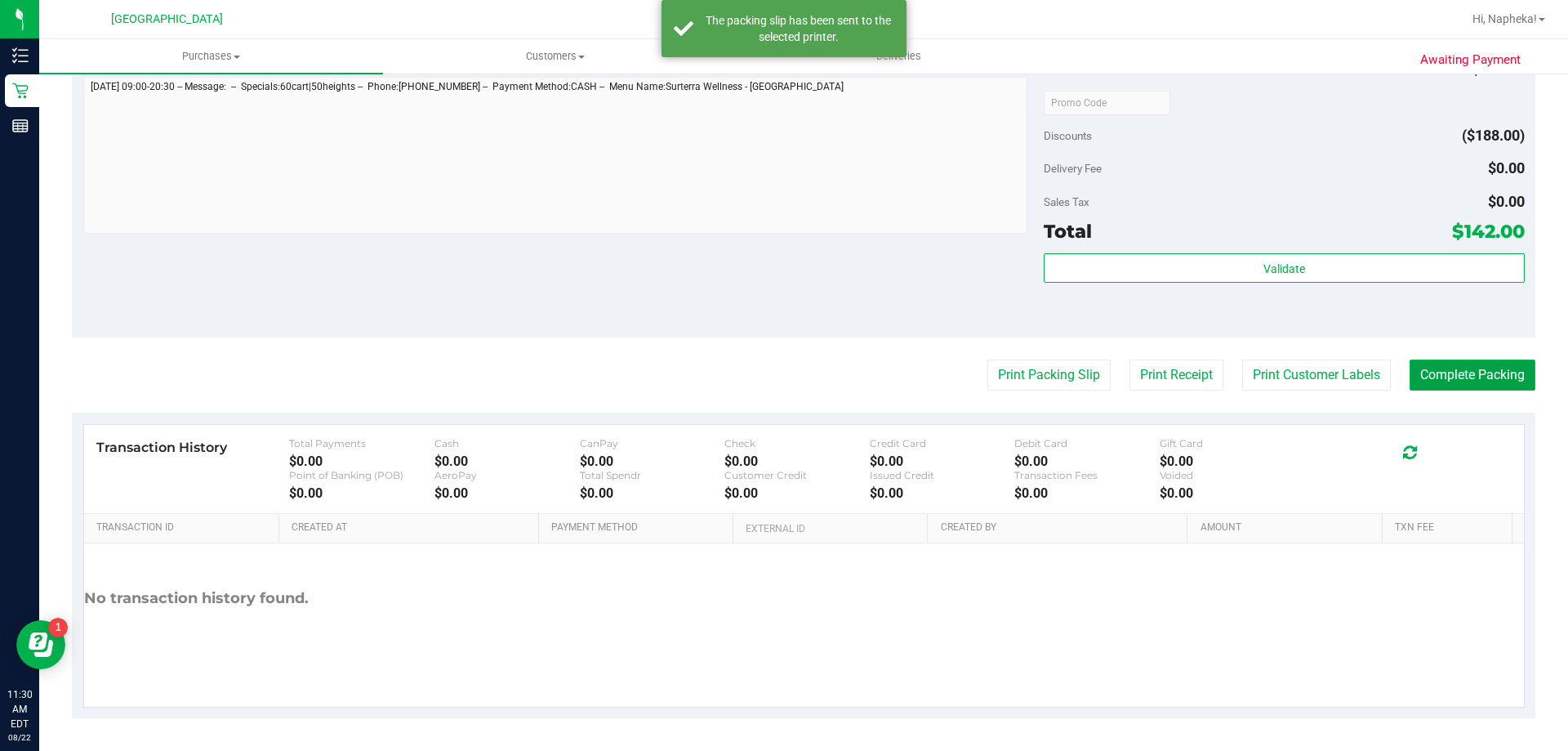
click at [1430, 365] on button "Complete Packing" at bounding box center [1472, 374] width 126 height 31
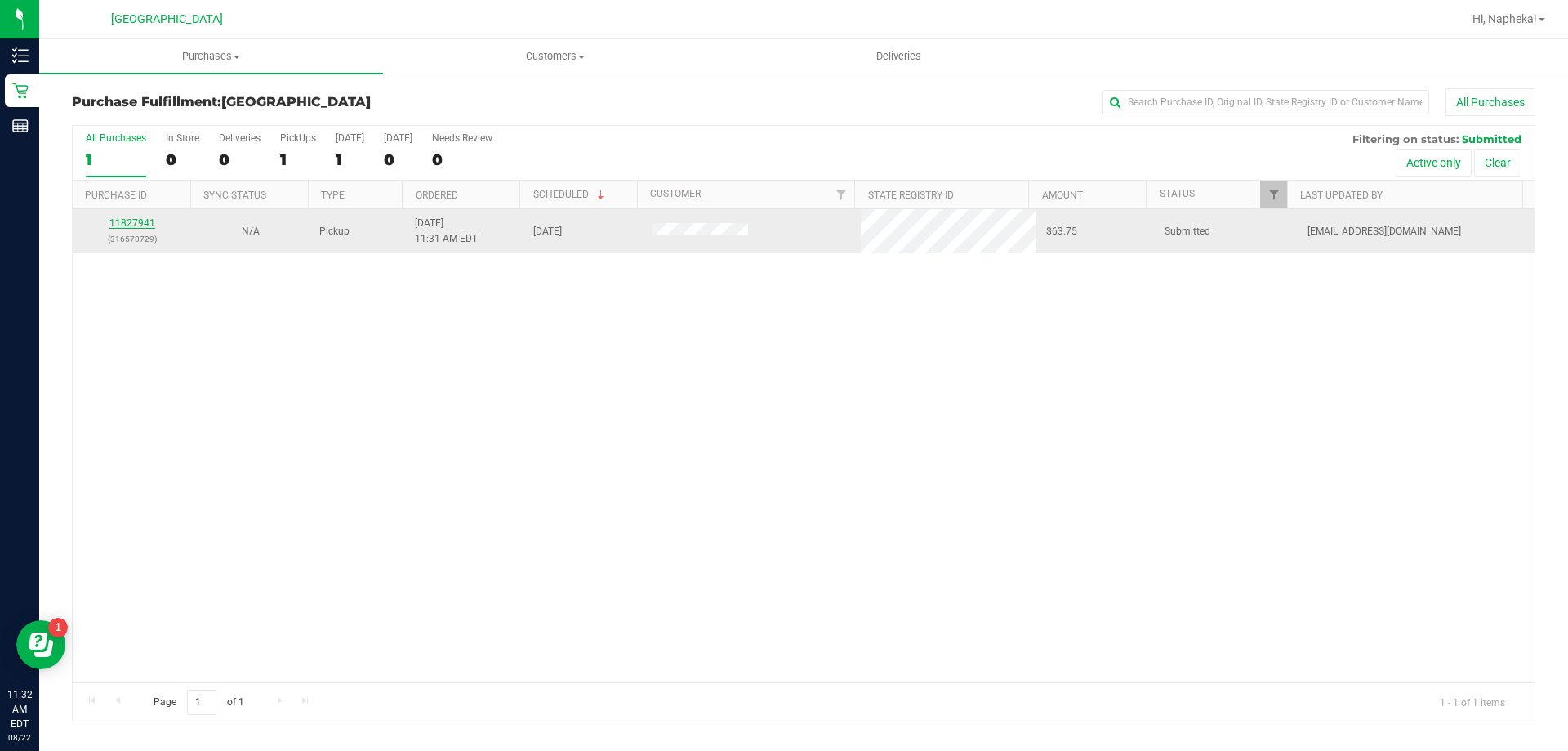
click at [122, 229] on link "11827941" at bounding box center [132, 223] width 46 height 12
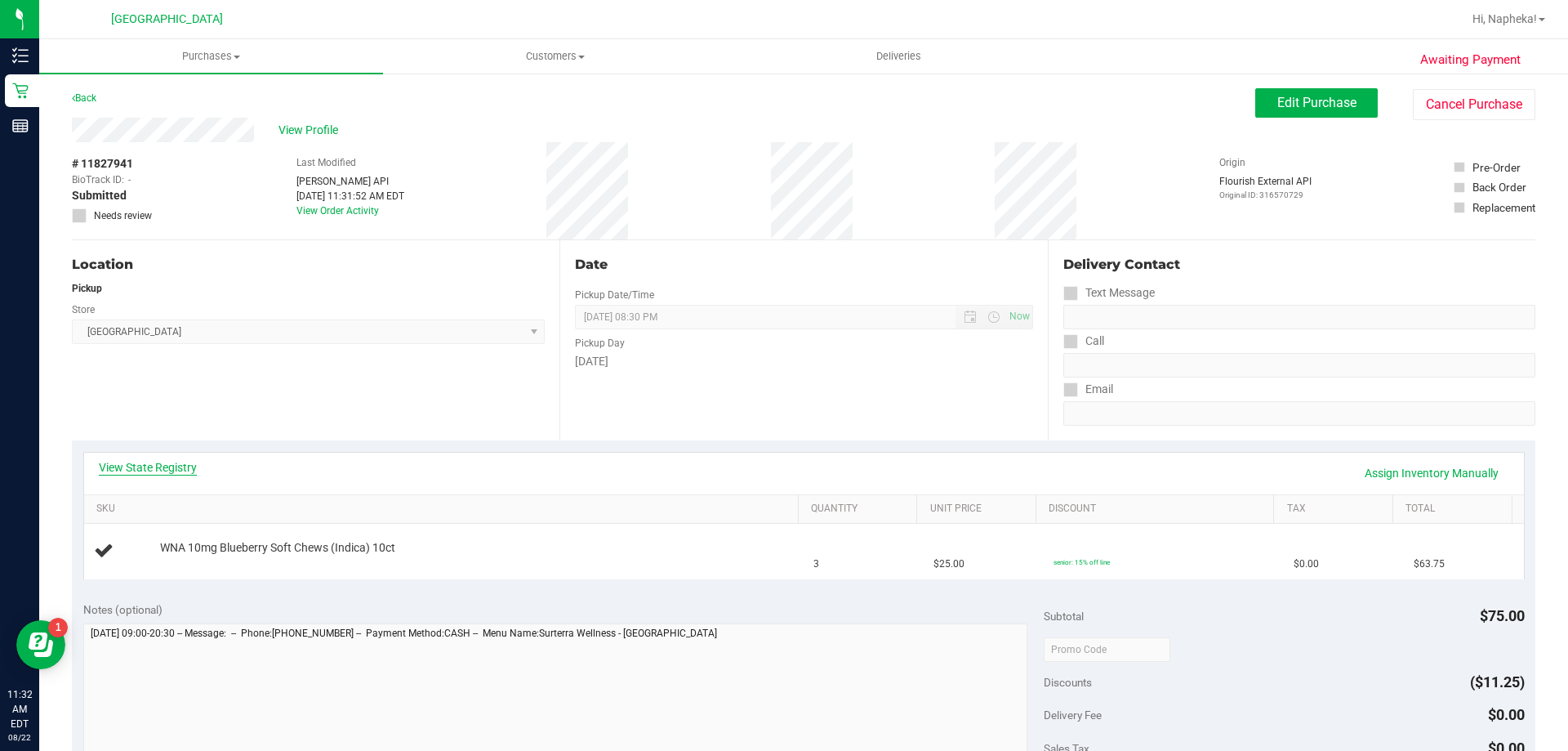
click at [163, 472] on link "View State Registry" at bounding box center [148, 467] width 98 height 17
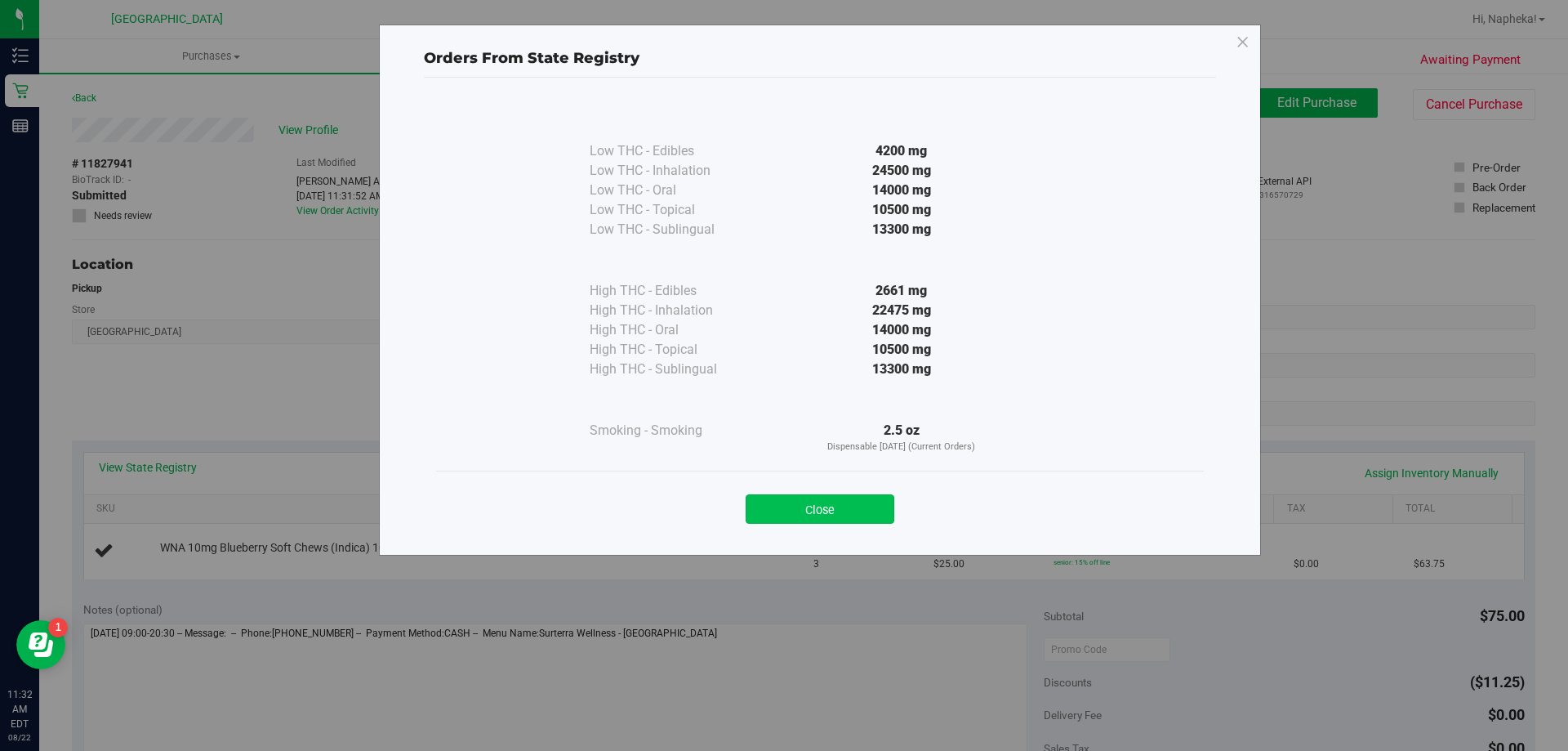
click at [821, 507] on button "Close" at bounding box center [820, 508] width 149 height 29
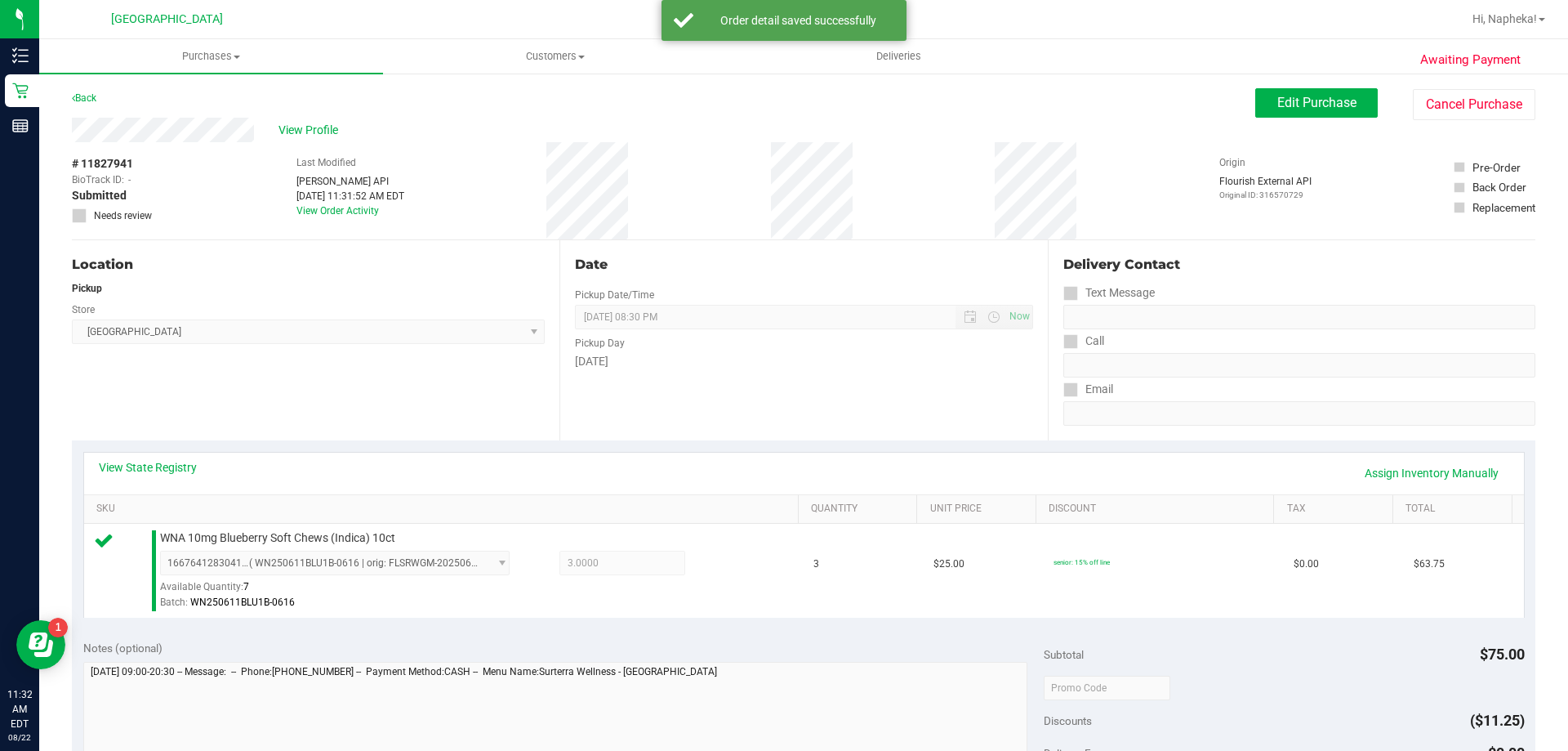
scroll to position [490, 0]
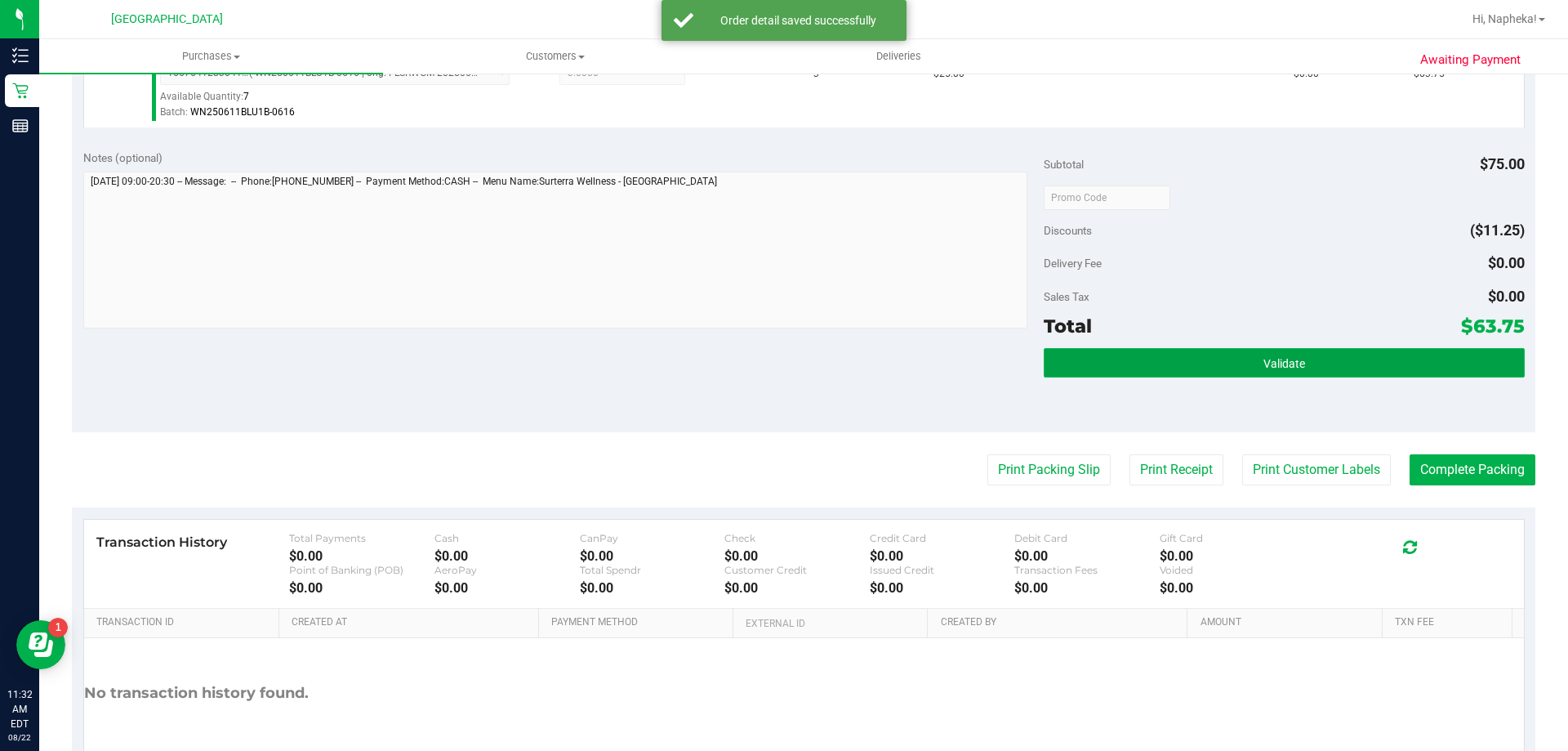
click at [1116, 362] on button "Validate" at bounding box center [1284, 363] width 481 height 29
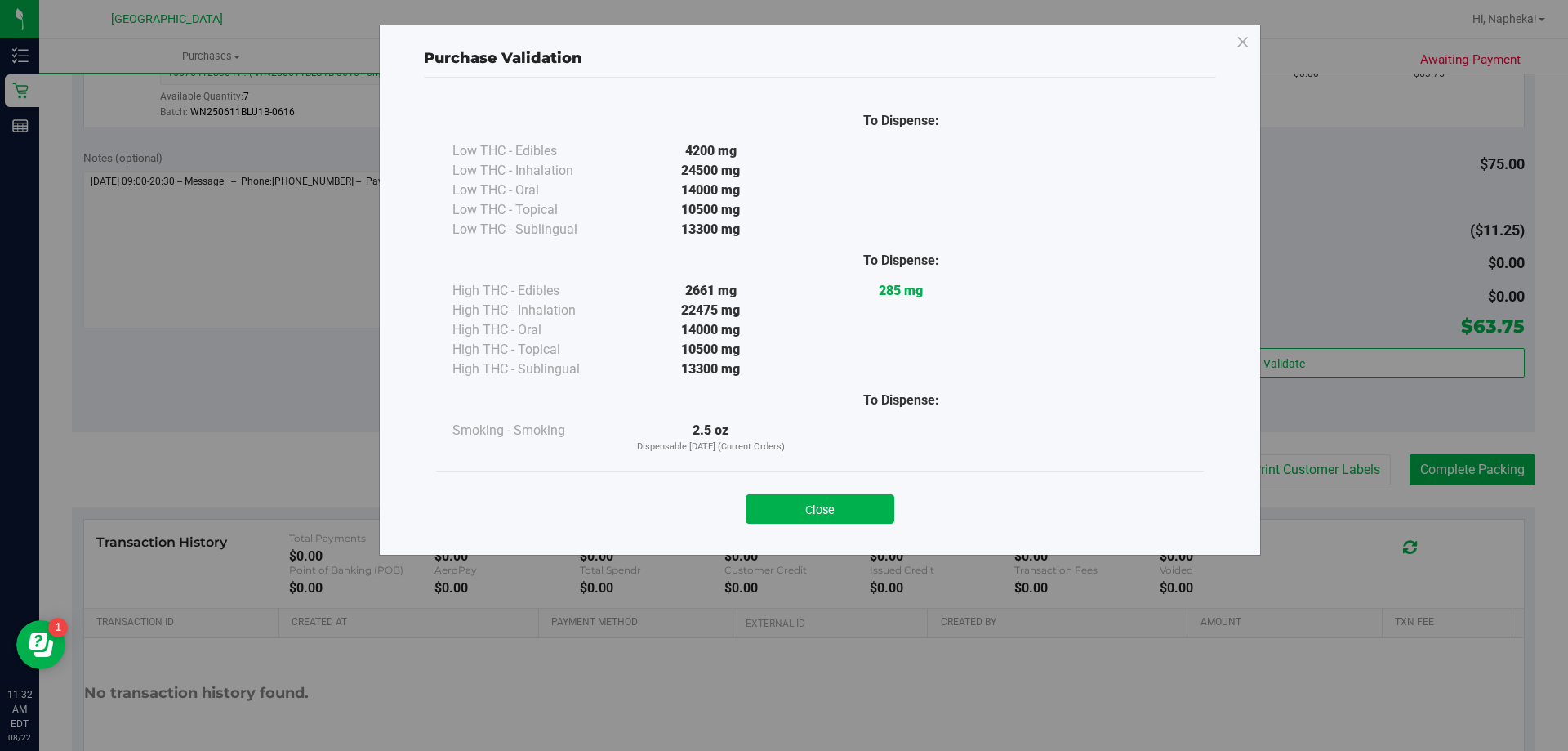
drag, startPoint x: 811, startPoint y: 506, endPoint x: 846, endPoint y: 497, distance: 36.1
click at [811, 507] on button "Close" at bounding box center [820, 508] width 149 height 29
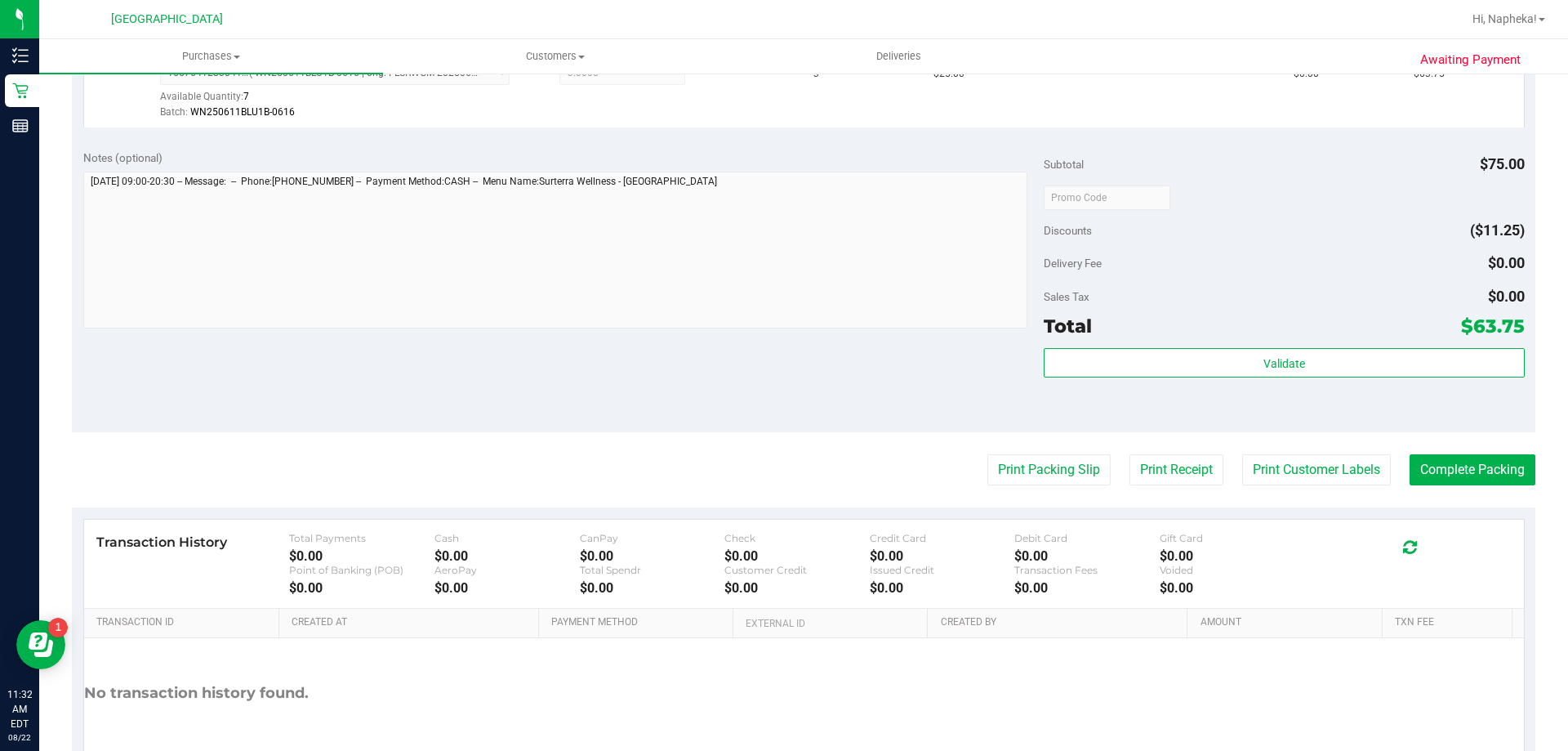
click at [1010, 444] on purchase-details "Back Edit Purchase Cancel Purchase View Profile # 11827941 BioTrack ID: - Submi…" at bounding box center [803, 205] width 1463 height 1215
click at [1006, 462] on button "Print Packing Slip" at bounding box center [1049, 469] width 123 height 31
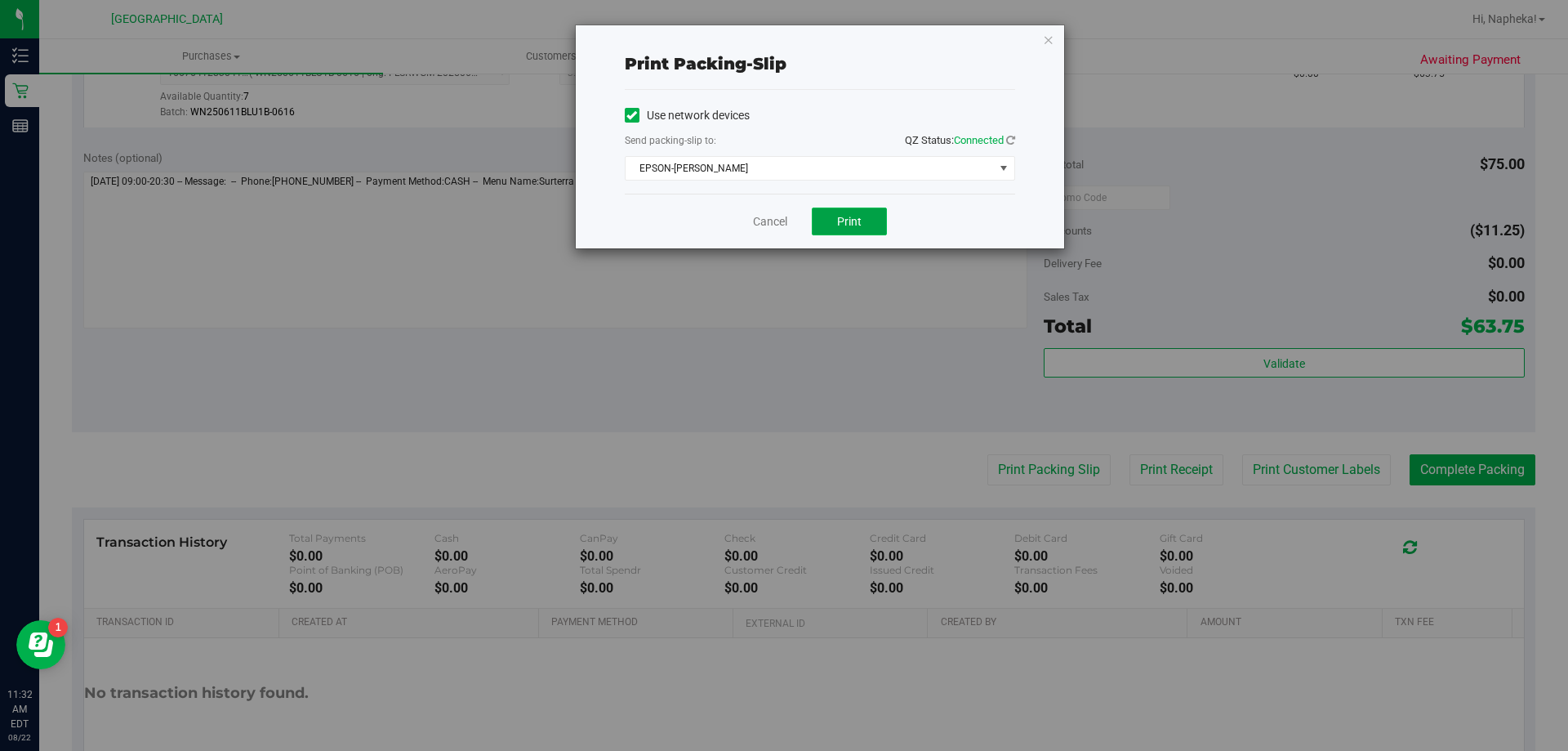
click at [843, 220] on span "Print" at bounding box center [849, 221] width 24 height 13
click at [764, 220] on link "Cancel" at bounding box center [770, 221] width 34 height 17
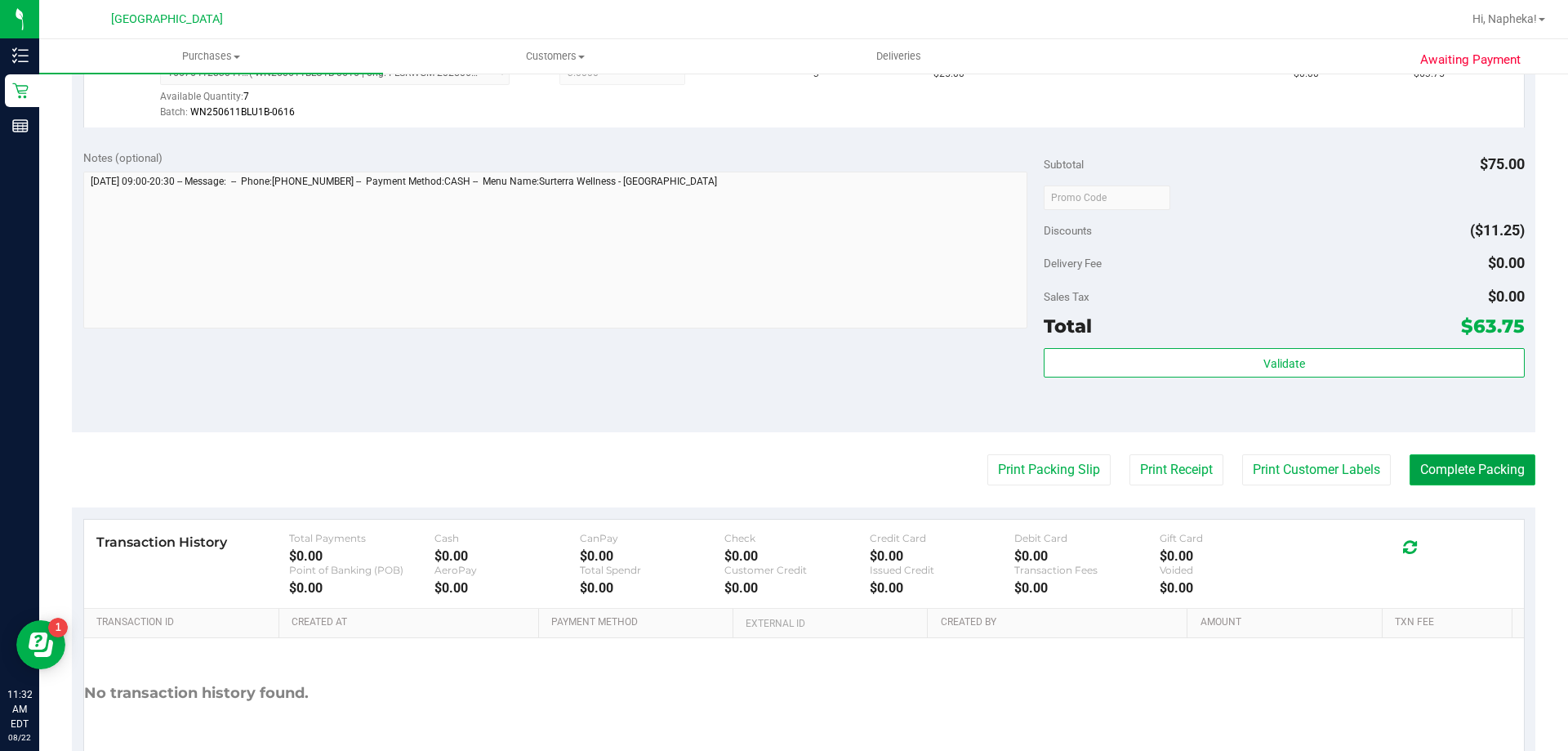
click at [1454, 467] on button "Complete Packing" at bounding box center [1472, 469] width 126 height 31
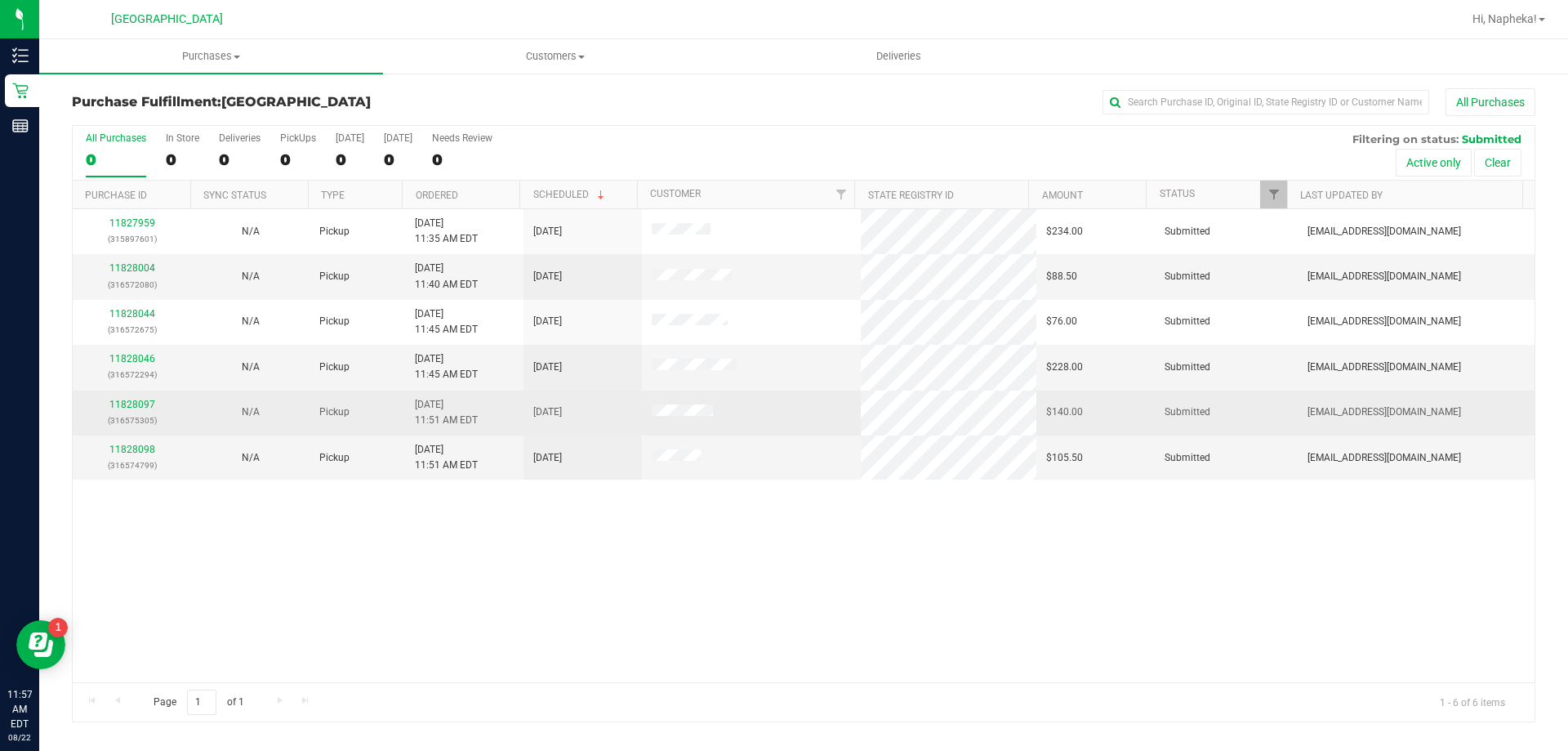
click at [157, 432] on td "11828097 (316575305)" at bounding box center [131, 413] width 118 height 45
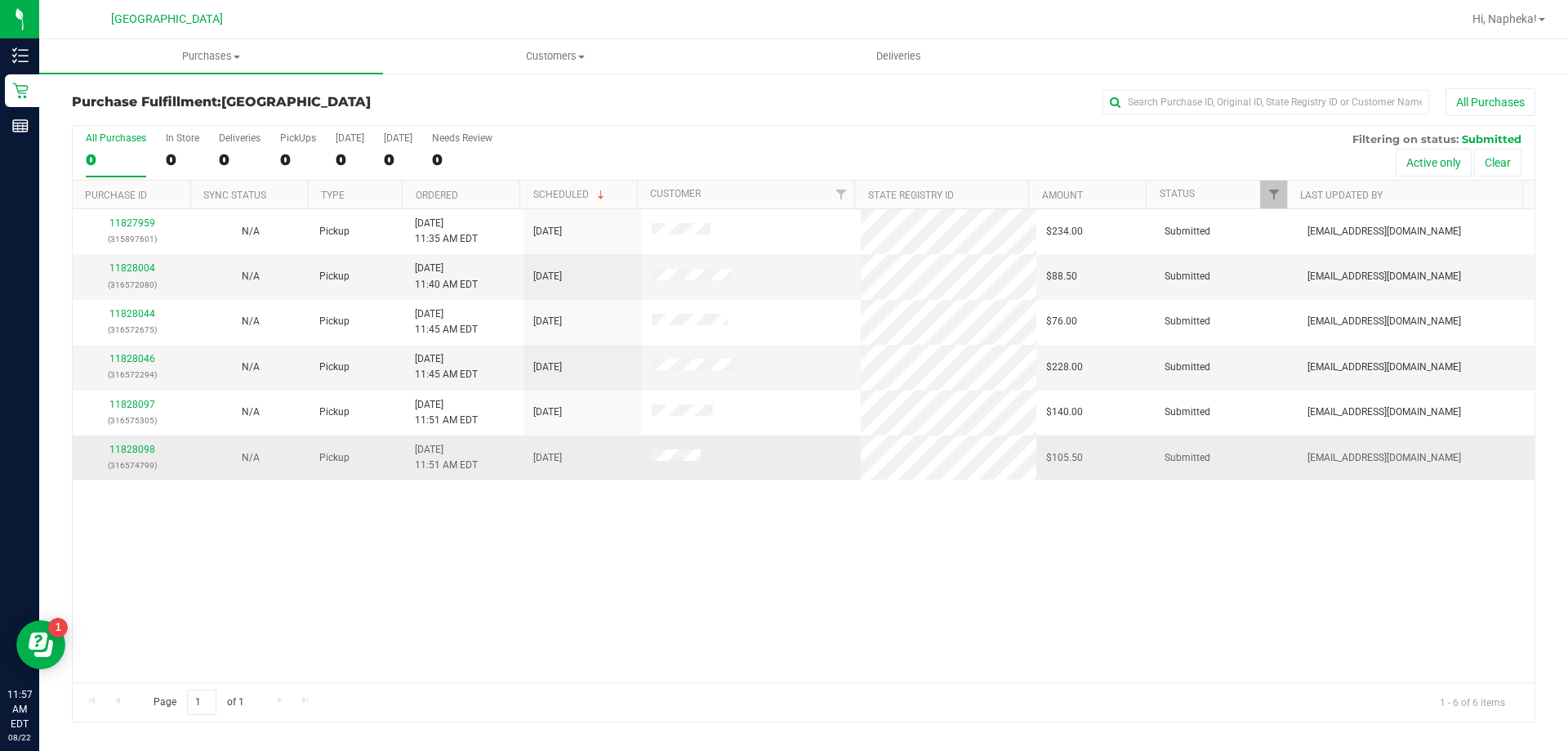
click at [129, 466] on p "(316574799)" at bounding box center [131, 465] width 99 height 16
click at [142, 449] on link "11828098" at bounding box center [132, 449] width 46 height 12
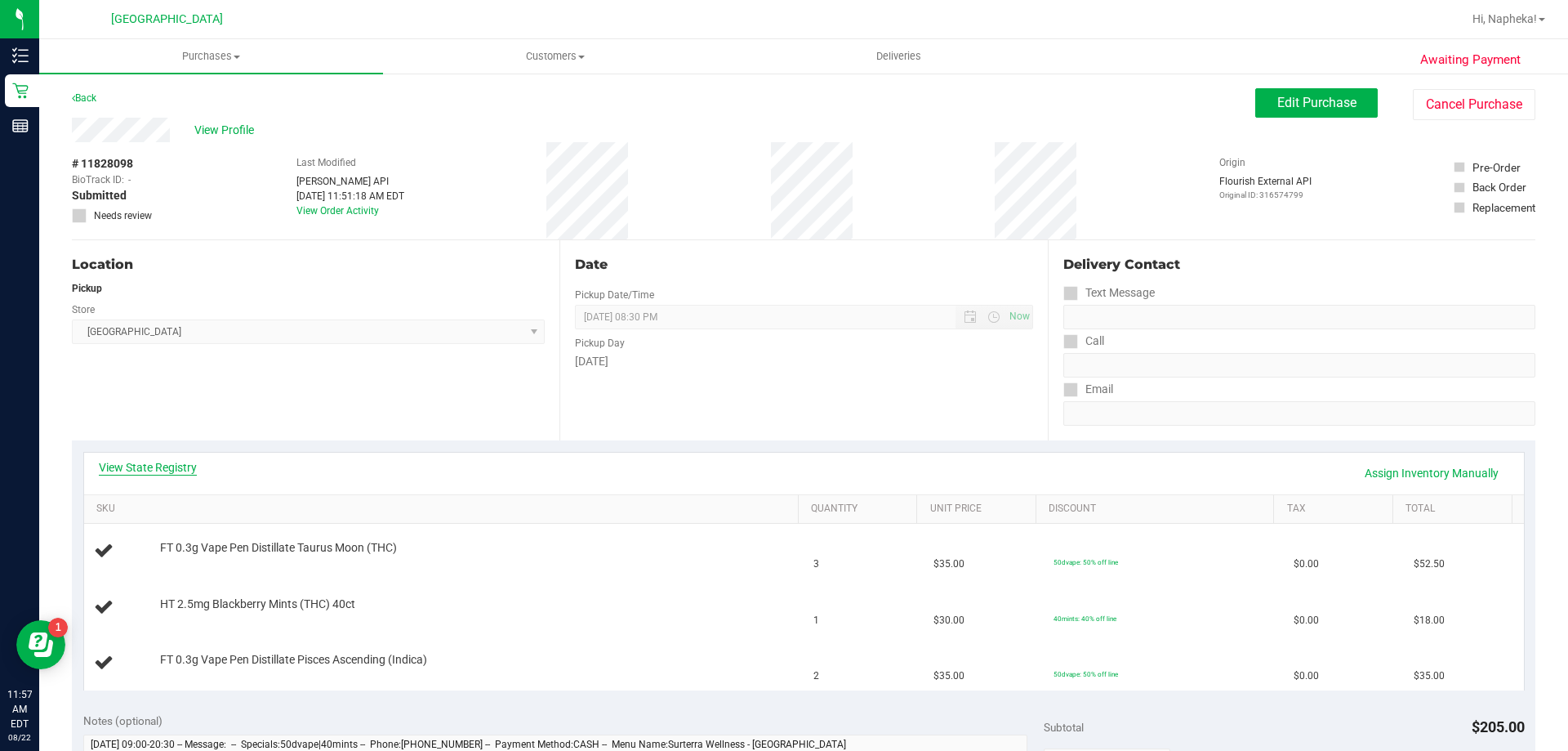
click at [174, 469] on link "View State Registry" at bounding box center [148, 467] width 98 height 17
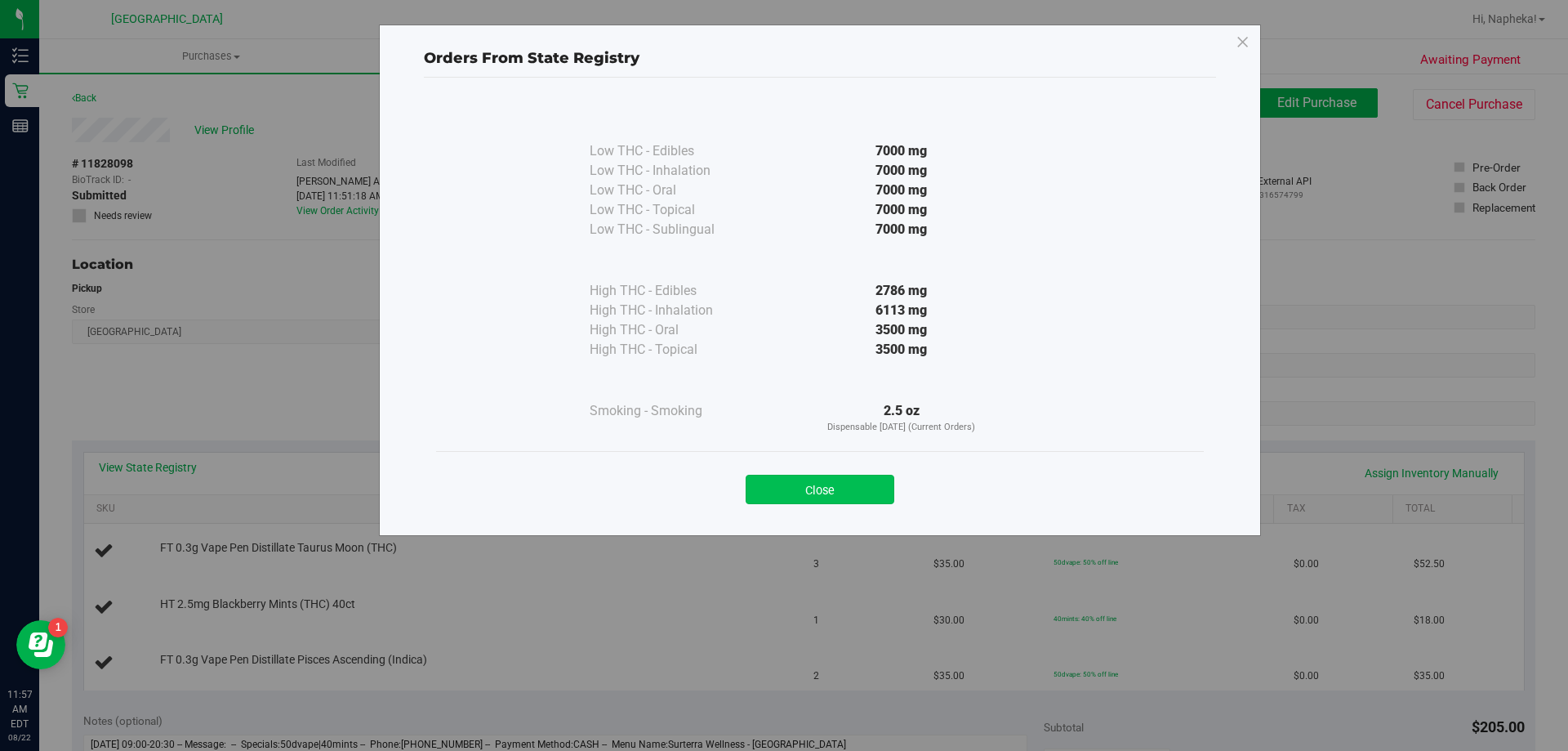
click at [857, 497] on button "Close" at bounding box center [820, 489] width 149 height 29
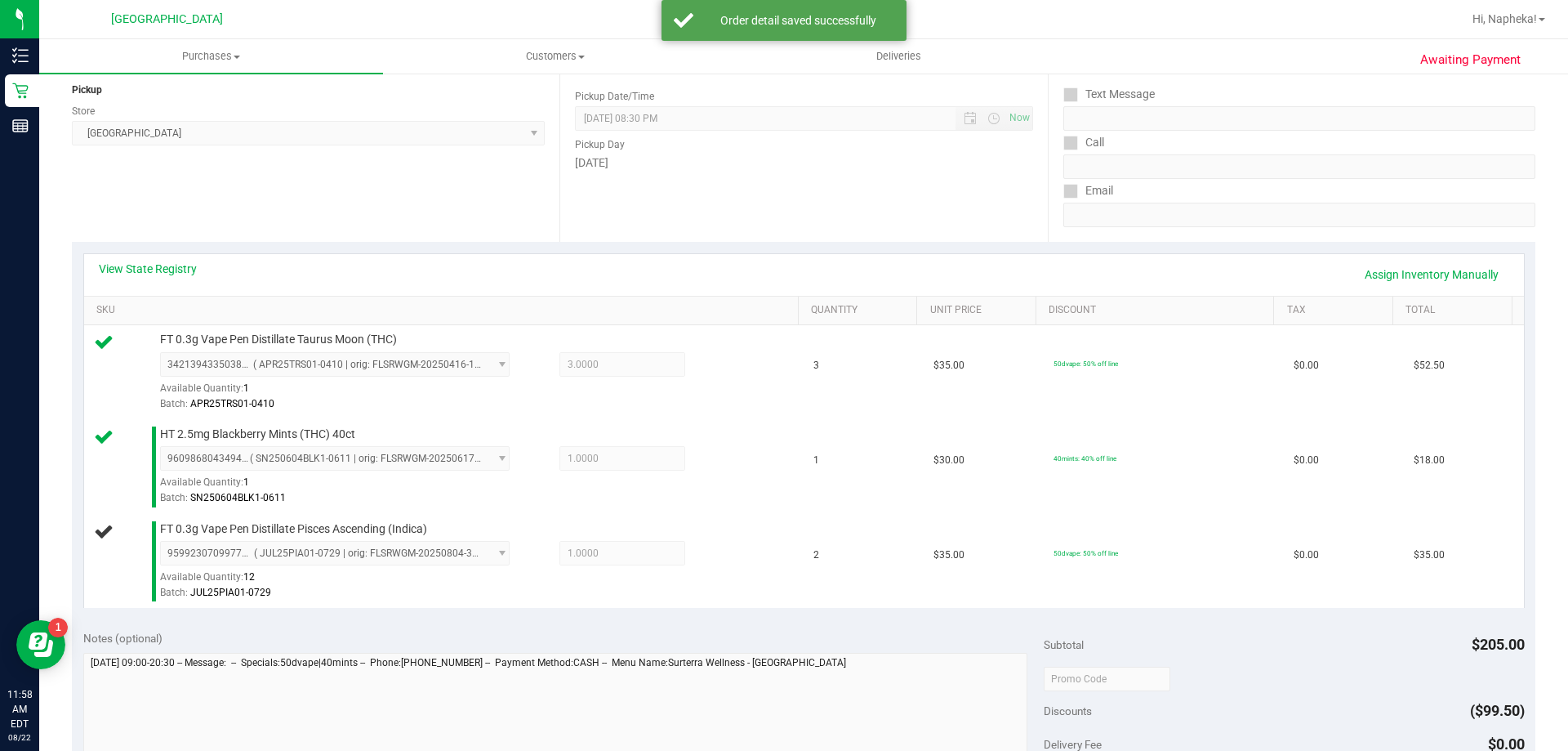
scroll to position [490, 0]
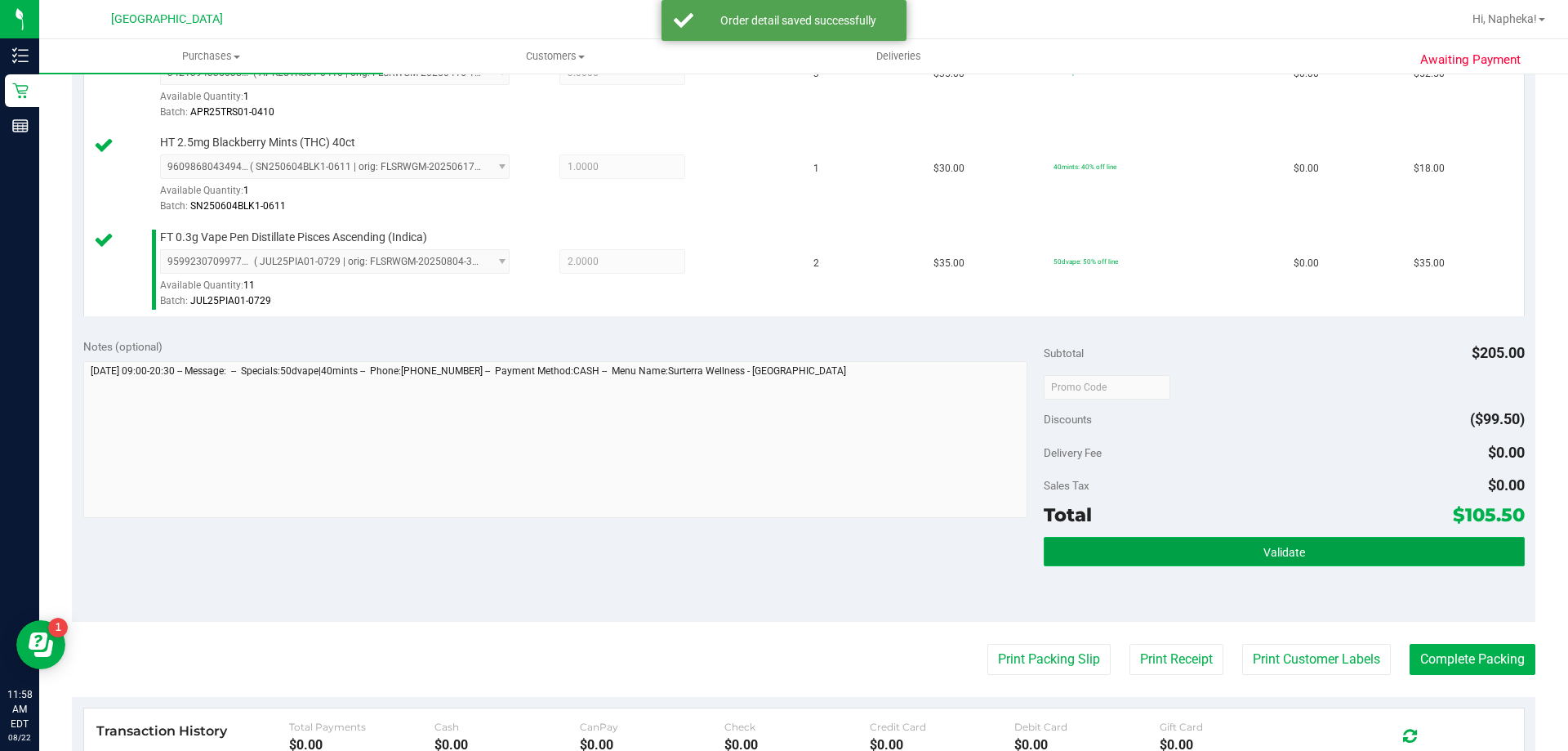
click at [1361, 552] on button "Validate" at bounding box center [1284, 551] width 481 height 29
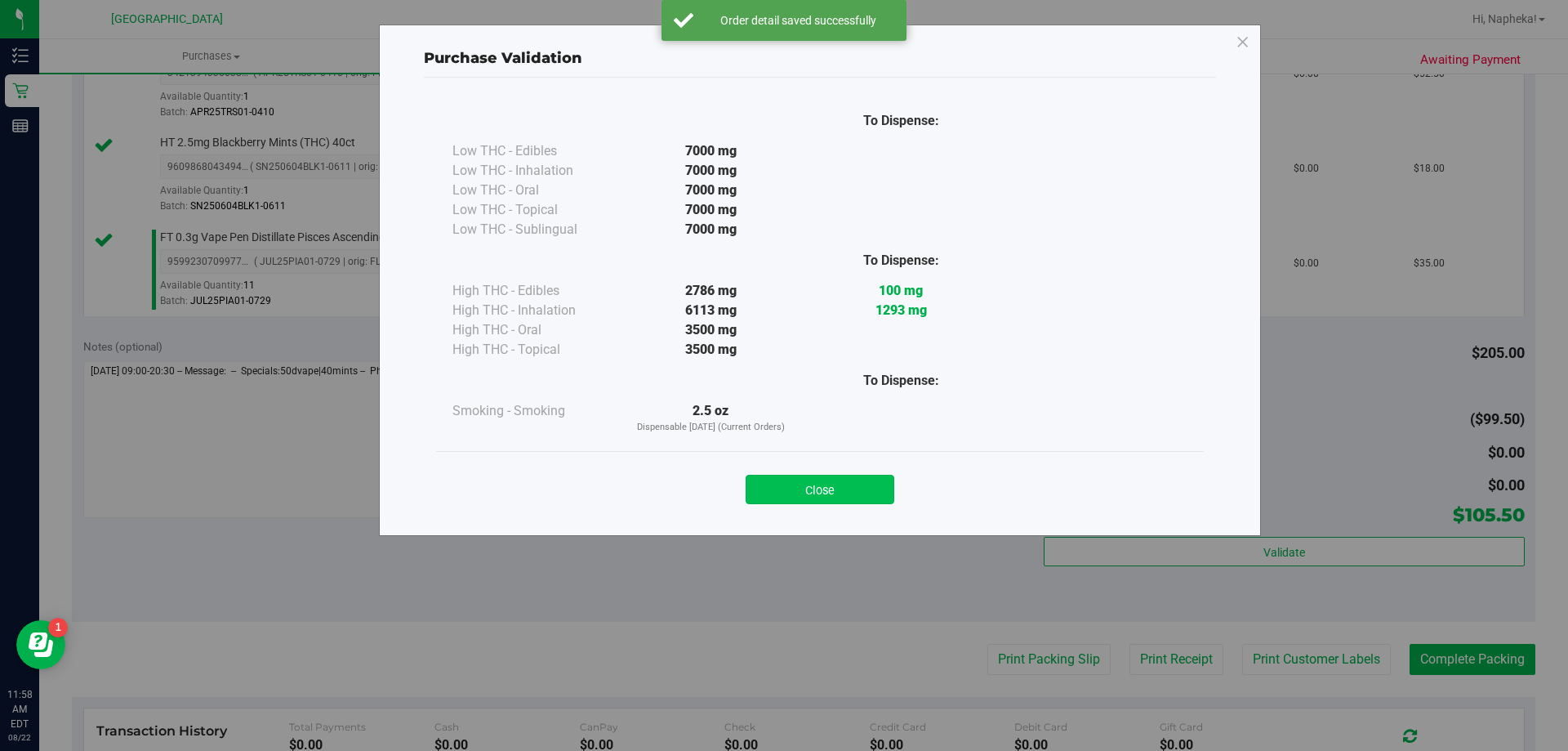
click at [852, 487] on button "Close" at bounding box center [820, 489] width 149 height 29
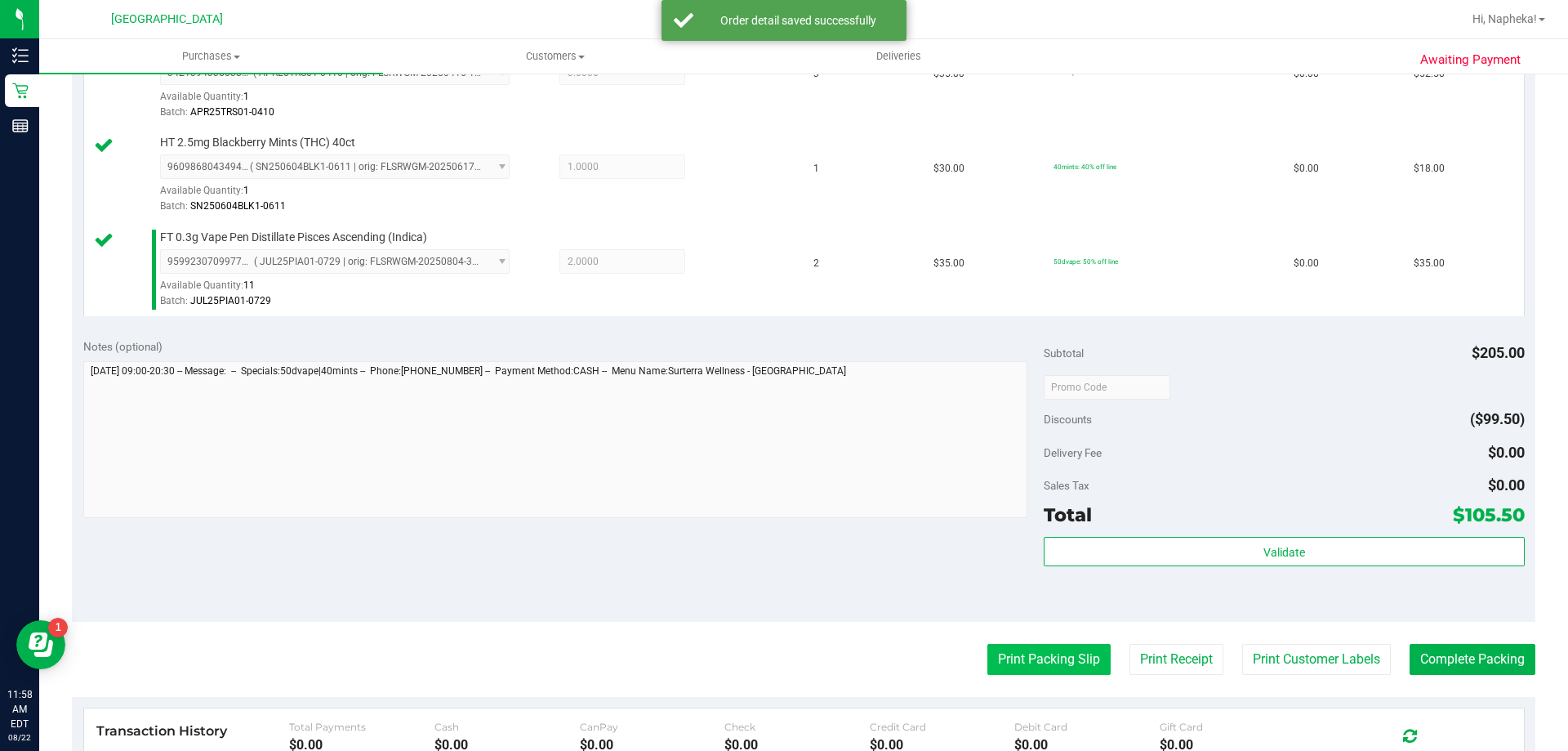
click at [1038, 660] on button "Print Packing Slip" at bounding box center [1049, 659] width 123 height 31
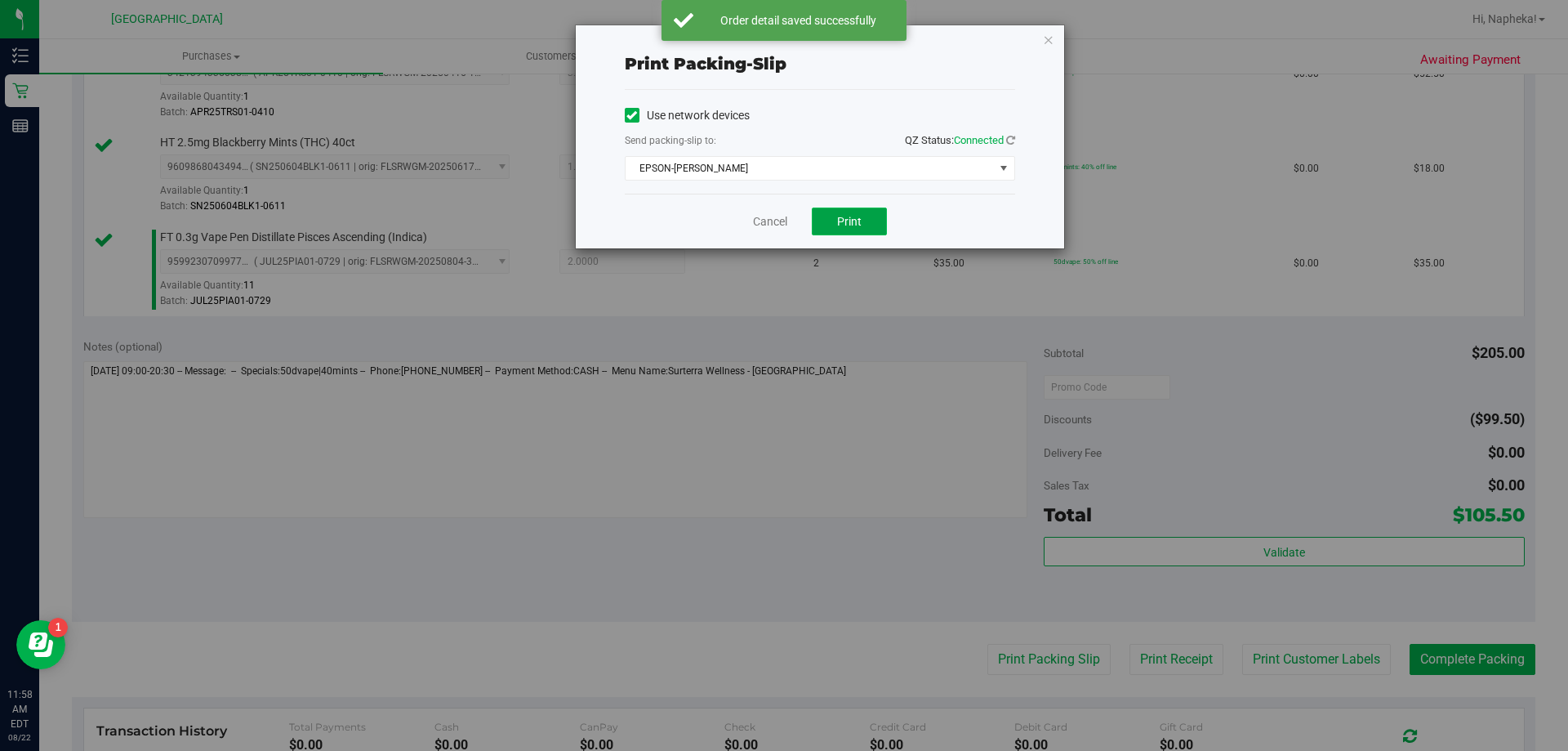
click at [846, 217] on span "Print" at bounding box center [849, 221] width 24 height 13
click at [727, 214] on div "Cancel Print" at bounding box center [821, 221] width 391 height 55
click at [784, 221] on link "Cancel" at bounding box center [770, 221] width 34 height 17
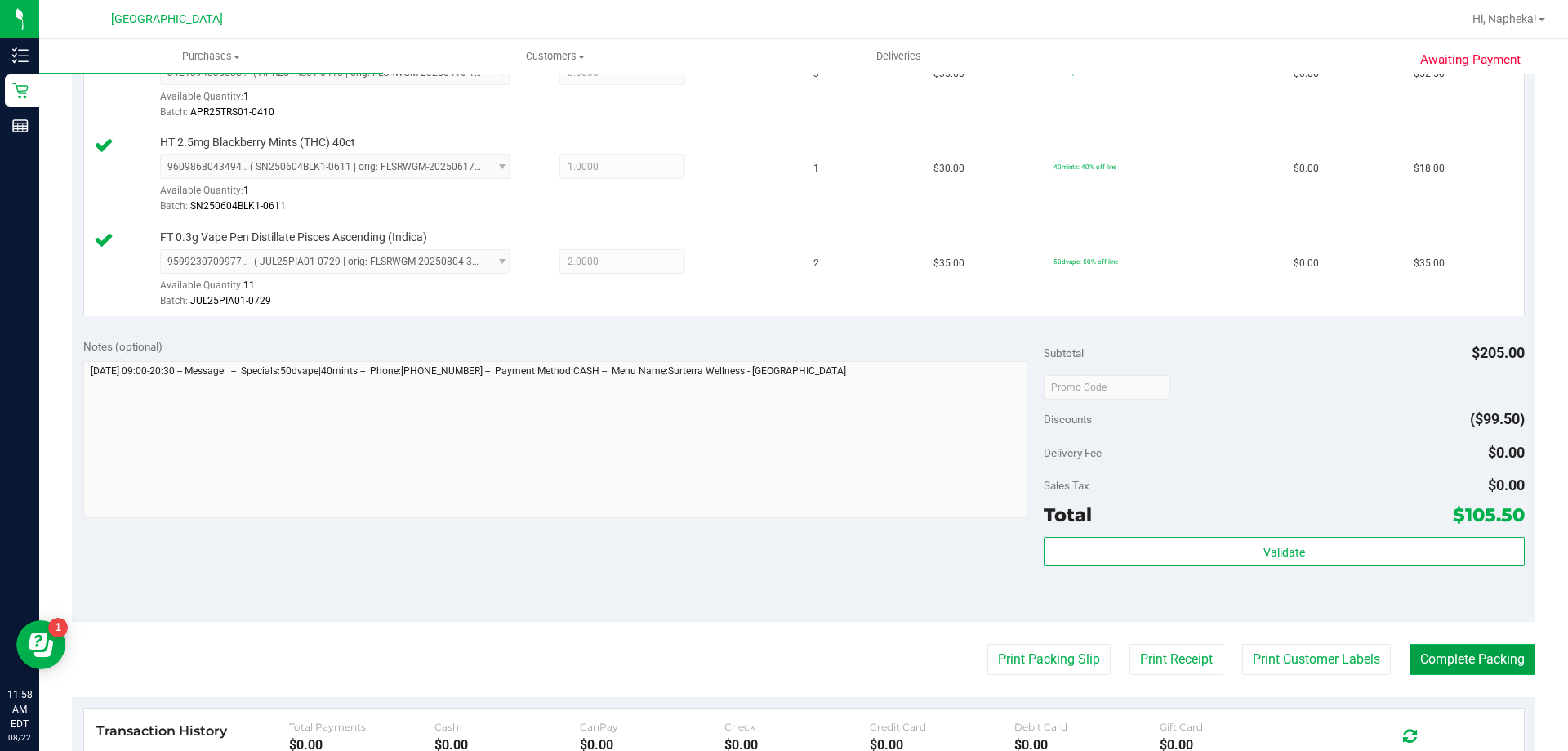
click at [1444, 665] on button "Complete Packing" at bounding box center [1472, 659] width 126 height 31
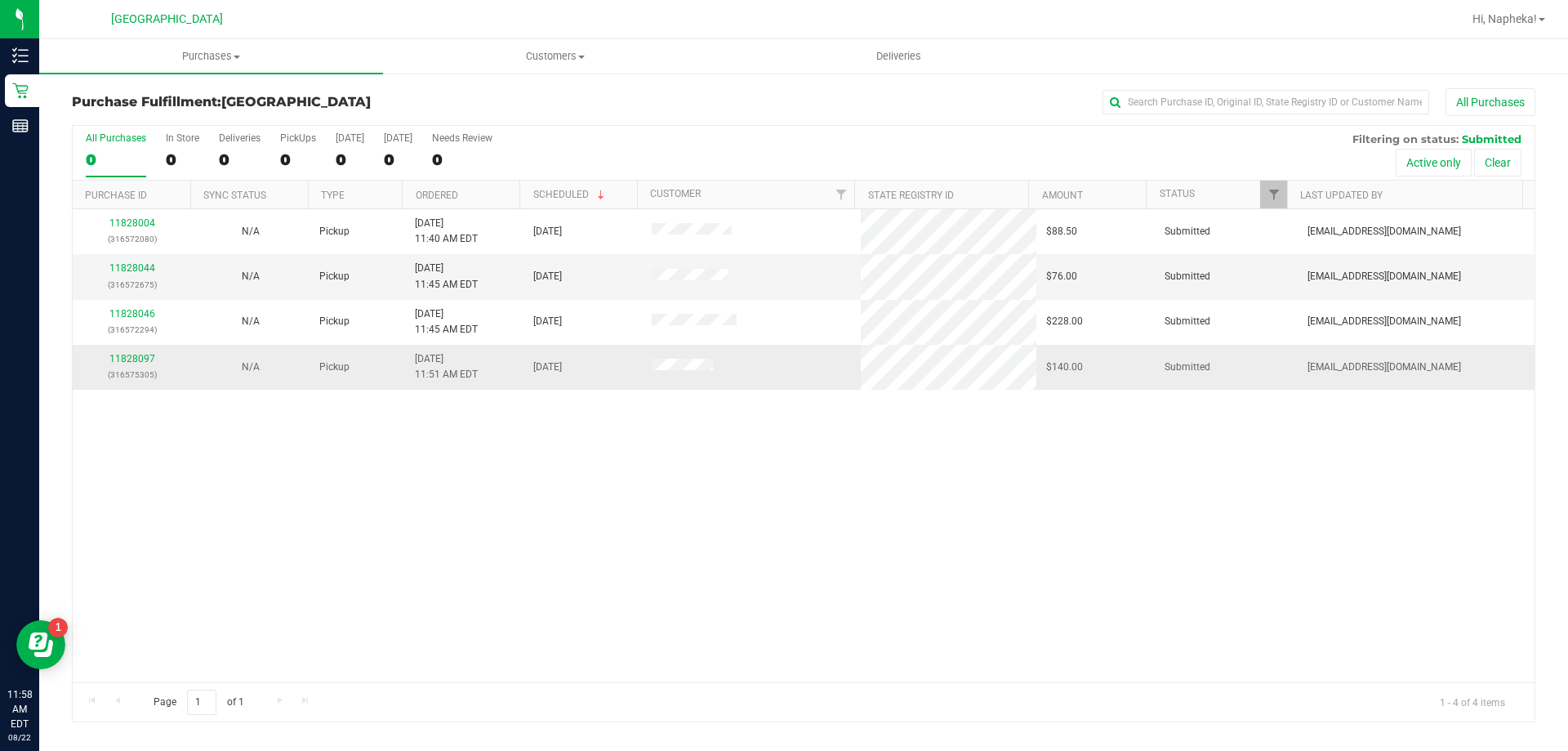
click at [119, 364] on div "11828097 (316575305)" at bounding box center [131, 366] width 99 height 31
click at [144, 359] on link "11828097" at bounding box center [132, 358] width 46 height 12
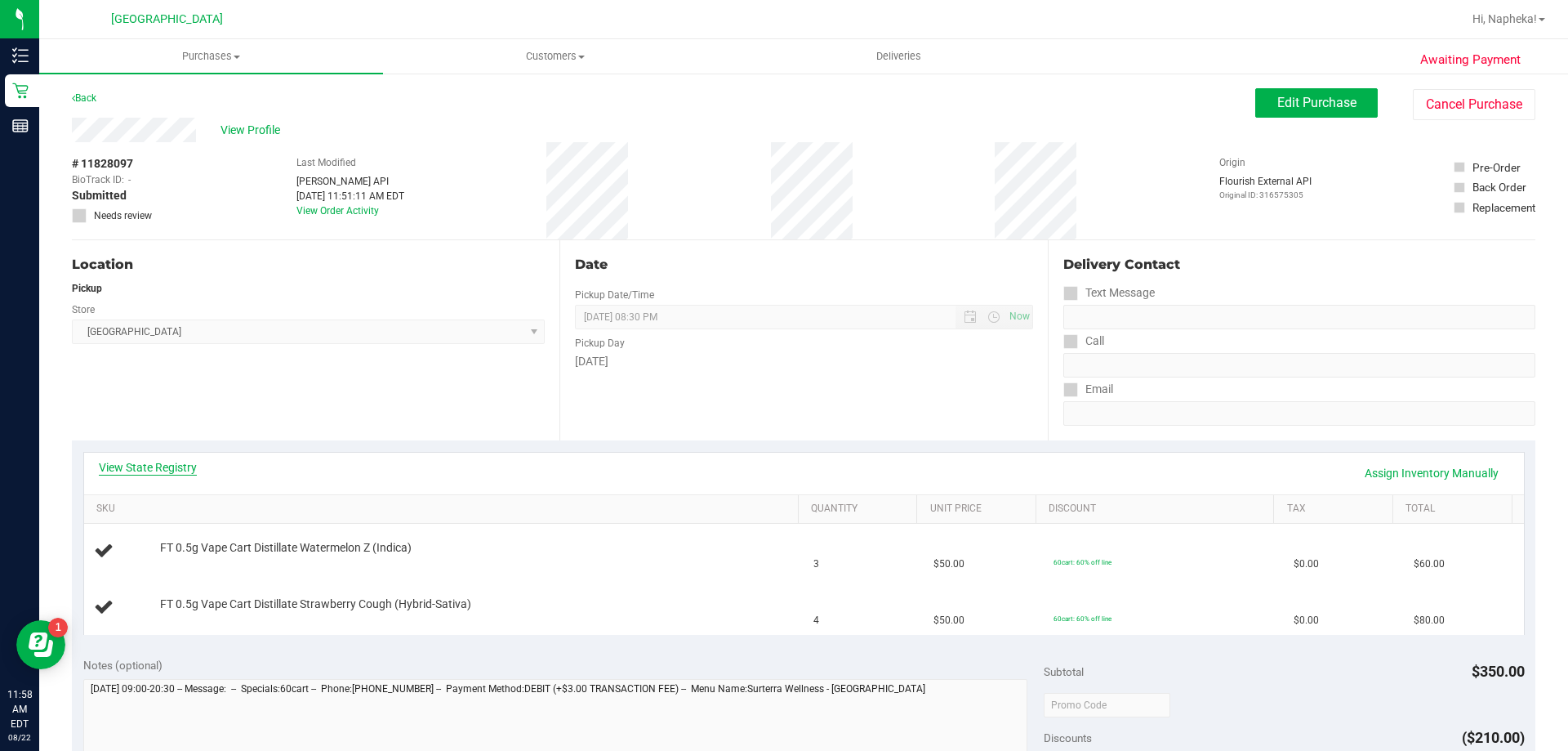
click at [176, 473] on link "View State Registry" at bounding box center [148, 467] width 98 height 17
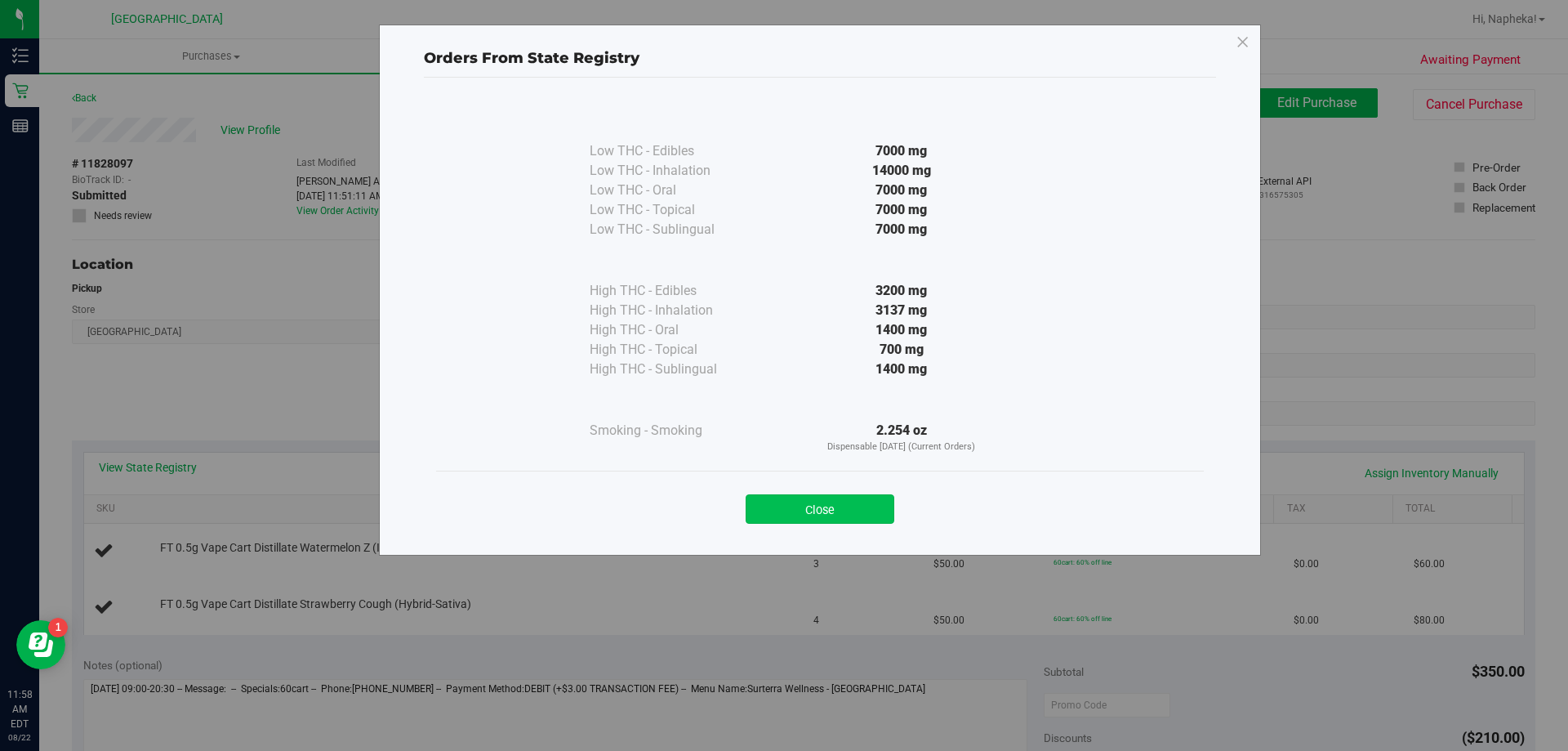
click at [822, 522] on button "Close" at bounding box center [820, 508] width 149 height 29
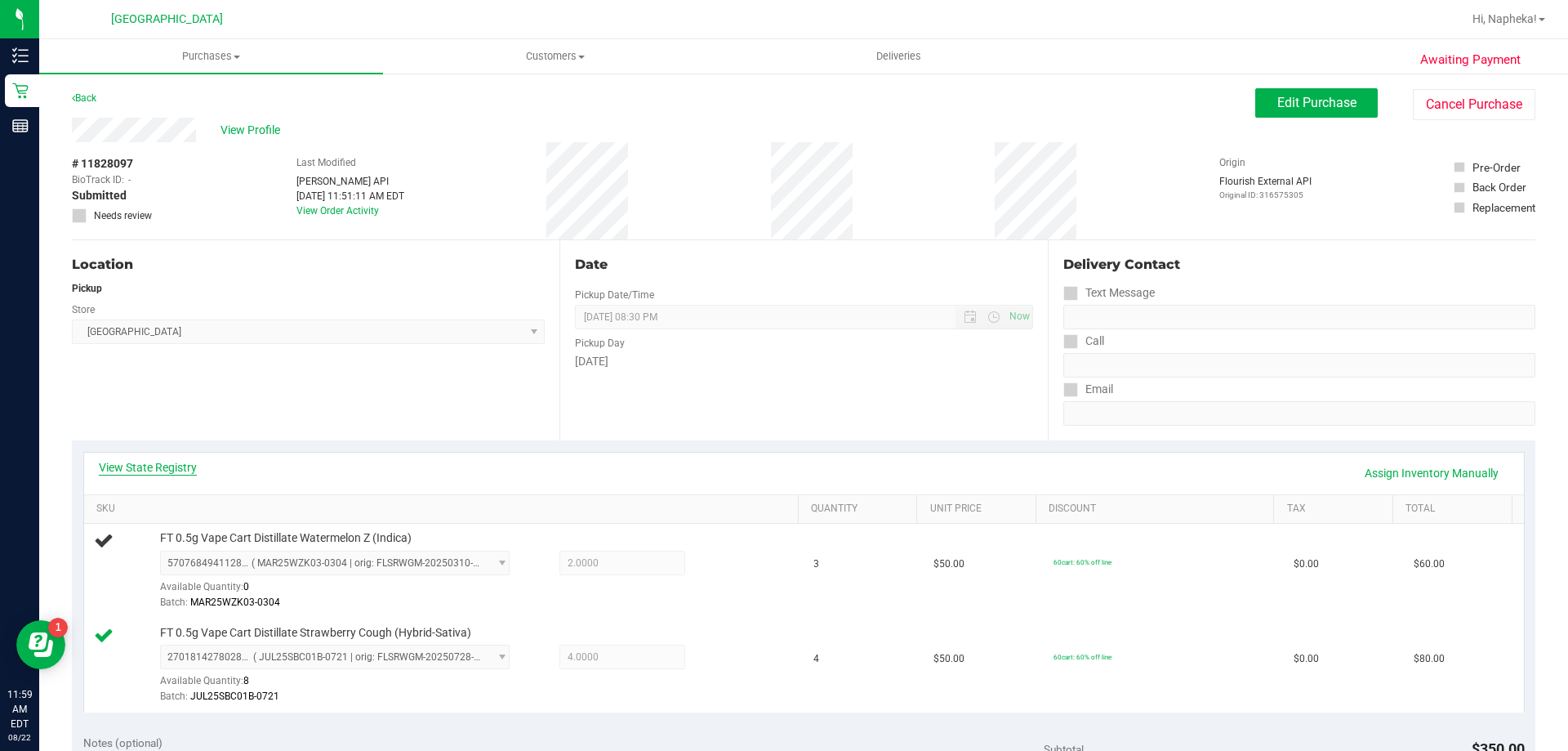
click at [176, 462] on link "View State Registry" at bounding box center [148, 467] width 98 height 17
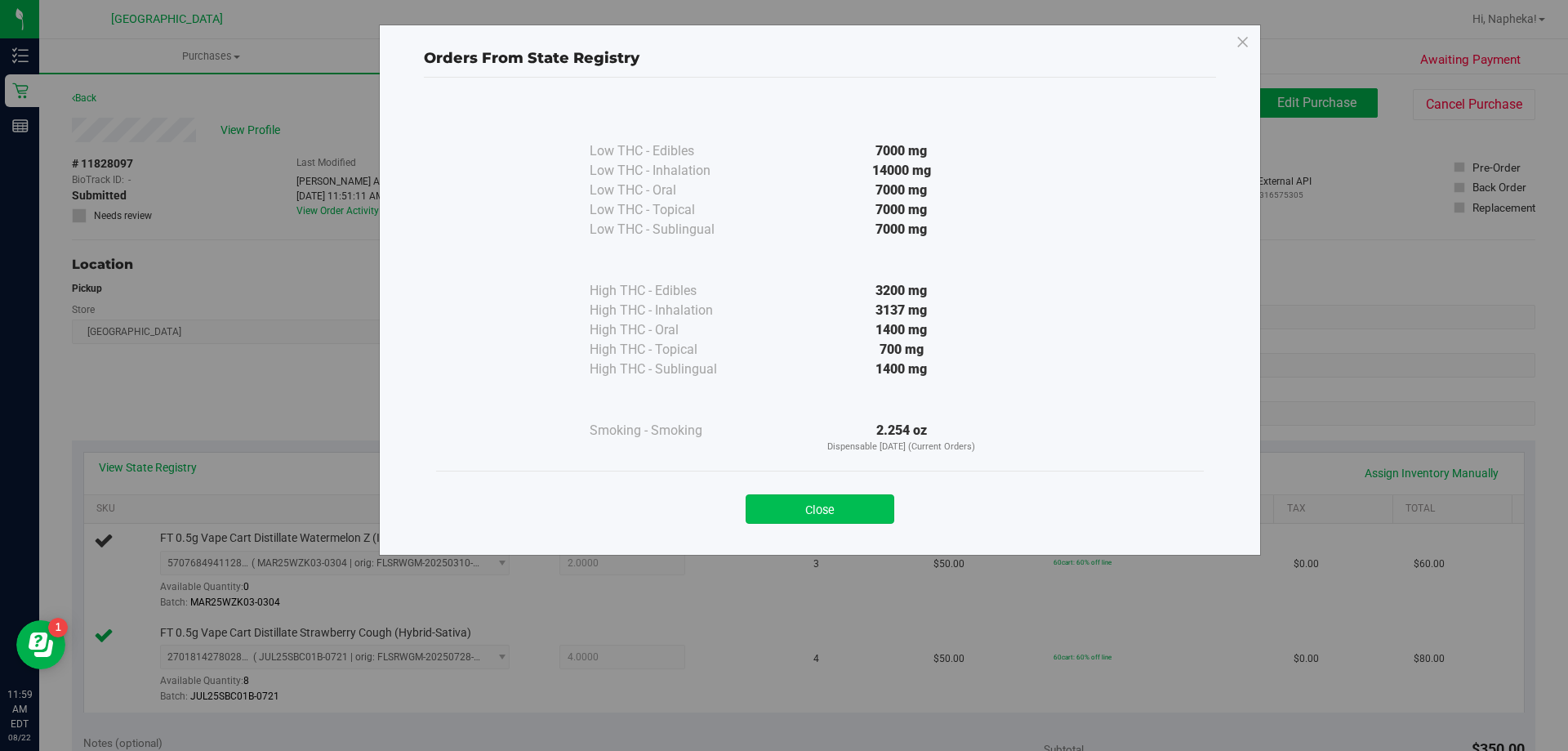
click at [852, 512] on button "Close" at bounding box center [820, 508] width 149 height 29
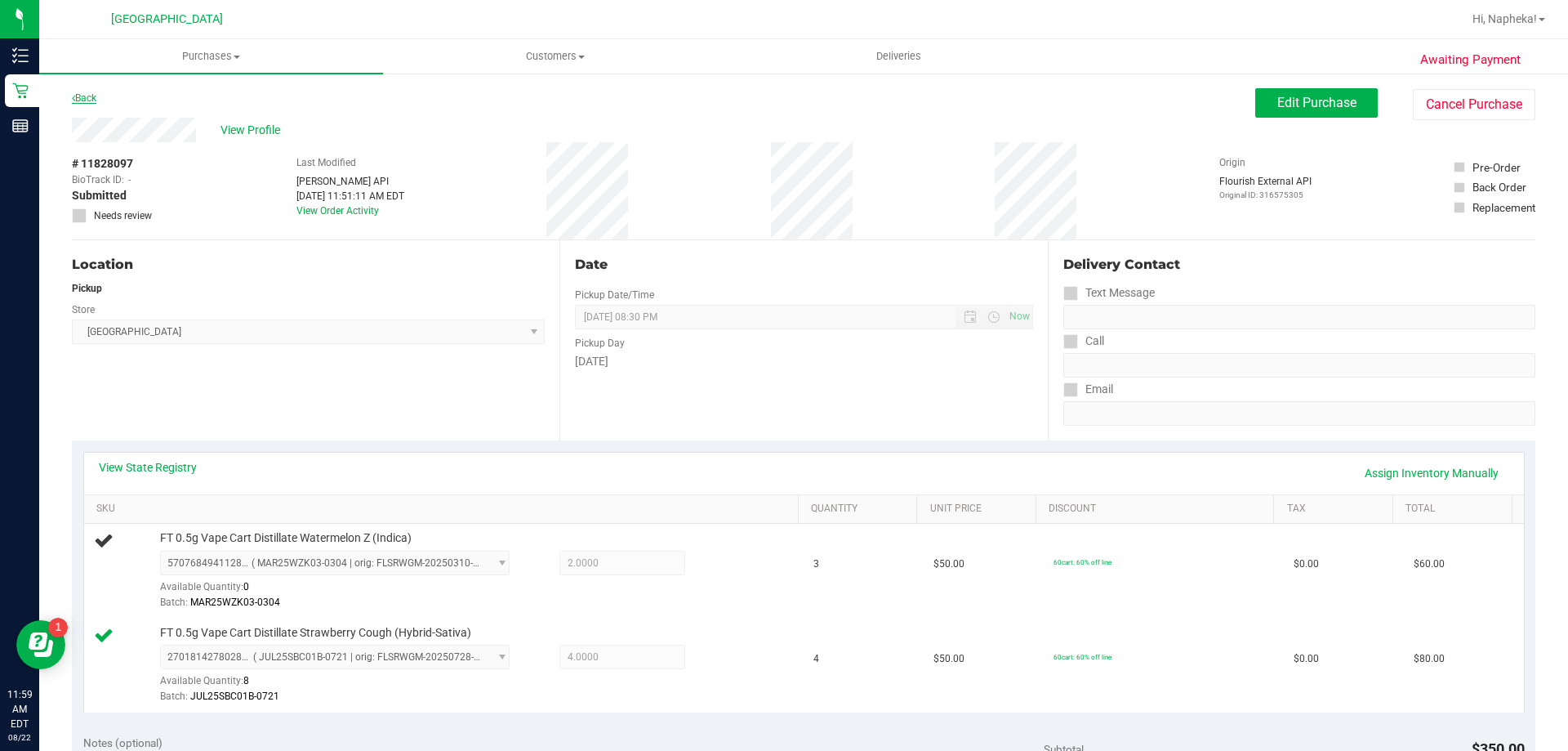
click at [93, 94] on link "Back" at bounding box center [83, 98] width 24 height 12
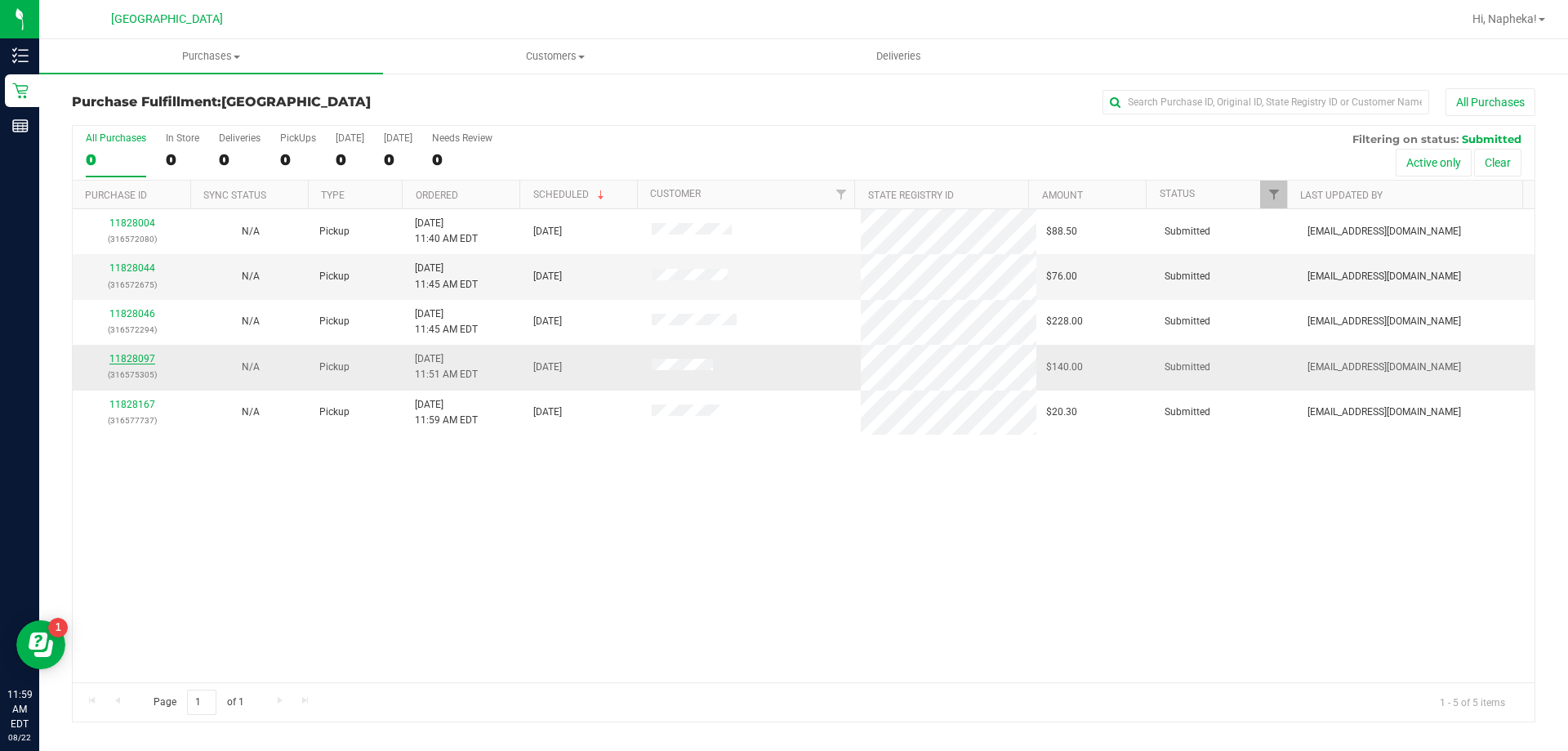
click at [139, 359] on link "11828097" at bounding box center [132, 358] width 46 height 12
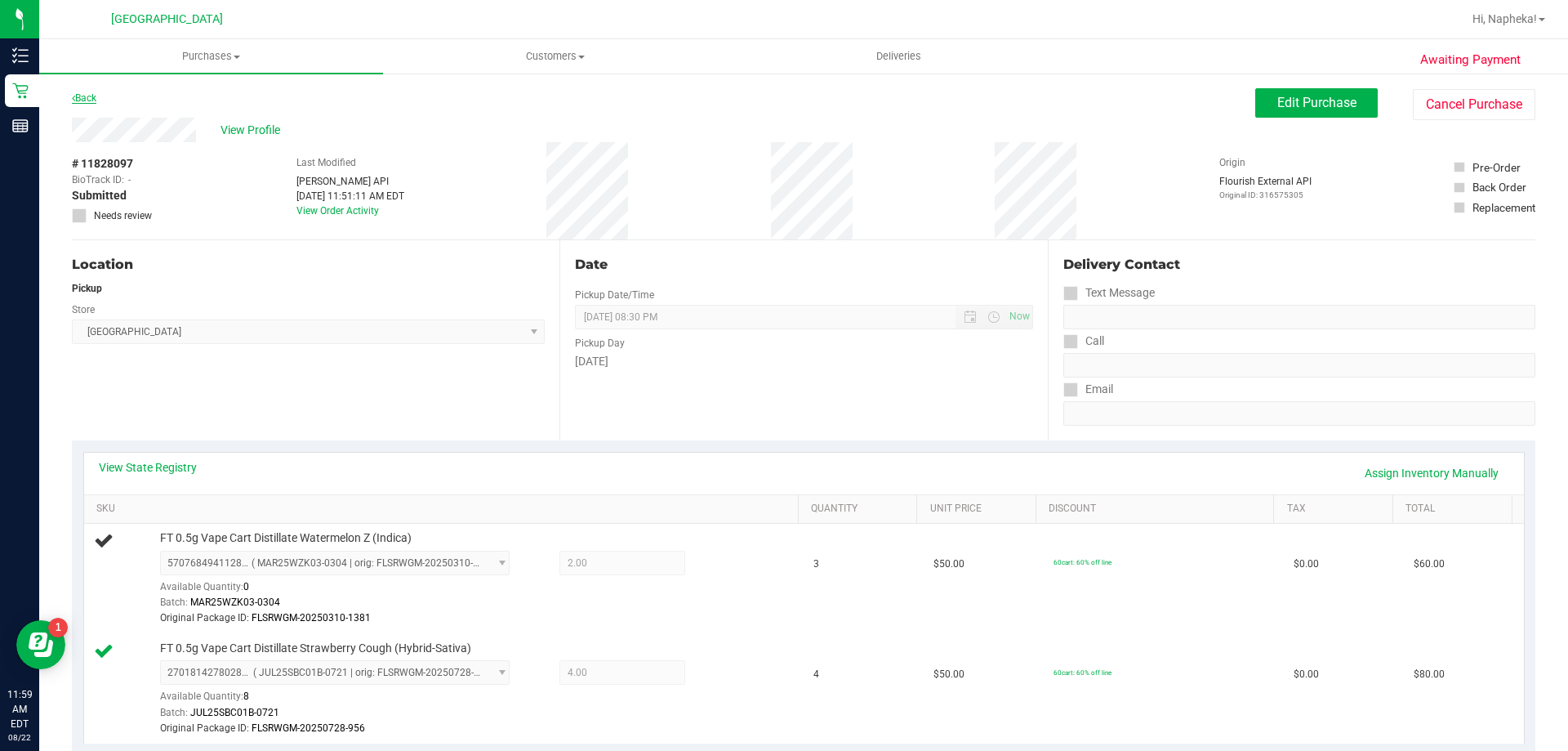
click at [91, 99] on link "Back" at bounding box center [83, 98] width 24 height 12
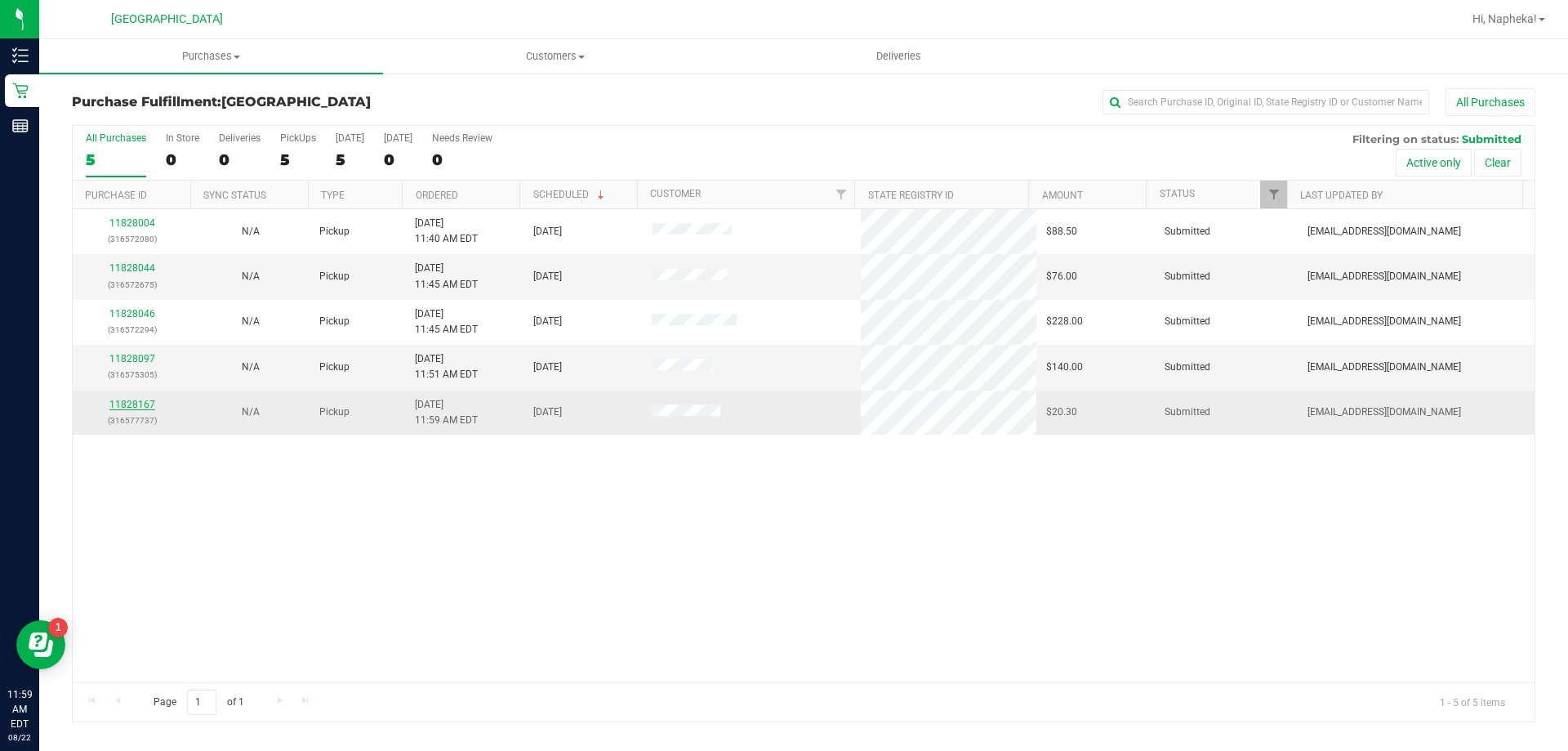
click at [144, 404] on link "11828167" at bounding box center [132, 404] width 46 height 12
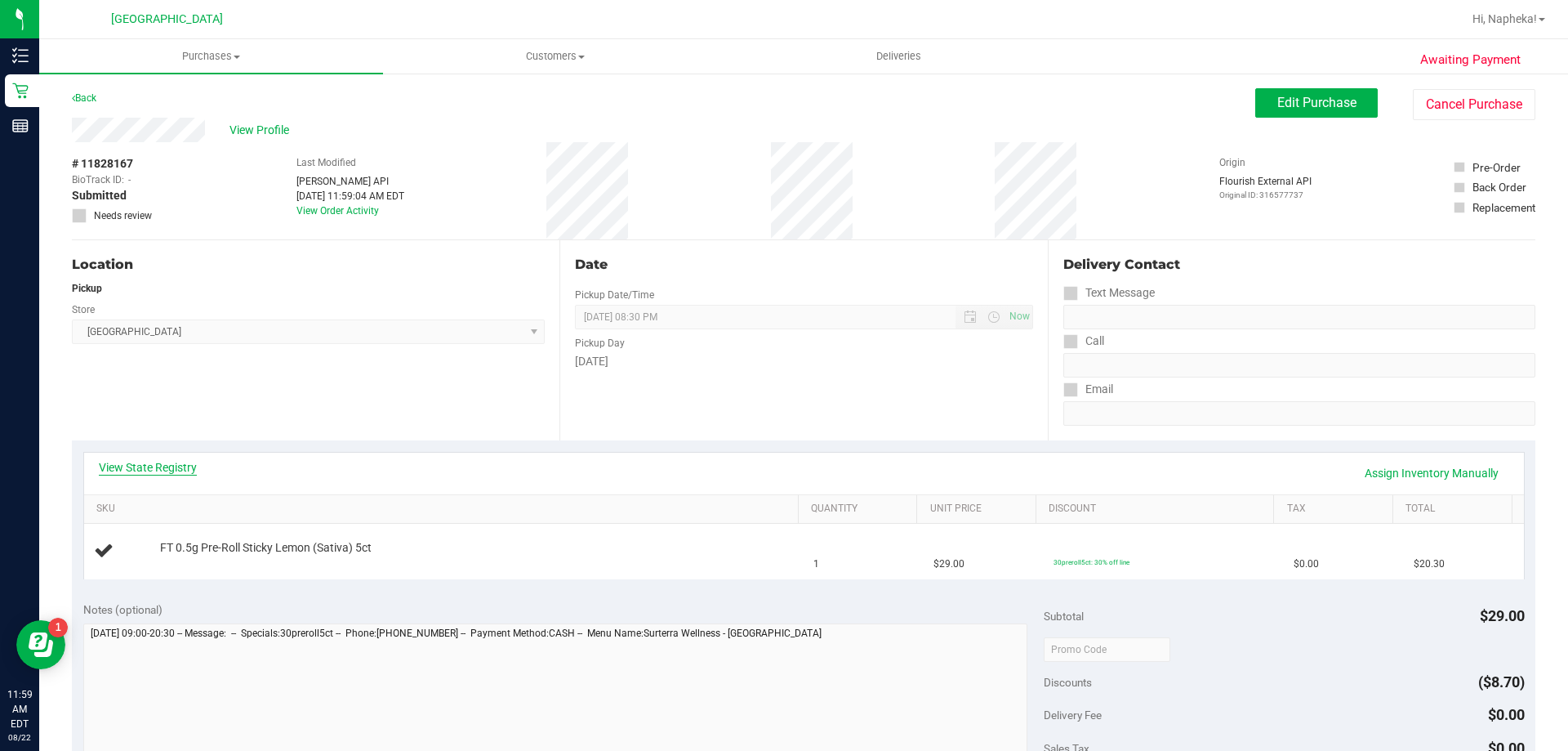
click at [180, 471] on link "View State Registry" at bounding box center [148, 467] width 98 height 17
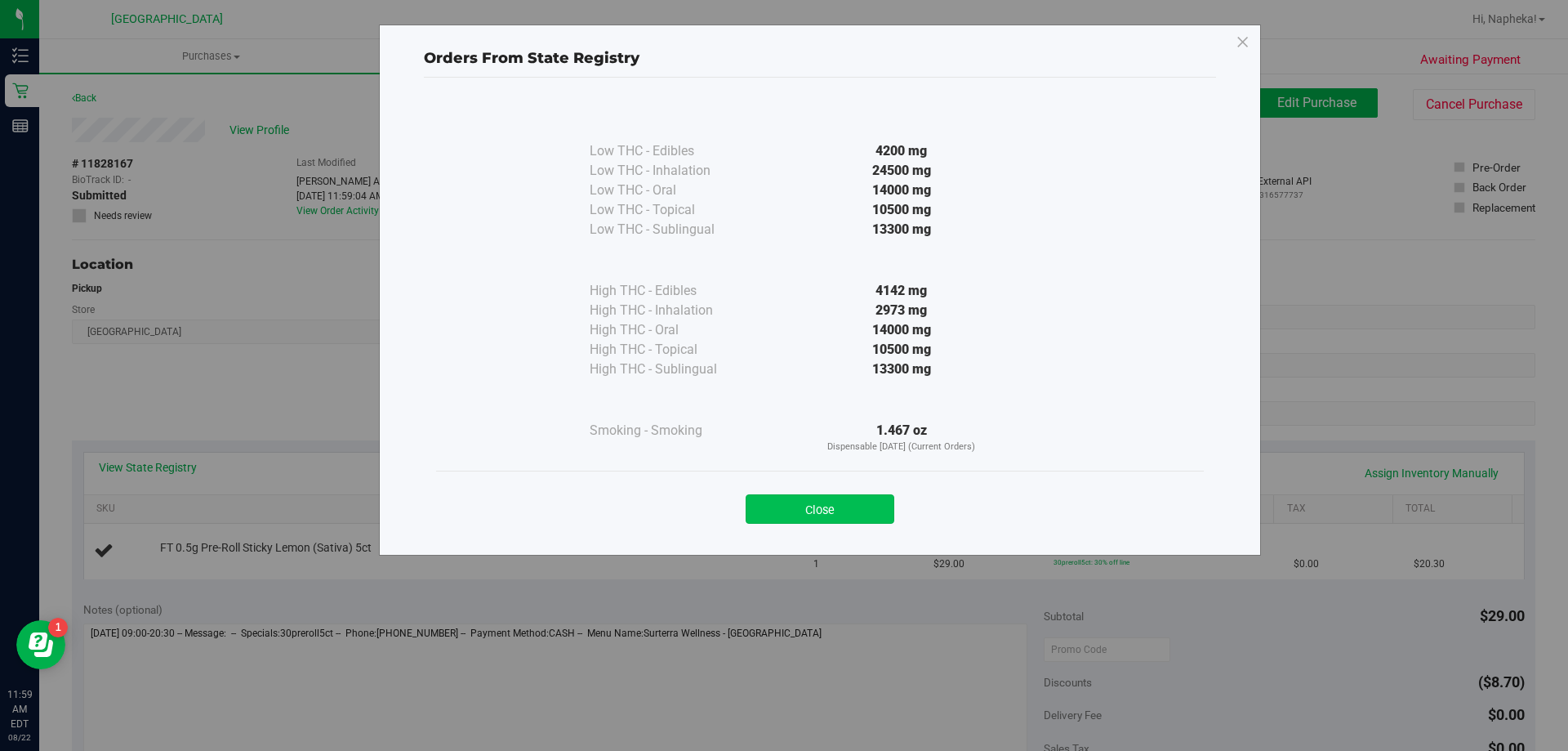
click at [821, 512] on button "Close" at bounding box center [820, 508] width 149 height 29
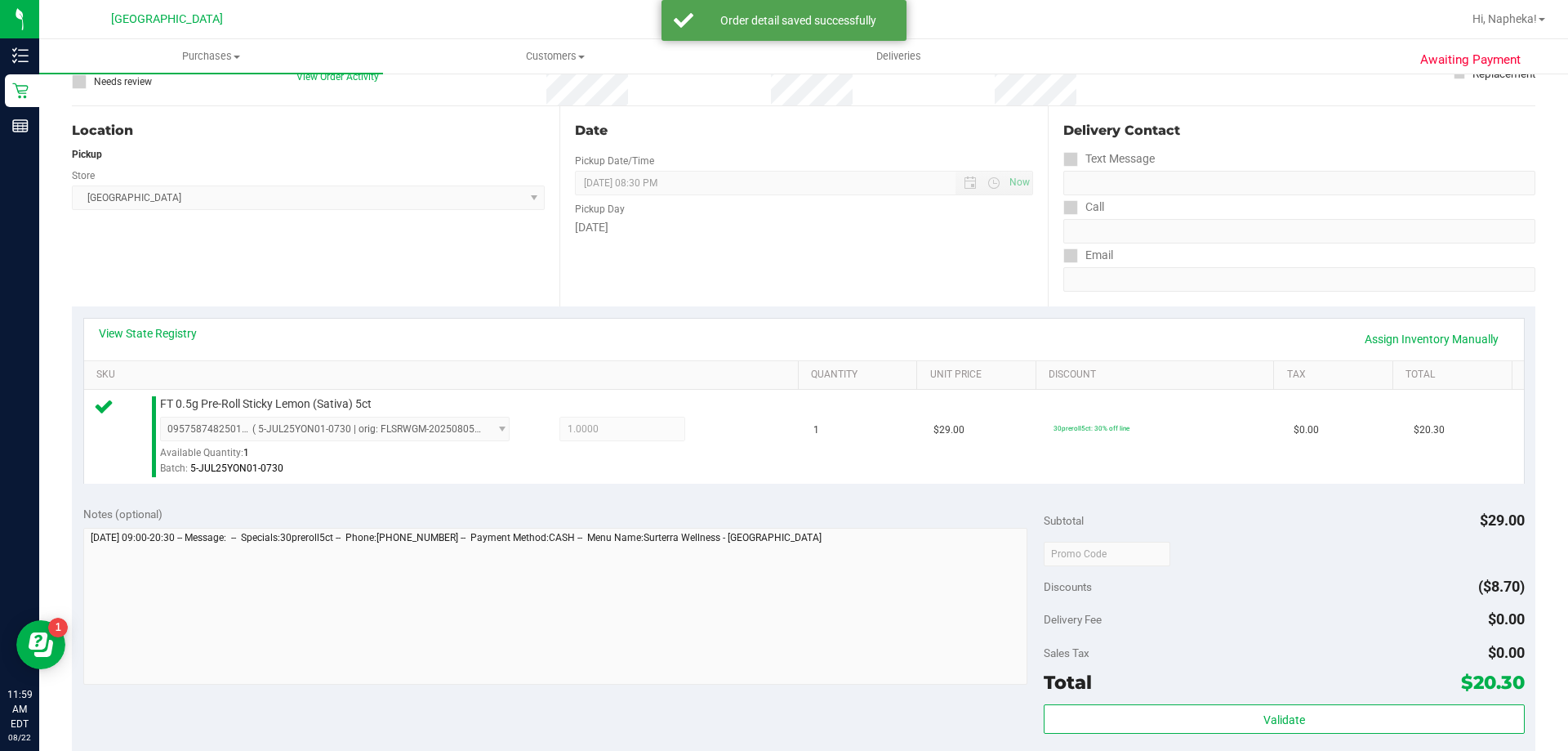
scroll to position [553, 0]
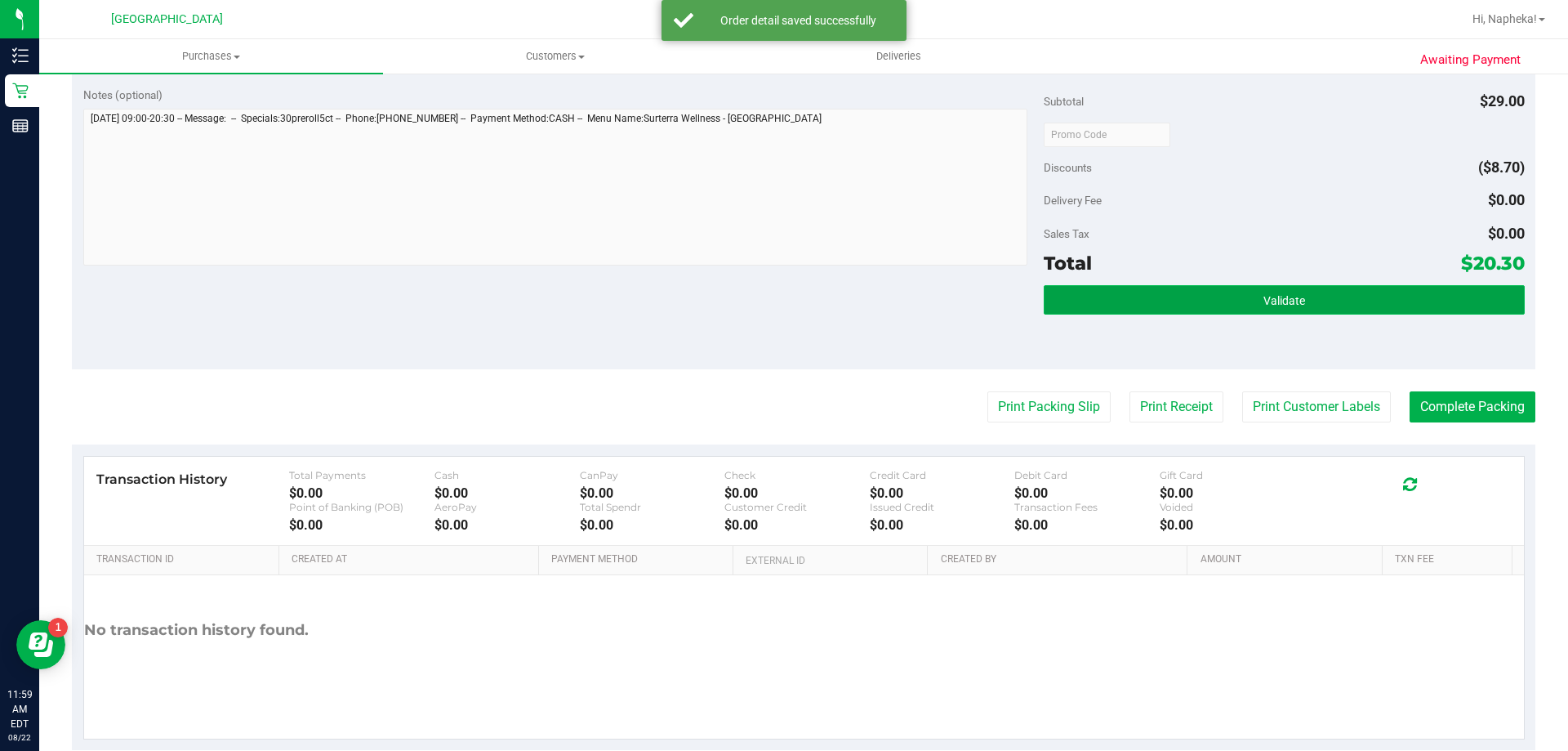
click at [1330, 299] on button "Validate" at bounding box center [1284, 299] width 481 height 29
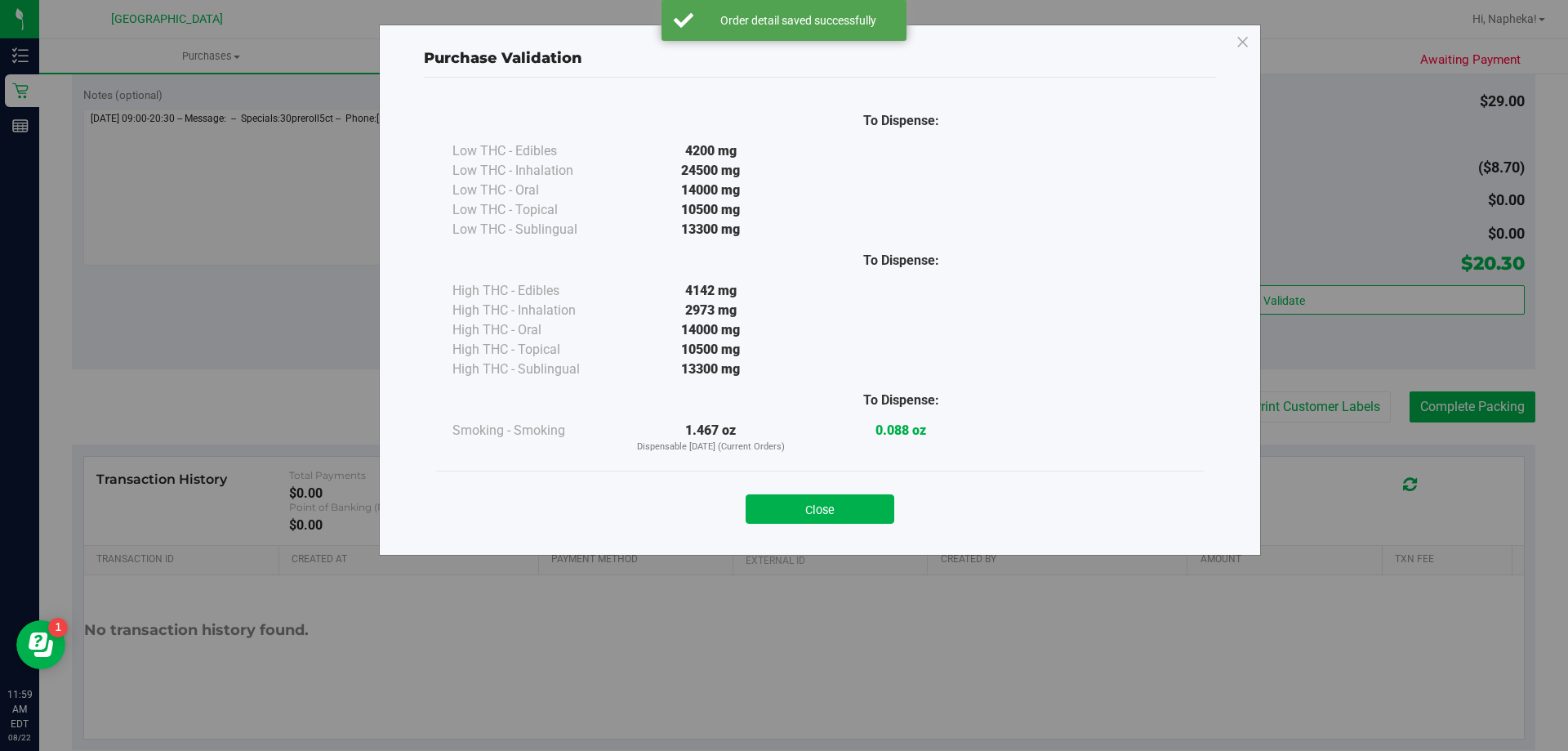
click at [826, 536] on div "To Dispense: Low THC - Edibles 4200 mg" at bounding box center [820, 309] width 792 height 462
click at [826, 521] on button "Close" at bounding box center [820, 508] width 149 height 29
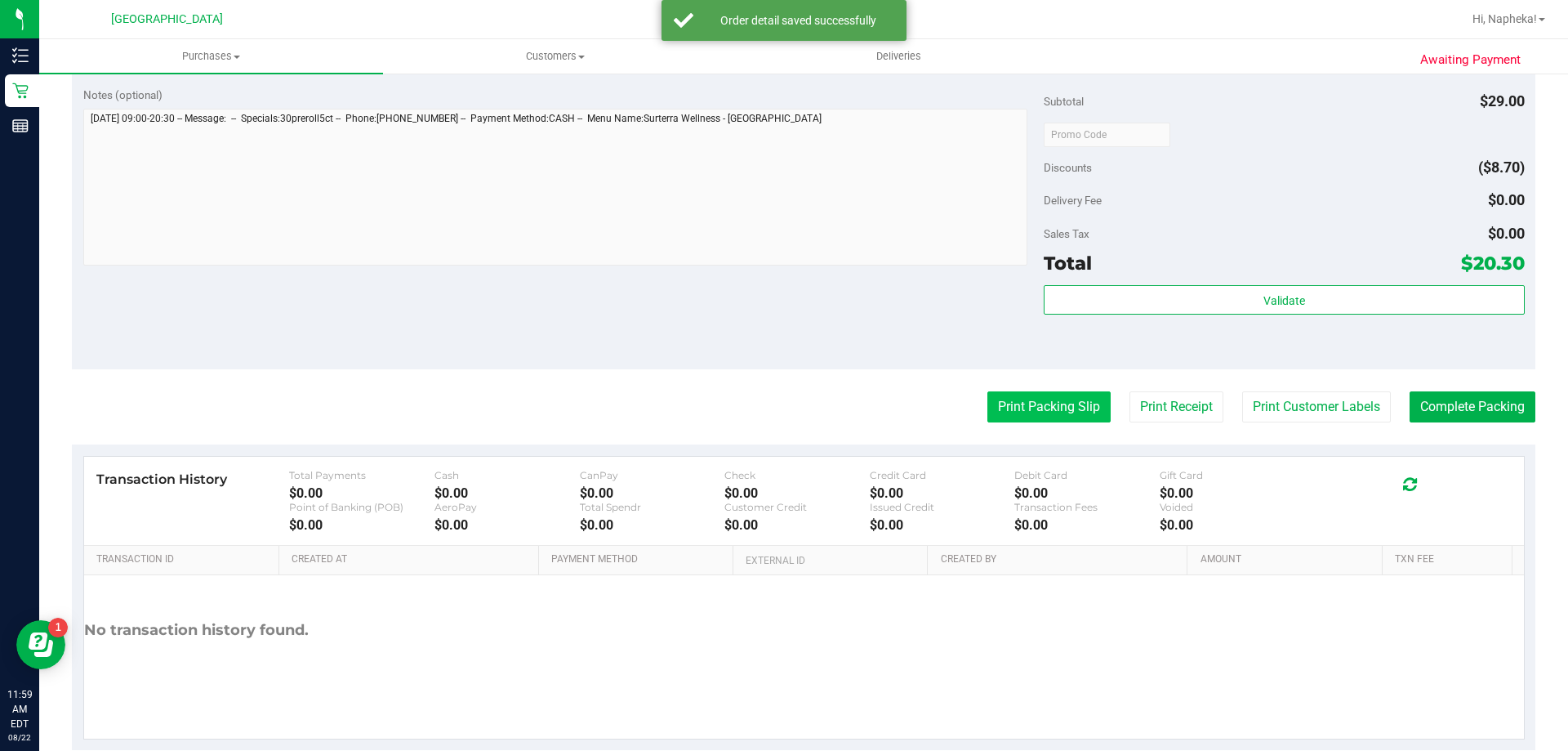
click at [1009, 408] on button "Print Packing Slip" at bounding box center [1049, 407] width 123 height 31
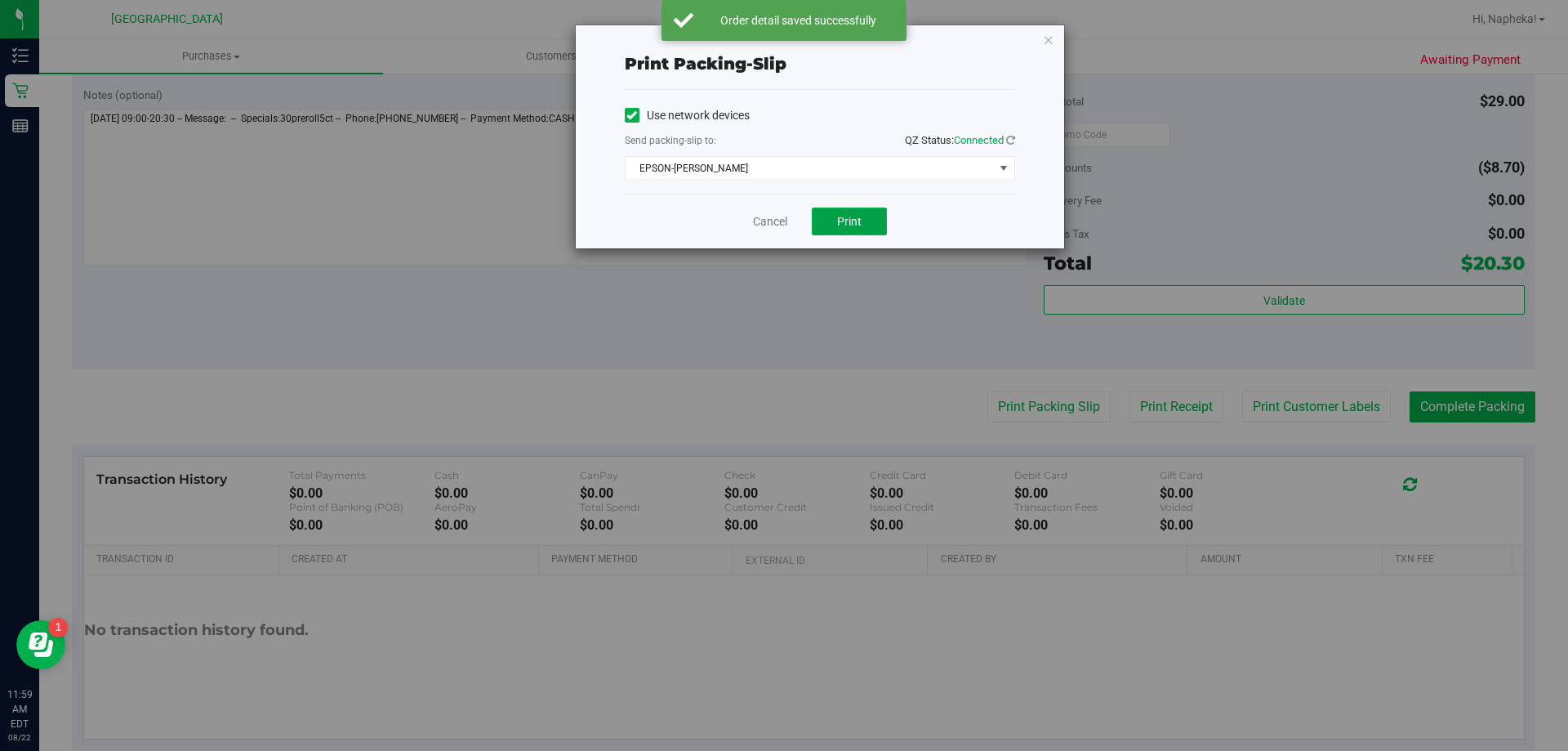
click at [831, 222] on button "Print" at bounding box center [850, 221] width 75 height 27
click at [766, 221] on link "Cancel" at bounding box center [770, 221] width 34 height 17
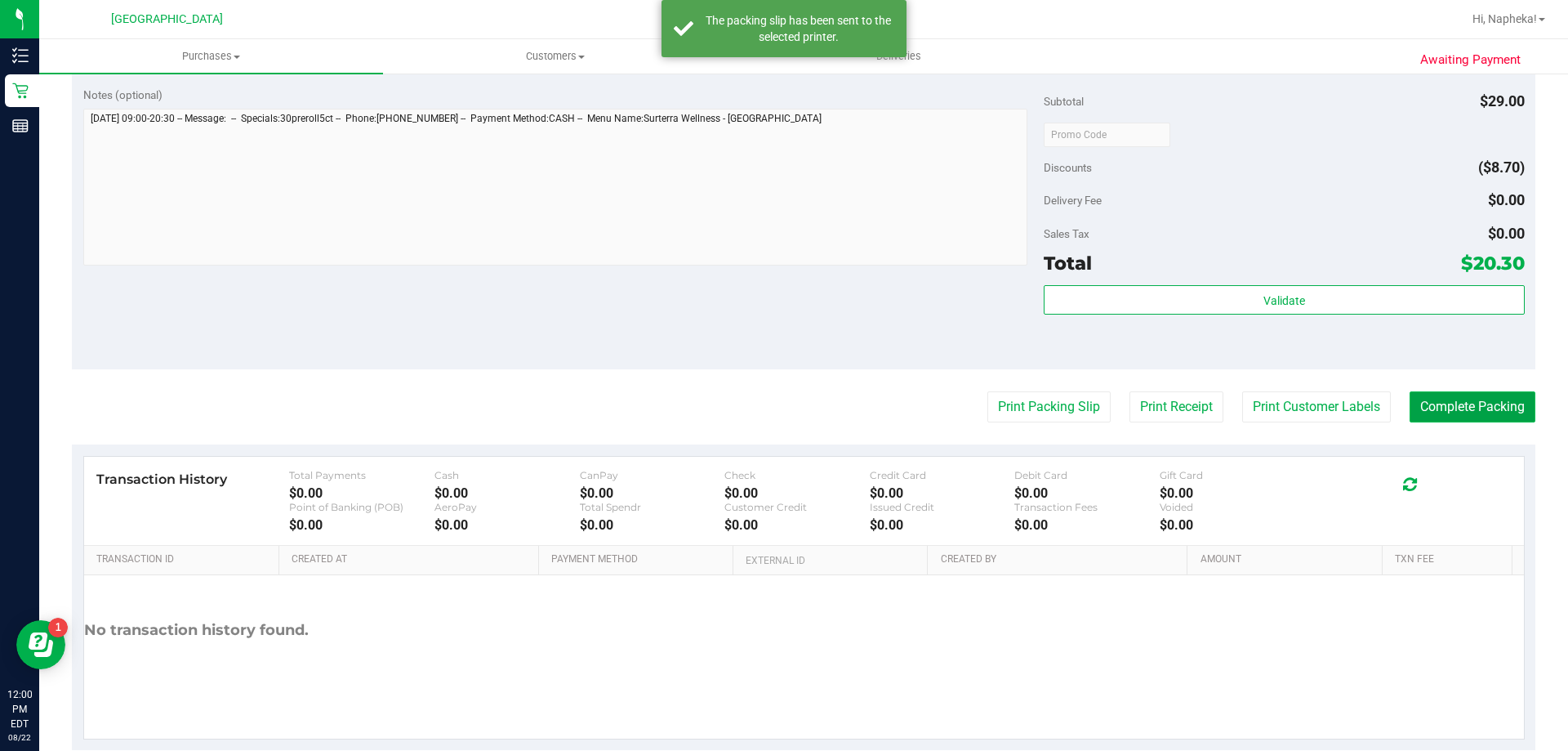
click at [1472, 422] on button "Complete Packing" at bounding box center [1472, 407] width 126 height 31
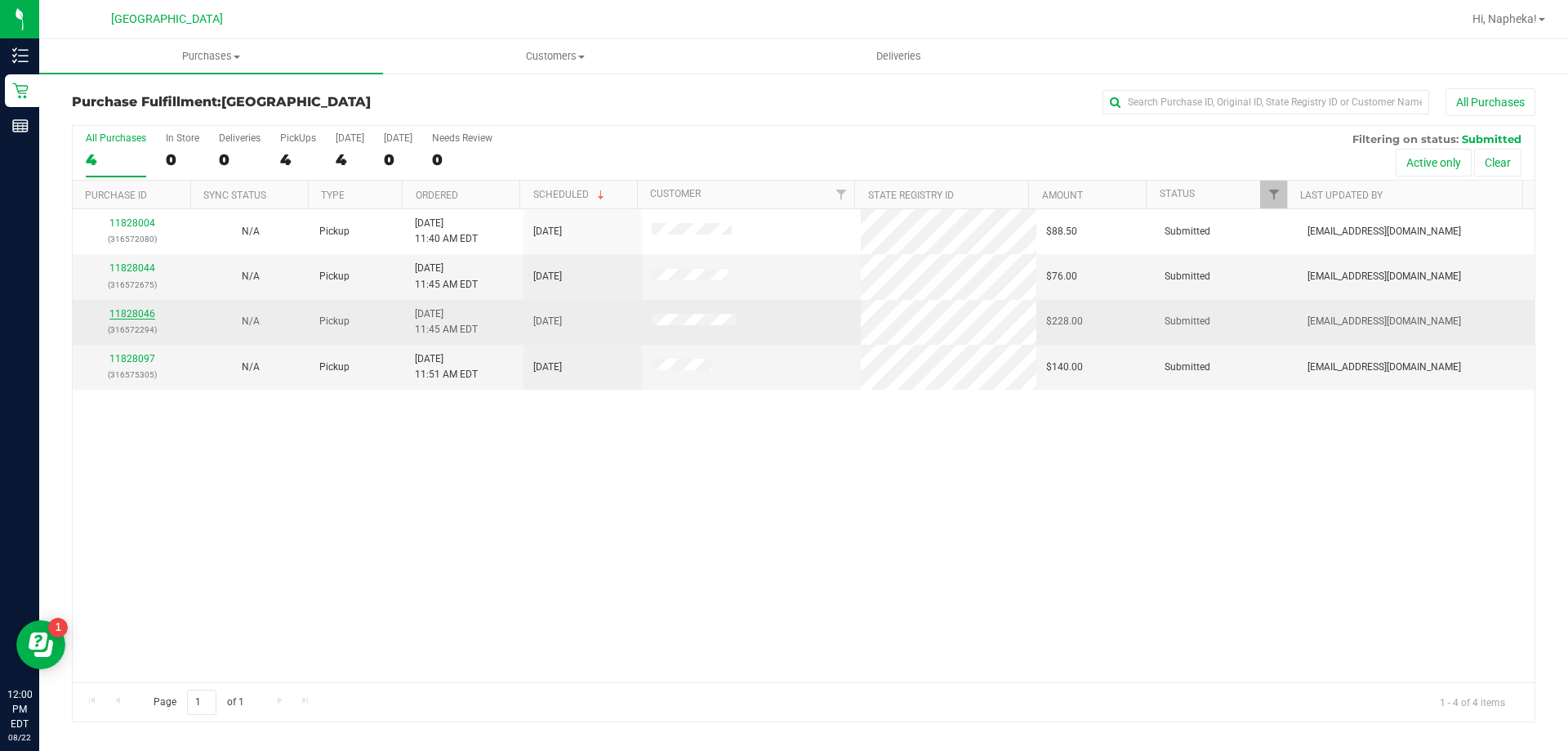
click at [134, 317] on link "11828046" at bounding box center [132, 314] width 46 height 12
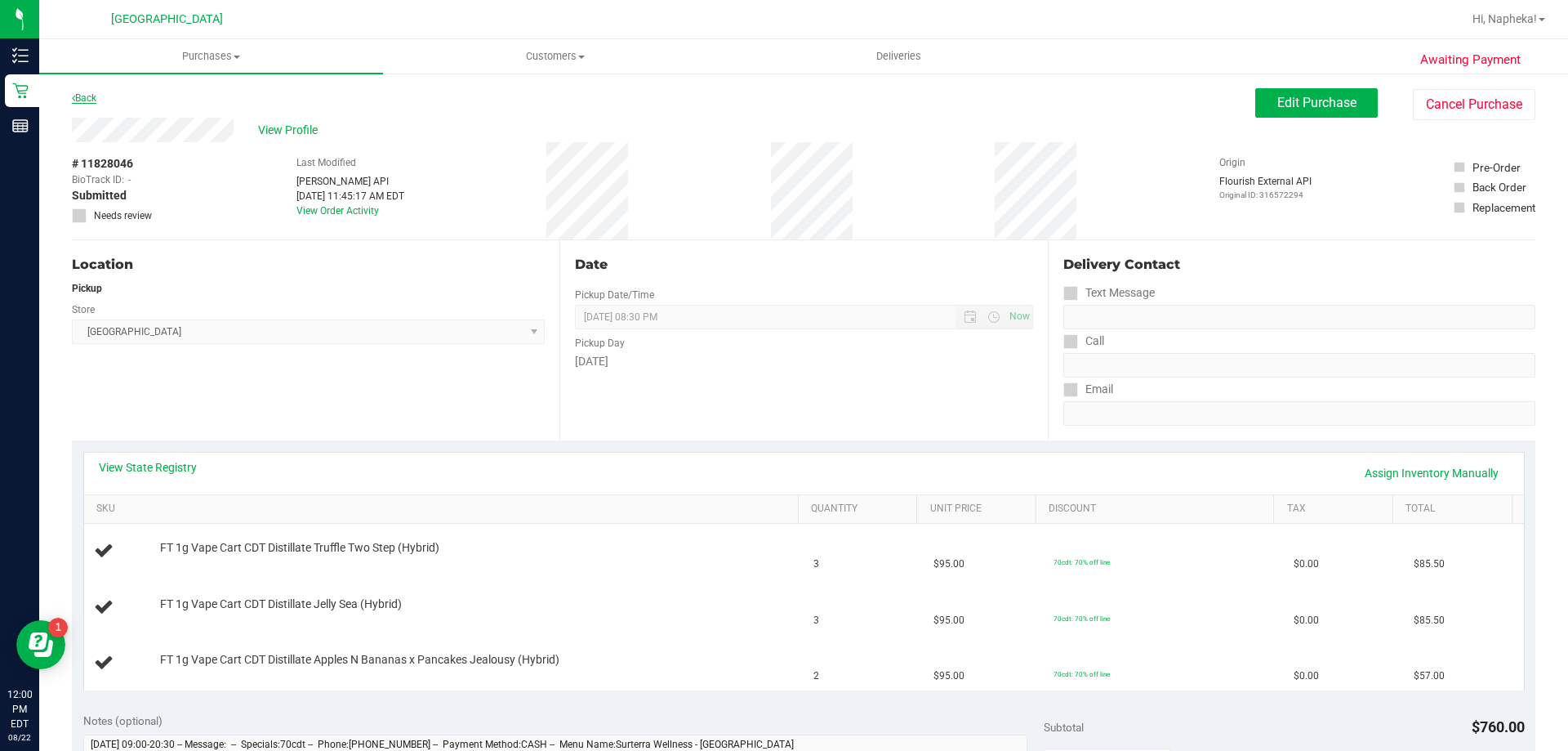
click at [73, 98] on icon at bounding box center [73, 98] width 3 height 10
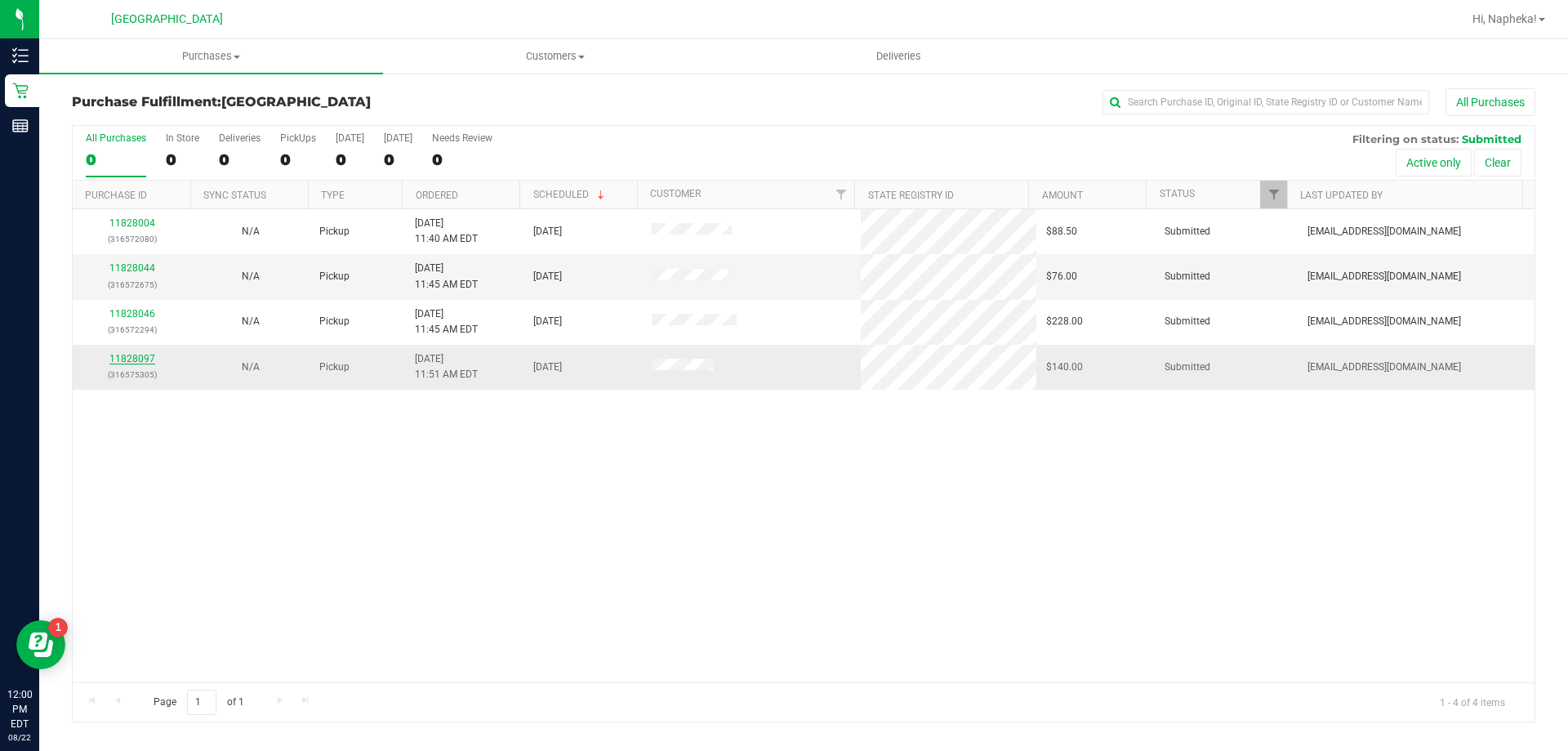
click at [132, 358] on link "11828097" at bounding box center [132, 358] width 46 height 12
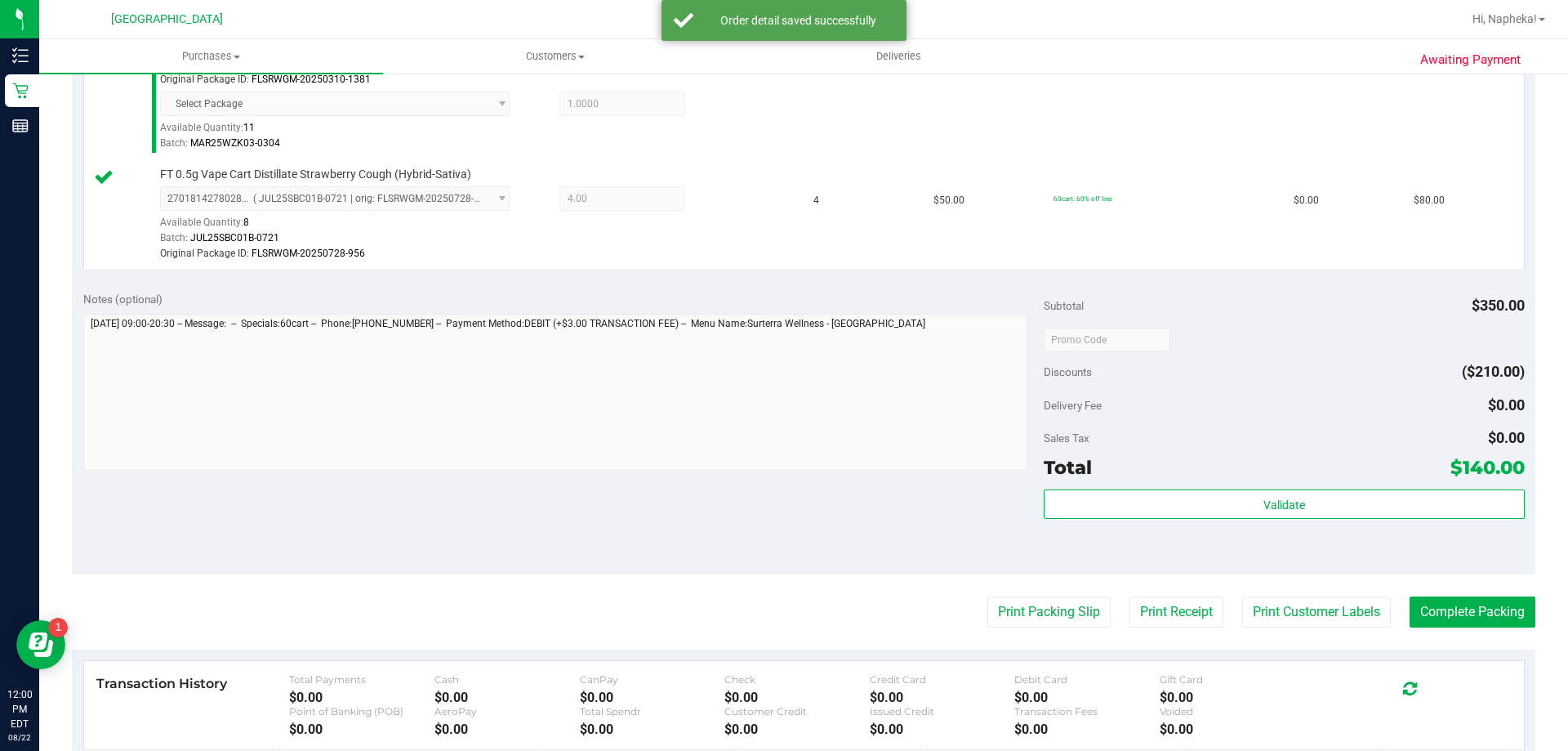
scroll to position [547, 0]
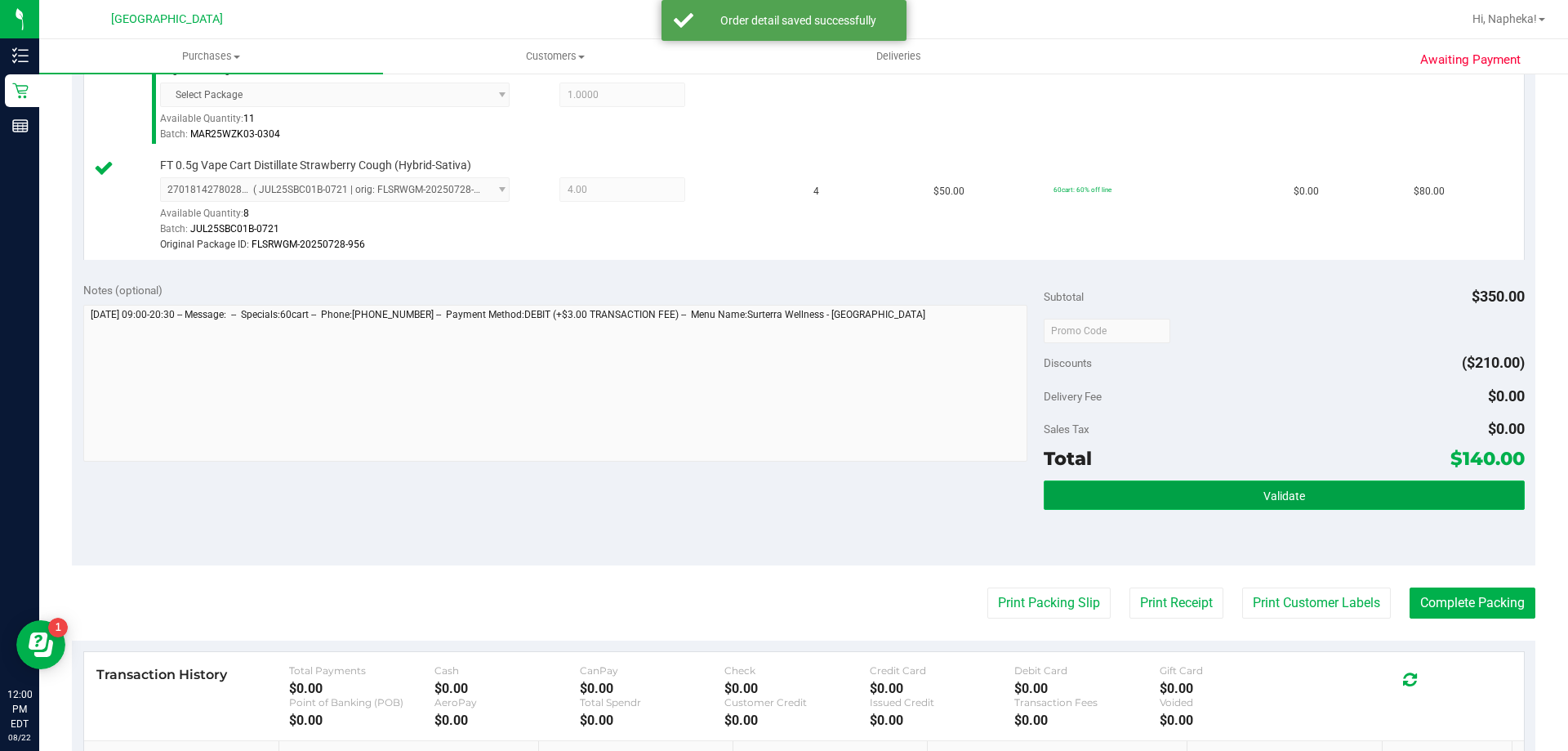
click at [1195, 486] on button "Validate" at bounding box center [1284, 495] width 481 height 29
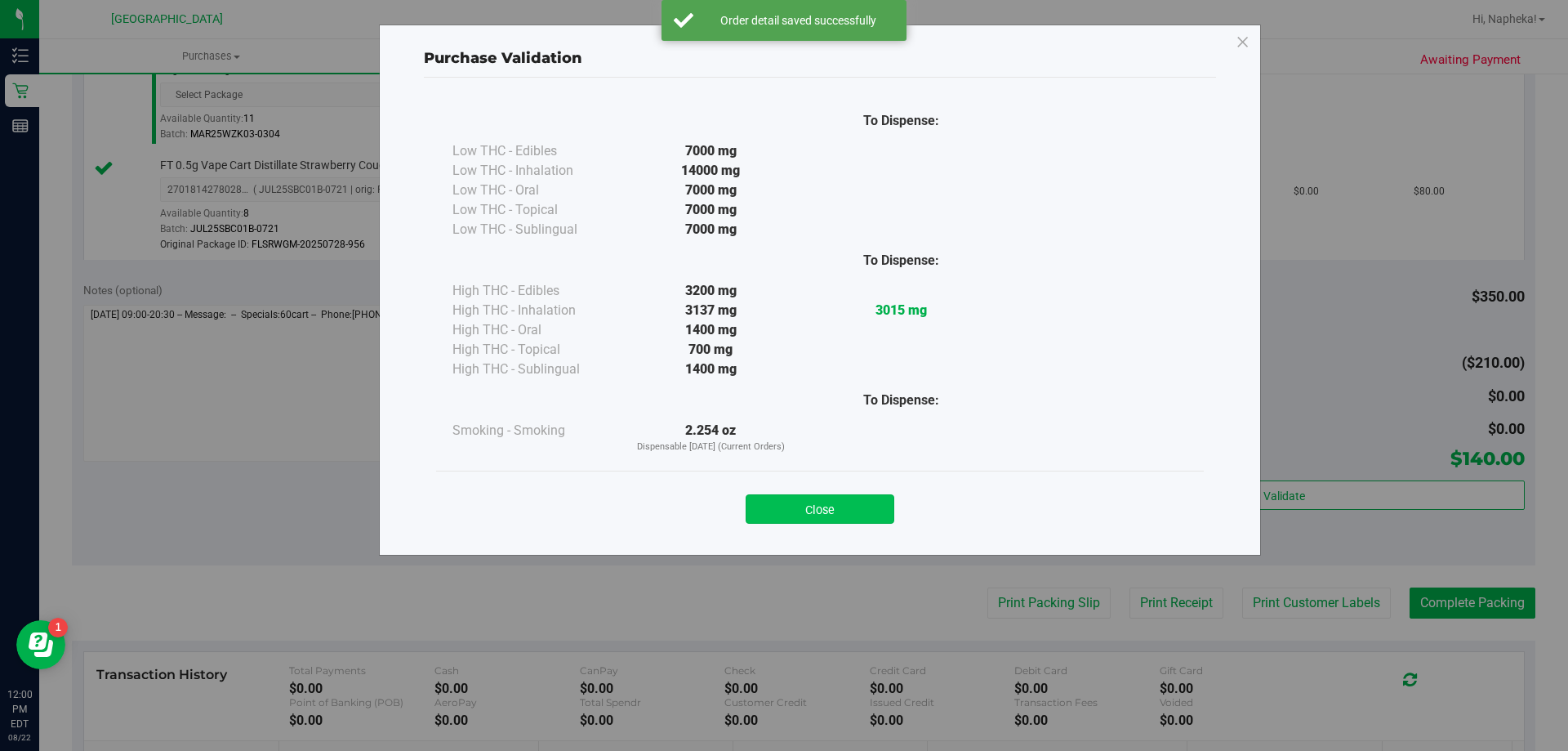
click at [839, 518] on button "Close" at bounding box center [820, 508] width 149 height 29
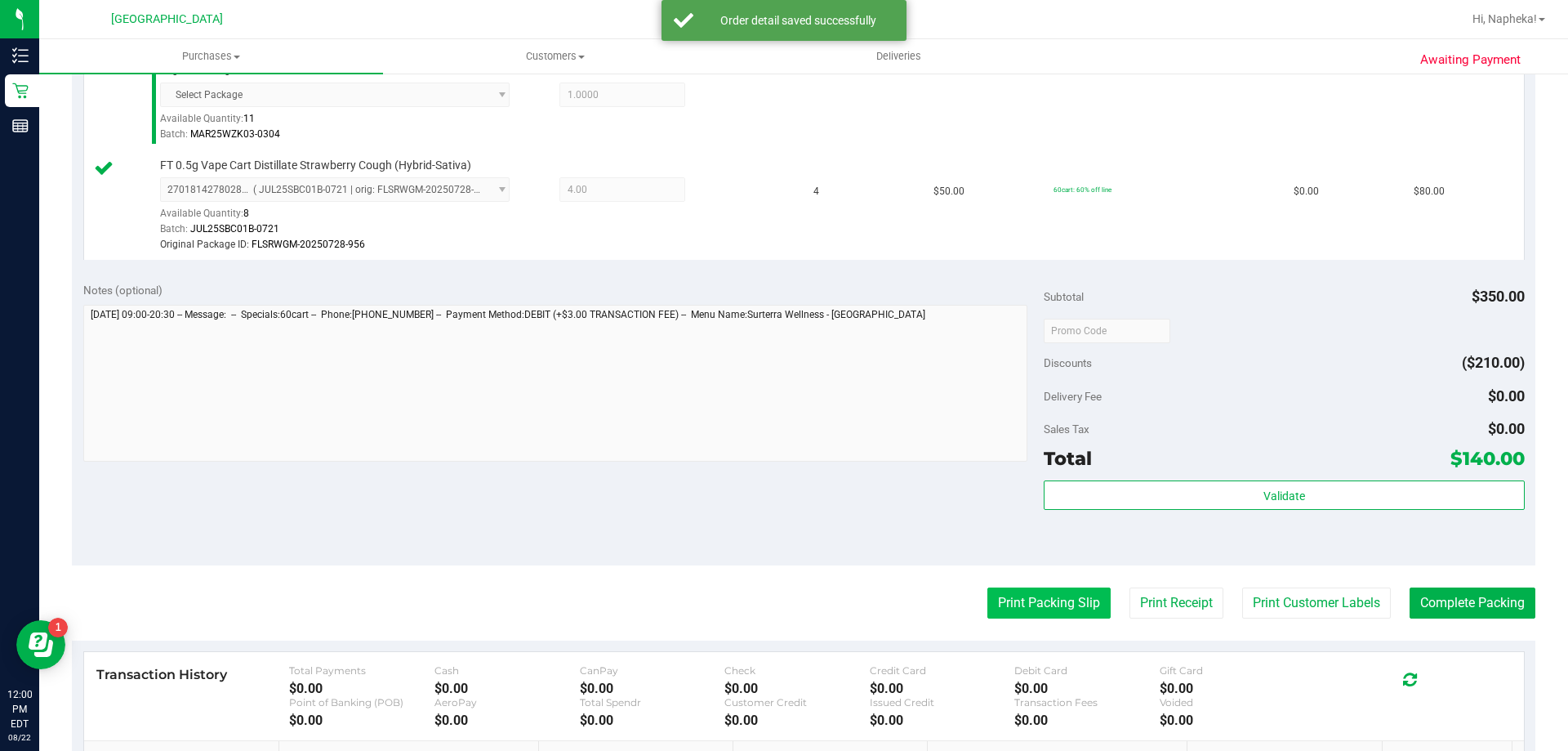
click at [1028, 600] on button "Print Packing Slip" at bounding box center [1049, 602] width 123 height 31
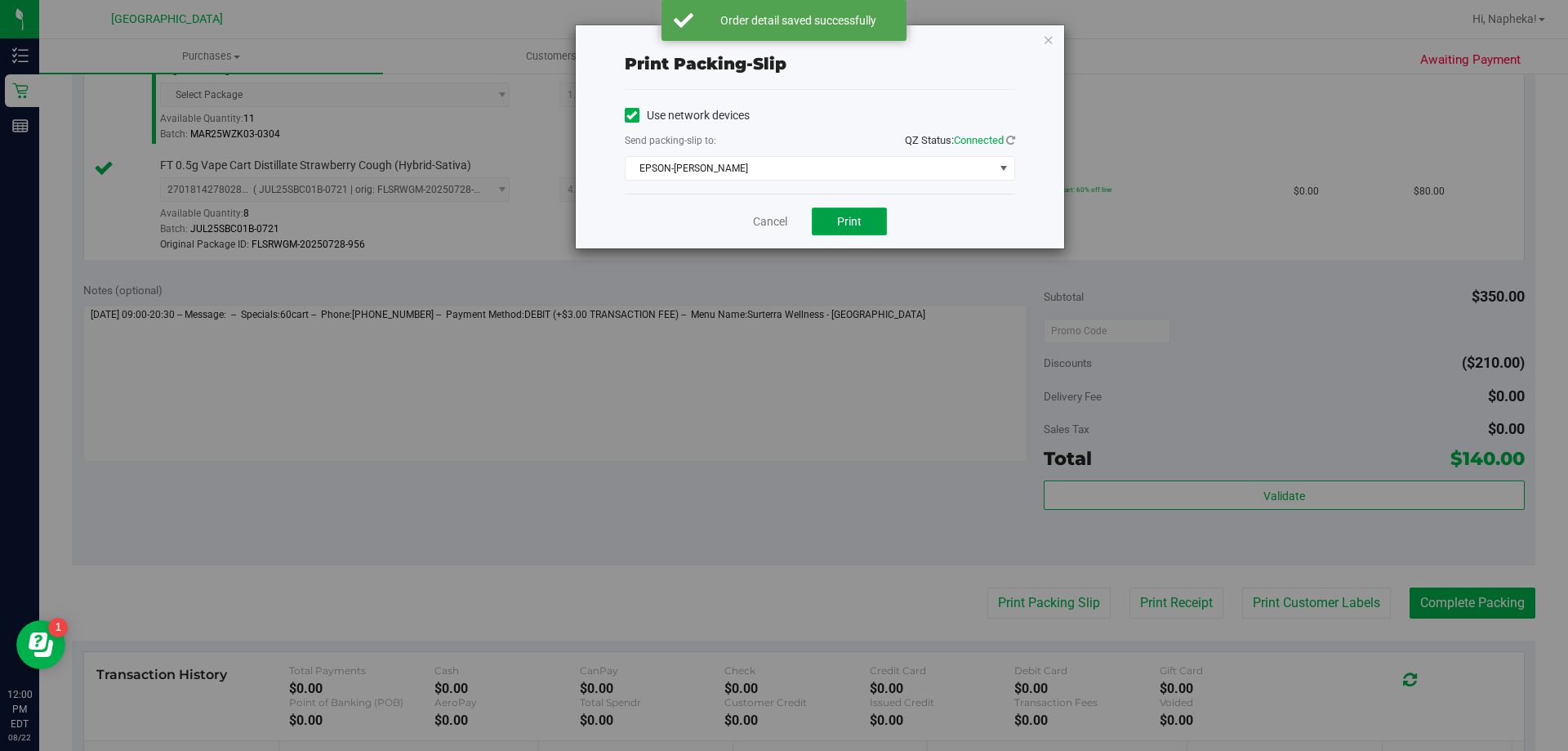
click at [857, 234] on button "Print" at bounding box center [850, 221] width 75 height 27
click at [772, 220] on link "Cancel" at bounding box center [770, 221] width 34 height 17
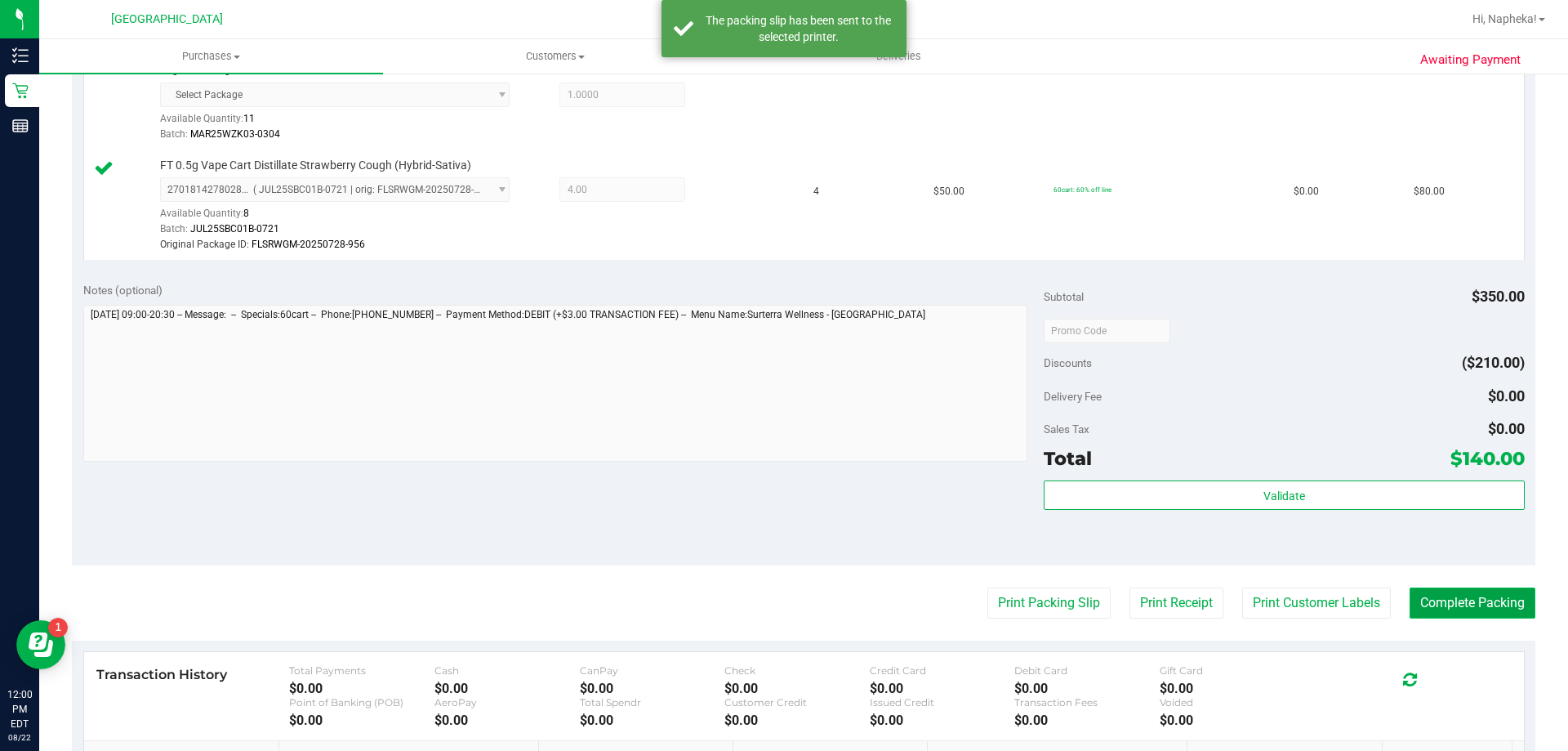
click at [1473, 598] on button "Complete Packing" at bounding box center [1472, 602] width 126 height 31
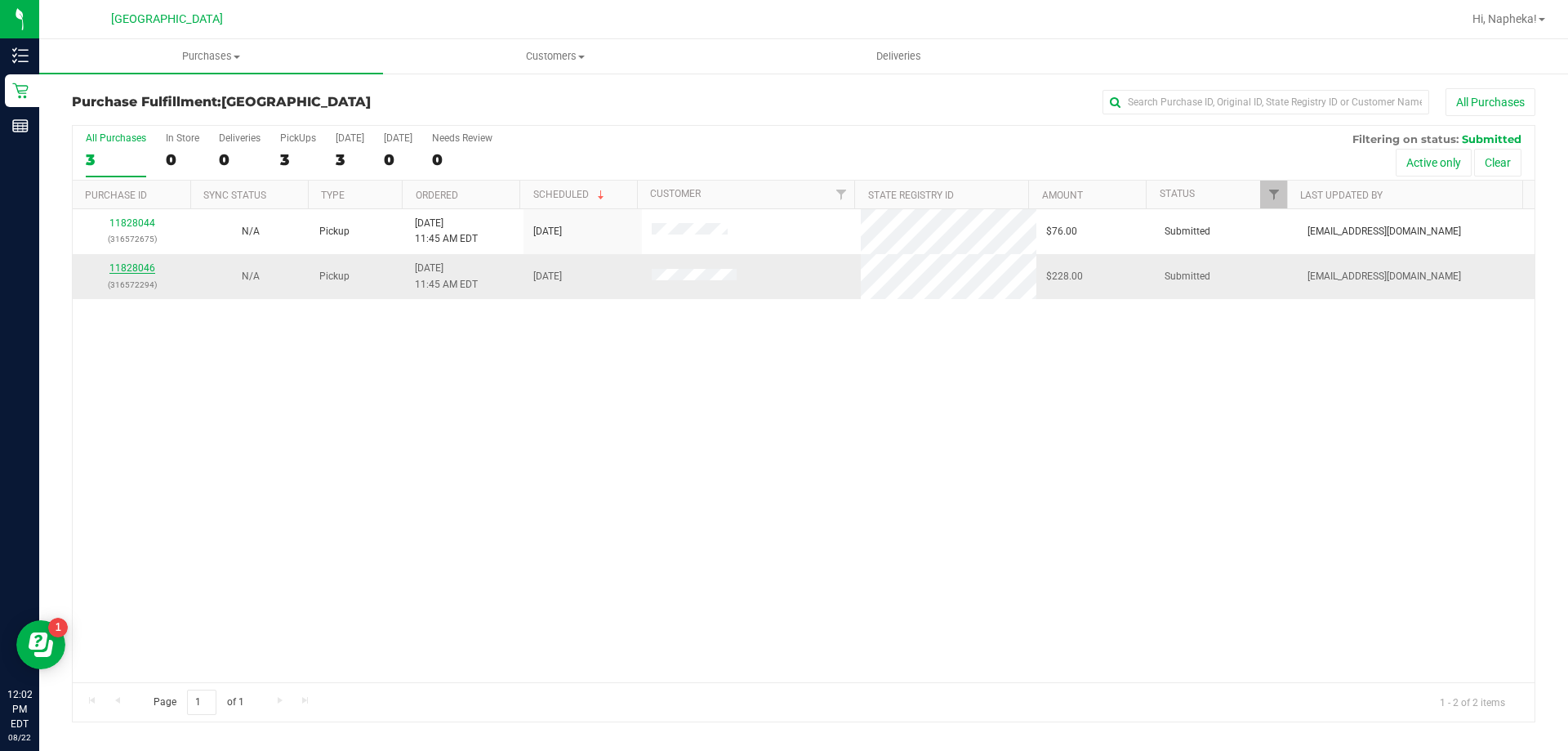
click at [117, 271] on link "11828046" at bounding box center [132, 268] width 46 height 12
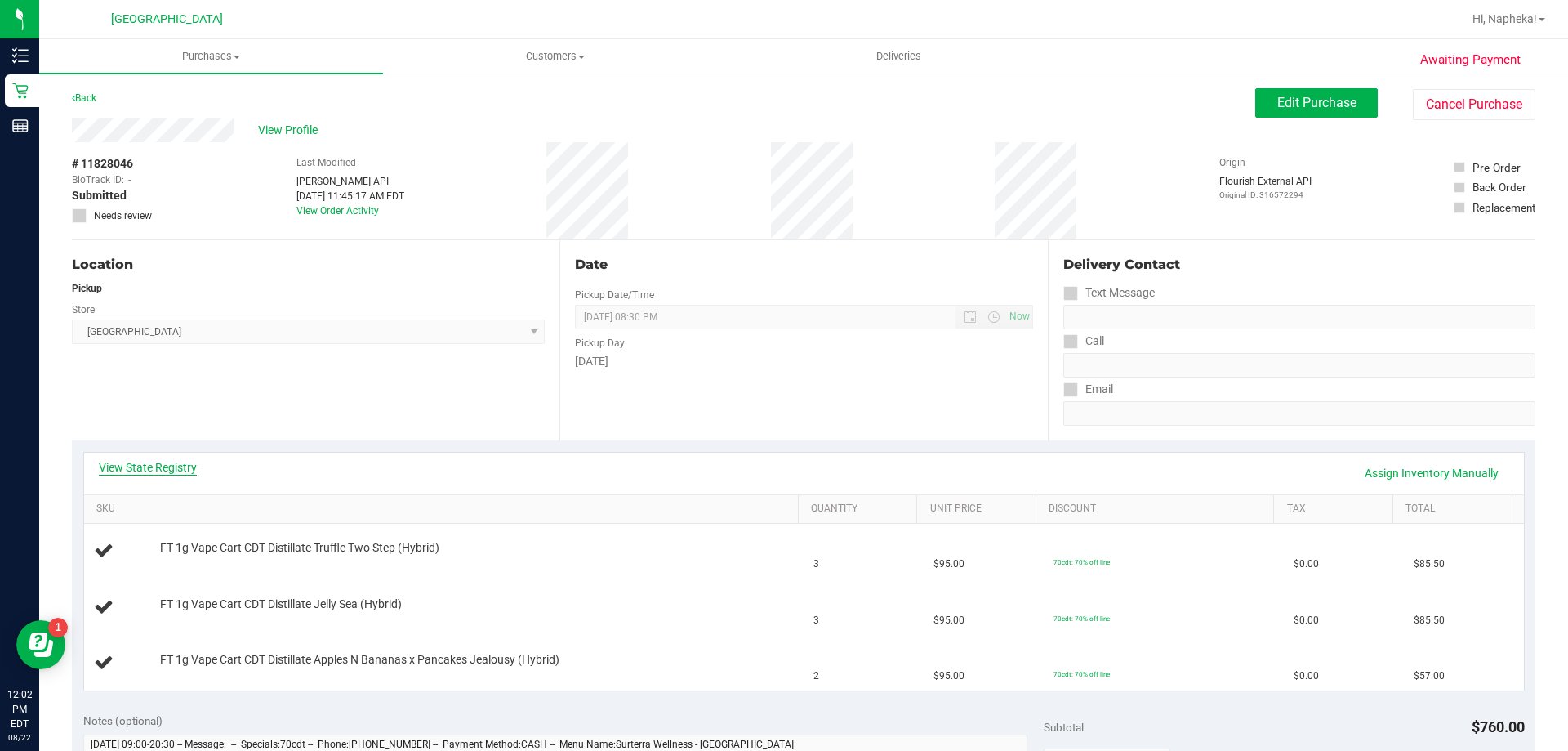
click at [182, 467] on link "View State Registry" at bounding box center [148, 467] width 98 height 17
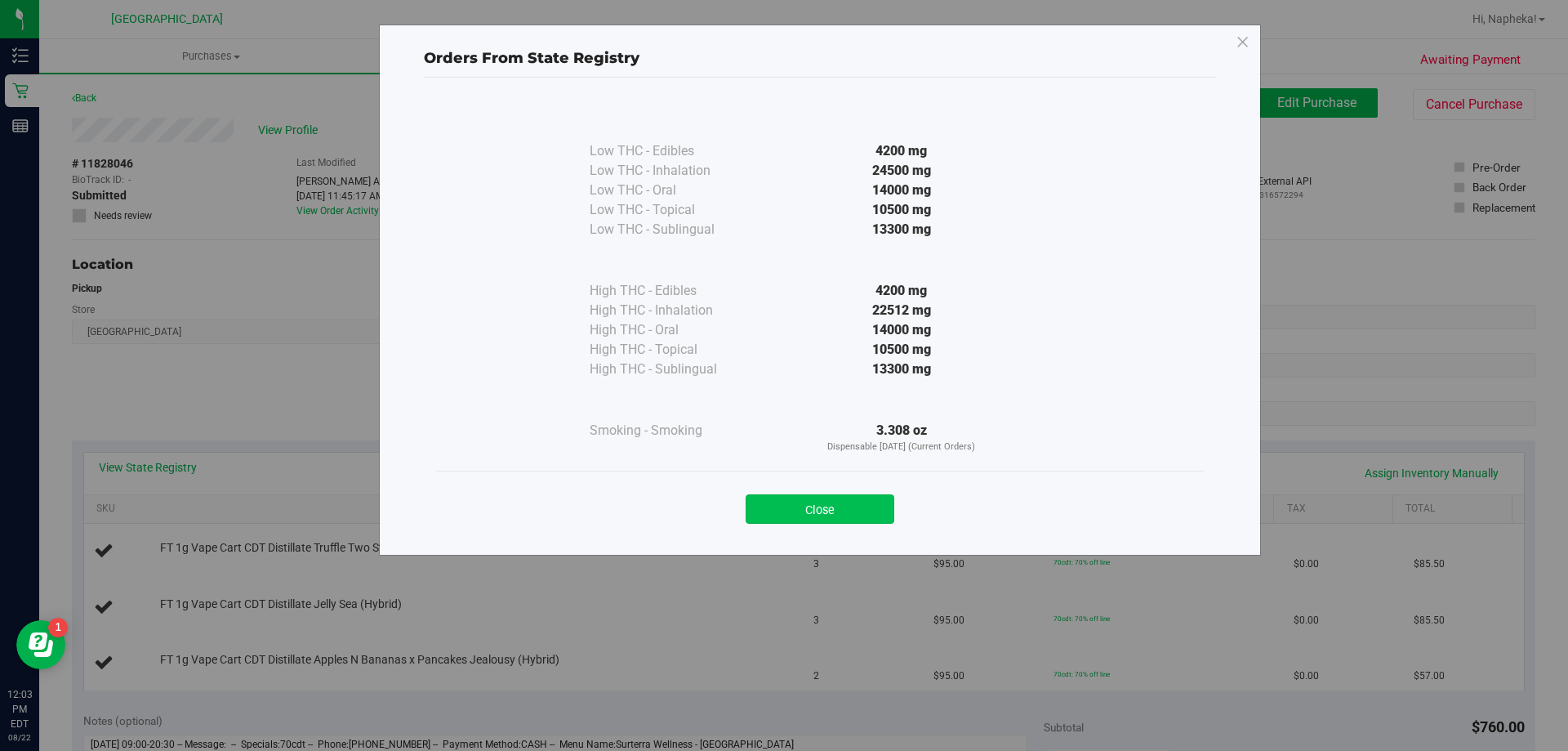
click at [864, 521] on button "Close" at bounding box center [820, 508] width 149 height 29
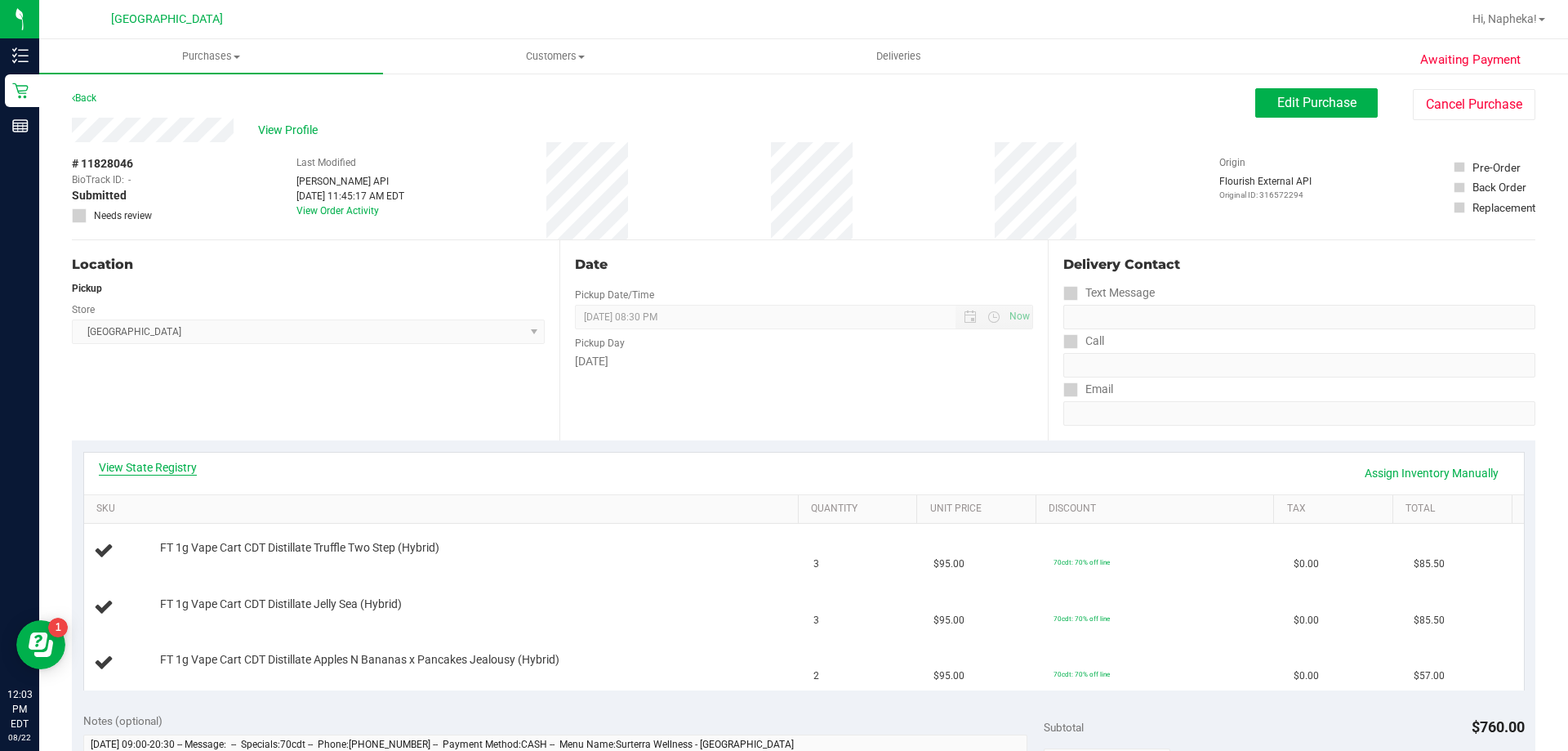
click at [184, 465] on link "View State Registry" at bounding box center [148, 467] width 98 height 17
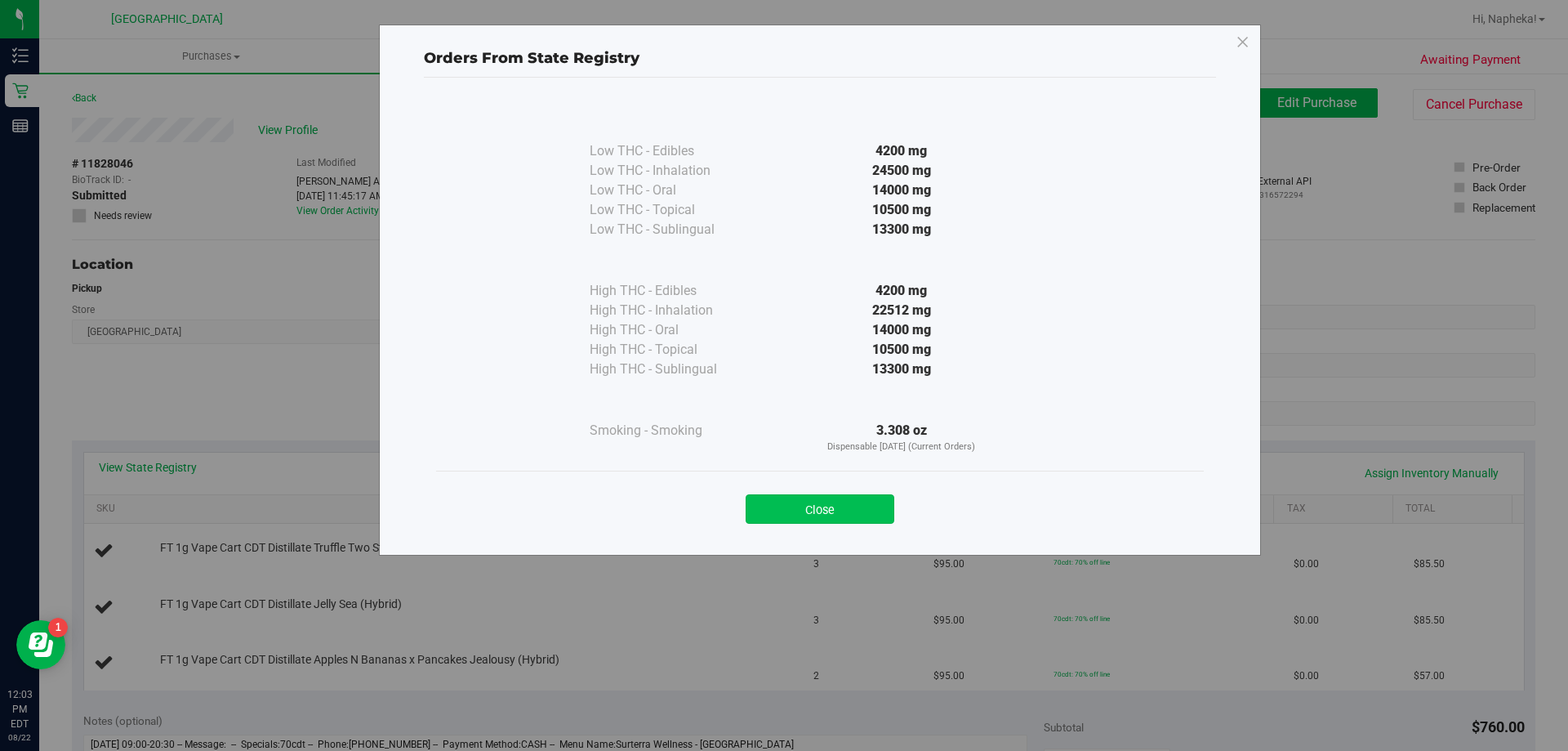
click at [850, 511] on button "Close" at bounding box center [820, 508] width 149 height 29
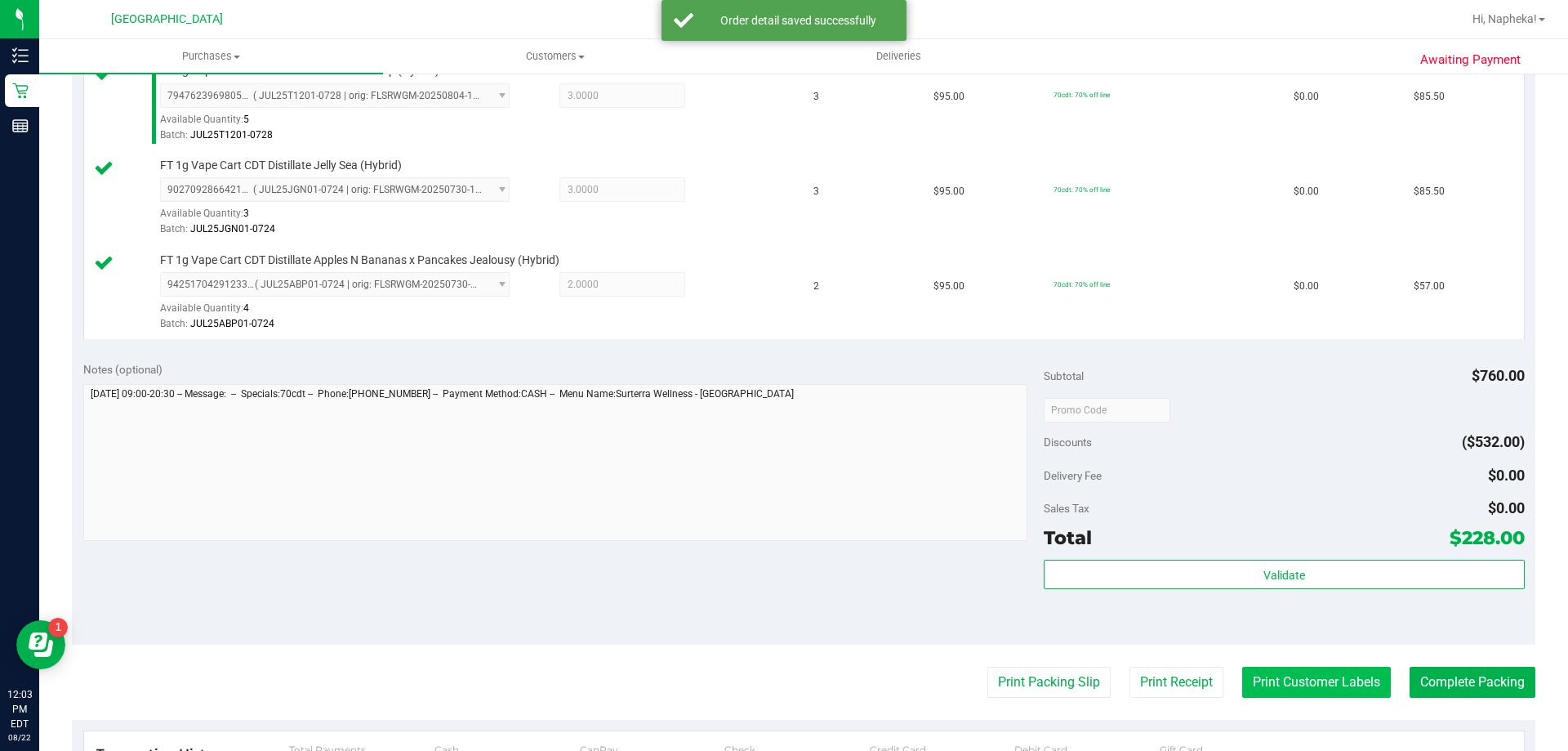
scroll to position [654, 0]
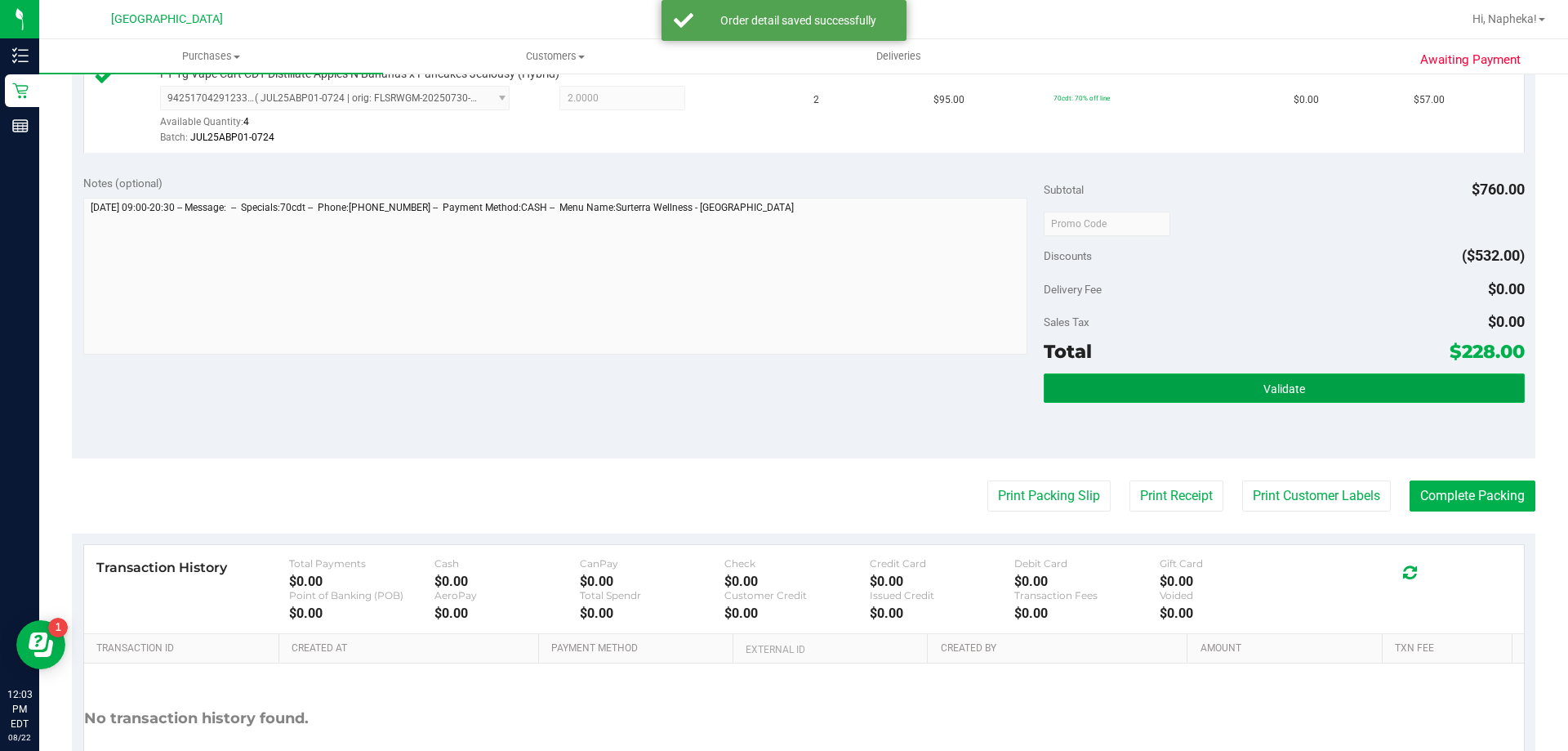
click at [1338, 388] on button "Validate" at bounding box center [1284, 388] width 481 height 29
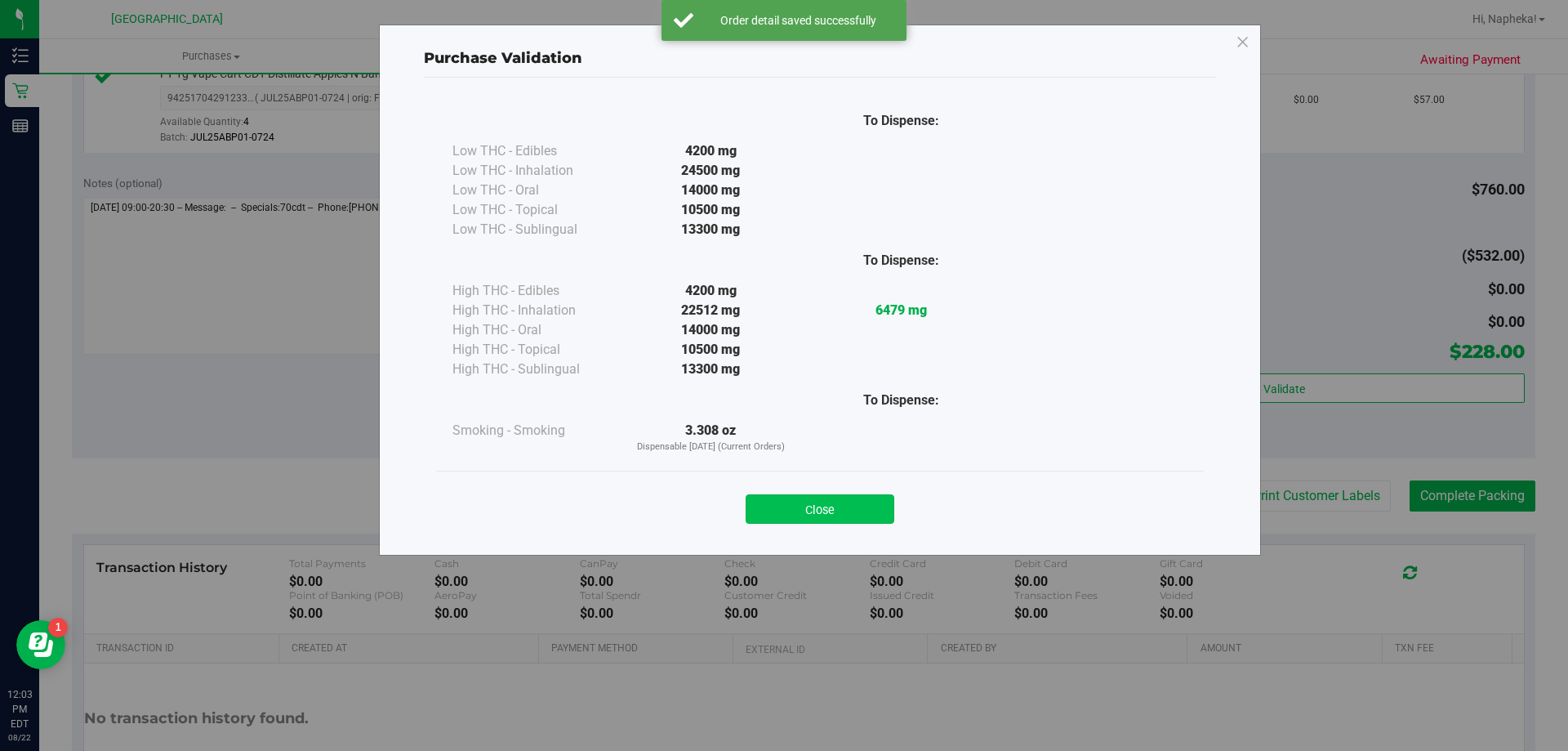
click at [846, 500] on button "Close" at bounding box center [820, 508] width 149 height 29
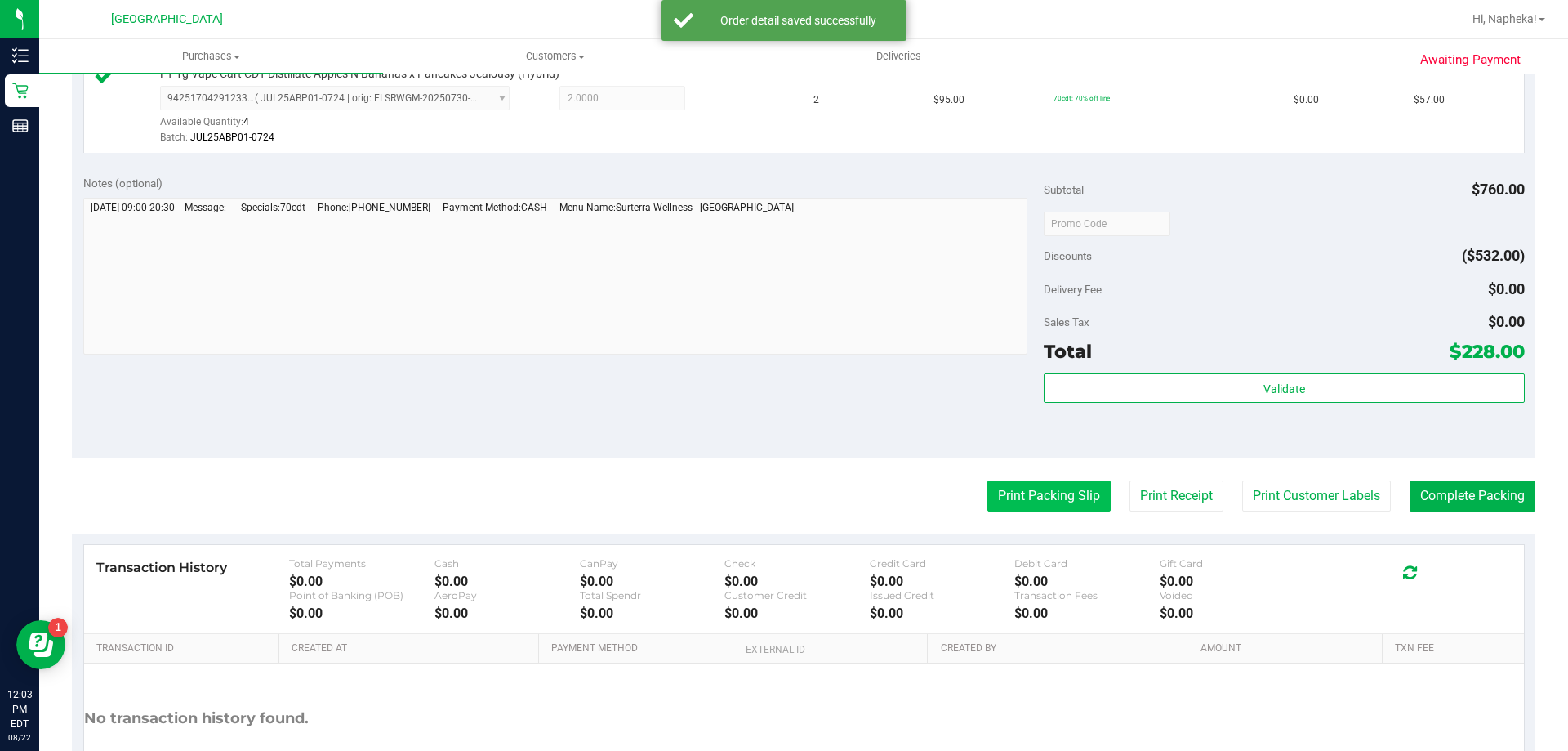
click at [1041, 492] on button "Print Packing Slip" at bounding box center [1049, 496] width 123 height 31
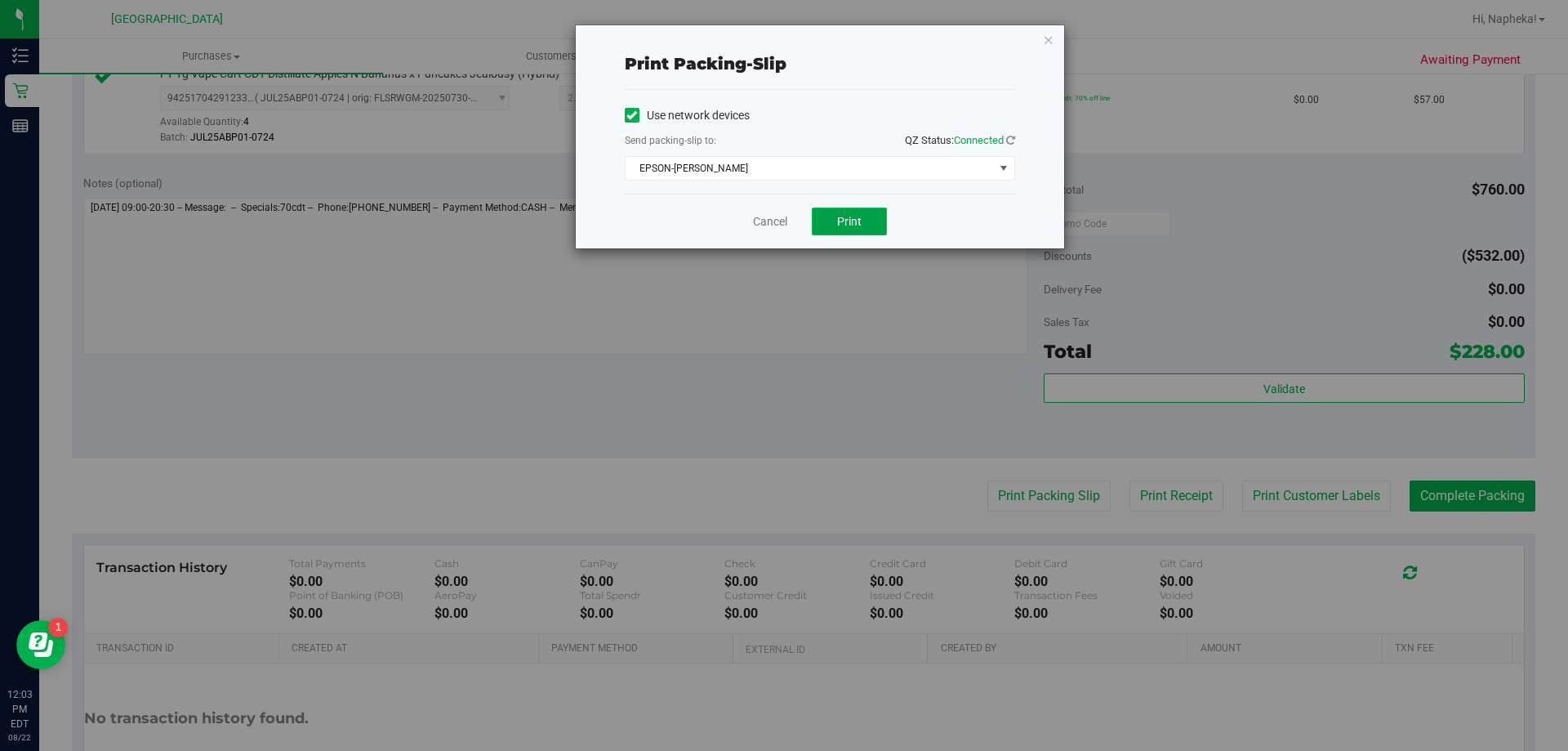
click at [850, 222] on span "Print" at bounding box center [849, 221] width 24 height 13
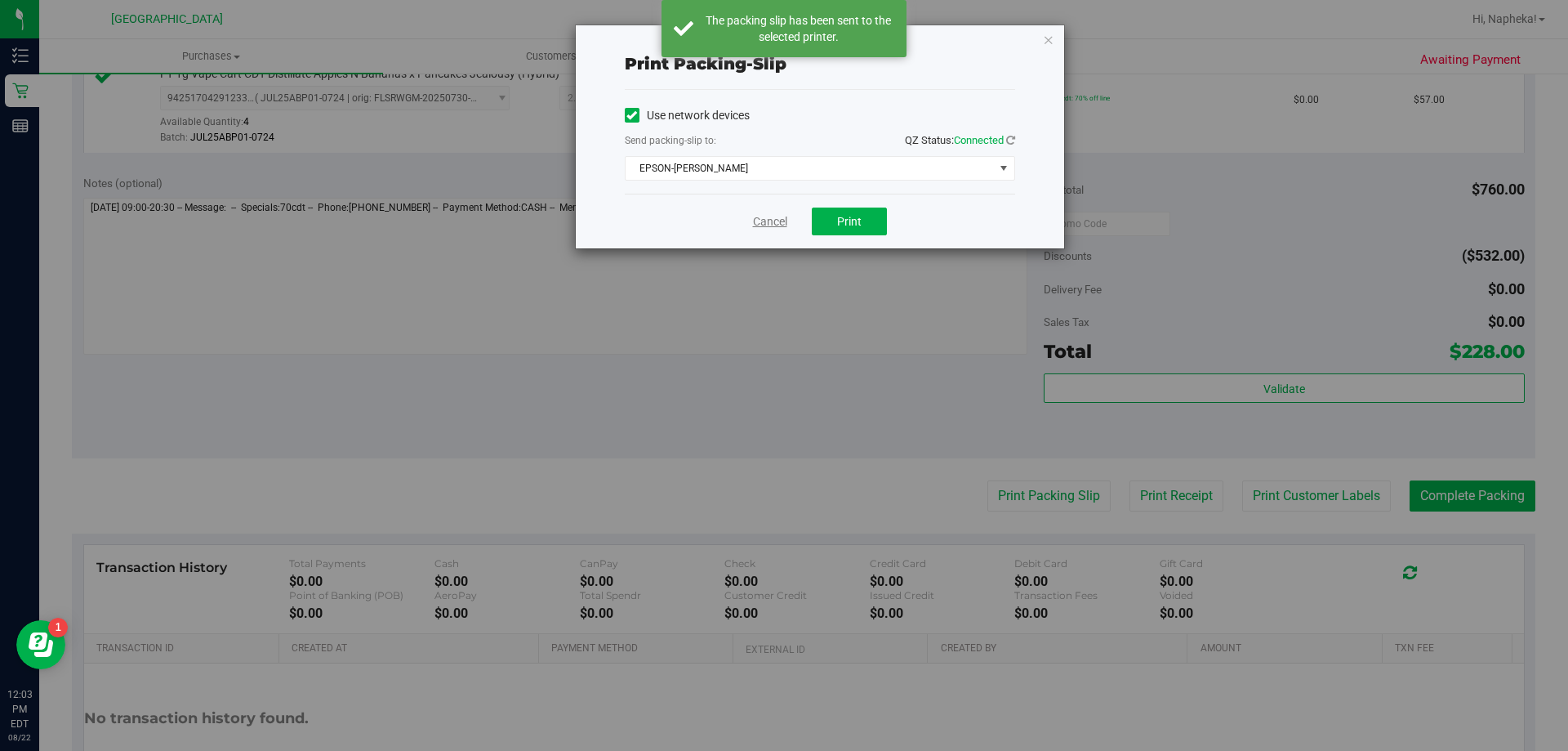
click at [764, 225] on link "Cancel" at bounding box center [770, 221] width 34 height 17
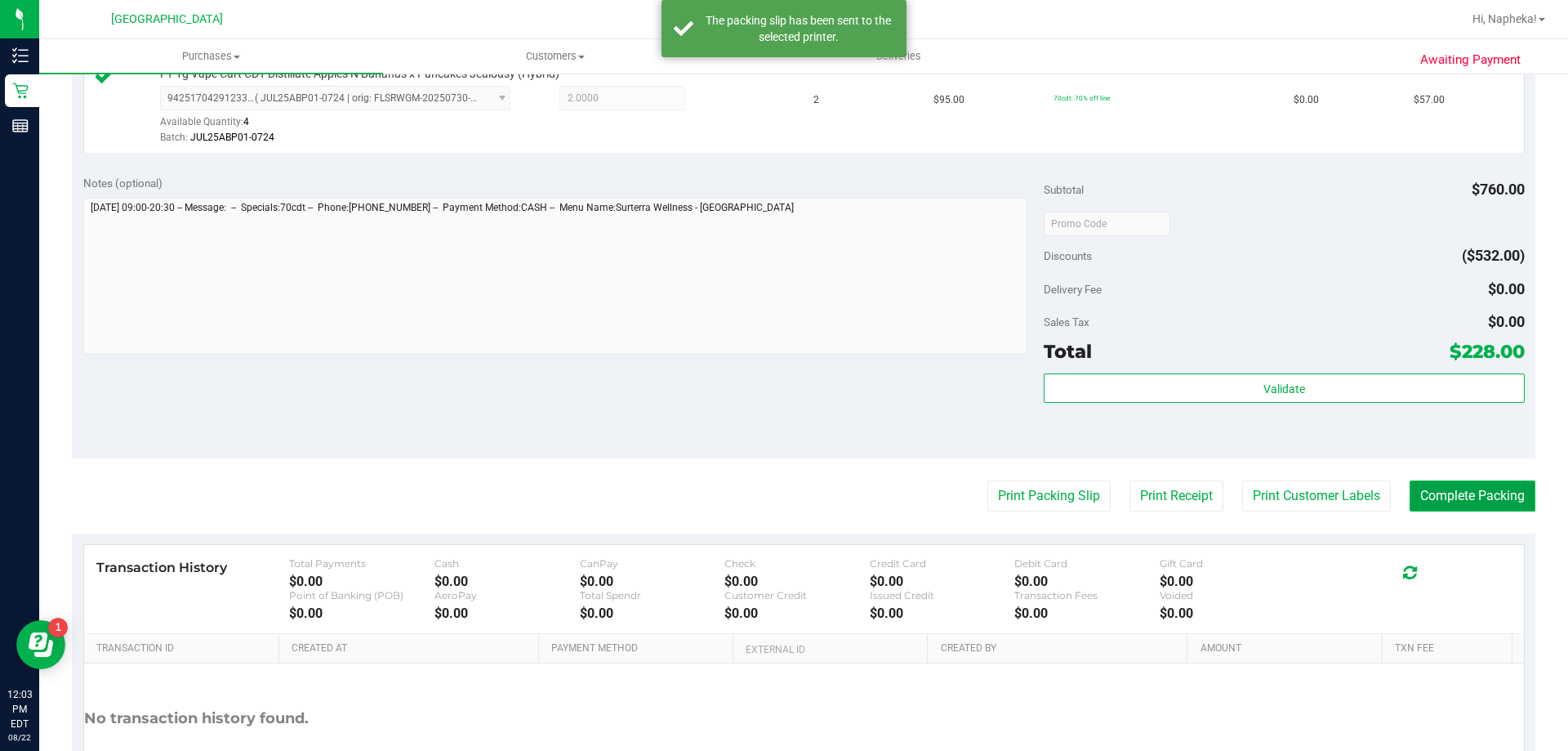
click at [1474, 510] on button "Complete Packing" at bounding box center [1472, 496] width 126 height 31
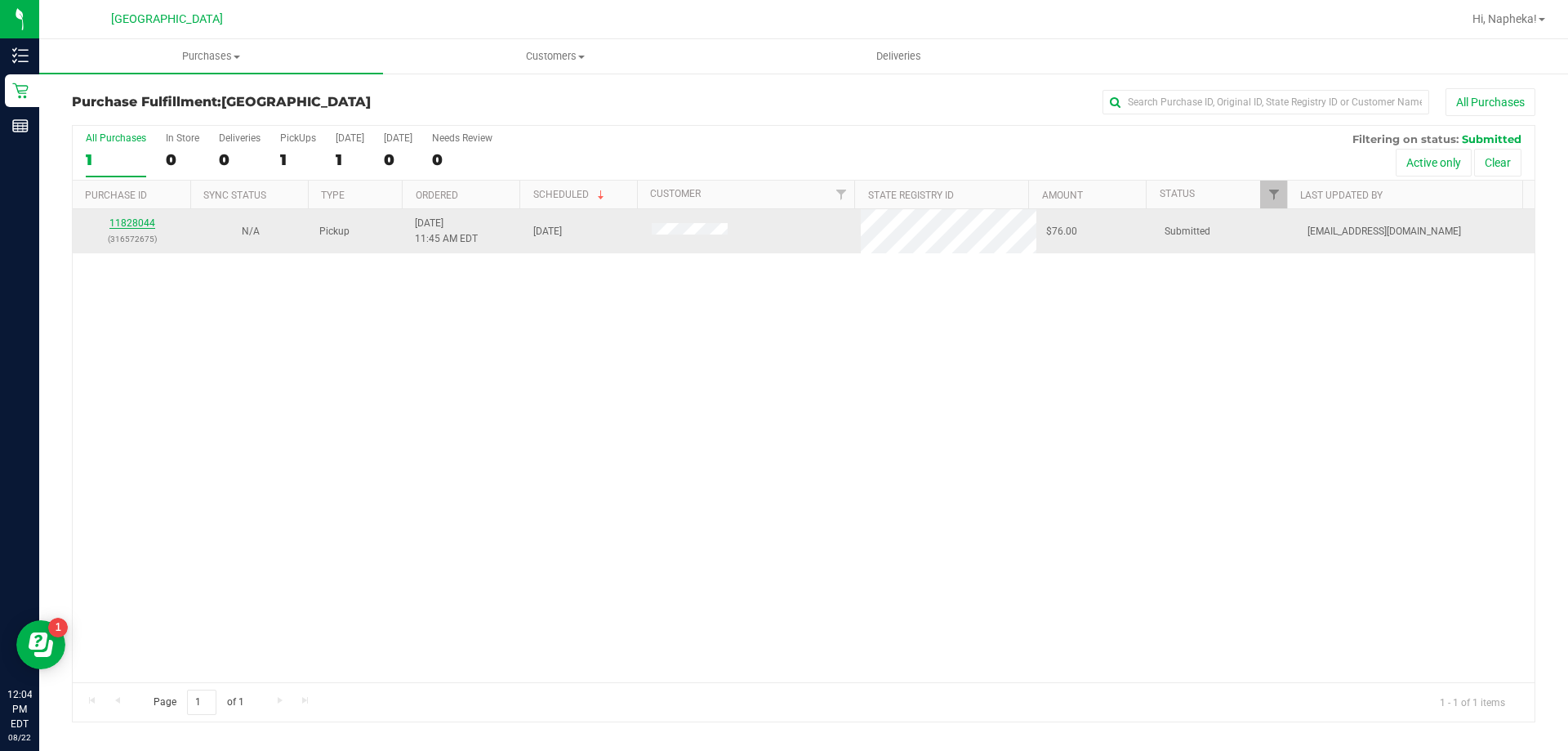
click at [130, 225] on link "11828044" at bounding box center [132, 223] width 46 height 12
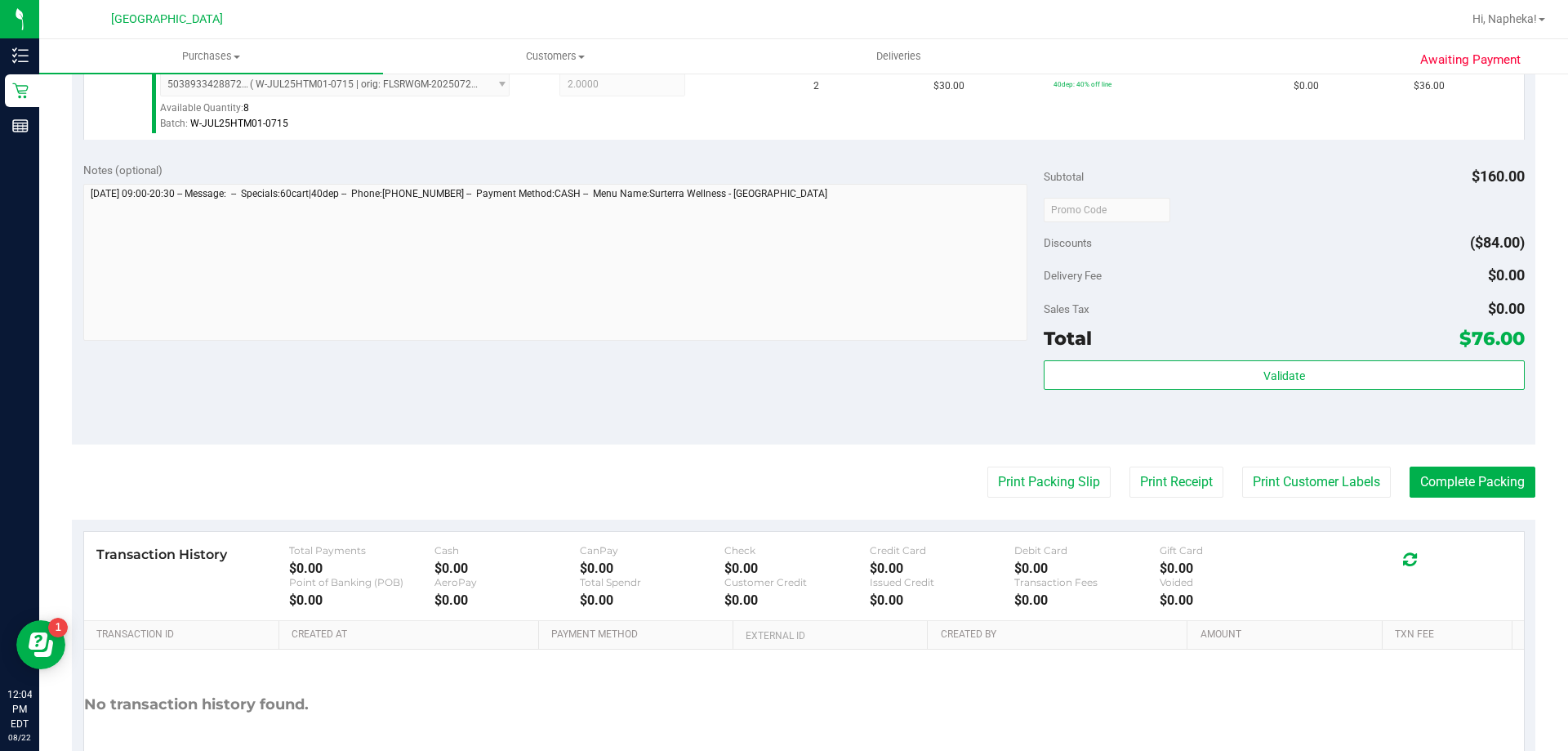
scroll to position [578, 0]
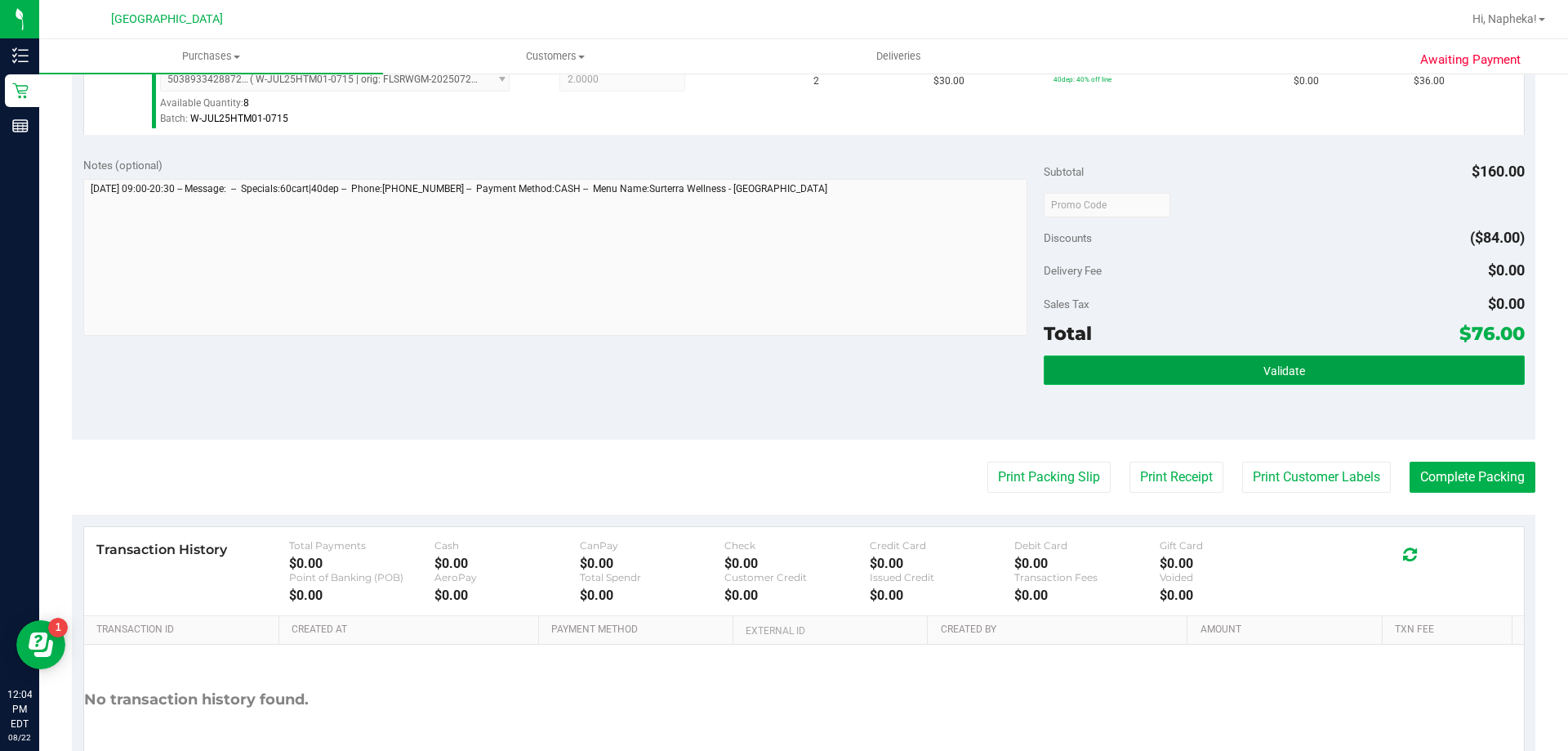
click at [1289, 377] on span "Validate" at bounding box center [1284, 371] width 42 height 13
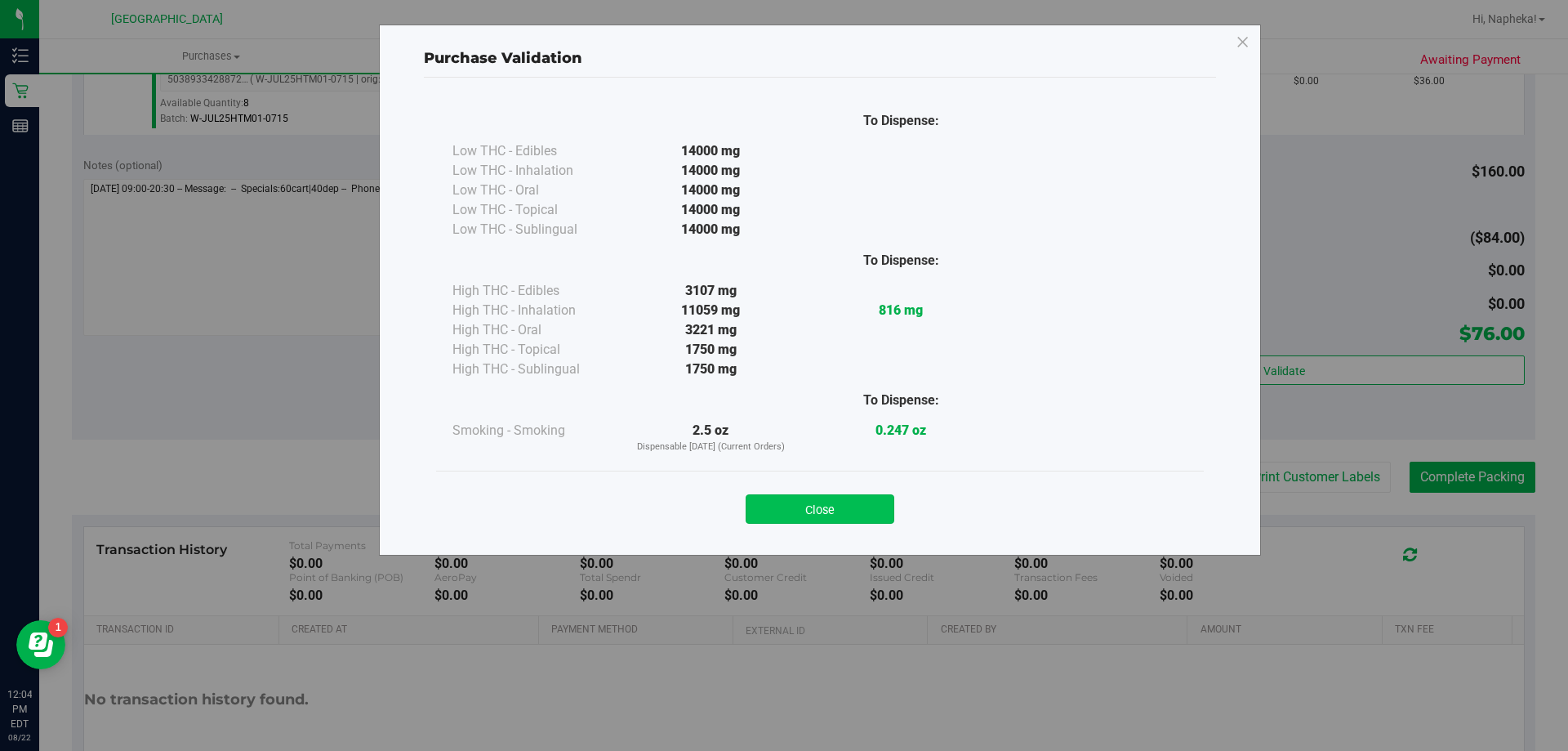
click at [852, 499] on button "Close" at bounding box center [820, 508] width 149 height 29
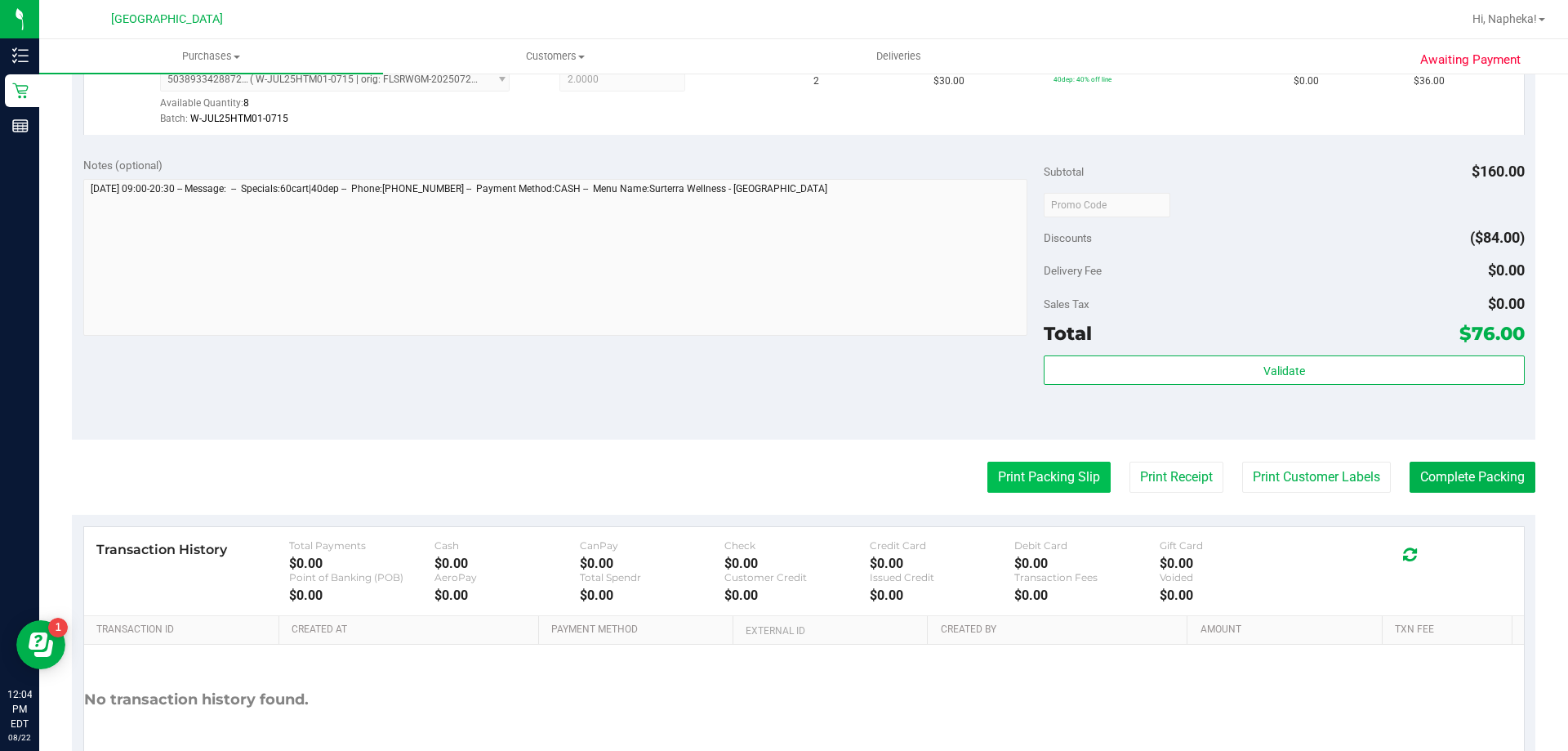
click at [1038, 467] on button "Print Packing Slip" at bounding box center [1049, 477] width 123 height 31
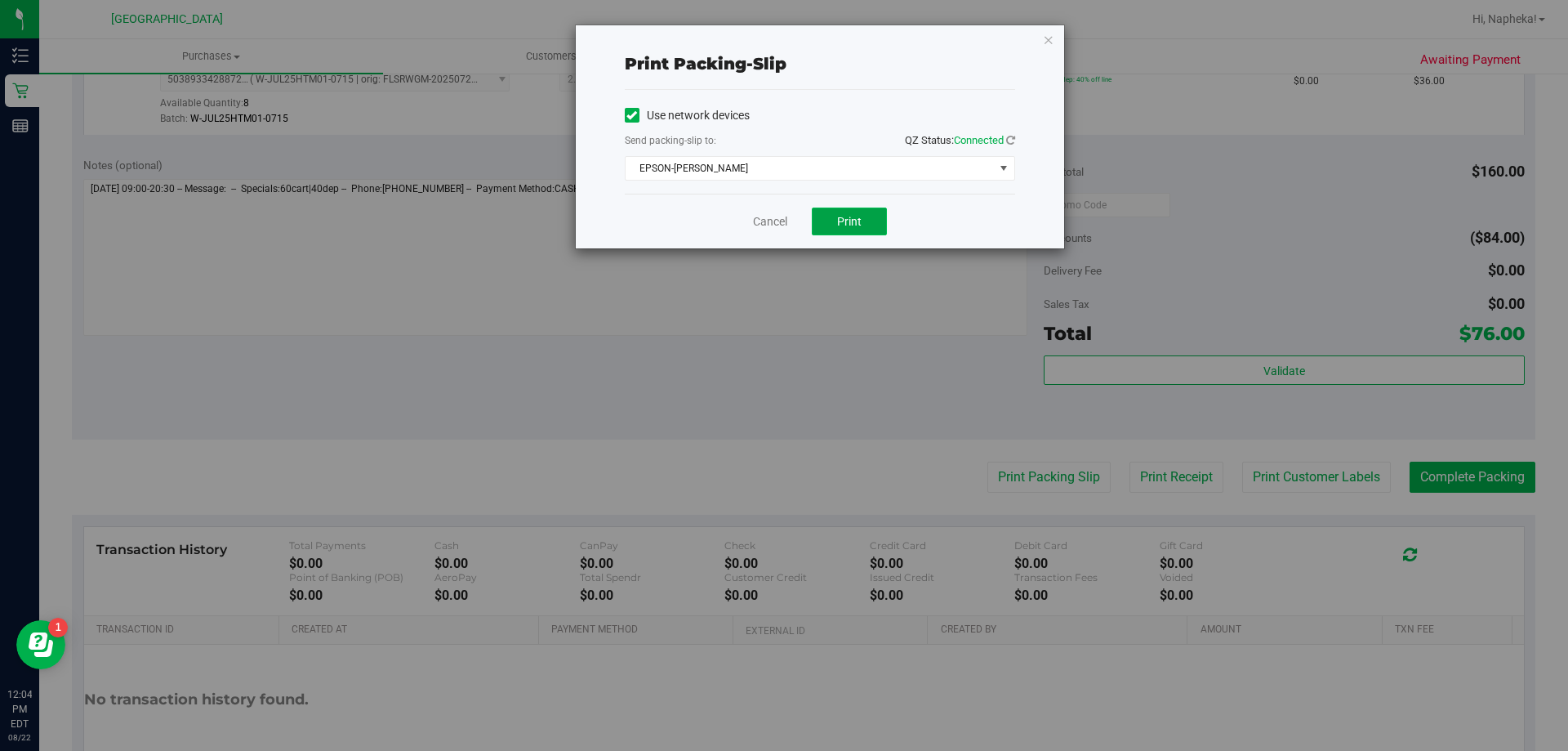
click at [860, 212] on button "Print" at bounding box center [850, 221] width 75 height 27
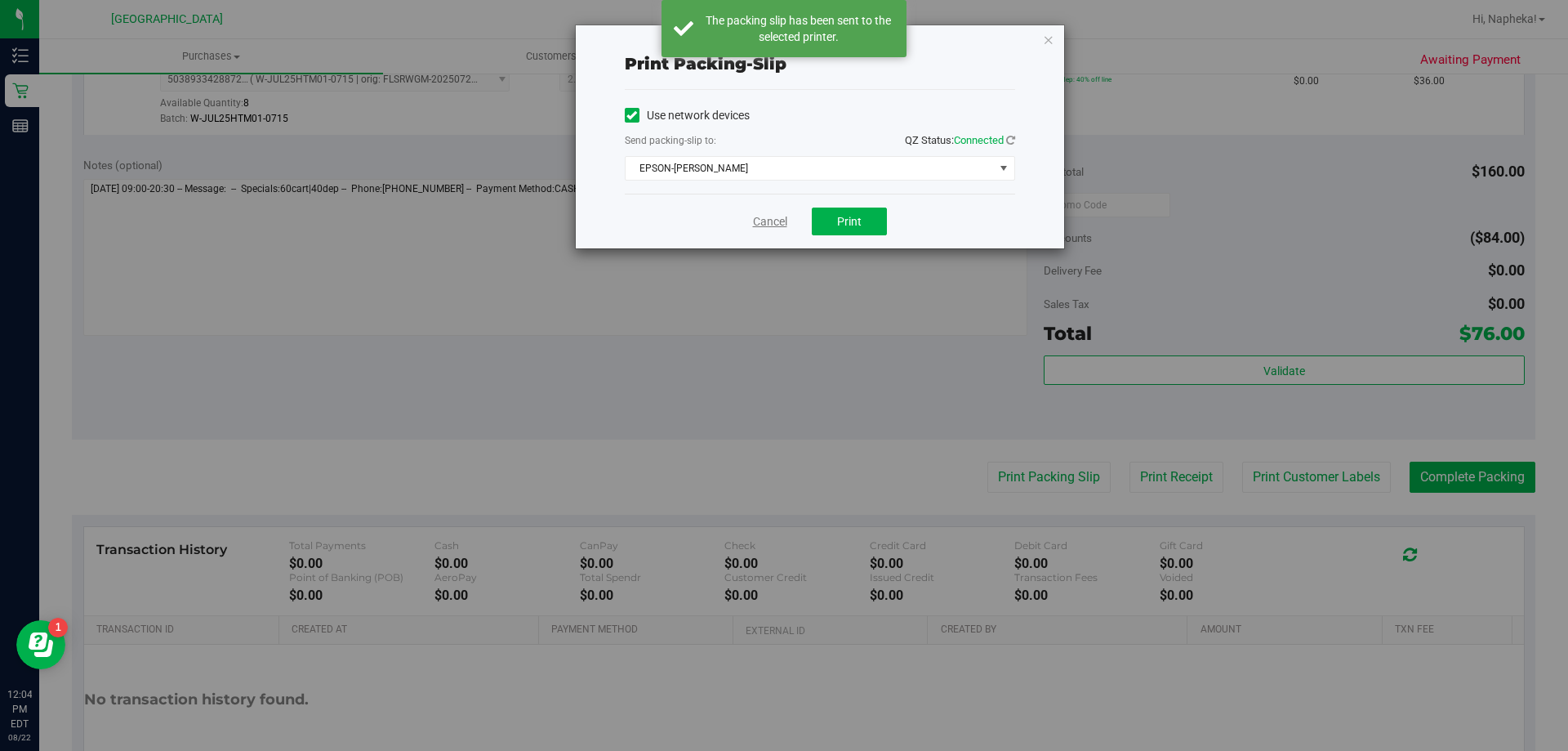
click at [777, 219] on link "Cancel" at bounding box center [770, 221] width 34 height 17
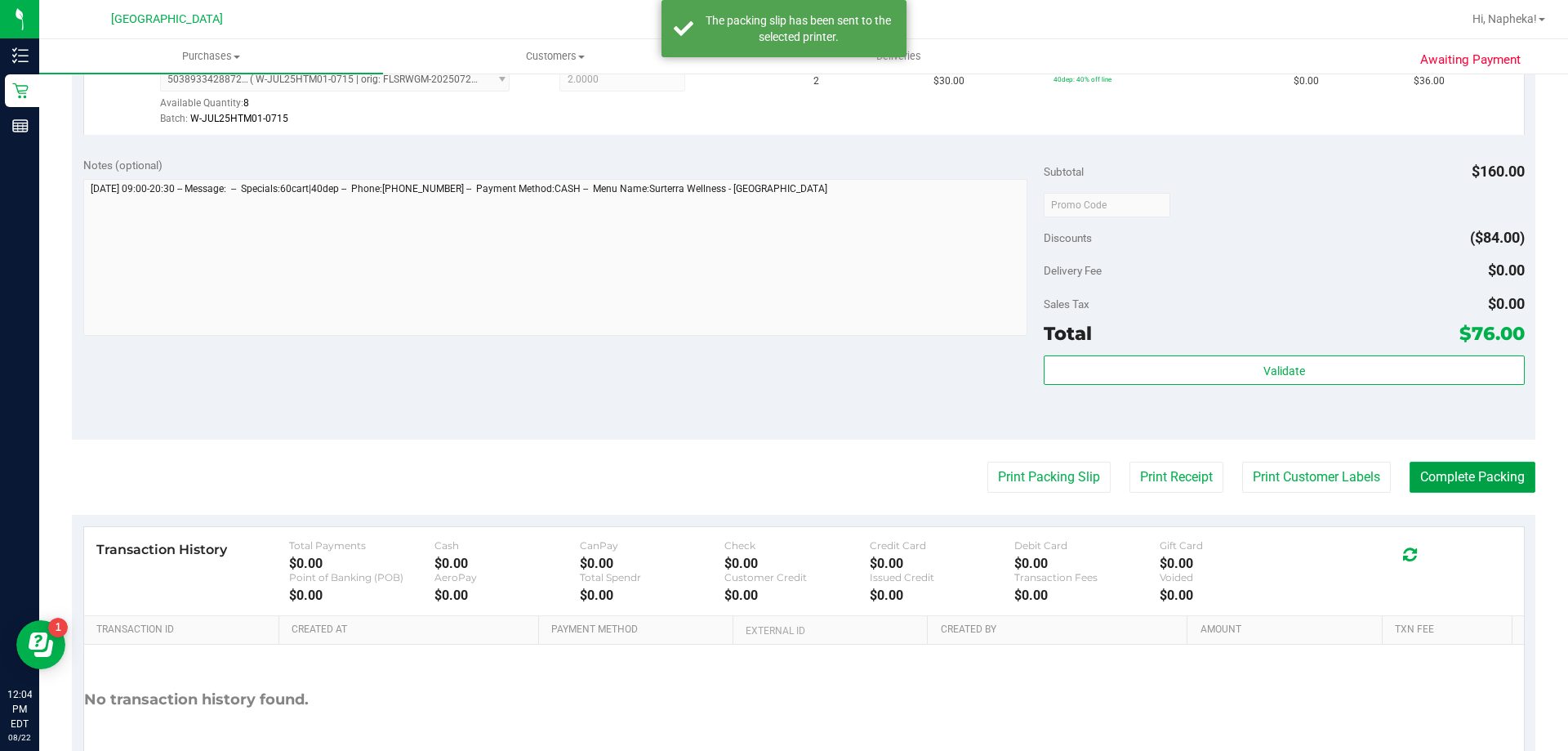
click at [1469, 483] on button "Complete Packing" at bounding box center [1472, 477] width 126 height 31
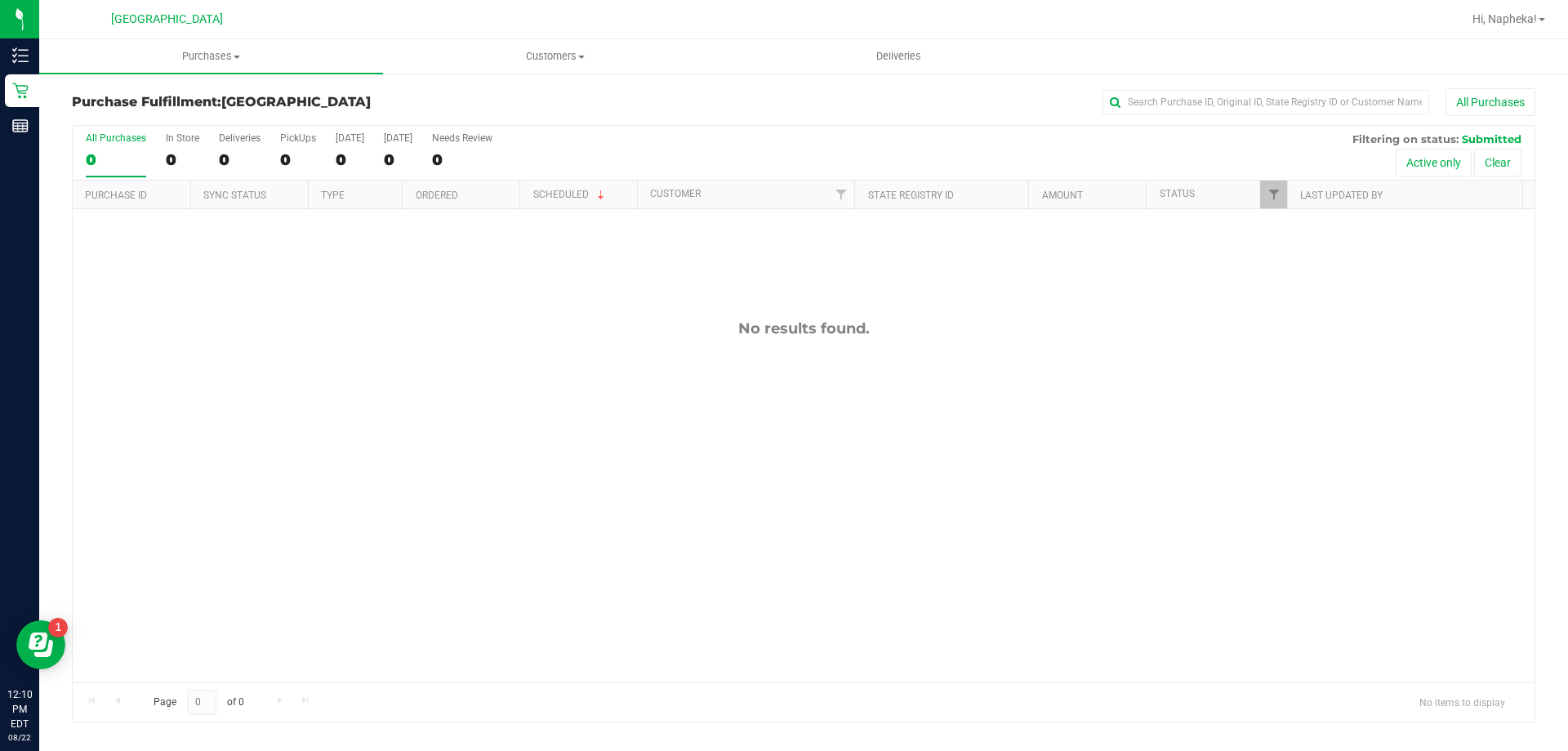
click at [201, 338] on div "No results found." at bounding box center [803, 500] width 1462 height 583
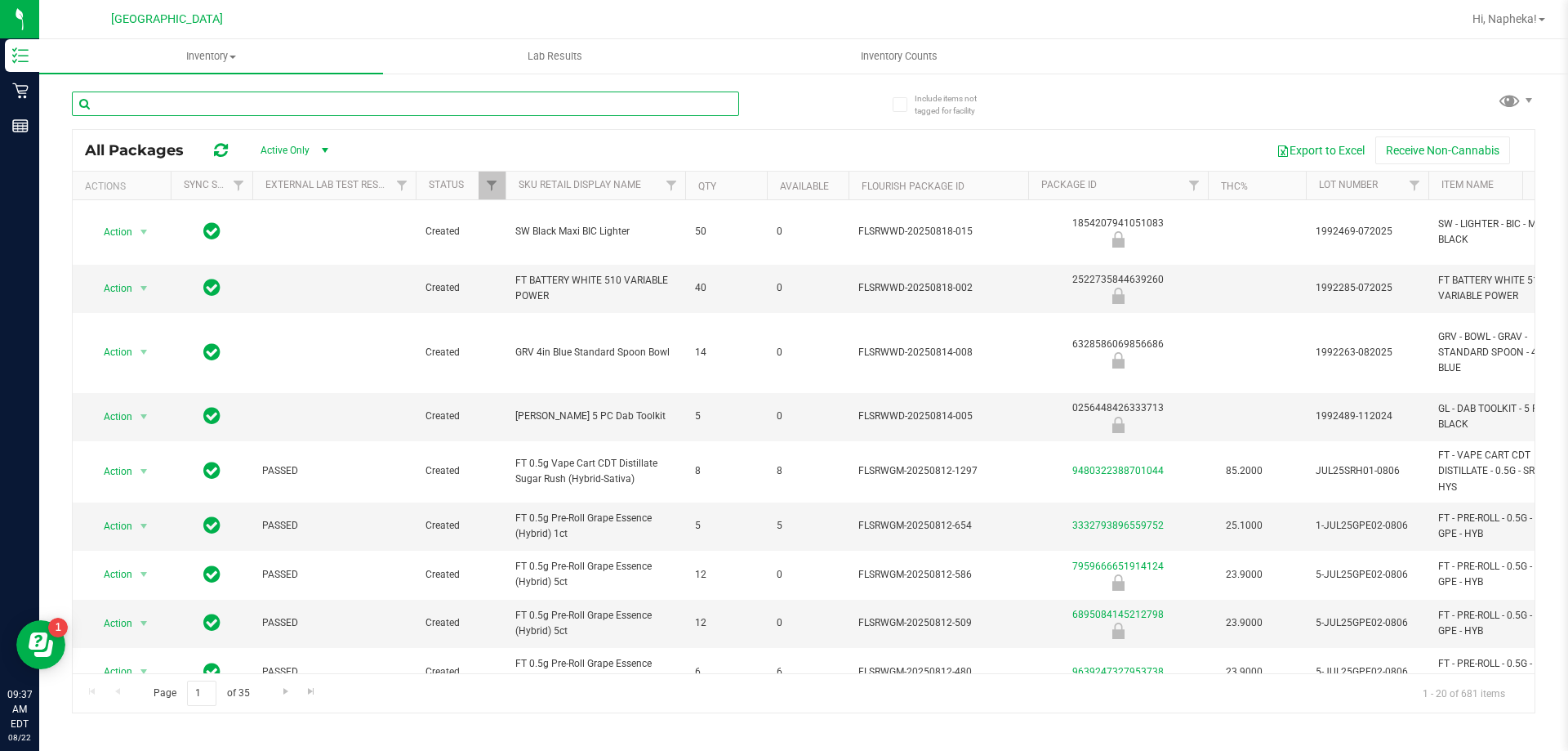
click at [328, 98] on input "text" at bounding box center [405, 103] width 668 height 24
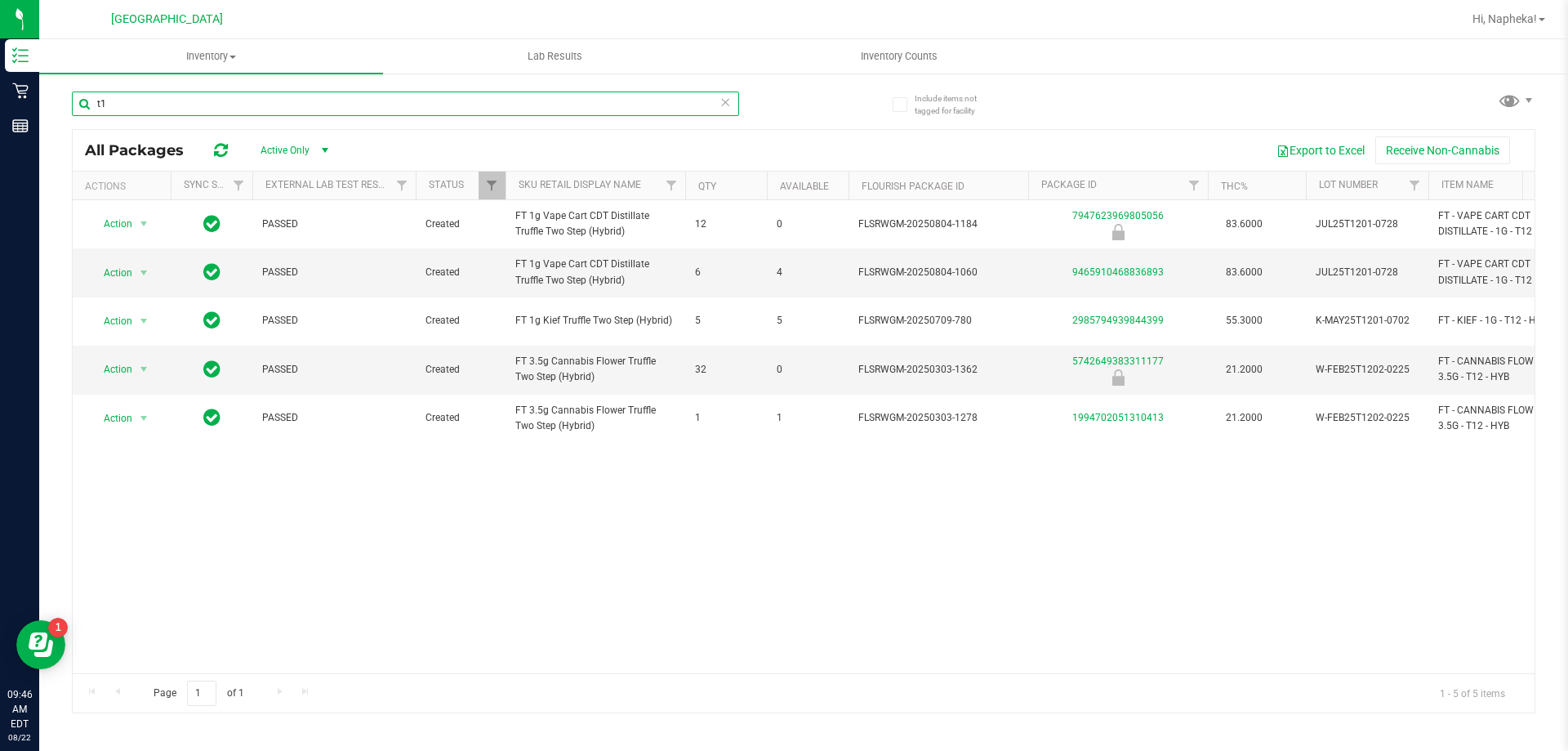
type input "t"
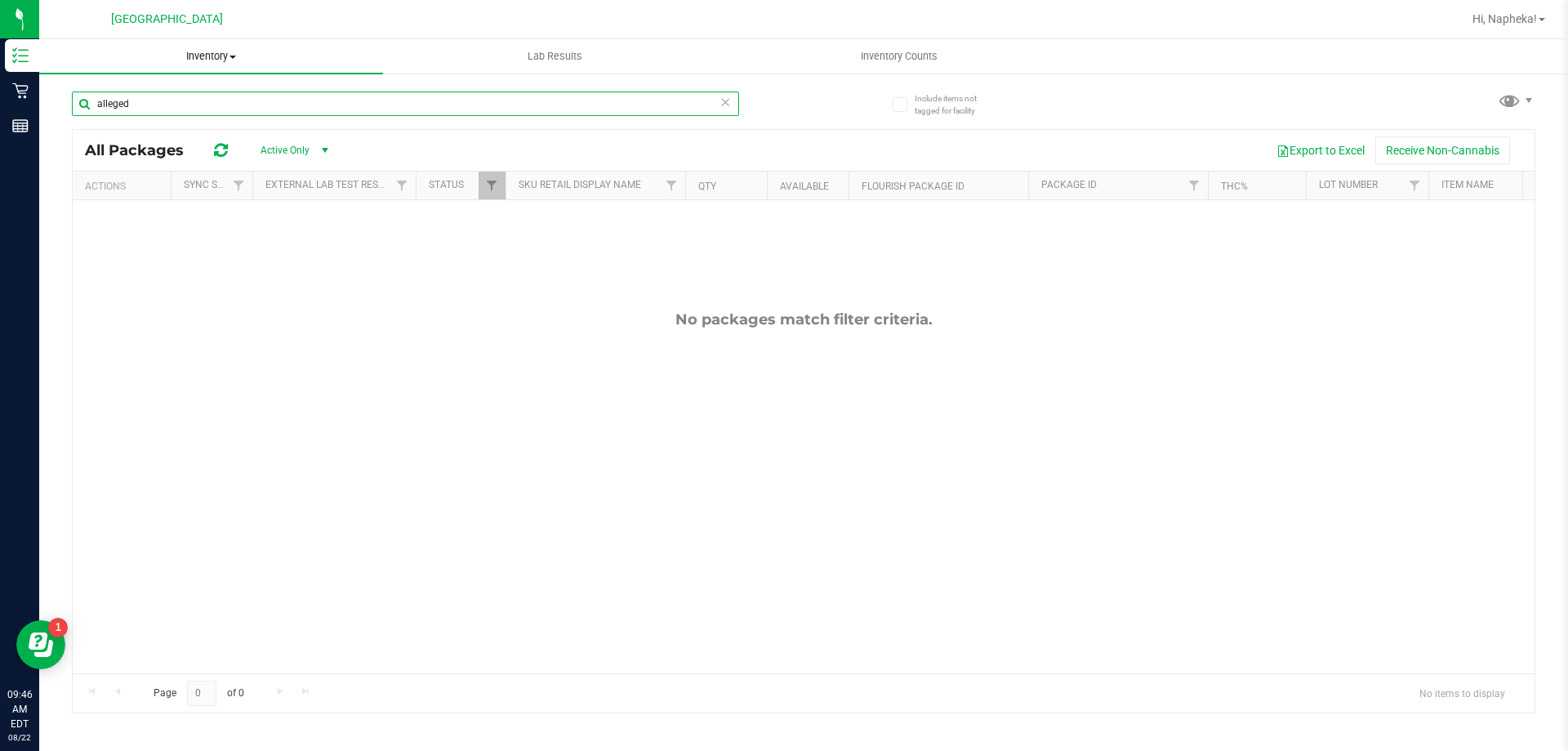
type input "alleged"
